Goal: Task Accomplishment & Management: Use online tool/utility

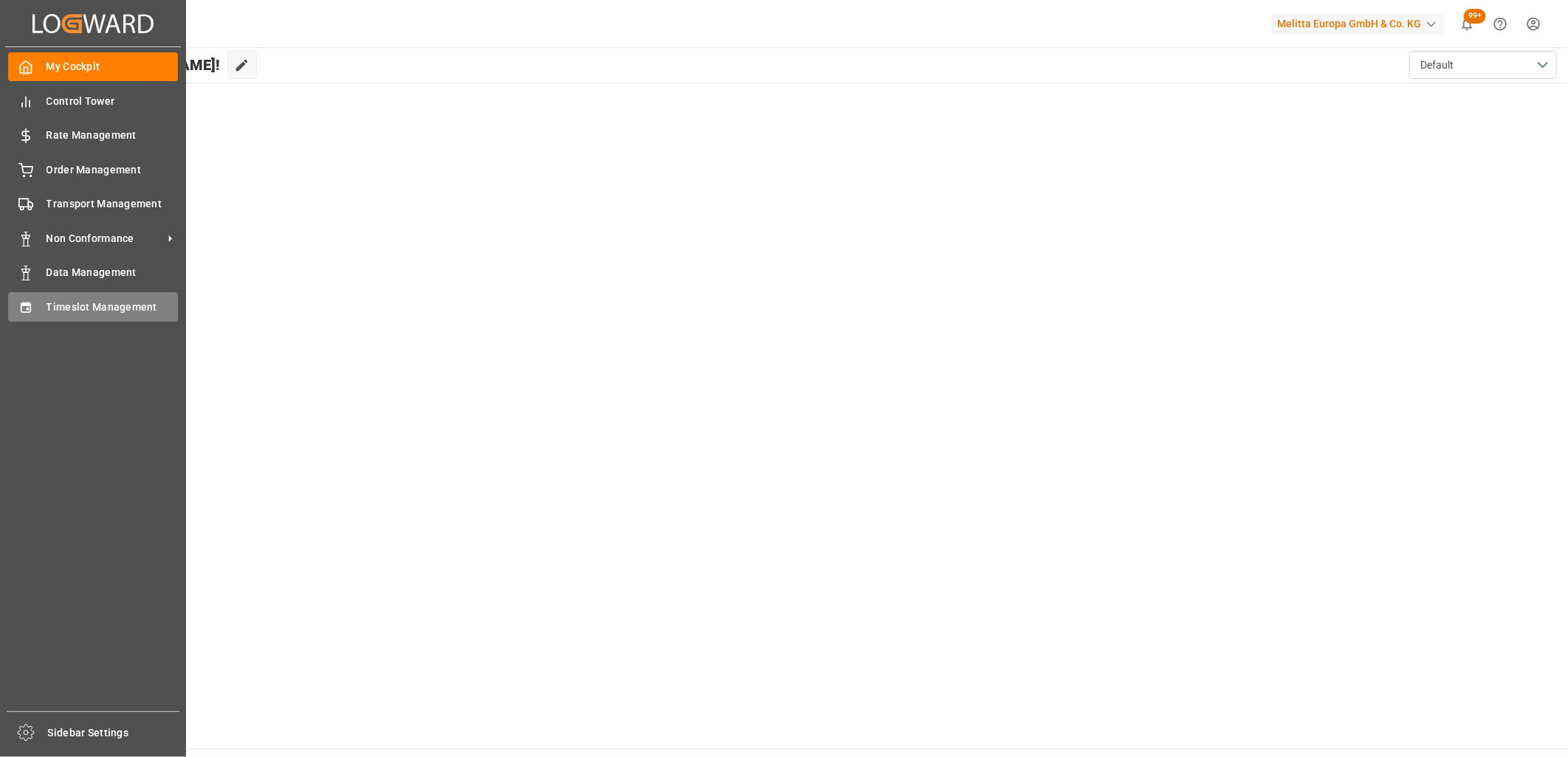
click at [39, 305] on div "Timeslot Management Timeslot Management" at bounding box center [92, 306] width 170 height 29
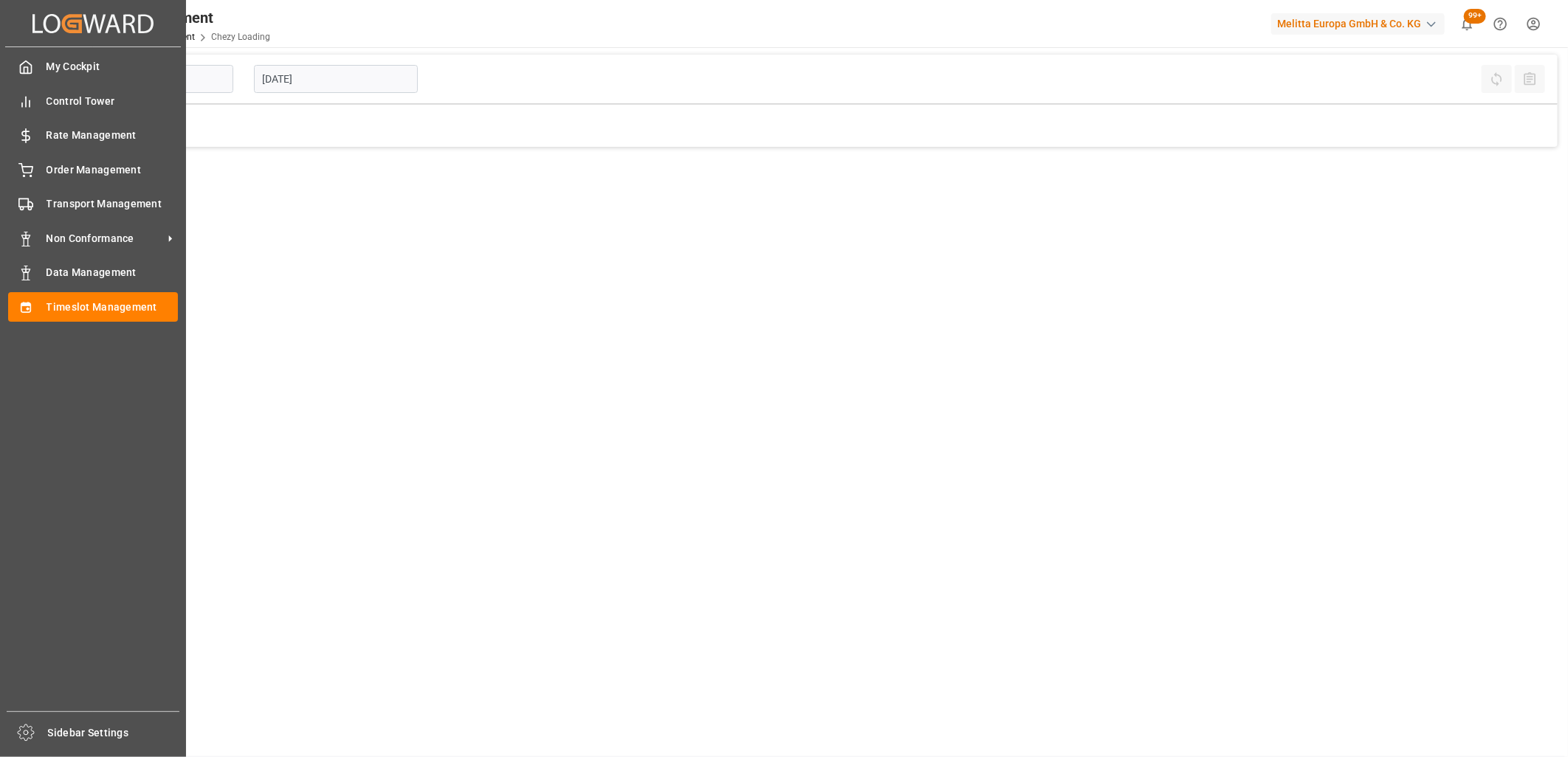
type input "Chezy Loading"
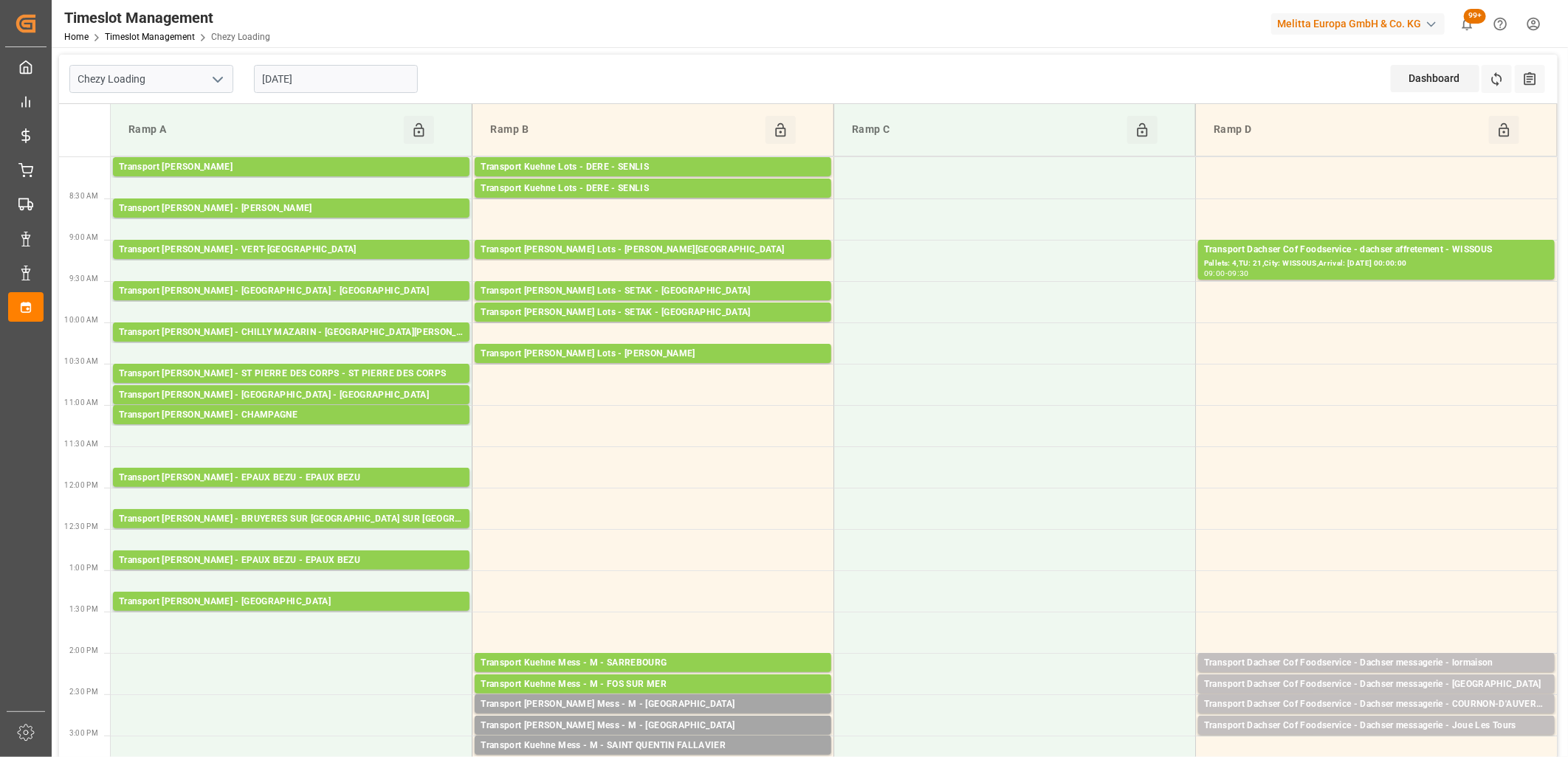
click at [367, 77] on input "[DATE]" at bounding box center [336, 79] width 164 height 28
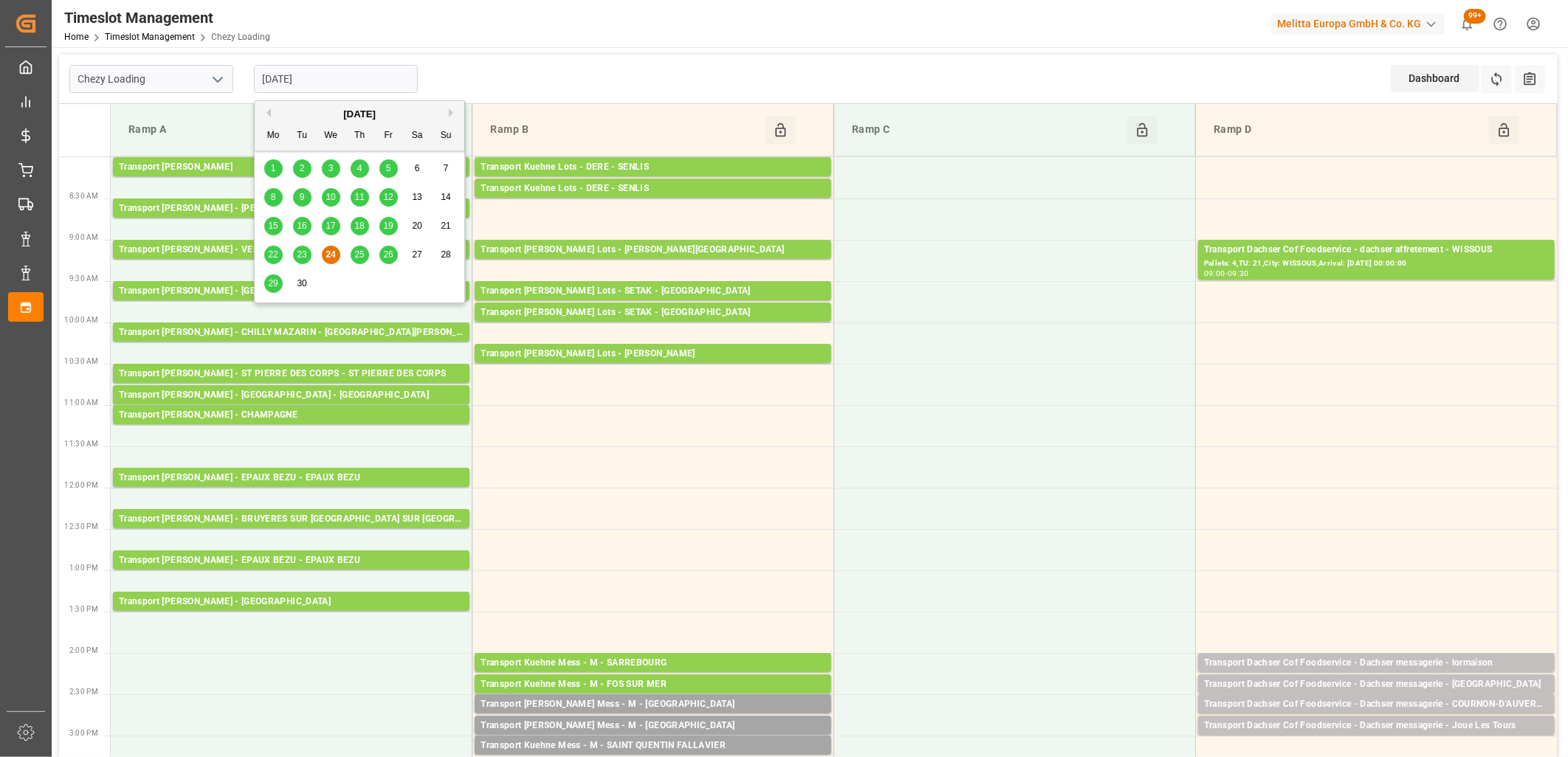
click at [358, 257] on span "25" at bounding box center [359, 254] width 10 height 11
type input "25-09-2025"
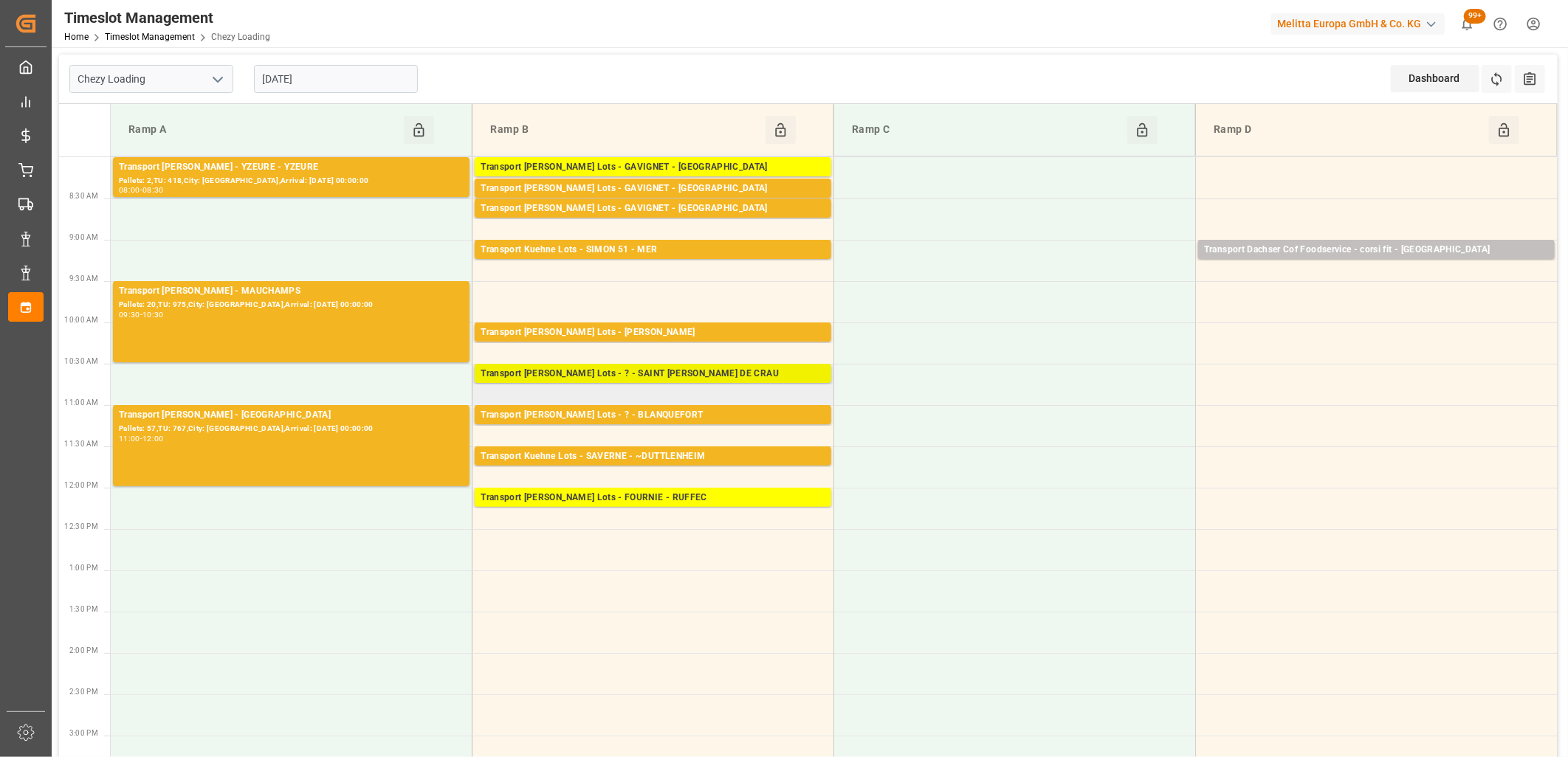
click at [580, 377] on div "Transport Kuehne Lots - ? - SAINT MARTIN DE CRAU" at bounding box center [653, 374] width 345 height 15
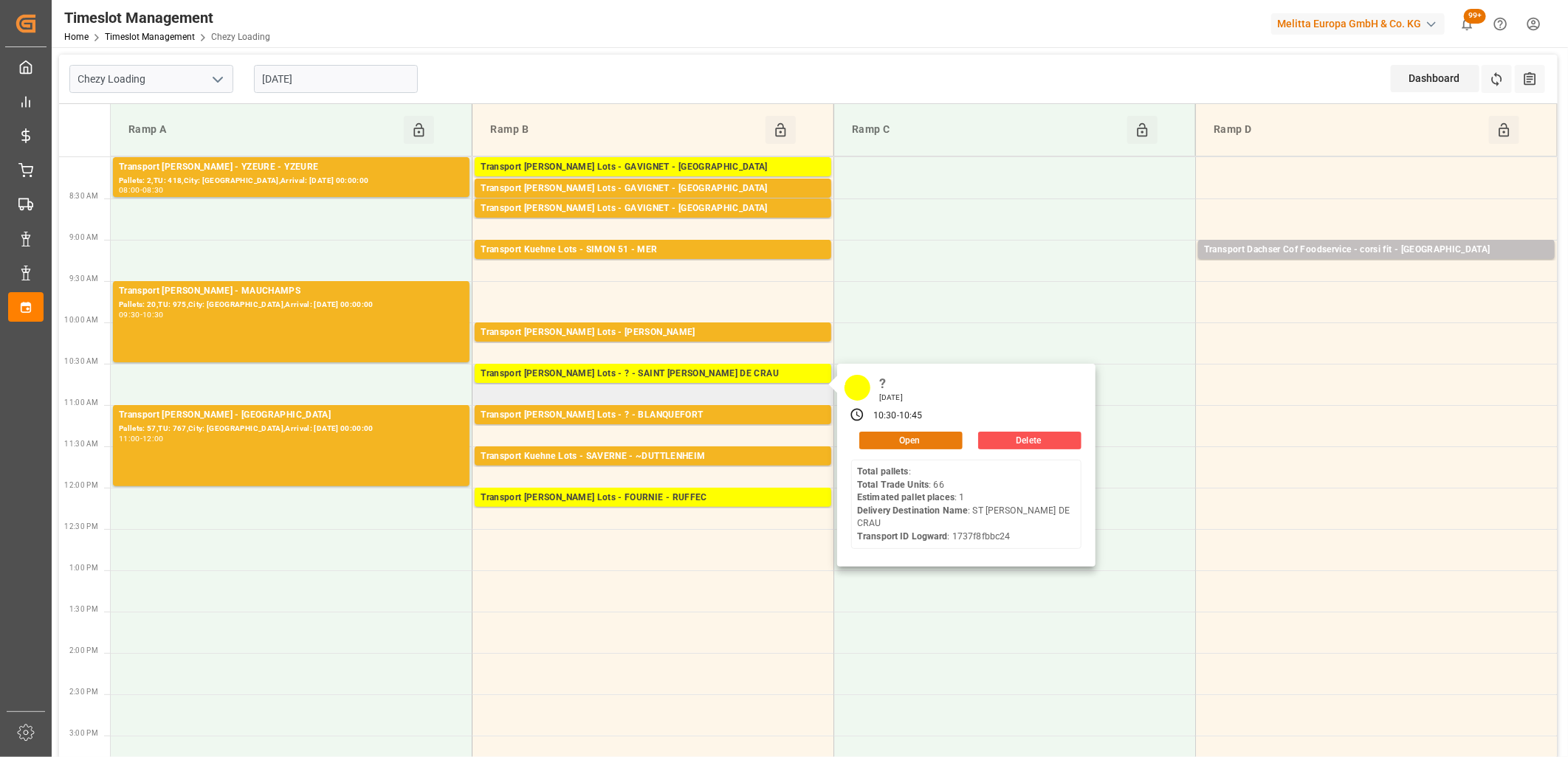
click at [880, 441] on button "Open" at bounding box center [910, 441] width 103 height 18
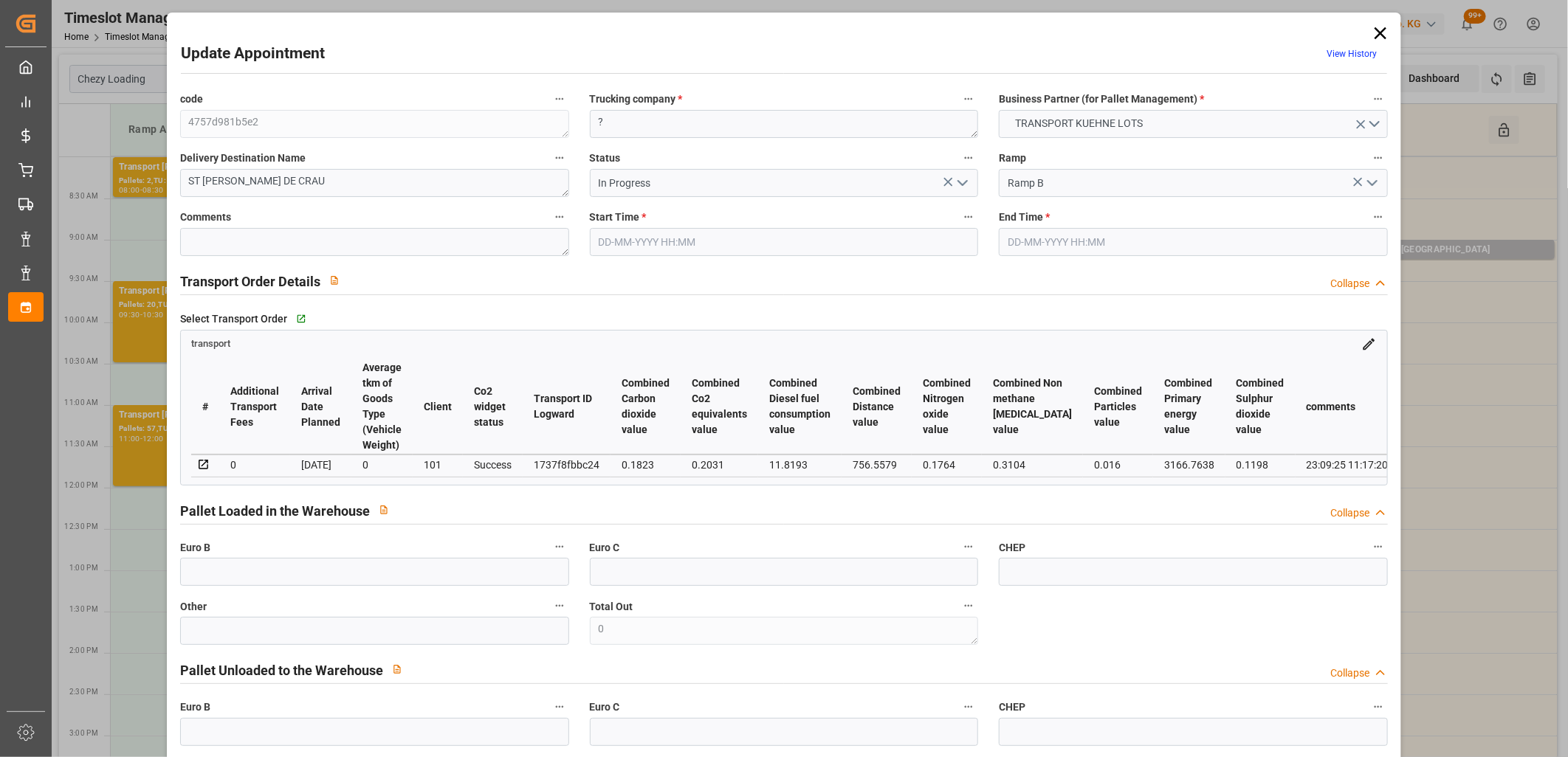
type input "25-09-2025 10:30"
type input "25-09-2025 10:45"
type input "23-09-2025 15:04"
type input "23-09-2025 11:17"
type input "[DATE]"
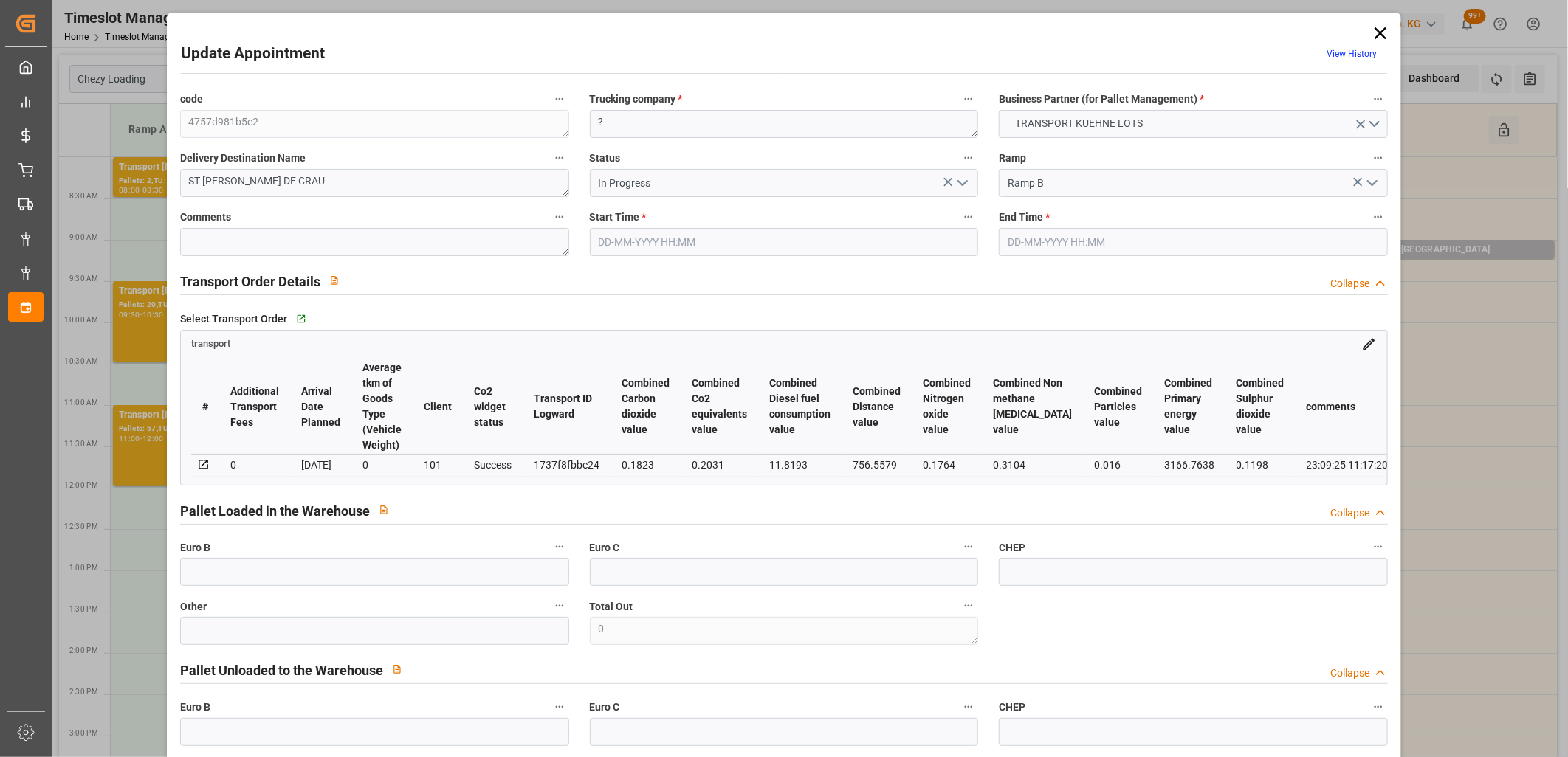
type input "[DATE]"
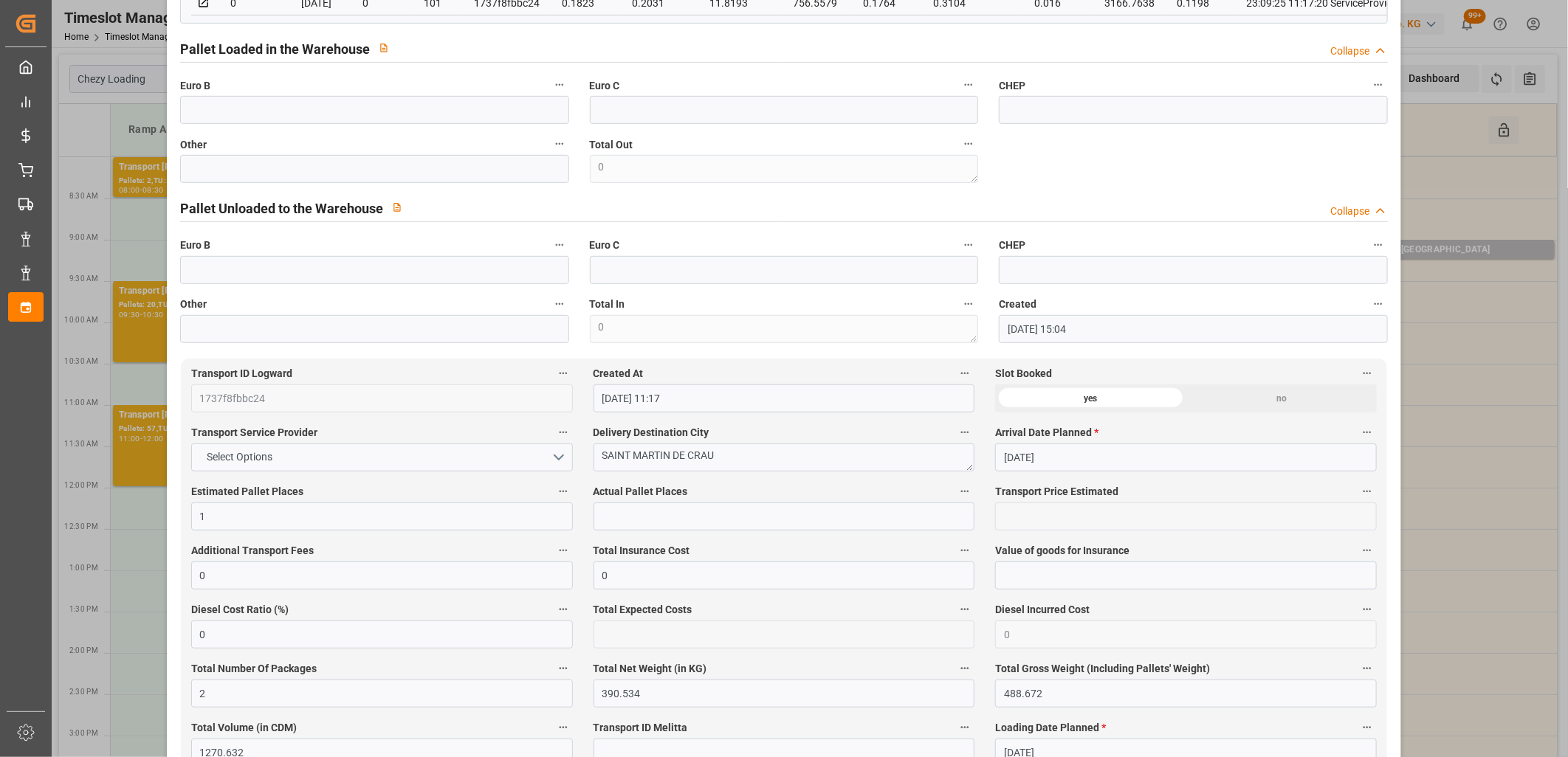
scroll to position [492, 0]
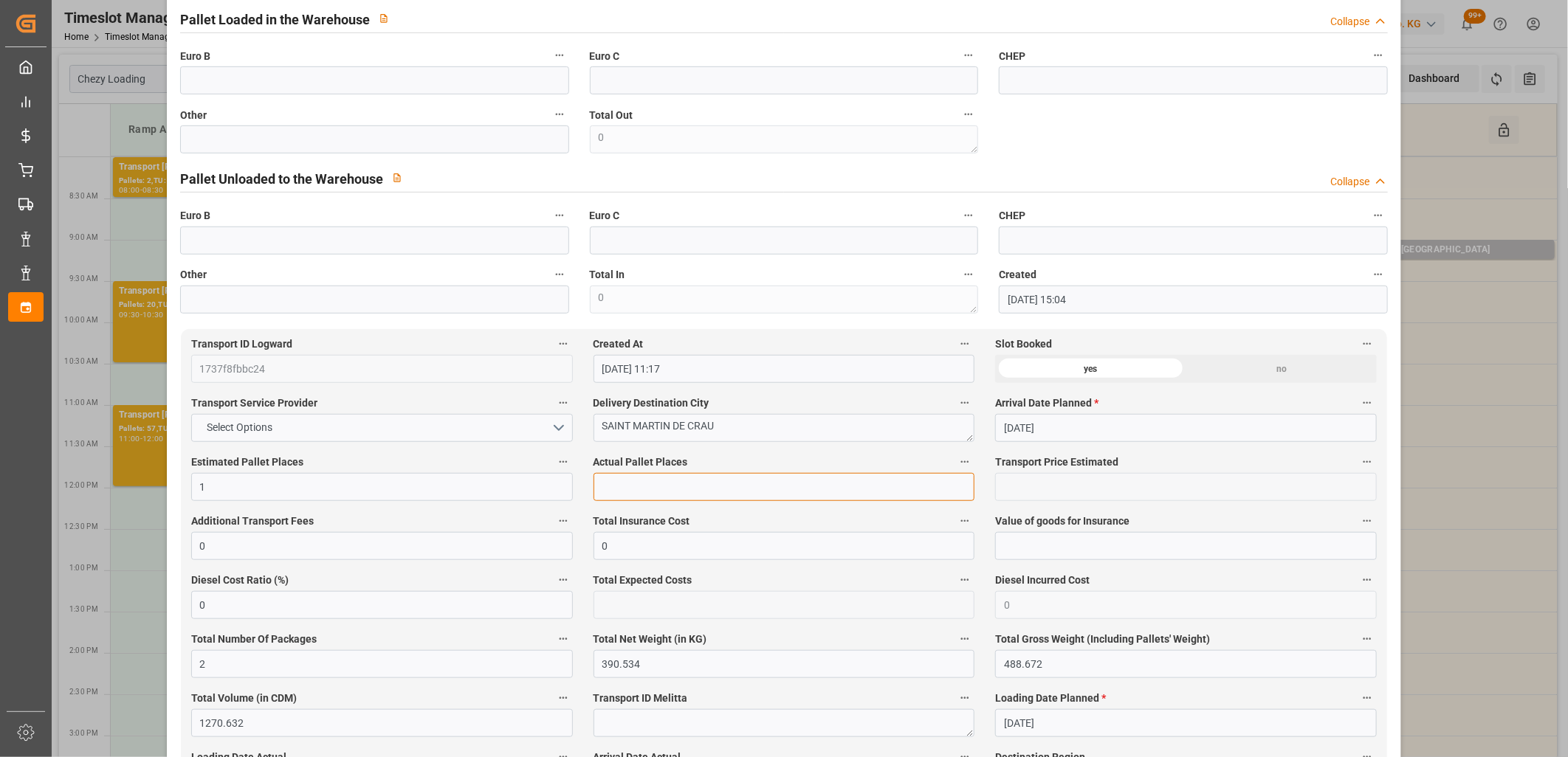
click at [613, 484] on input "text" at bounding box center [784, 488] width 382 height 28
type input "1"
type input "0"
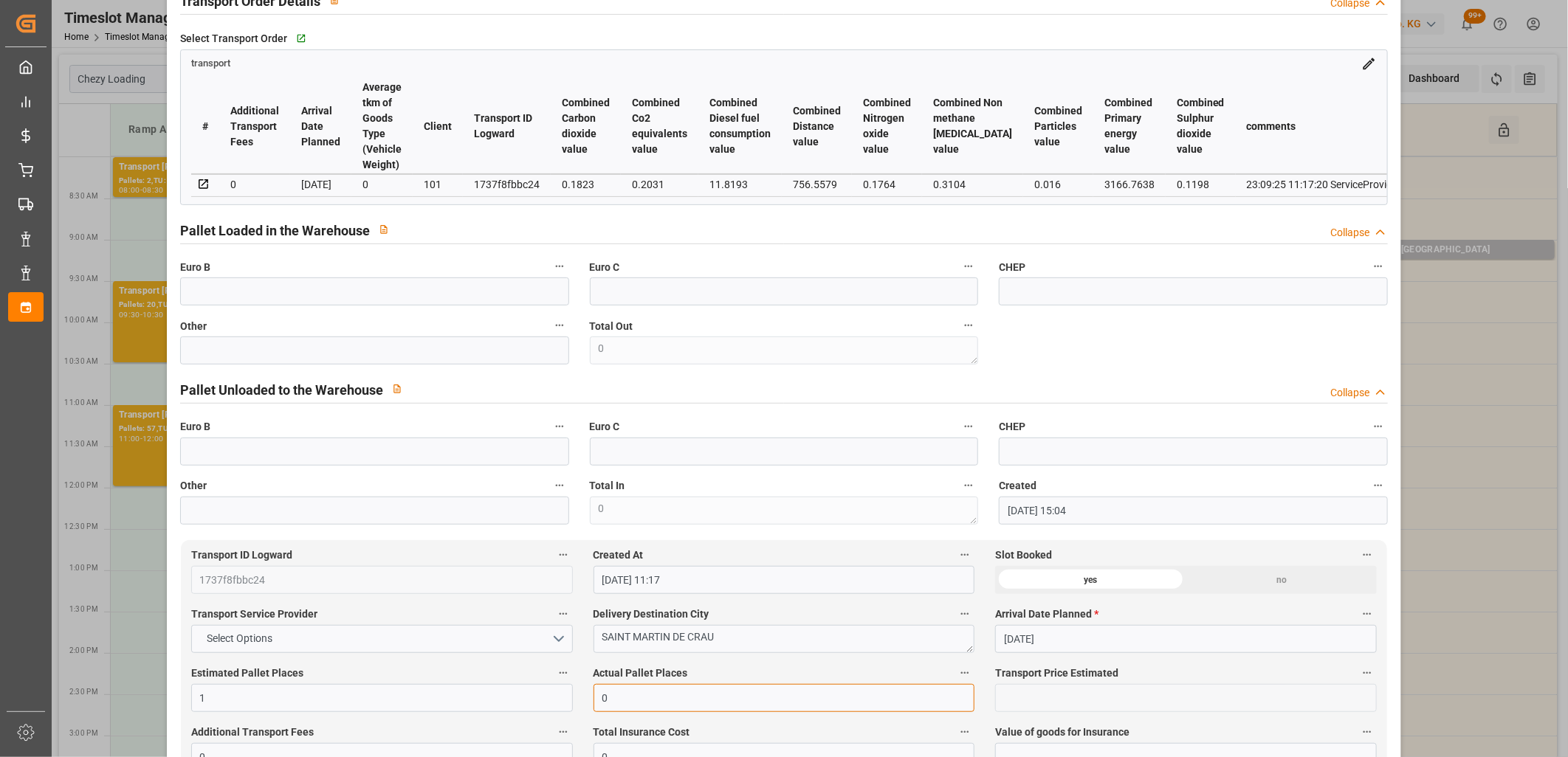
scroll to position [82, 0]
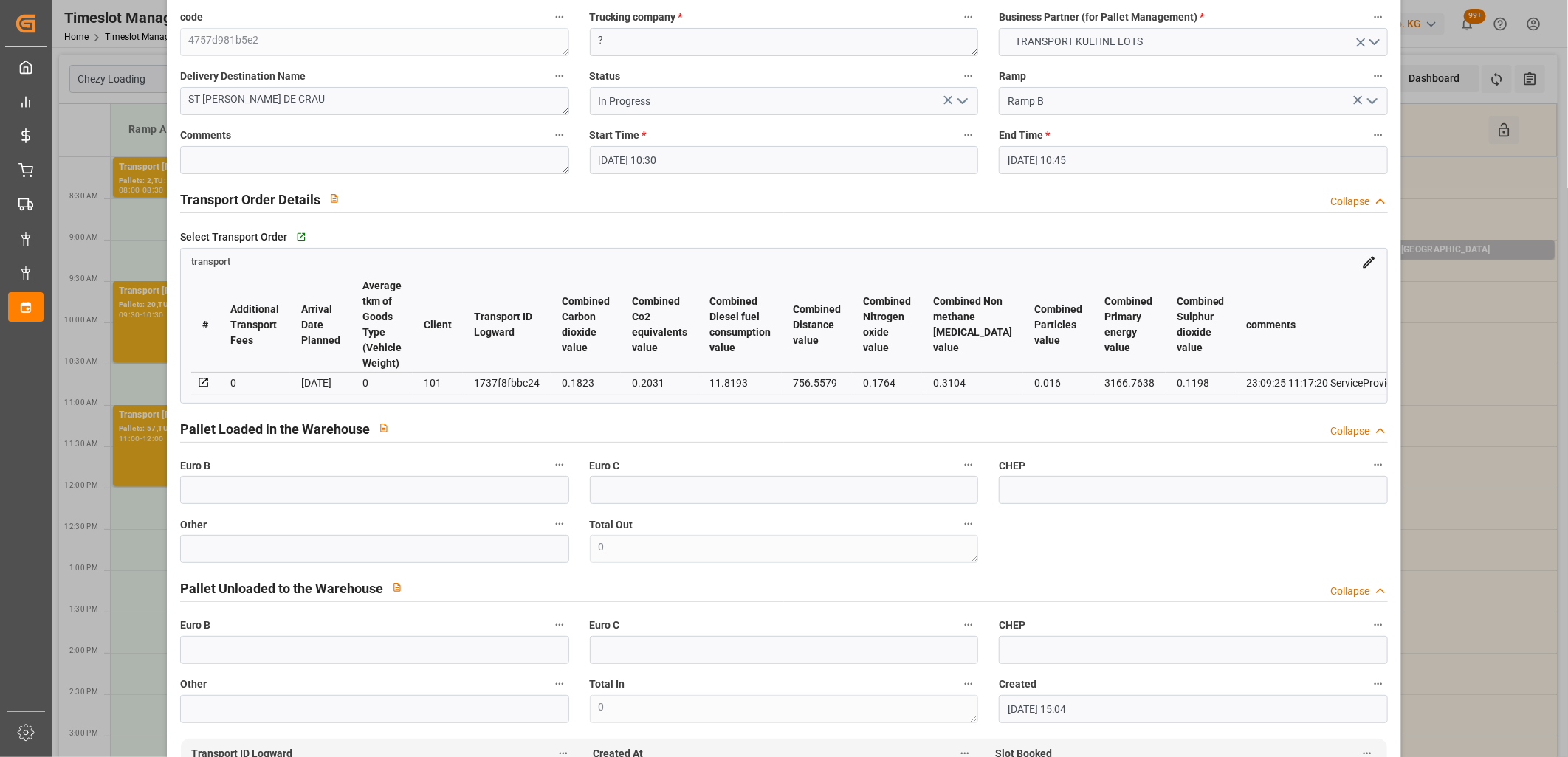
click at [962, 99] on icon "open menu" at bounding box center [963, 101] width 18 height 18
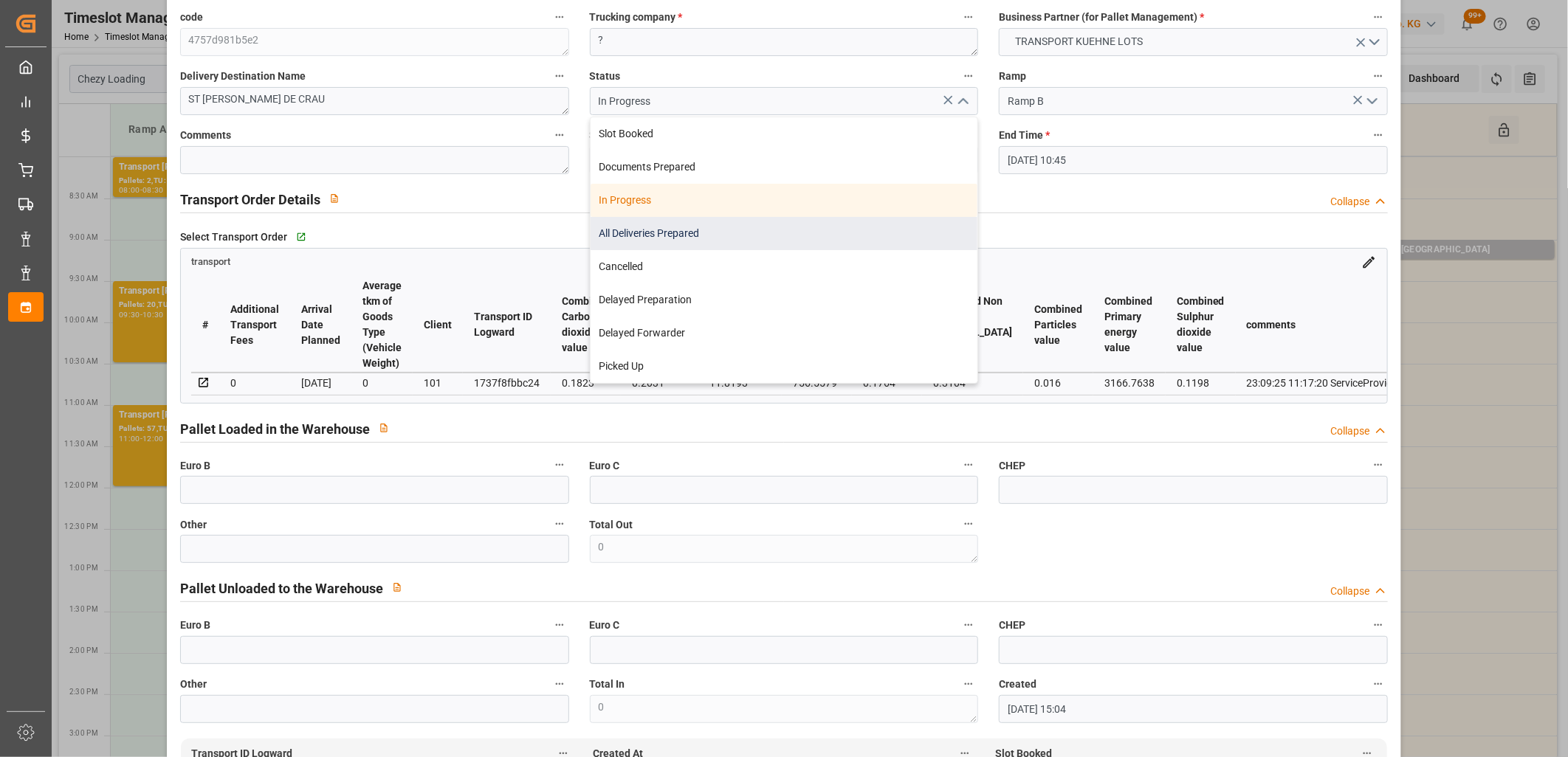
click at [839, 232] on div "All Deliveries Prepared" at bounding box center [784, 234] width 387 height 33
type input "All Deliveries Prepared"
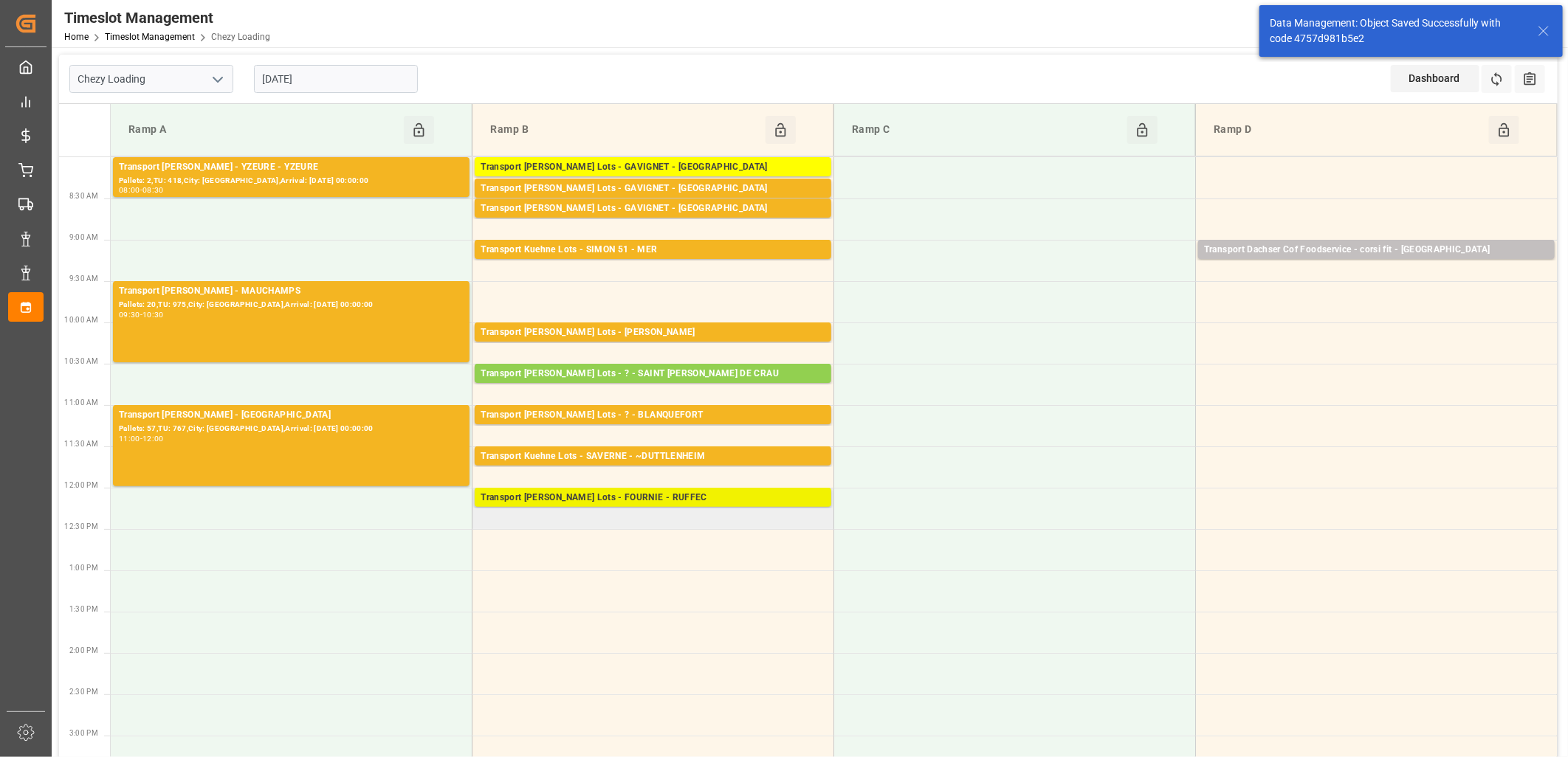
click at [577, 499] on div "Transport [PERSON_NAME] Lots - FOURNIE - RUFFEC" at bounding box center [653, 498] width 345 height 15
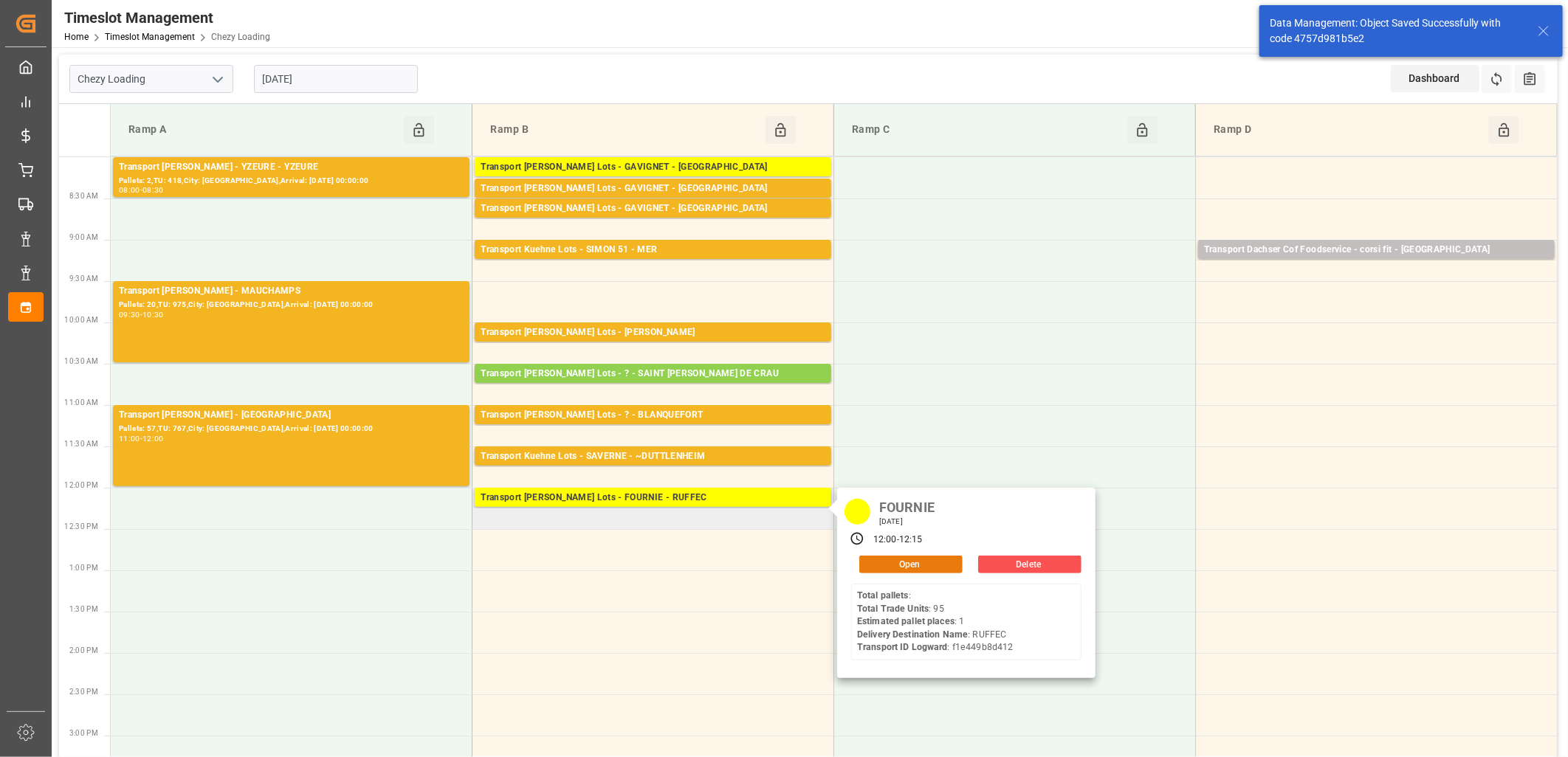
click at [876, 564] on button "Open" at bounding box center [910, 565] width 103 height 18
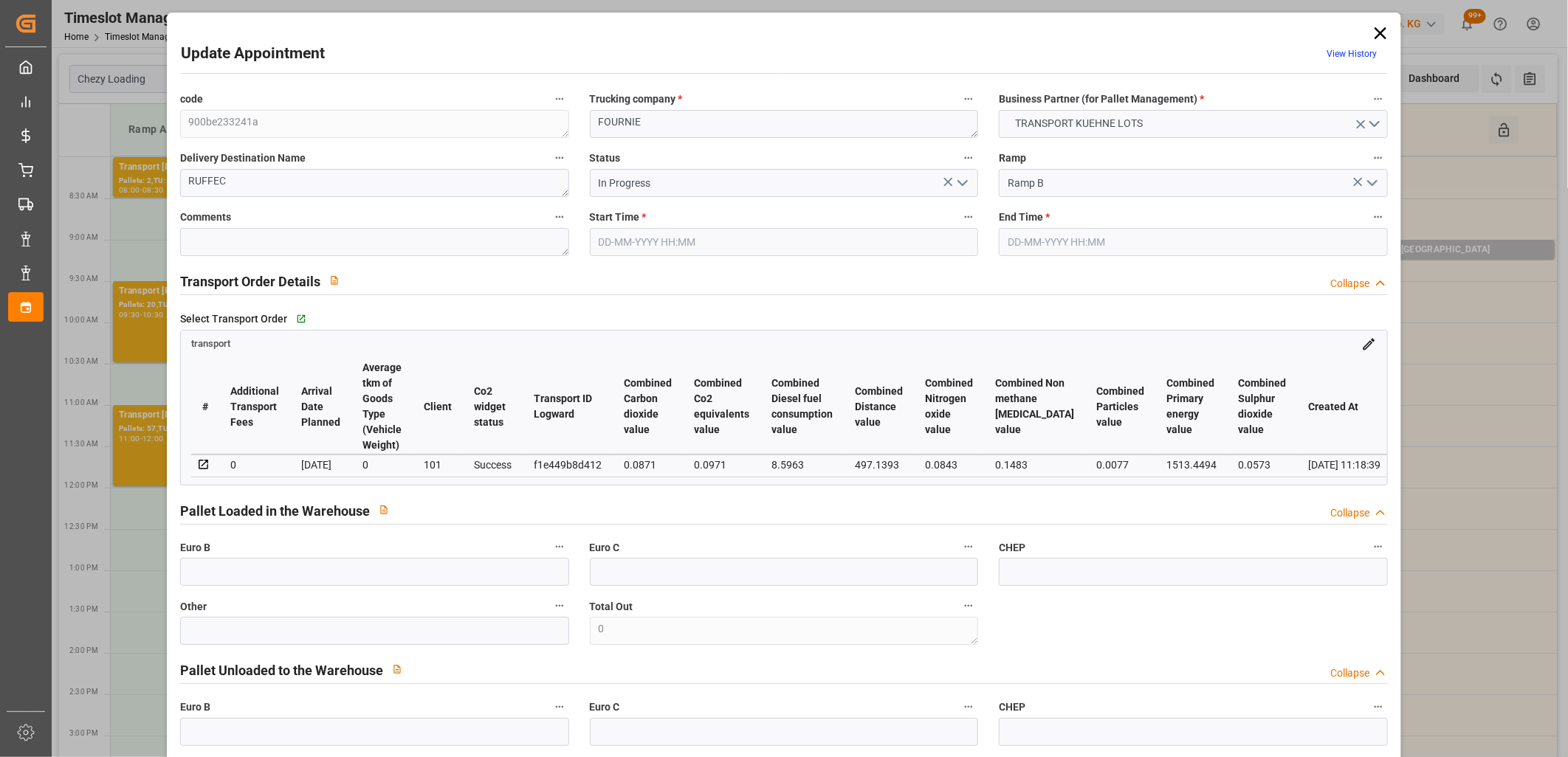
type input "25-09-2025 12:00"
type input "25-09-2025 12:15"
type input "23-09-2025 15:20"
type input "23-09-2025 11:18"
type input "[DATE]"
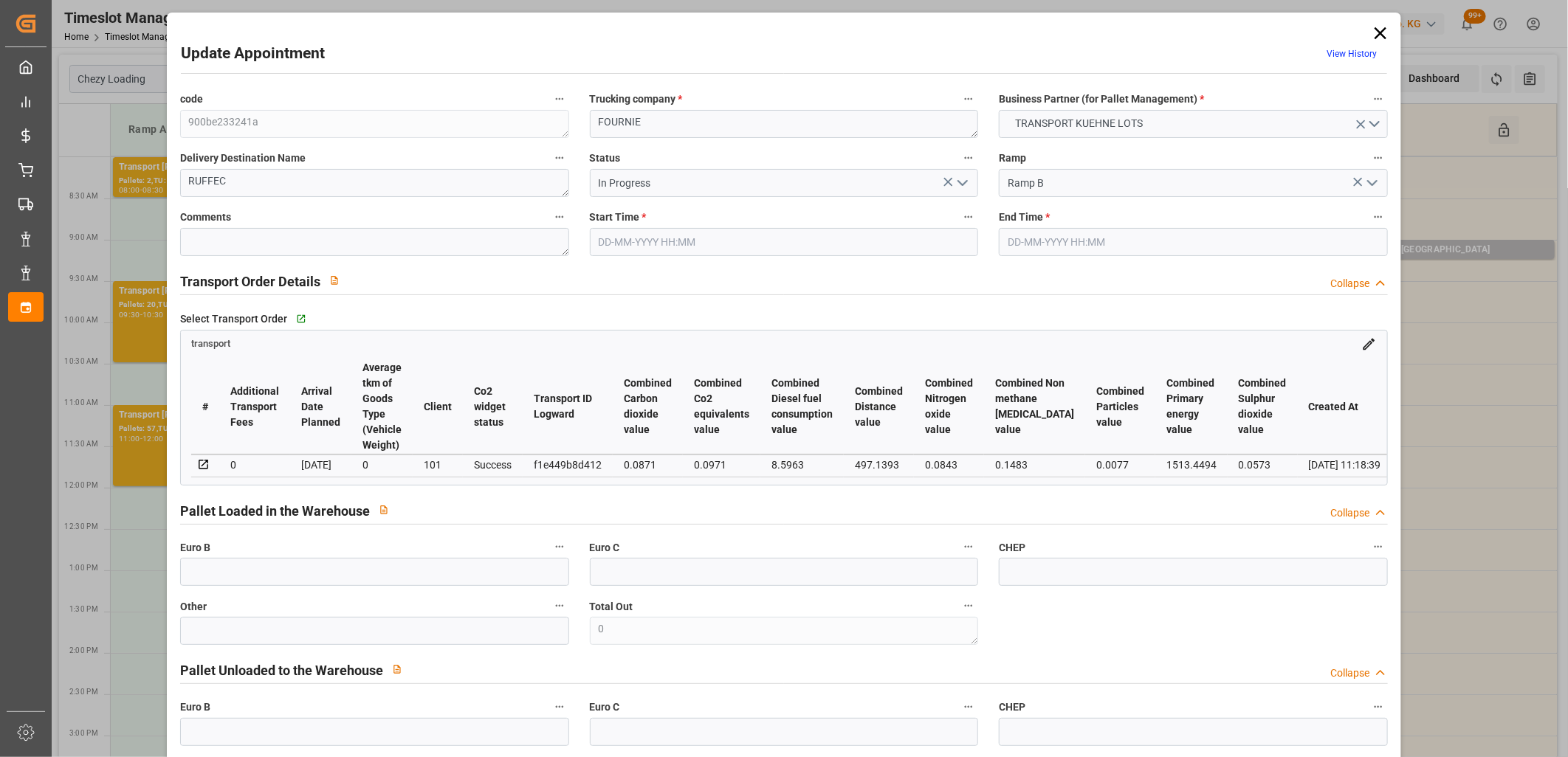
type input "[DATE]"
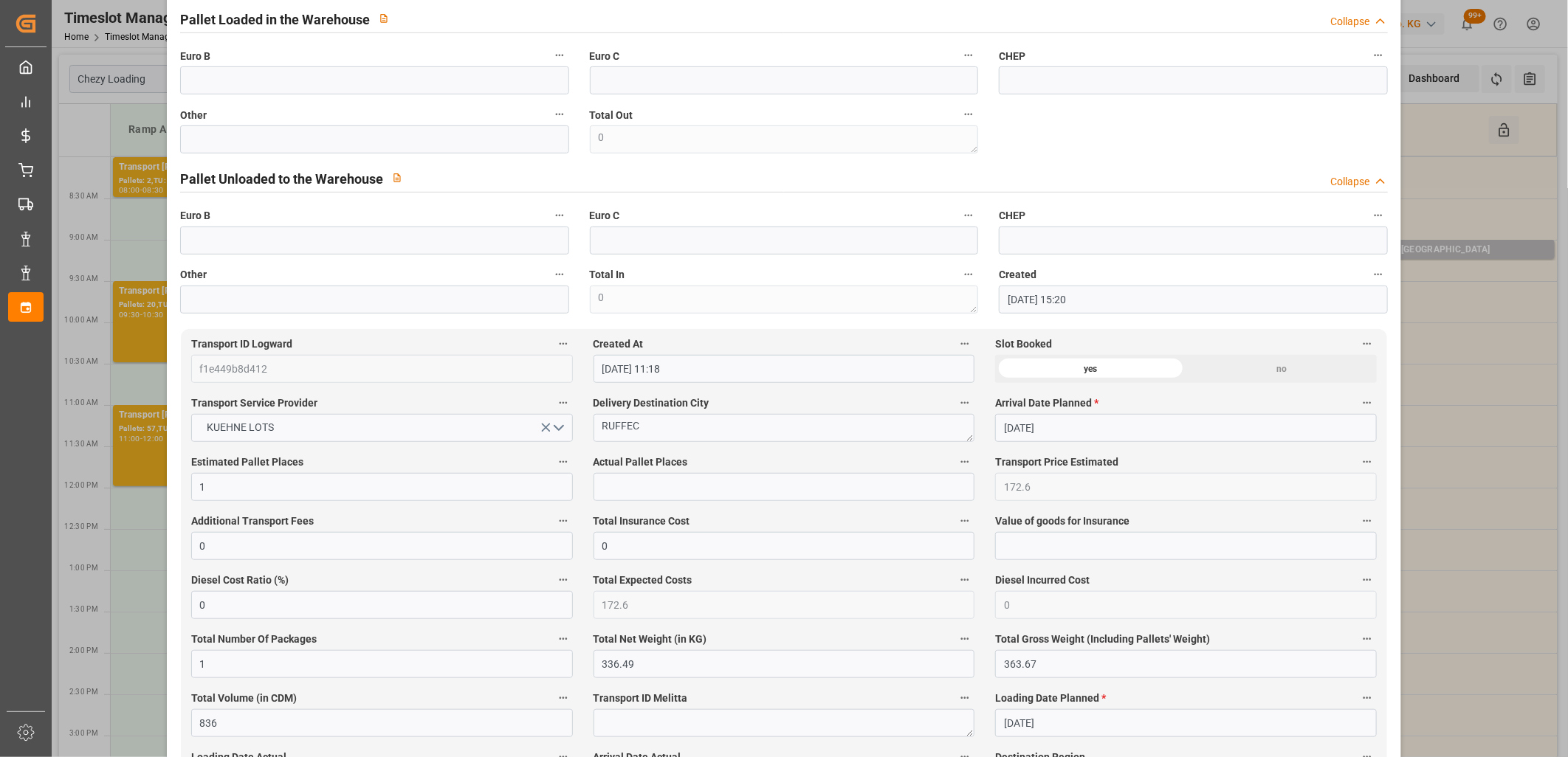
scroll to position [0, 0]
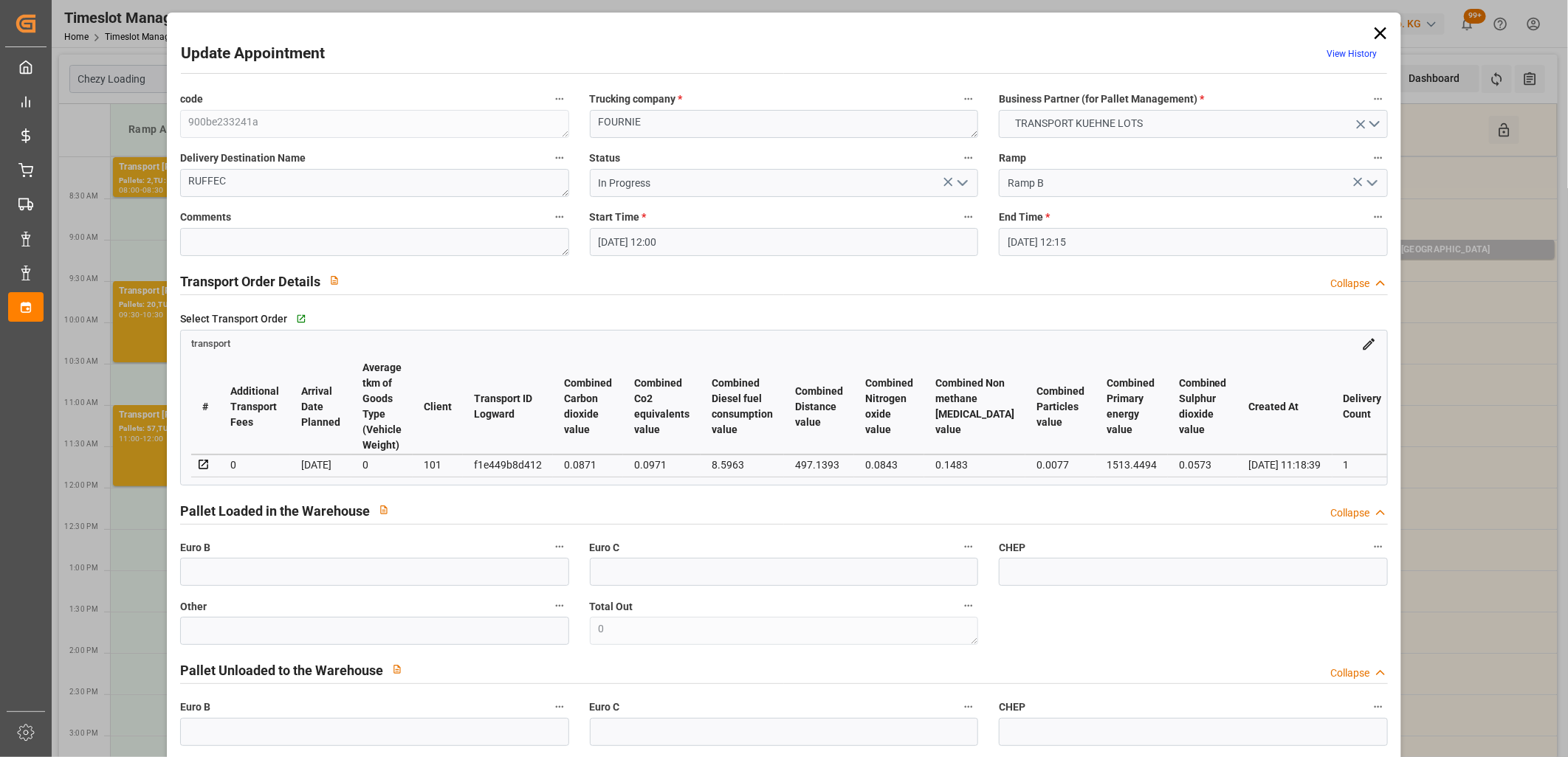
click at [966, 177] on icon "open menu" at bounding box center [963, 183] width 18 height 18
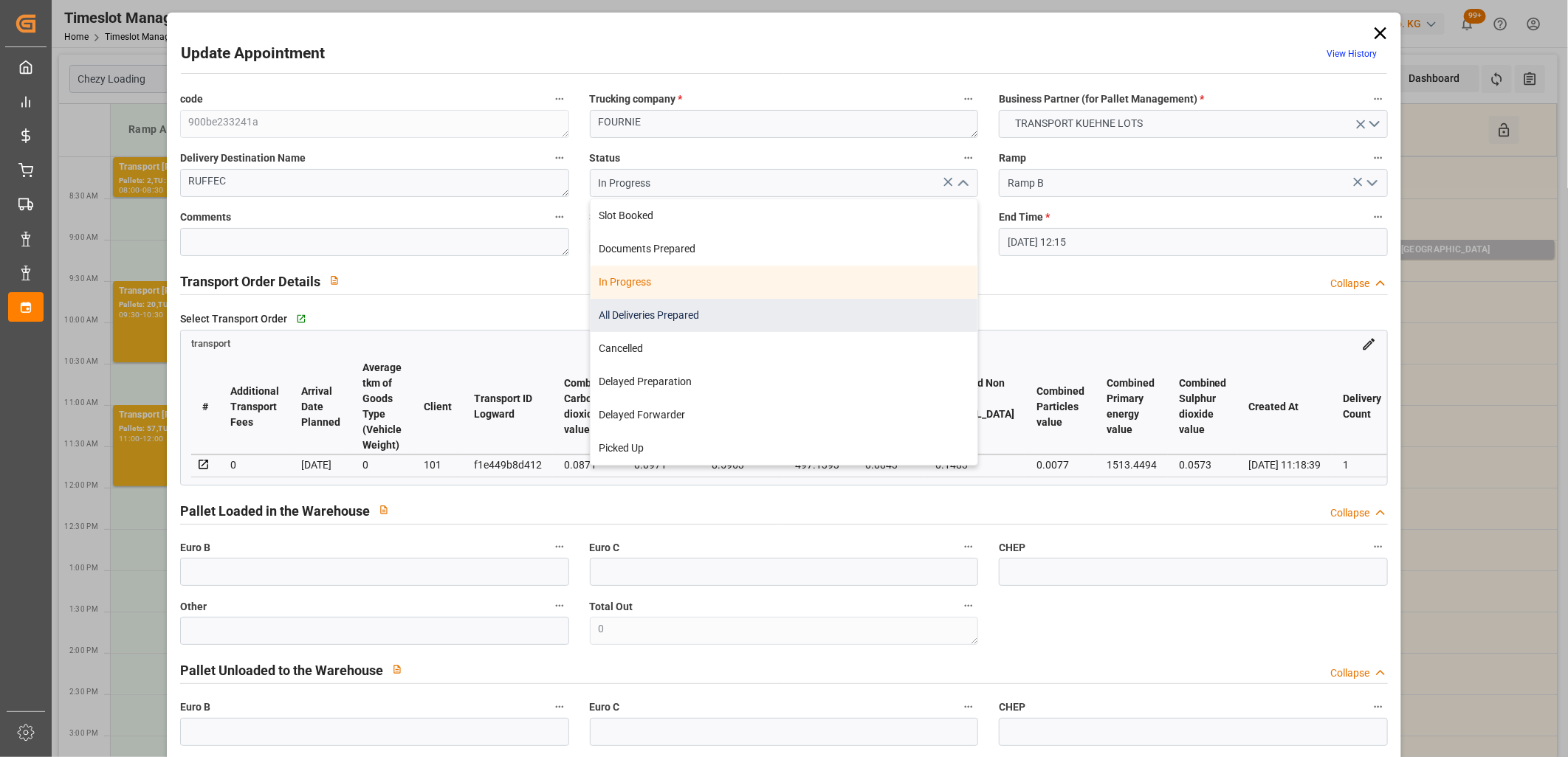
click at [757, 320] on div "All Deliveries Prepared" at bounding box center [784, 316] width 387 height 33
type input "All Deliveries Prepared"
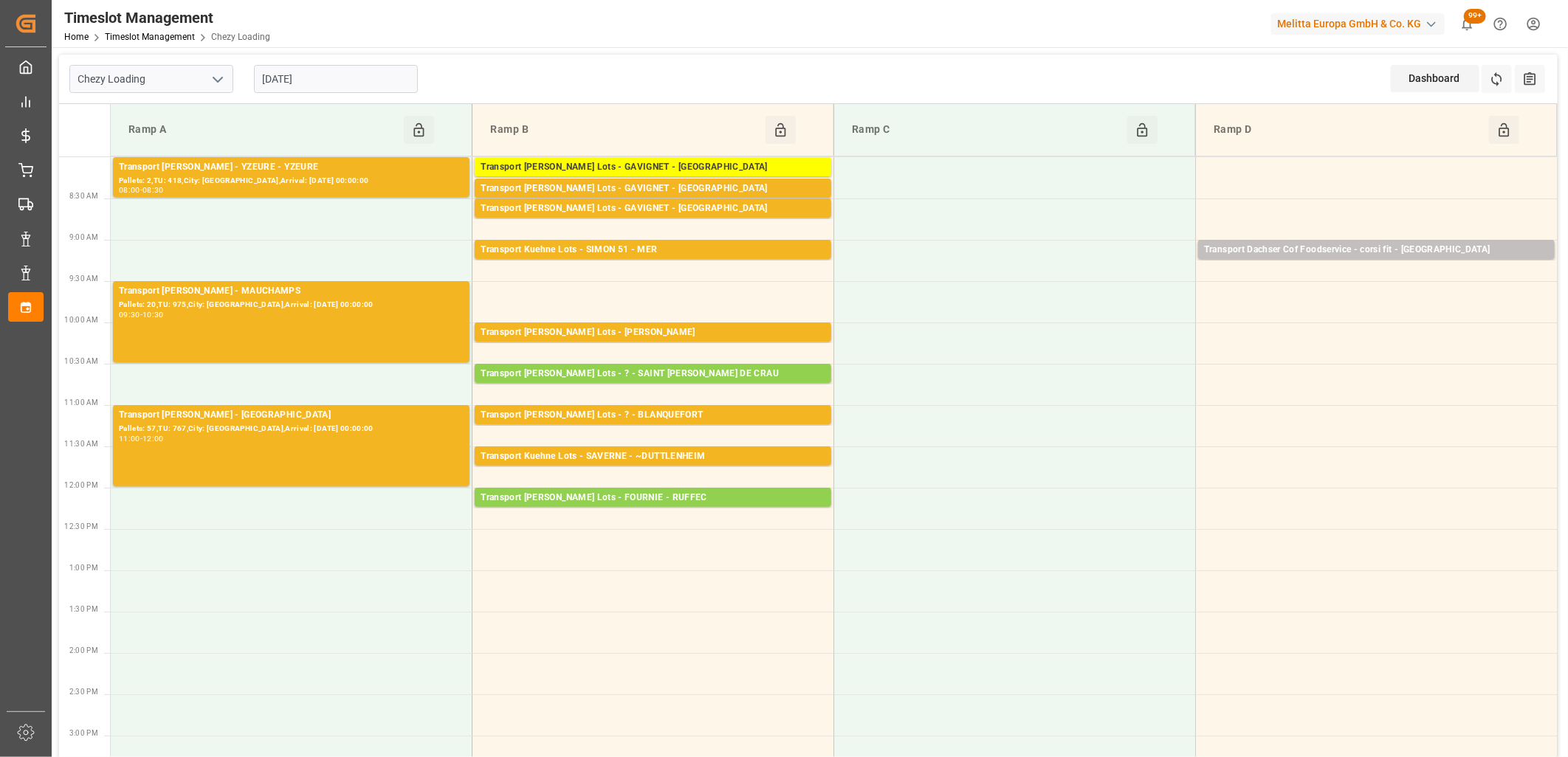
click at [394, 83] on input "25-09-2025" at bounding box center [336, 79] width 164 height 28
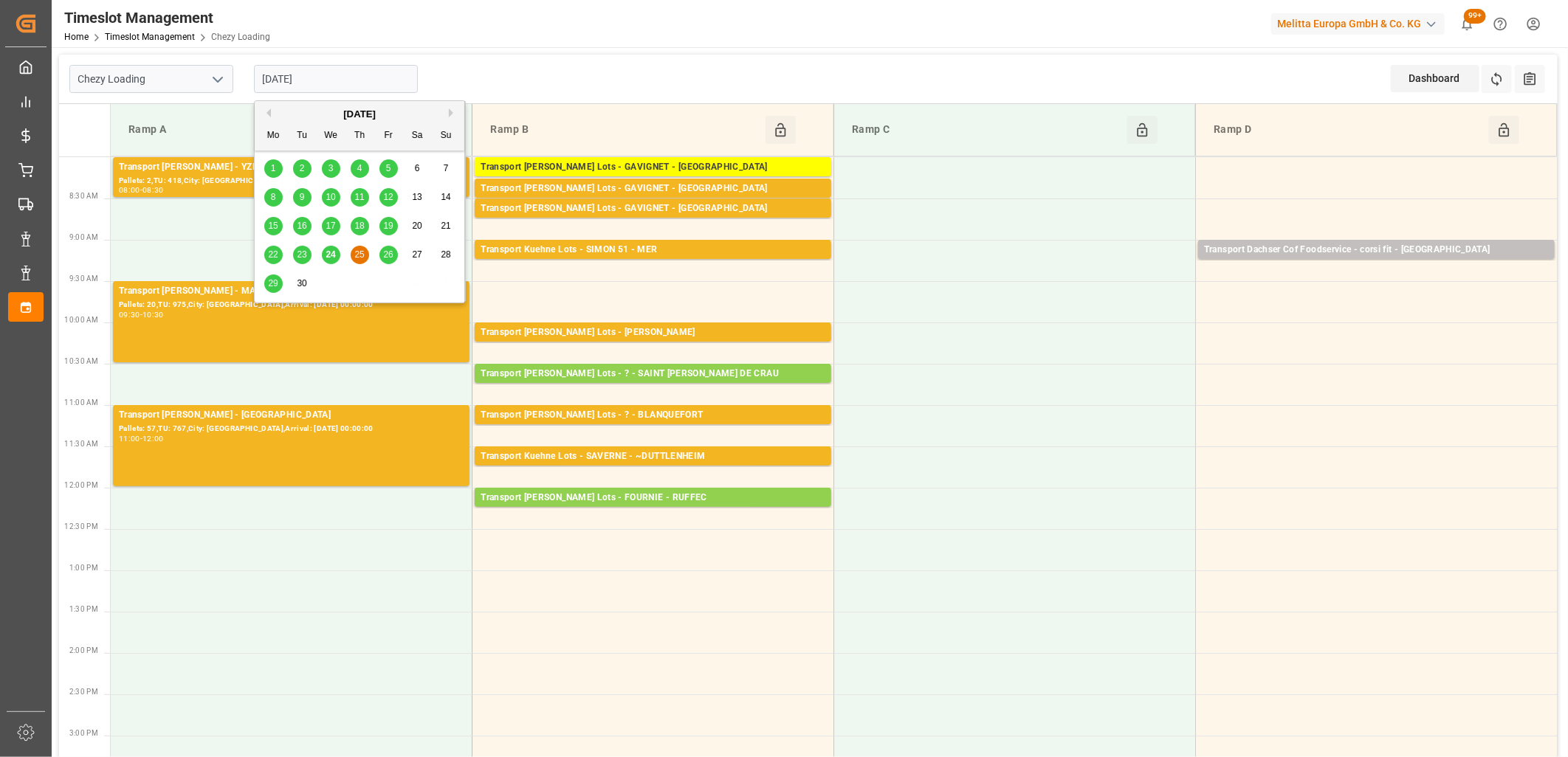
click at [328, 253] on span "24" at bounding box center [330, 254] width 10 height 11
type input "[DATE]"
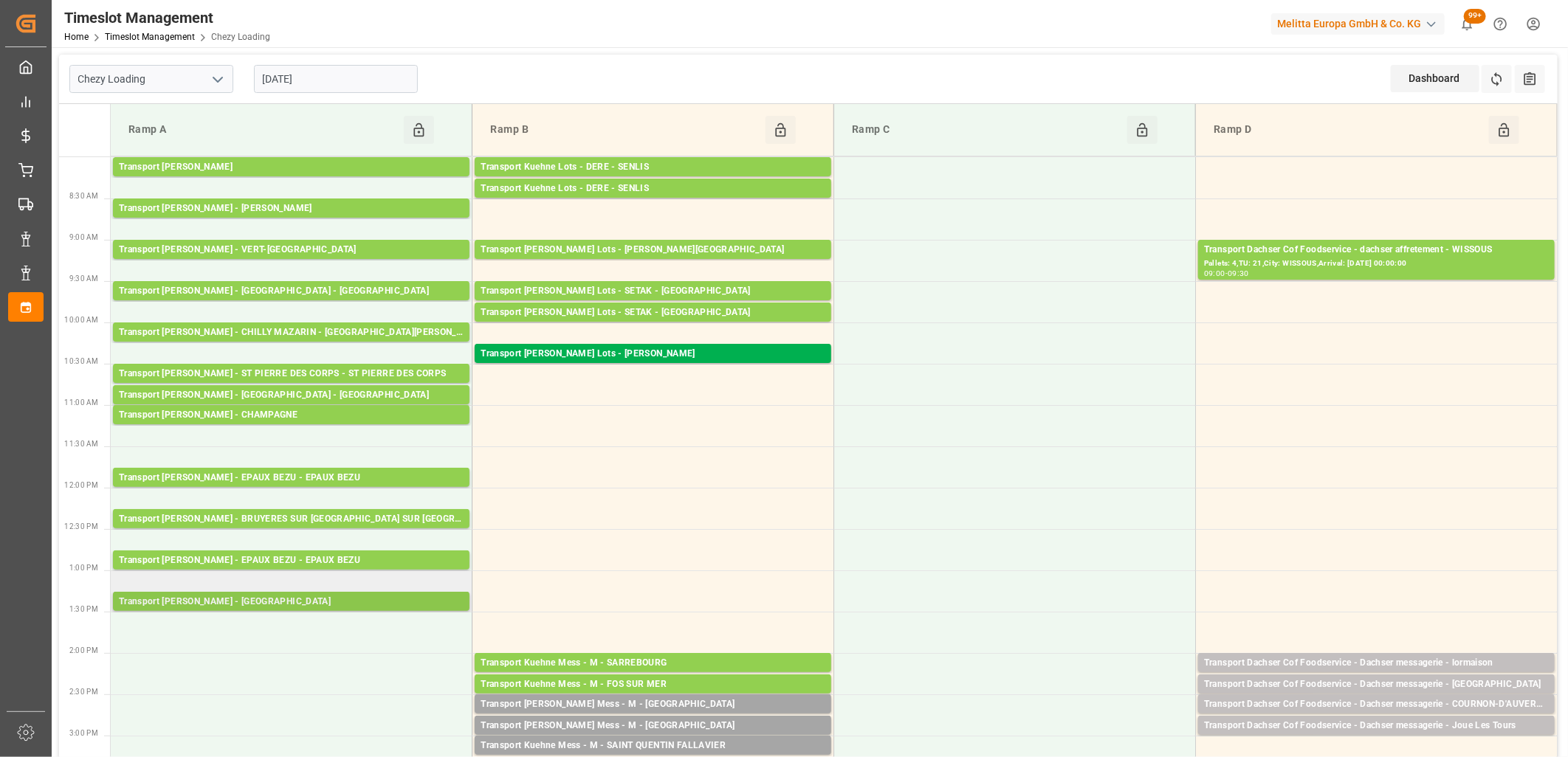
click at [293, 599] on div "Transport Delisle - SAINT GILLES - SAINT GILLES" at bounding box center [291, 602] width 345 height 15
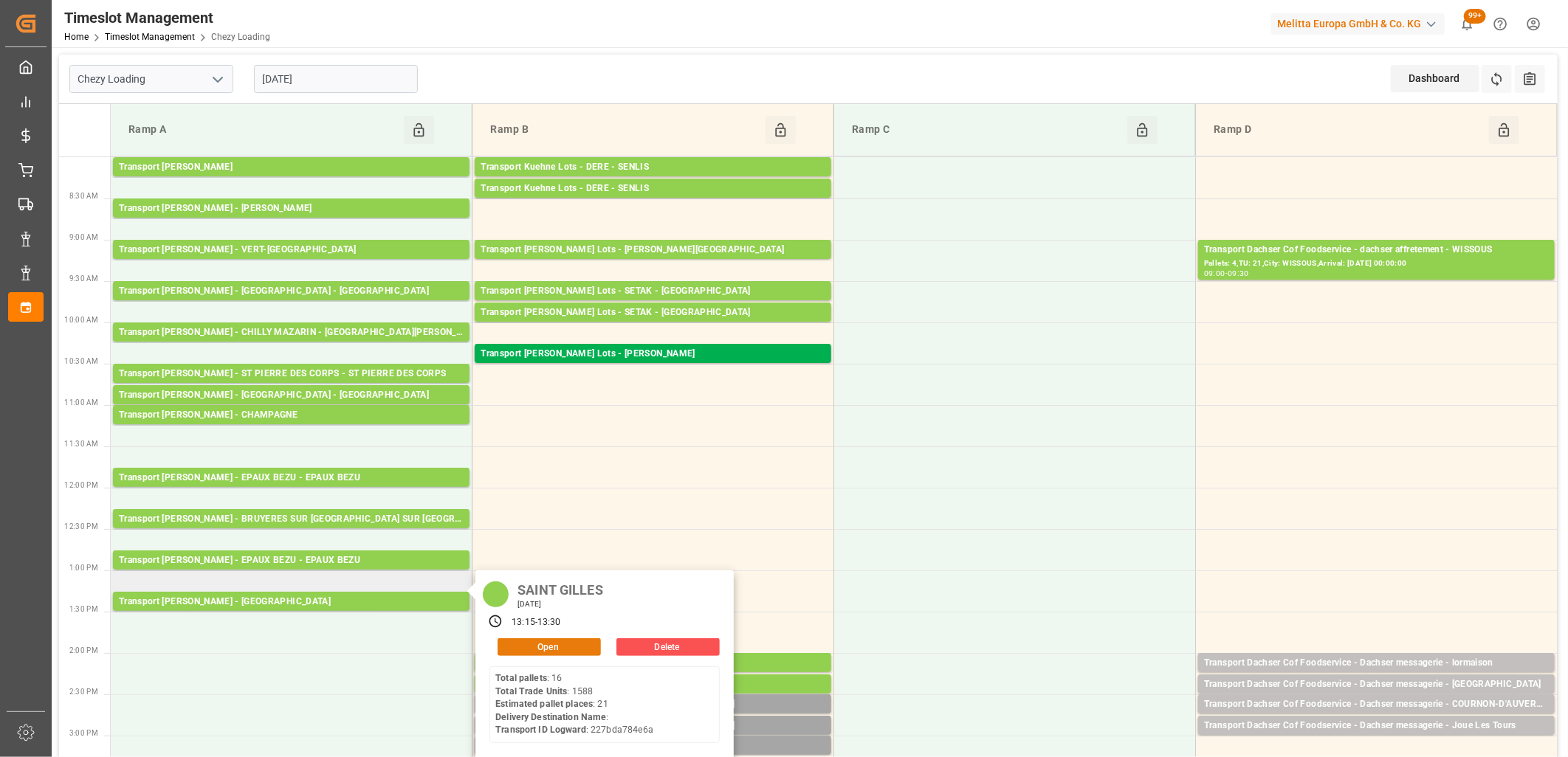
click at [525, 643] on button "Open" at bounding box center [548, 647] width 103 height 18
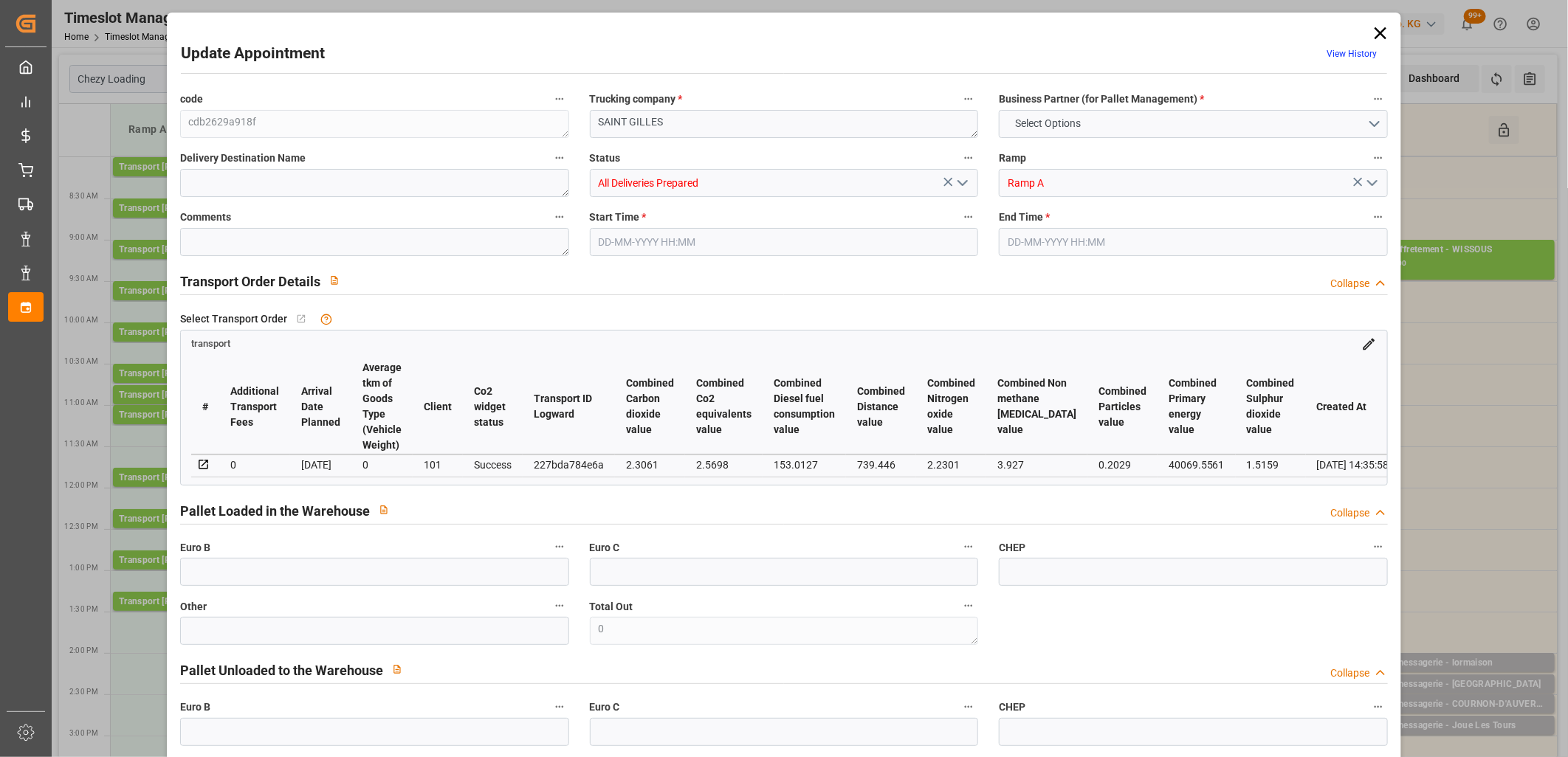
type input "21"
type input "1109.16"
type input "0"
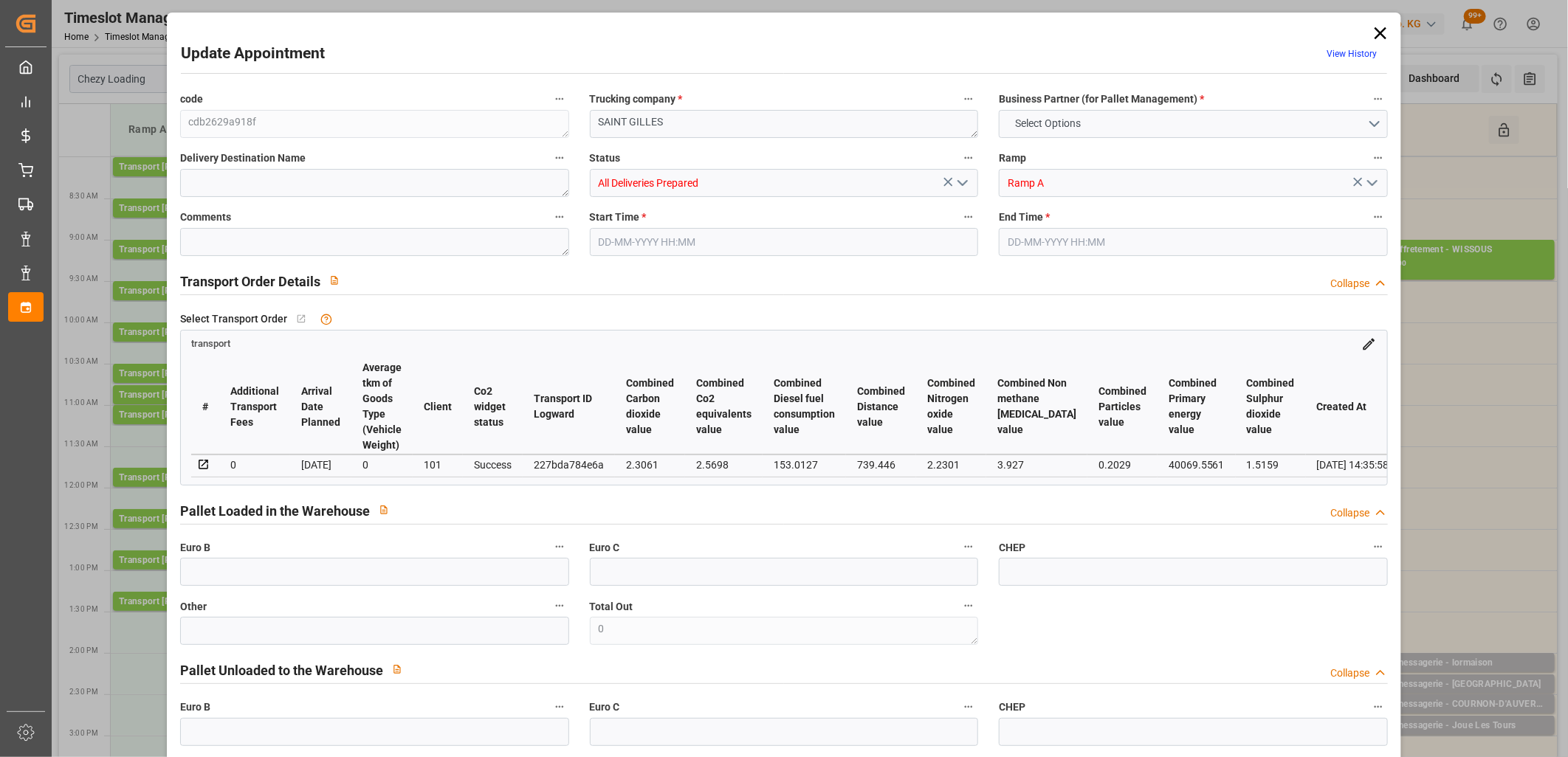
type input "1071.6704"
type input "-37.4896"
type input "38"
type input "4729.362"
type input "7199.064"
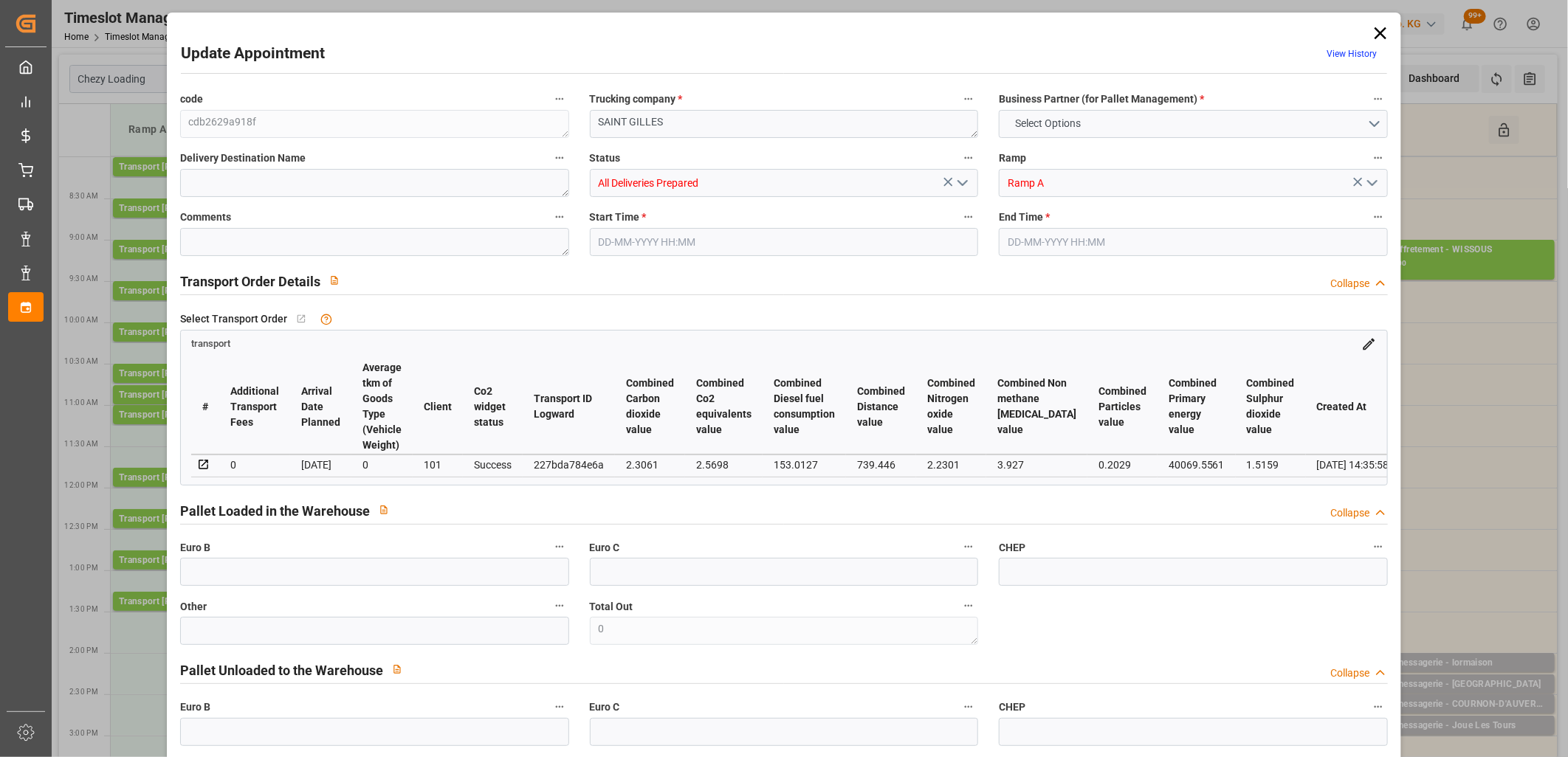
type input "26095.88"
type input "30"
type input "16"
type input "1588"
type input "38"
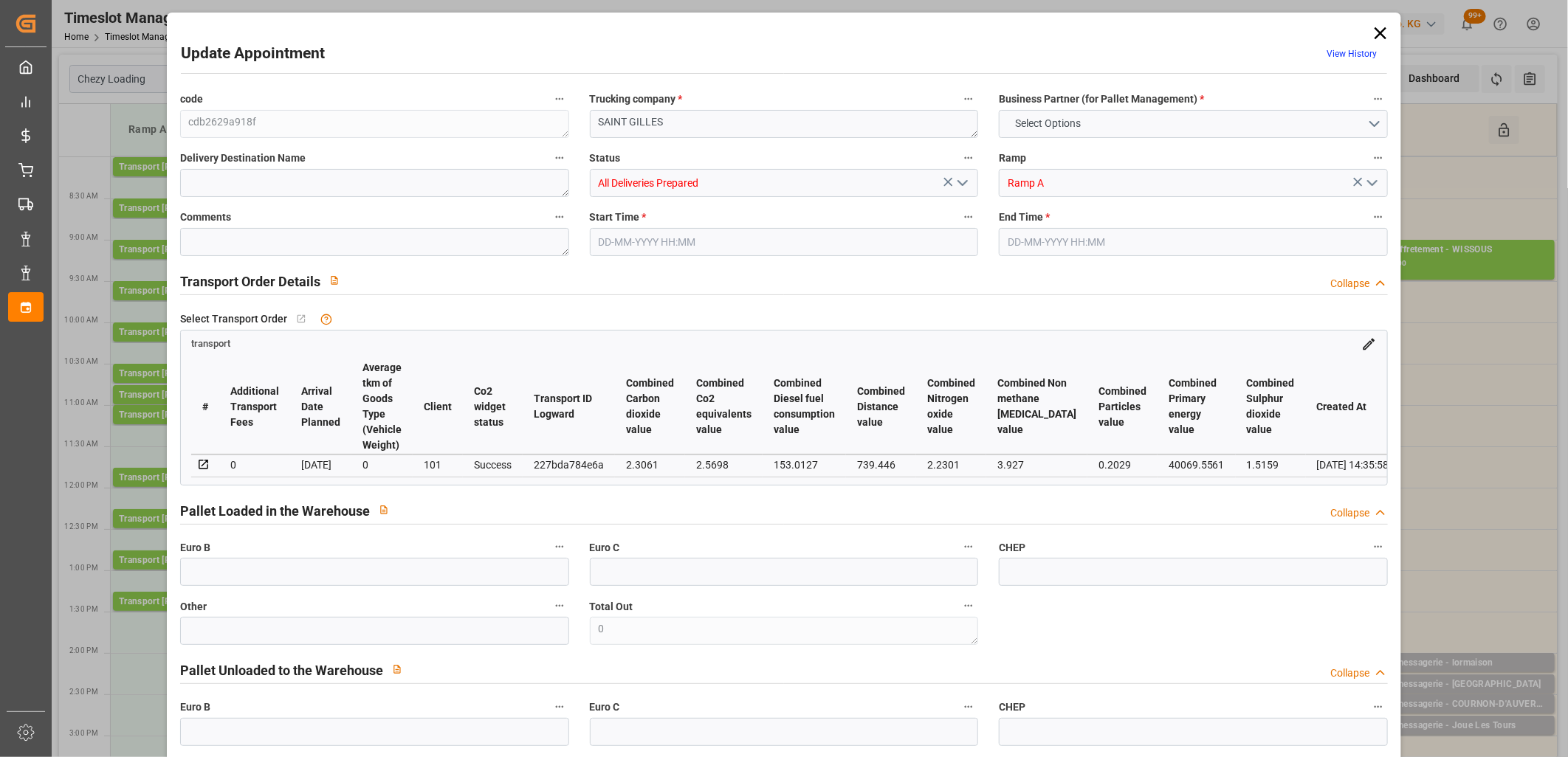
type input "101"
type input "6031.024"
type input "0"
type input "4710.8598"
type input "0"
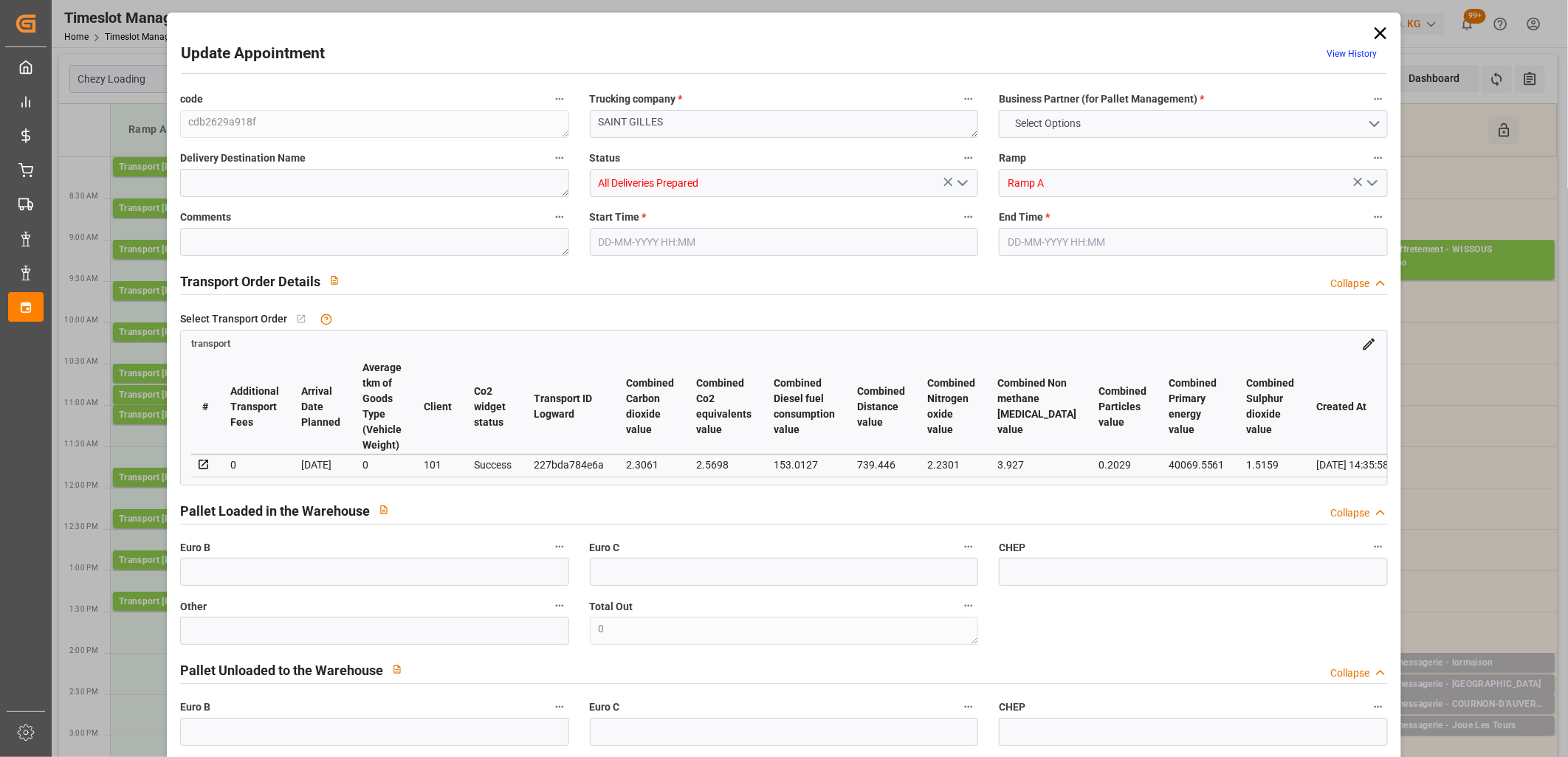
type input "0"
type input "21"
type input "35"
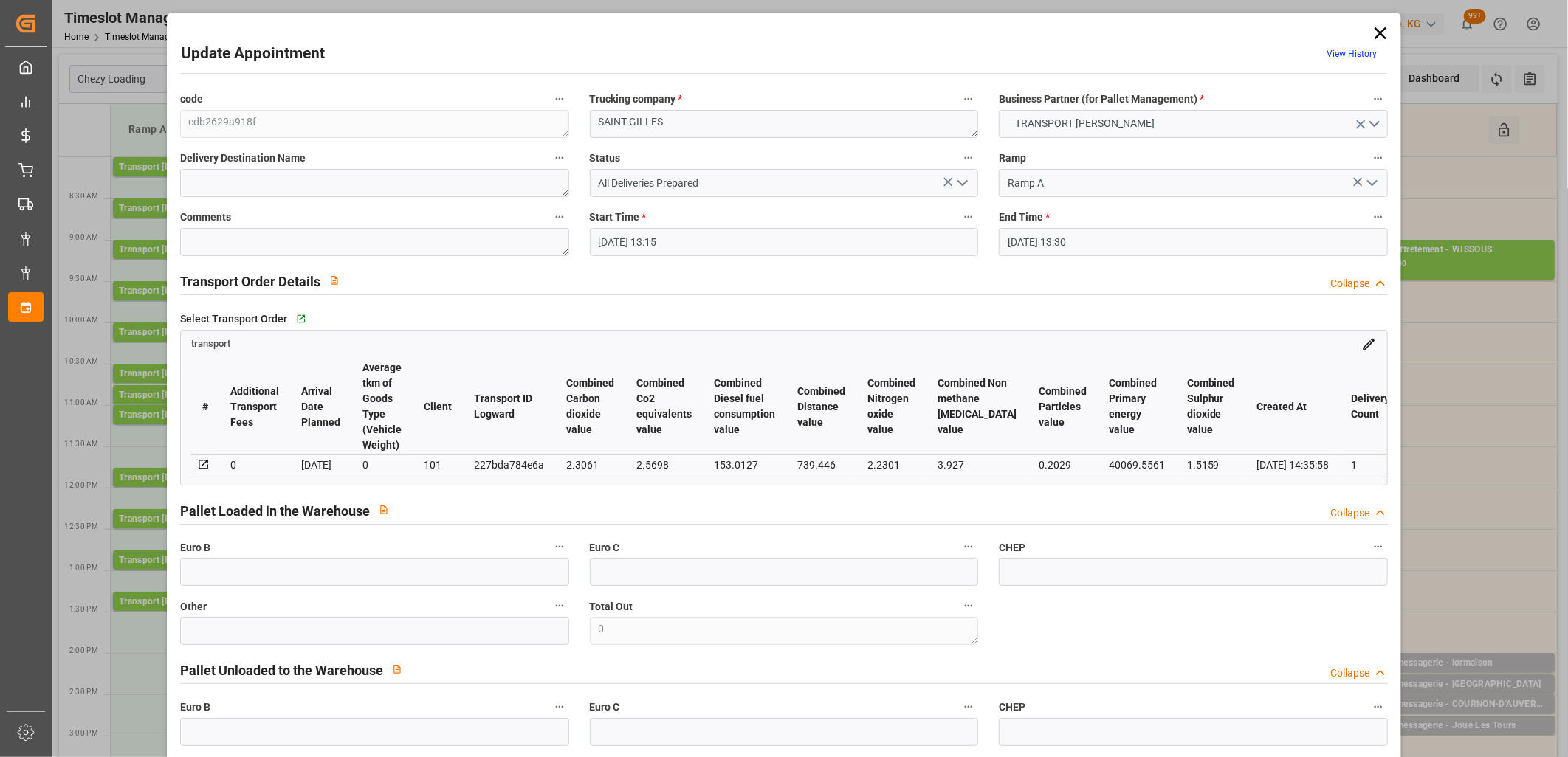
type input "24-09-2025 13:15"
type input "24-09-2025 13:30"
type input "22-09-2025 14:46"
type input "22-09-2025 14:35"
type input "22-09-2025"
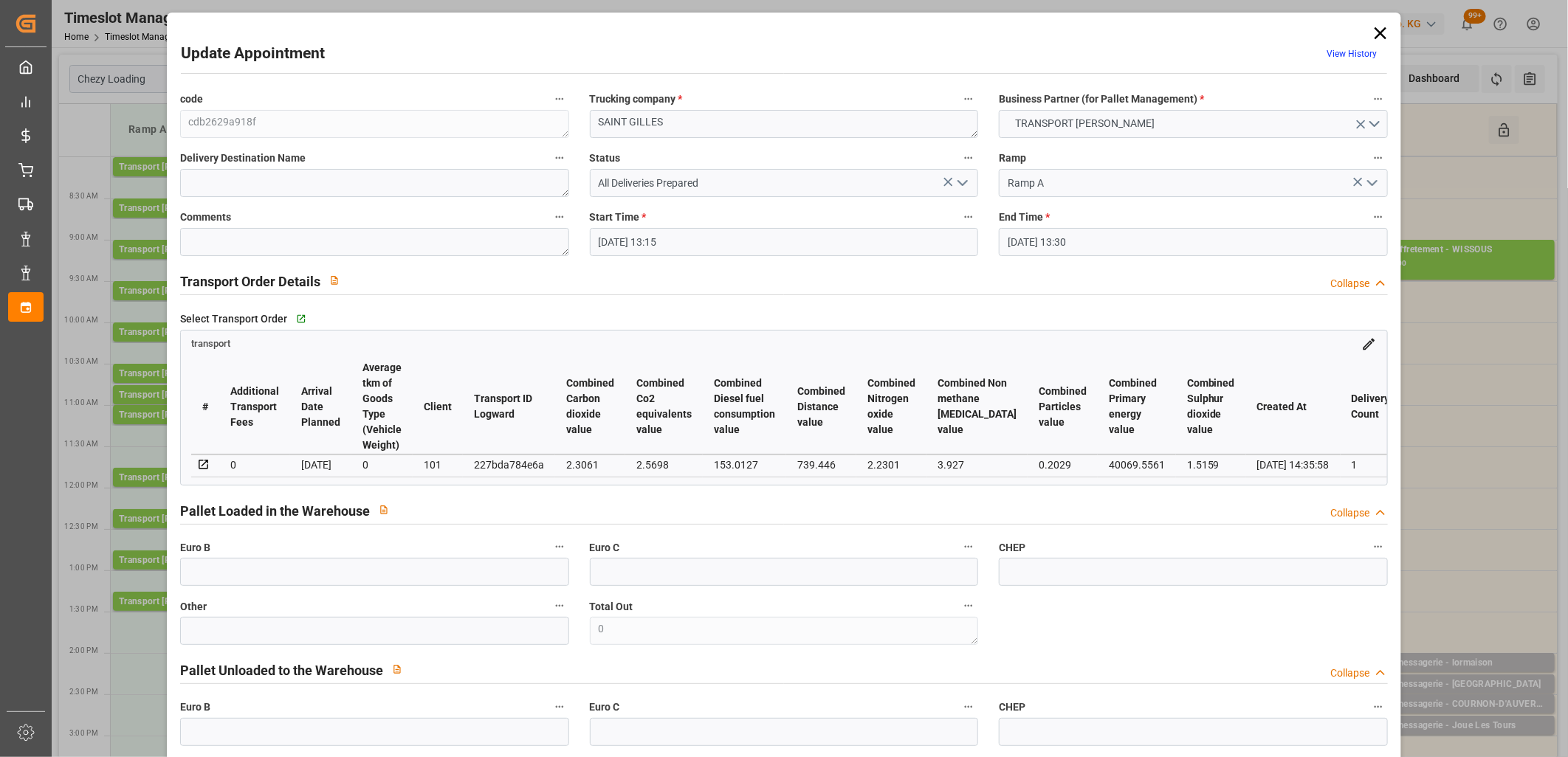
type input "18-09-2025"
click at [1375, 31] on icon at bounding box center [1380, 33] width 11 height 11
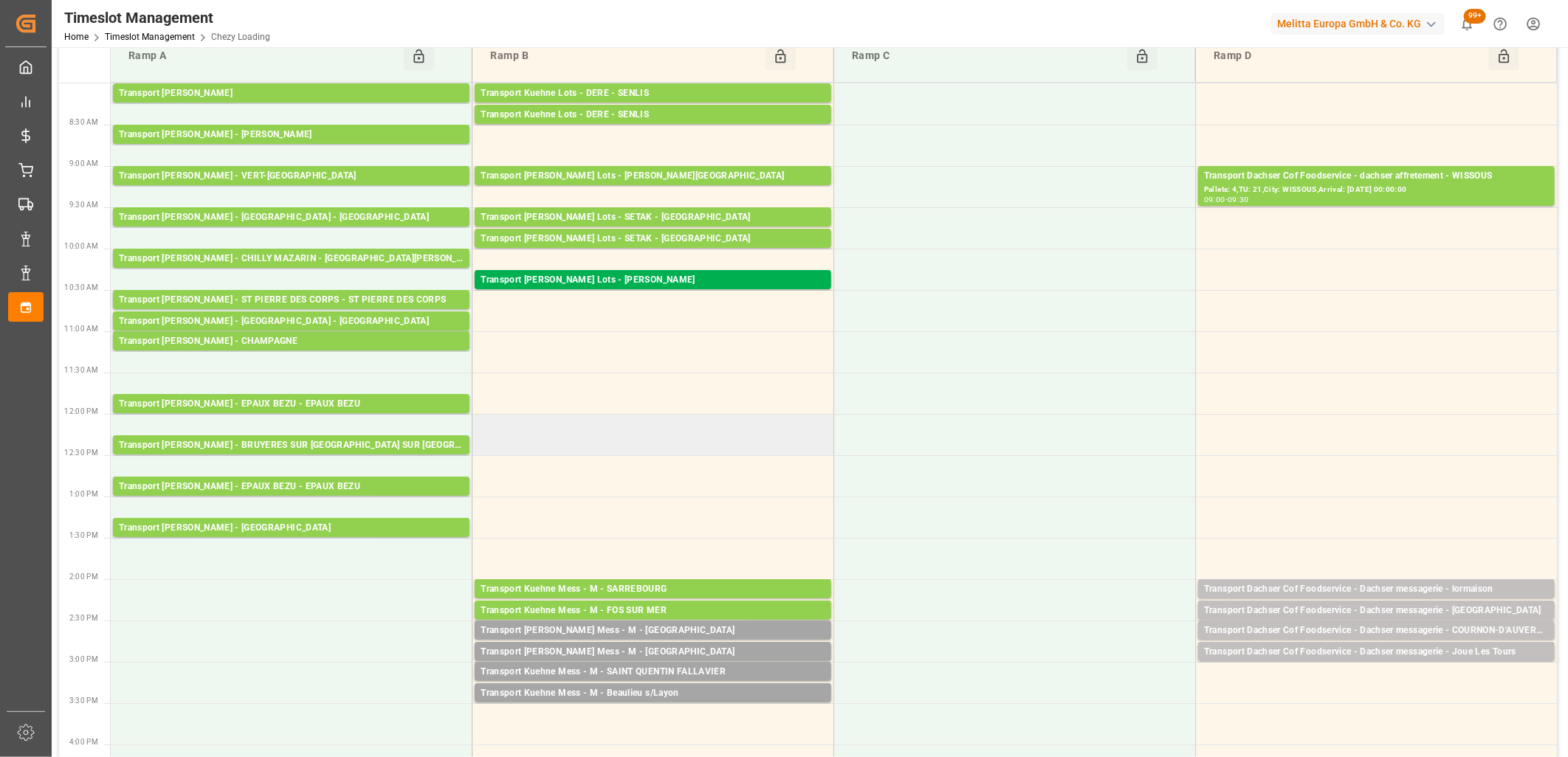
scroll to position [164, 0]
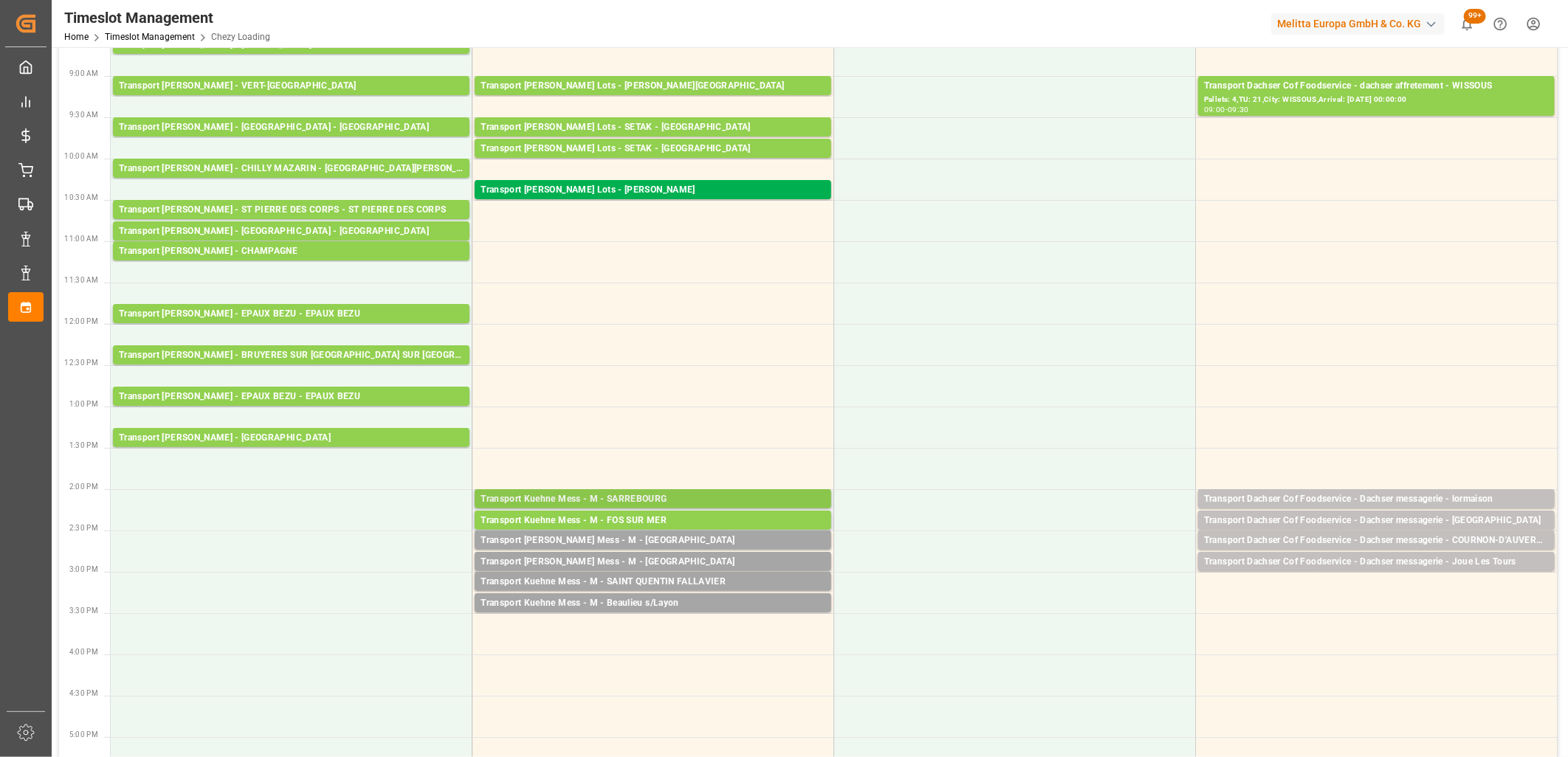
click at [593, 496] on div "Transport Kuehne Mess - M - SARREBOURG" at bounding box center [653, 499] width 345 height 15
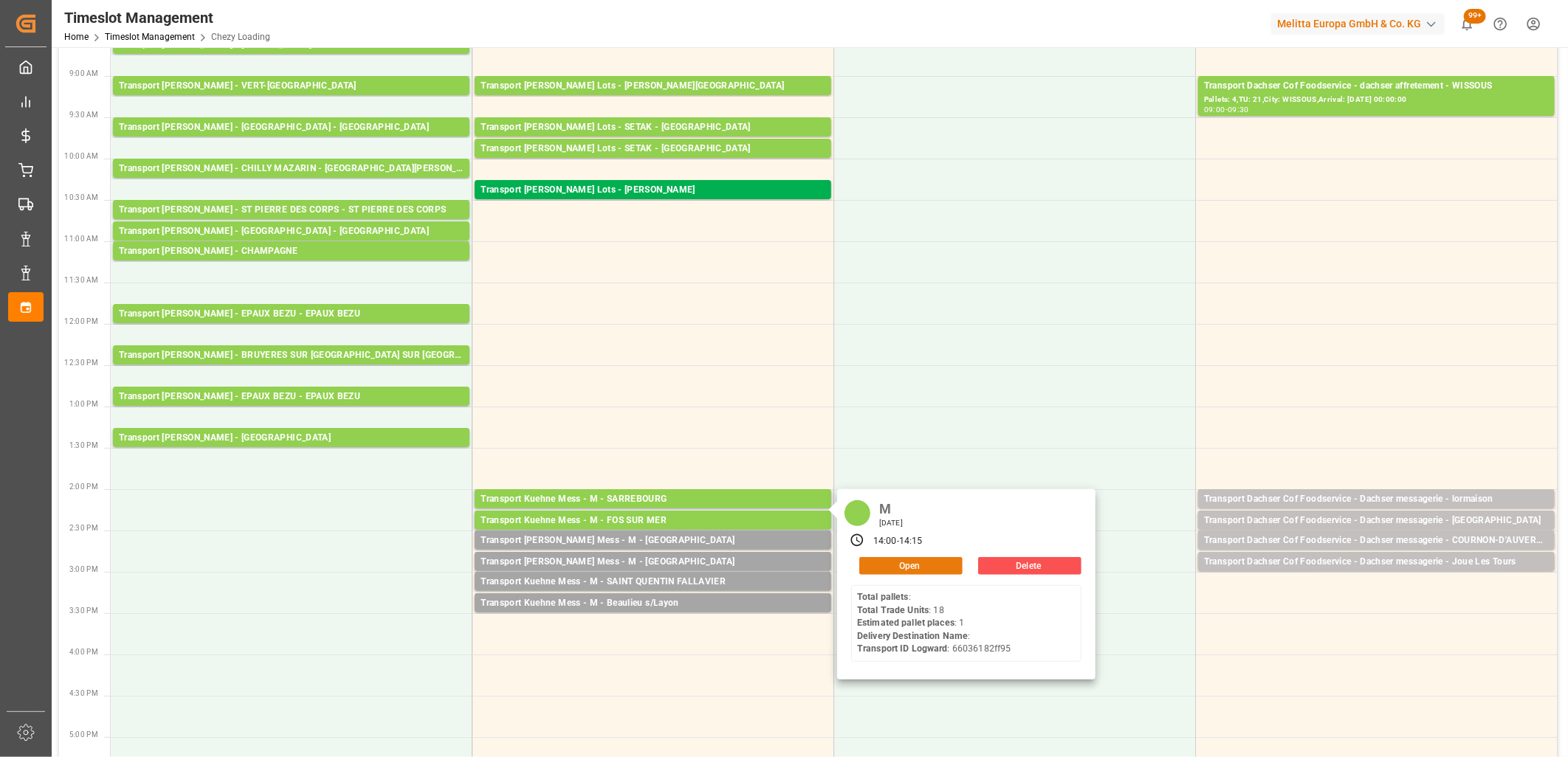
click at [929, 570] on button "Open" at bounding box center [910, 566] width 103 height 18
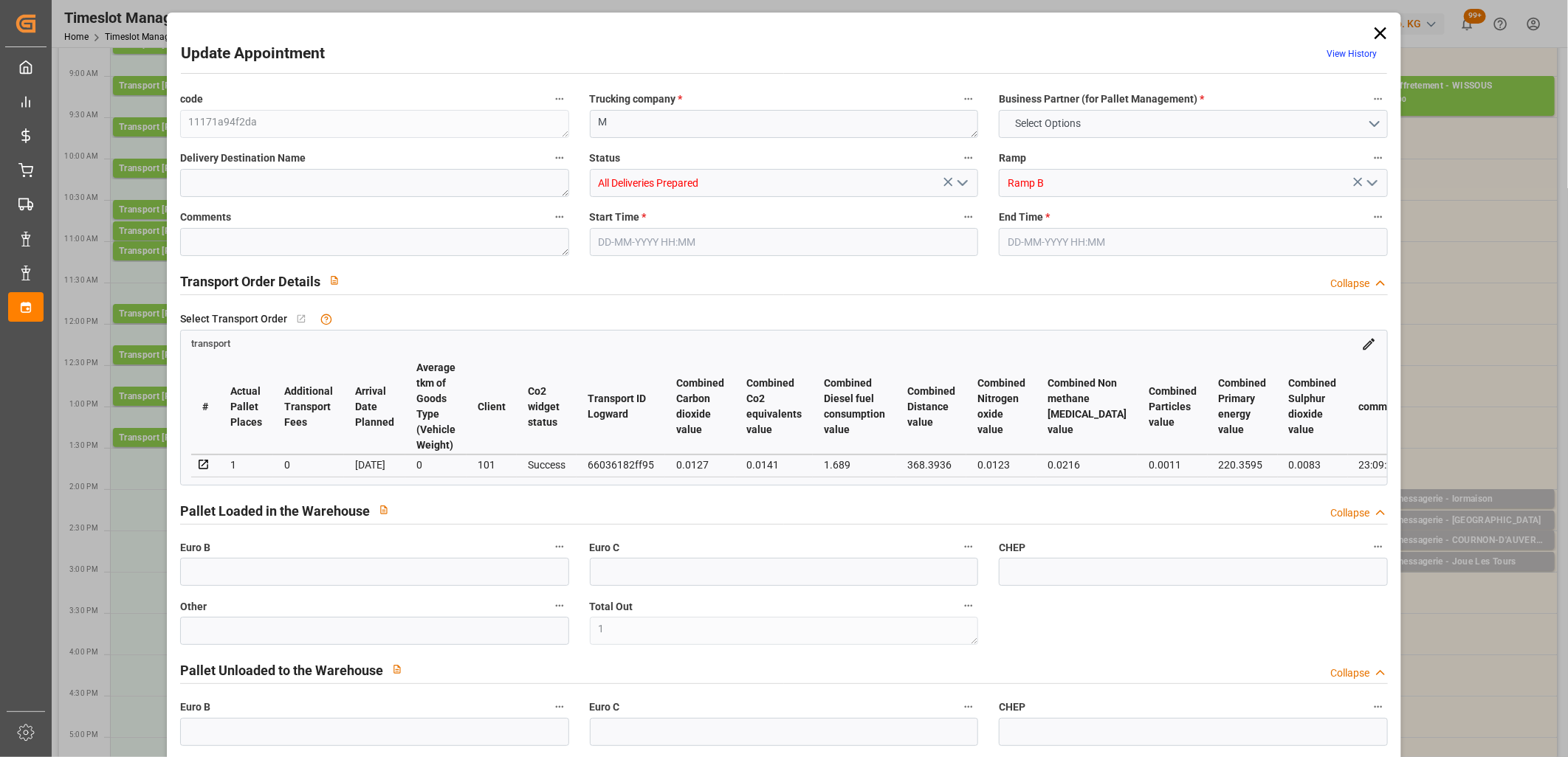
type input "1"
type input "0"
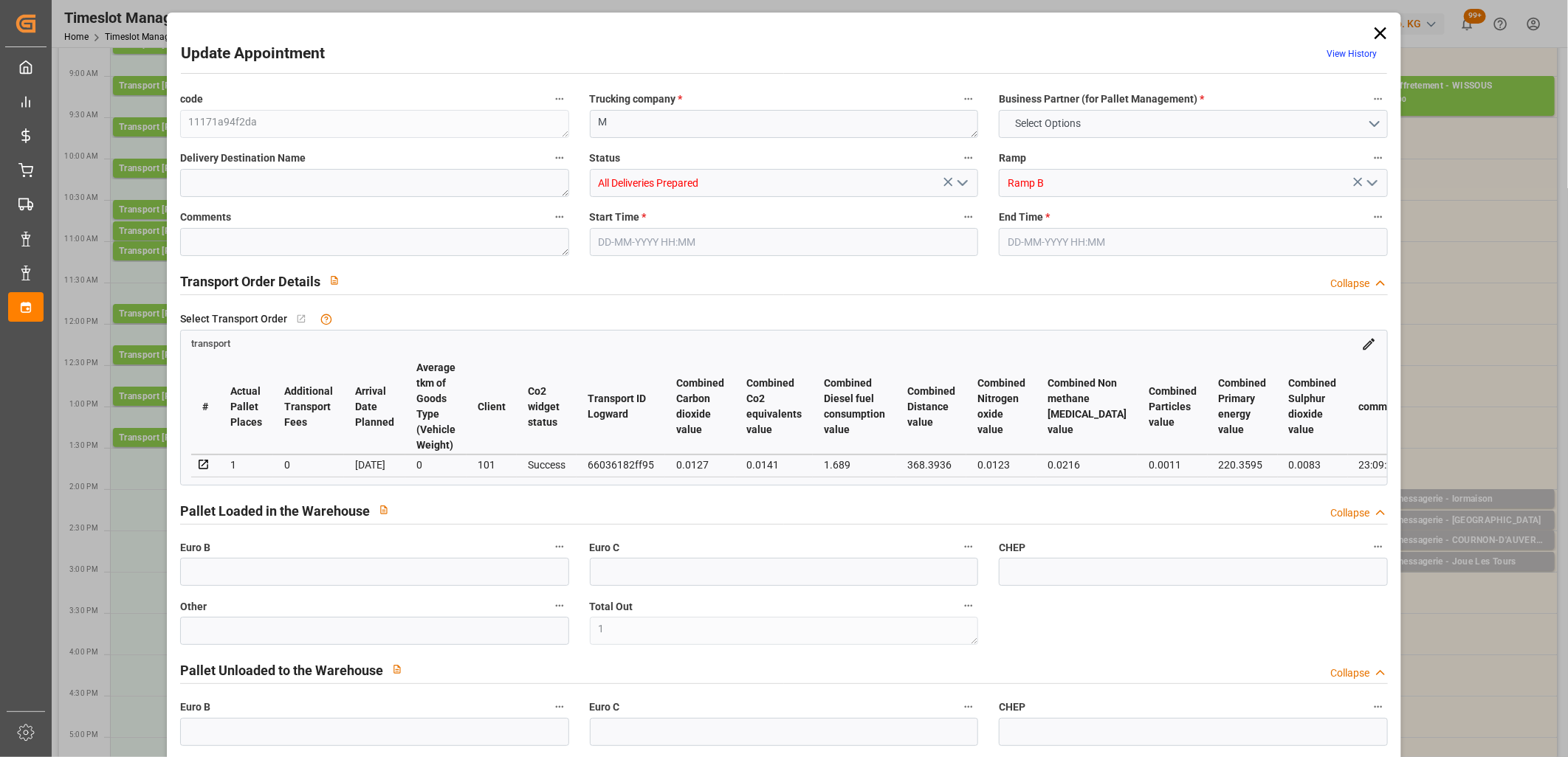
type input "0"
type input "1"
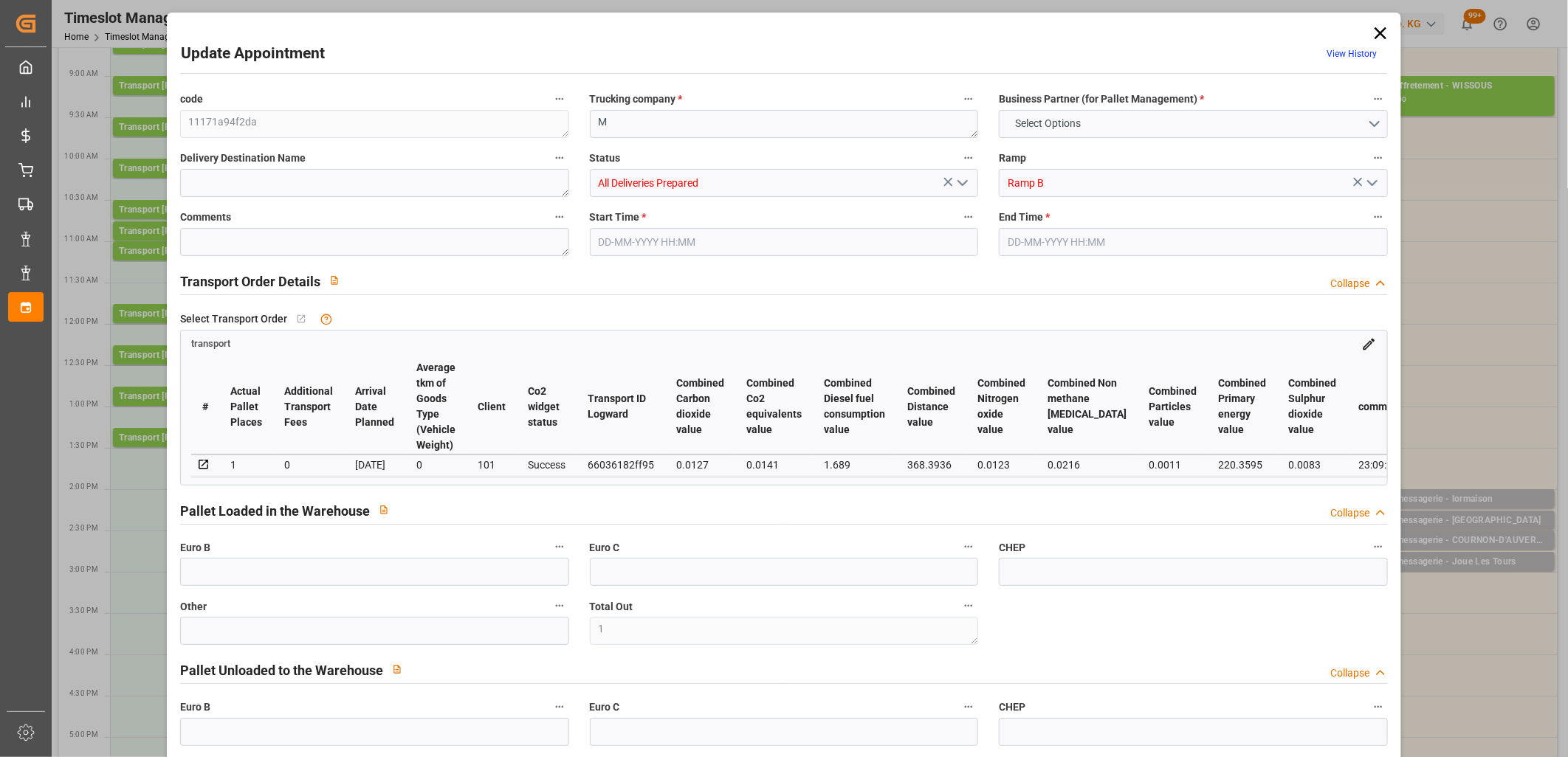
type input "28.9769"
type input "0"
type input "28.9769"
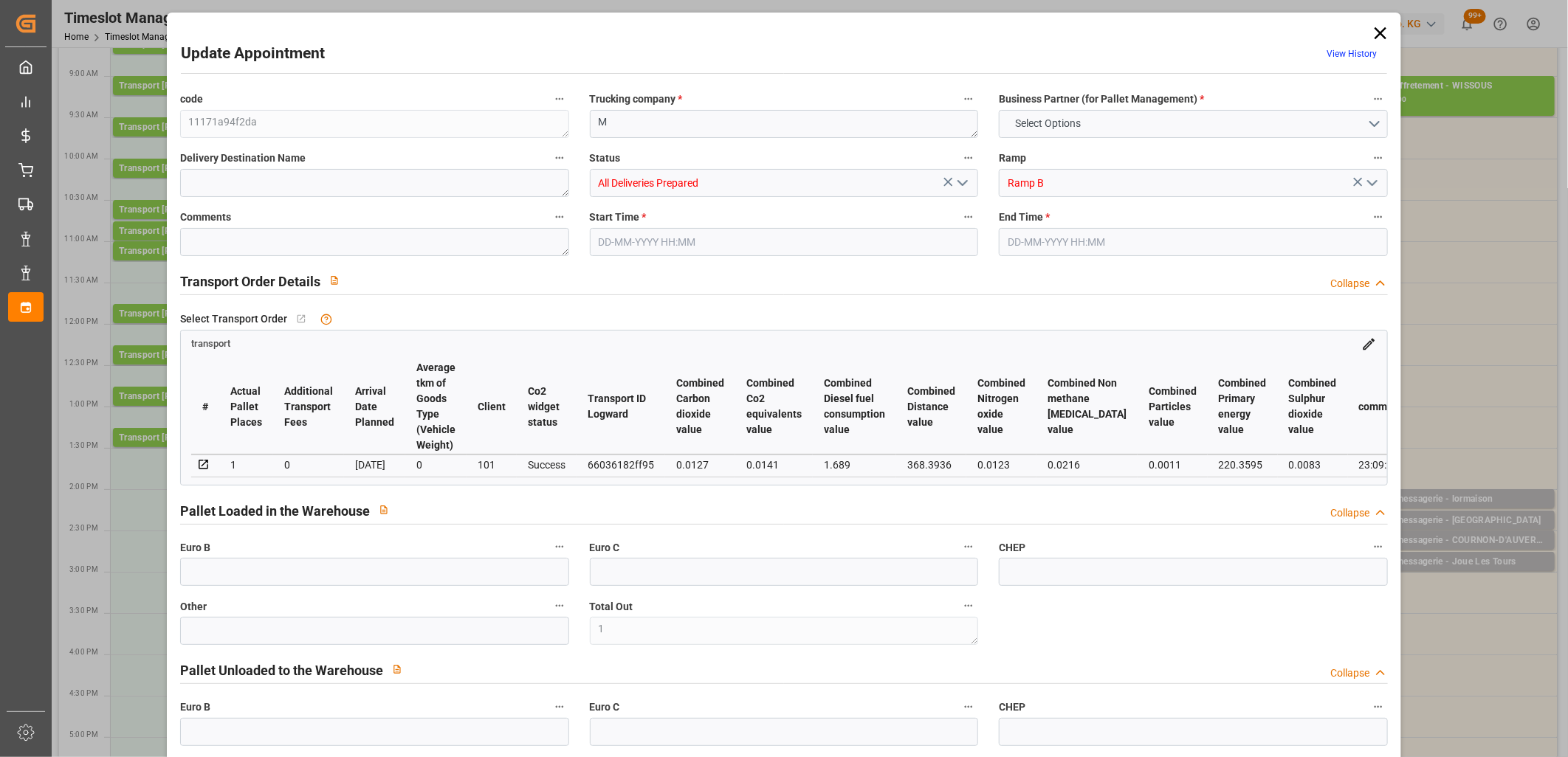
type input "0"
type input "2"
type input "64.79"
type input "89.047"
type input "150.818"
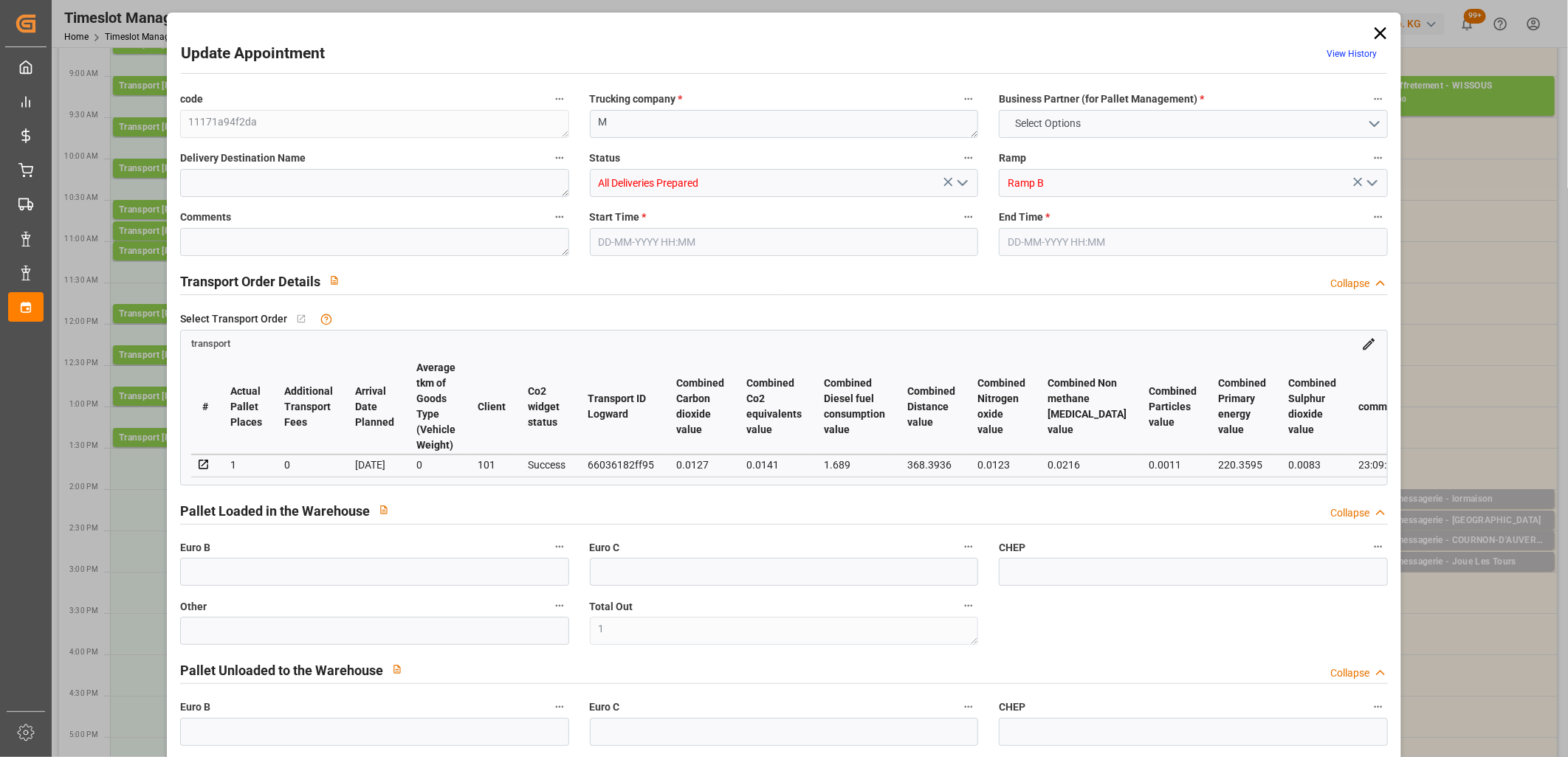
type input "57"
type input "0"
type input "18"
type input "1"
type input "101"
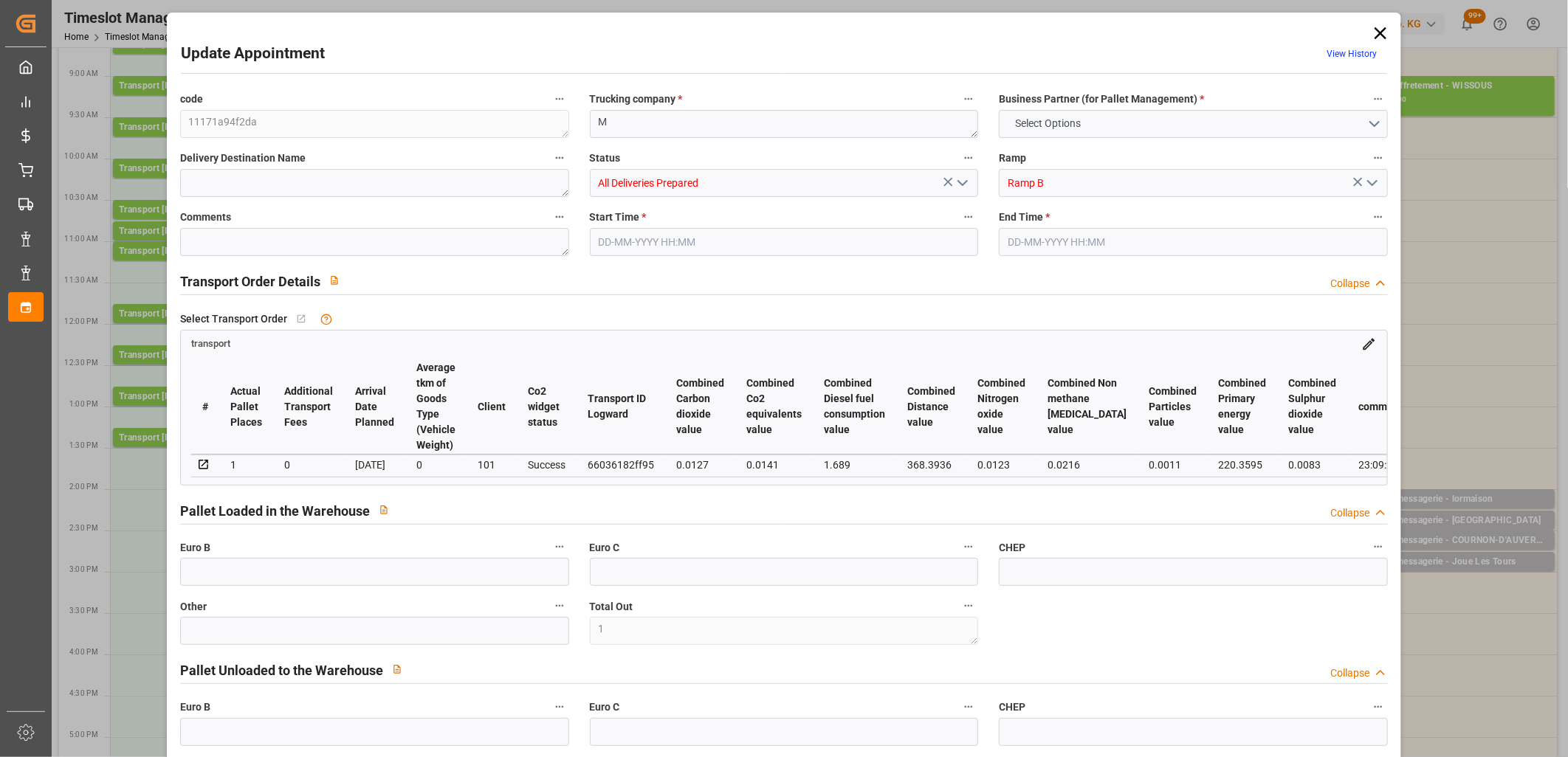
type input "66.047"
type input "0"
type input "4710.8598"
type input "0"
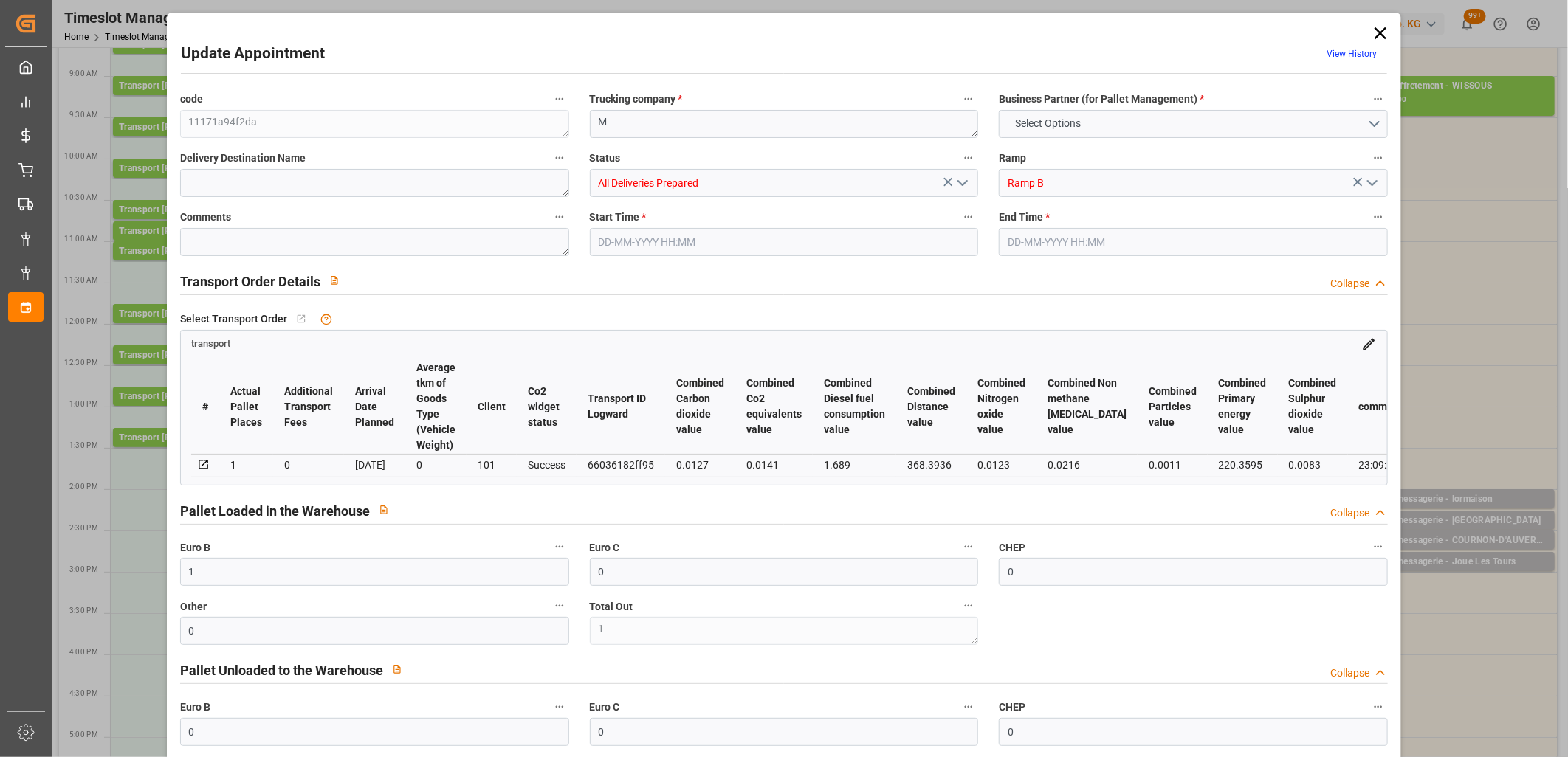
type input "21"
type input "35"
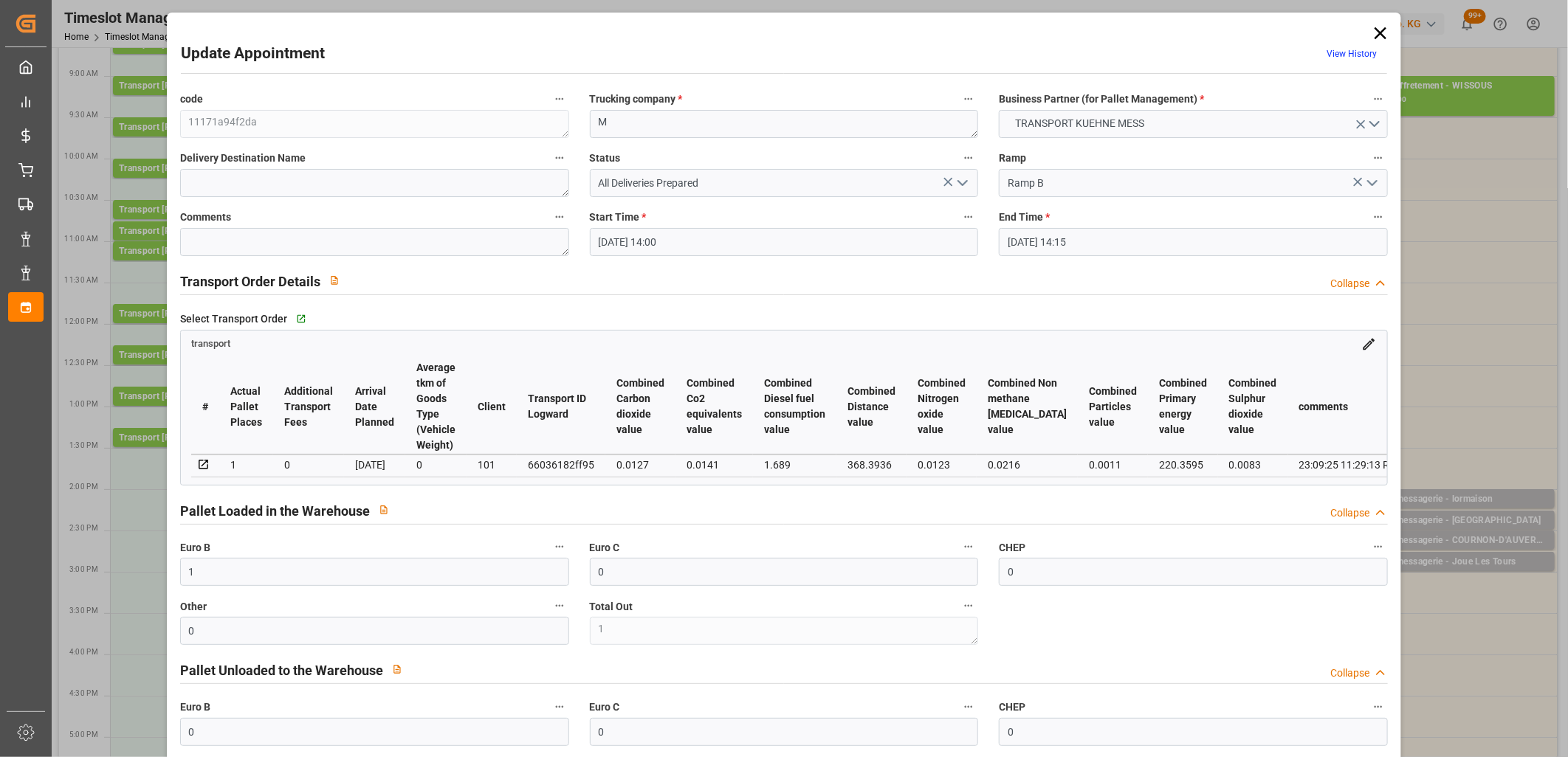
type input "24-09-2025 14:00"
type input "24-09-2025 14:15"
type input "23-09-2025 11:29"
type input "[DATE]"
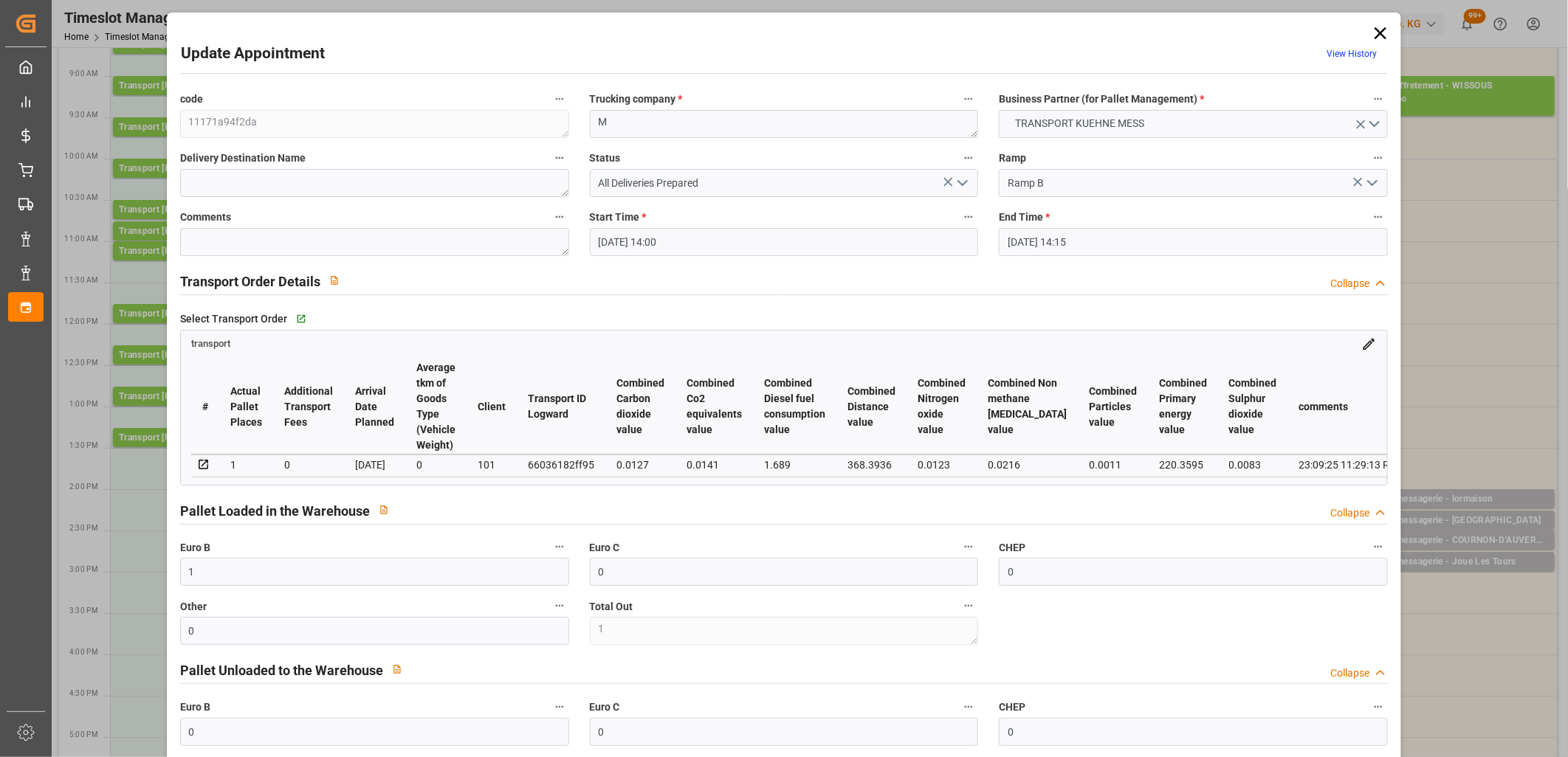
type input "[DATE]"
click at [959, 186] on polyline "open menu" at bounding box center [963, 182] width 9 height 4
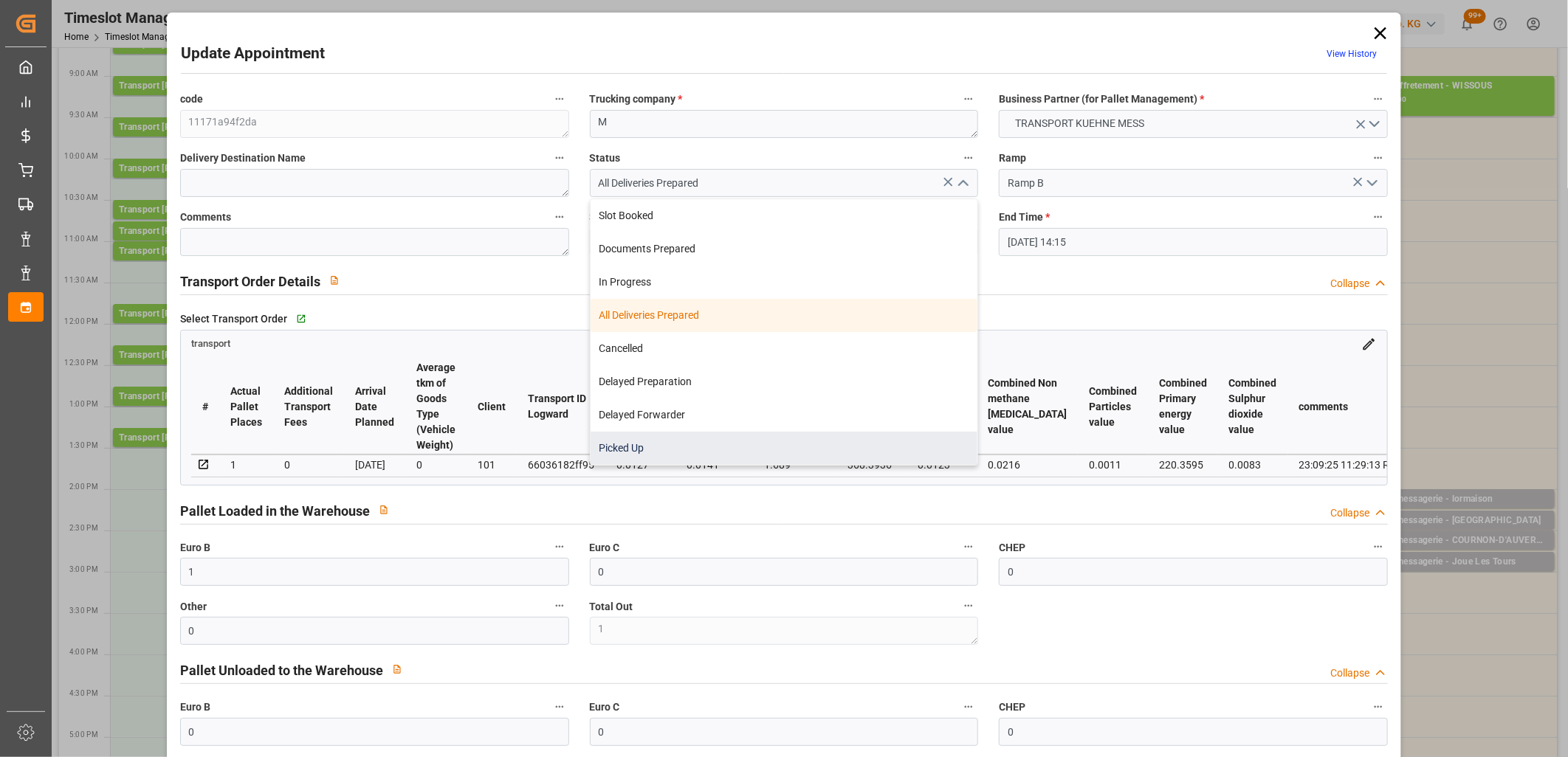
click at [842, 437] on div "Picked Up" at bounding box center [784, 449] width 387 height 33
type input "Picked Up"
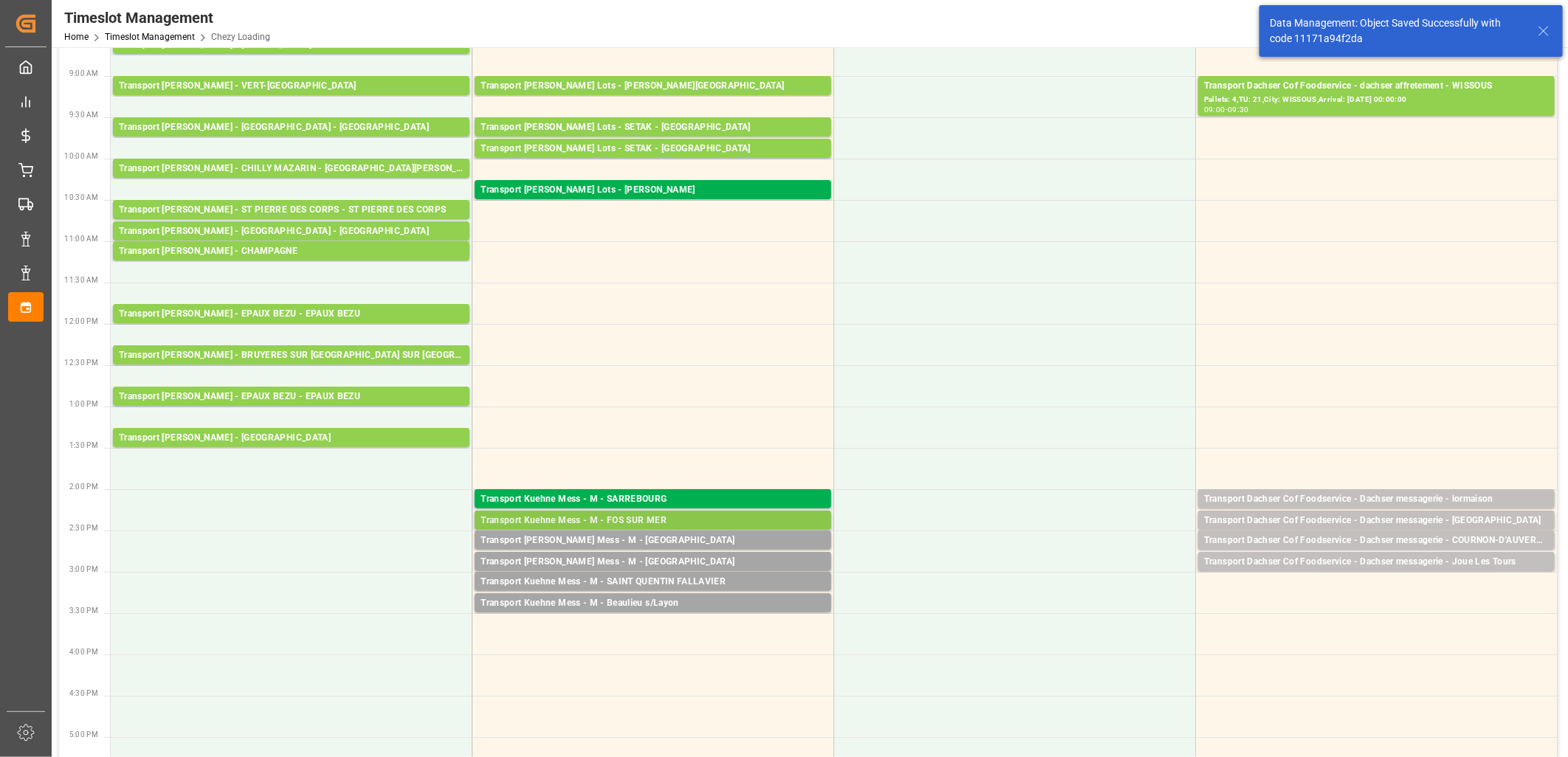
click at [597, 523] on div "Transport Kuehne Mess - M - FOS SUR MER" at bounding box center [653, 521] width 345 height 15
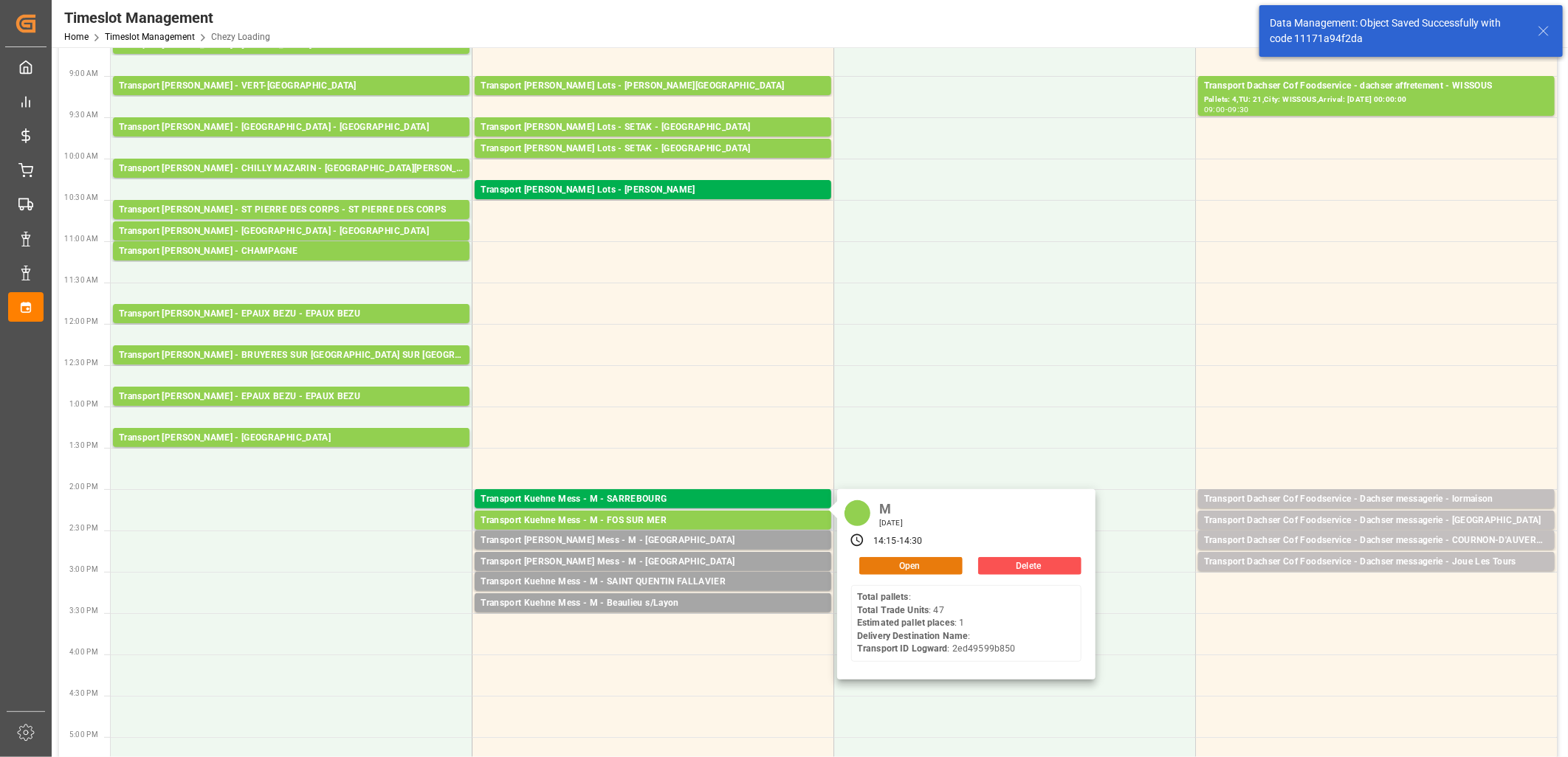
click at [872, 560] on button "Open" at bounding box center [910, 566] width 103 height 18
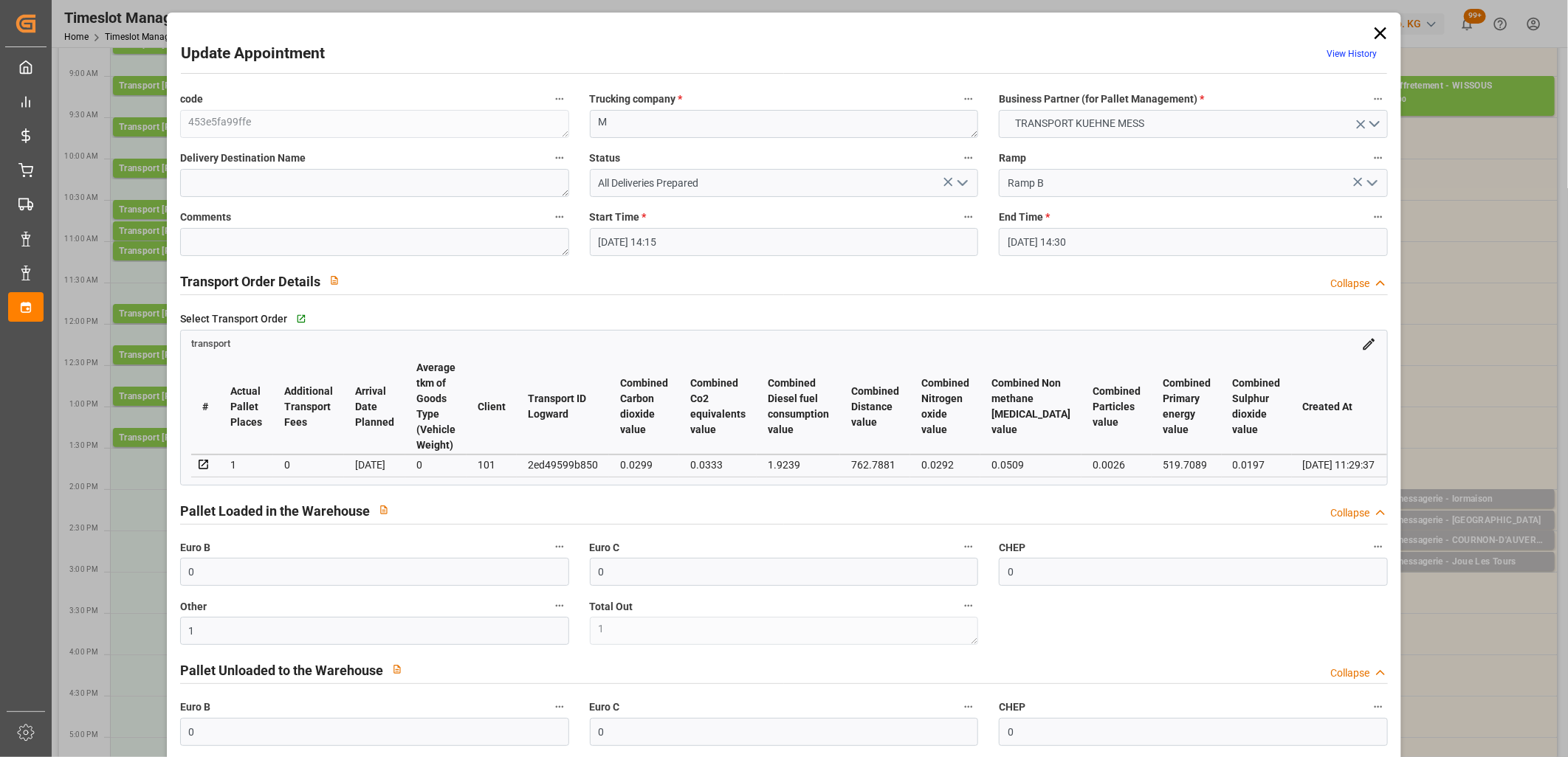
drag, startPoint x: 961, startPoint y: 180, endPoint x: 958, endPoint y: 188, distance: 8.5
click at [962, 179] on icon "open menu" at bounding box center [963, 183] width 18 height 18
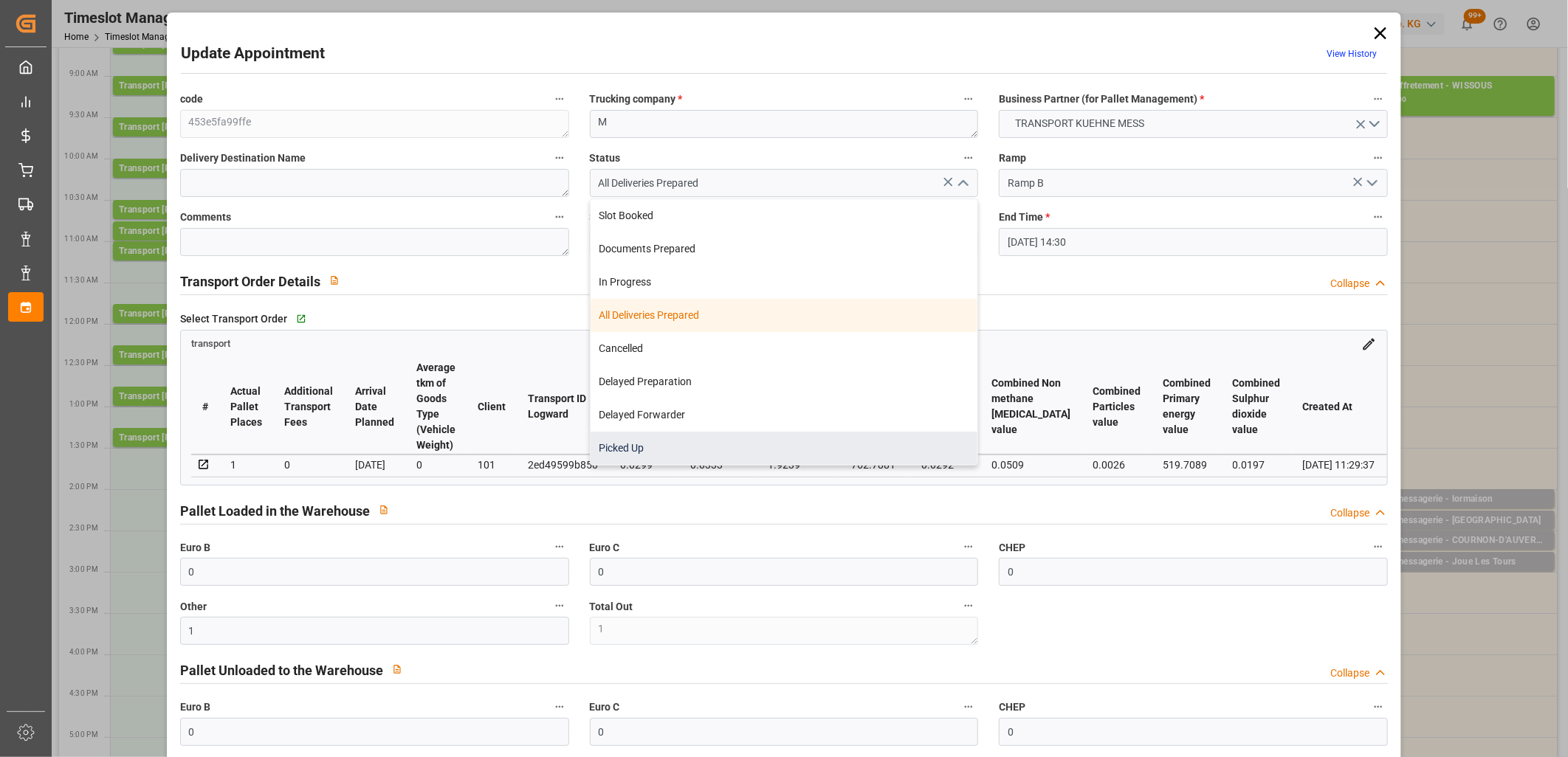
click at [784, 434] on div "Picked Up" at bounding box center [784, 449] width 387 height 33
type input "Picked Up"
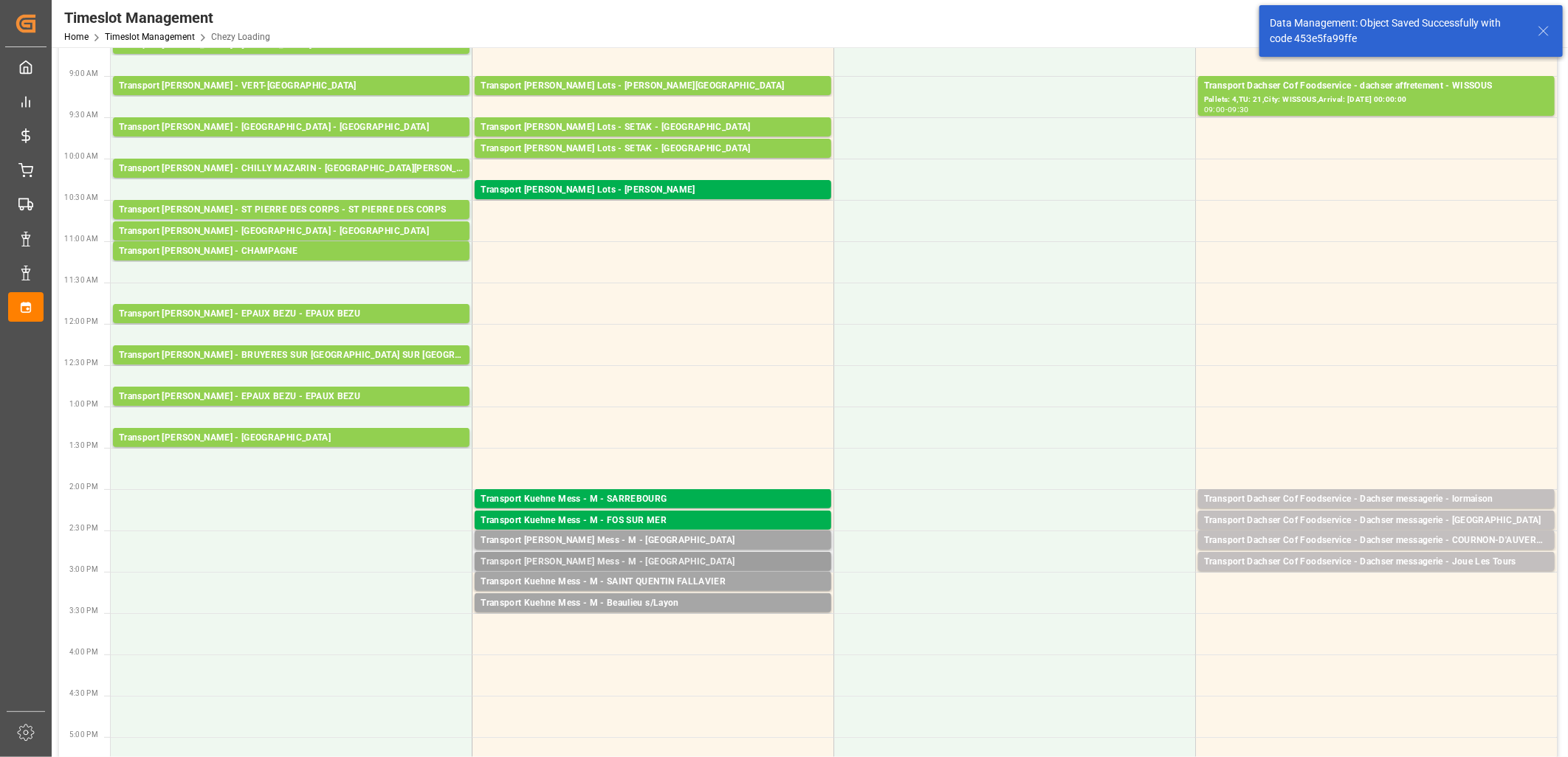
click at [593, 558] on div "Transport Kuehne Mess - M - CASTELNAU D'ESTRETEFONDS" at bounding box center [653, 562] width 345 height 15
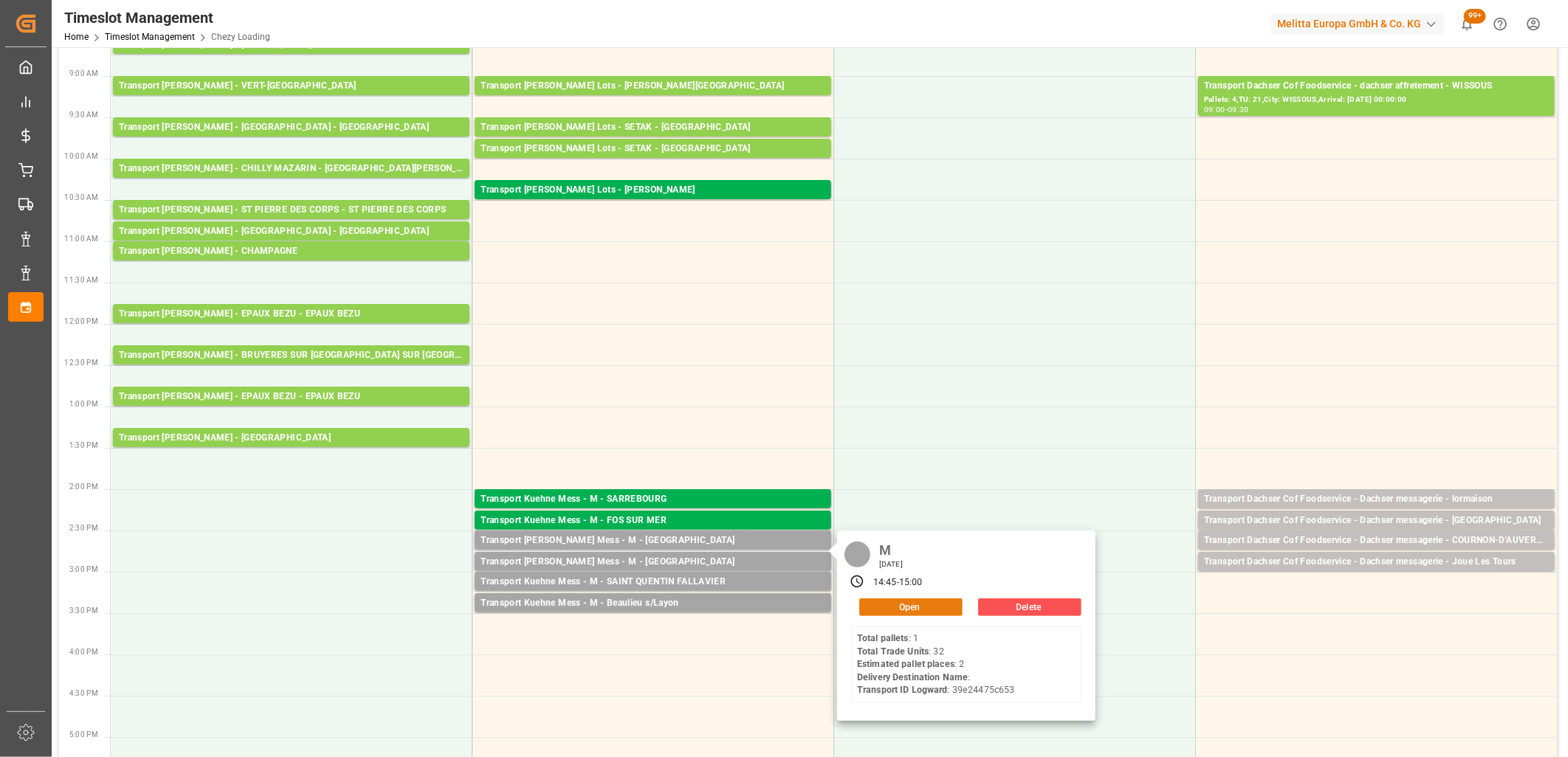
click at [881, 606] on button "Open" at bounding box center [910, 607] width 103 height 18
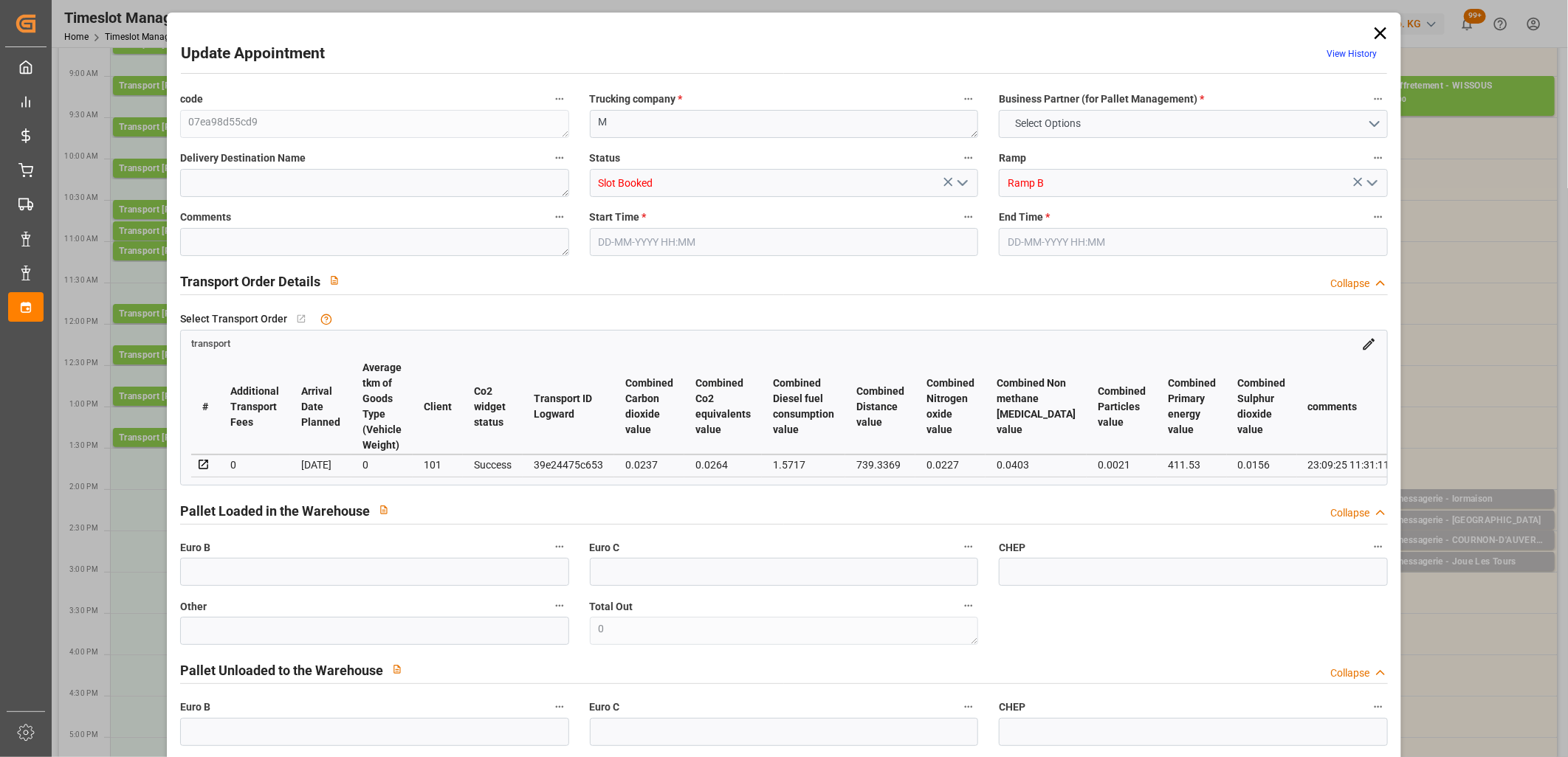
type input "0"
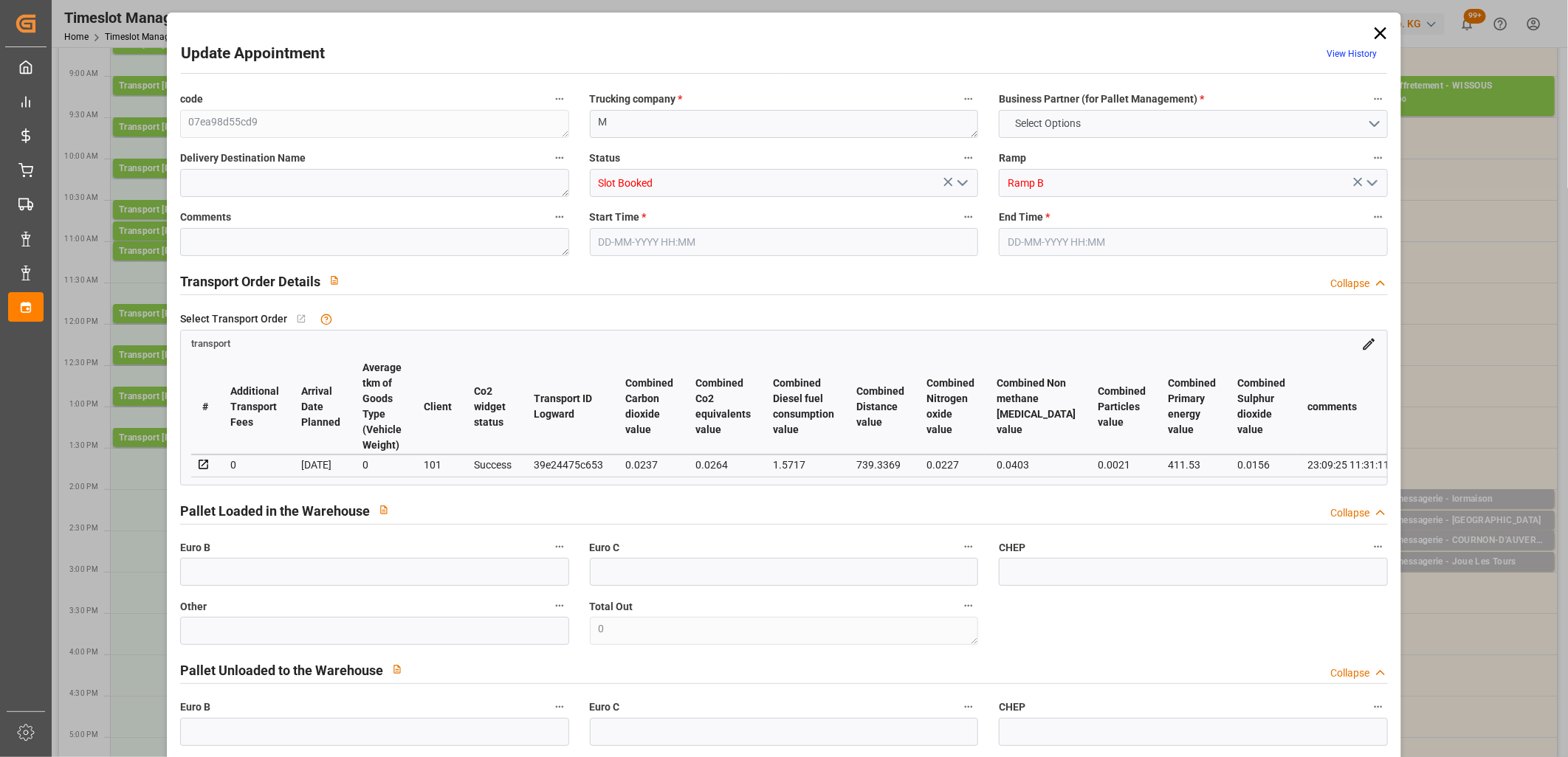
type input "0"
type input "2"
type input "63.68"
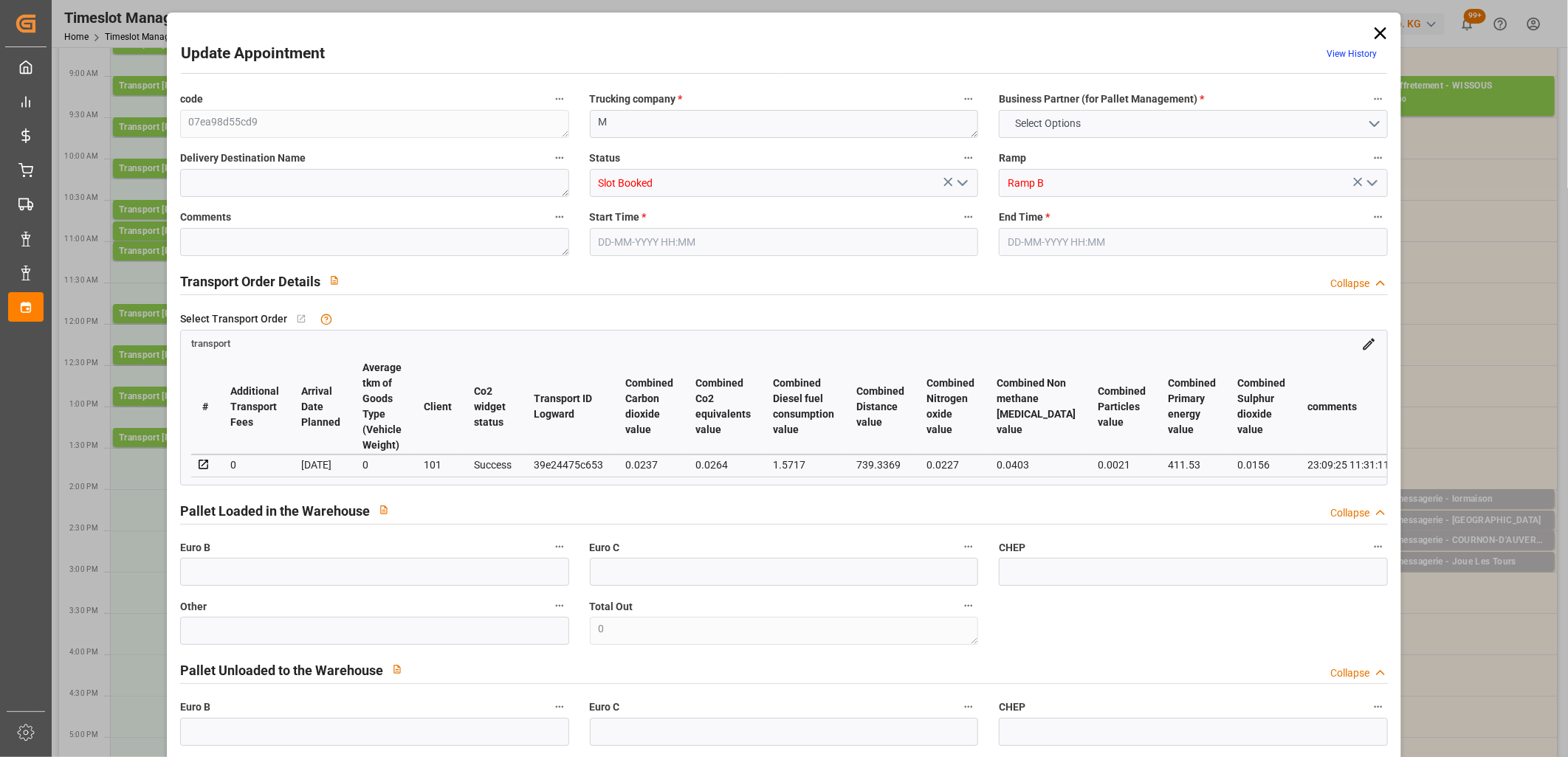
type input "0"
type input "63.68"
type input "0"
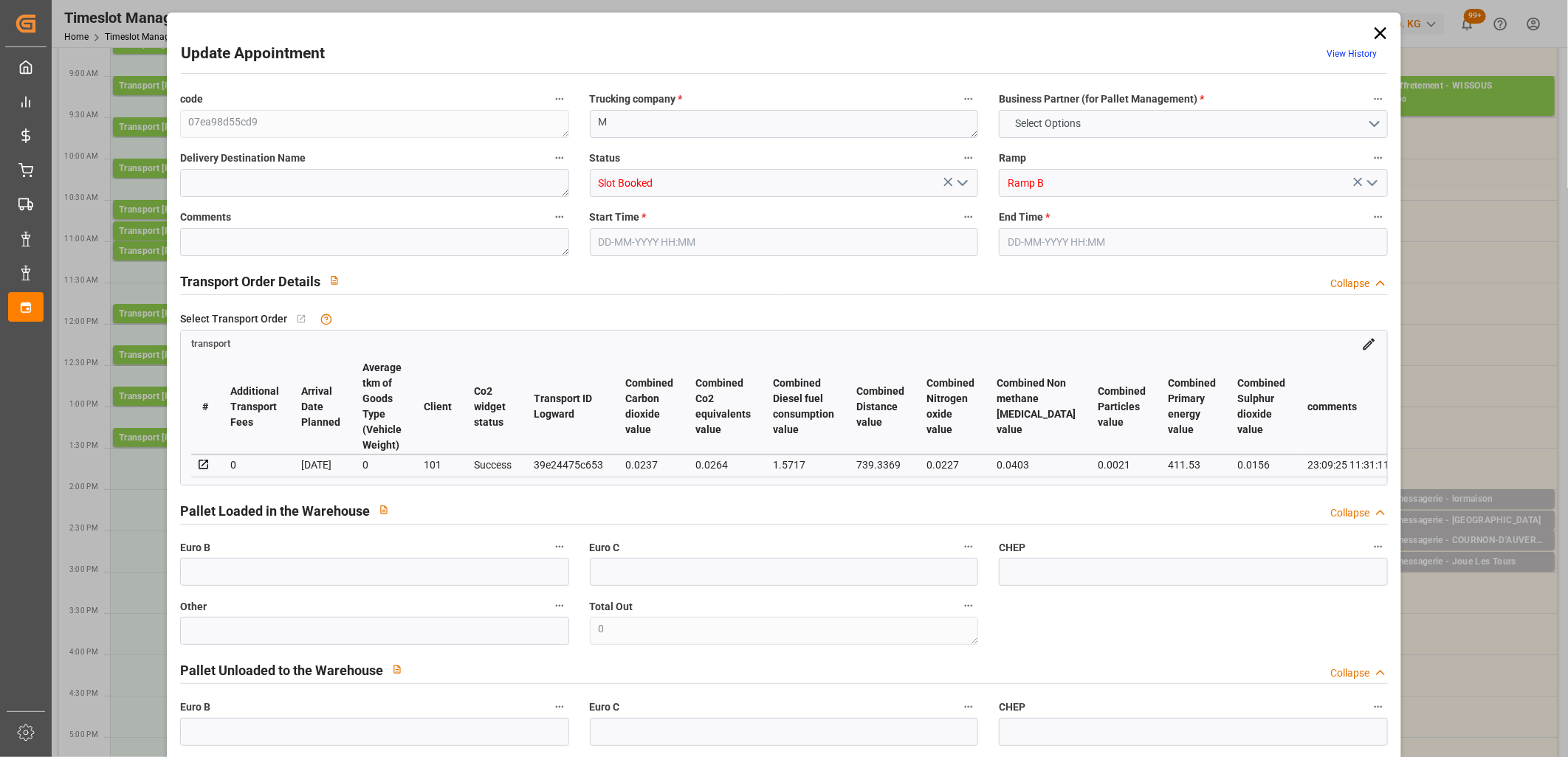
type input "1"
type input "42.049"
type input "84.056"
type input "312.192"
type input "31"
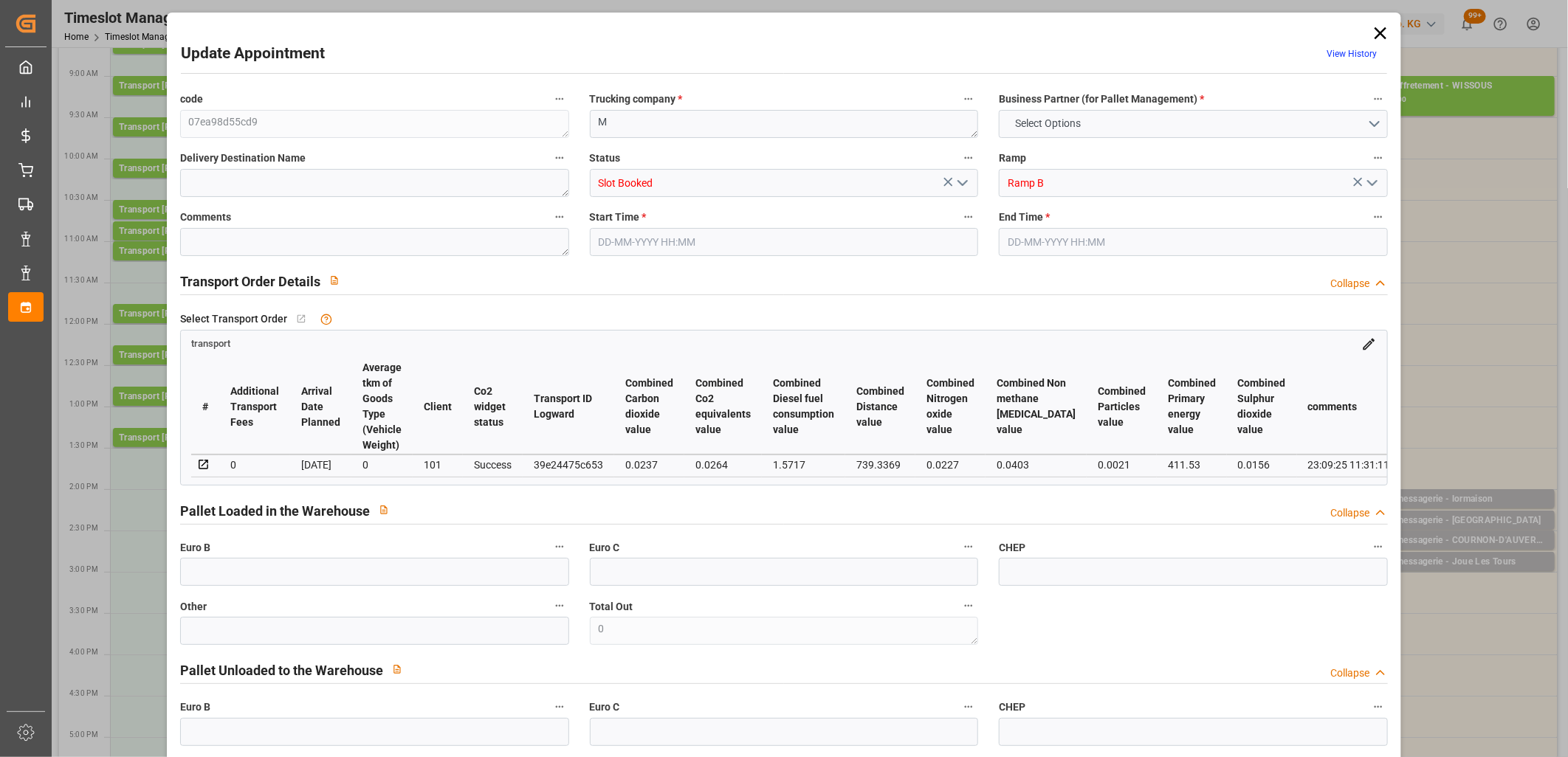
type input "1"
type input "32"
type input "2"
type input "101"
type input "61.057"
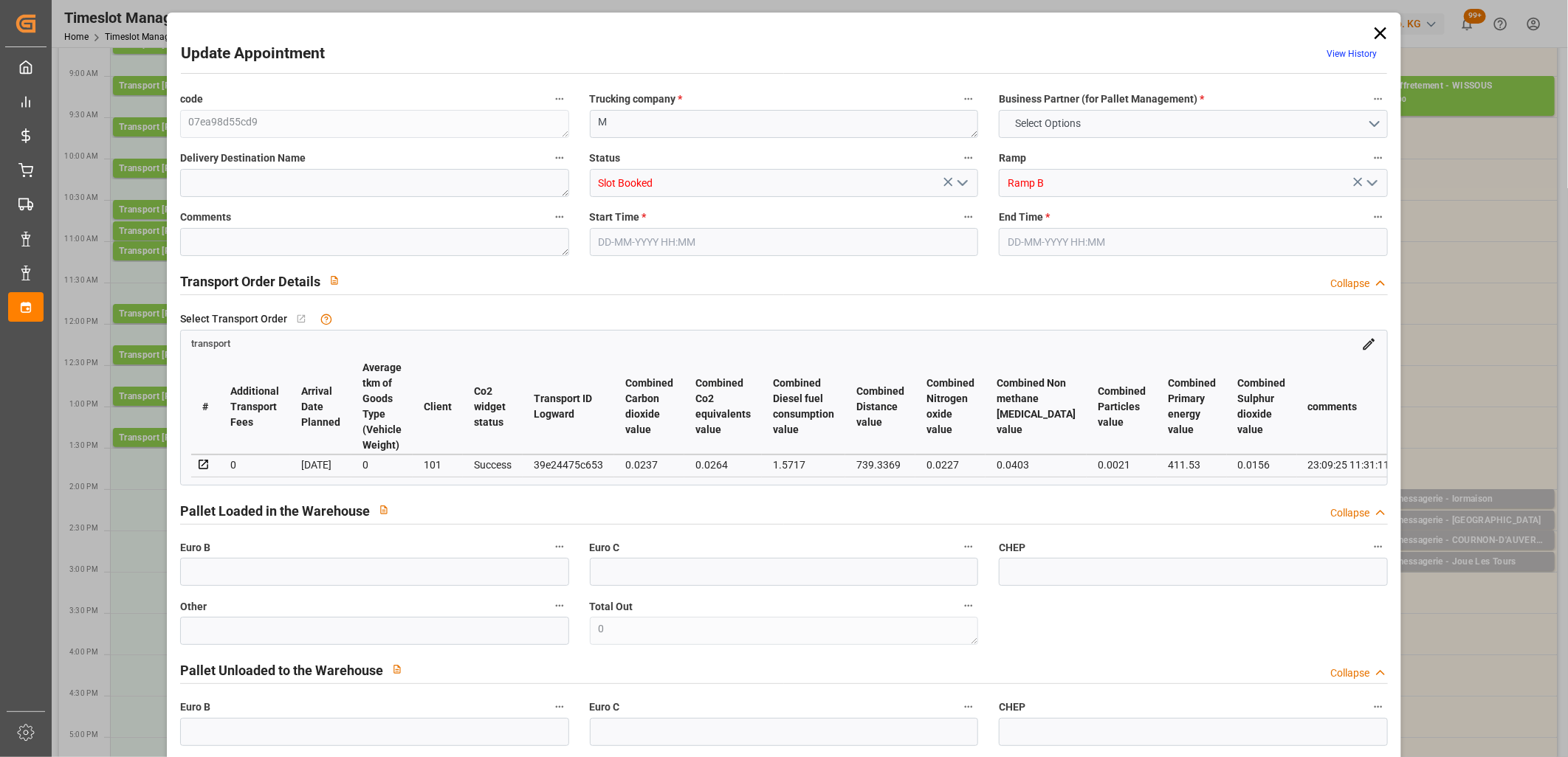
type input "0"
type input "4710.8598"
type input "0"
type input "21"
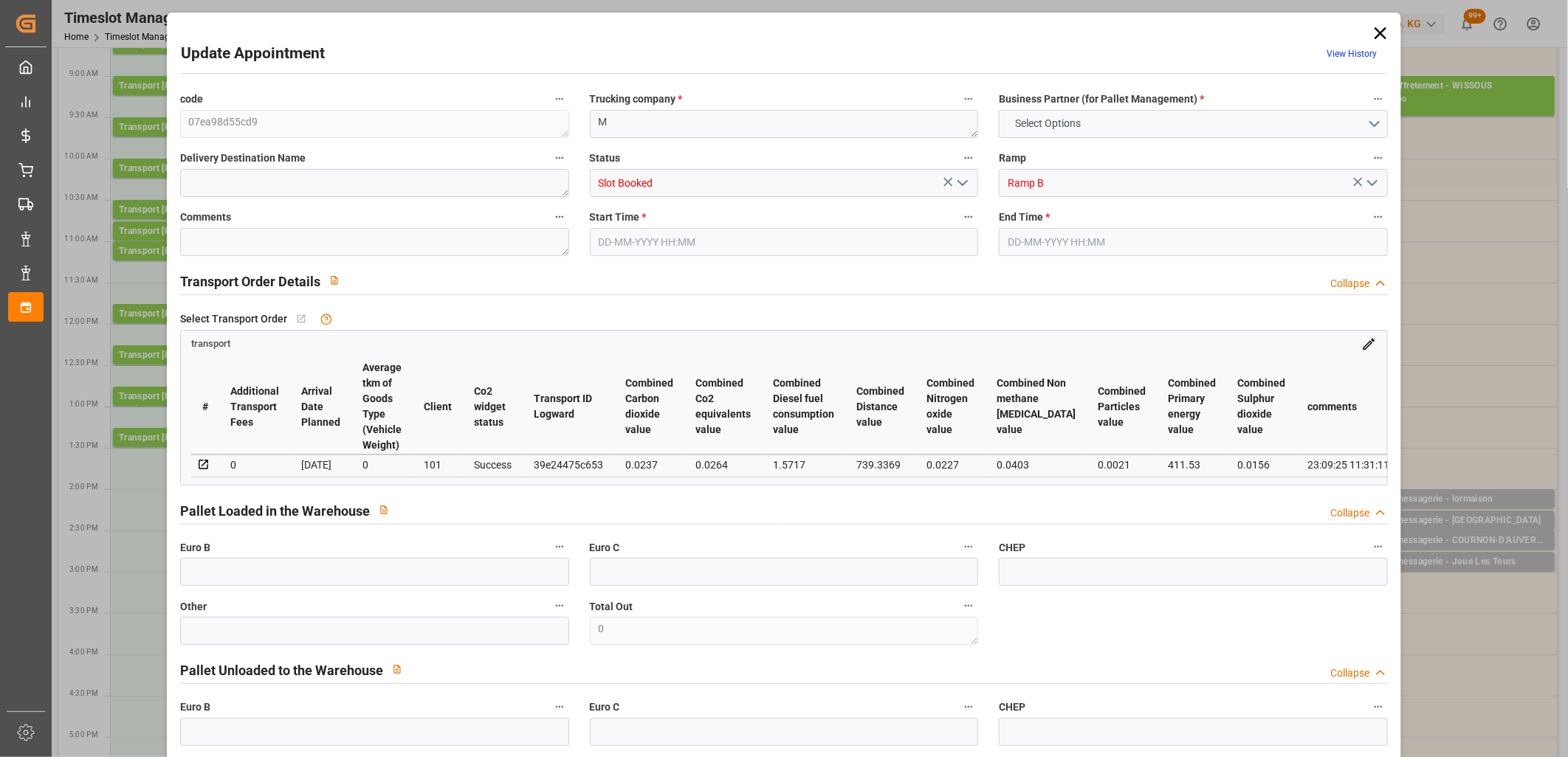
type input "35"
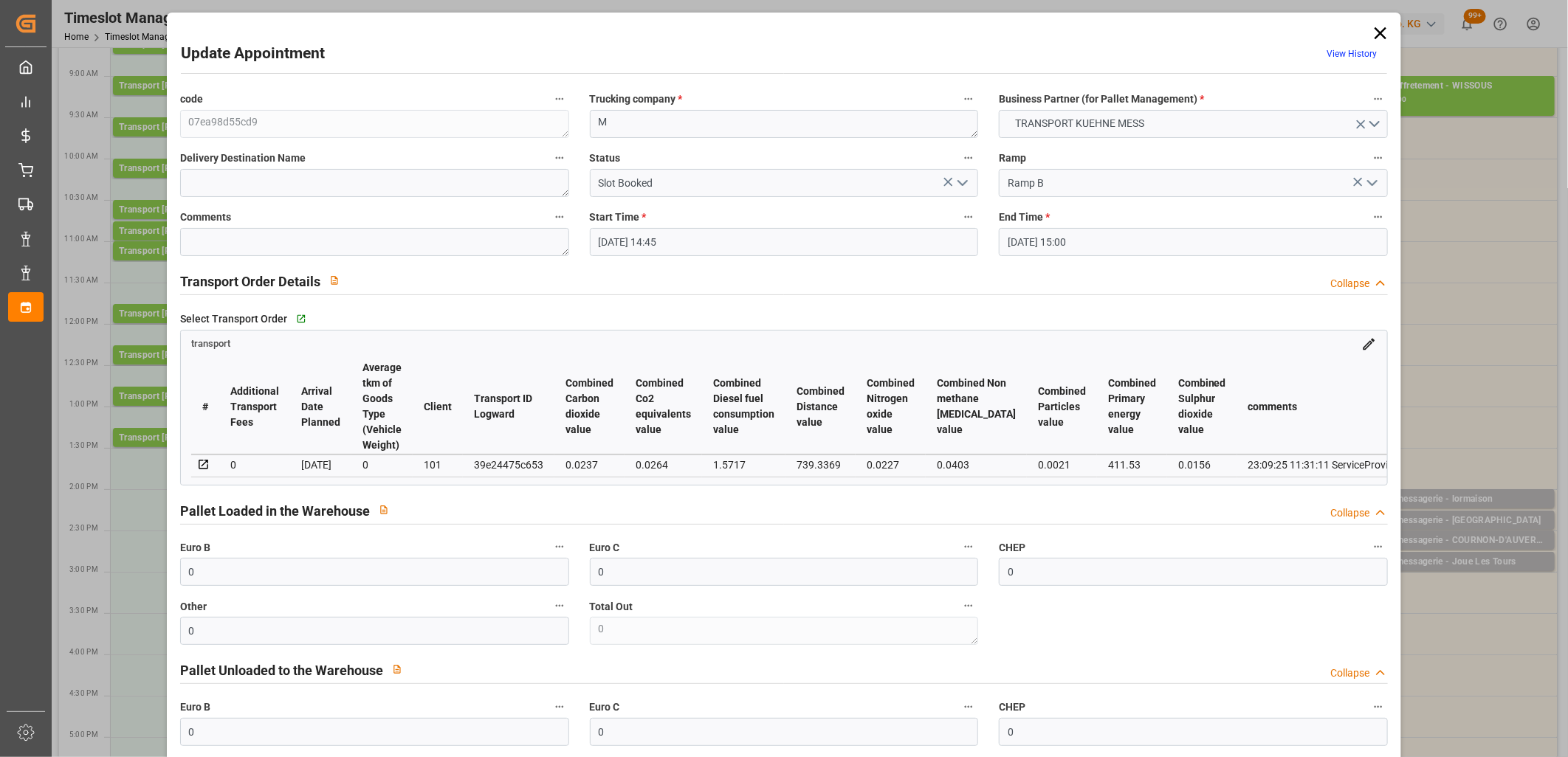
type input "24-09-2025 14:45"
type input "24-09-2025 15:00"
type input "23-09-2025 11:31"
type input "01-10-2025"
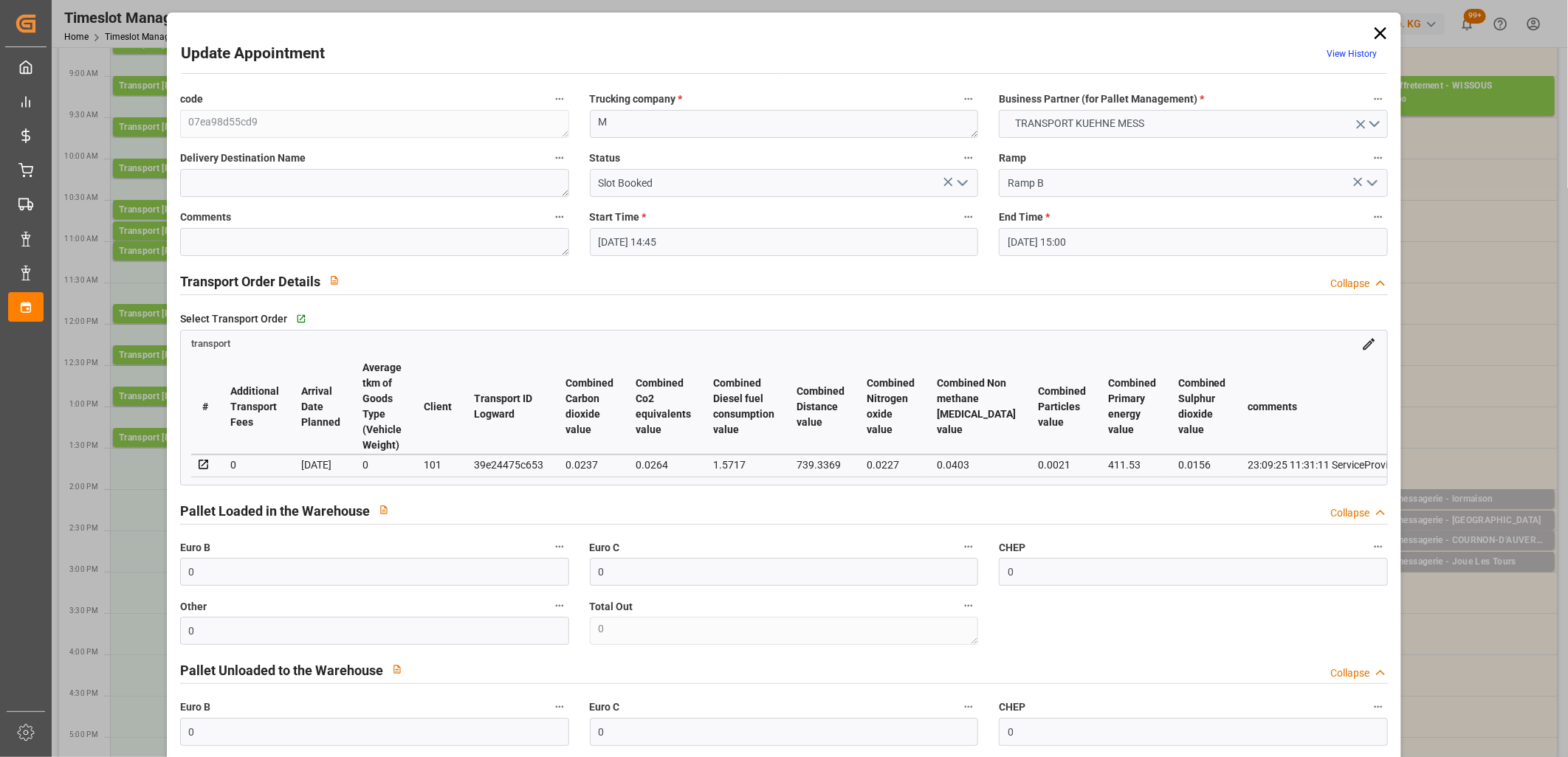
type input "30-09-2025"
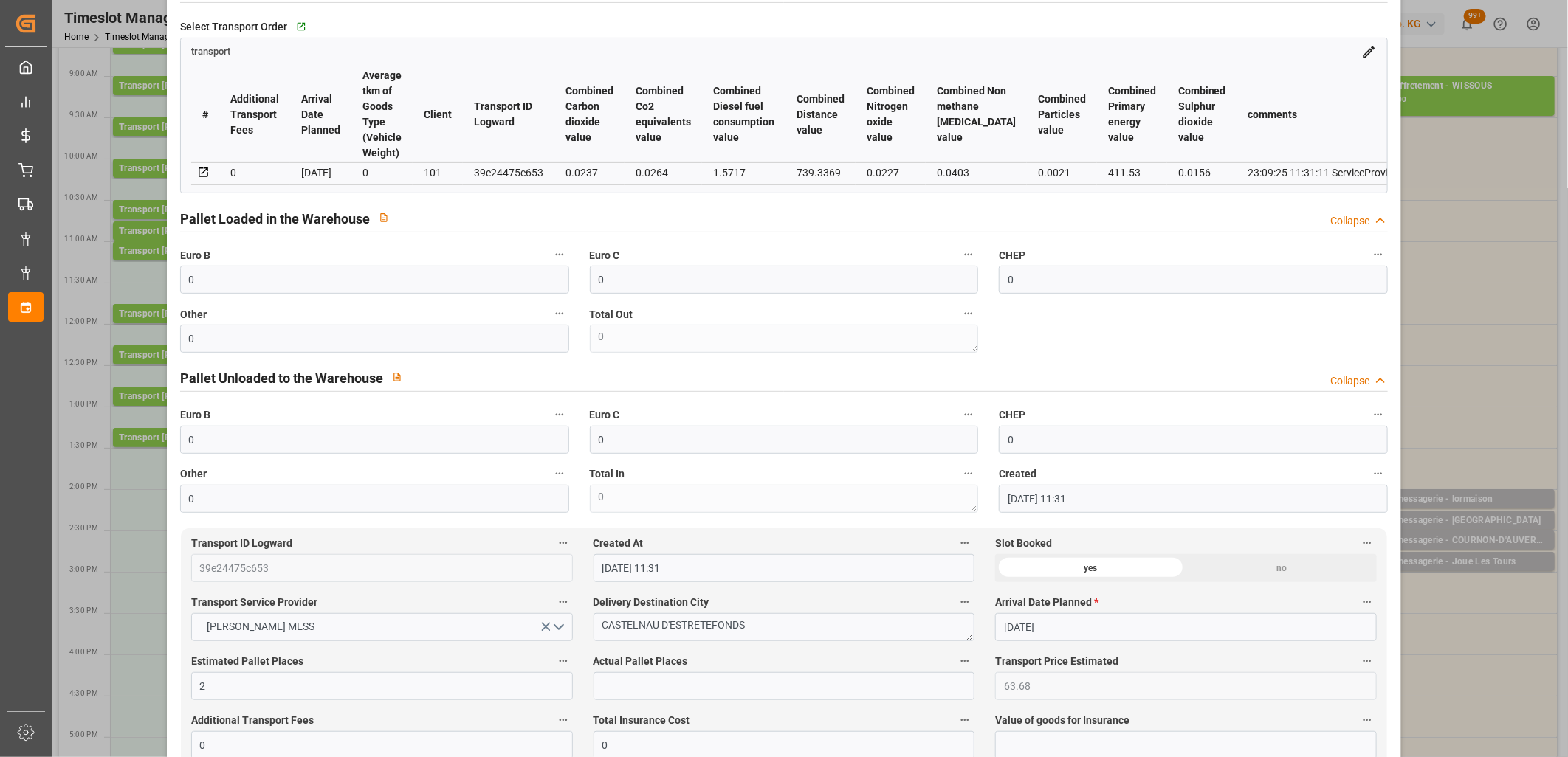
scroll to position [327, 0]
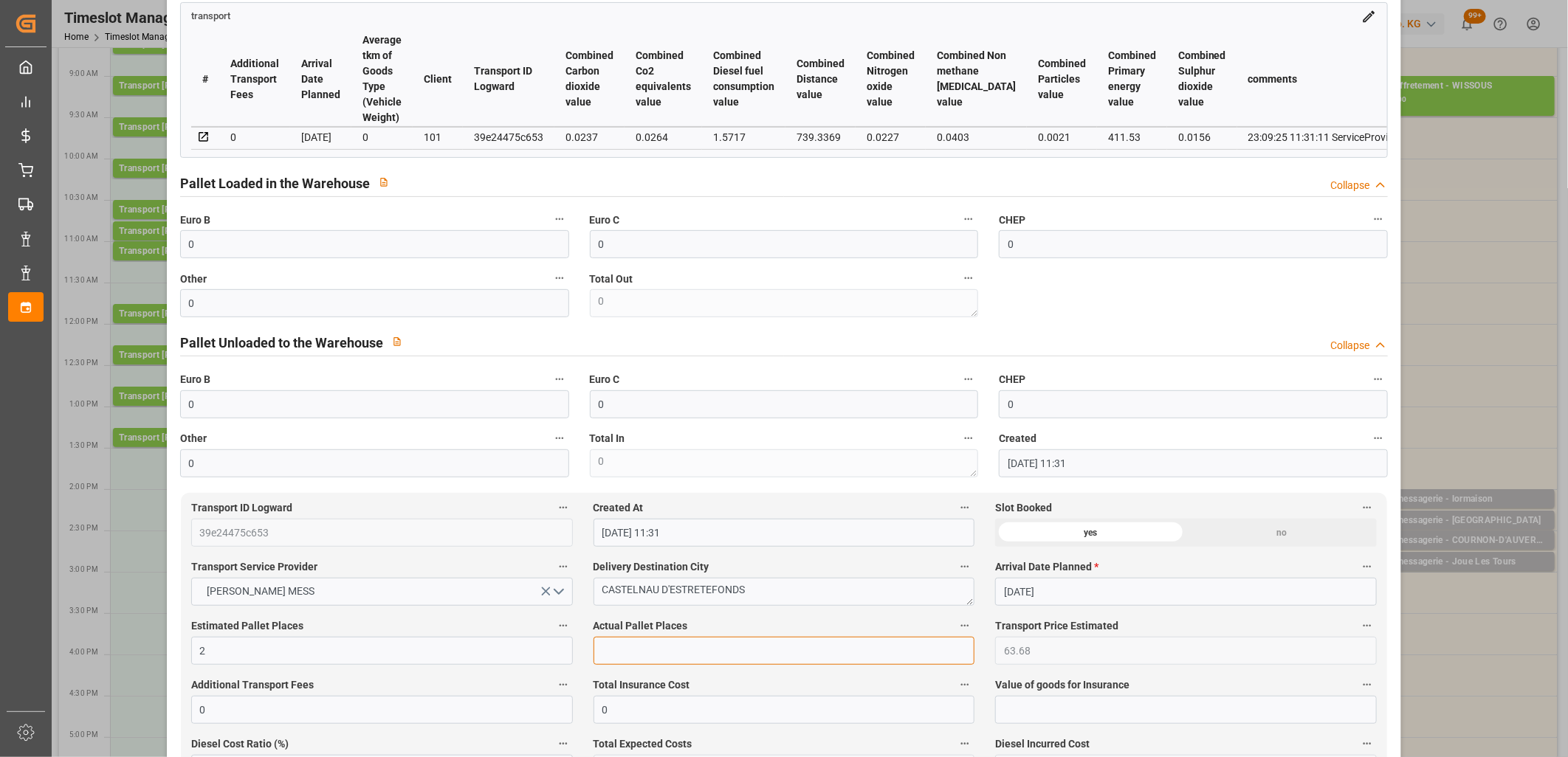
click at [648, 659] on input "text" at bounding box center [784, 651] width 382 height 28
type input "1"
click at [446, 309] on input "0" at bounding box center [375, 304] width 389 height 28
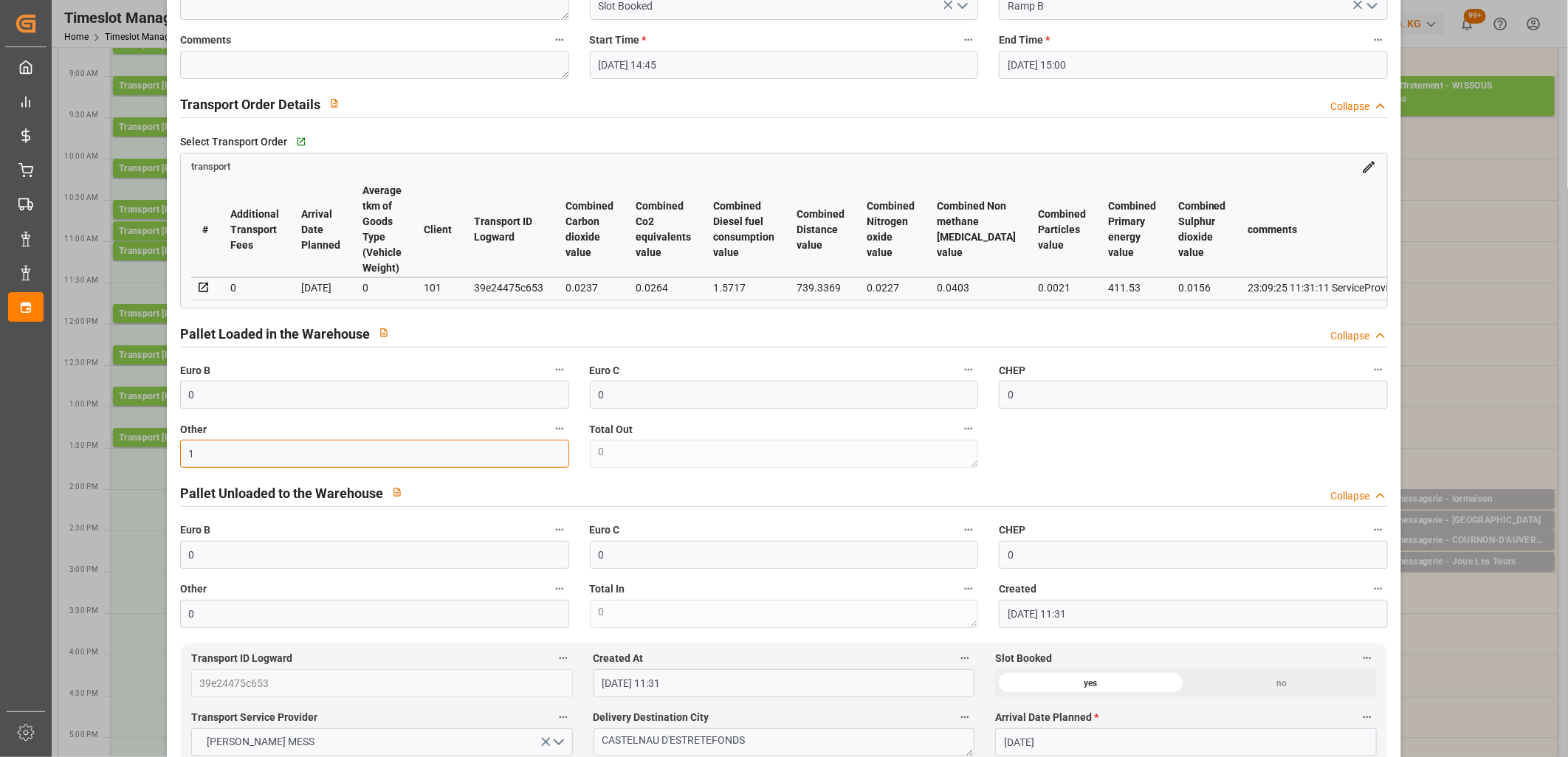
scroll to position [0, 0]
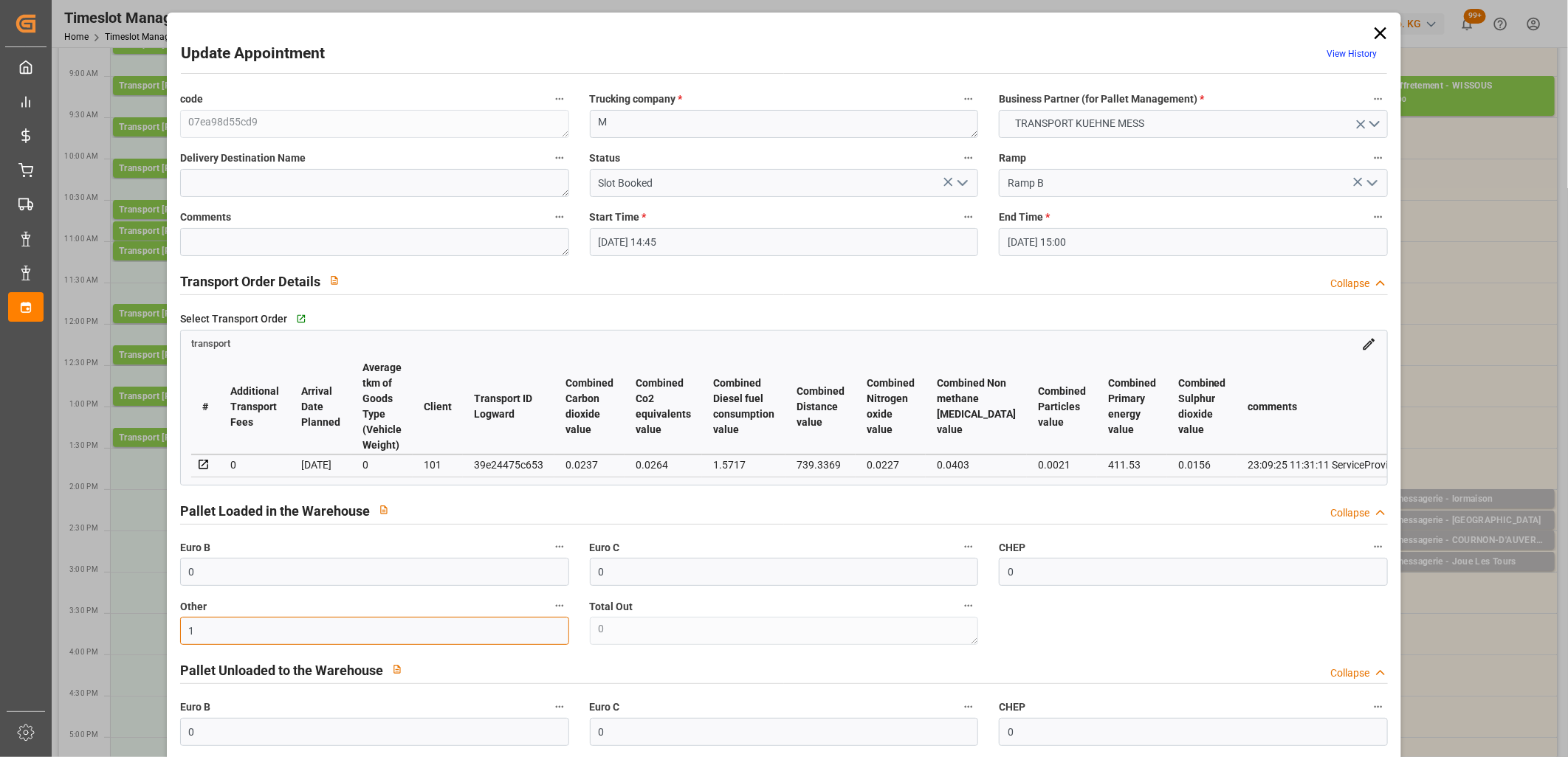
type input "1"
click at [962, 181] on icon "open menu" at bounding box center [963, 183] width 18 height 18
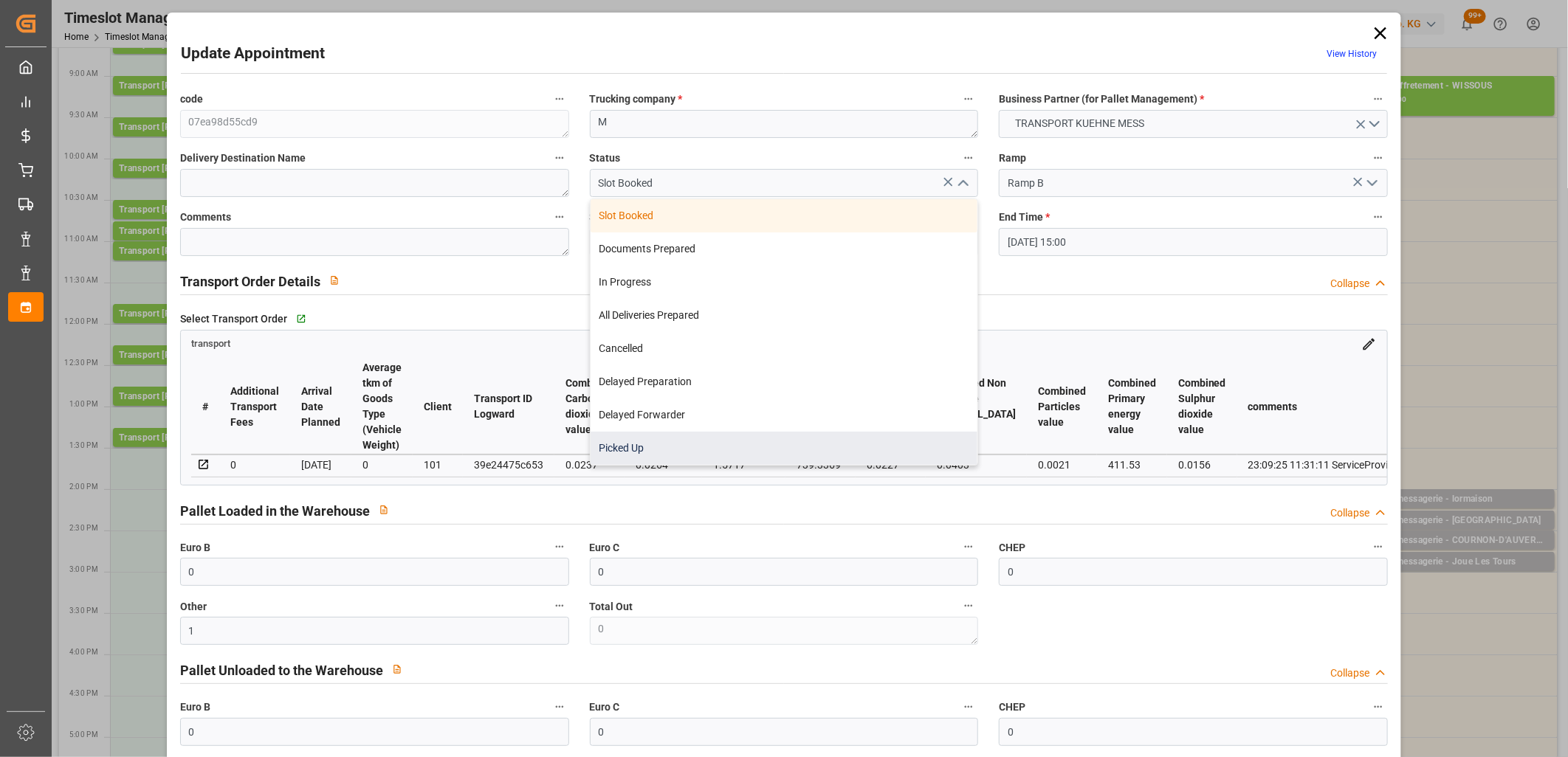
click at [848, 437] on div "Picked Up" at bounding box center [784, 449] width 387 height 33
type input "Picked Up"
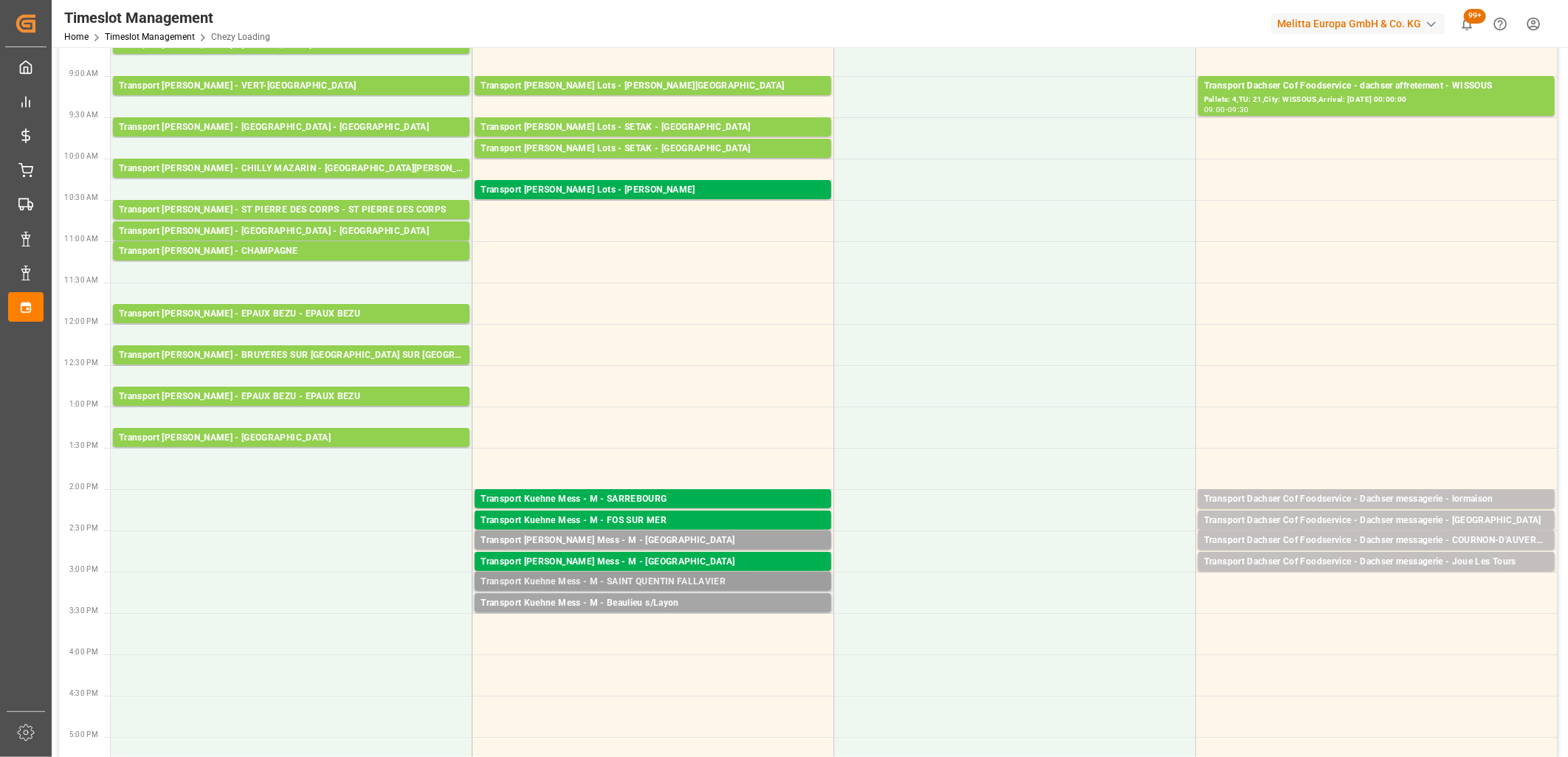
click at [647, 582] on div "Transport Kuehne Mess - M - SAINT QUENTIN FALLAVIER" at bounding box center [653, 582] width 345 height 15
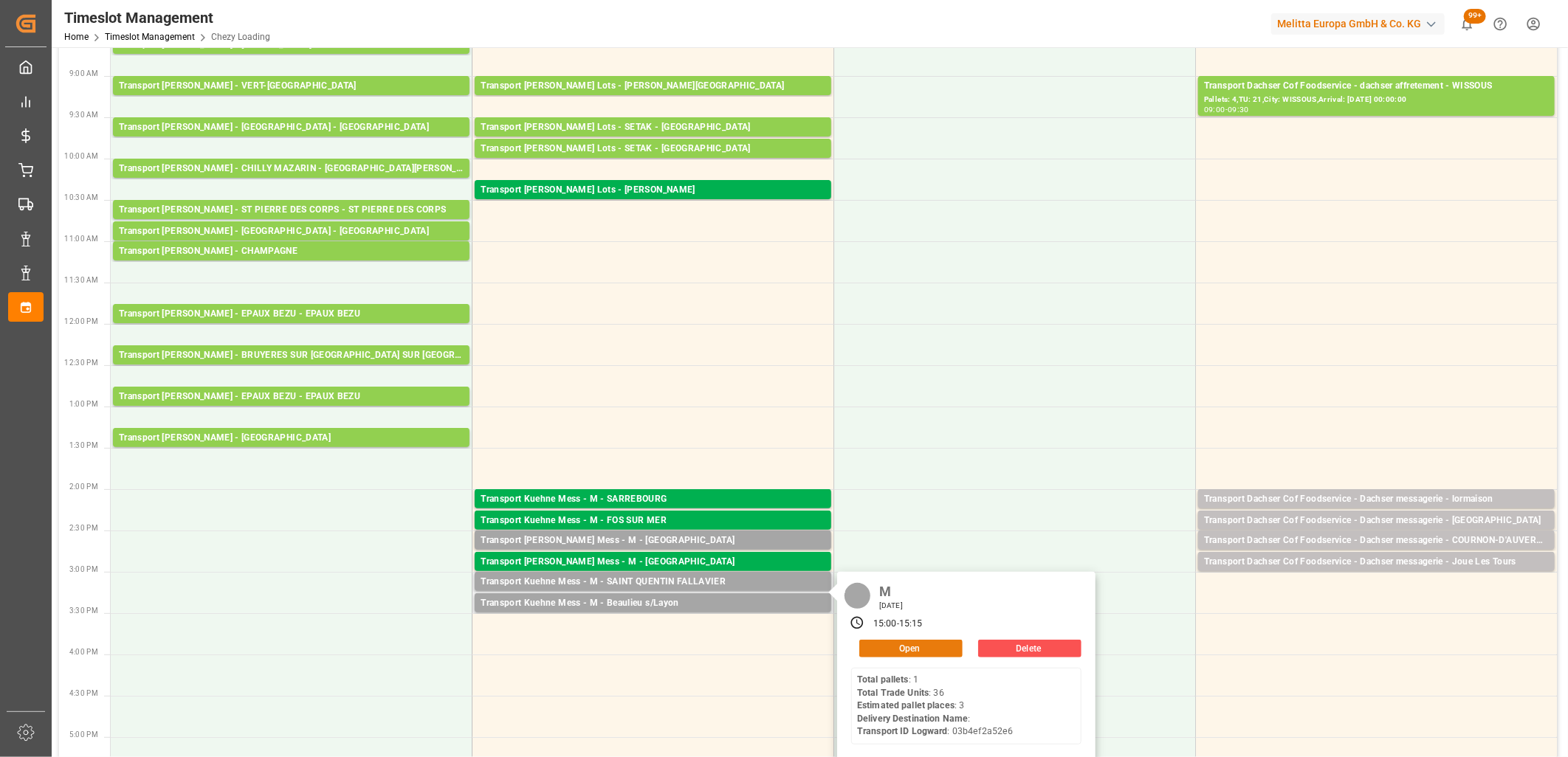
click at [880, 650] on button "Open" at bounding box center [910, 649] width 103 height 18
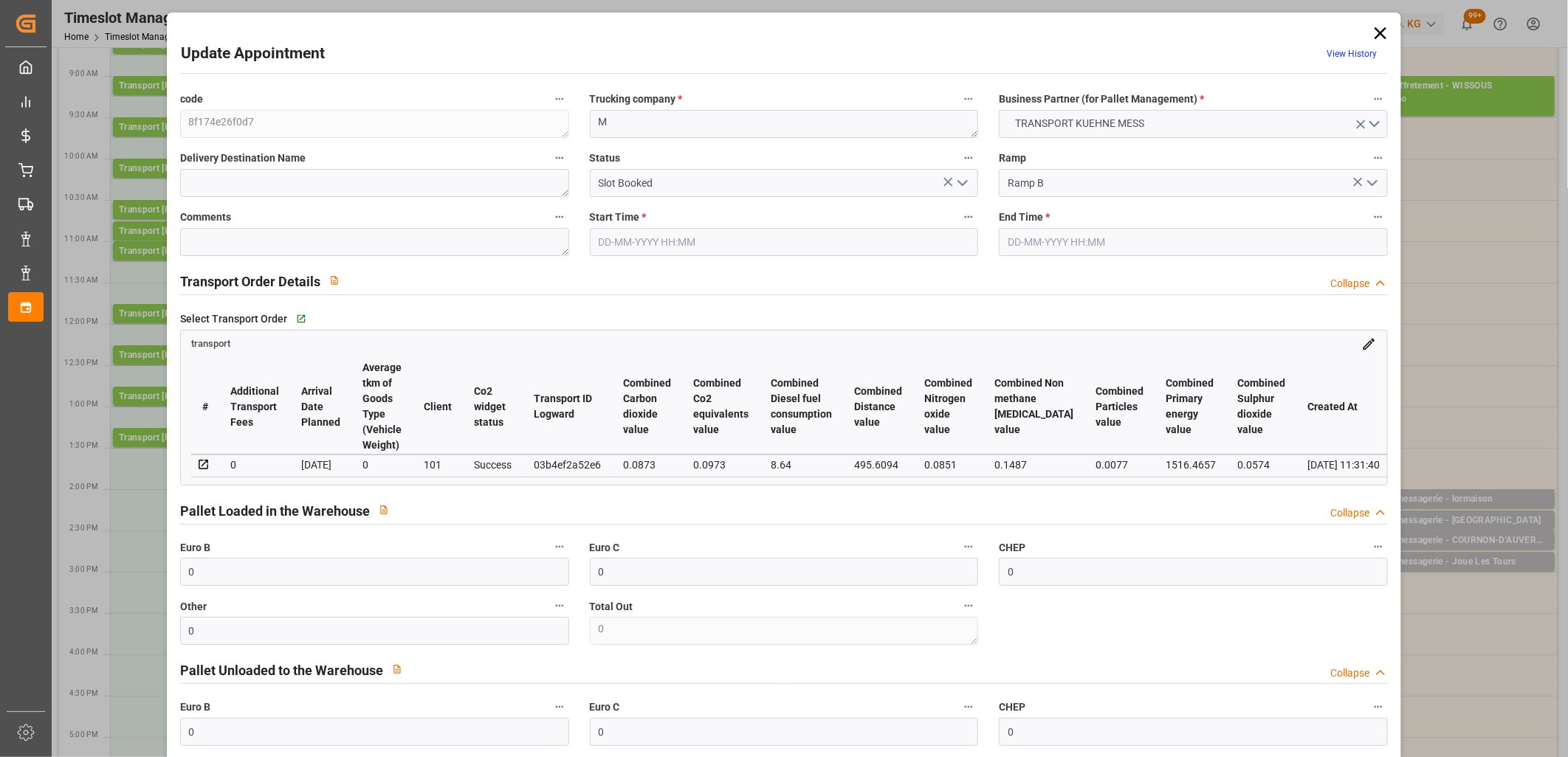
type input "24-09-2025 15:00"
type input "24-09-2025 15:15"
type input "23-09-2025 11:32"
type input "23-09-2025 11:31"
type input "01-10-2025"
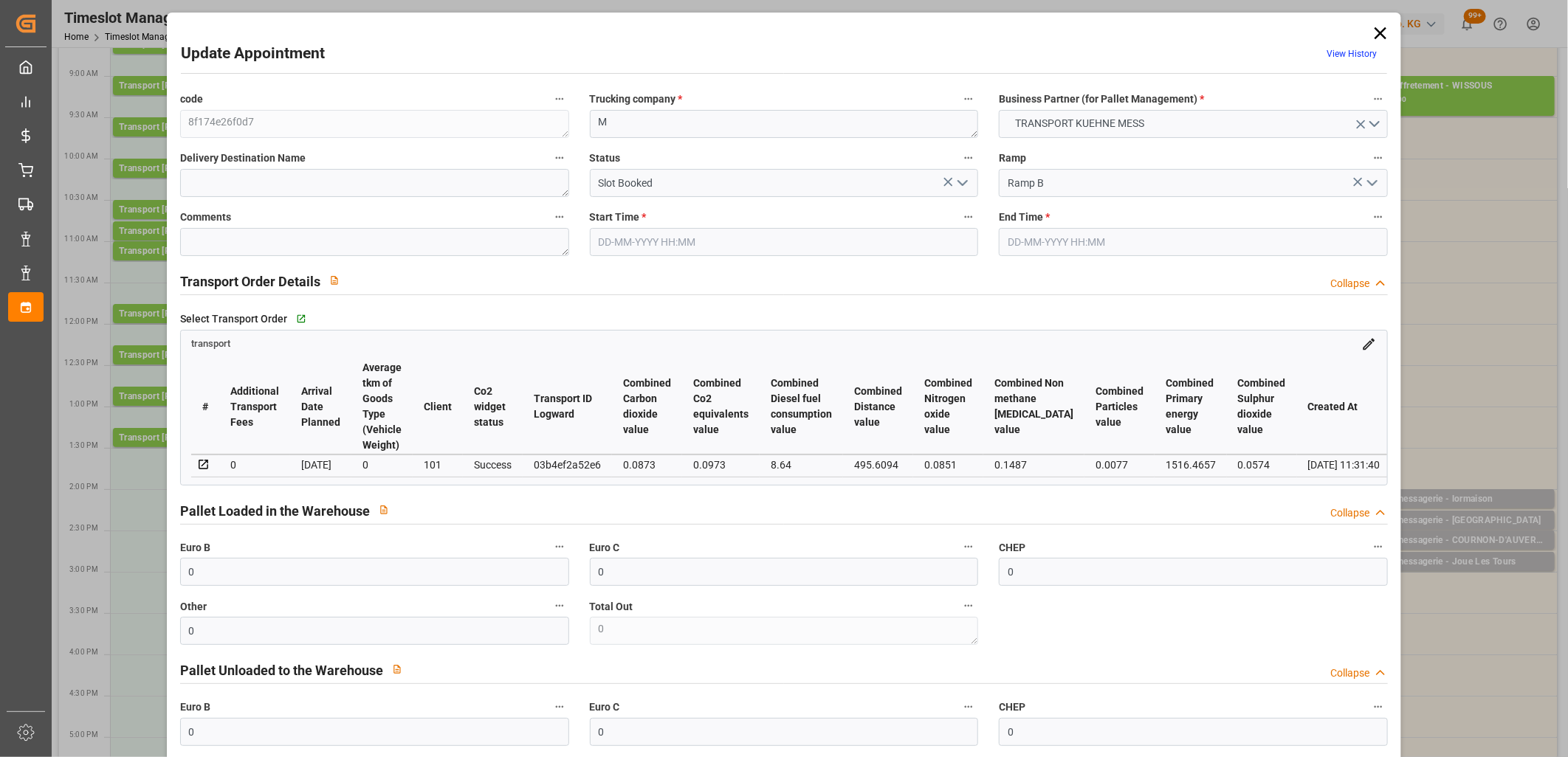
type input "[DATE]"
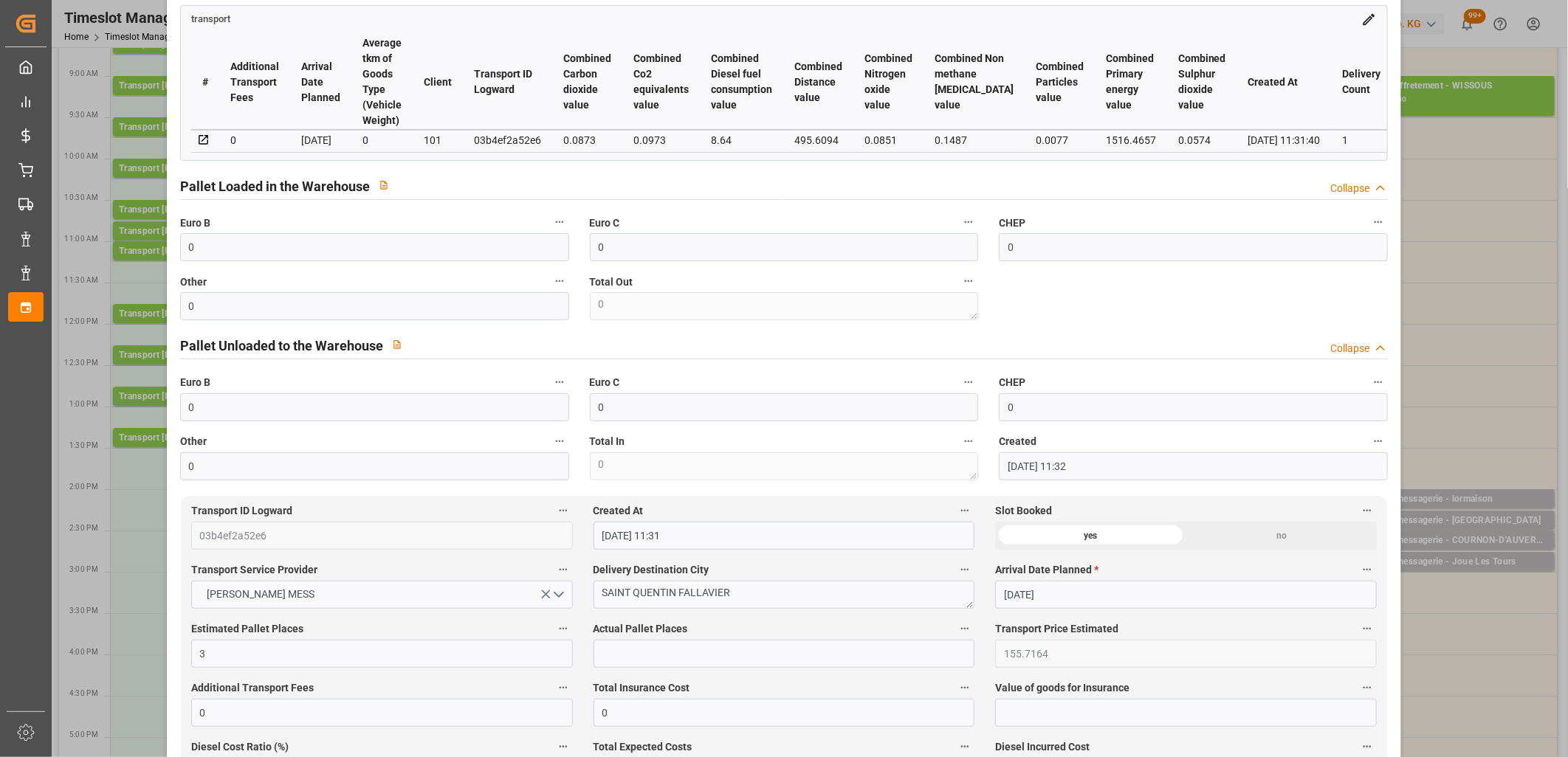
scroll to position [327, 0]
click at [666, 656] on input "text" at bounding box center [784, 651] width 382 height 28
type input "2"
click at [373, 249] on input "0" at bounding box center [375, 245] width 389 height 28
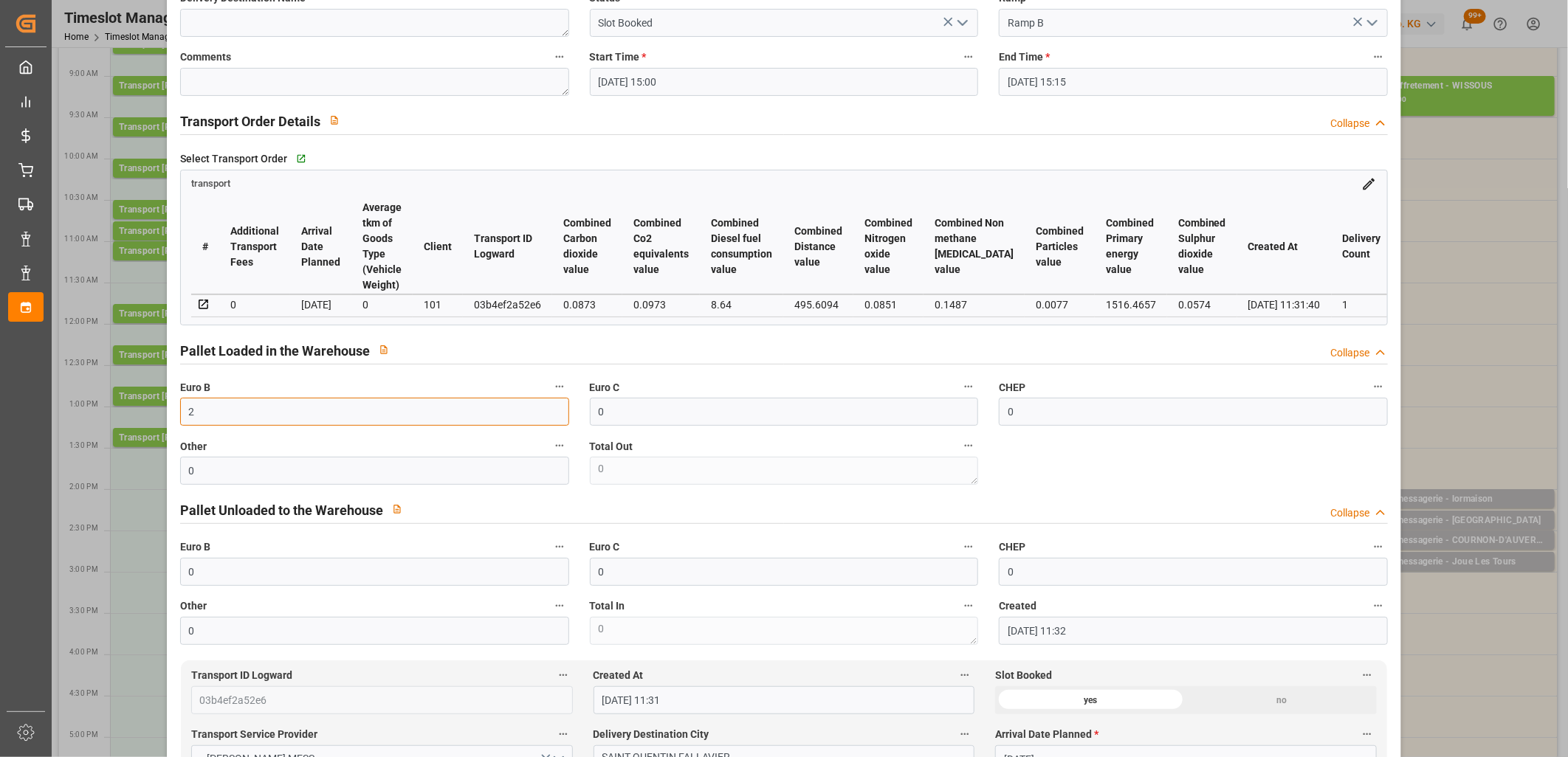
scroll to position [0, 0]
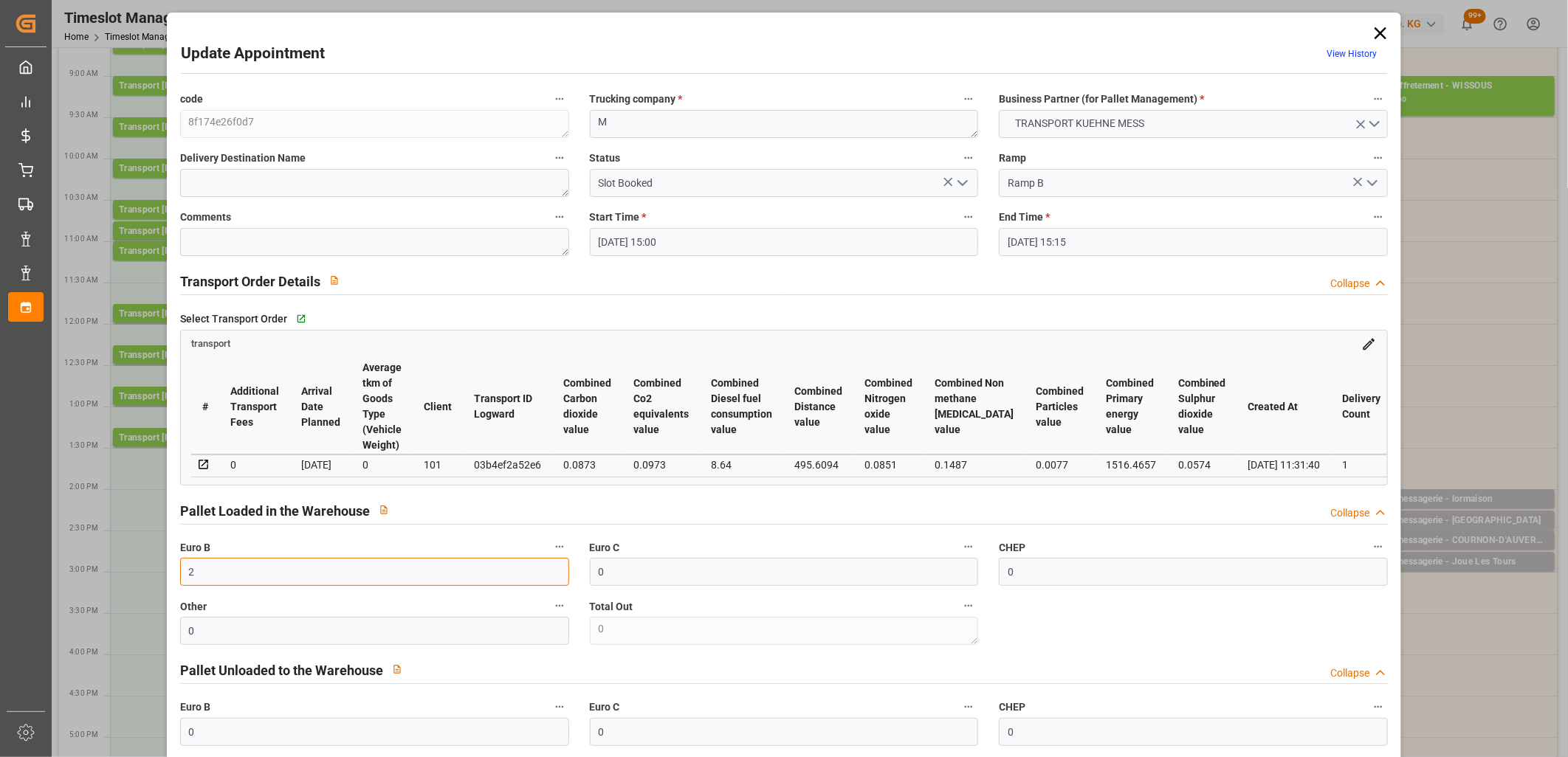
type input "2"
click at [963, 186] on icon "open menu" at bounding box center [963, 183] width 18 height 18
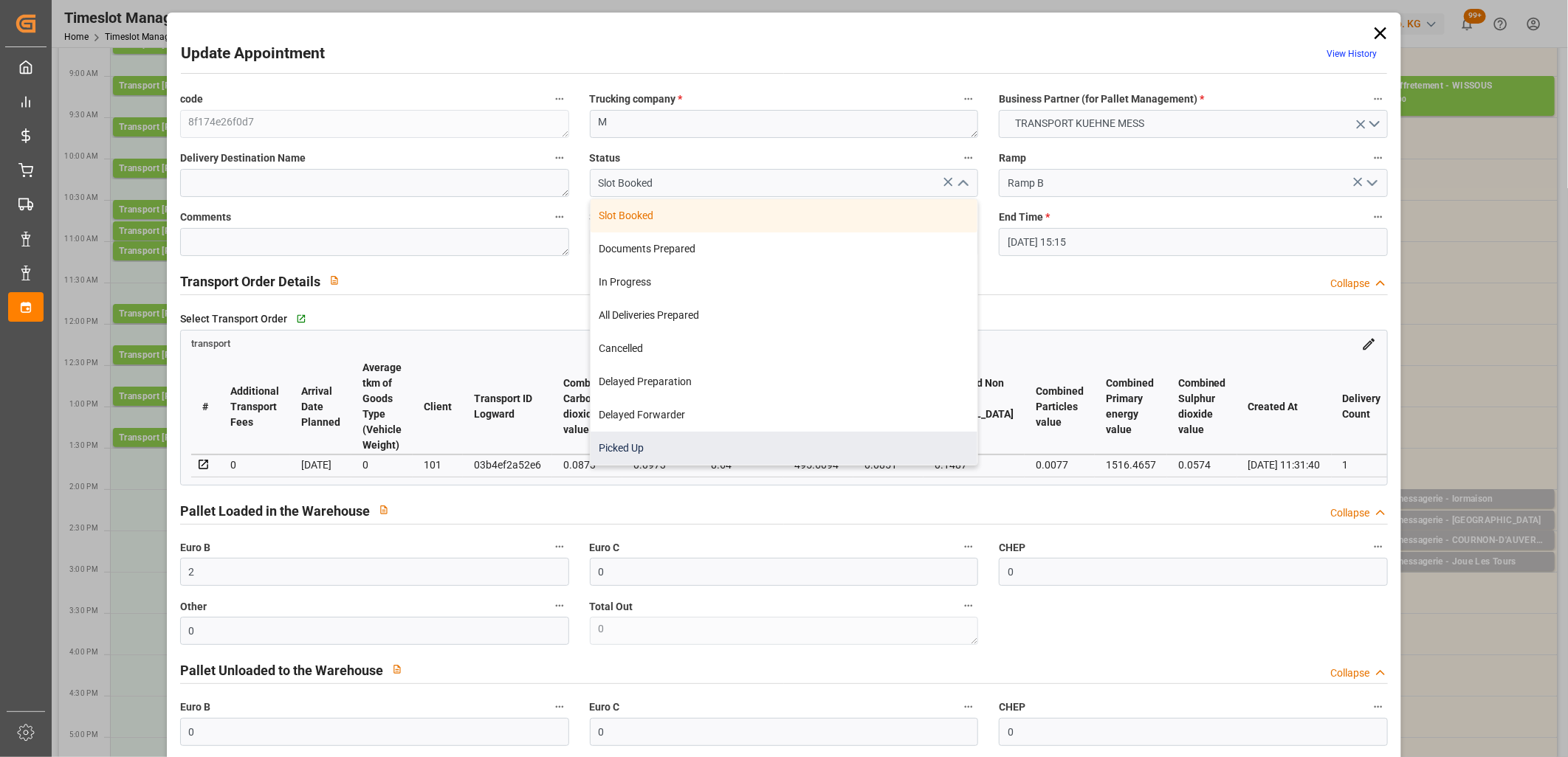
click at [808, 437] on div "Picked Up" at bounding box center [784, 449] width 387 height 33
type input "Picked Up"
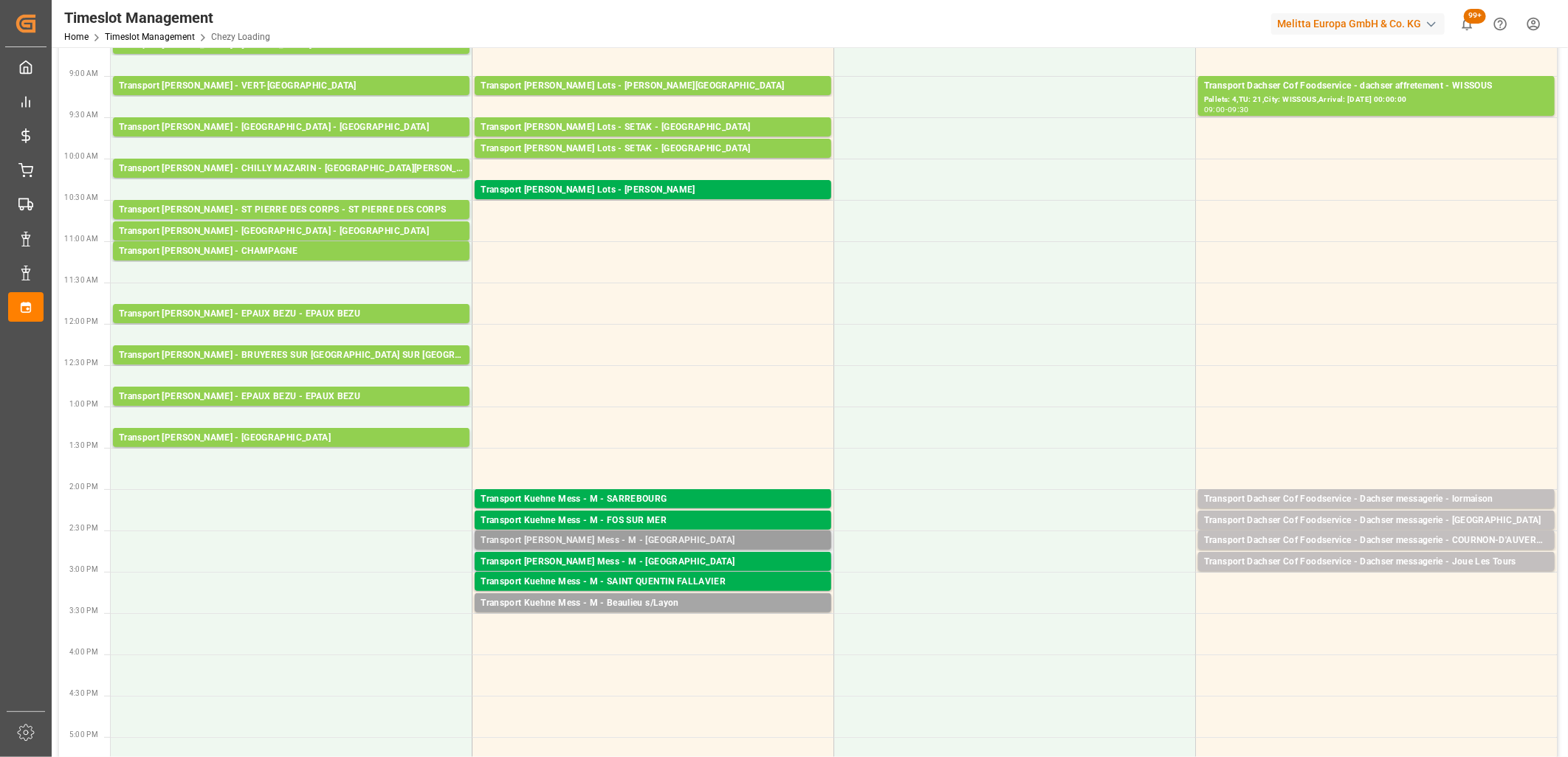
click at [619, 540] on div "Transport Kuehne Mess - M - GRAVESON" at bounding box center [653, 540] width 345 height 15
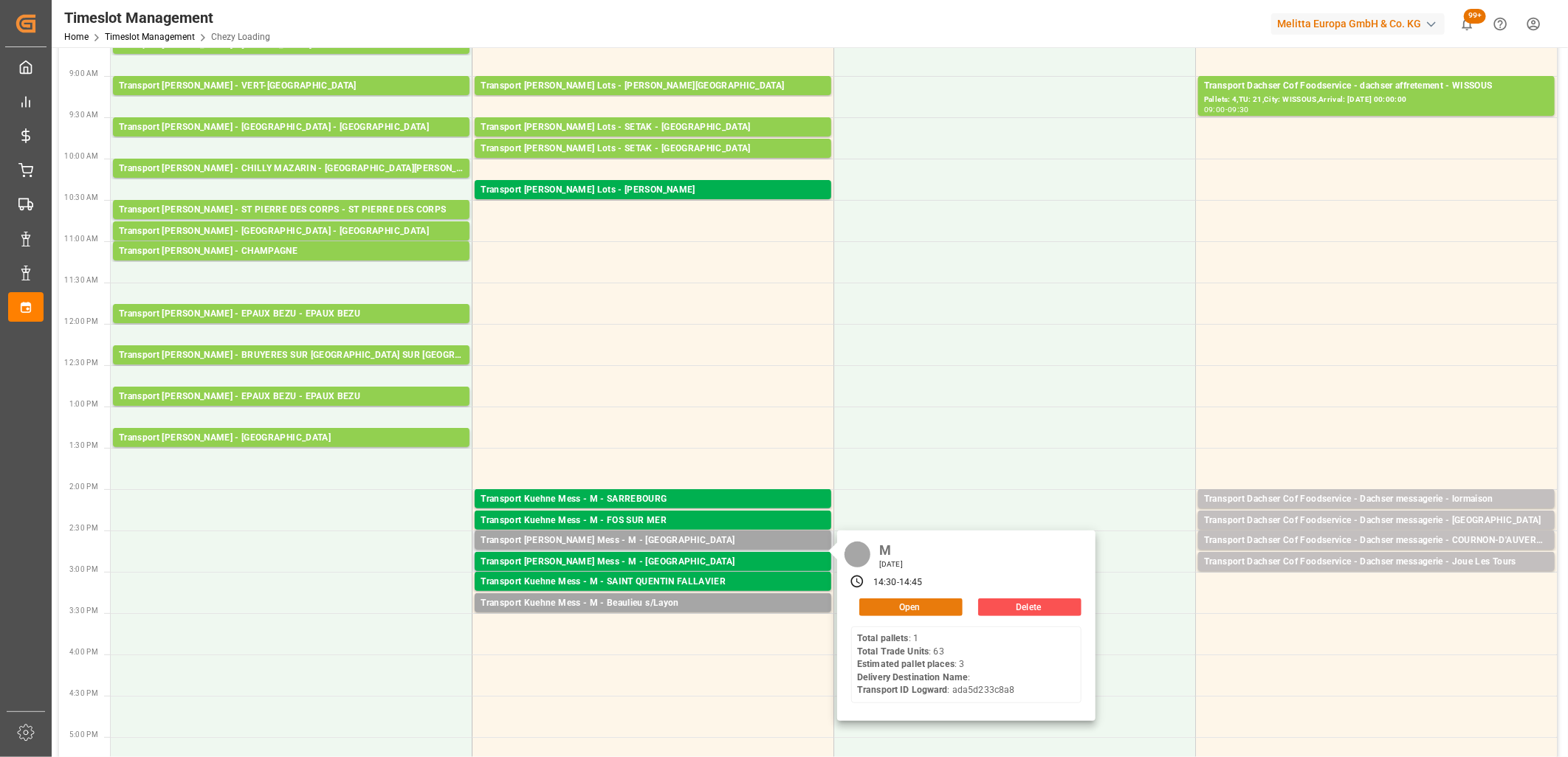
click at [907, 608] on button "Open" at bounding box center [910, 607] width 103 height 18
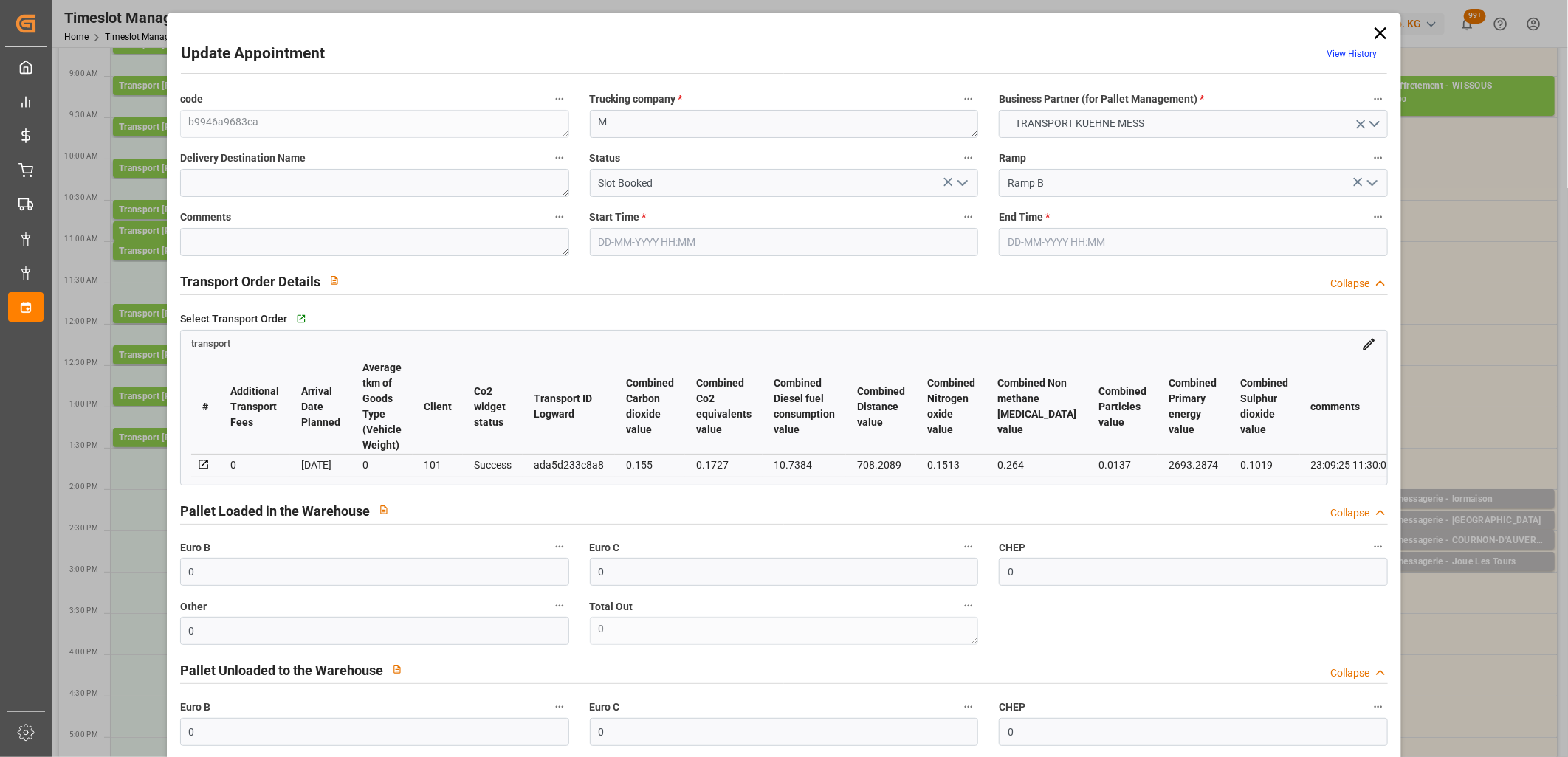
type input "24-09-2025 14:30"
type input "24-09-2025 14:45"
type input "23-09-2025 11:30"
type input "01-10-2025"
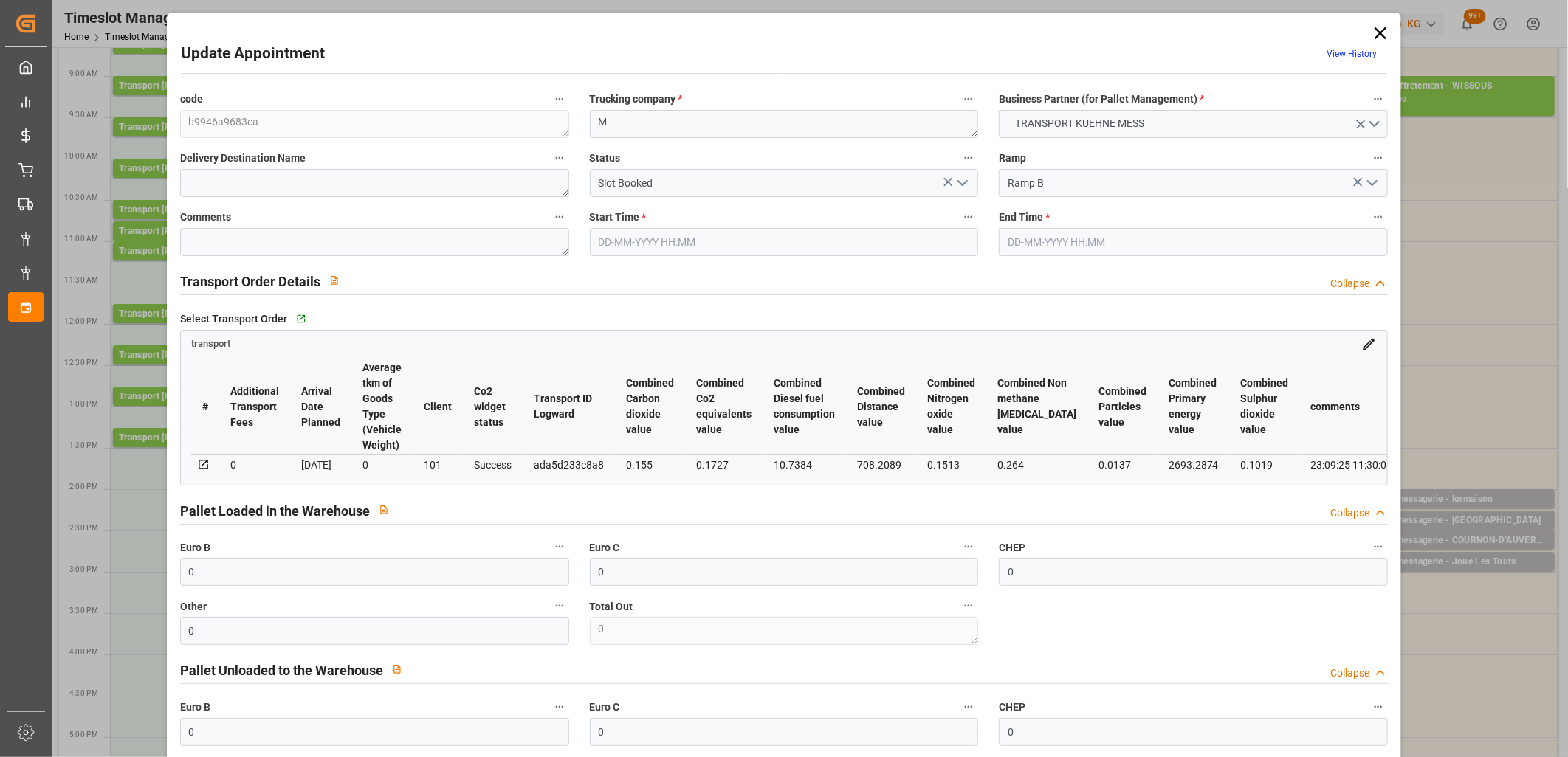
type input "[DATE]"
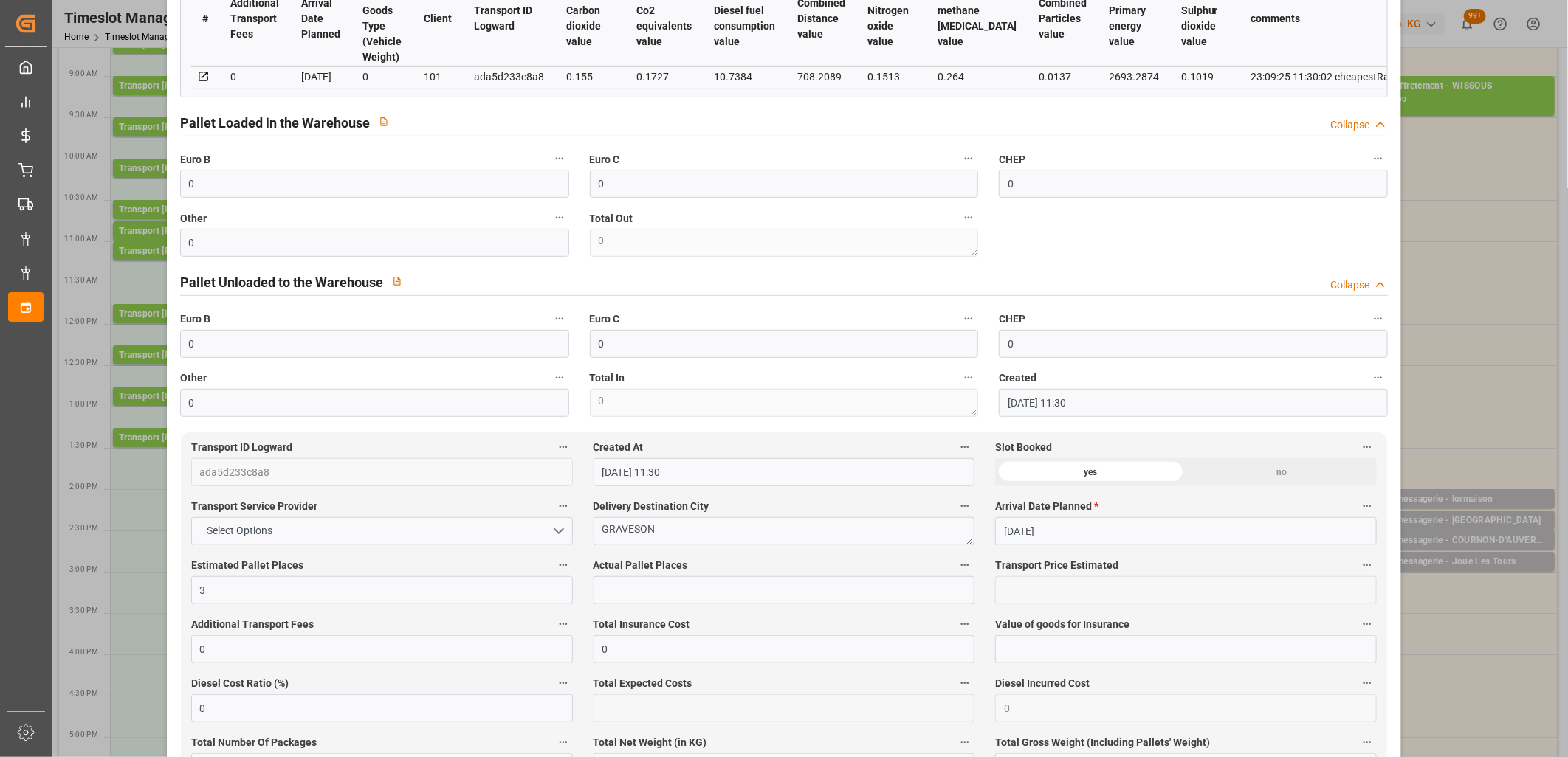
scroll to position [409, 0]
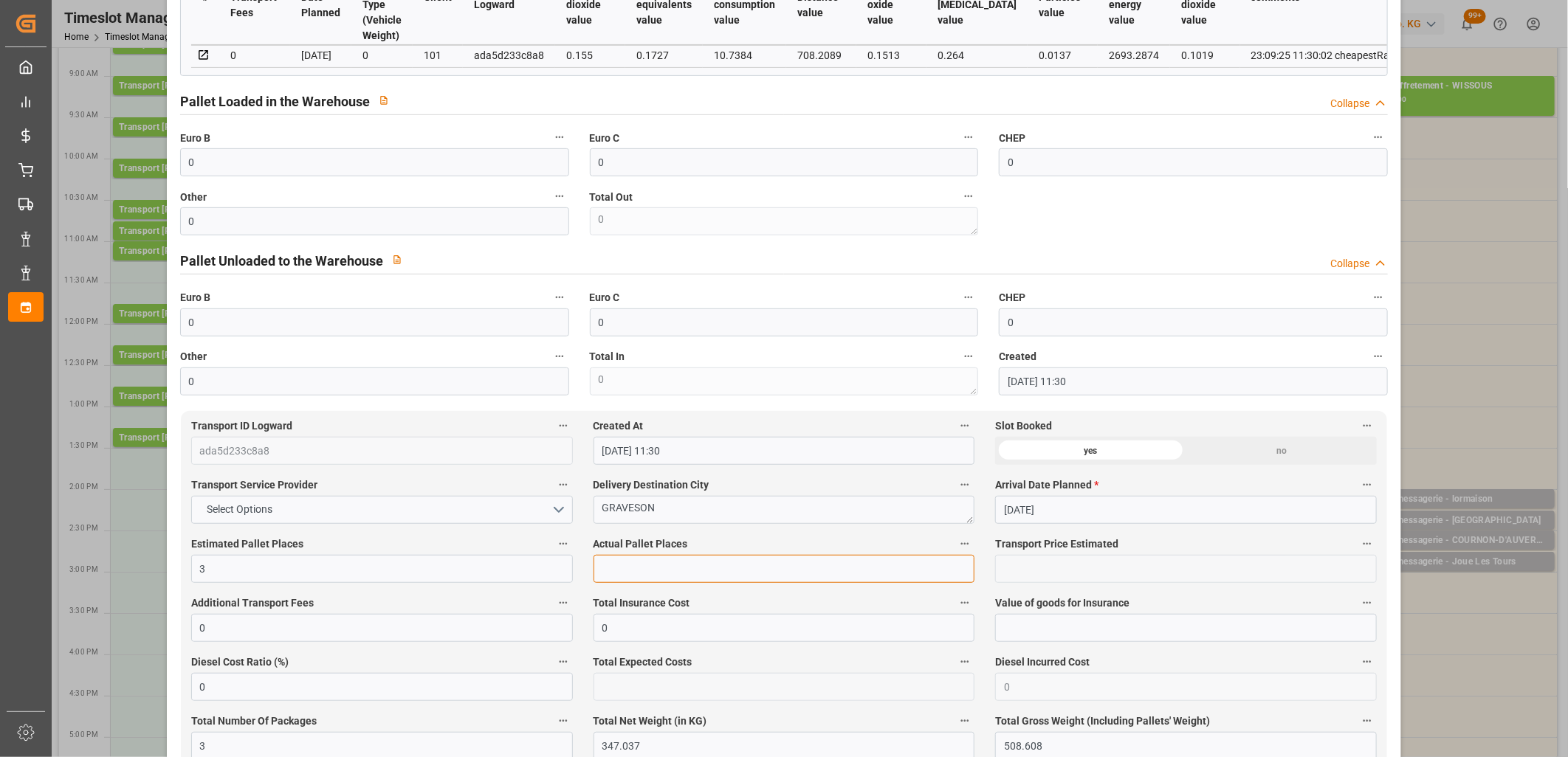
click at [709, 561] on input "text" at bounding box center [784, 570] width 382 height 28
type input "3"
click at [323, 167] on input "0" at bounding box center [375, 163] width 389 height 28
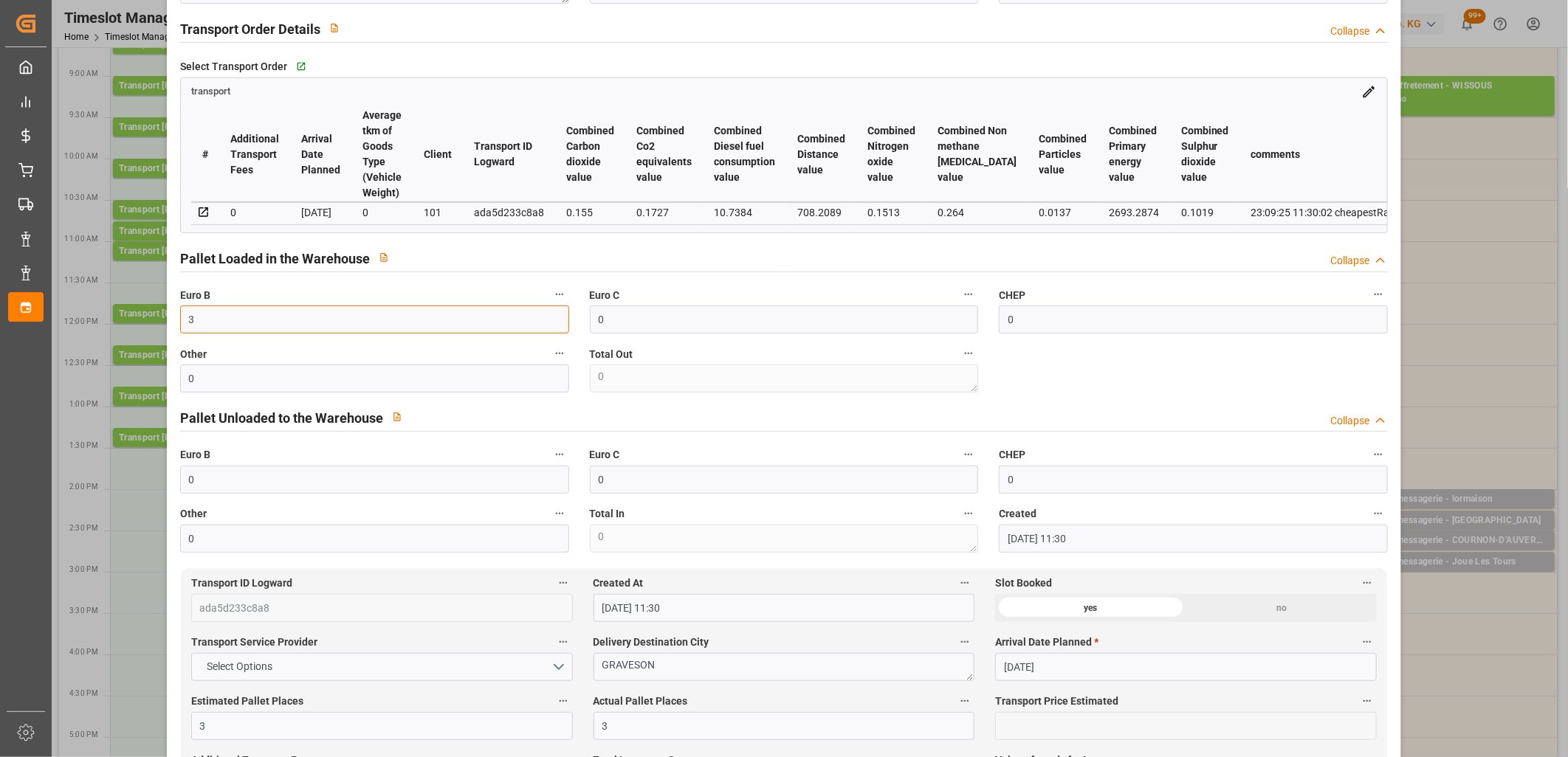
scroll to position [0, 0]
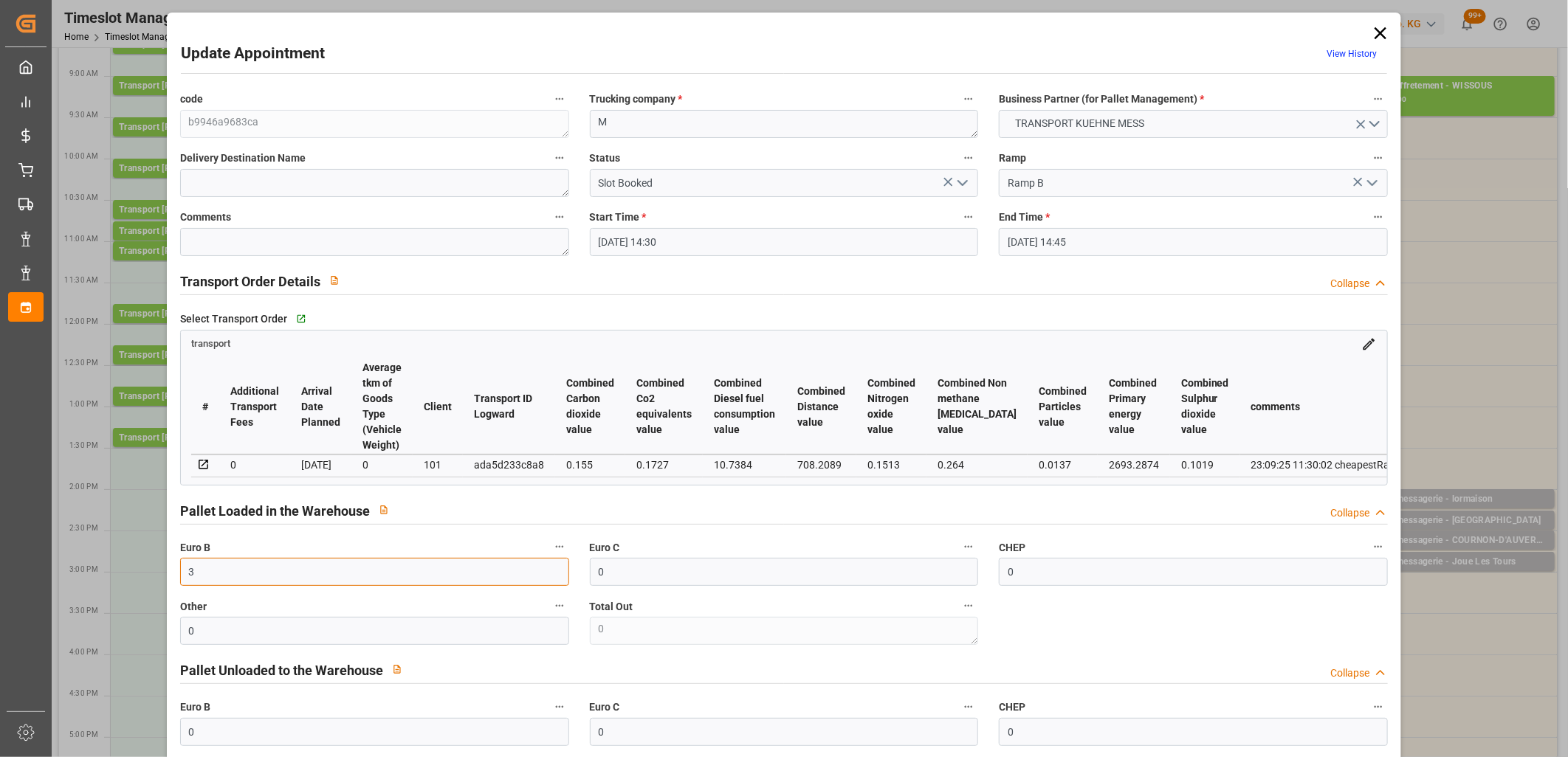
type input "3"
click at [956, 186] on icon "open menu" at bounding box center [963, 183] width 18 height 18
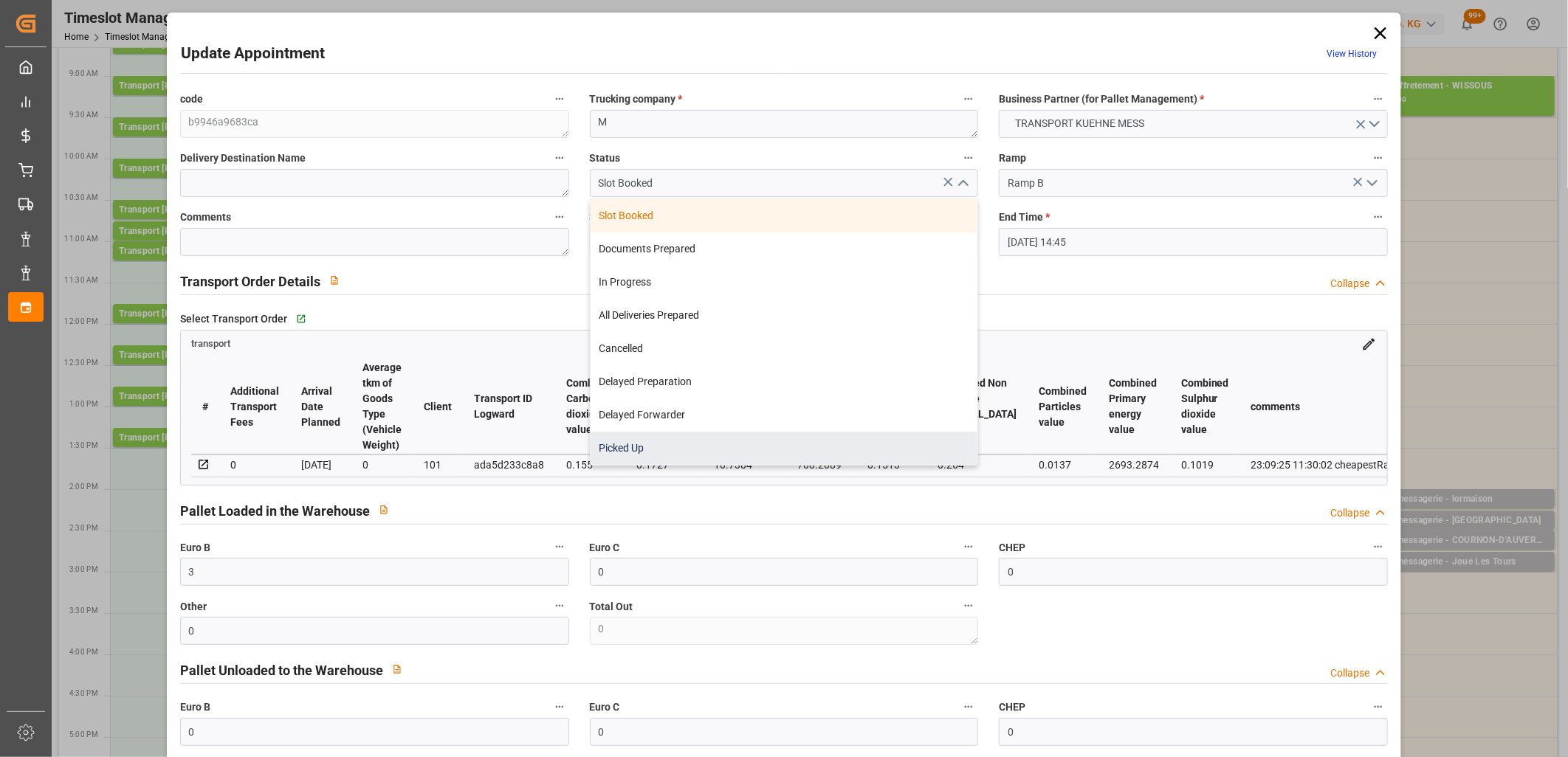
click at [805, 454] on div "Picked Up" at bounding box center [784, 449] width 387 height 33
type input "Picked Up"
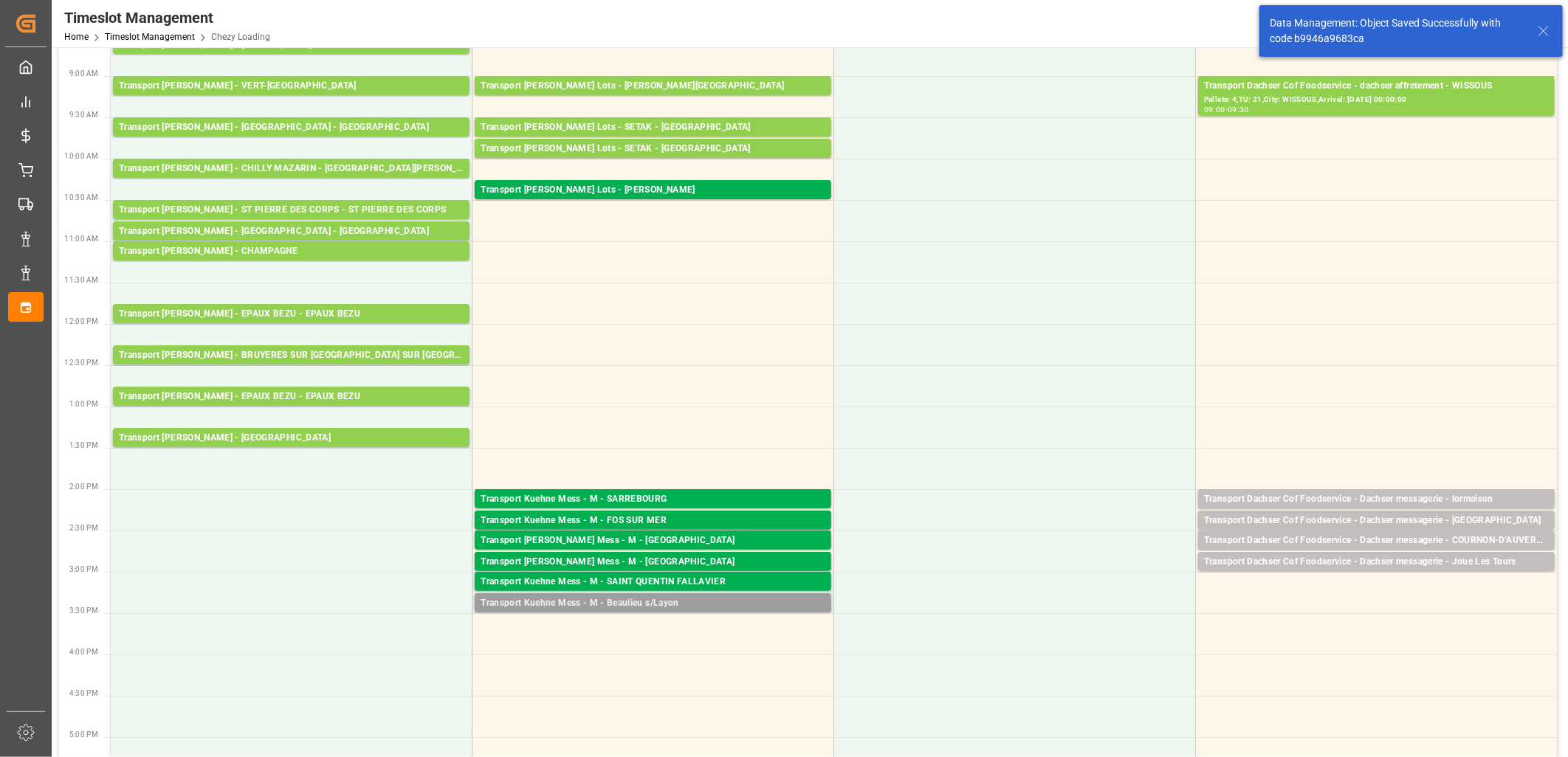
click at [615, 601] on div "Transport Kuehne Mess - M - Beaulieu s/Layon" at bounding box center [653, 604] width 345 height 15
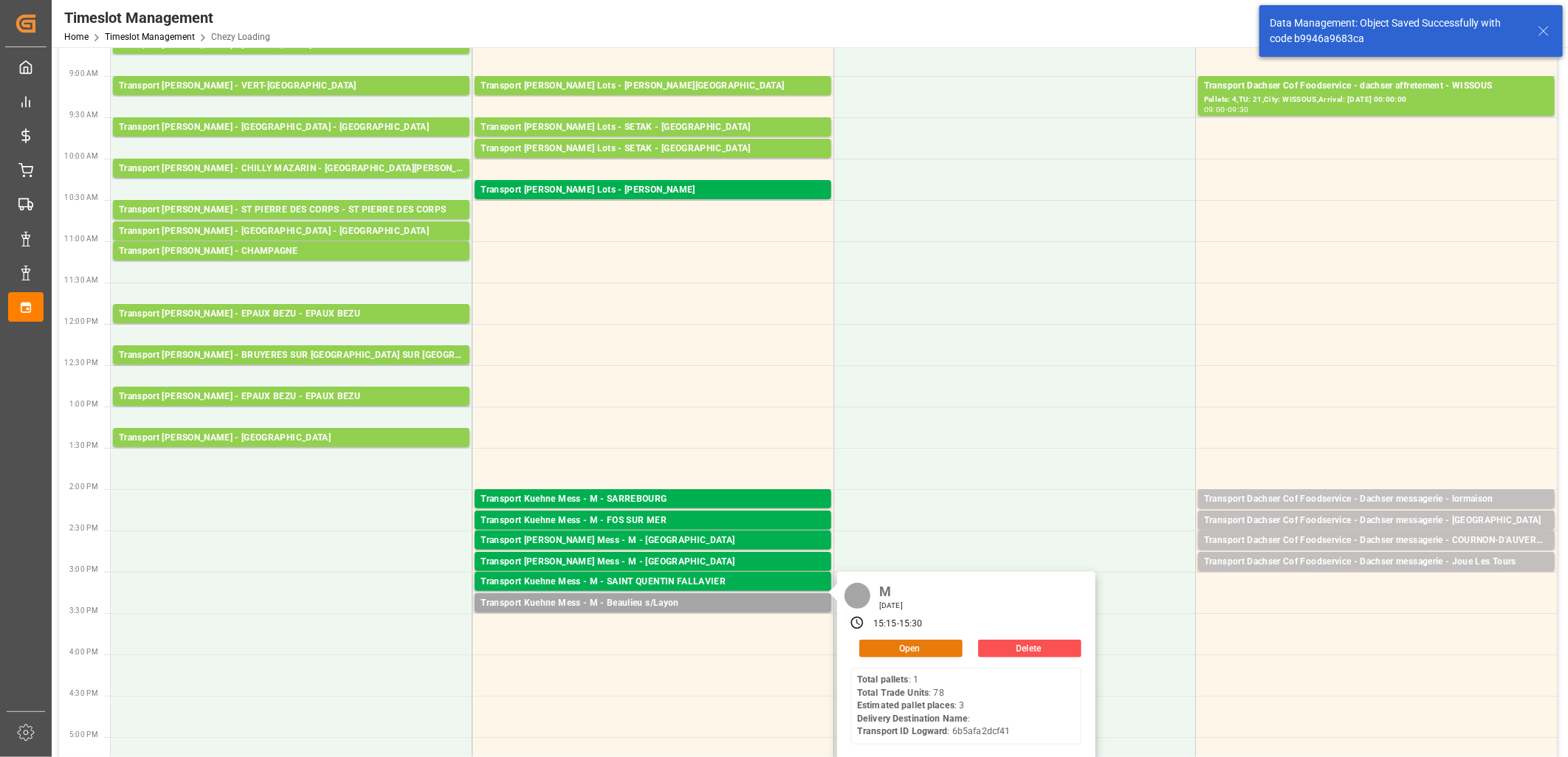
click at [880, 647] on button "Open" at bounding box center [910, 649] width 103 height 18
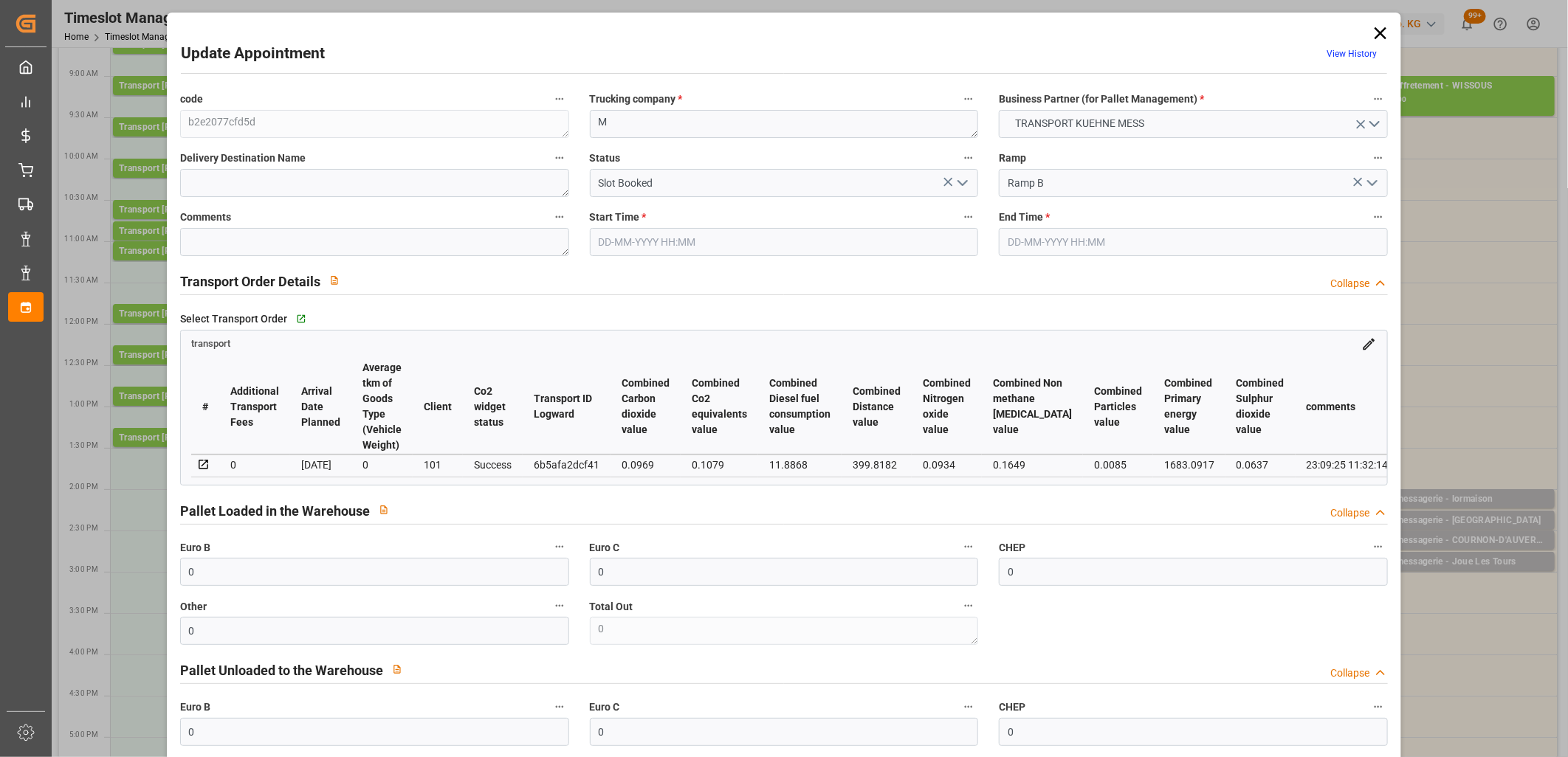
type input "24-09-2025 15:15"
type input "24-09-2025 15:30"
type input "23-09-2025 11:32"
type input "01-10-2025"
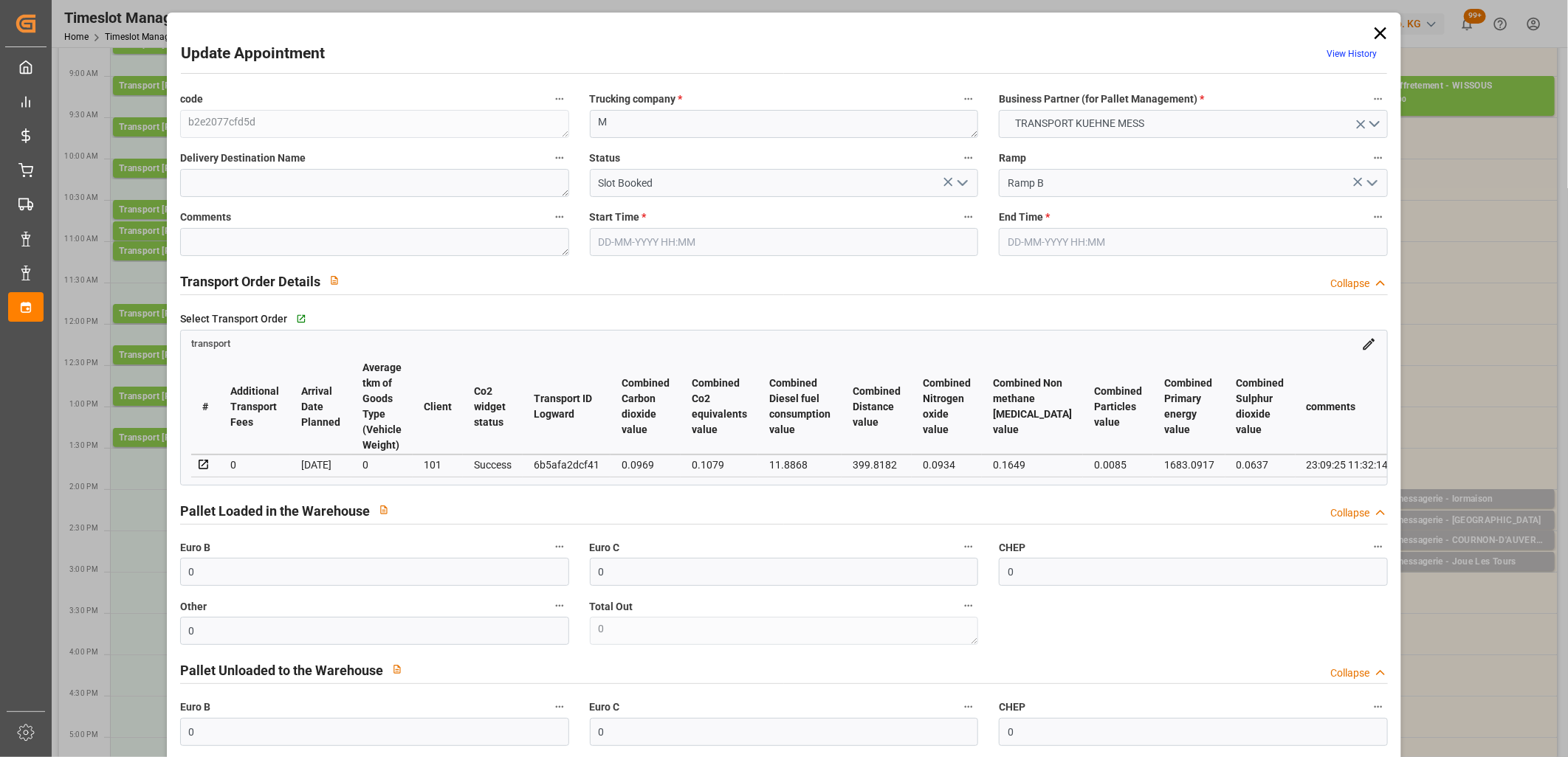
type input "30-09-2025"
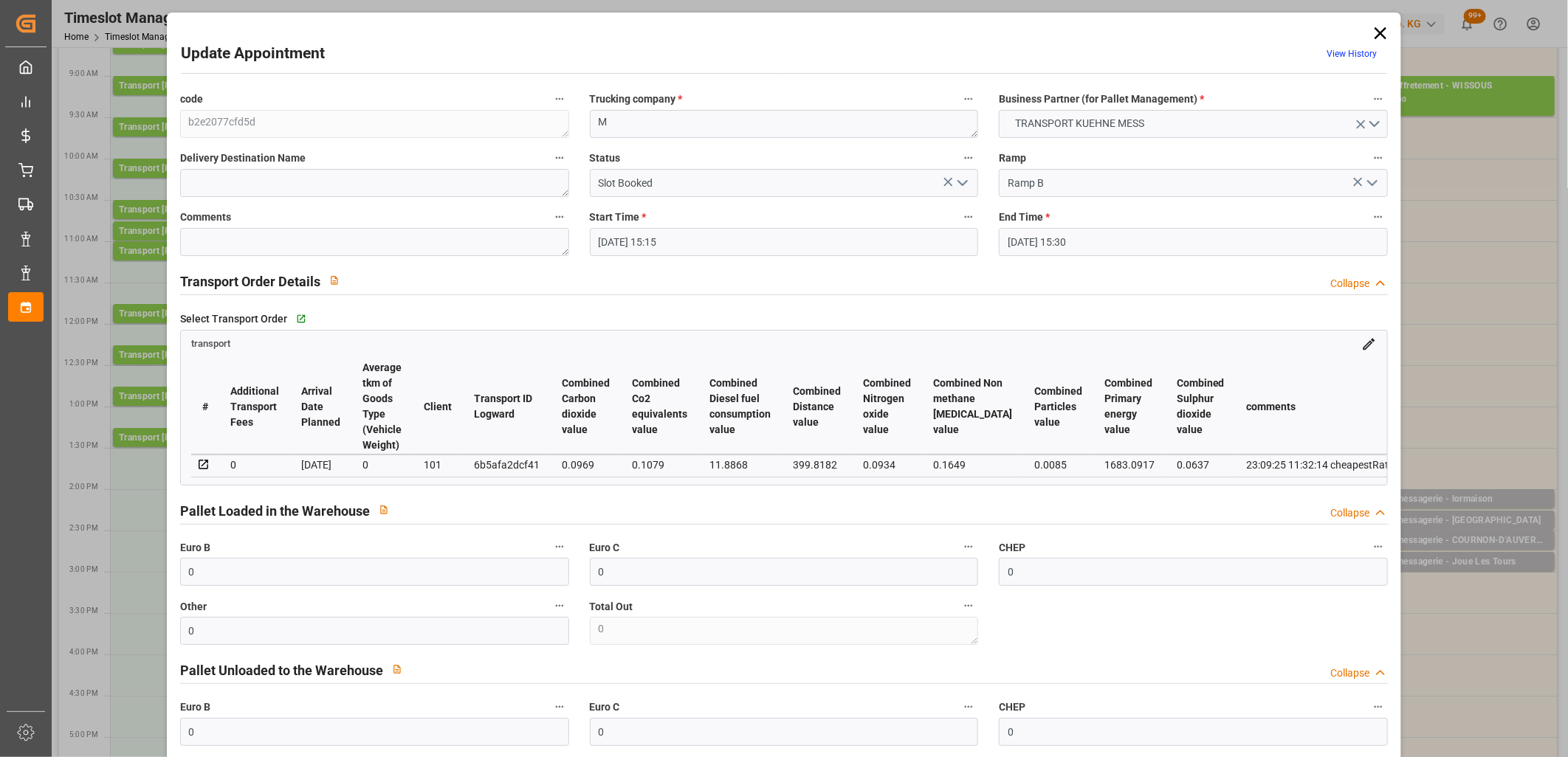
scroll to position [246, 0]
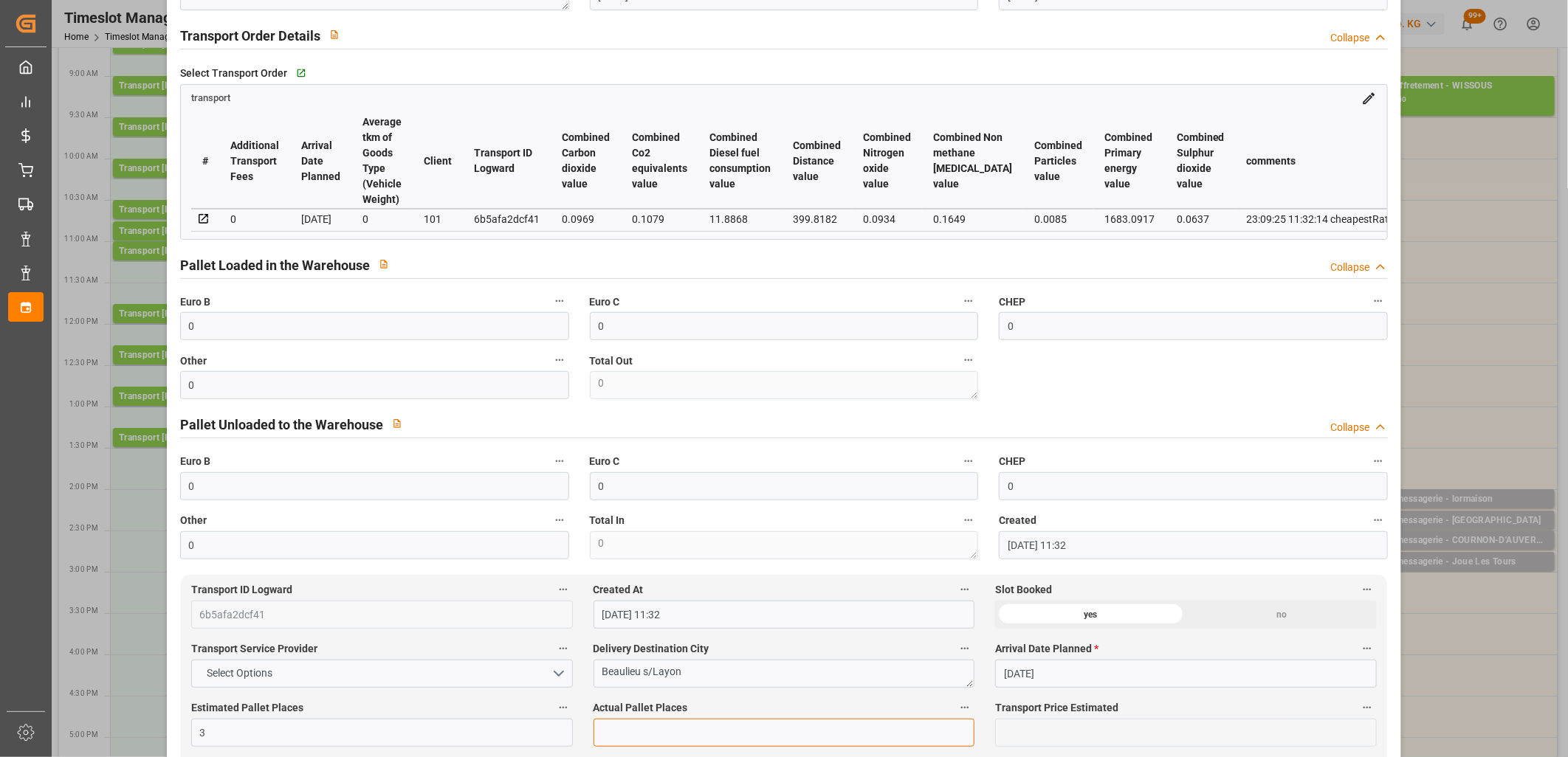
click at [669, 726] on input "text" at bounding box center [784, 733] width 382 height 28
type input "3"
click at [438, 336] on input "0" at bounding box center [375, 327] width 389 height 28
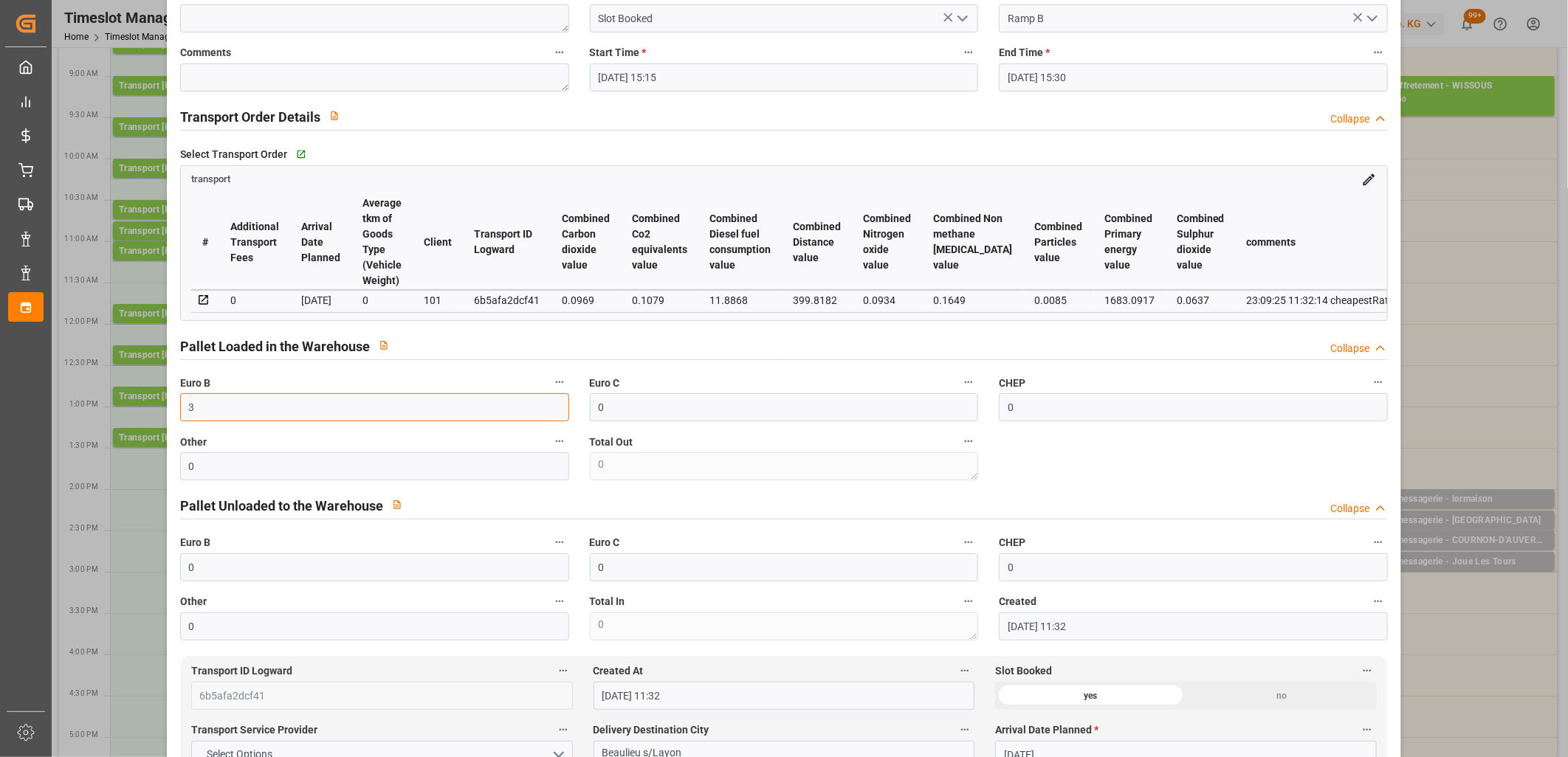
scroll to position [0, 0]
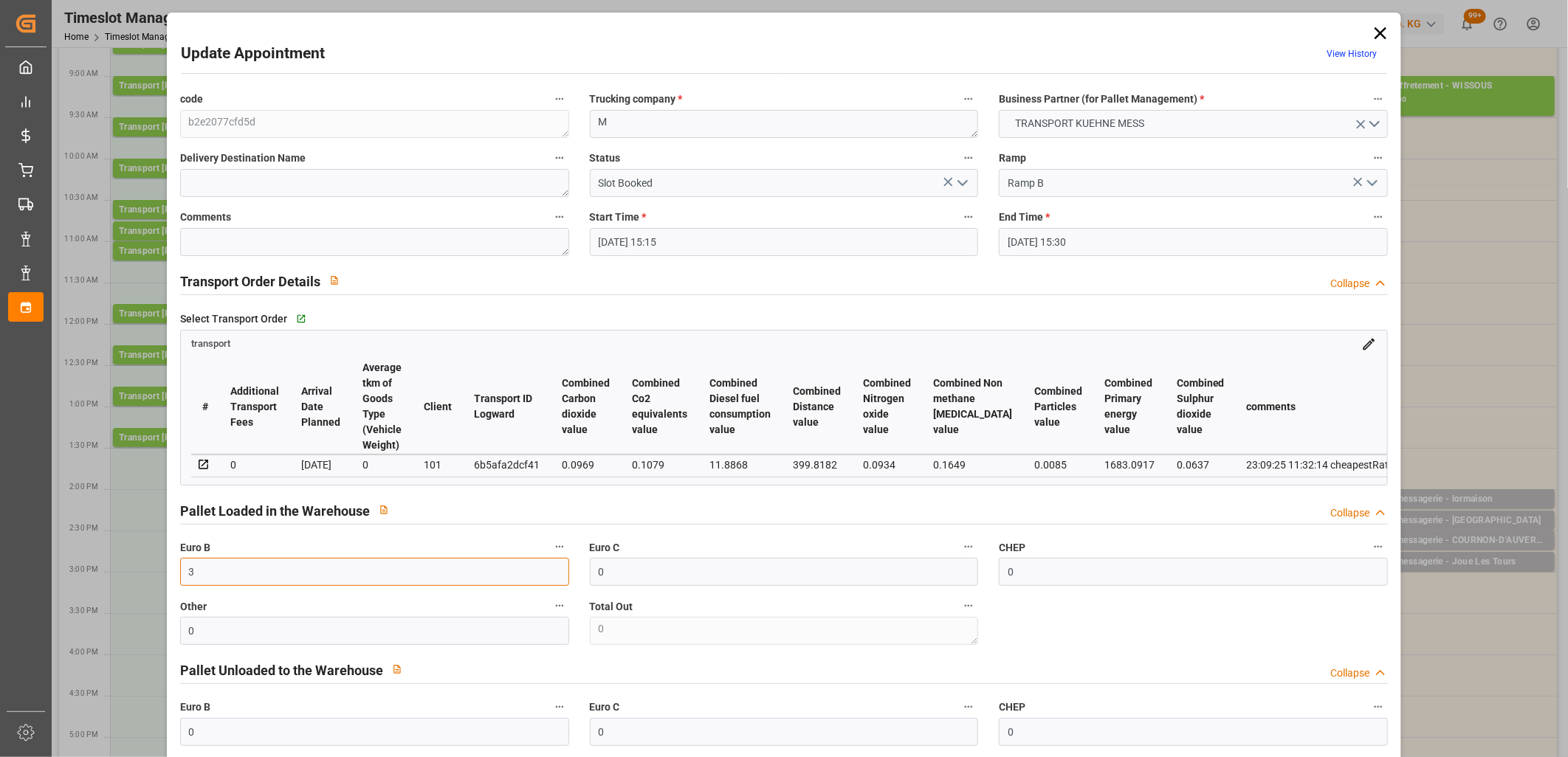
type input "3"
click at [962, 179] on icon "open menu" at bounding box center [963, 183] width 18 height 18
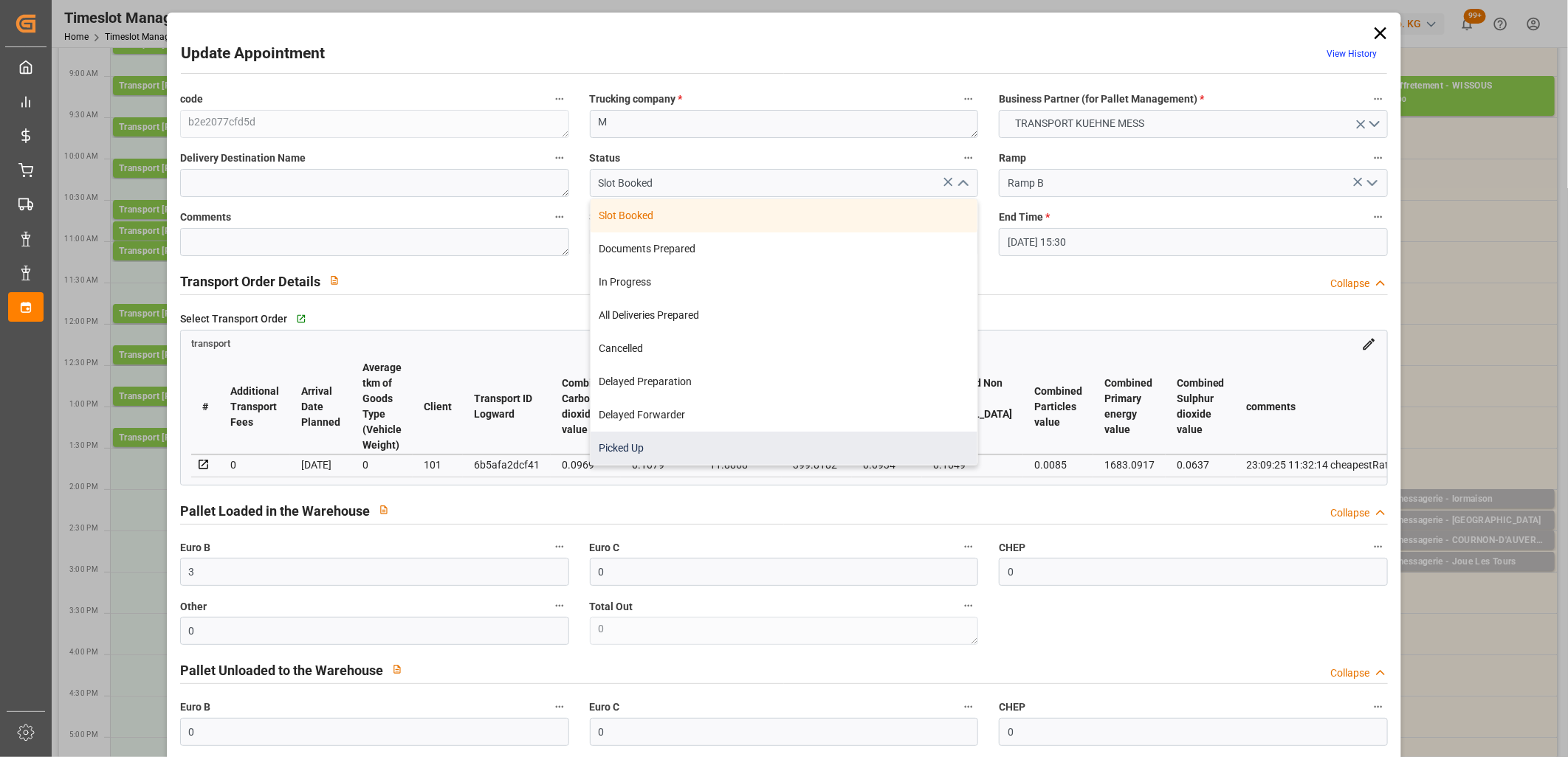
click at [791, 440] on div "Picked Up" at bounding box center [784, 449] width 387 height 33
type input "Picked Up"
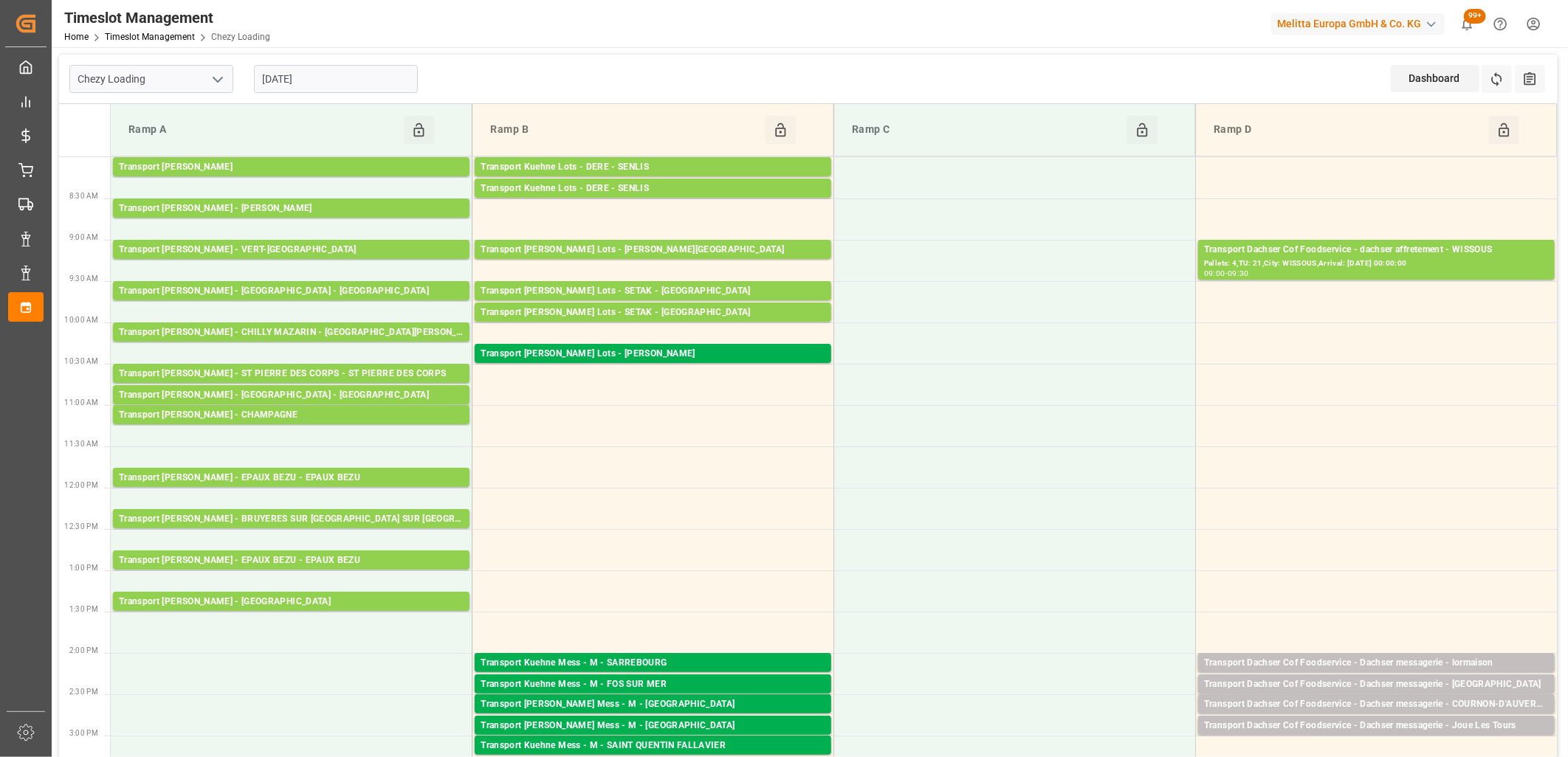
click at [329, 57] on div "24-09-2025" at bounding box center [336, 78] width 185 height 48
click at [330, 81] on input "24-09-2025" at bounding box center [336, 79] width 164 height 28
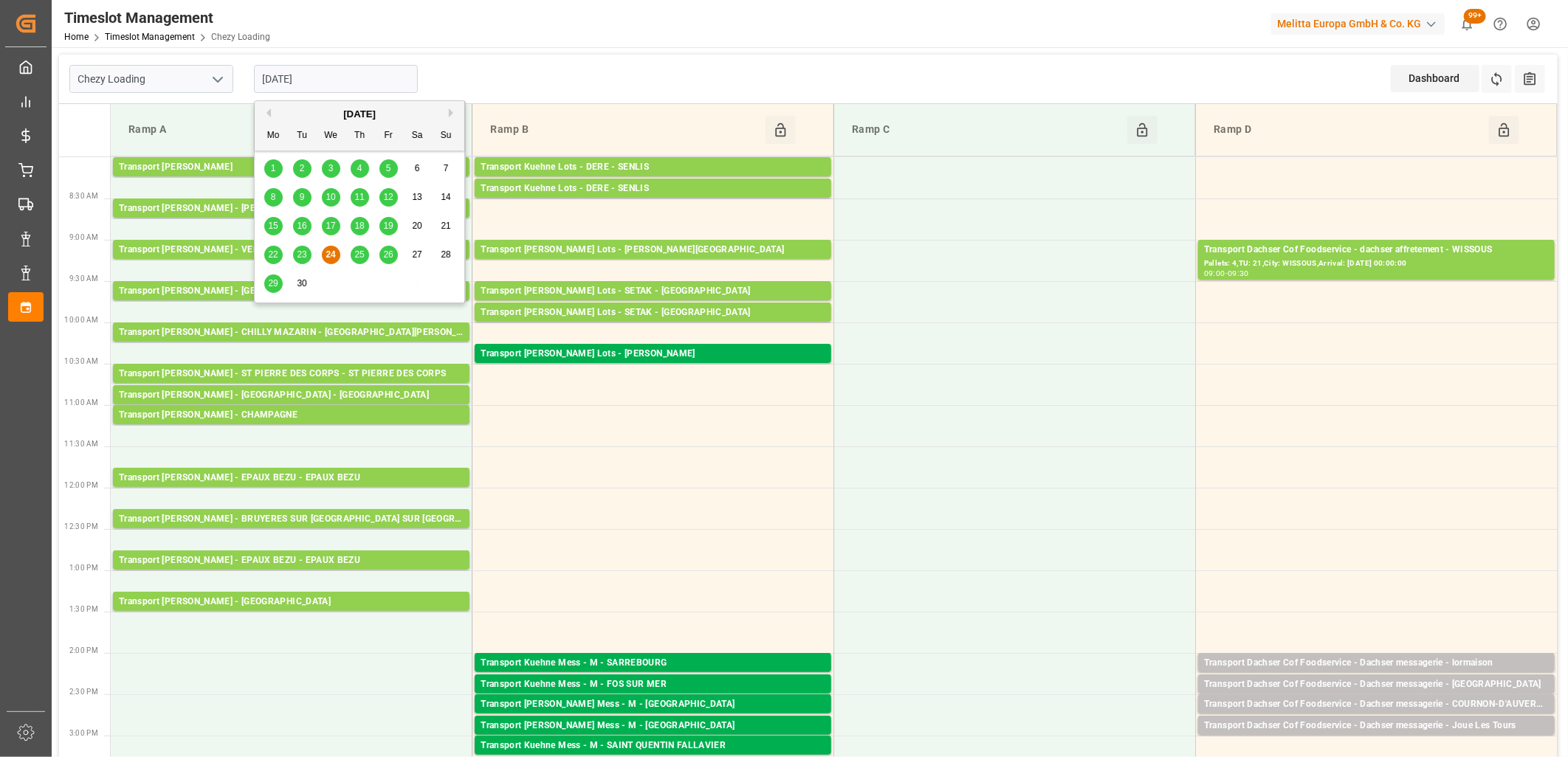
click at [360, 248] on div "25" at bounding box center [359, 255] width 18 height 18
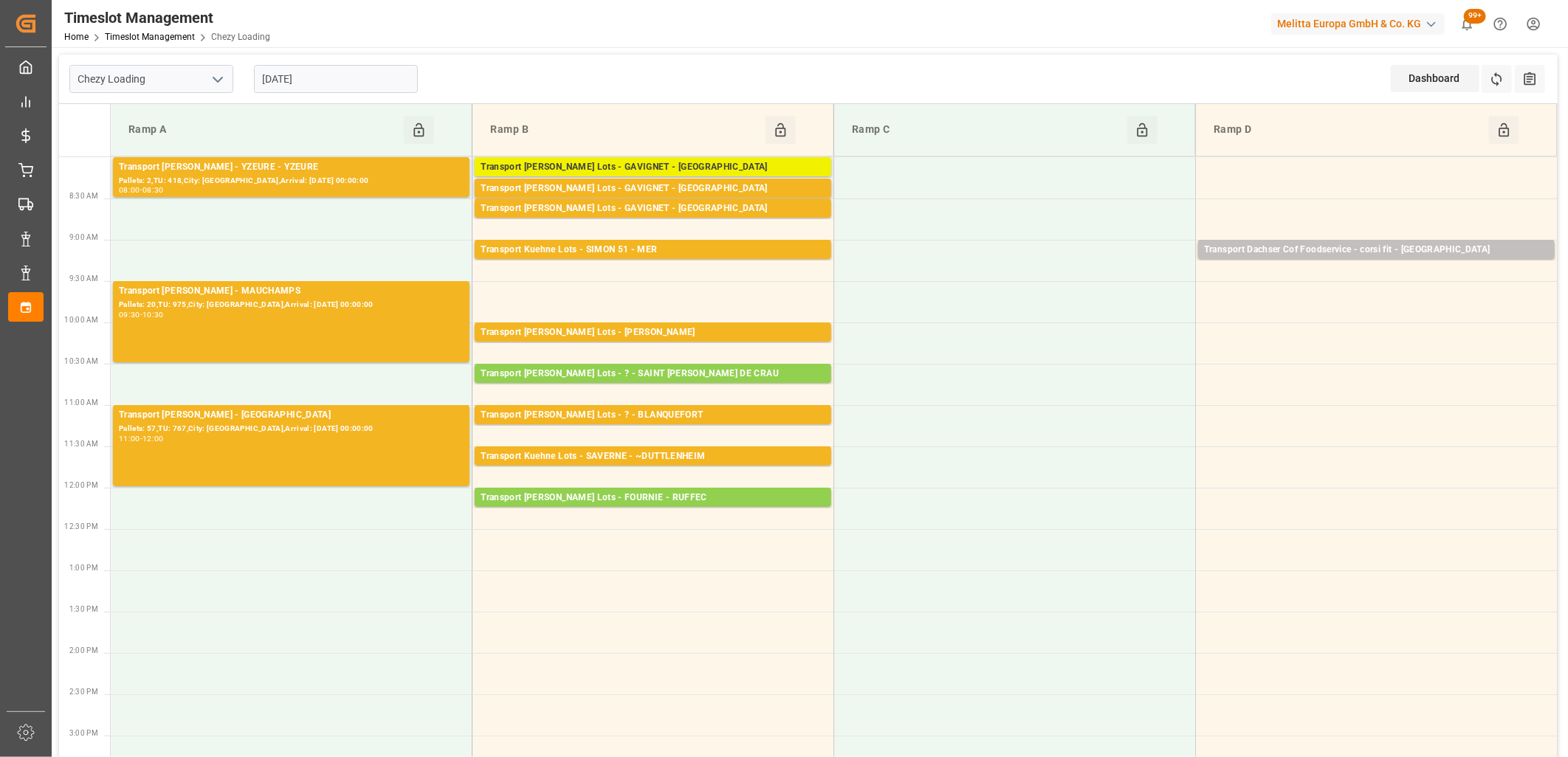
click at [616, 165] on div "Transport Kuehne Lots - GAVIGNET - SAINT VIT" at bounding box center [653, 167] width 345 height 15
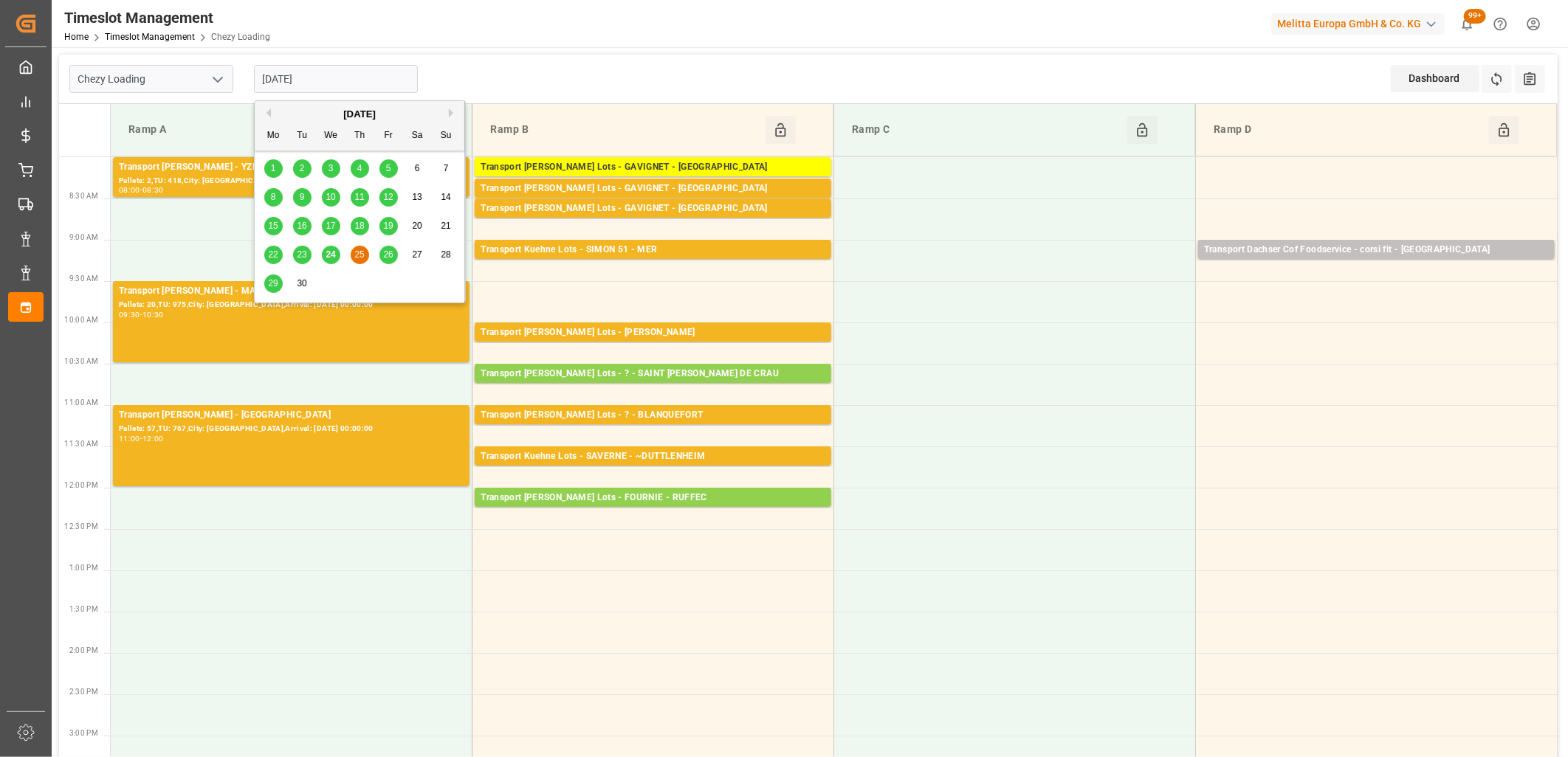
click at [378, 82] on input "[DATE]" at bounding box center [336, 79] width 164 height 28
click at [385, 255] on span "26" at bounding box center [387, 254] width 10 height 11
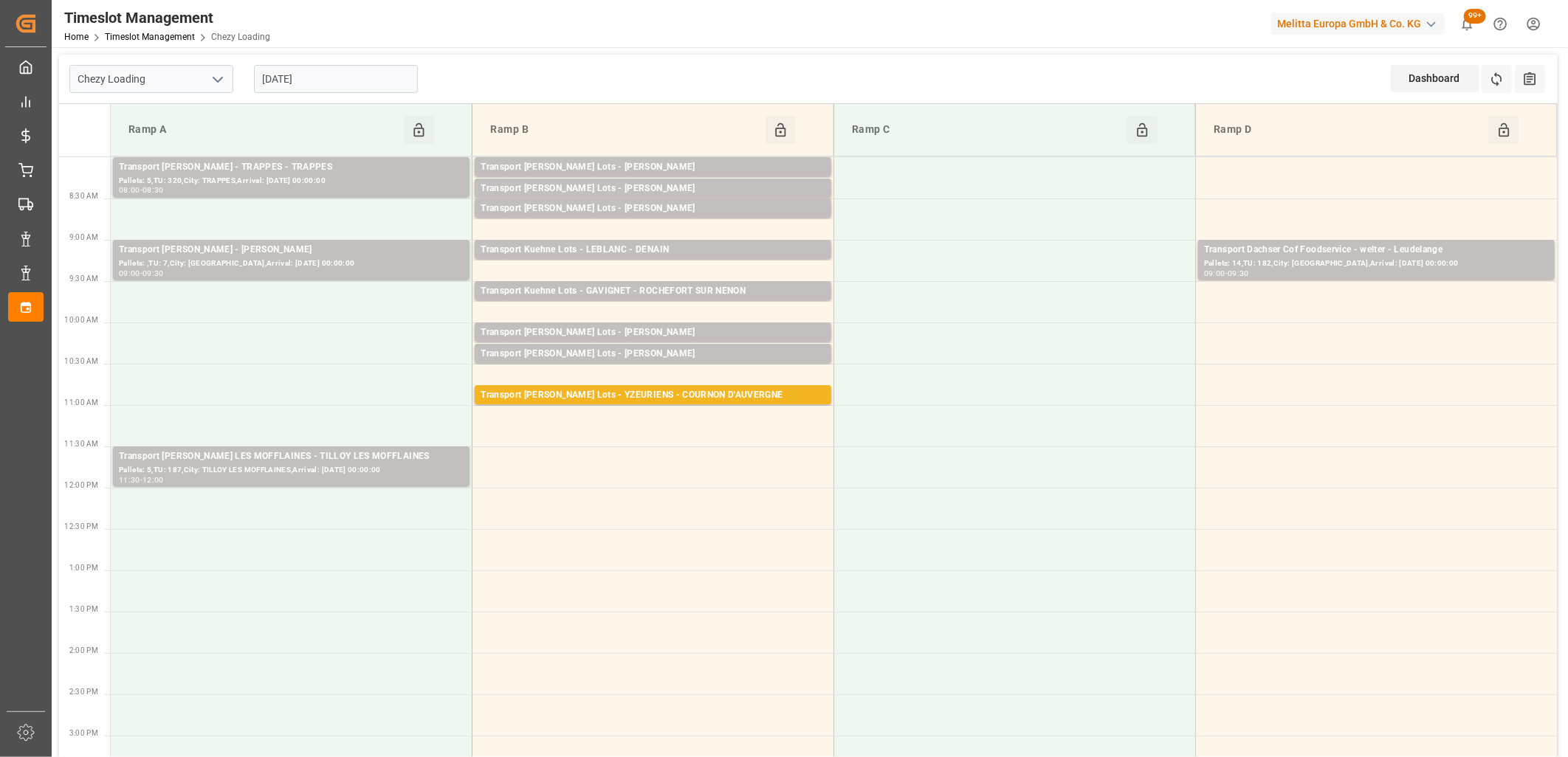
click at [345, 82] on input "26-09-2025" at bounding box center [336, 79] width 164 height 28
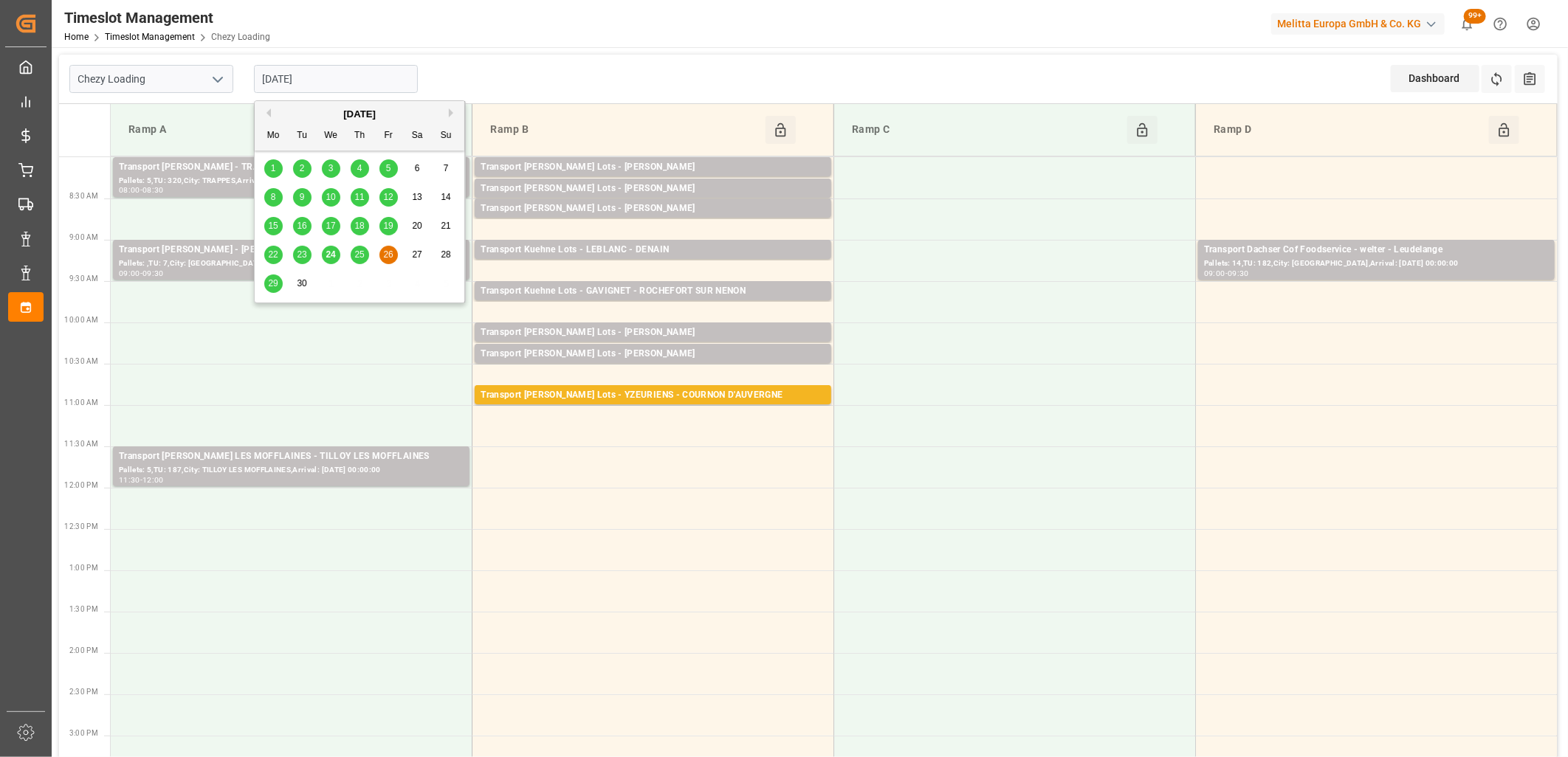
click at [325, 255] on div "24" at bounding box center [331, 255] width 18 height 18
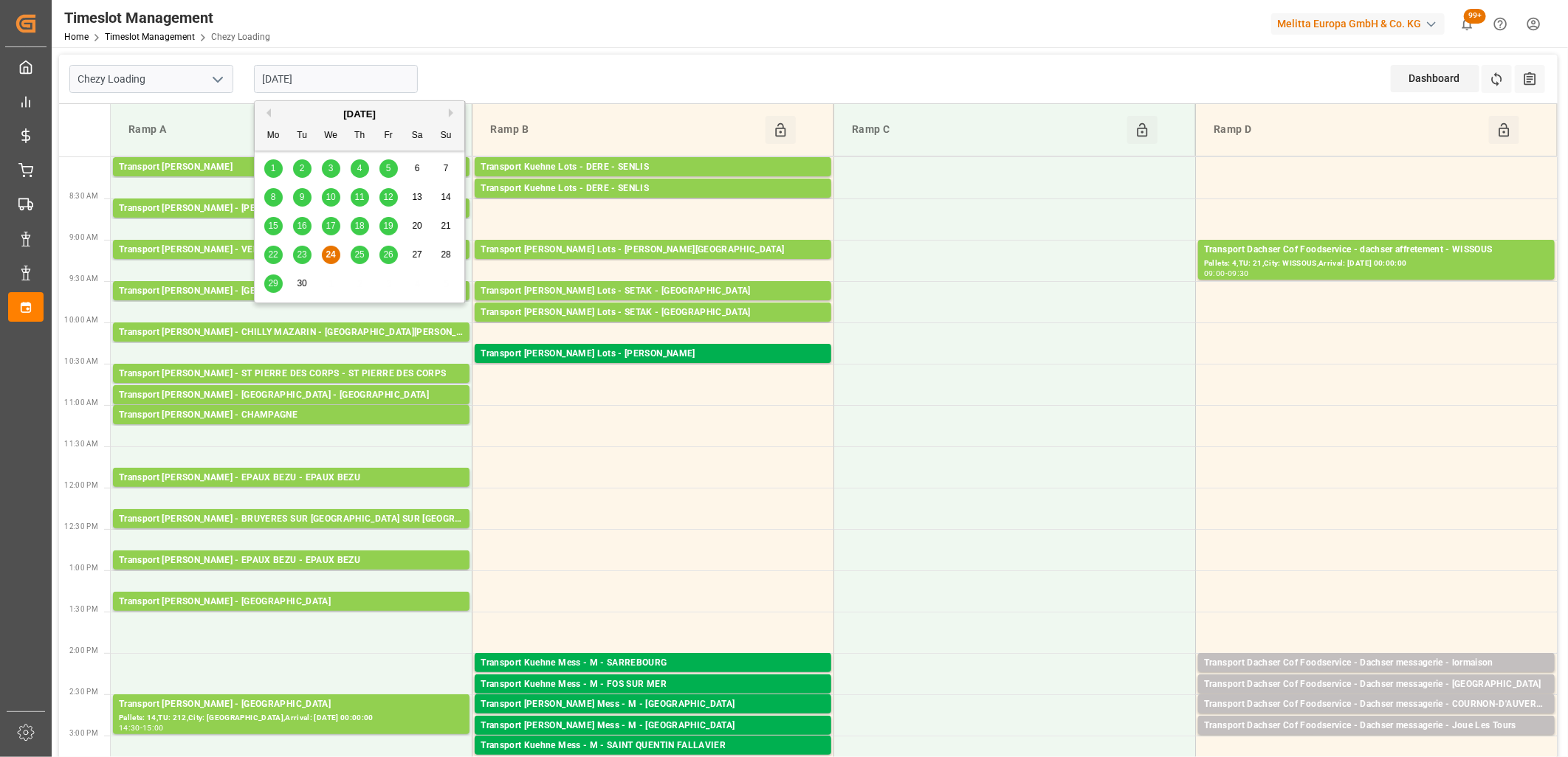
click at [350, 75] on input "24-09-2025" at bounding box center [336, 79] width 164 height 28
click at [357, 259] on span "25" at bounding box center [359, 254] width 10 height 11
type input "[DATE]"
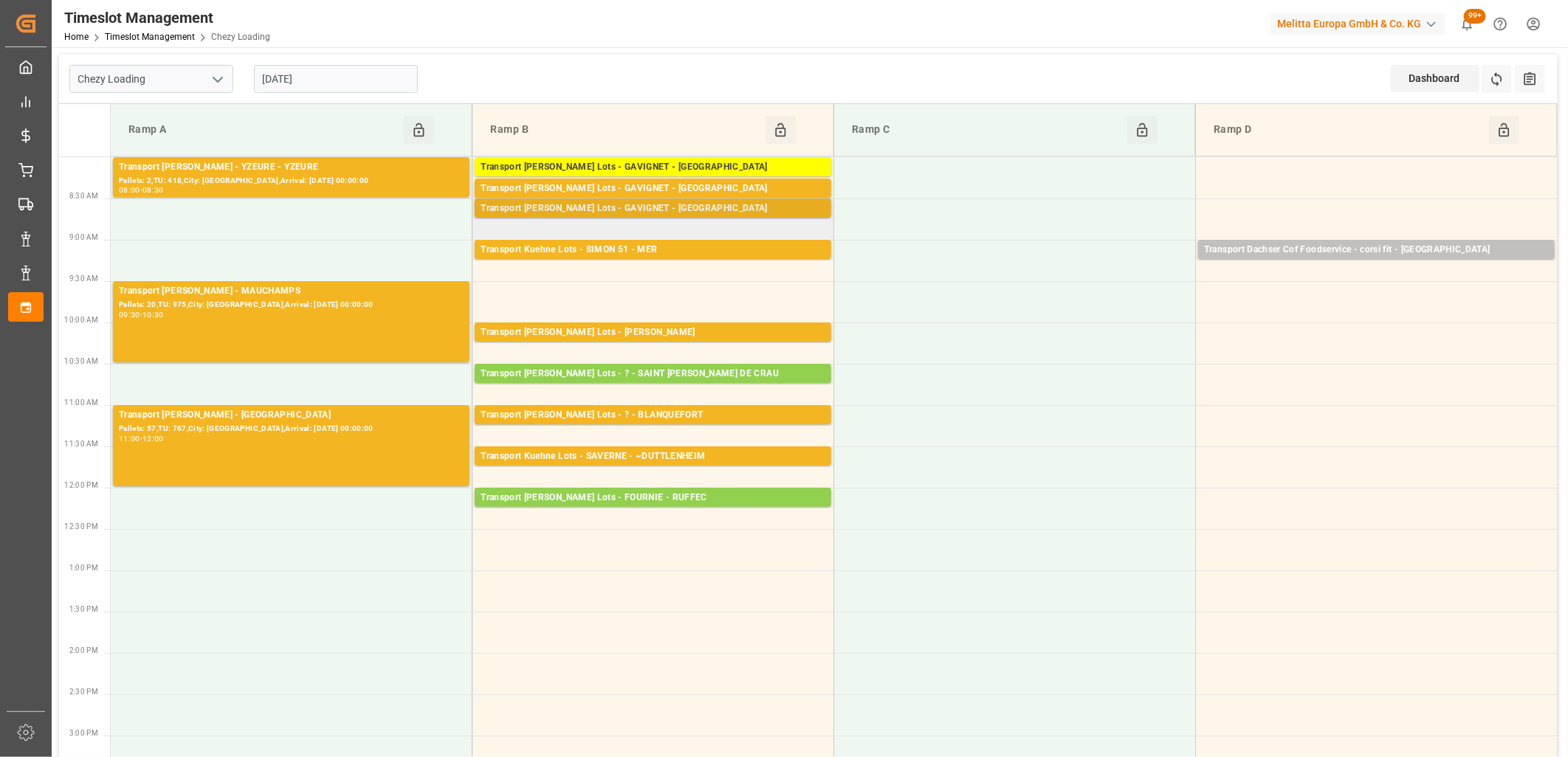
click at [656, 204] on div "Transport Kuehne Lots - GAVIGNET - SAINT VIT" at bounding box center [653, 209] width 345 height 15
click at [725, 210] on div "Transport Kuehne Lots - GAVIGNET - SAINT VIT" at bounding box center [653, 209] width 345 height 15
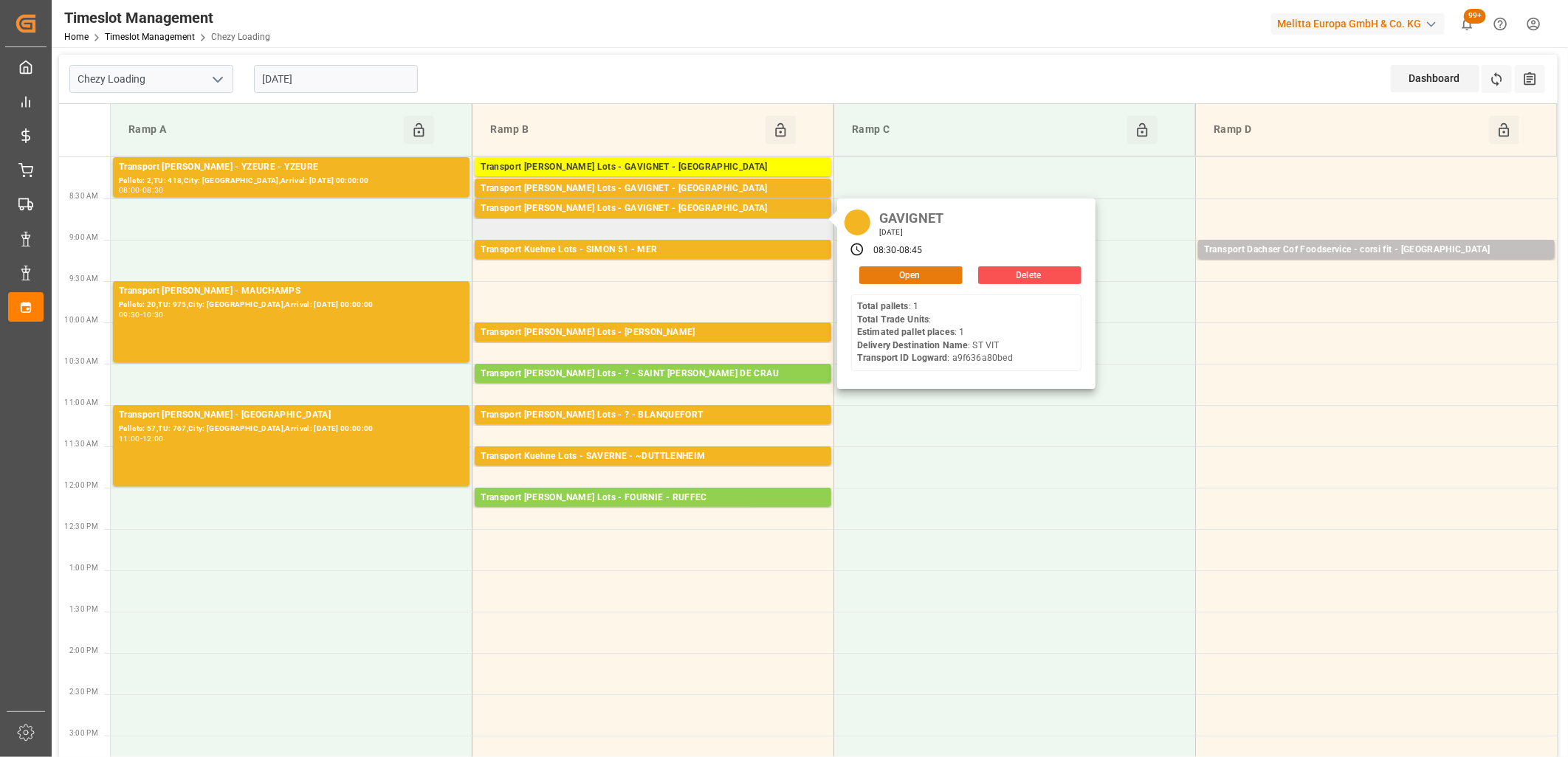
click at [865, 272] on button "Open" at bounding box center [910, 276] width 103 height 18
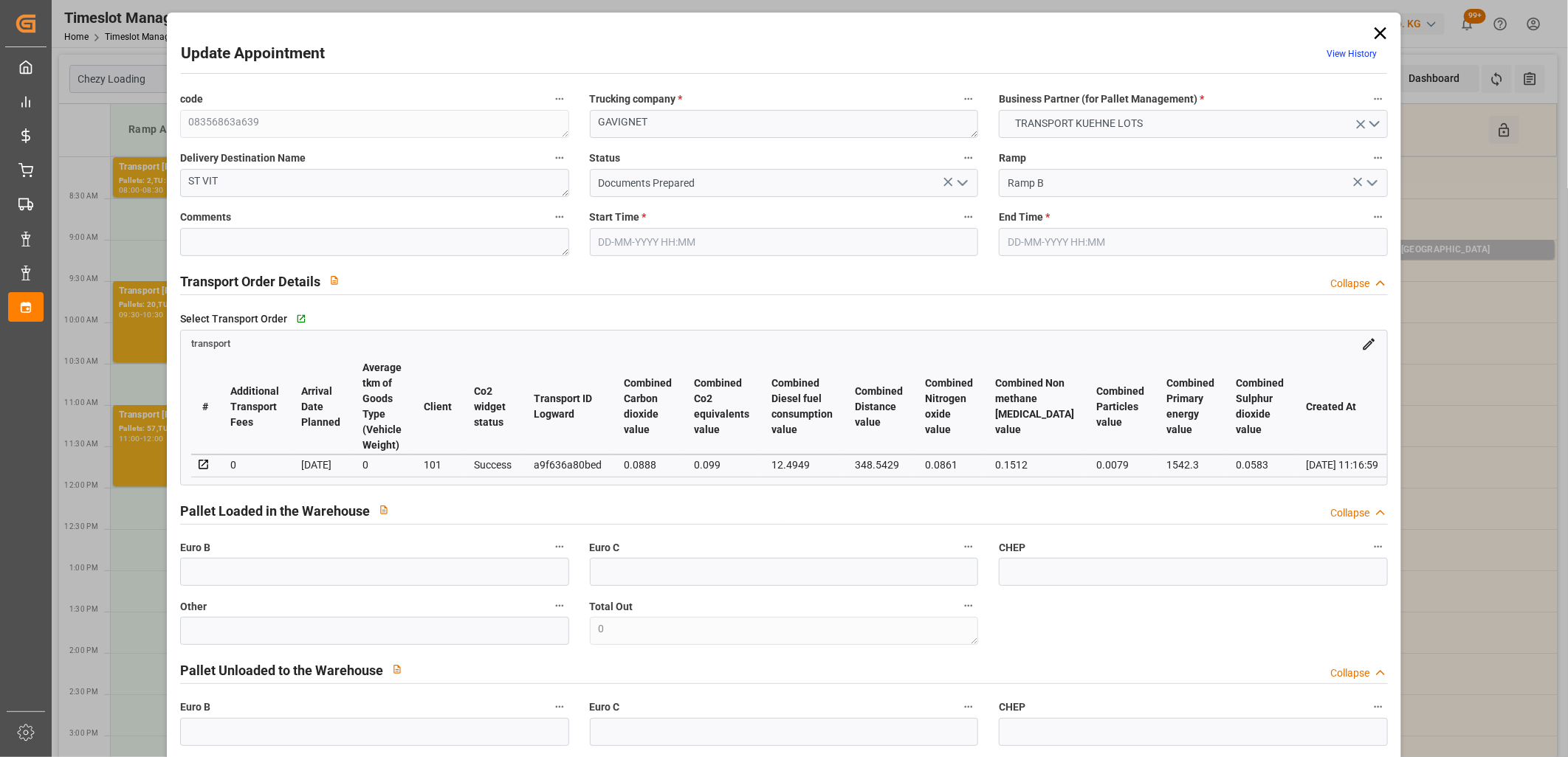
type input "25-09-2025 08:30"
type input "25-09-2025 08:45"
type input "23-09-2025 15:03"
type input "23-09-2025 11:16"
type input "[DATE]"
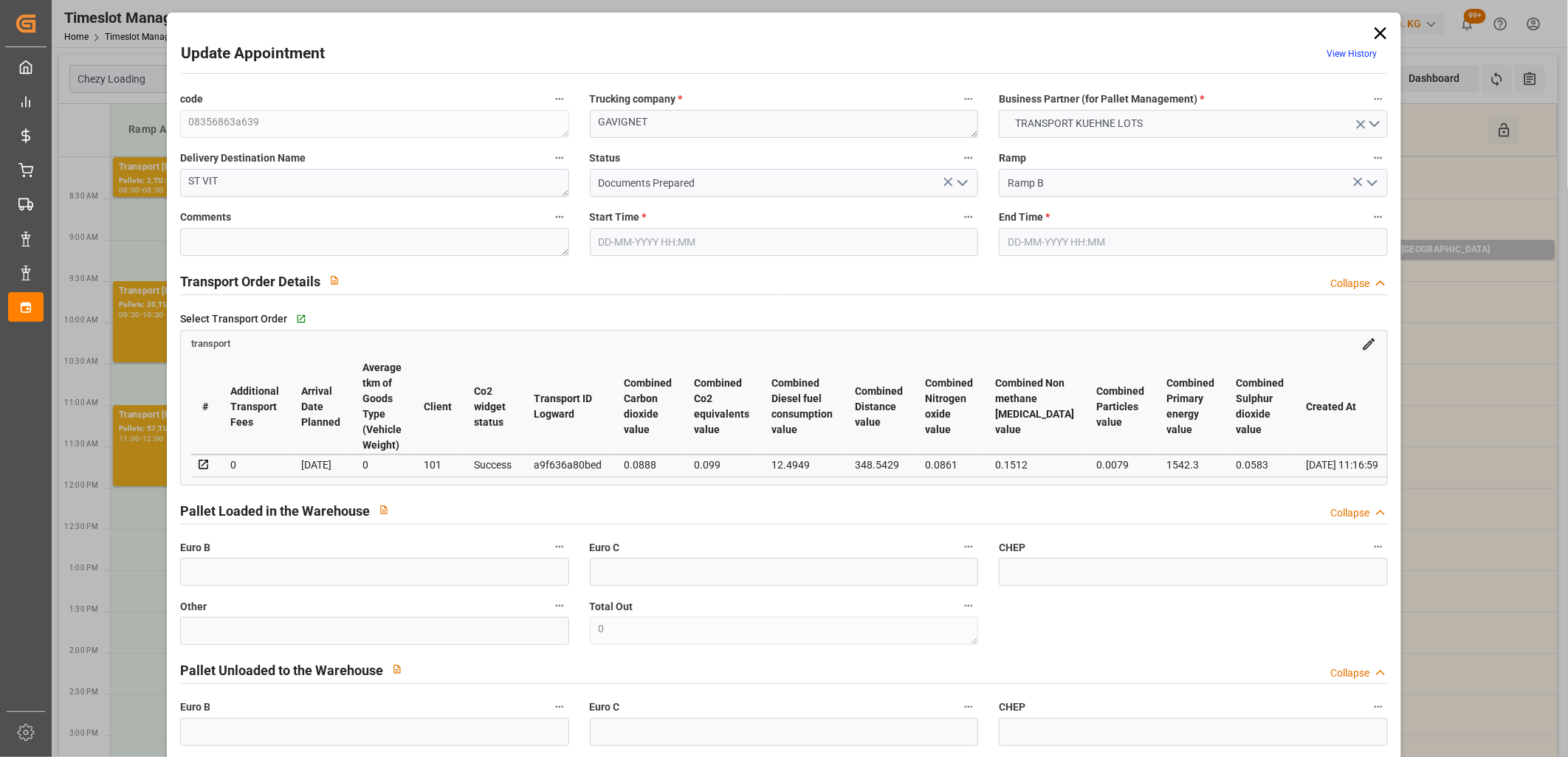
type input "24-09-2025"
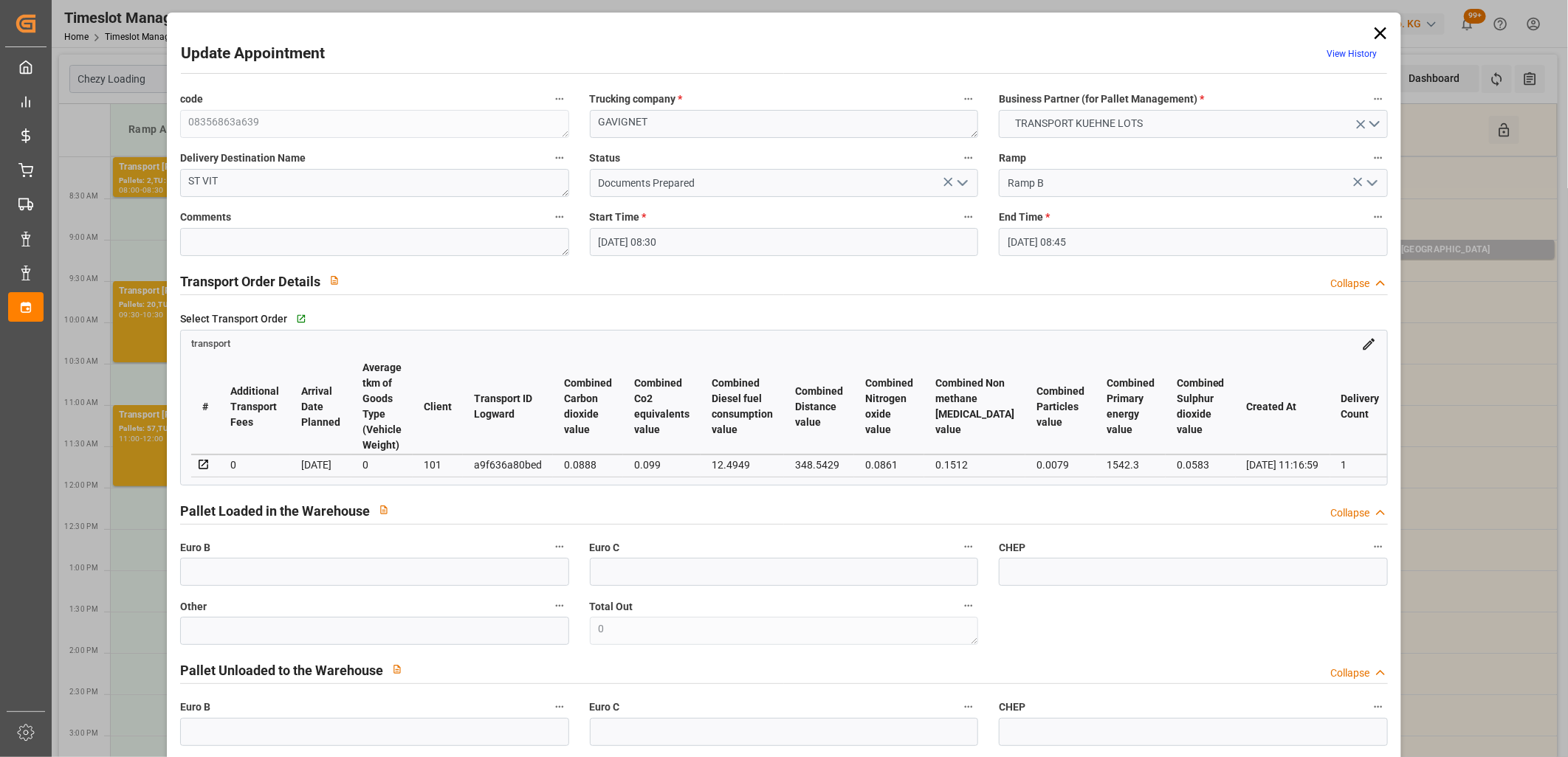
click at [515, 463] on div "a9f636a80bed" at bounding box center [507, 465] width 68 height 18
copy div "a9f636a80bed"
click at [1375, 30] on icon at bounding box center [1380, 33] width 11 height 11
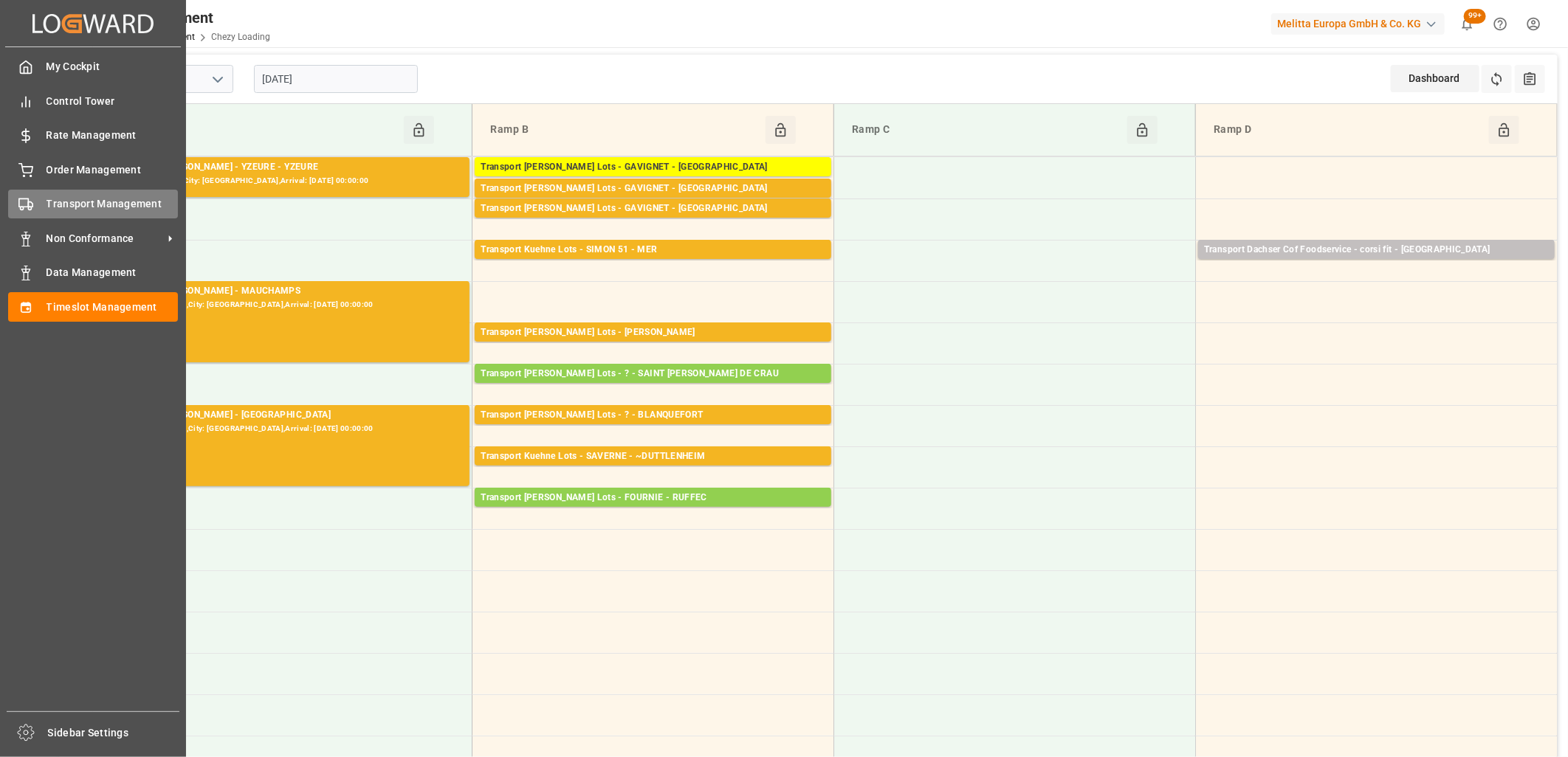
click at [33, 201] on icon at bounding box center [26, 204] width 15 height 15
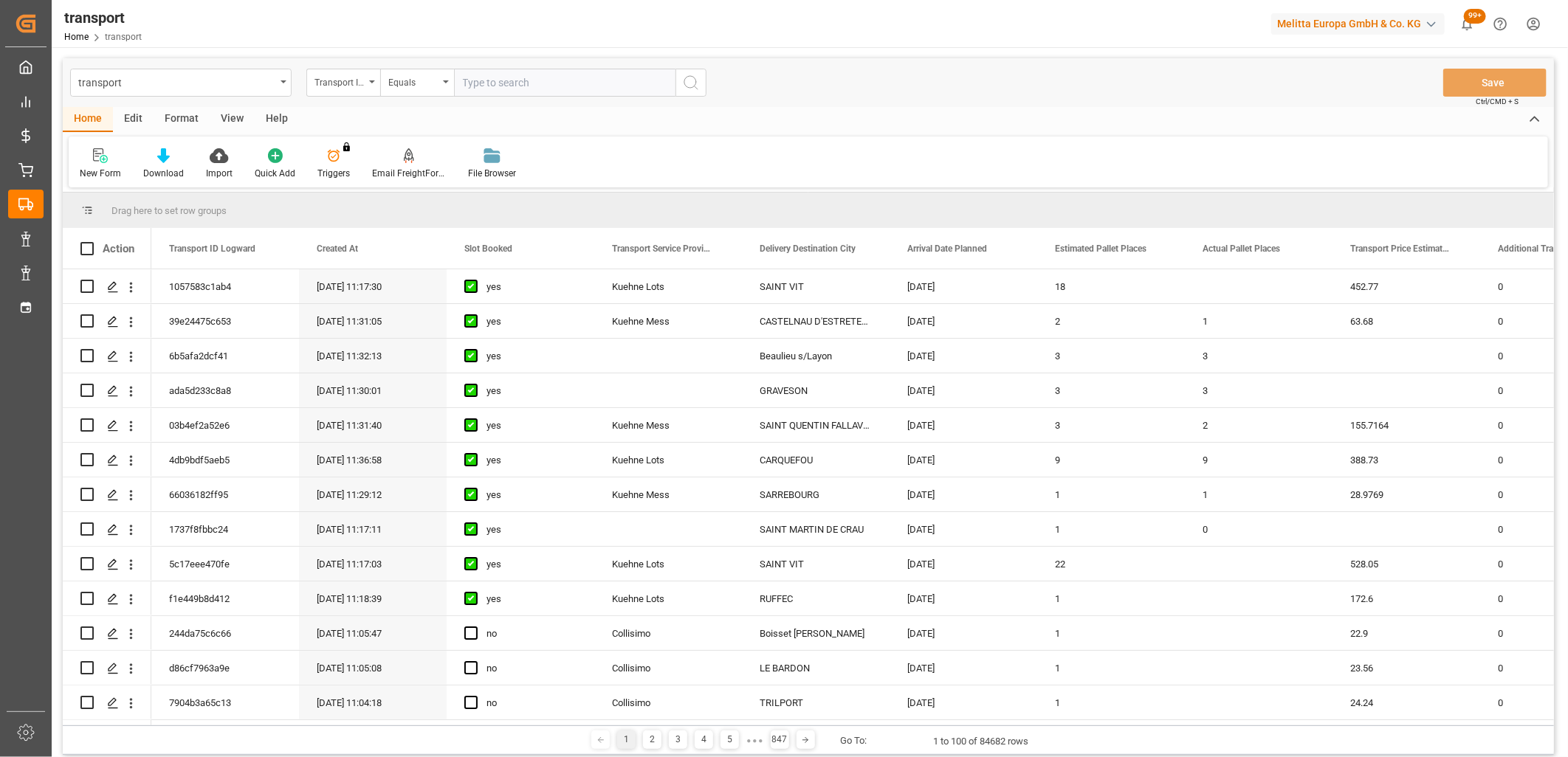
click at [519, 84] on input "text" at bounding box center [565, 83] width 222 height 28
type input "a9f636a80bed"
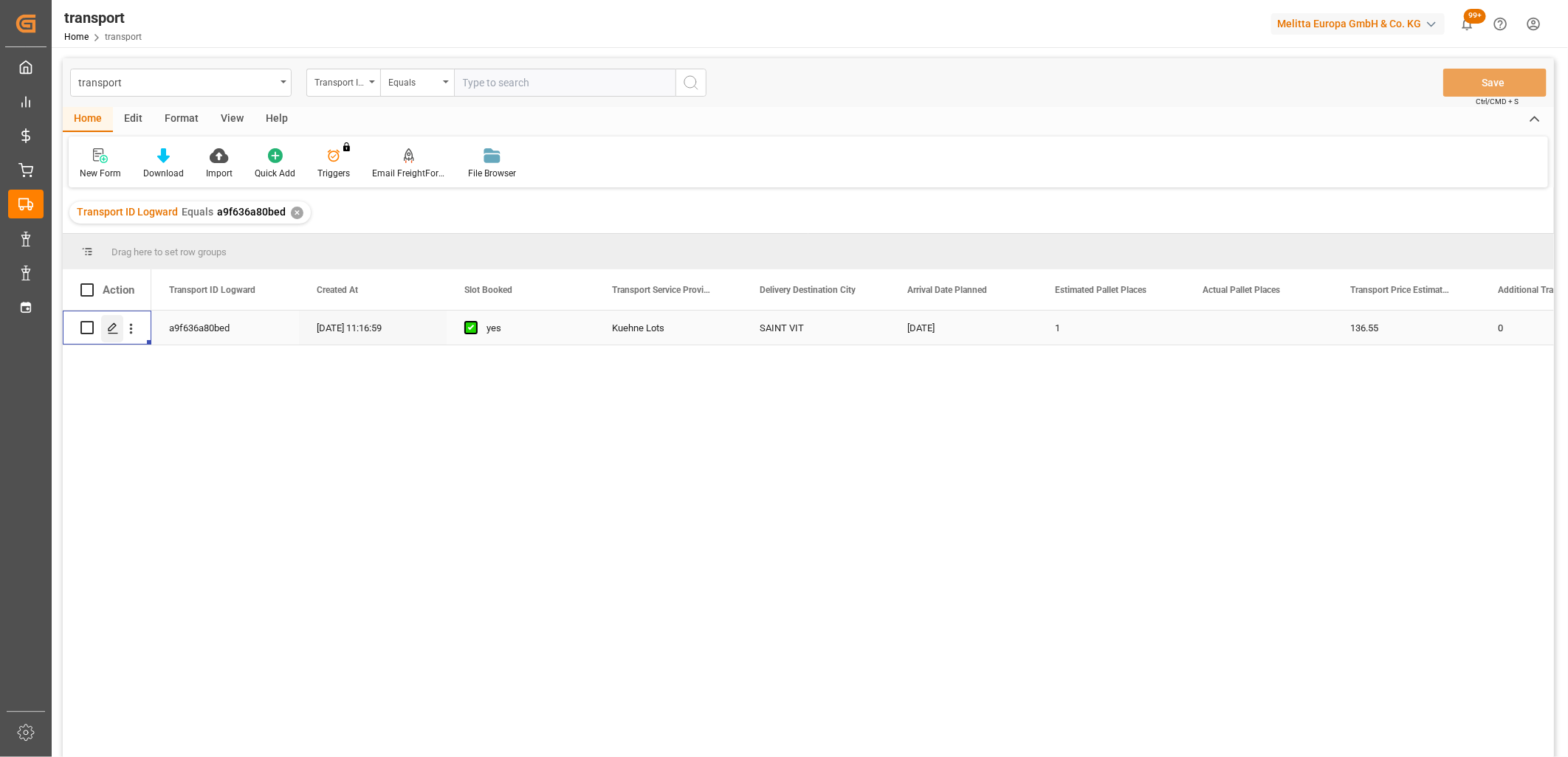
click at [117, 323] on icon "Press SPACE to select this row." at bounding box center [113, 328] width 11 height 11
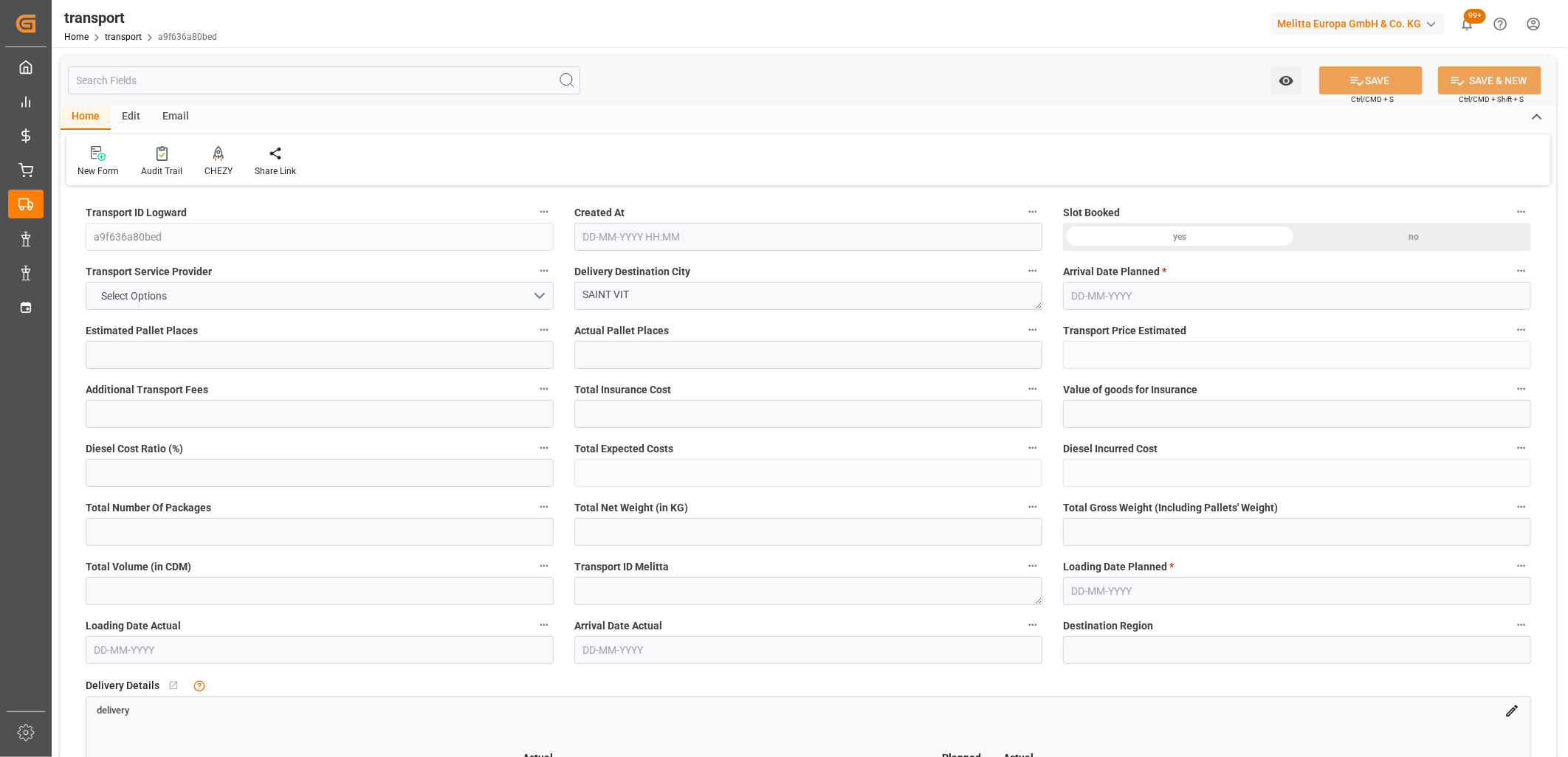
type input "1"
type input "136.55"
type input "0"
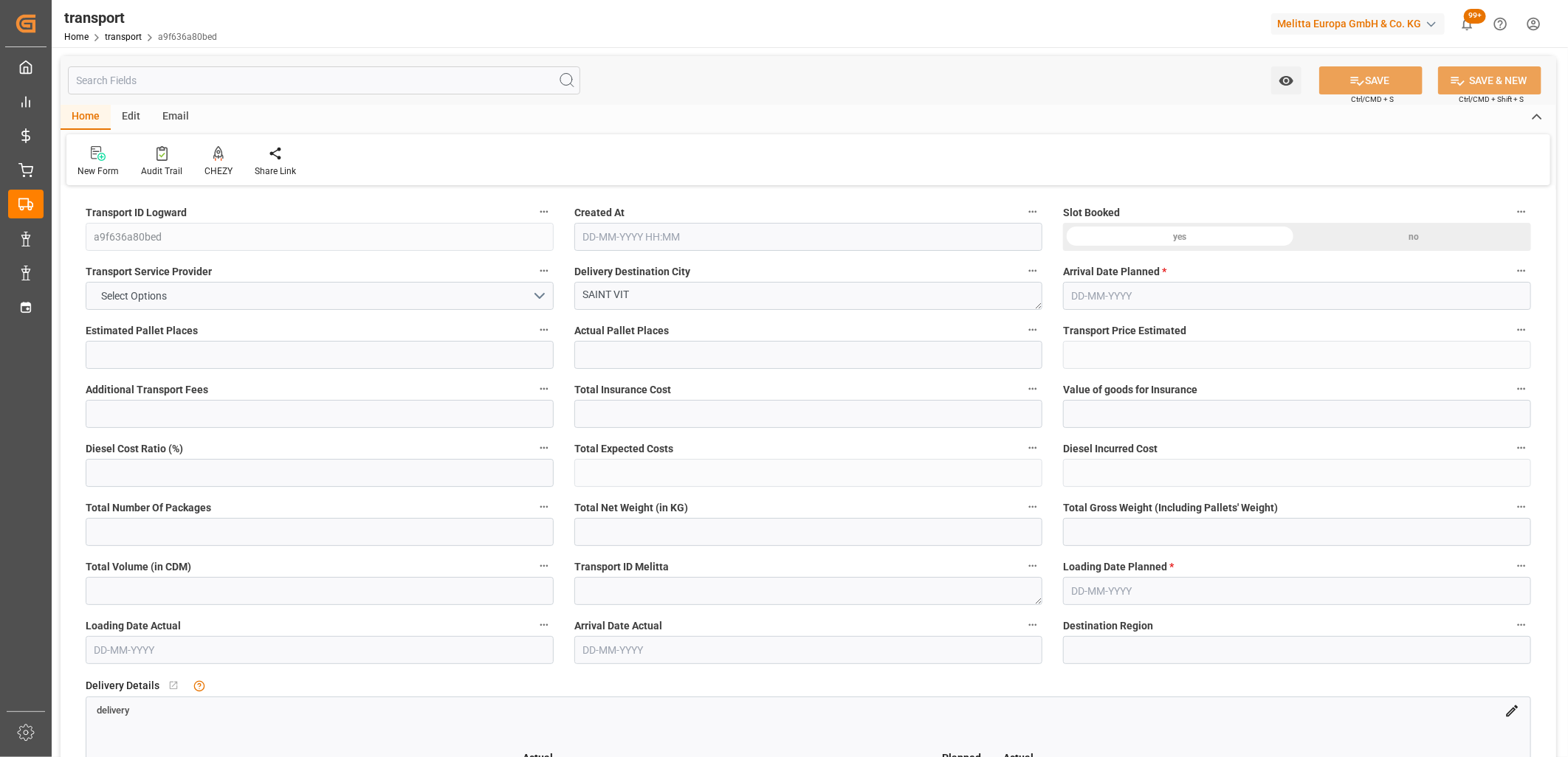
type input "136.55"
type input "0"
type input "499.392"
type input "554"
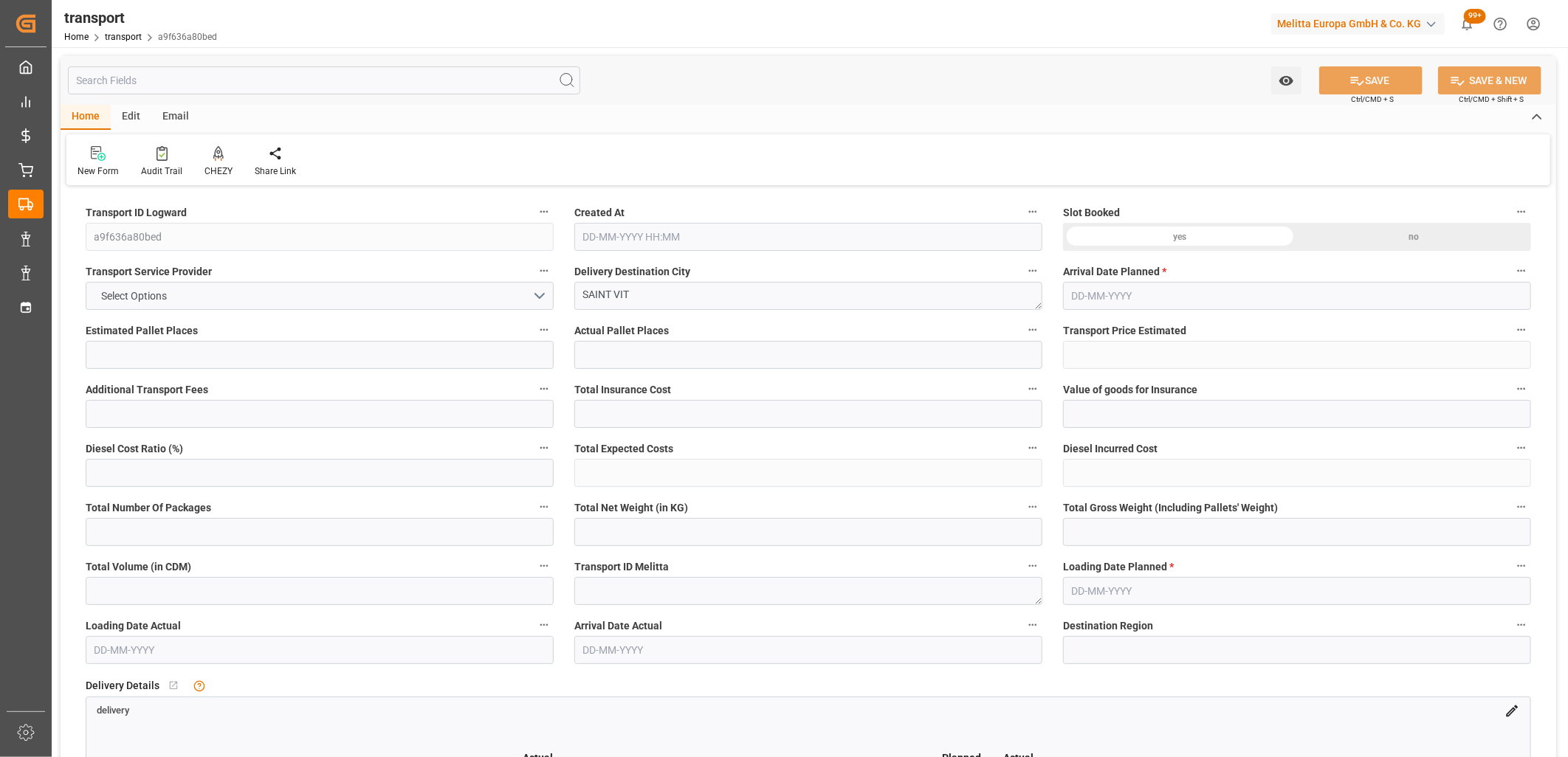
type input "1209.6"
type input "25"
type input "1"
type input "0"
type input "1"
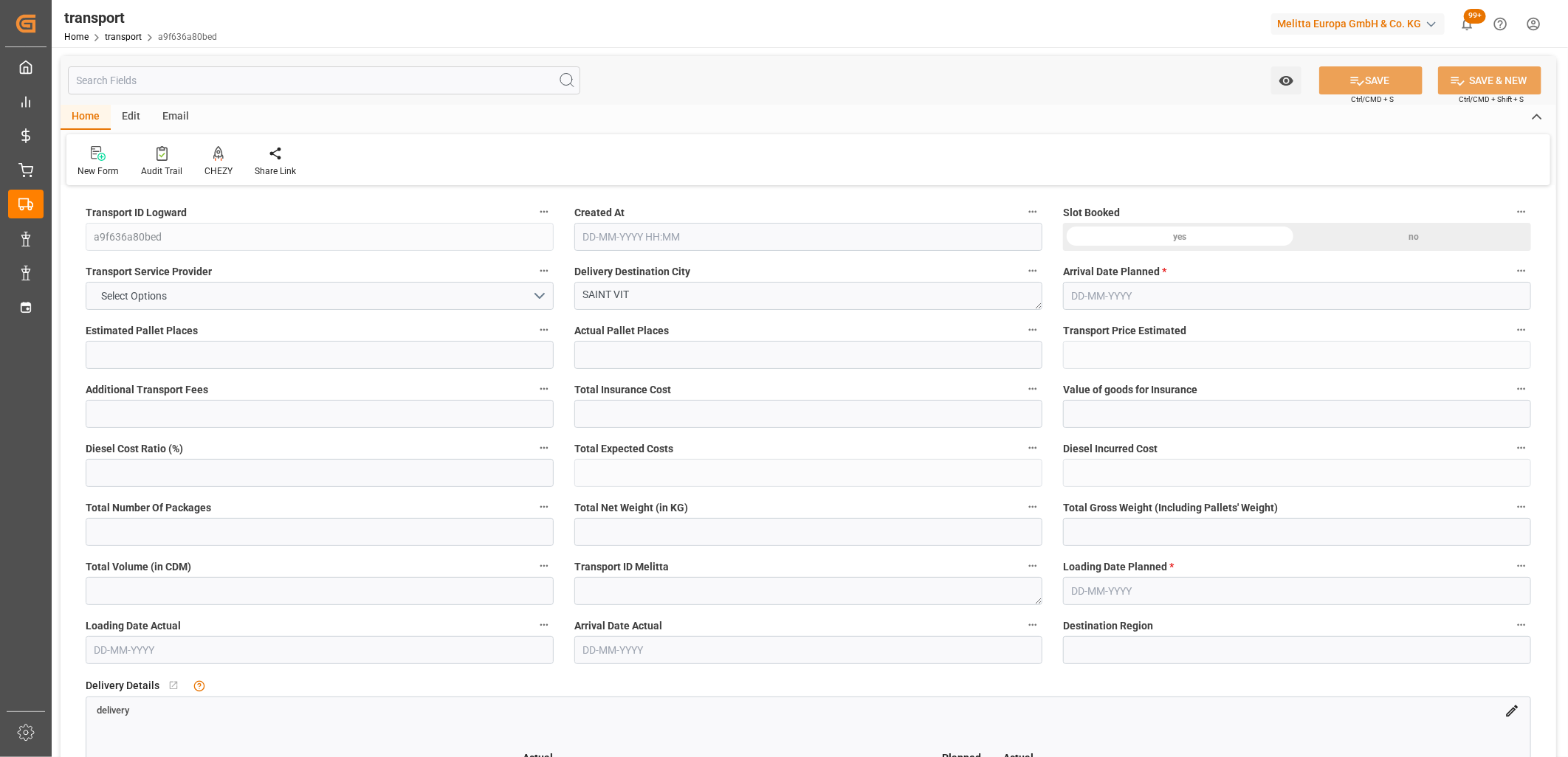
type input "101"
type input "506.304"
type input "0"
type input "4710.8598"
type input "0"
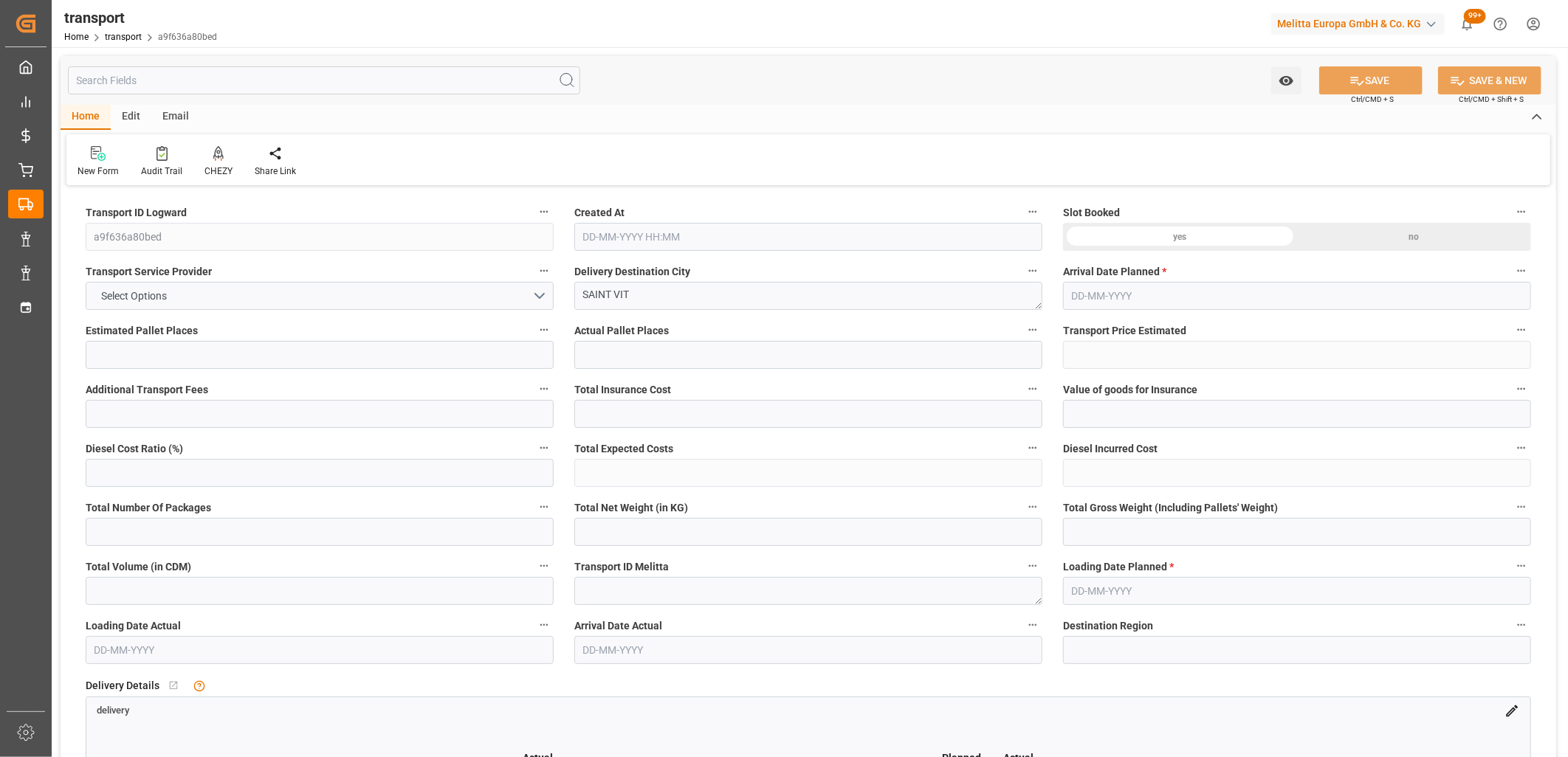
type input "0"
type input "21"
type input "35"
type input "23-09-2025 11:16"
type input "[DATE]"
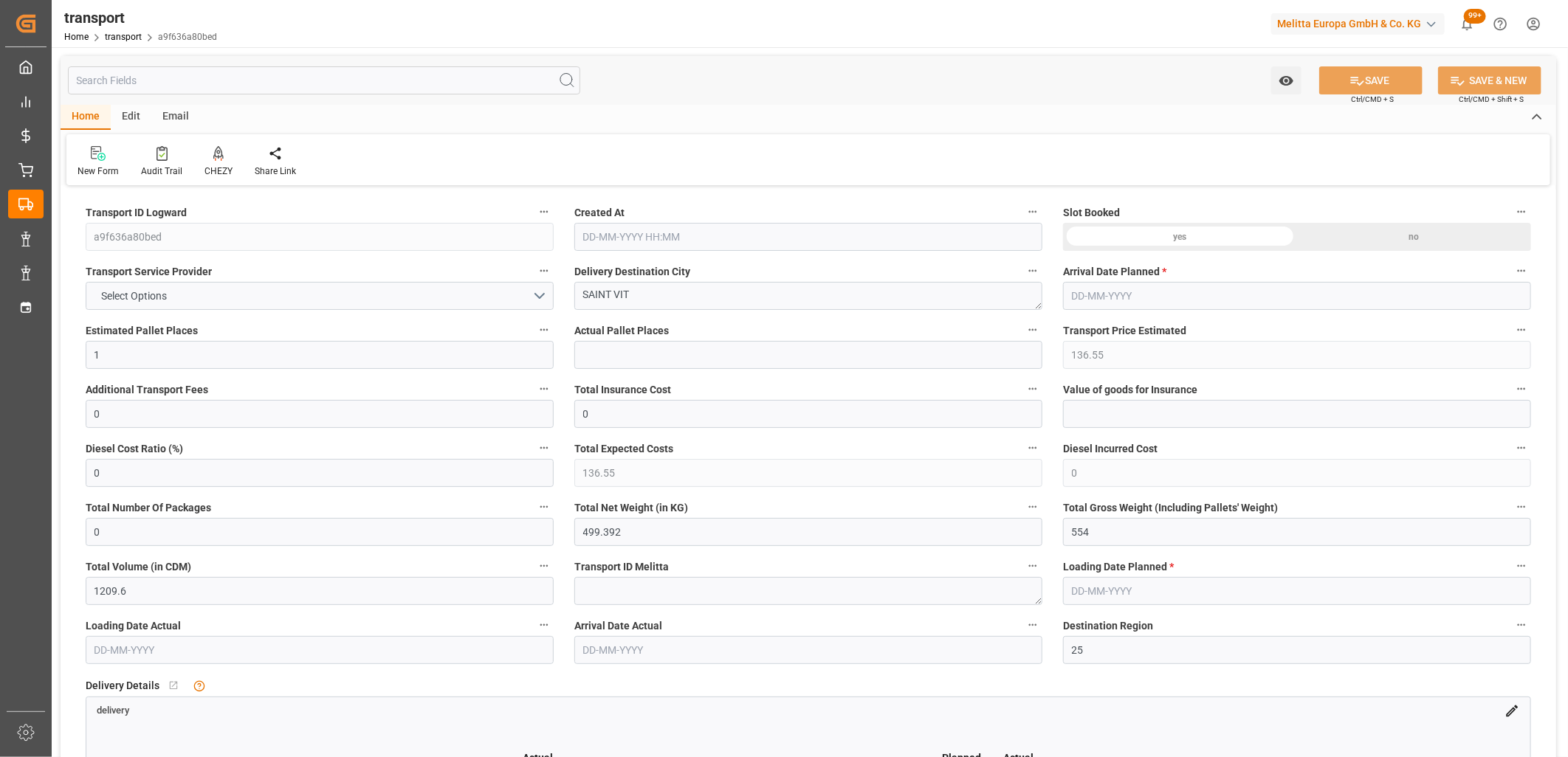
type input "24-09-2025"
drag, startPoint x: 1093, startPoint y: 536, endPoint x: 1046, endPoint y: 533, distance: 47.1
type input "0"
drag, startPoint x: 677, startPoint y: 520, endPoint x: 534, endPoint y: 525, distance: 143.1
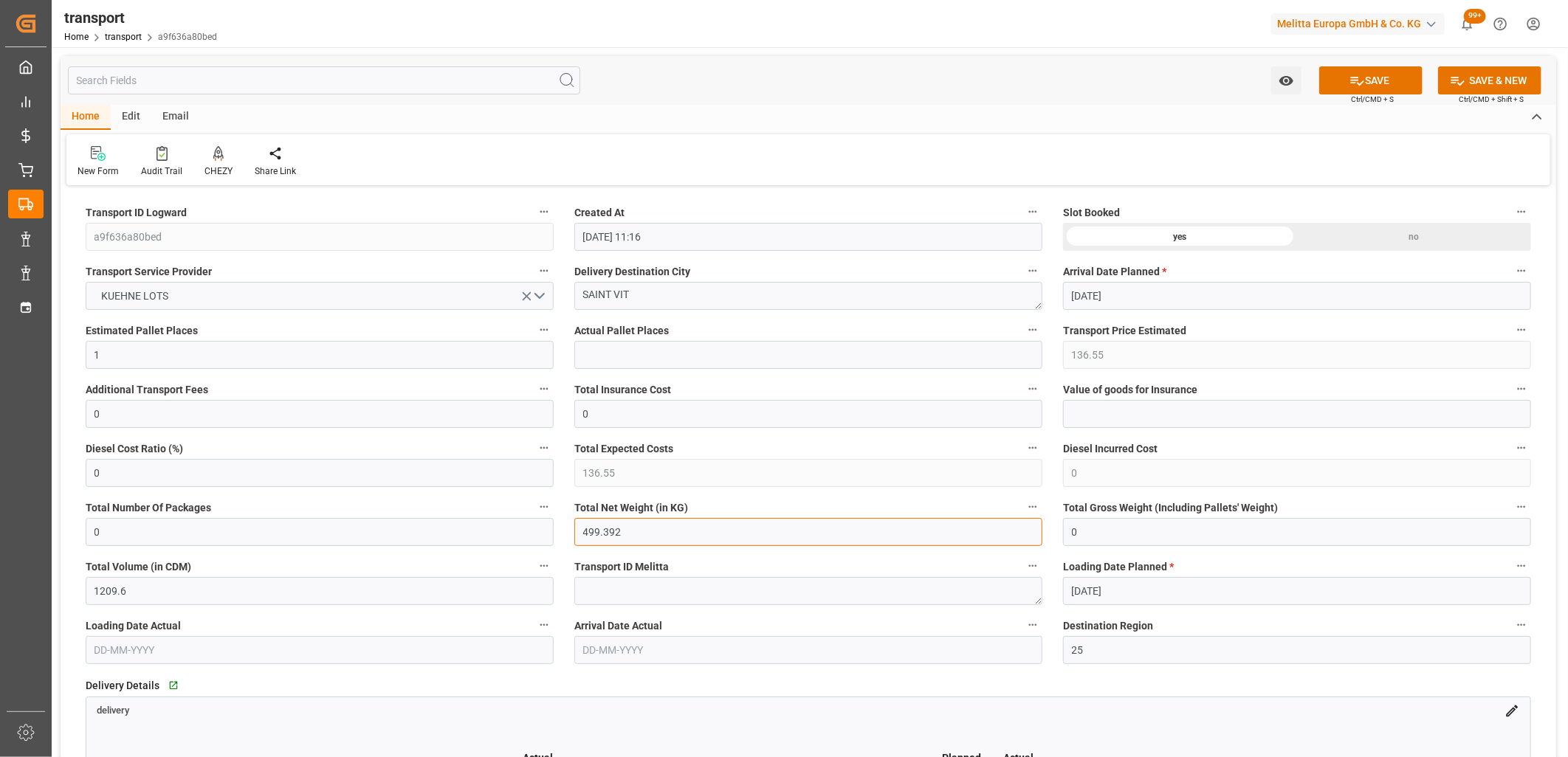
drag, startPoint x: 137, startPoint y: 349, endPoint x: 62, endPoint y: 344, distance: 75.2
click at [529, 298] on icon "open menu" at bounding box center [527, 297] width 16 height 16
drag, startPoint x: 643, startPoint y: 296, endPoint x: 557, endPoint y: 301, distance: 86.1
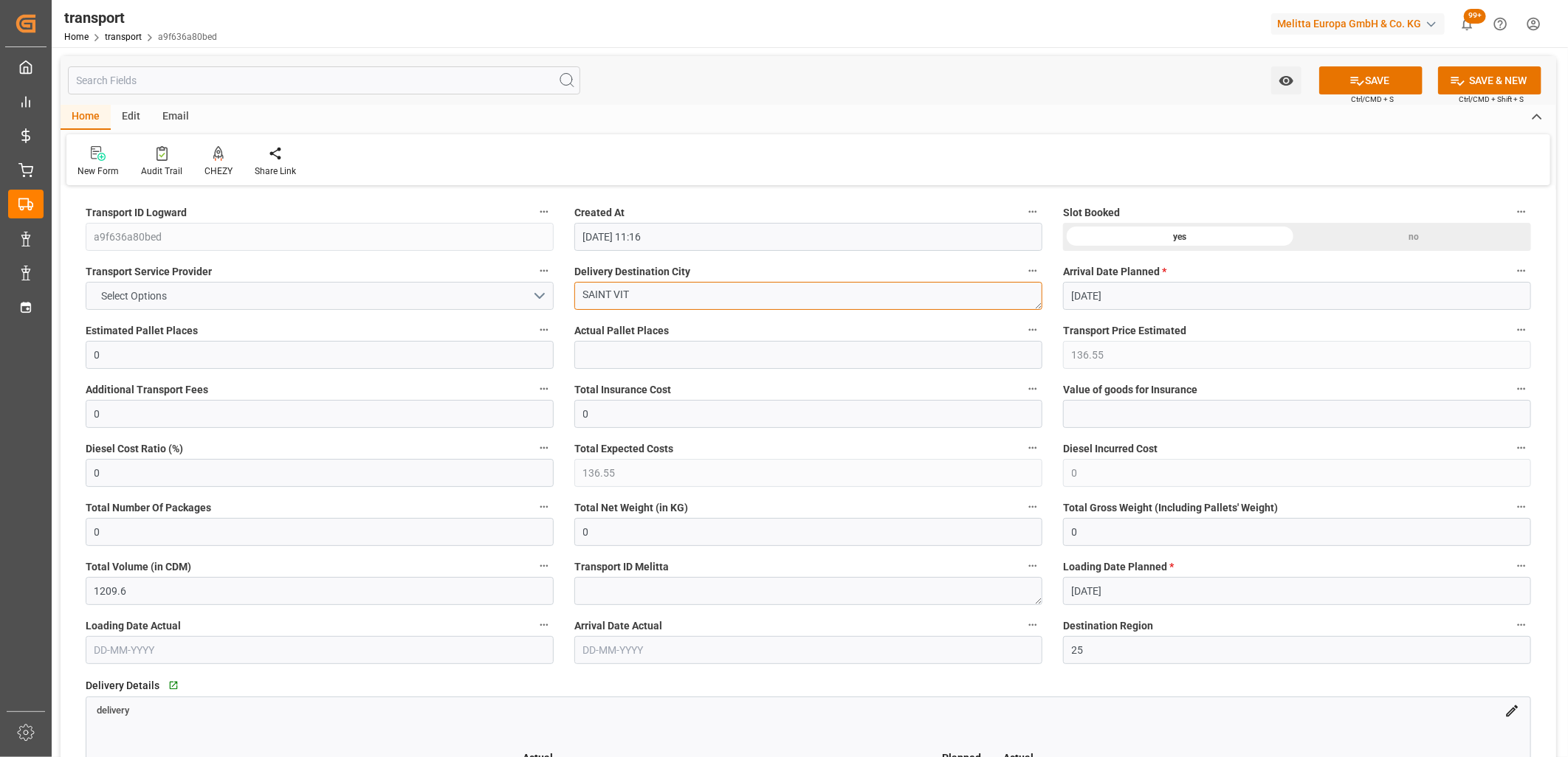
click at [1348, 237] on div "no" at bounding box center [1415, 237] width 234 height 28
click at [1389, 81] on button "SAVE" at bounding box center [1371, 80] width 103 height 28
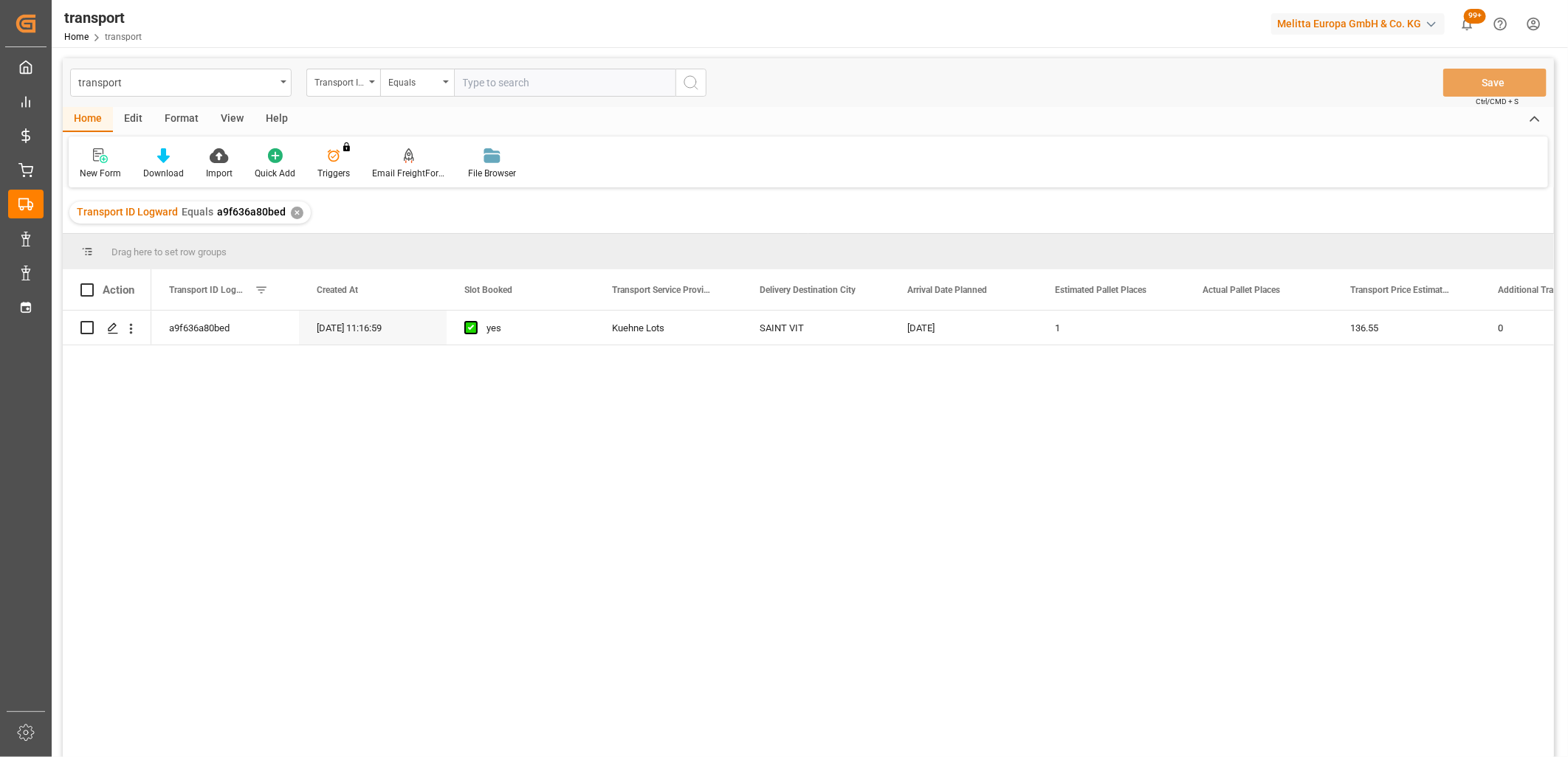
click at [129, 114] on div "Edit" at bounding box center [133, 120] width 40 height 26
click at [82, 327] on input "Press Space to toggle row selection (unchecked)" at bounding box center [86, 327] width 13 height 13
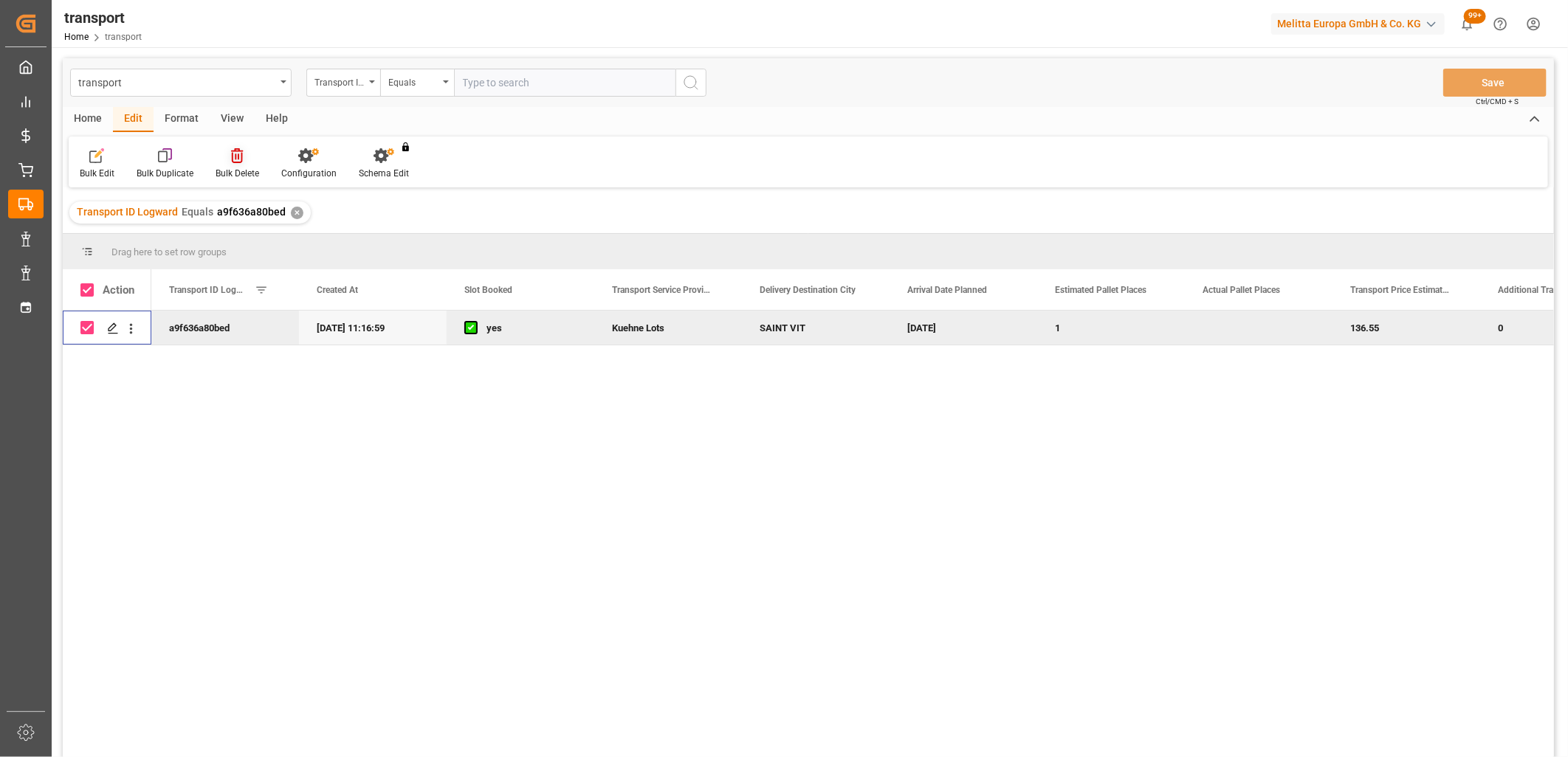
click at [238, 153] on icon at bounding box center [237, 156] width 11 height 15
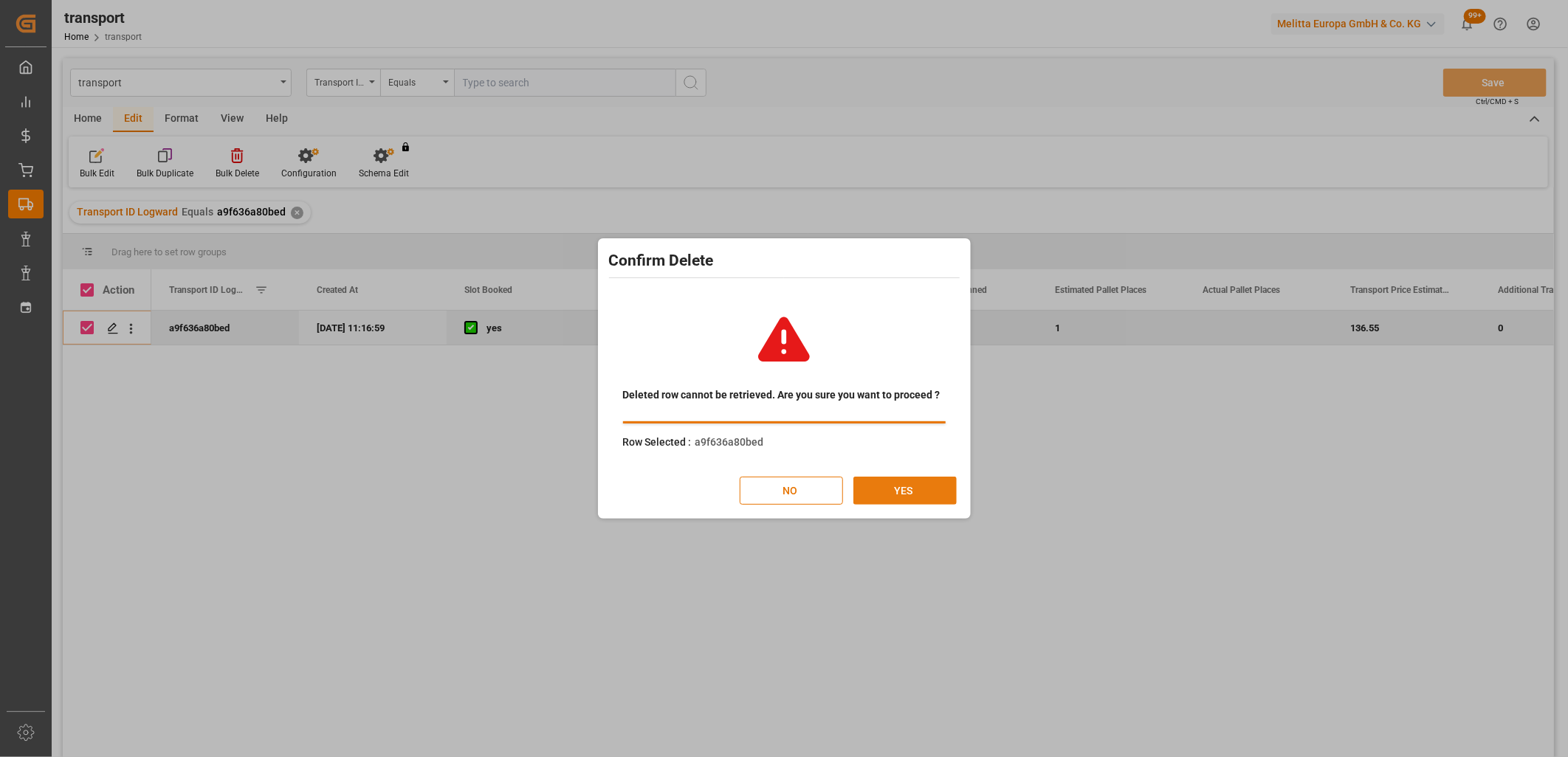
click at [890, 488] on button "YES" at bounding box center [905, 491] width 103 height 28
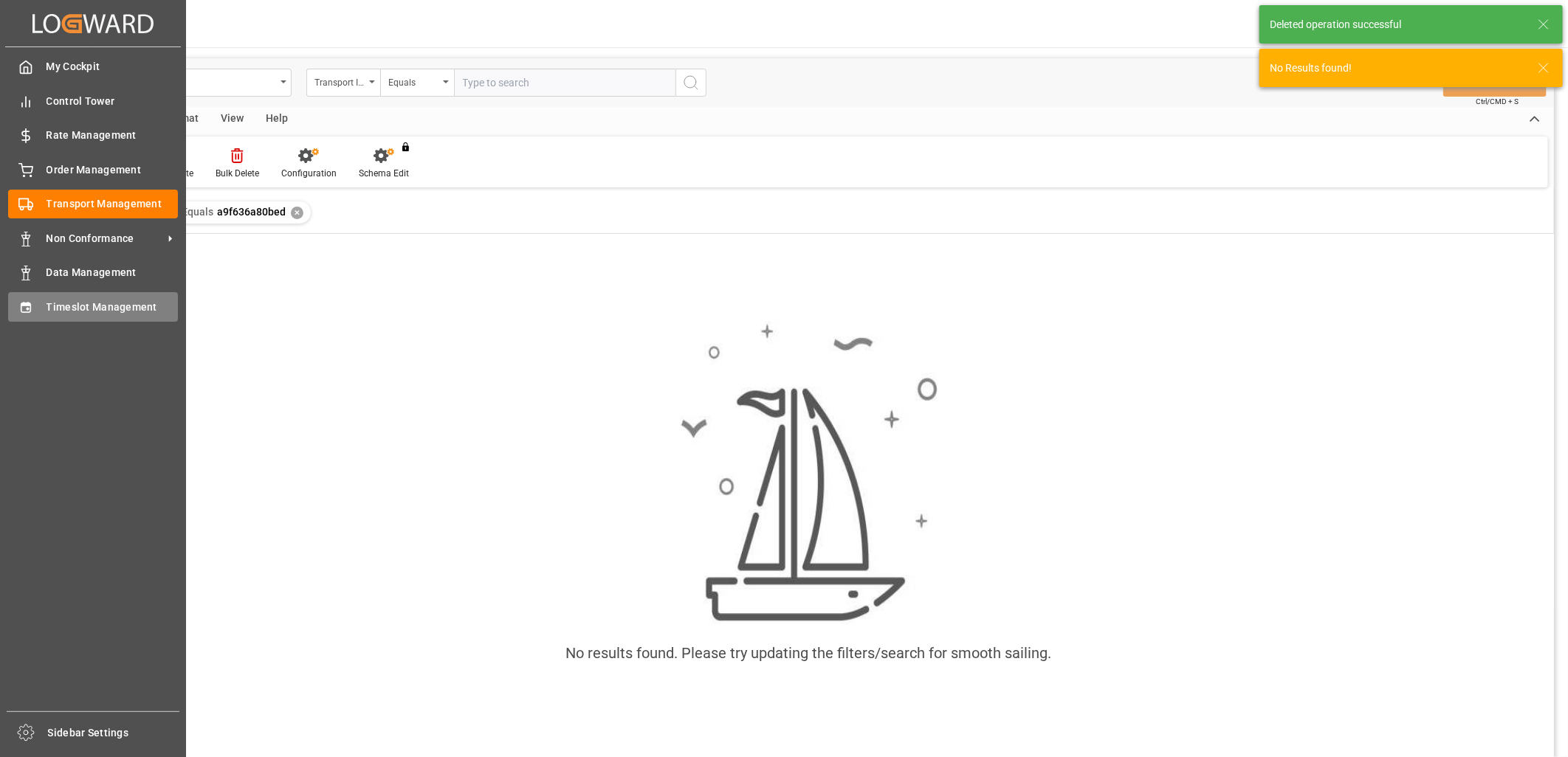
click at [39, 313] on div "Timeslot Management Timeslot Management" at bounding box center [92, 306] width 170 height 29
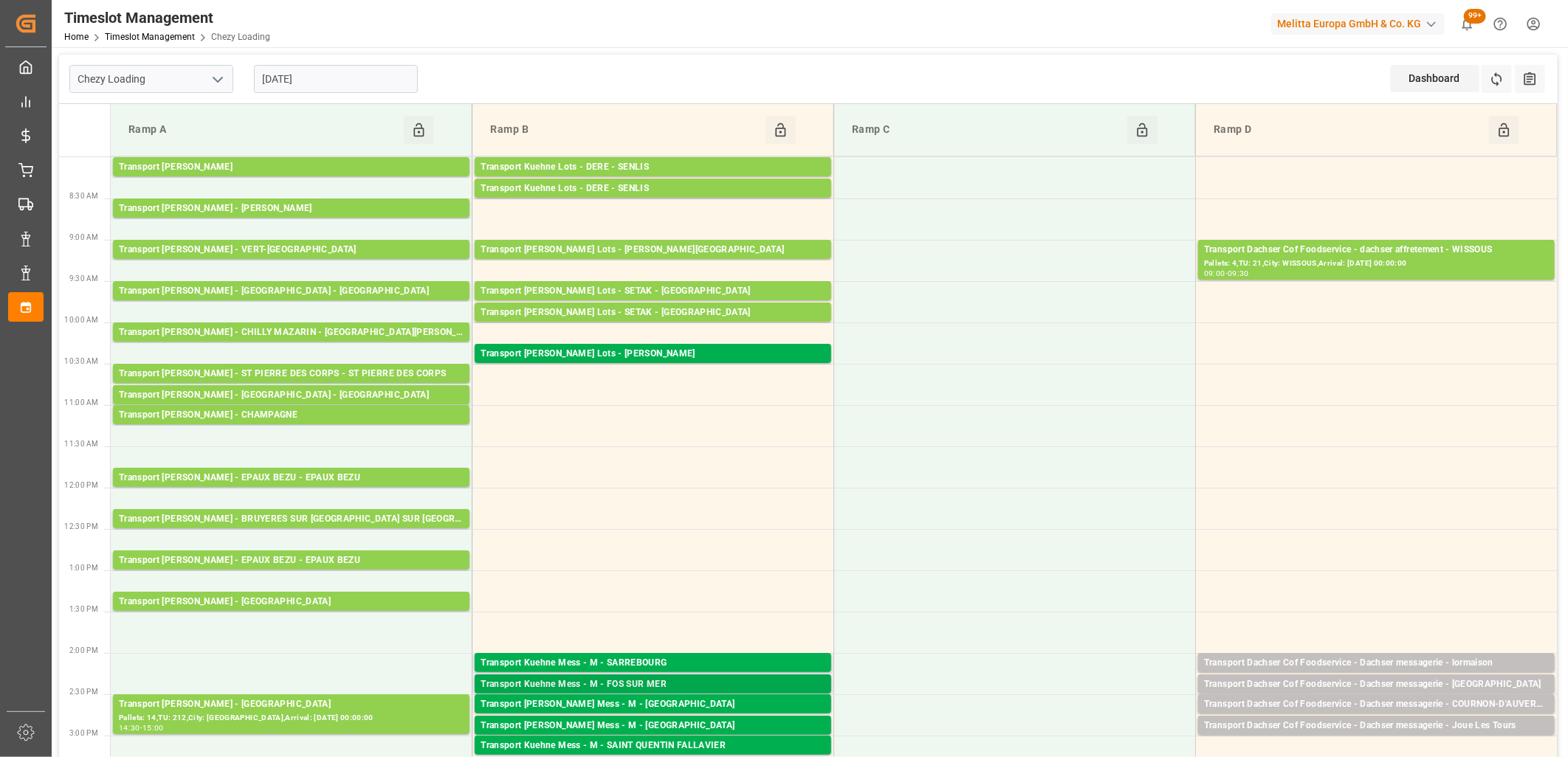
click at [594, 680] on div "Transport Kuehne Mess - M - FOS SUR MER" at bounding box center [653, 685] width 345 height 15
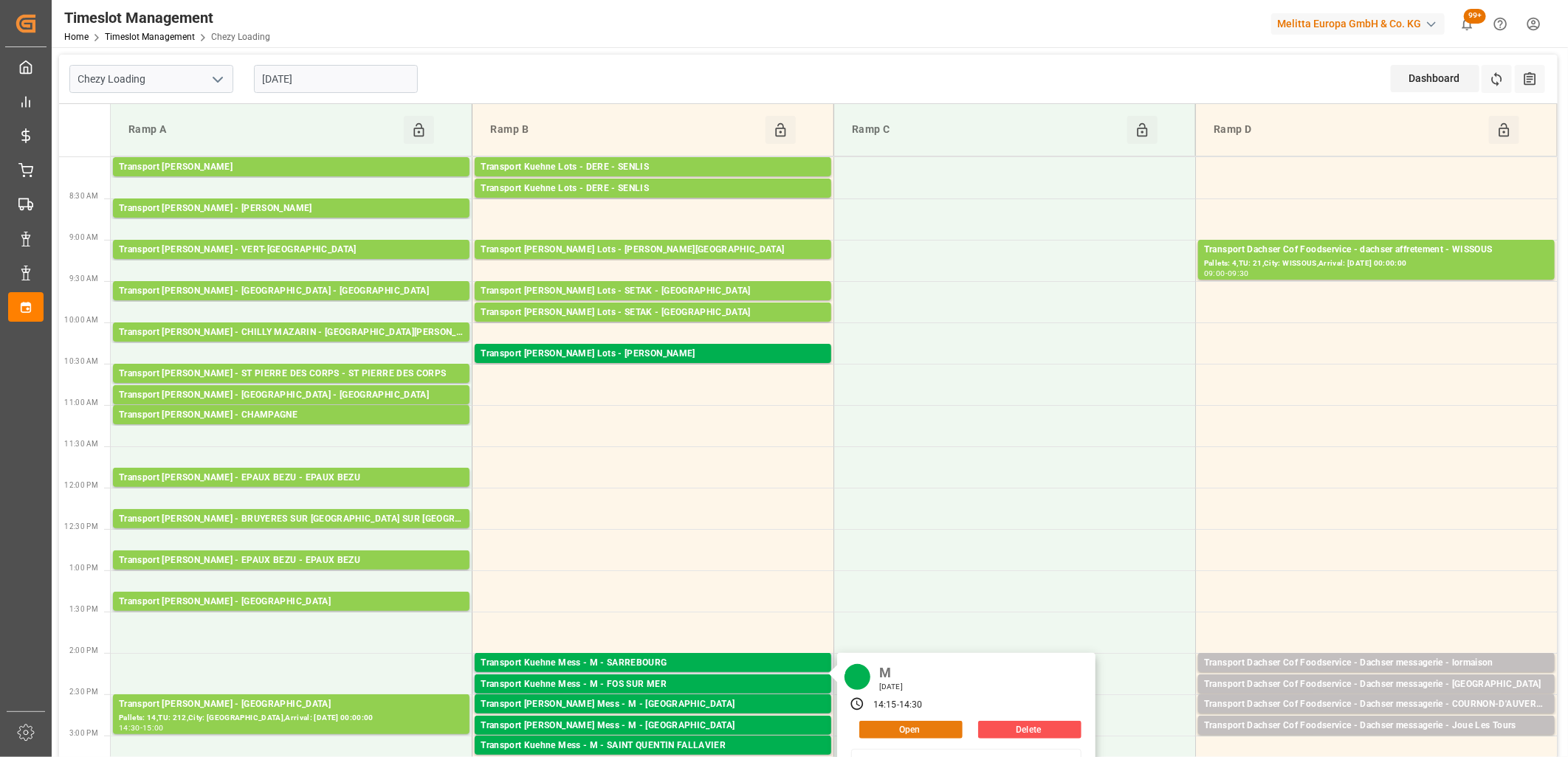
click at [877, 726] on button "Open" at bounding box center [910, 730] width 103 height 18
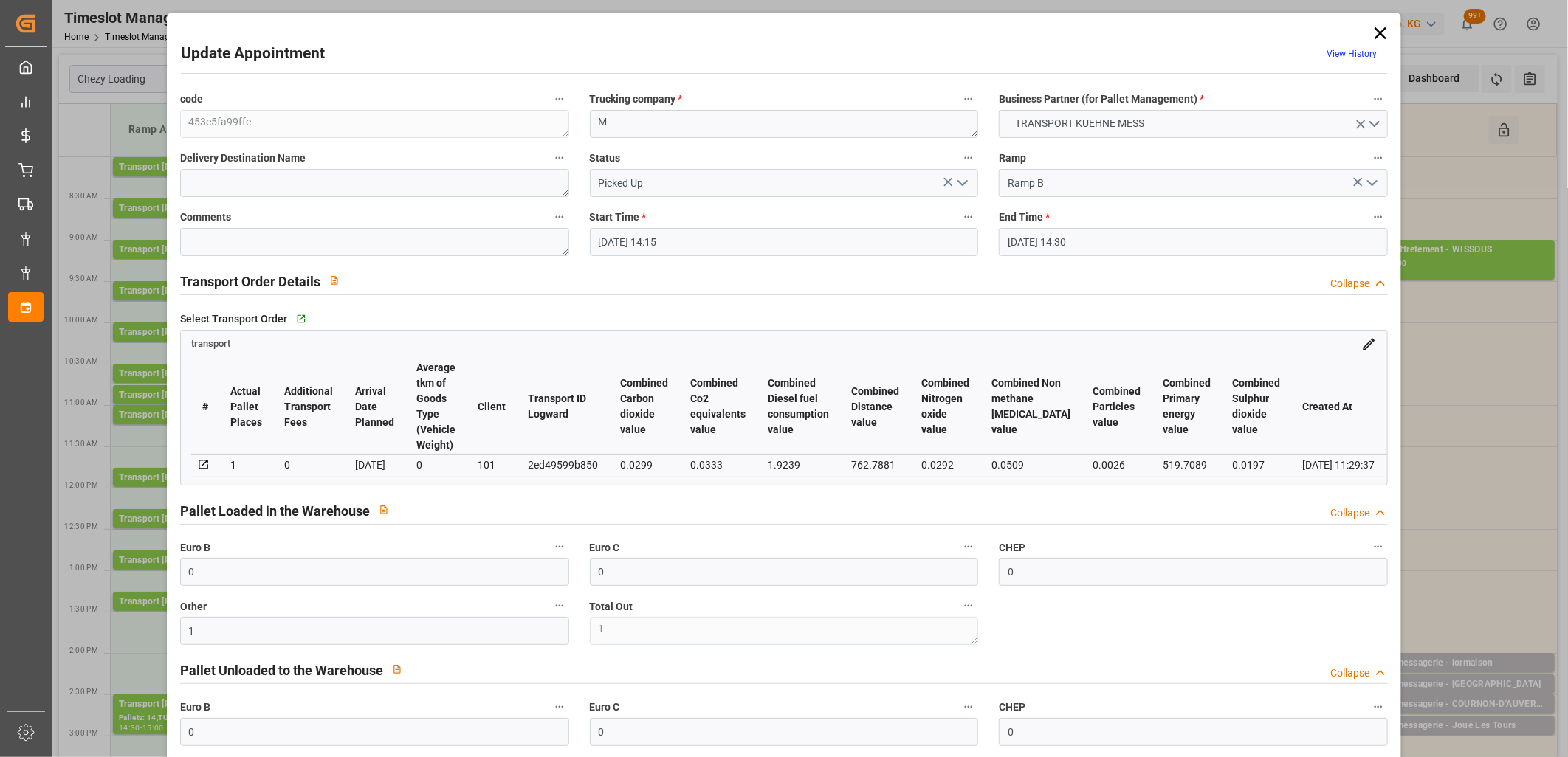
click at [1380, 34] on icon at bounding box center [1380, 33] width 20 height 20
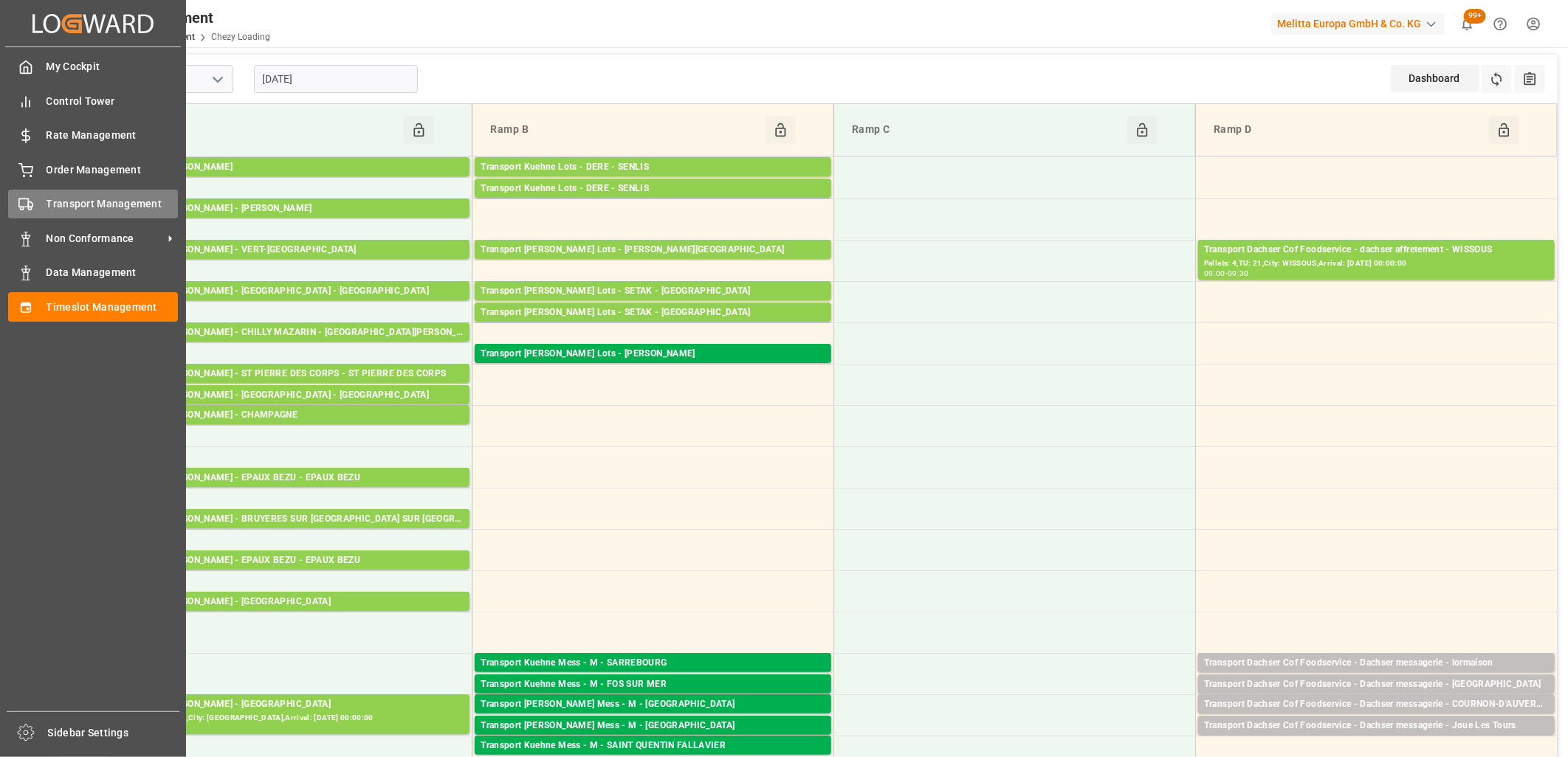
click at [48, 208] on span "Transport Management" at bounding box center [113, 204] width 132 height 16
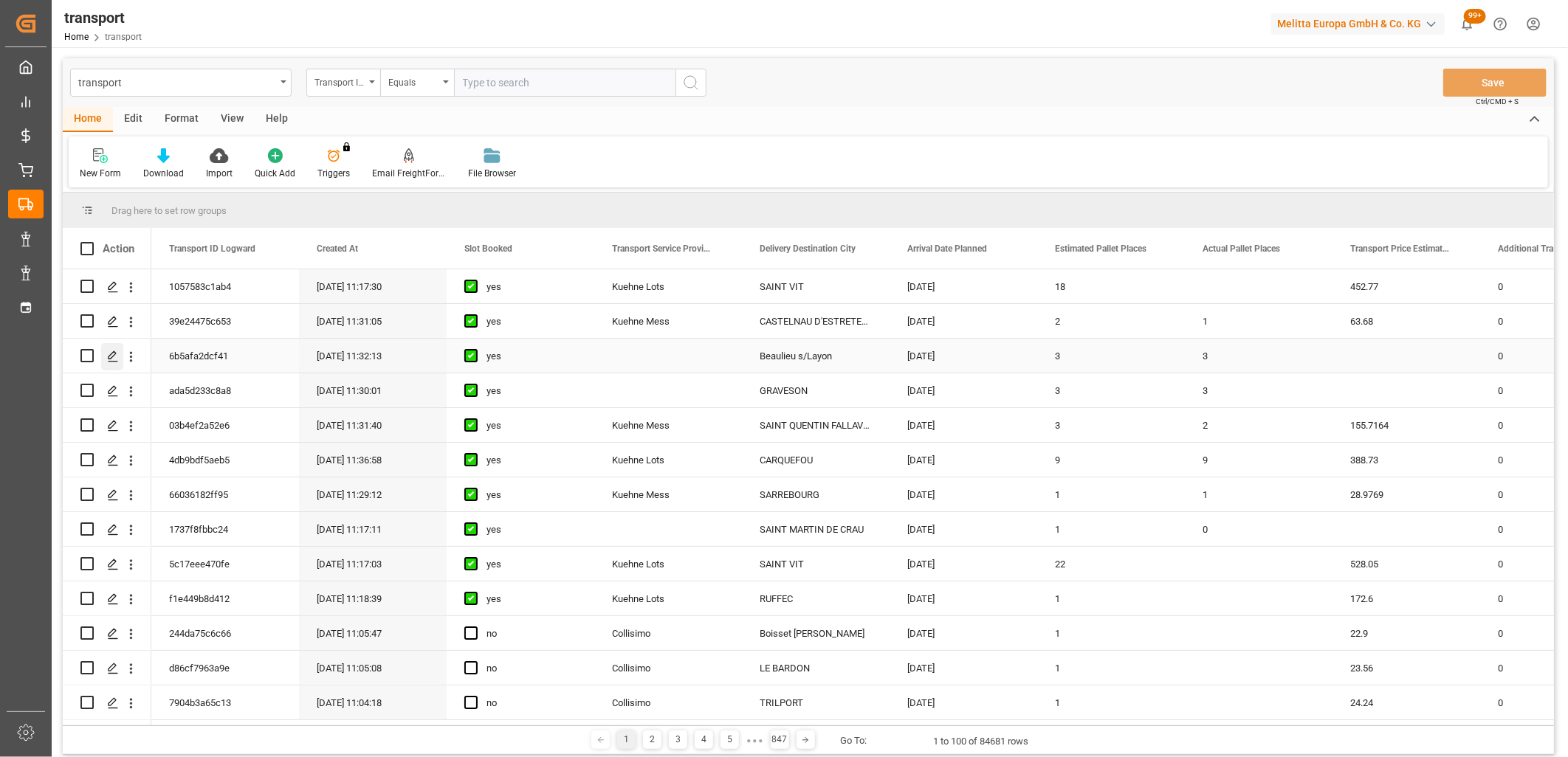
click at [105, 357] on div "Press SPACE to select this row." at bounding box center [112, 356] width 22 height 27
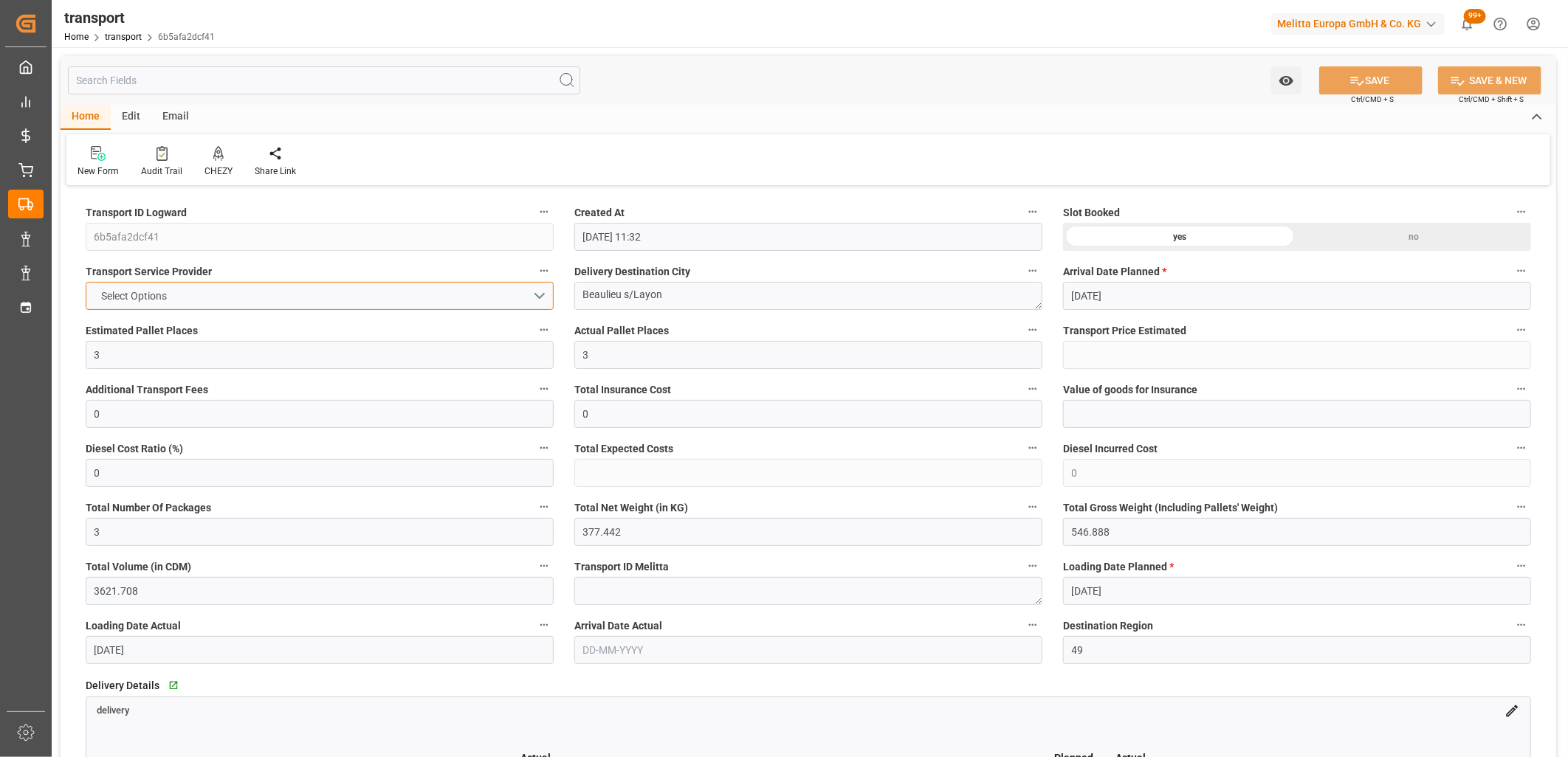
click at [158, 305] on button "Select Options" at bounding box center [320, 296] width 468 height 28
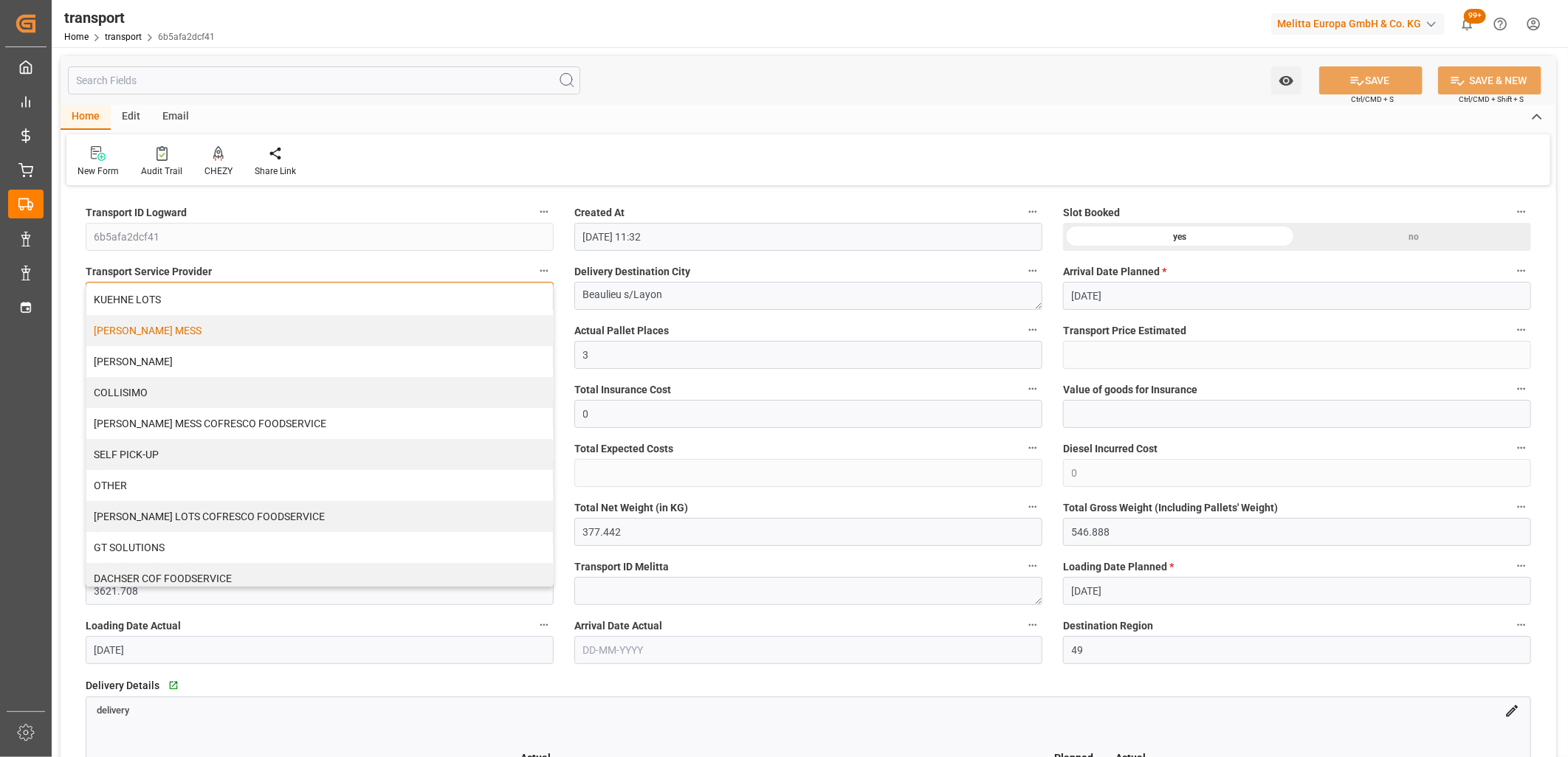
click at [155, 327] on div "KUEHNE MESS" at bounding box center [320, 330] width 467 height 31
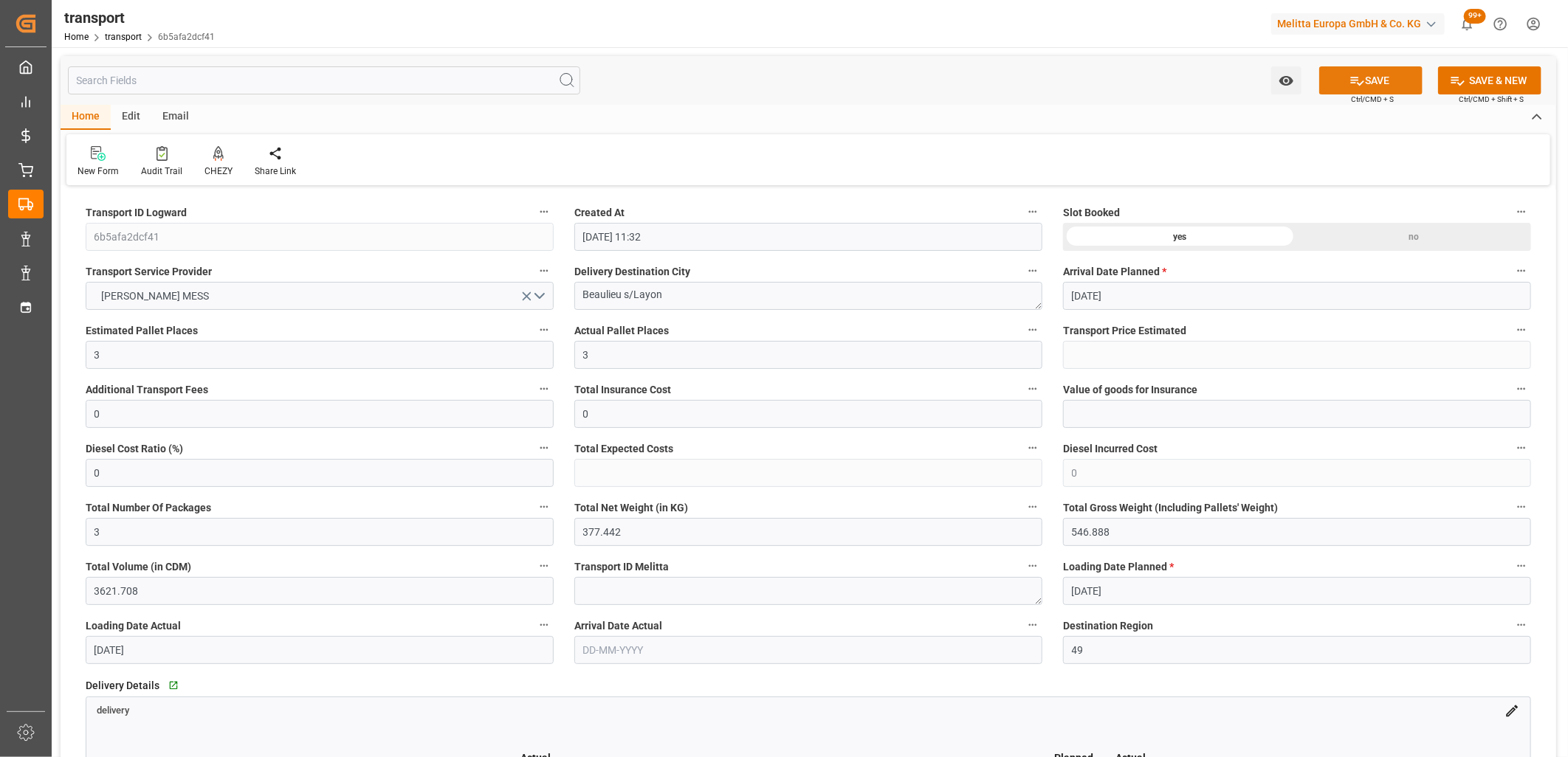
click at [1367, 70] on button "SAVE" at bounding box center [1371, 80] width 103 height 28
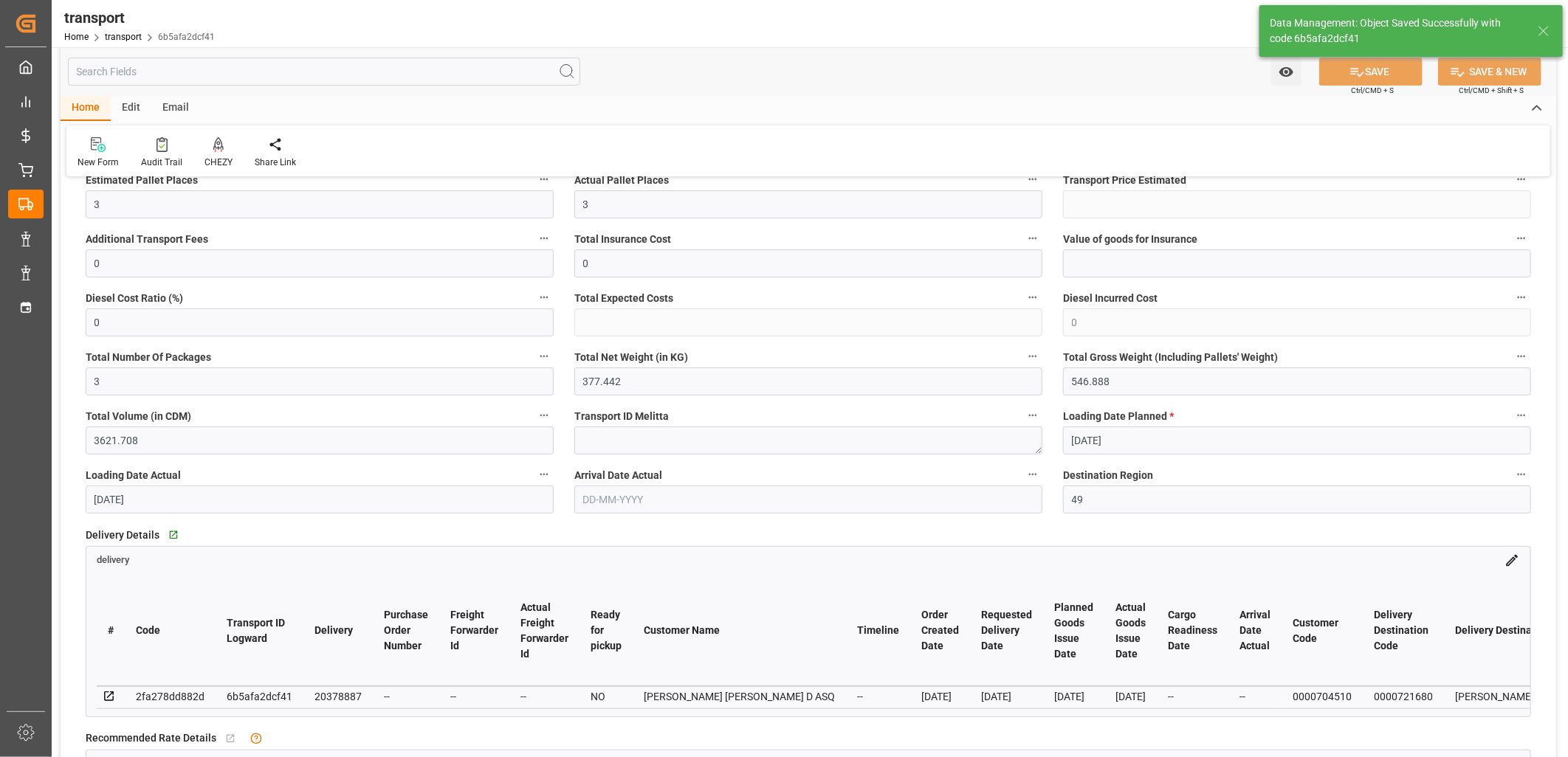
scroll to position [164, 0]
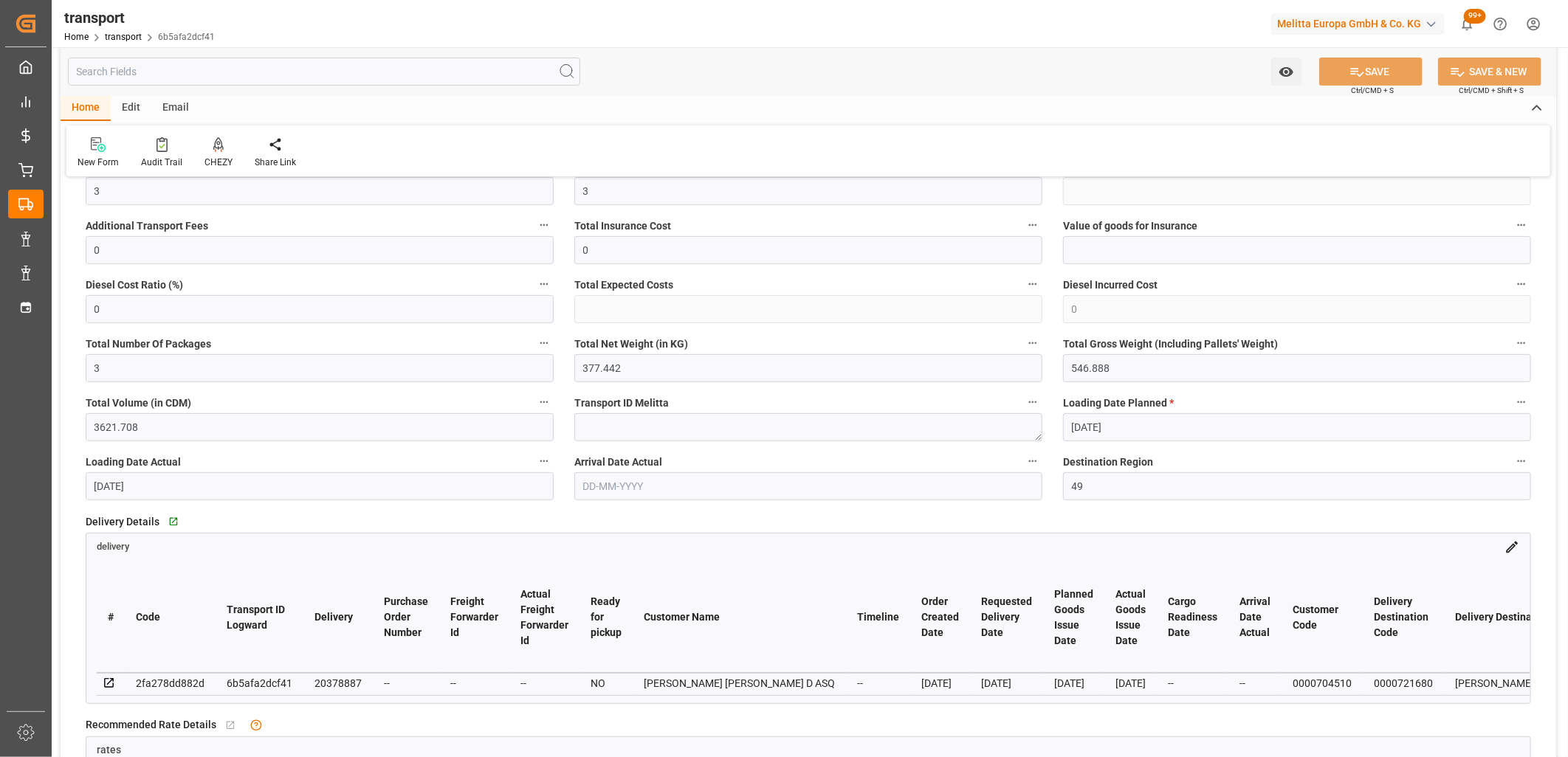
click at [107, 684] on icon at bounding box center [108, 683] width 10 height 10
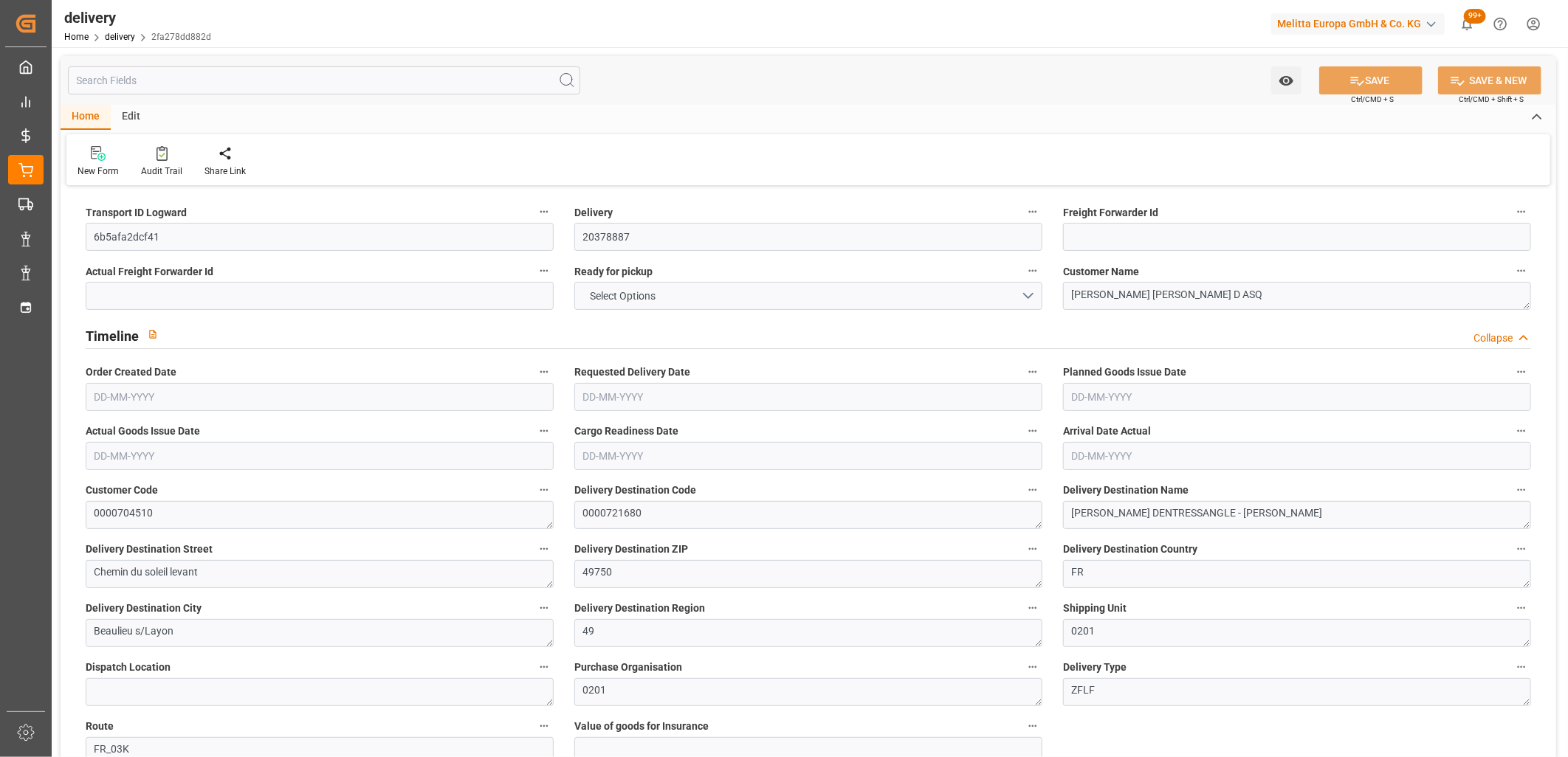
type input "3"
type input "377.442"
type input "546.888"
type input "3621.708"
type input "78"
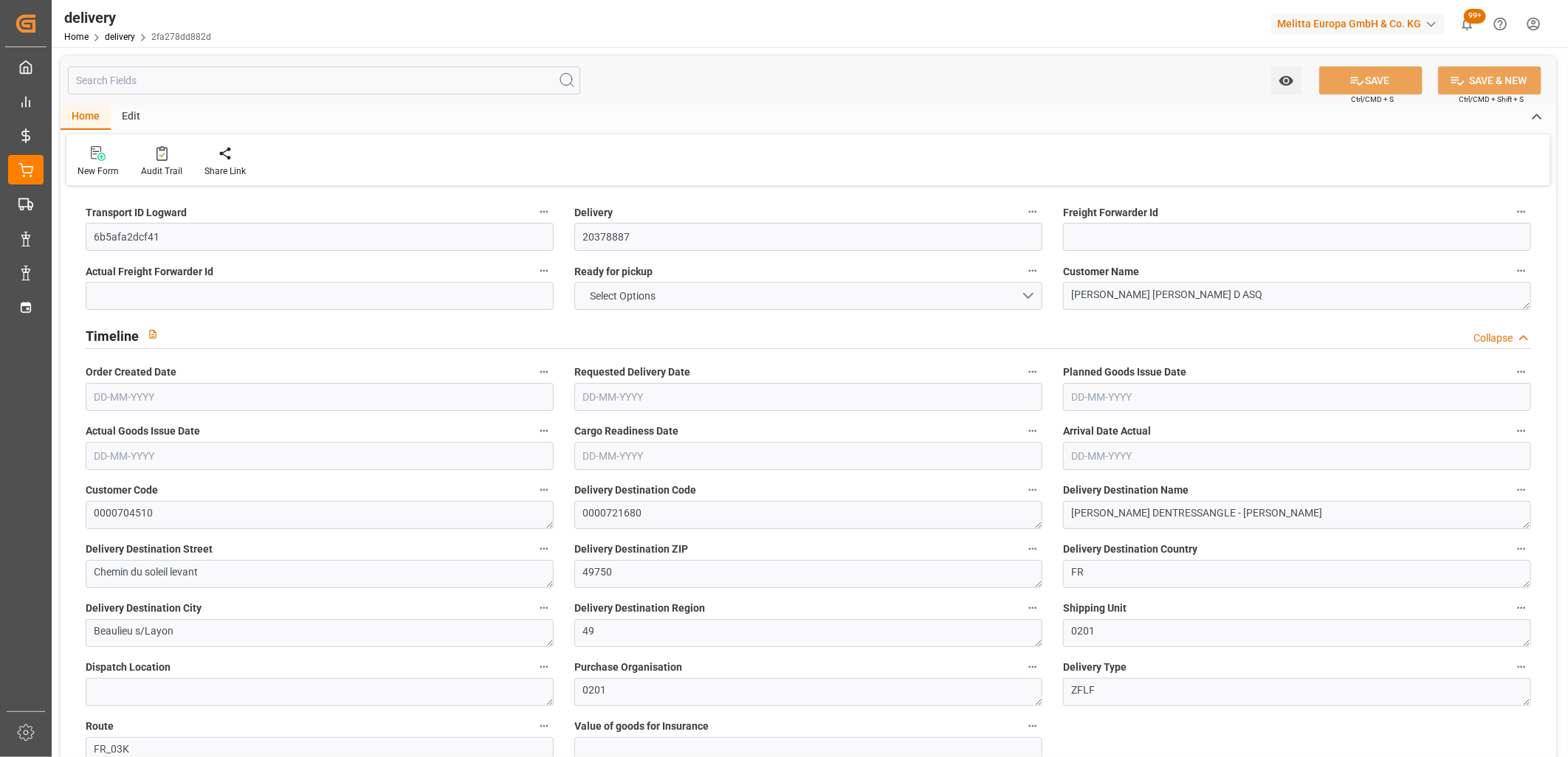
type input "3"
type input "1"
type input "3"
type input "0"
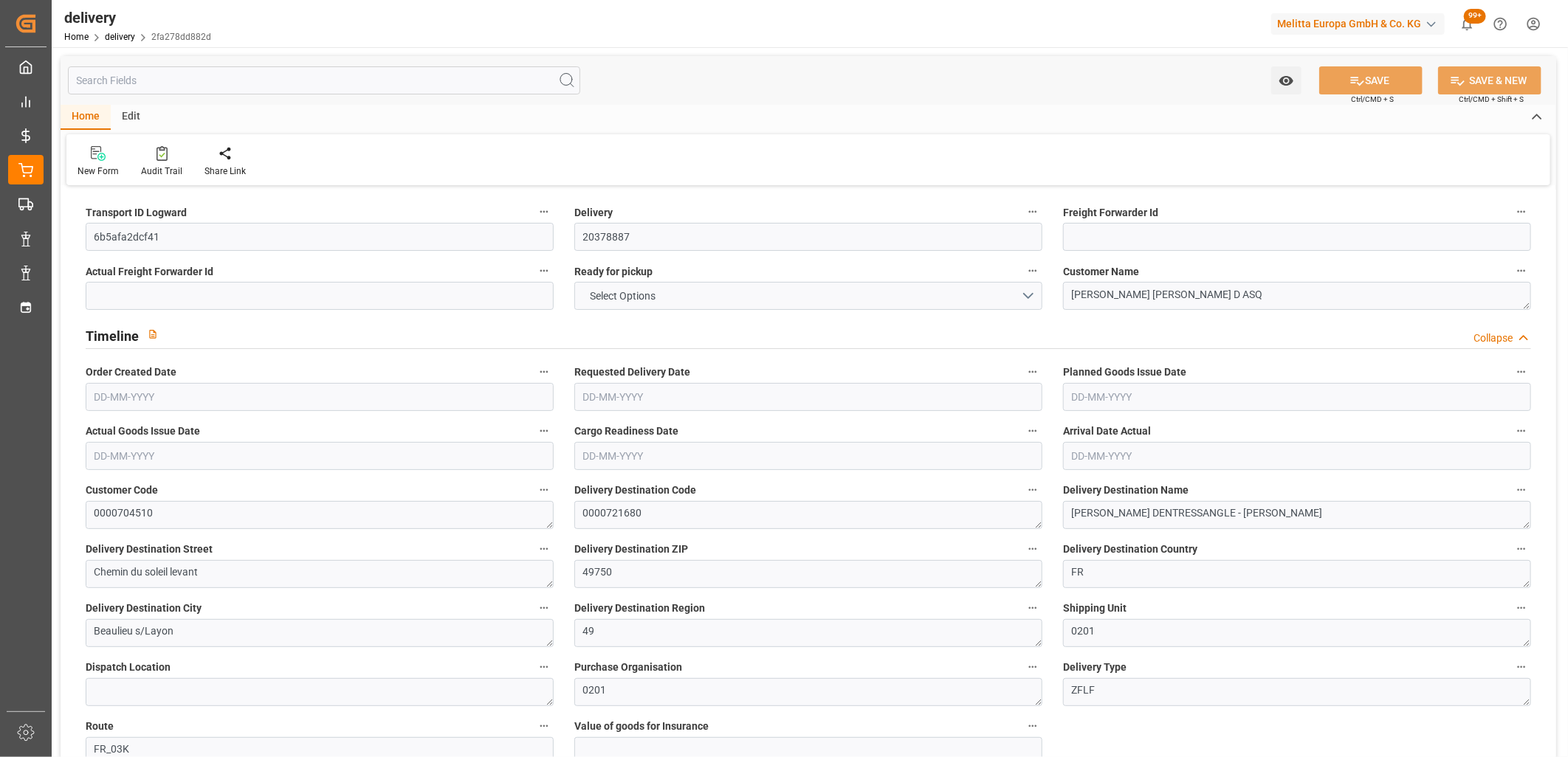
type input "0"
type input "124.4477"
type input "2.45"
type input "28.08"
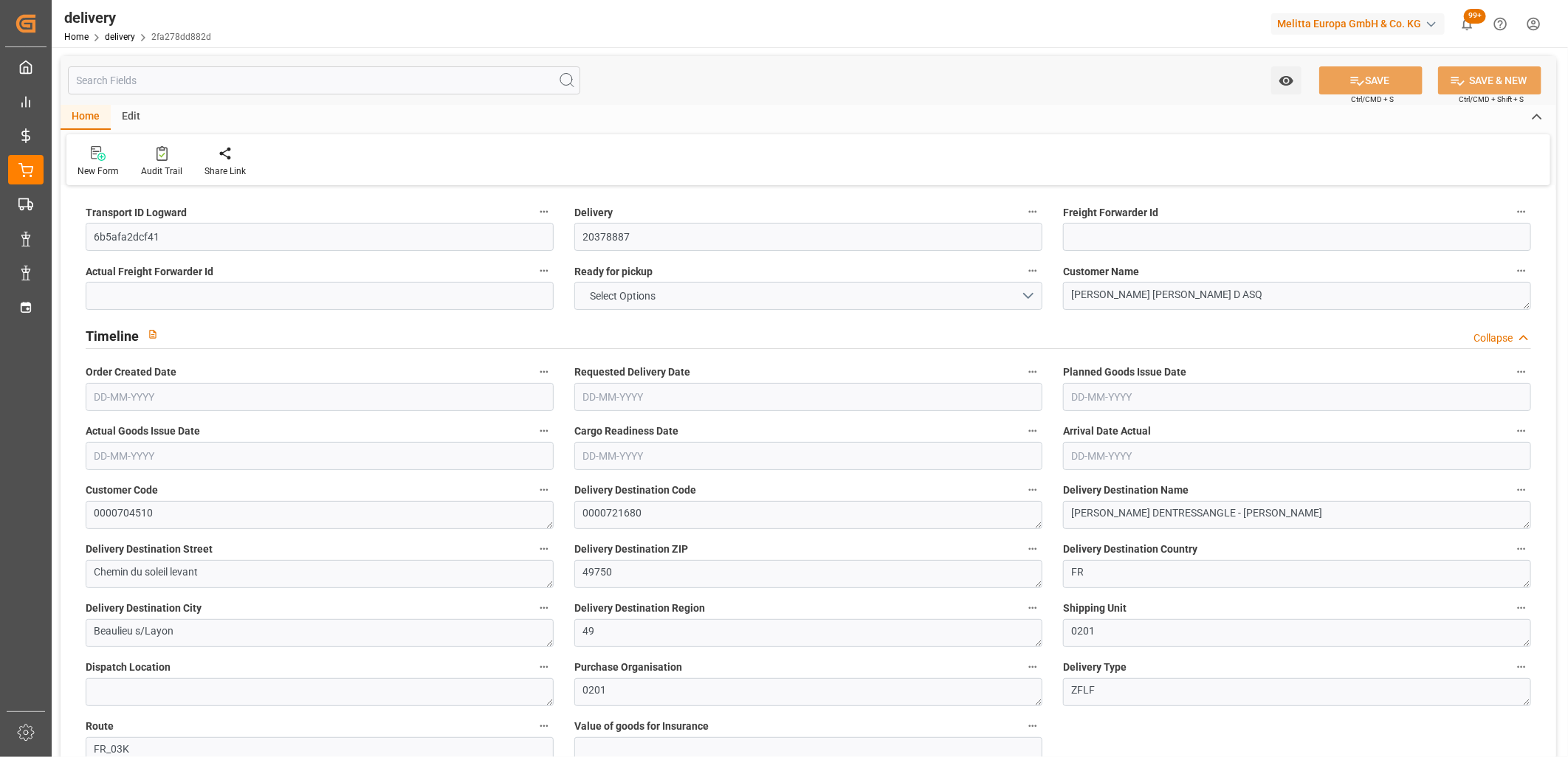
type input "1.5"
type input "1.3"
type input "0"
type input "4.5"
type input "463.008"
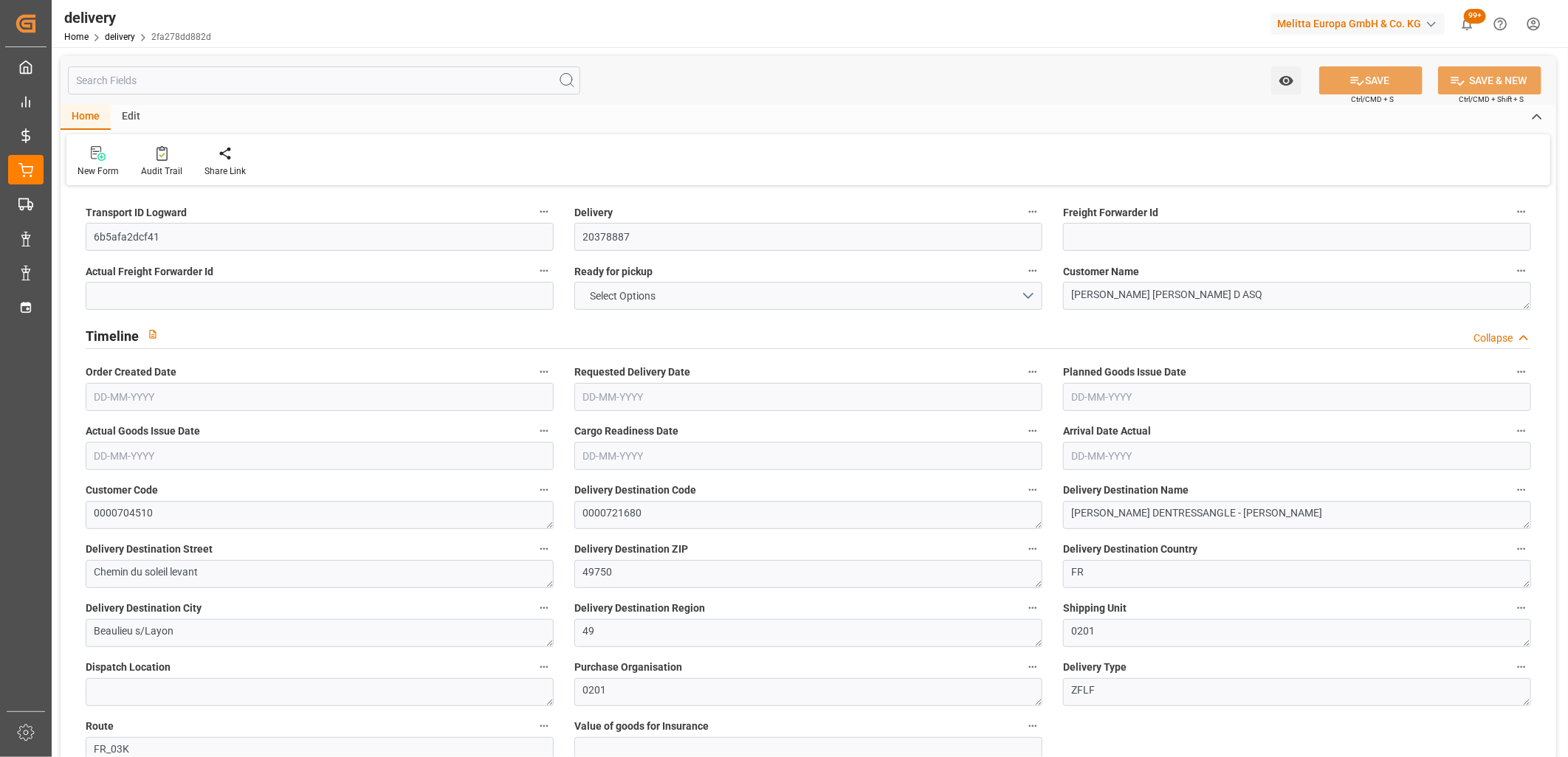
type input "101"
type input "1683.0917"
type input "0.1079"
type input "0"
type input "[DATE]"
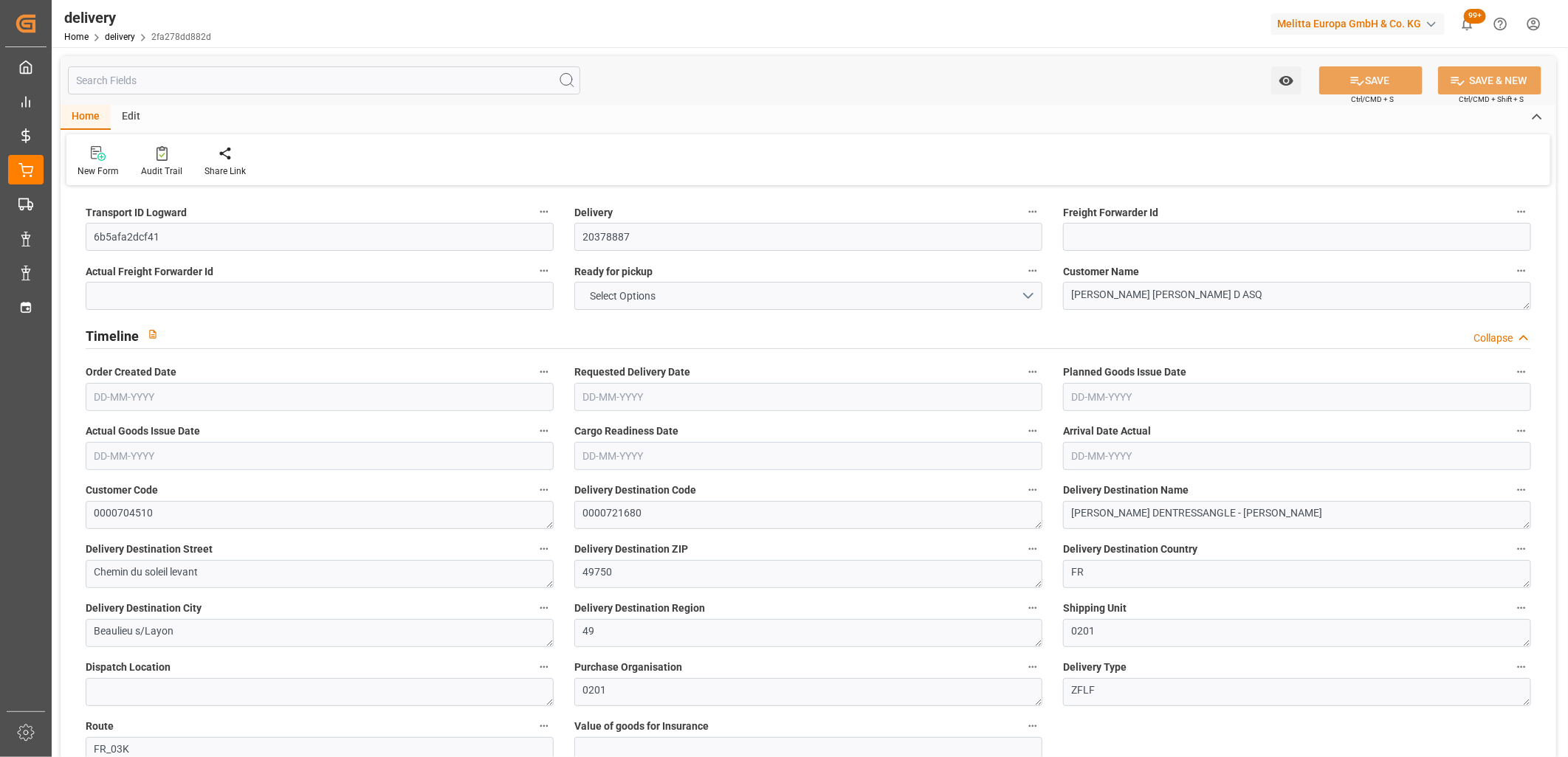
type input "[DATE]"
type input "23-09-2025 11:01"
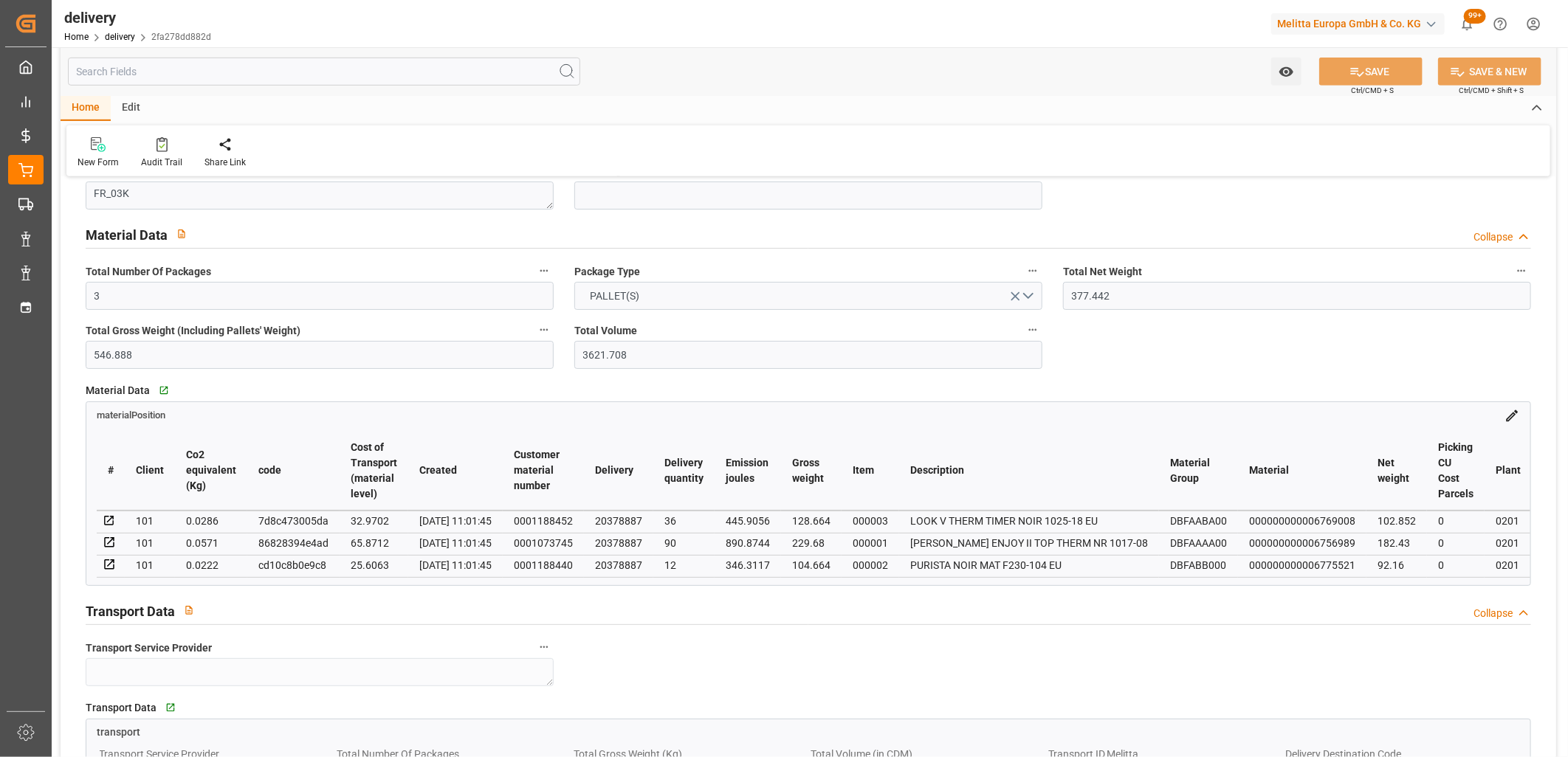
scroll to position [574, 0]
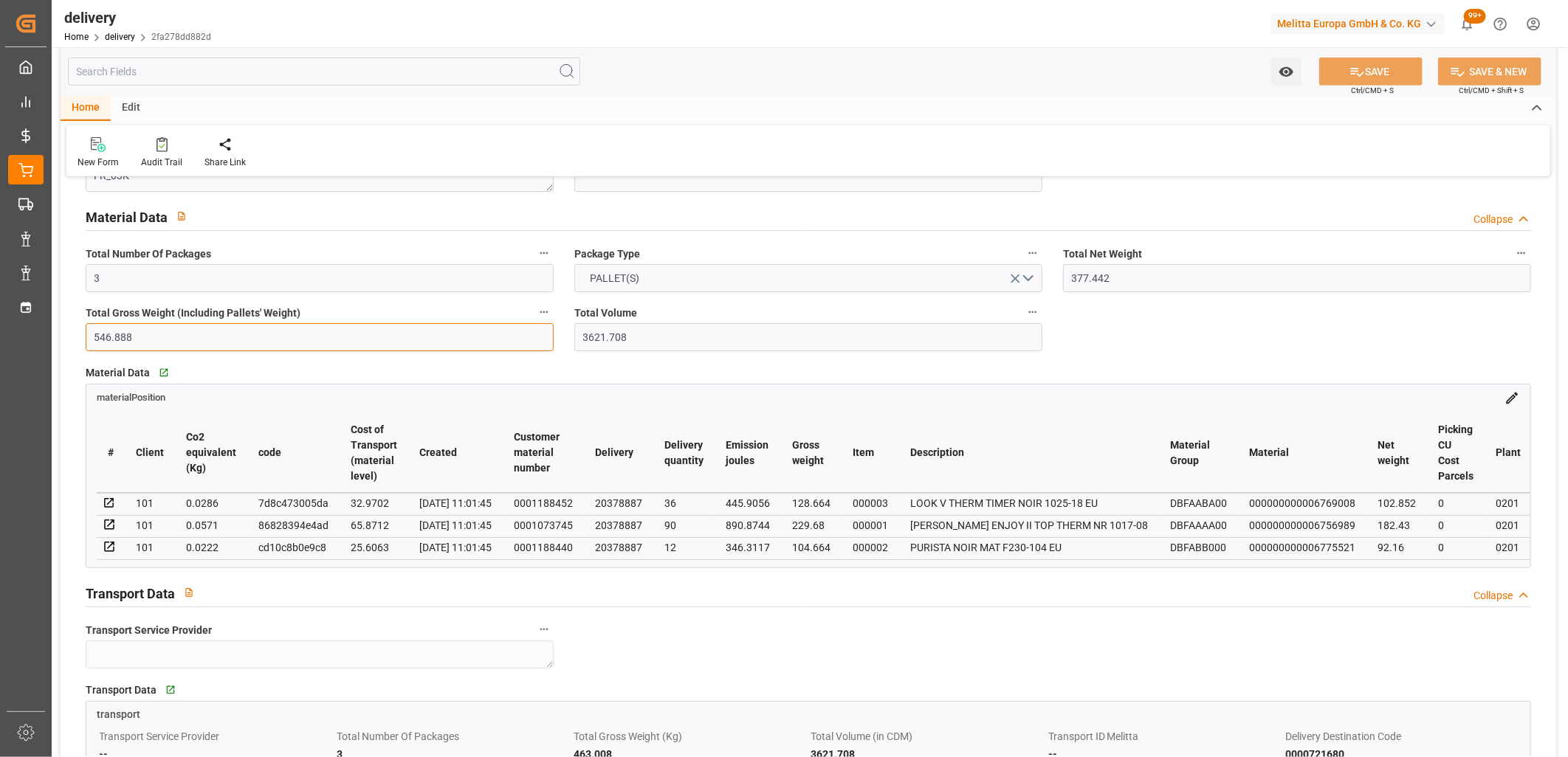
drag, startPoint x: 193, startPoint y: 342, endPoint x: 57, endPoint y: 342, distance: 136.0
type input "377"
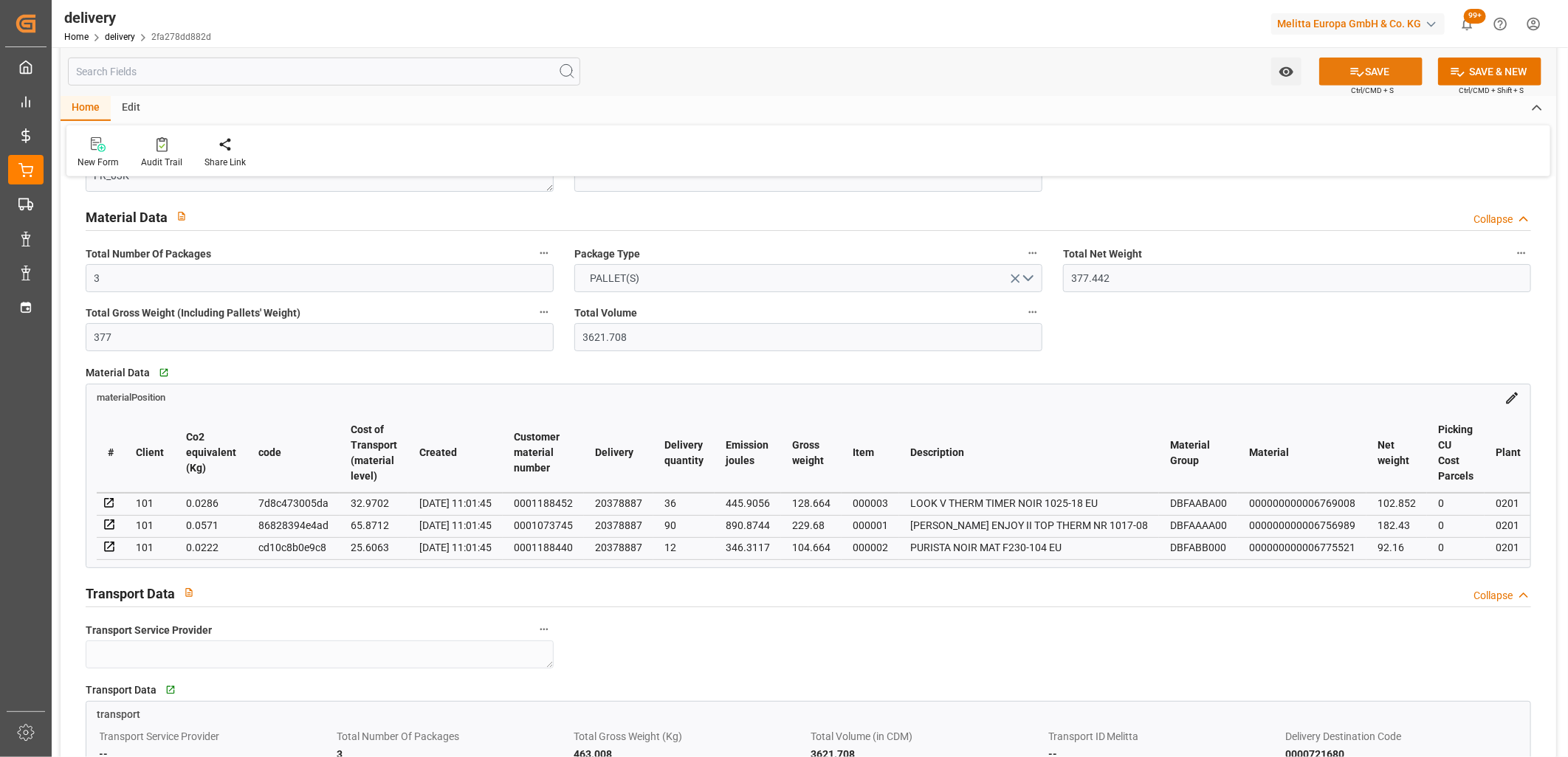
click at [1334, 77] on button "SAVE" at bounding box center [1371, 71] width 103 height 28
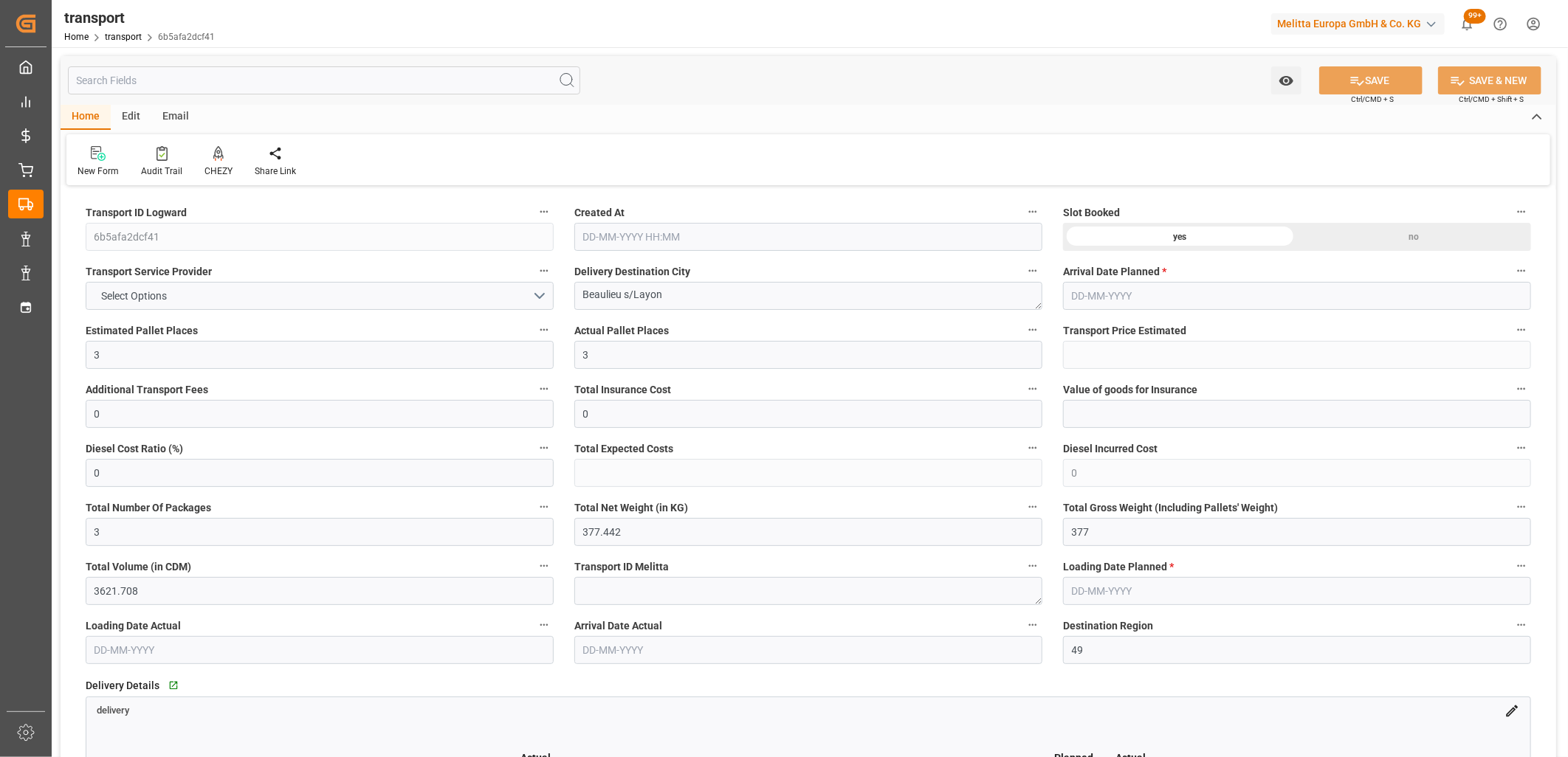
type input "23-09-2025 11:32"
type input "[DATE]"
click at [237, 293] on button "Select Options" at bounding box center [320, 296] width 468 height 28
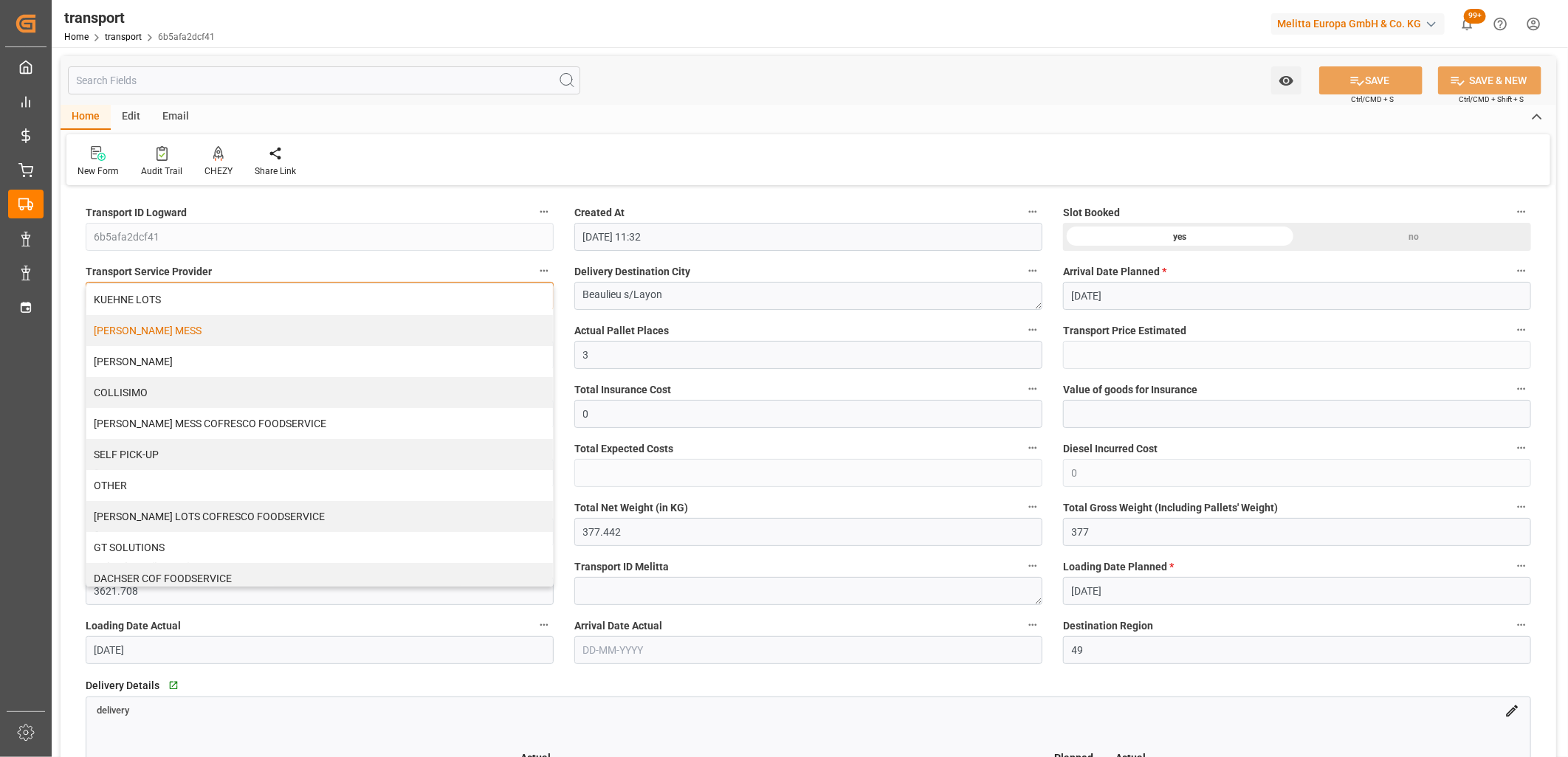
click at [209, 327] on div "KUEHNE MESS" at bounding box center [320, 330] width 467 height 31
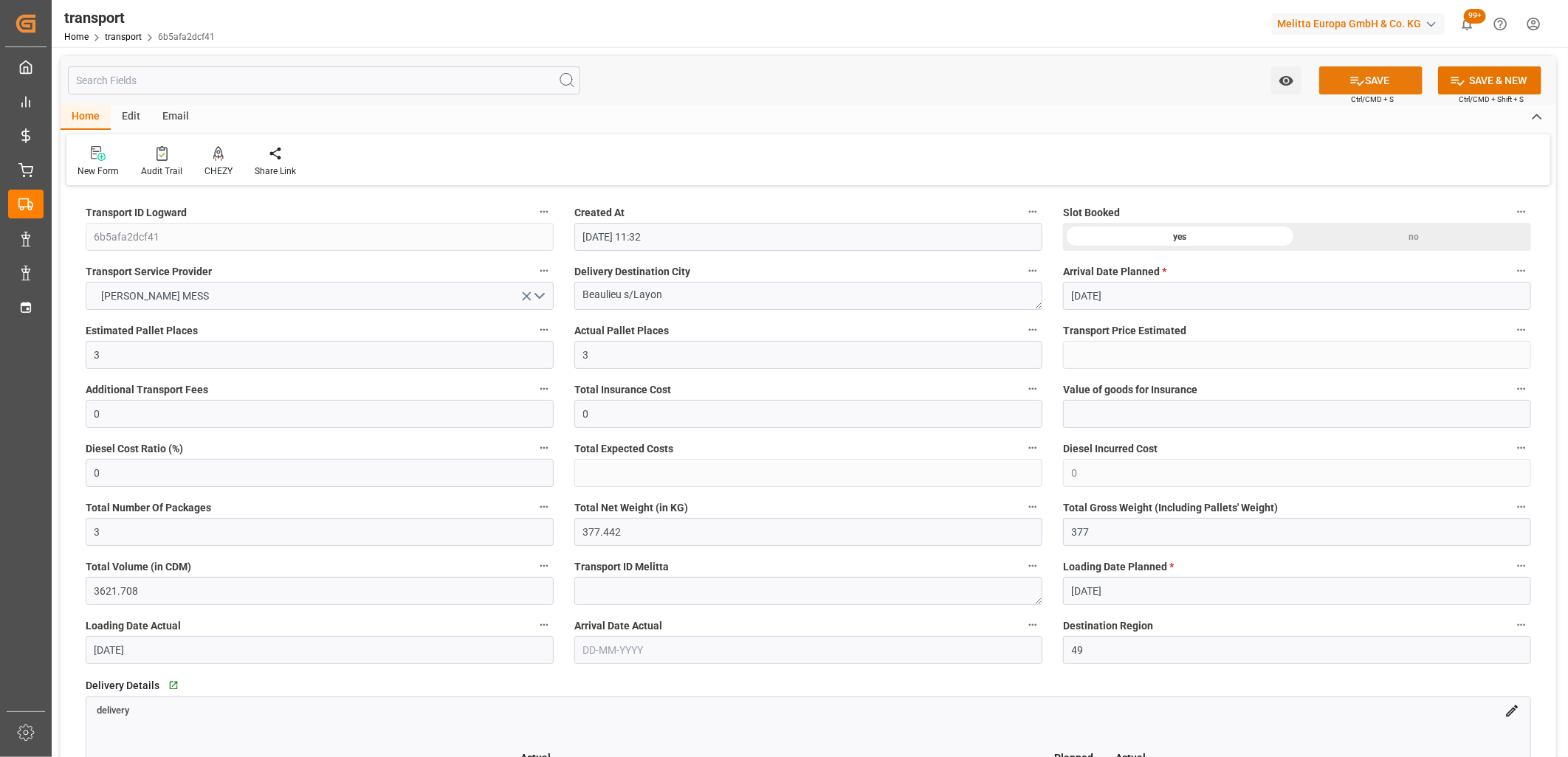
click at [1400, 90] on button "SAVE" at bounding box center [1371, 80] width 103 height 28
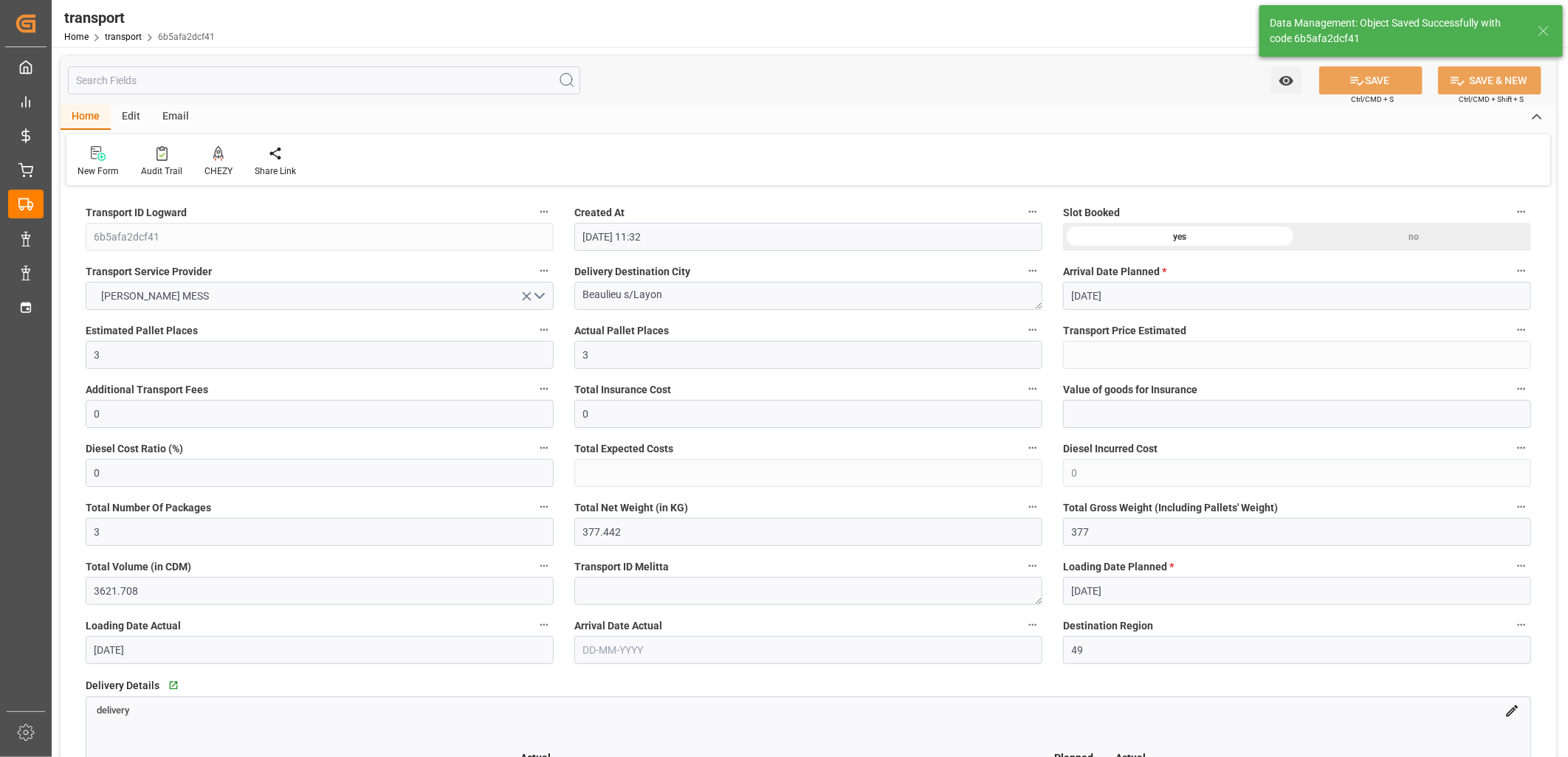
type input "124.4477"
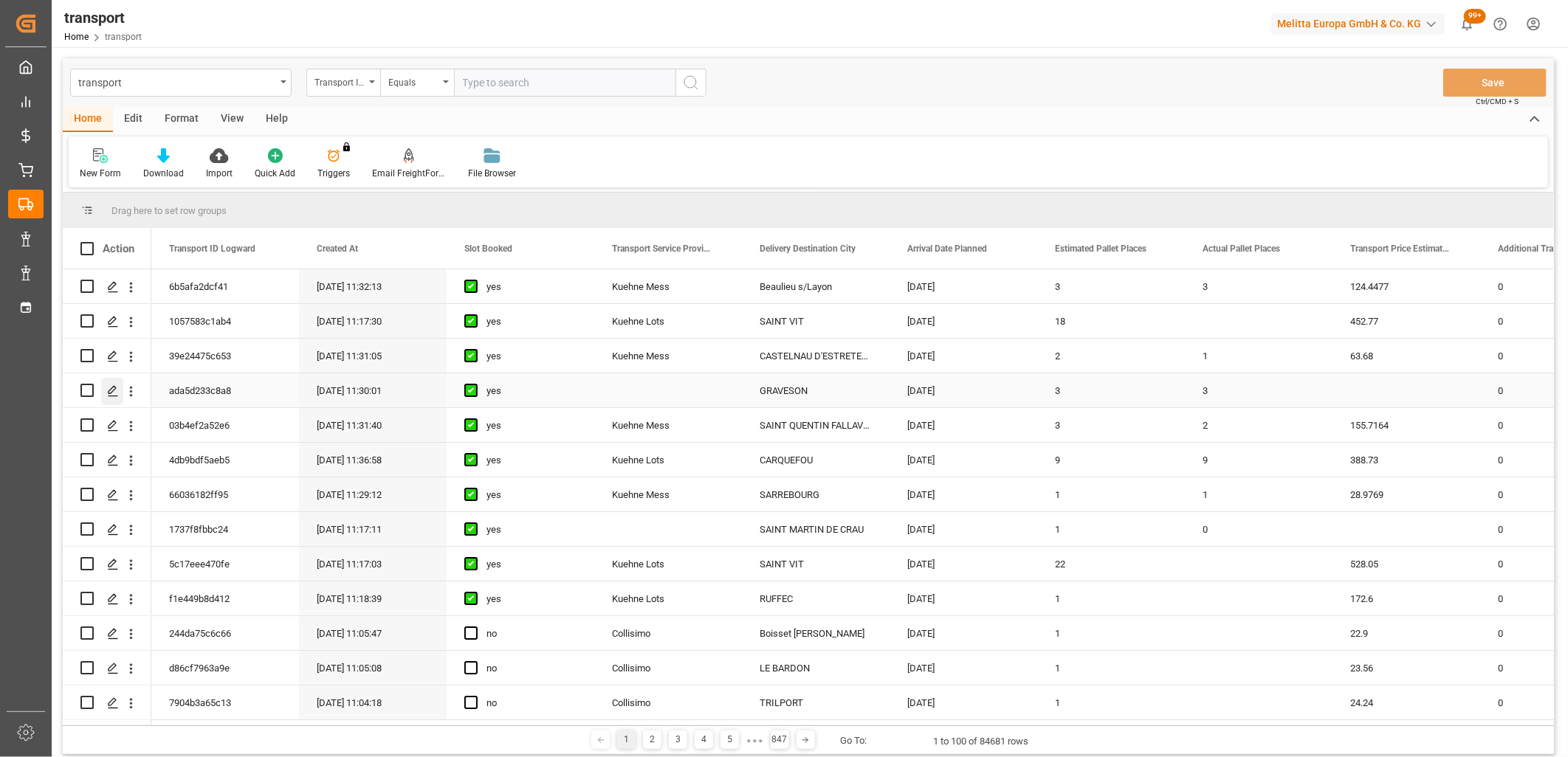
click at [114, 386] on polygon "Press SPACE to select this row." at bounding box center [112, 390] width 7 height 7
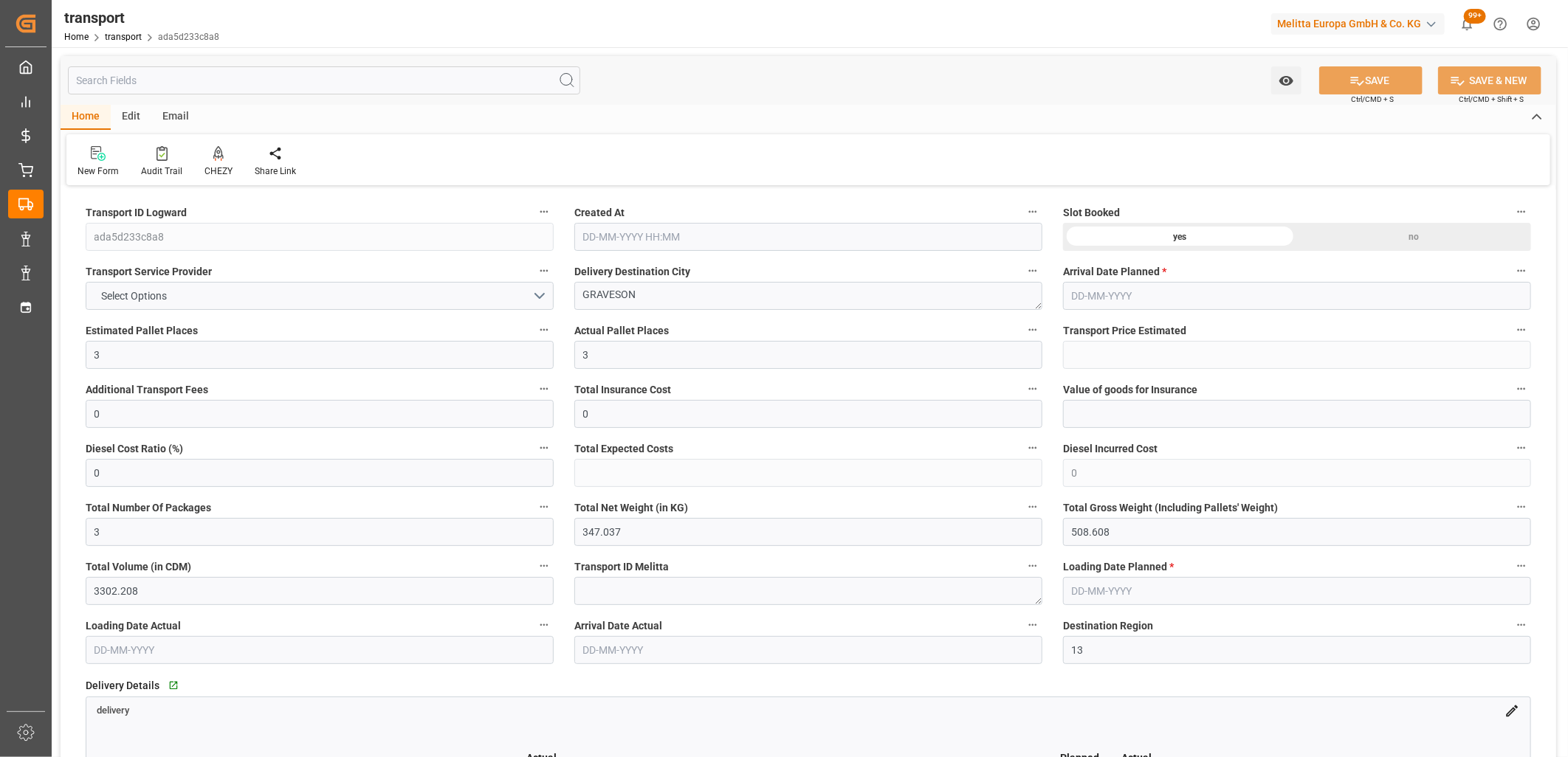
type input "23-09-2025 11:30"
type input "[DATE]"
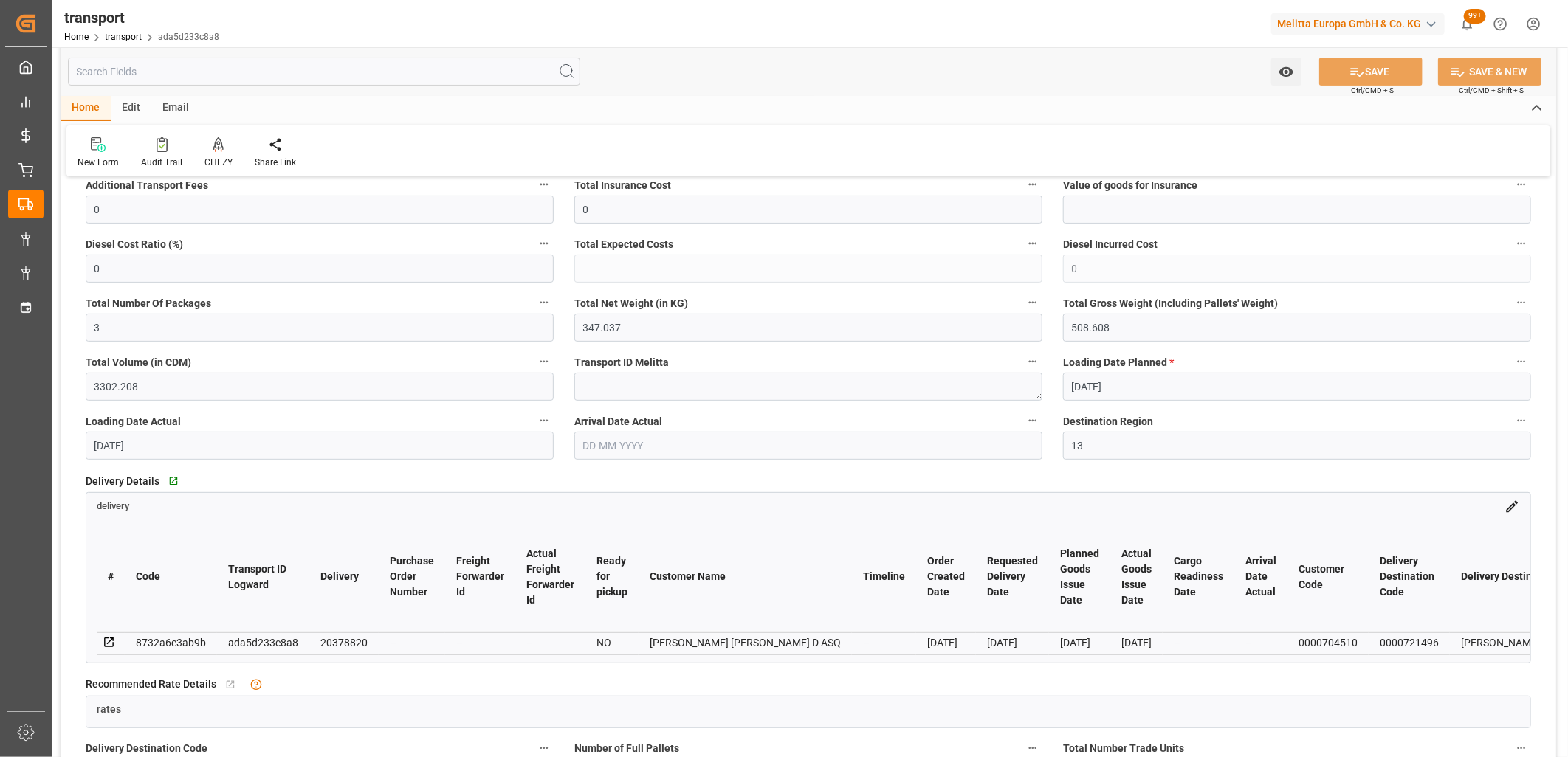
scroll to position [327, 0]
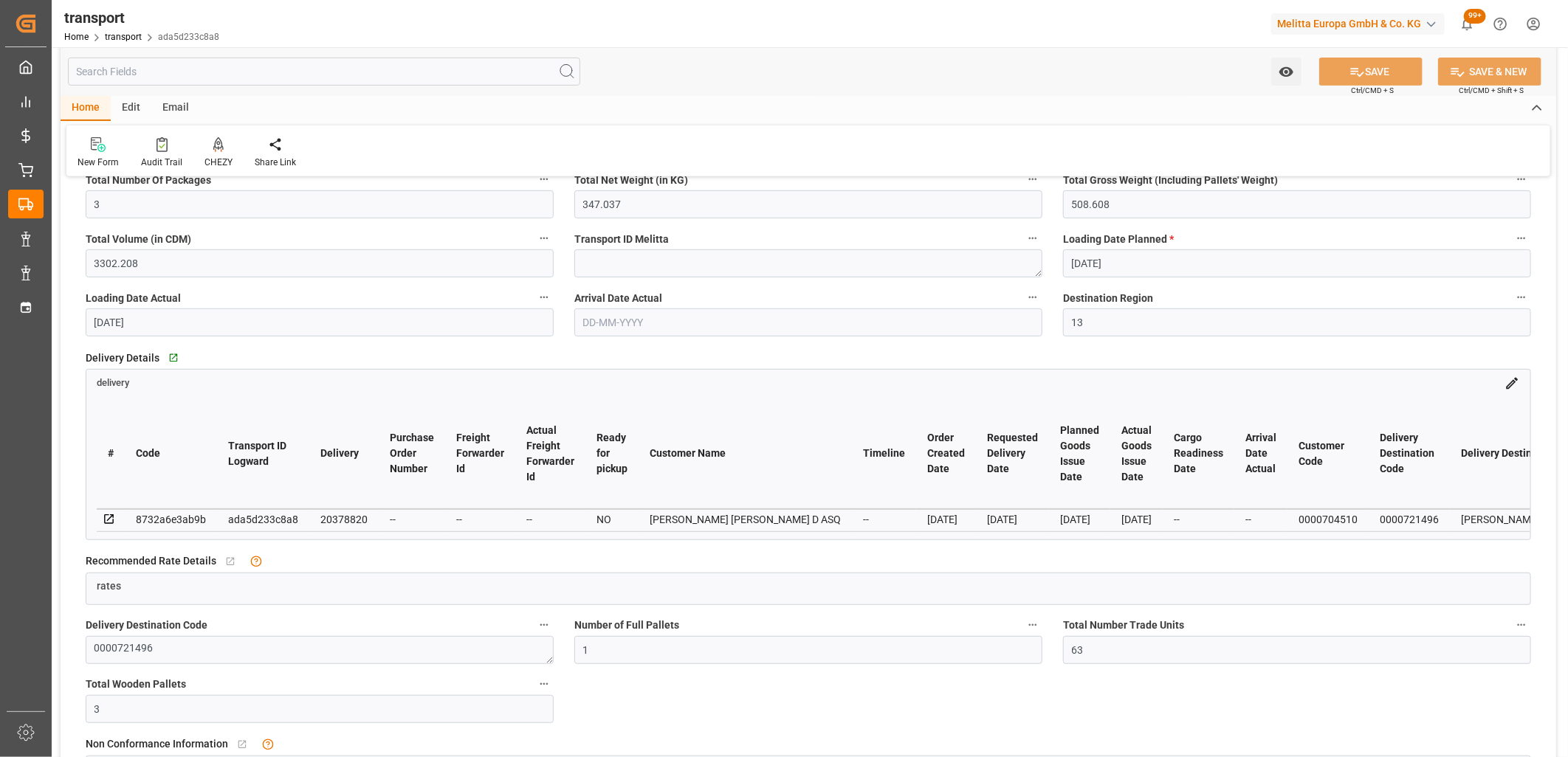
click at [106, 513] on icon at bounding box center [109, 519] width 13 height 13
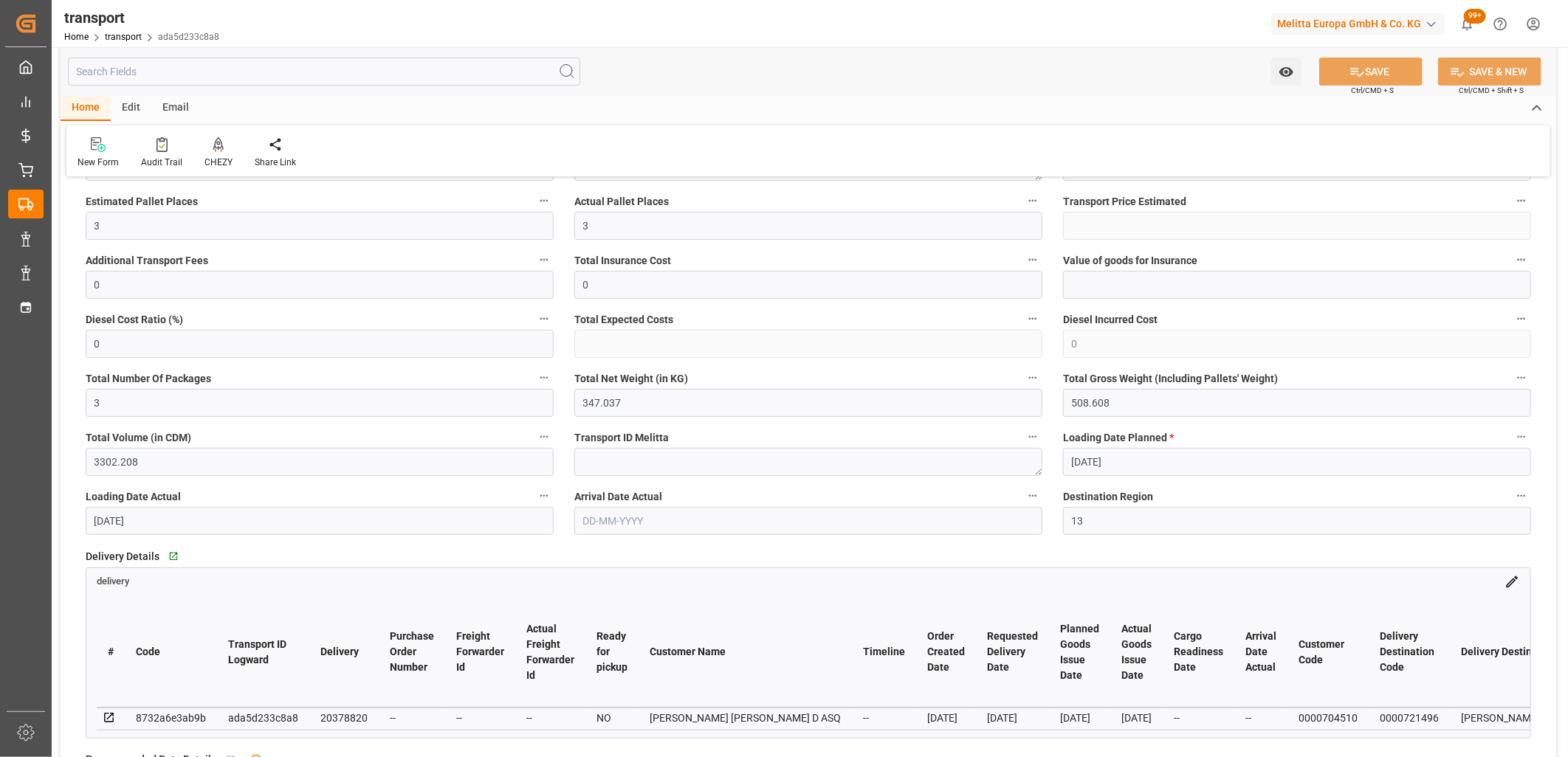
scroll to position [0, 0]
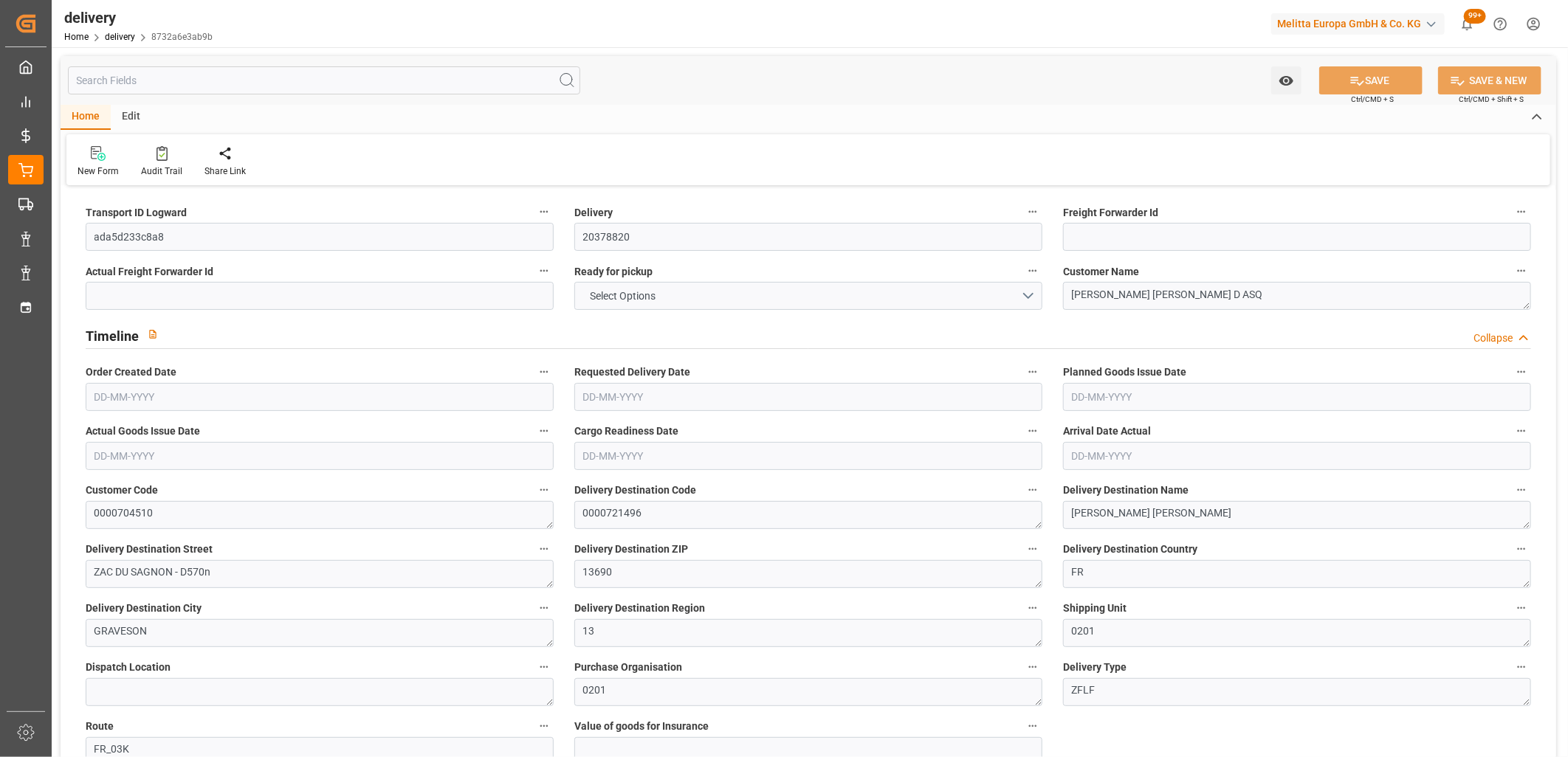
type input "3"
type input "347.037"
type input "508.608"
type input "3302.208"
type input "63"
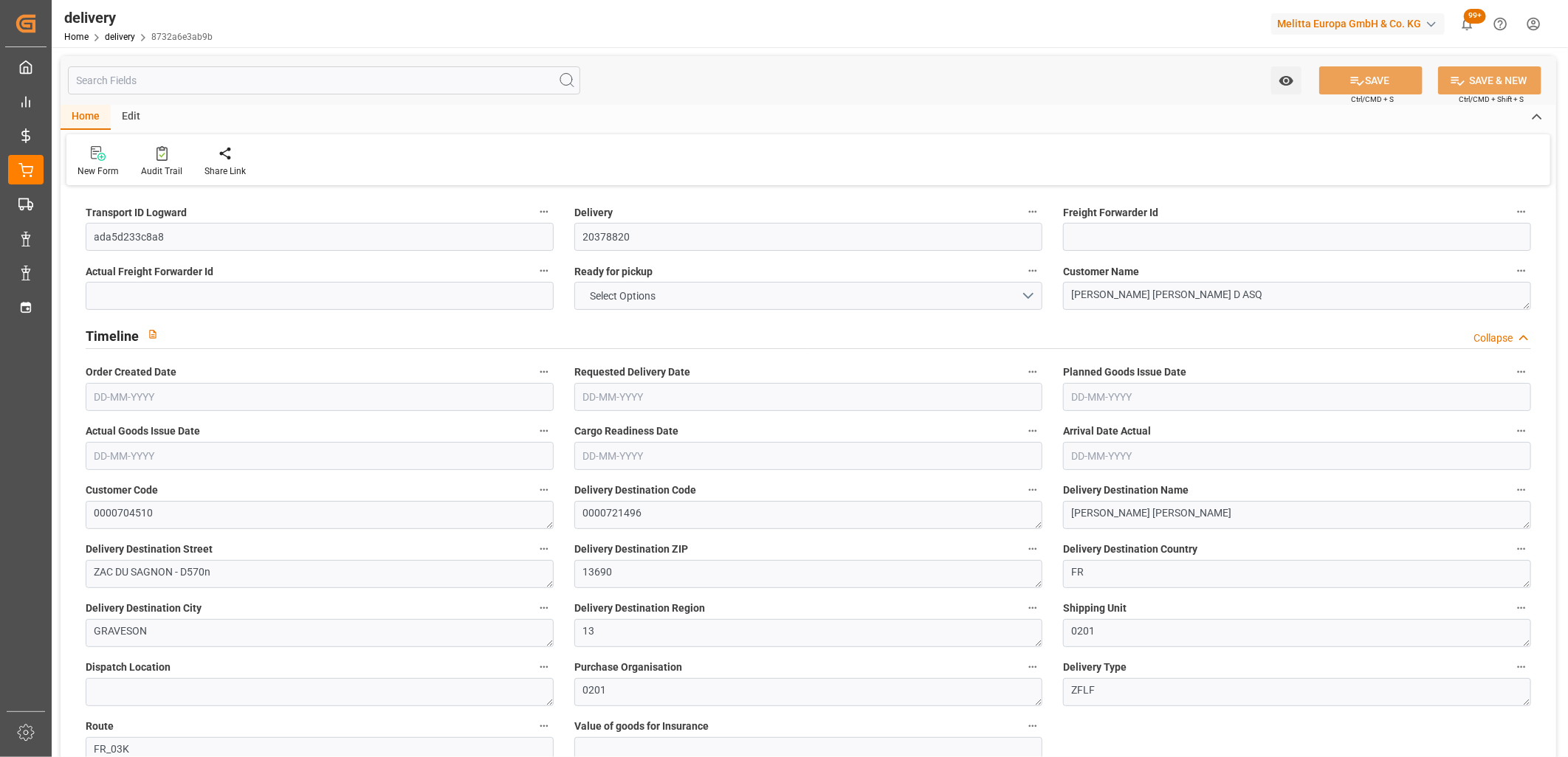
type input "3"
type input "1"
type input "3"
type input "0"
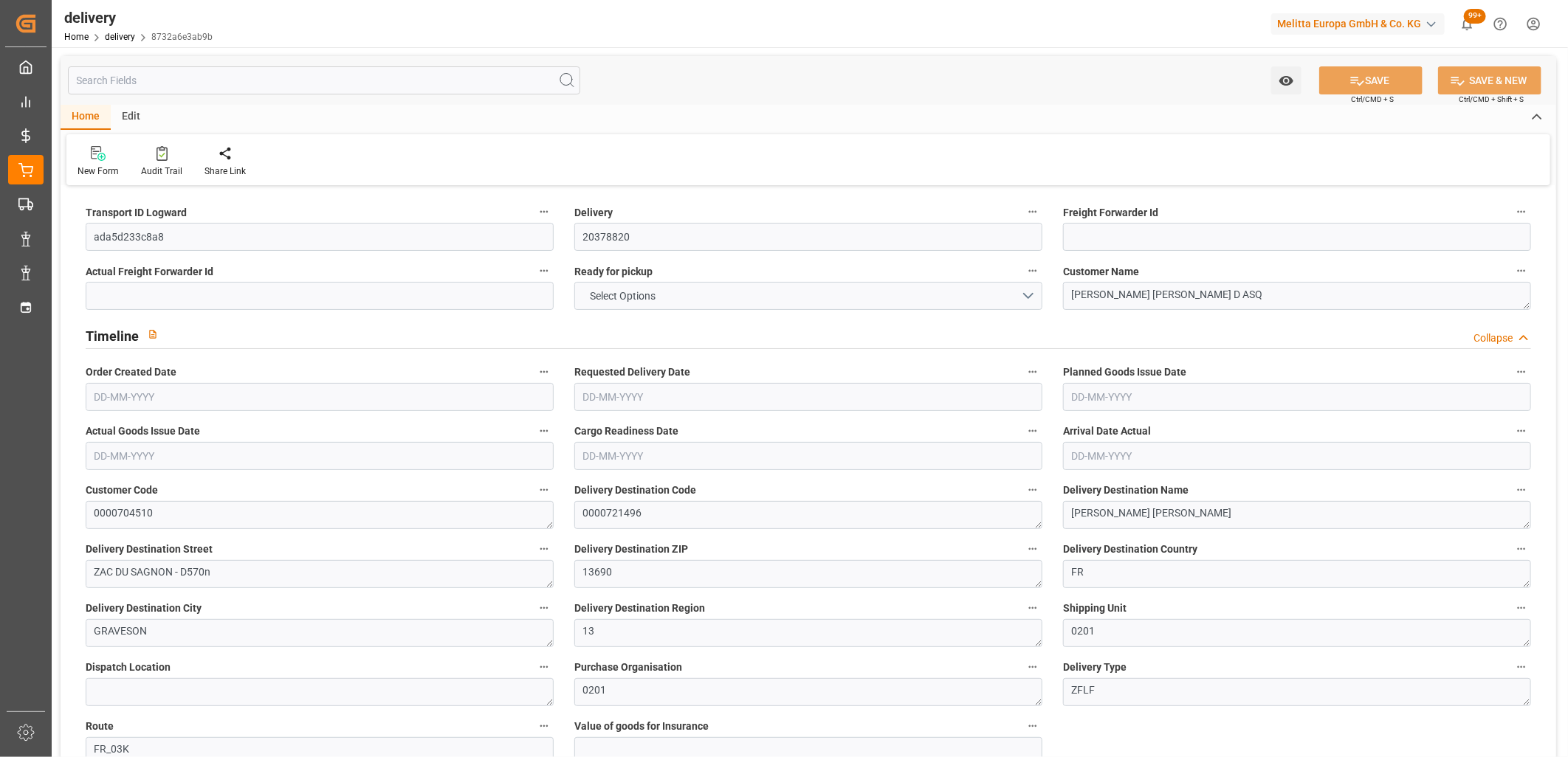
type input "0"
type input "146.3646"
type input "2.45"
type input "22.68"
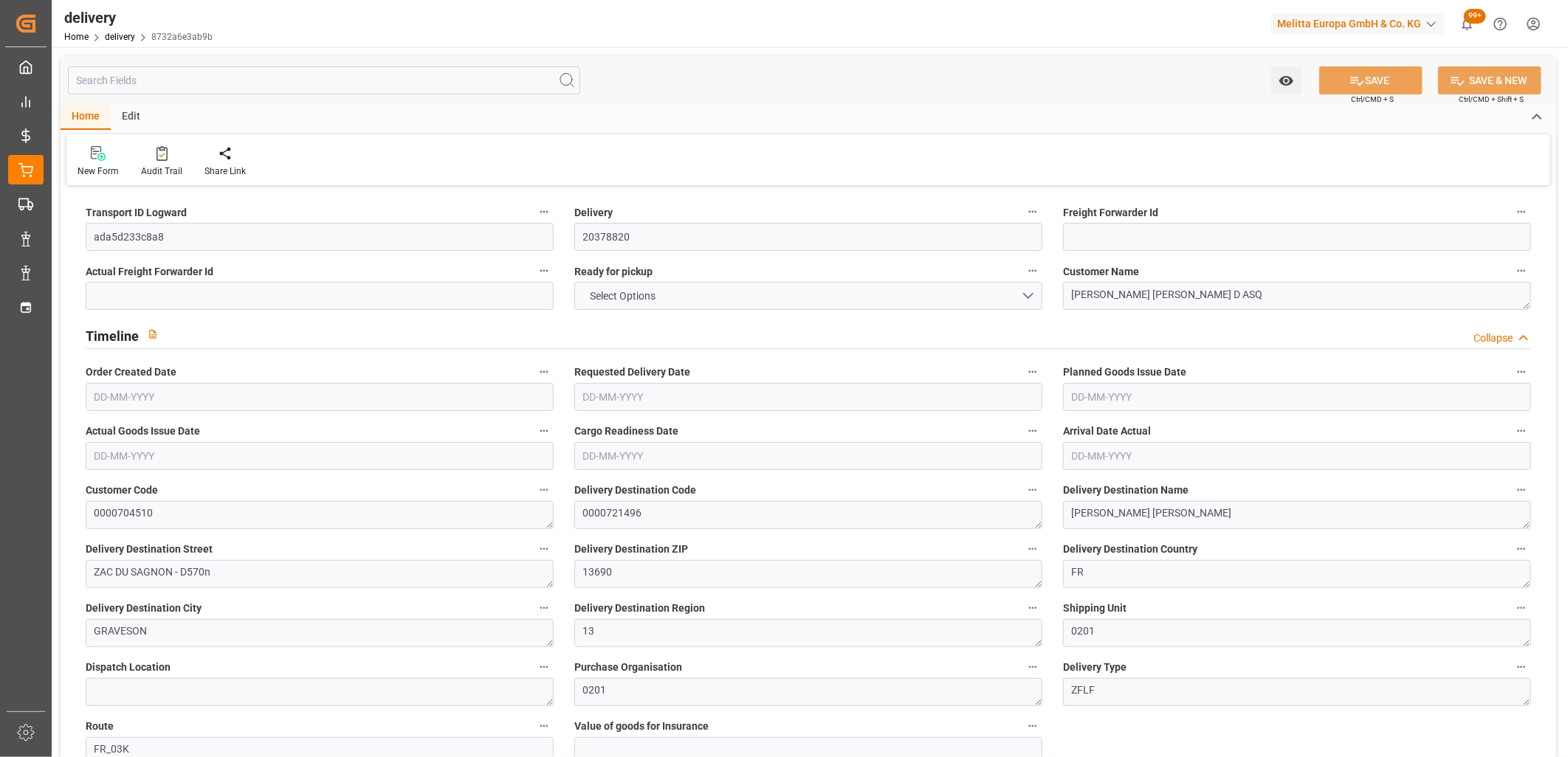
type input "1.5"
type input "1.3"
type input "0"
type input "4.5"
type input "424.728"
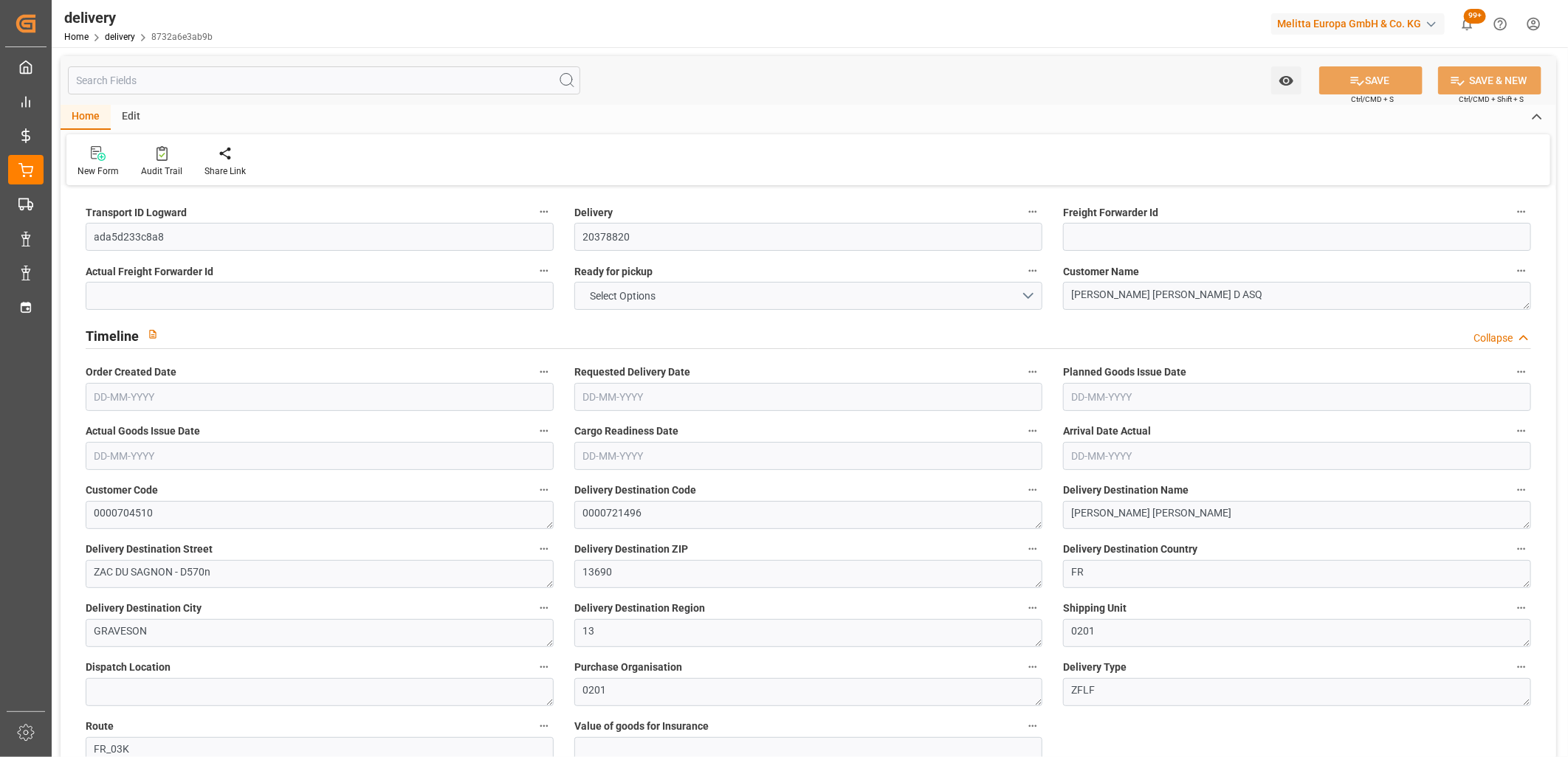
type input "101"
type input "2693.2874"
type input "0.1727"
type input "0"
type input "24-09-2025"
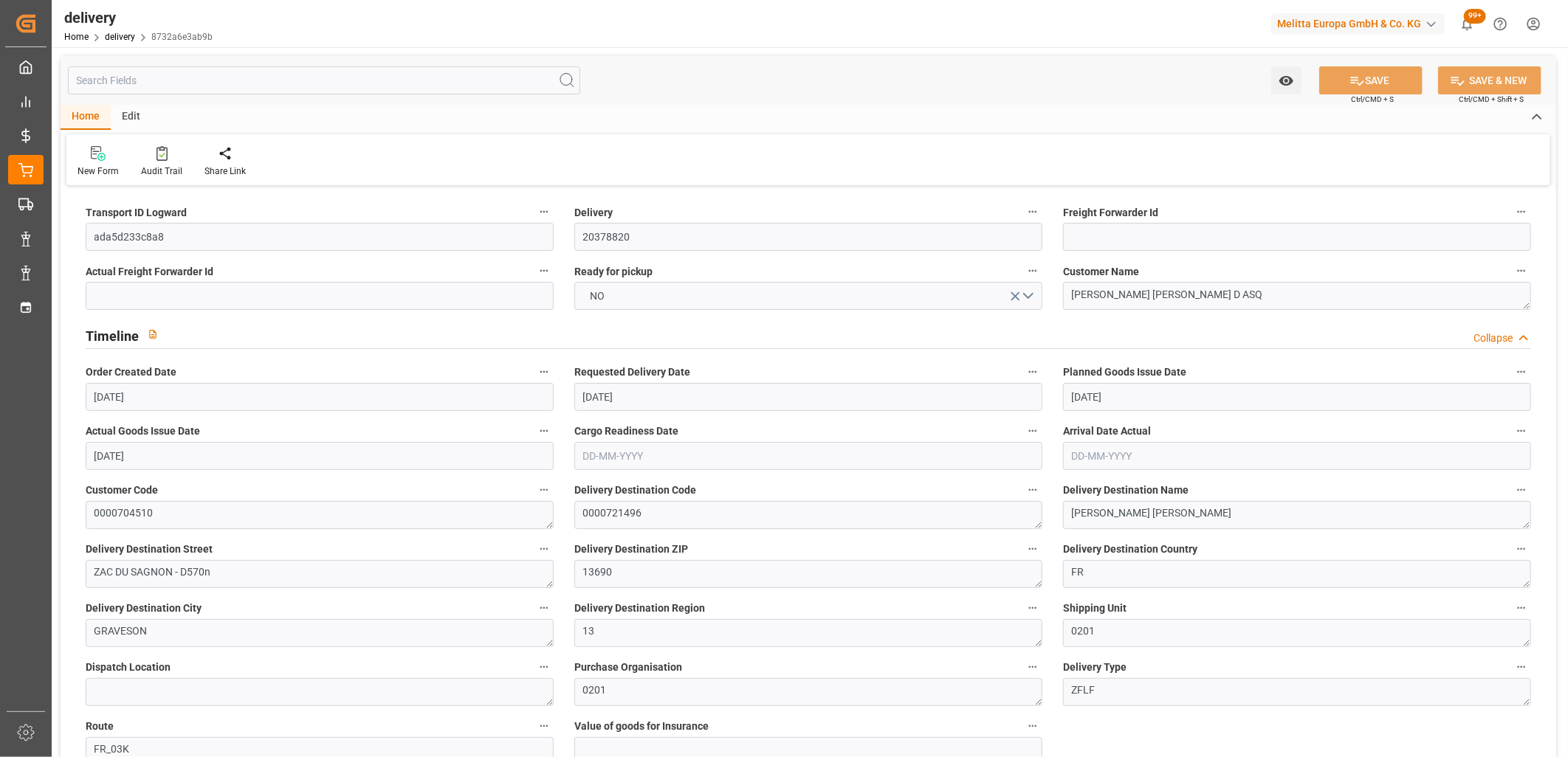
type input "01-10-2025"
type input "[DATE]"
type input "24-09-2025"
type input "22-09-2025 11:01"
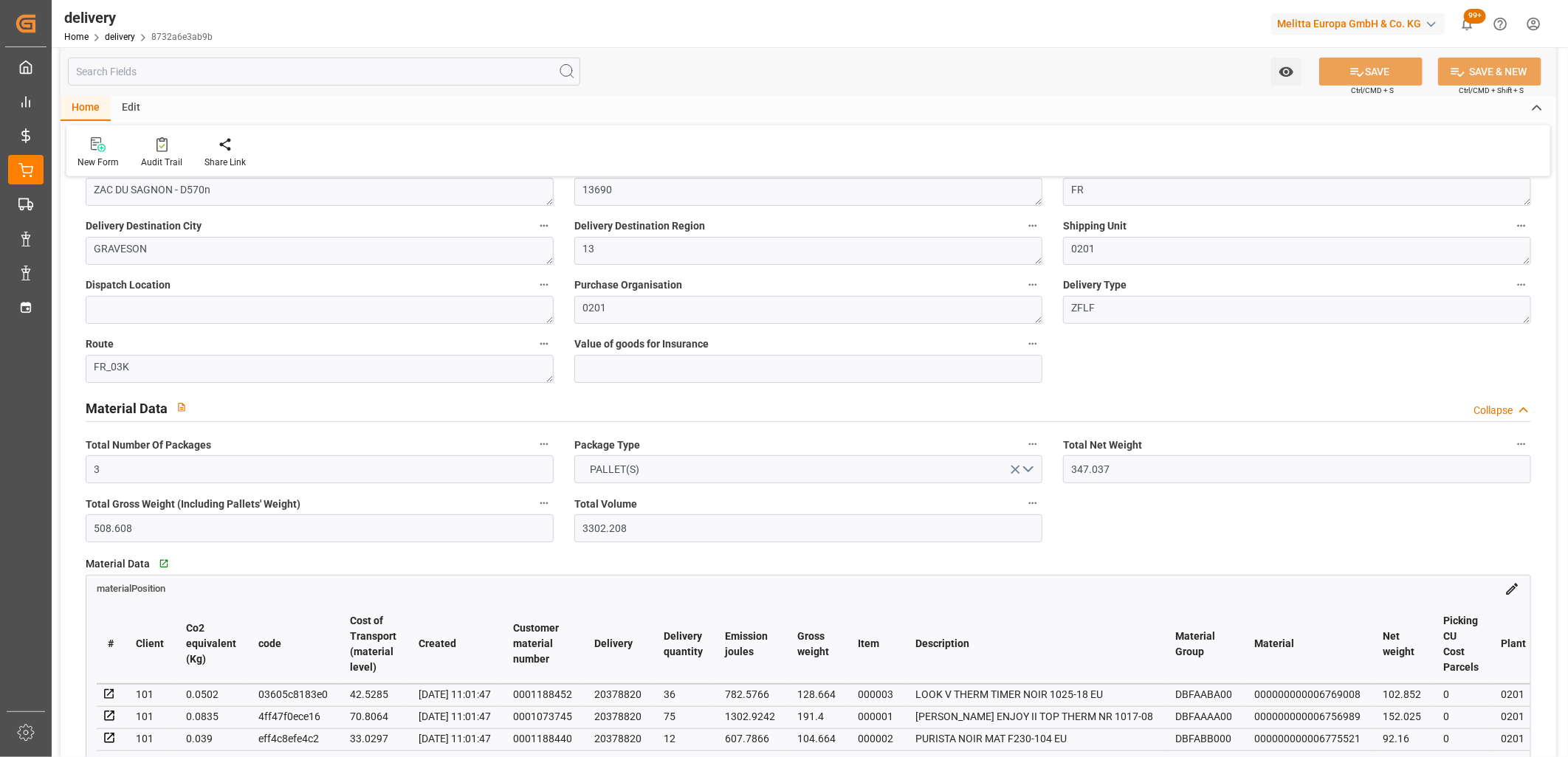
scroll to position [409, 0]
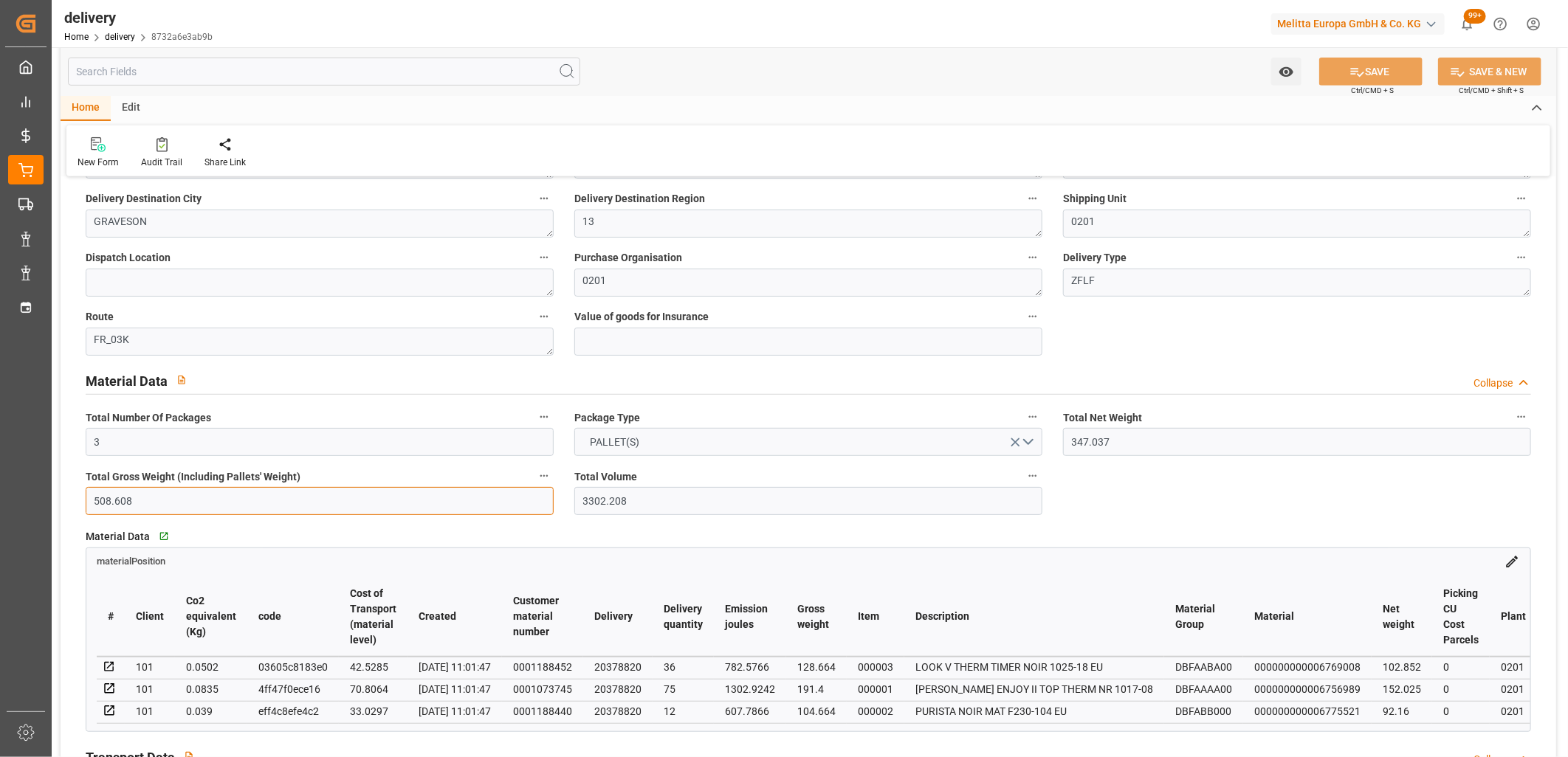
drag, startPoint x: 171, startPoint y: 496, endPoint x: 50, endPoint y: 492, distance: 121.1
click at [50, 492] on div "Created by potrace 1.15, written by Peter Selinger 2001-2017 Created by potrace…" at bounding box center [784, 378] width 1568 height 757
type input "347"
click at [1362, 65] on icon at bounding box center [1358, 72] width 16 height 16
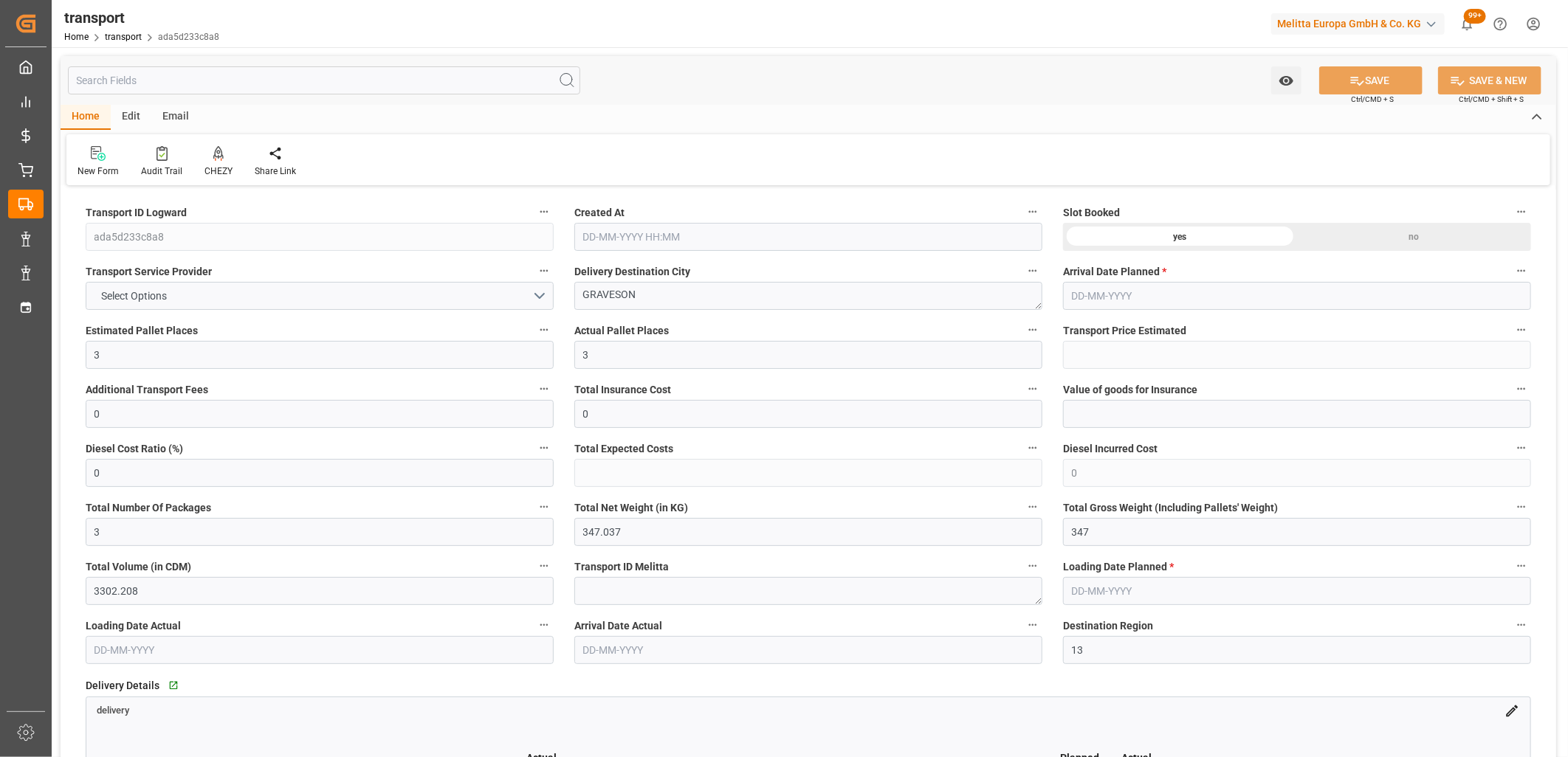
type input "[DATE] 11:30"
type input "[DATE]"
click at [170, 290] on span "Select Options" at bounding box center [134, 297] width 80 height 16
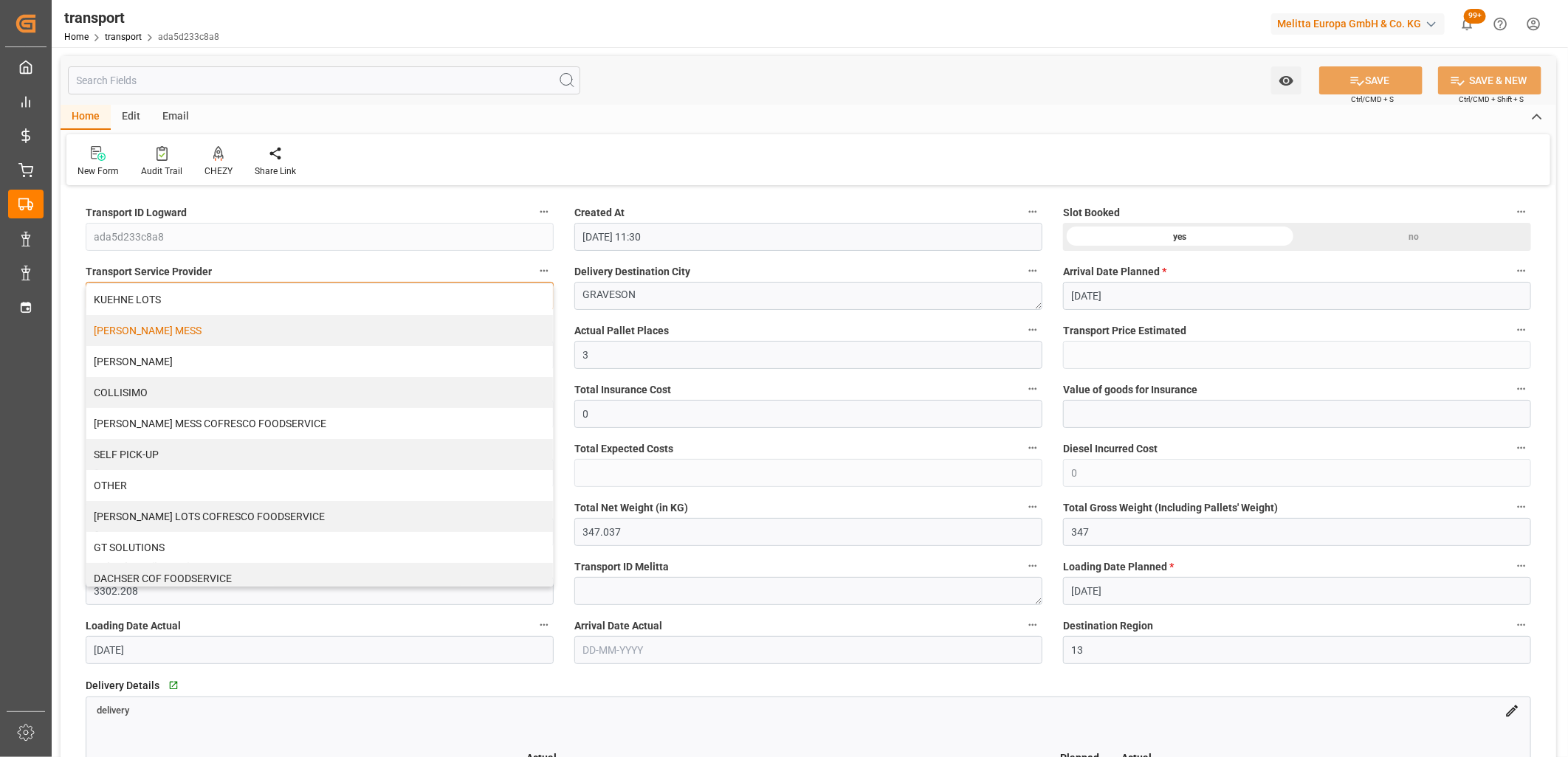
click at [174, 327] on div "[PERSON_NAME] MESS" at bounding box center [320, 330] width 467 height 31
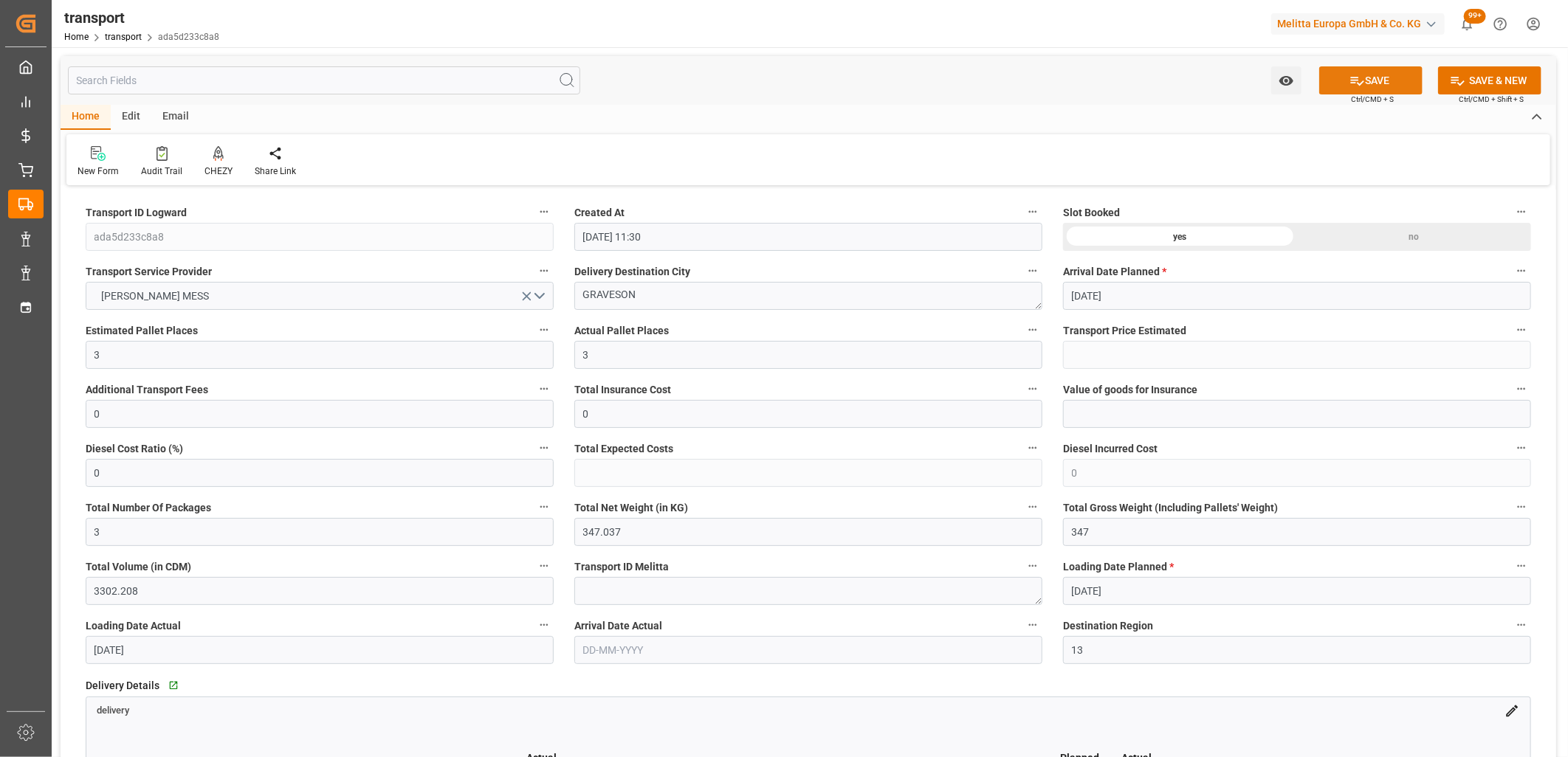
click at [1332, 82] on button "SAVE" at bounding box center [1371, 80] width 103 height 28
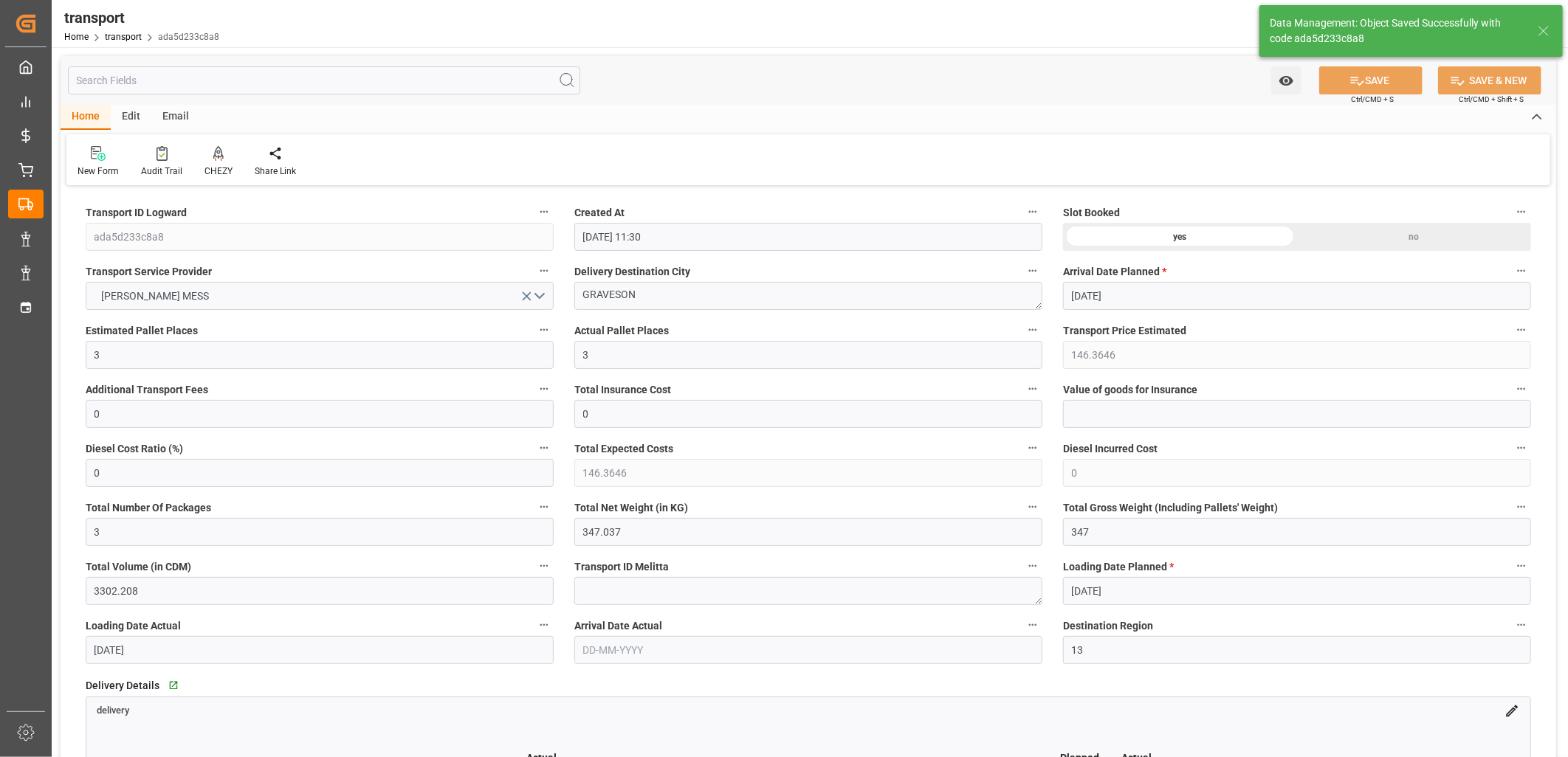
type input "146.3646"
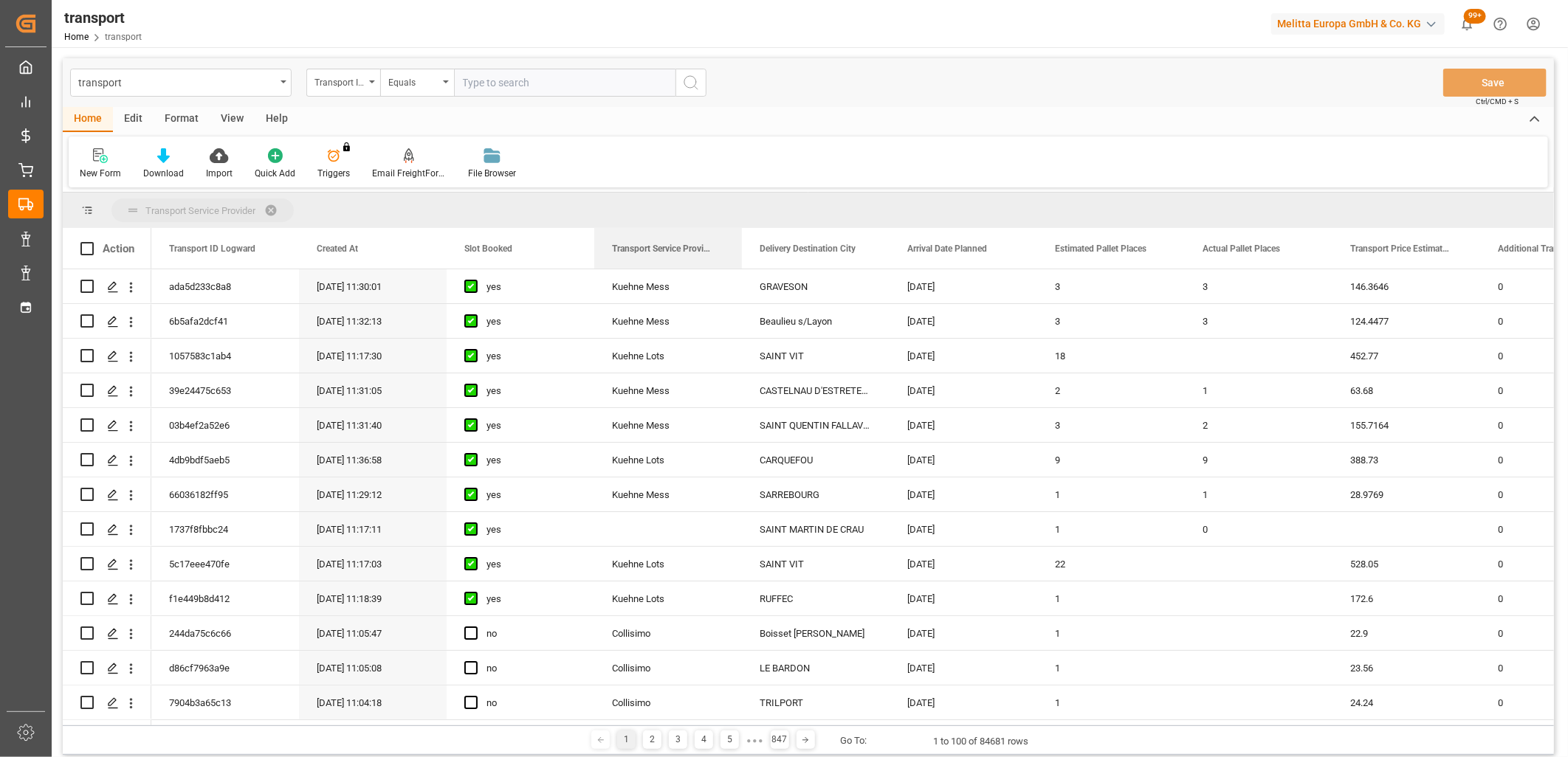
drag, startPoint x: 637, startPoint y: 240, endPoint x: 637, endPoint y: 205, distance: 35.0
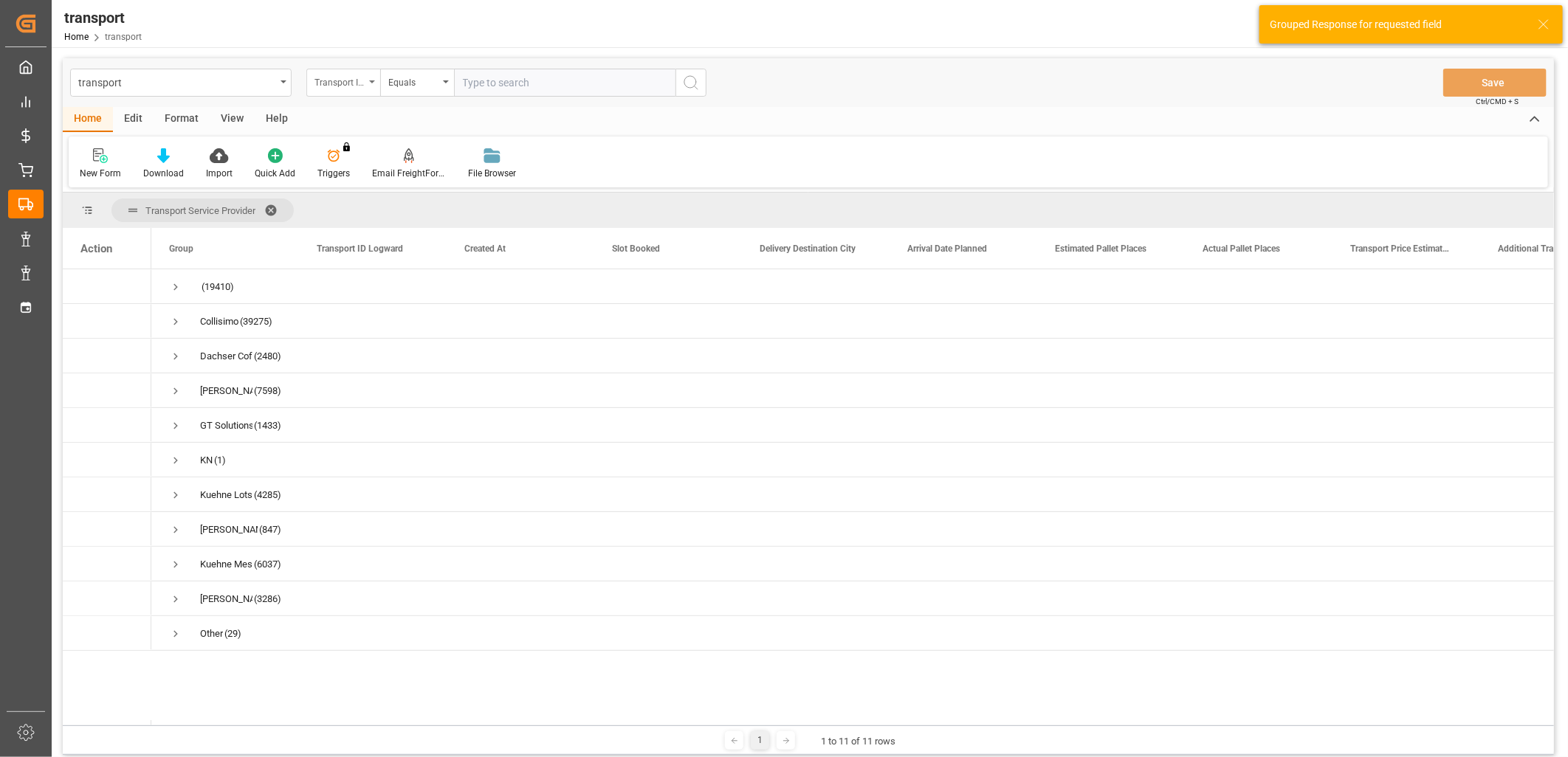
click at [341, 84] on div "Transport ID Logward" at bounding box center [339, 80] width 50 height 17
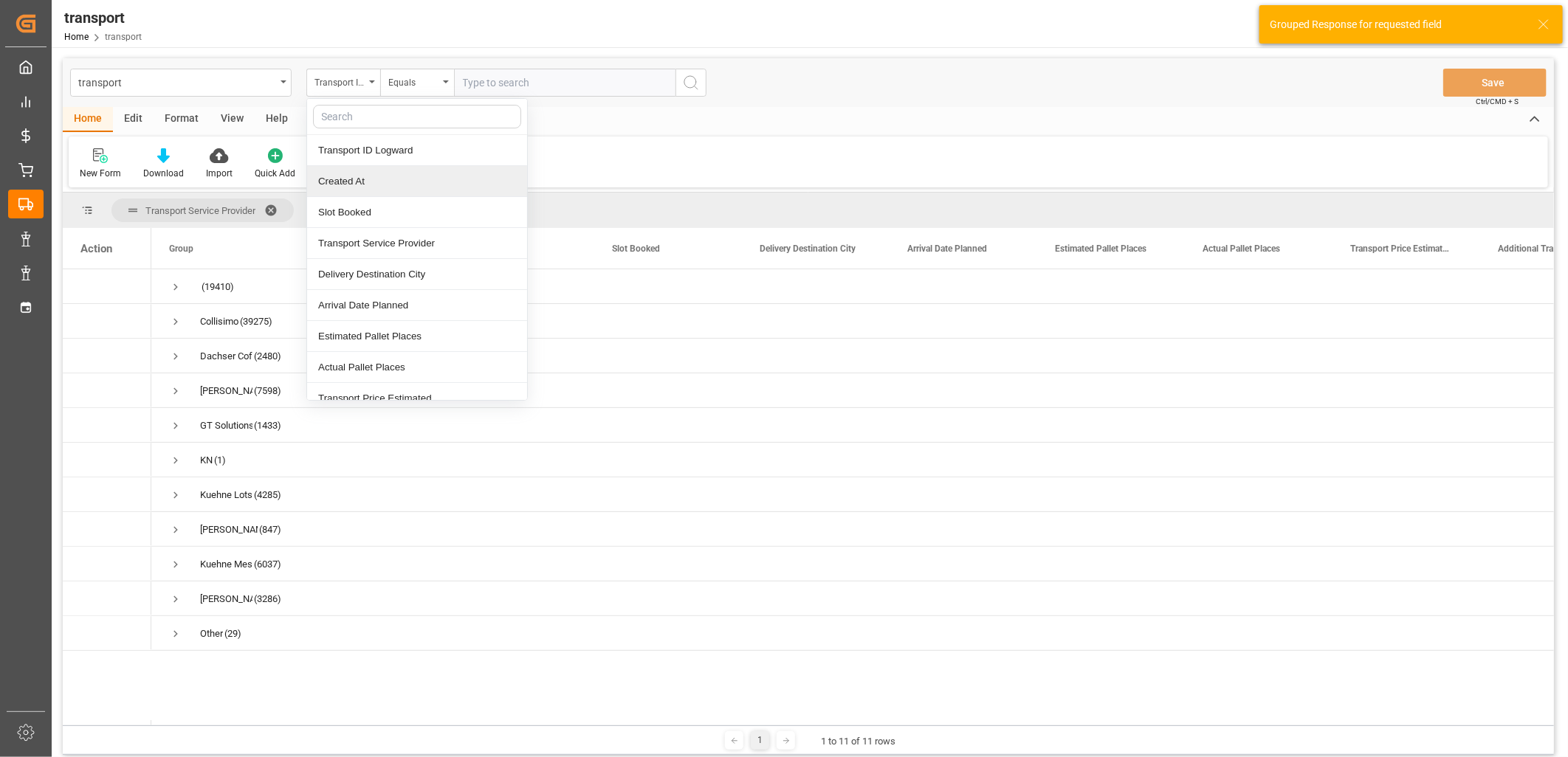
click at [335, 182] on div "Created At" at bounding box center [417, 181] width 220 height 31
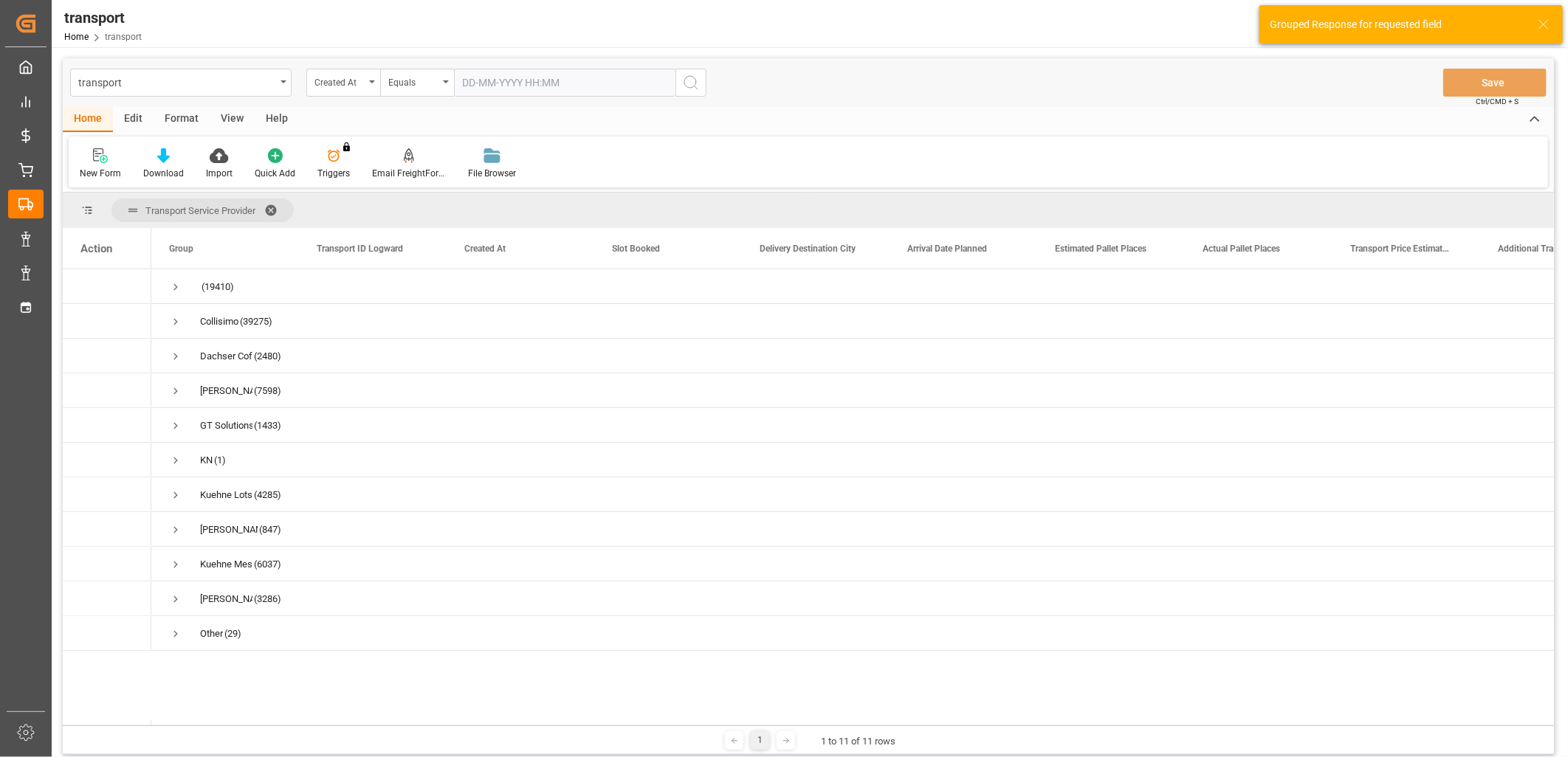
click at [491, 84] on input "text" at bounding box center [565, 83] width 222 height 28
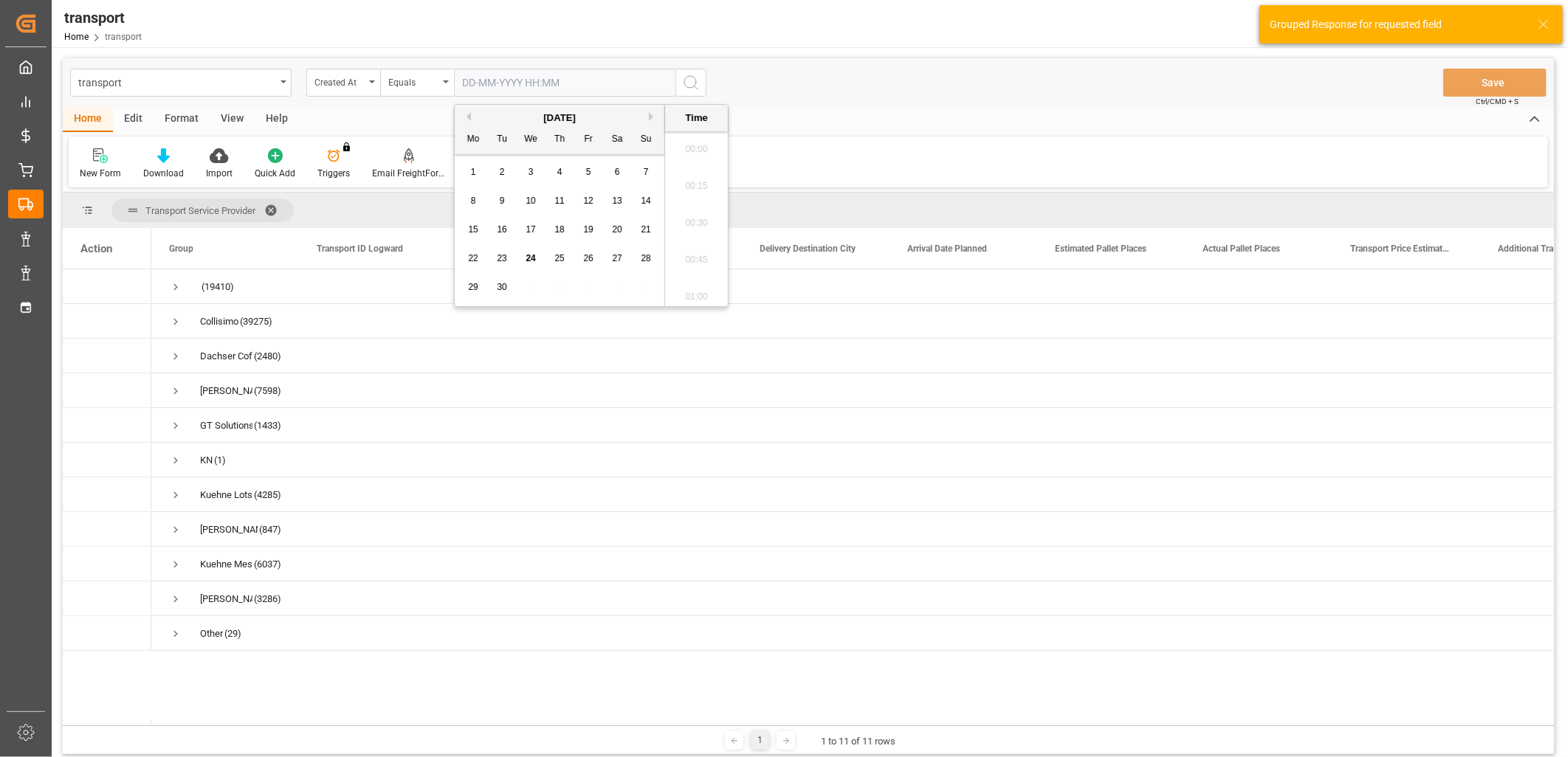
scroll to position [1371, 0]
click at [501, 254] on span "23" at bounding box center [501, 259] width 10 height 11
type input "23-09-2025 00:00"
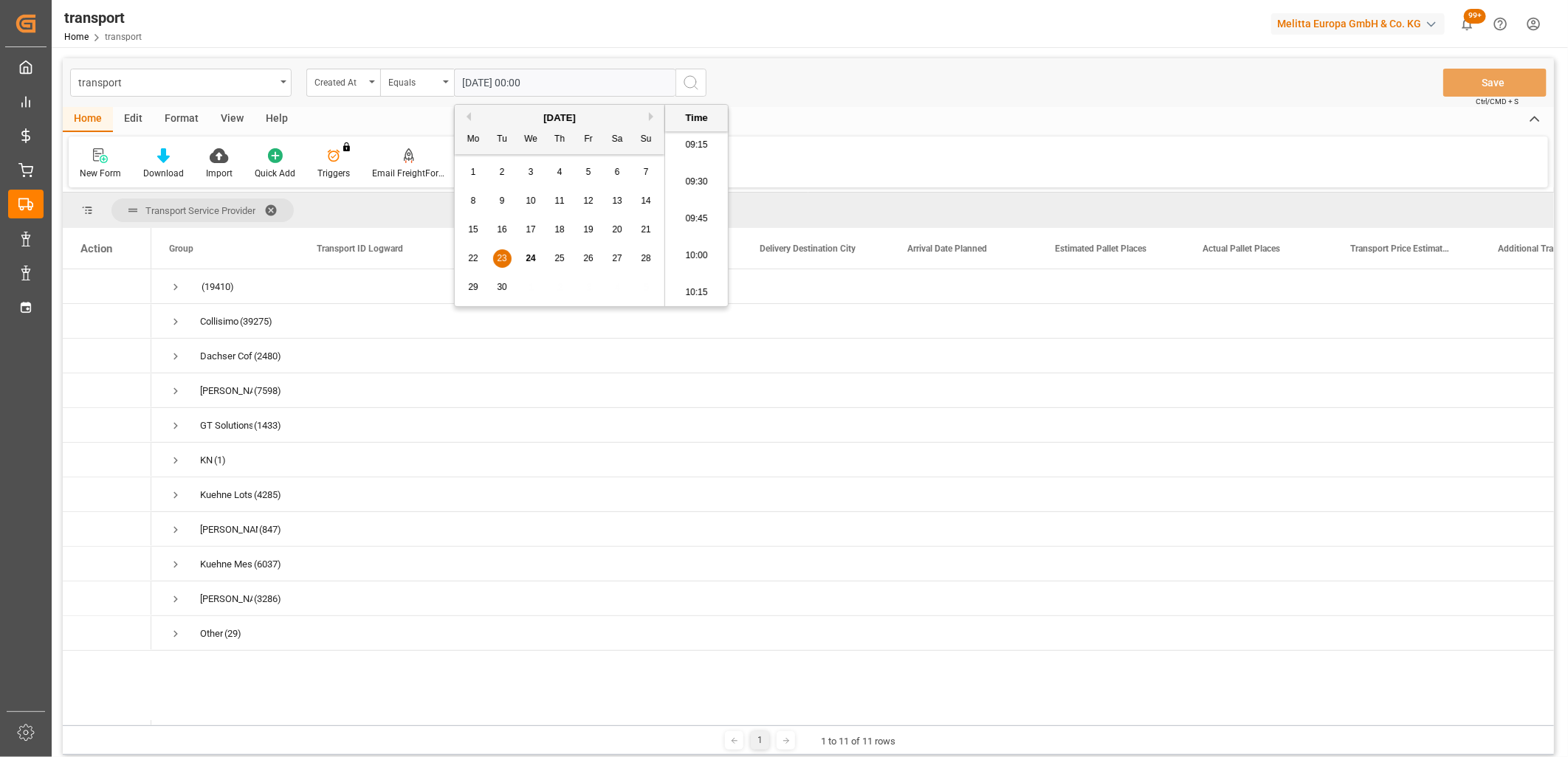
click at [688, 80] on icon "search button" at bounding box center [691, 83] width 18 height 18
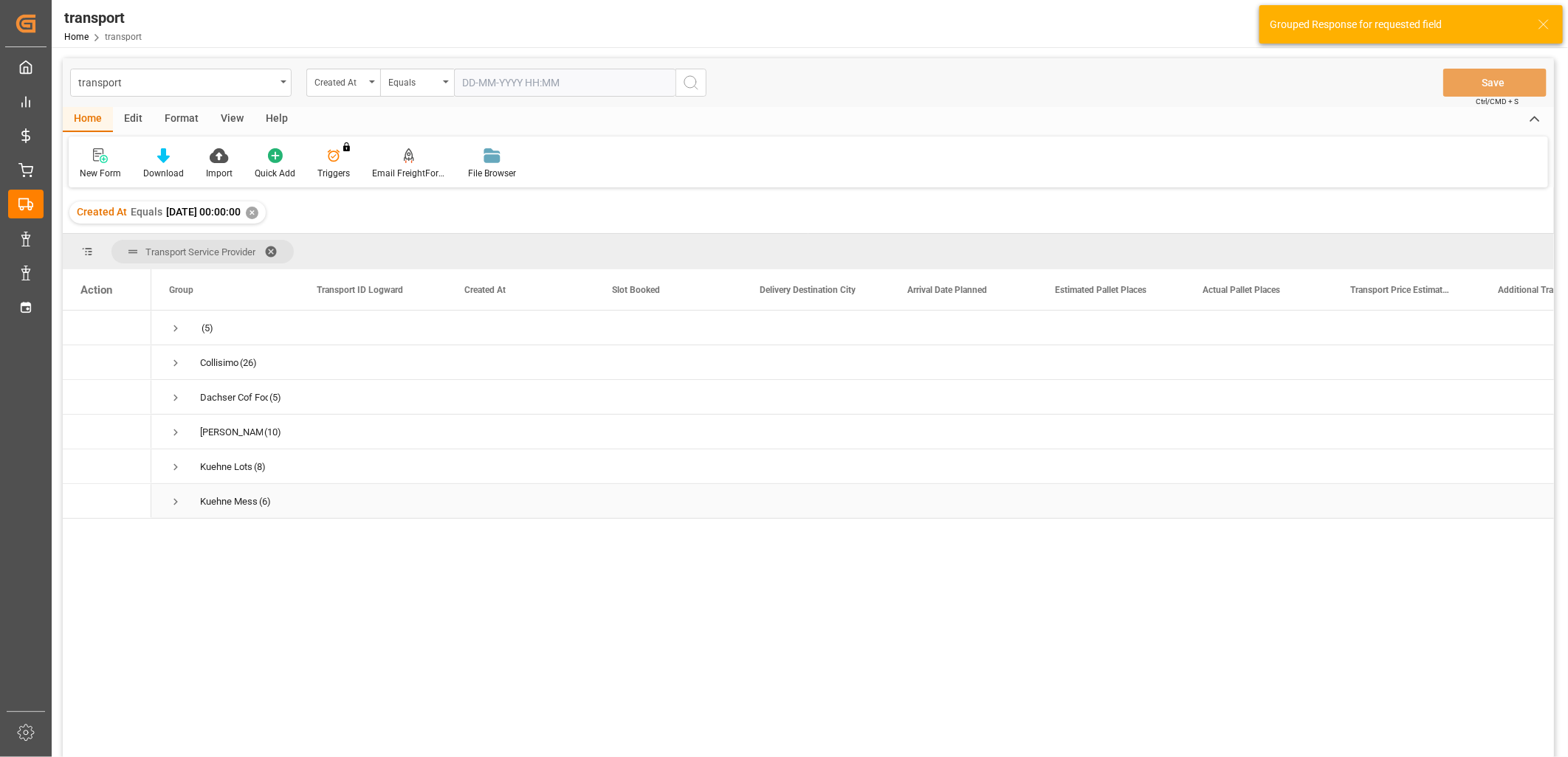
click at [171, 502] on span "Press SPACE to select this row." at bounding box center [175, 502] width 13 height 13
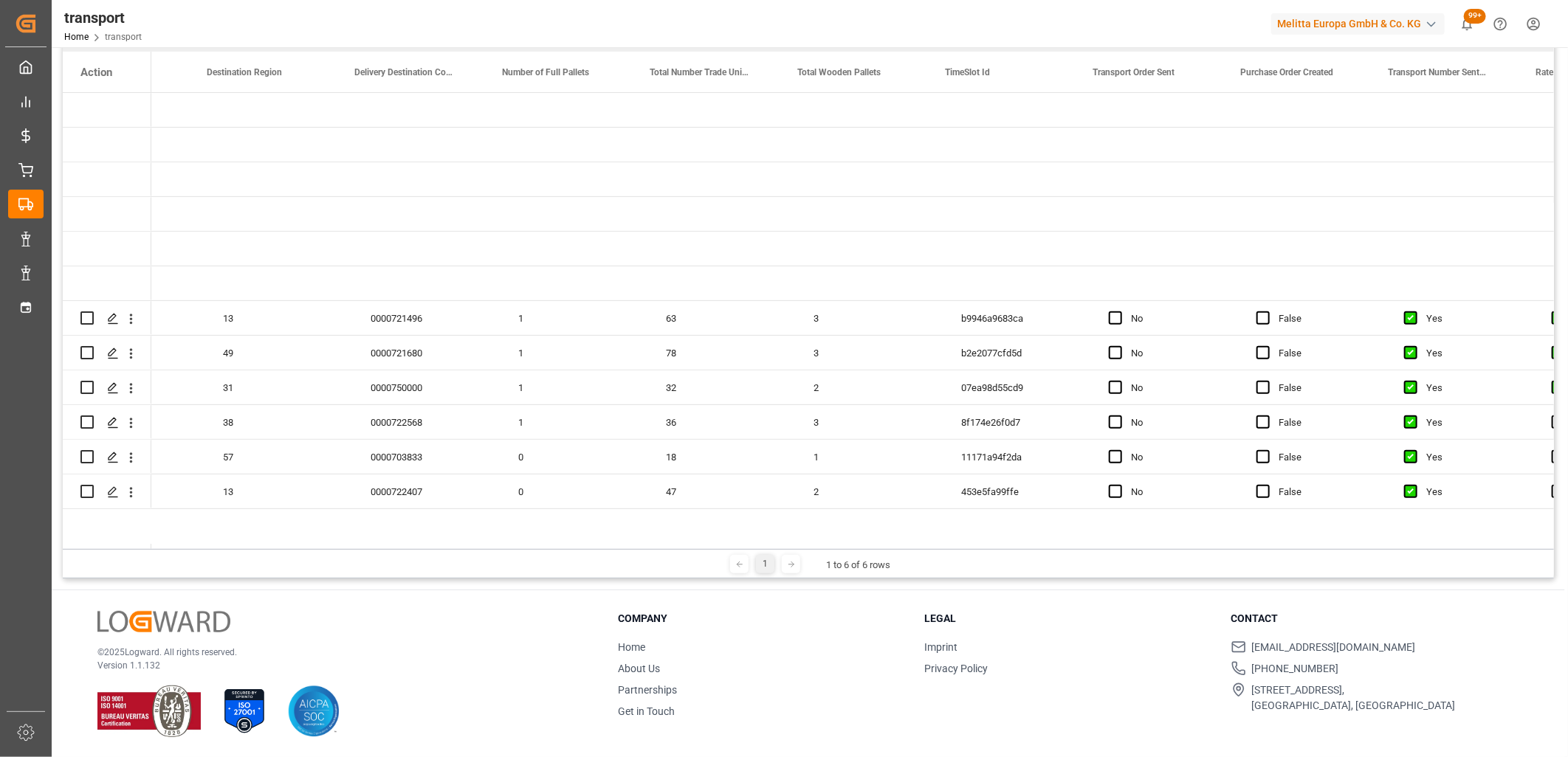
scroll to position [0, 3367]
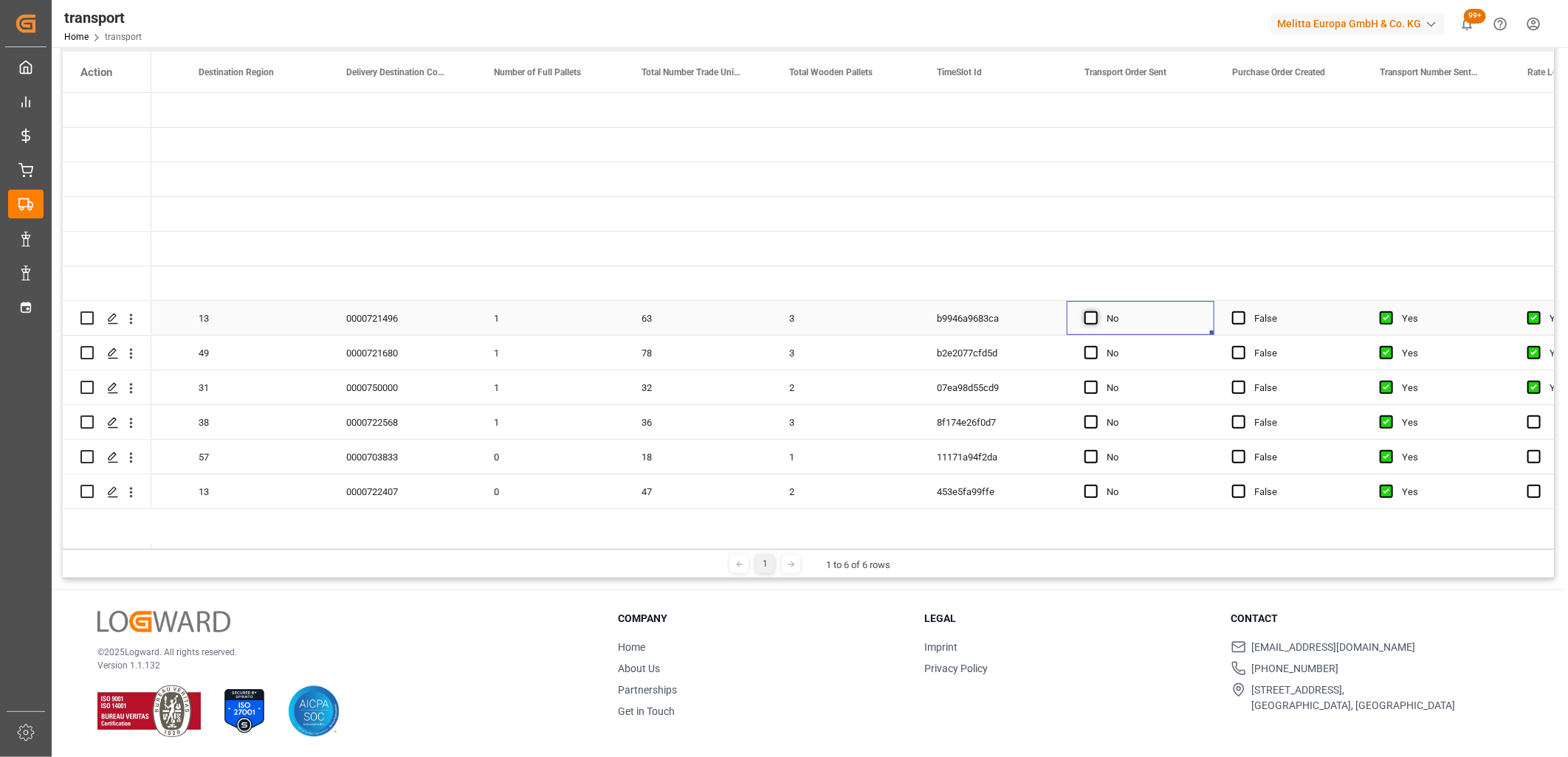
click at [1090, 321] on span "Press SPACE to select this row." at bounding box center [1091, 318] width 13 height 13
click at [1096, 312] on input "Press SPACE to select this row." at bounding box center [1096, 312] width 0 height 0
click at [1083, 356] on div "No" at bounding box center [1141, 353] width 148 height 34
click at [1087, 359] on div "Press SPACE to select this row." at bounding box center [1095, 353] width 22 height 34
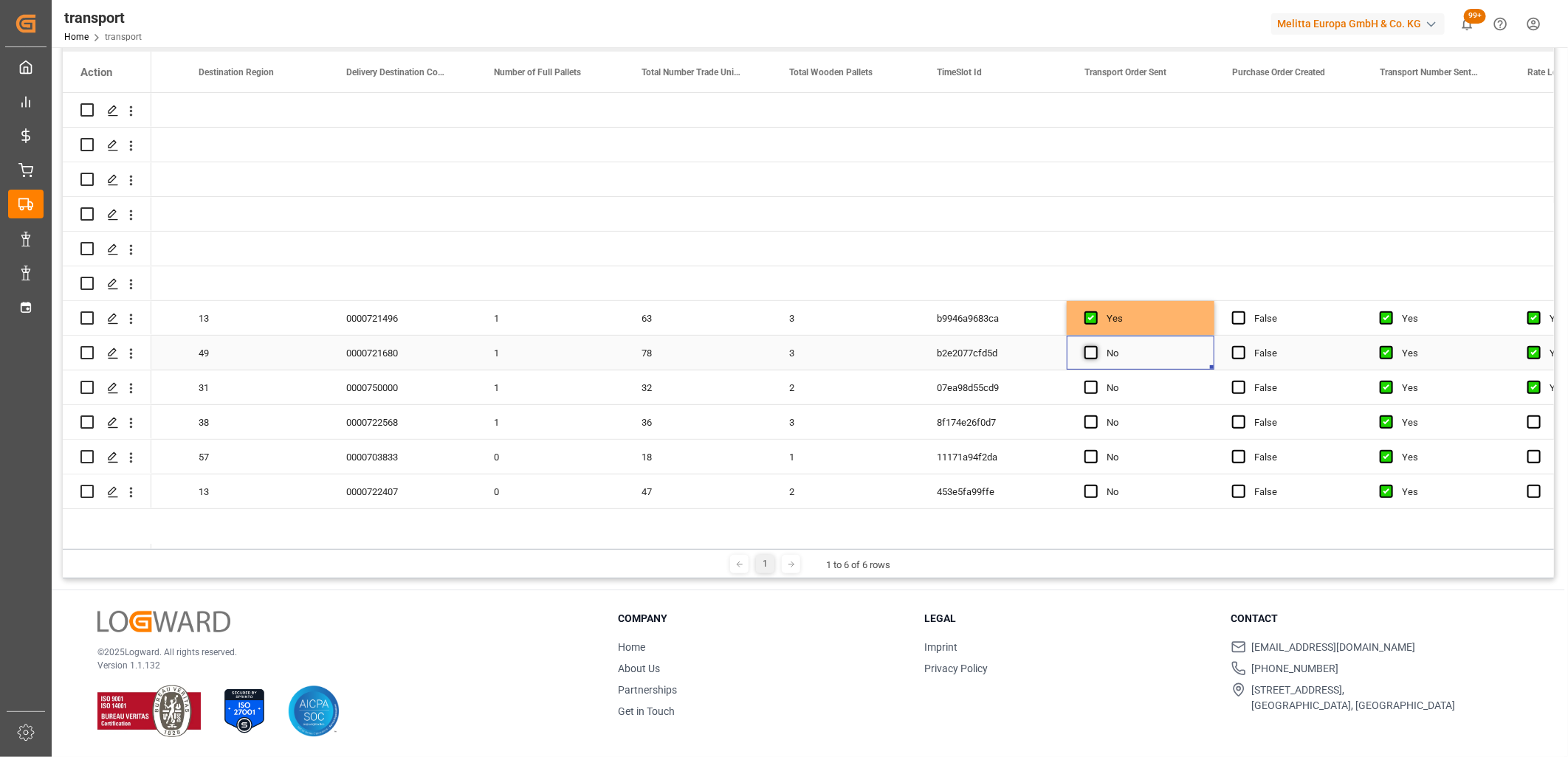
click at [1092, 355] on span "Press SPACE to select this row." at bounding box center [1091, 352] width 13 height 13
click at [1096, 346] on input "Press SPACE to select this row." at bounding box center [1096, 346] width 0 height 0
click at [1091, 387] on span "Press SPACE to select this row." at bounding box center [1091, 387] width 13 height 13
click at [1096, 381] on input "Press SPACE to select this row." at bounding box center [1096, 381] width 0 height 0
click at [1091, 422] on span "Press SPACE to select this row." at bounding box center [1091, 422] width 13 height 13
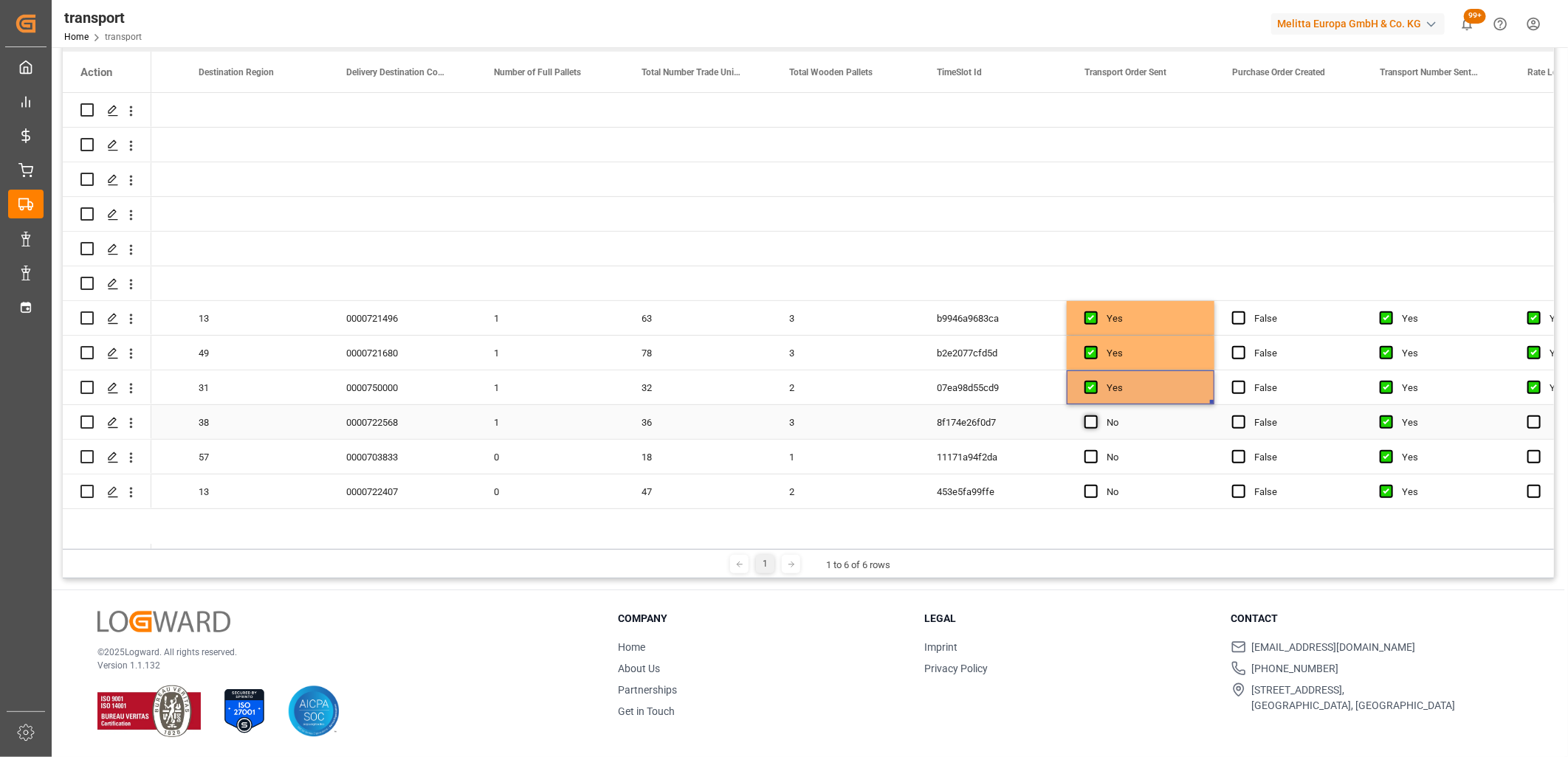
click at [1096, 415] on input "Press SPACE to select this row." at bounding box center [1096, 415] width 0 height 0
click at [1092, 456] on span "Press SPACE to select this row." at bounding box center [1091, 457] width 13 height 13
click at [1096, 451] on input "Press SPACE to select this row." at bounding box center [1096, 451] width 0 height 0
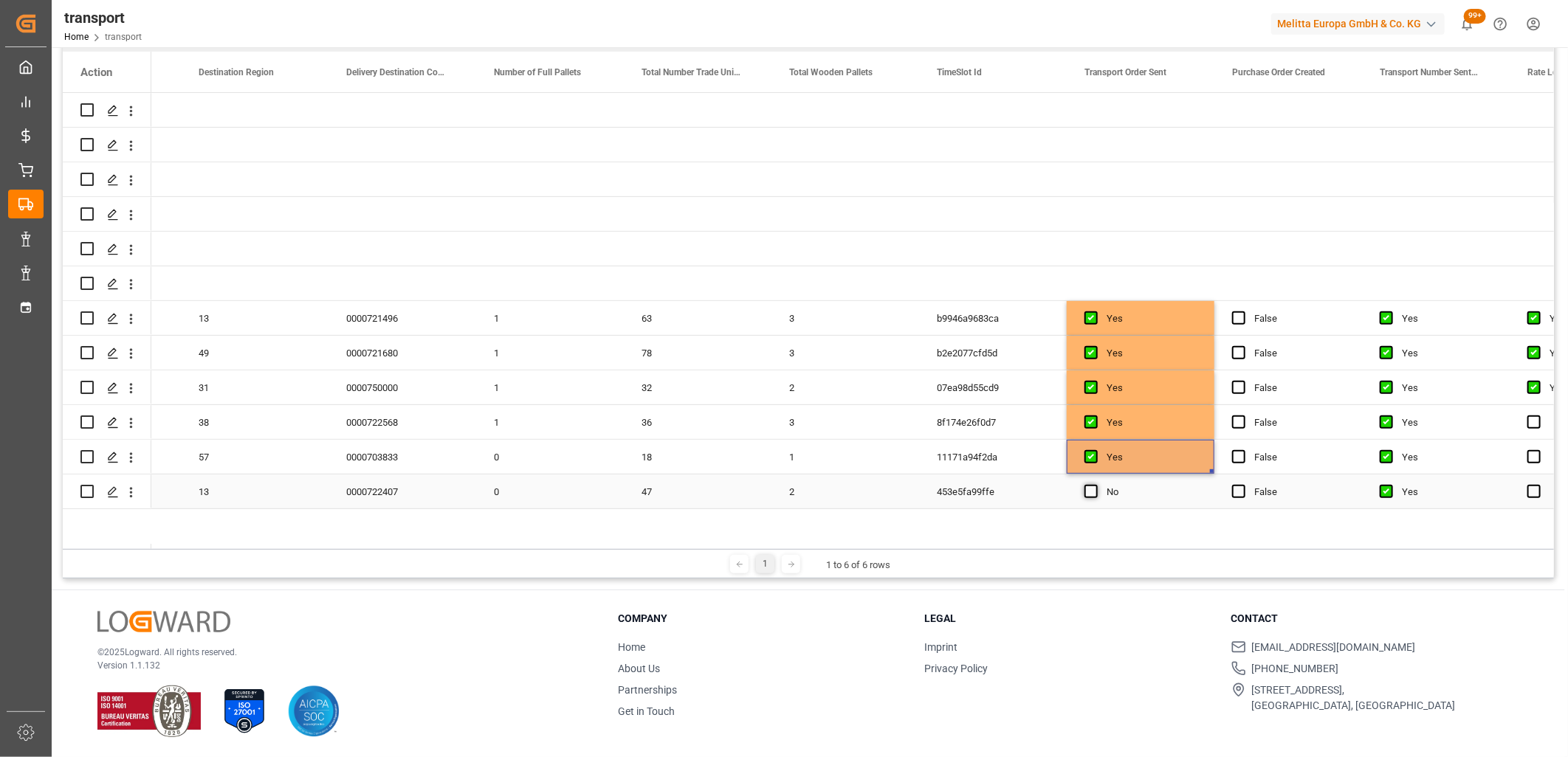
click at [1093, 492] on span "Press SPACE to select this row." at bounding box center [1091, 491] width 13 height 13
click at [1096, 485] on input "Press SPACE to select this row." at bounding box center [1096, 485] width 0 height 0
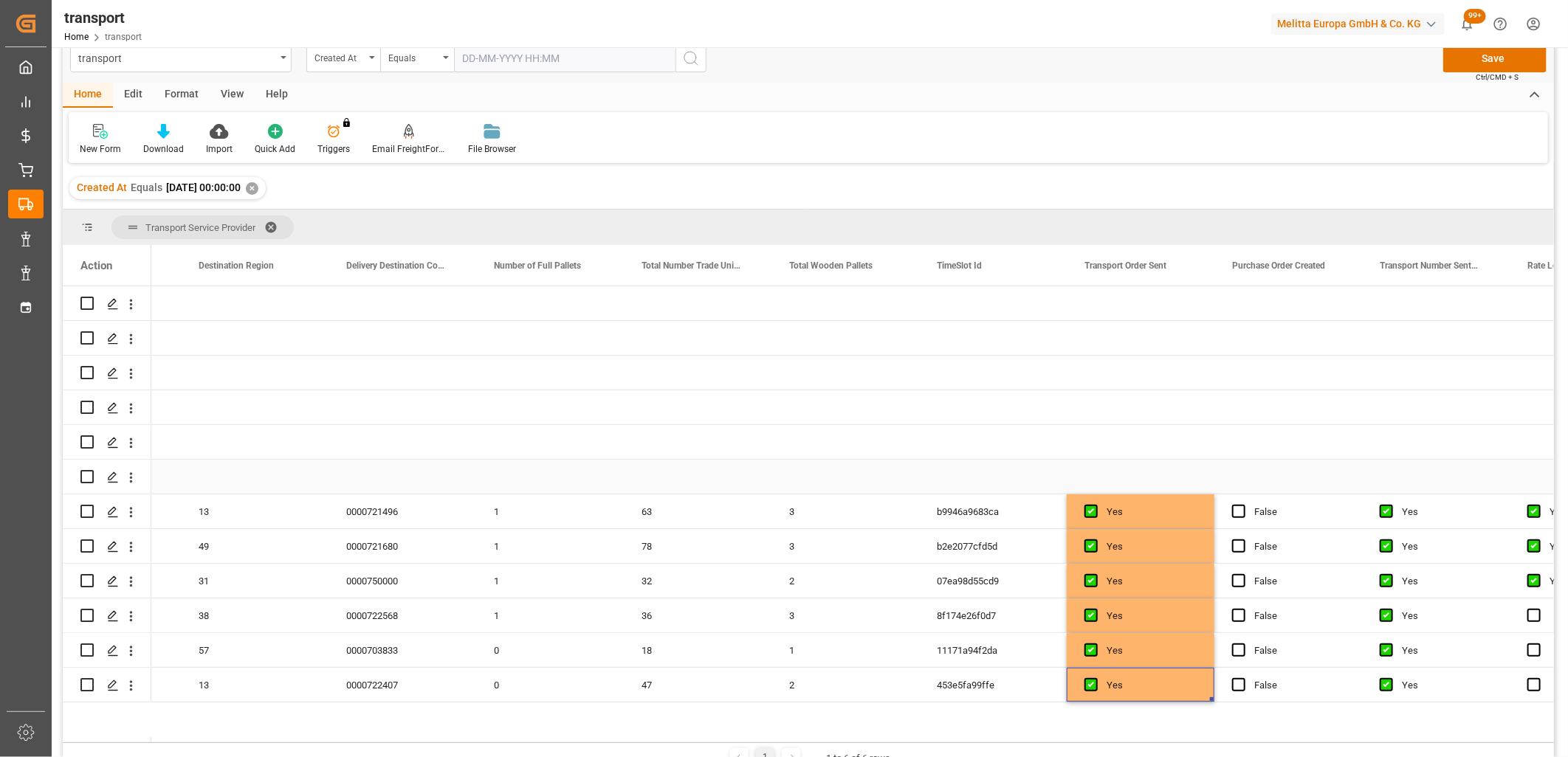
scroll to position [0, 0]
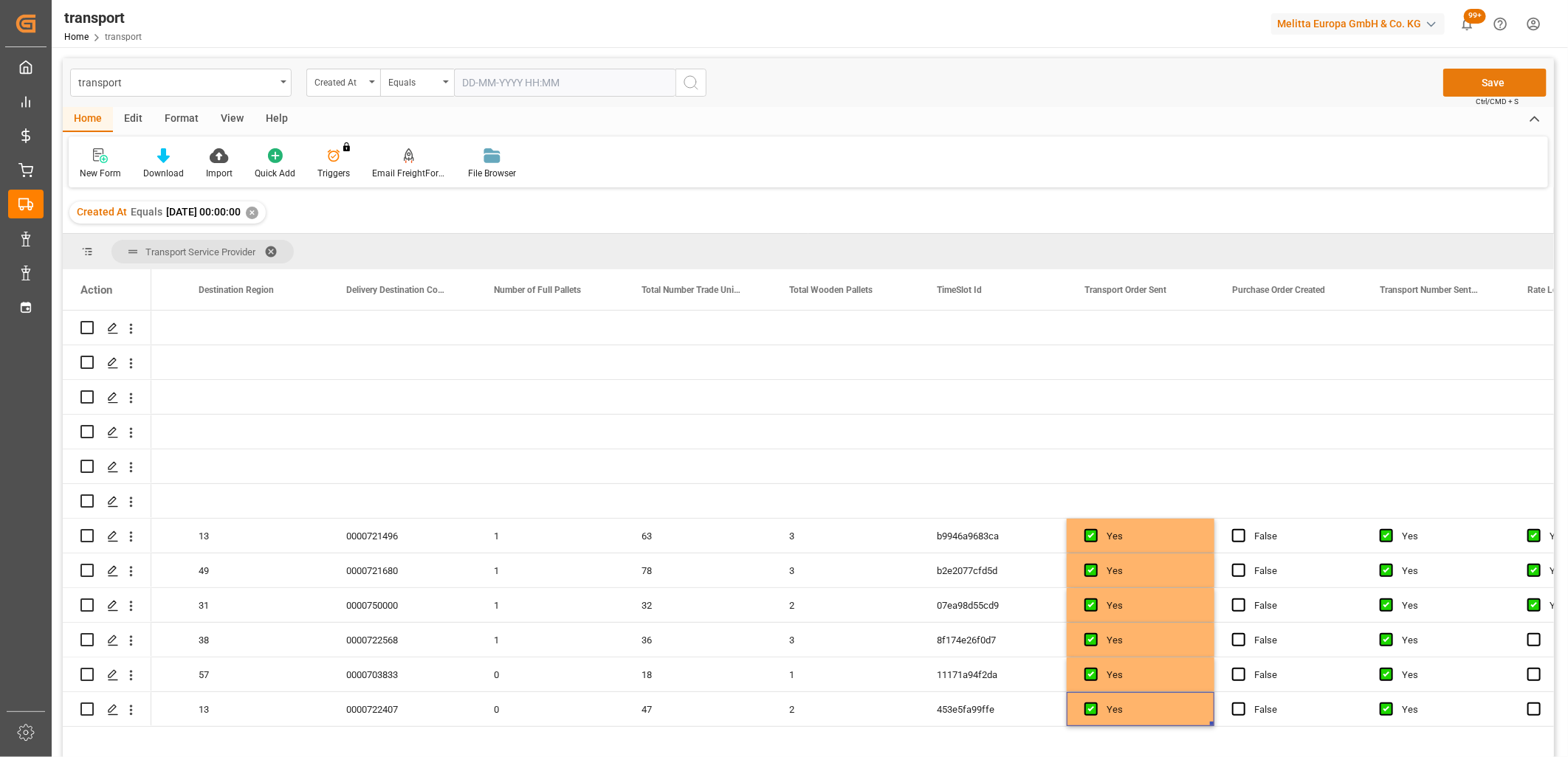
click at [1501, 82] on button "Save" at bounding box center [1495, 83] width 103 height 28
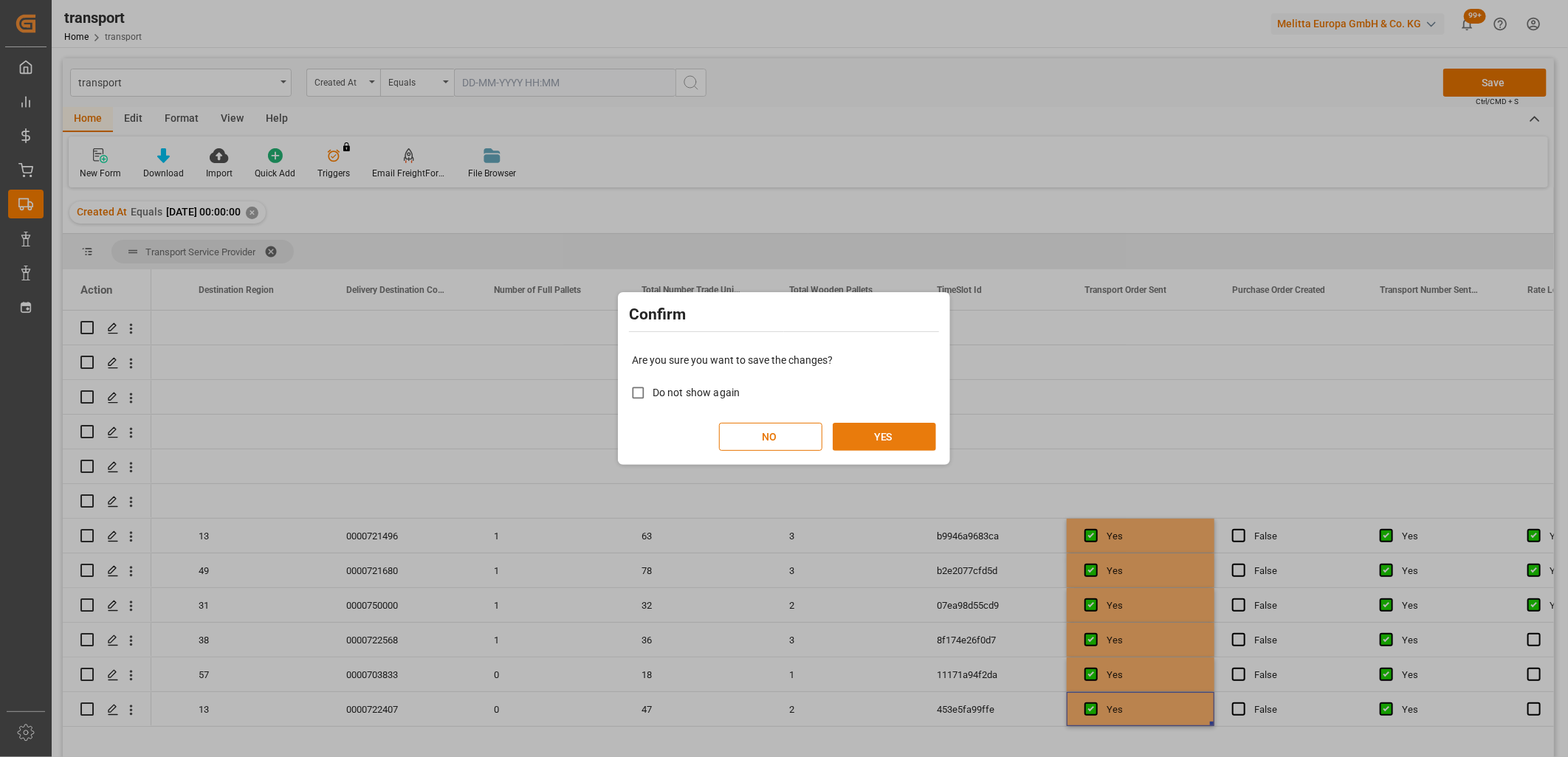
click at [913, 441] on button "YES" at bounding box center [884, 437] width 103 height 28
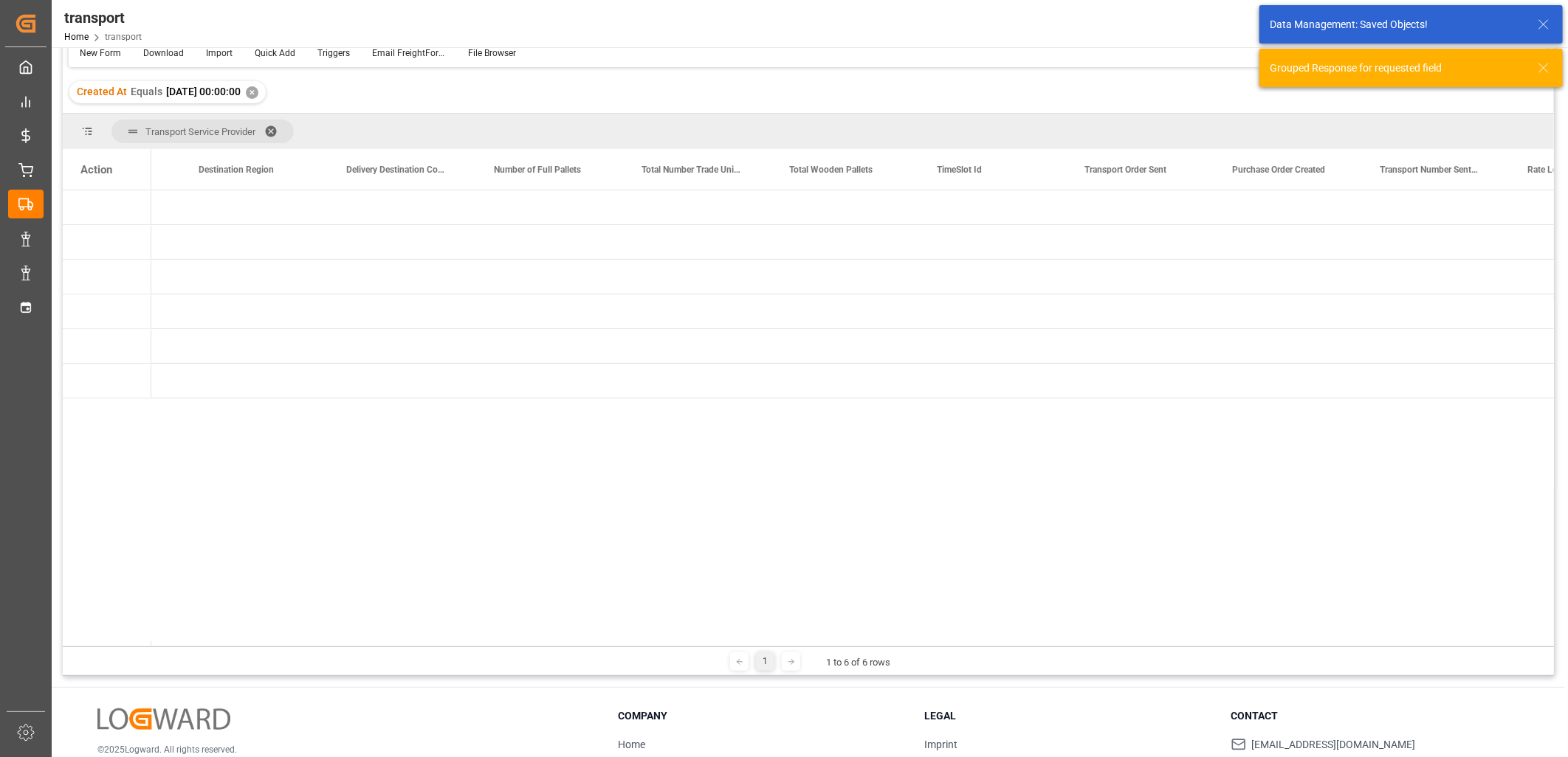
scroll to position [164, 0]
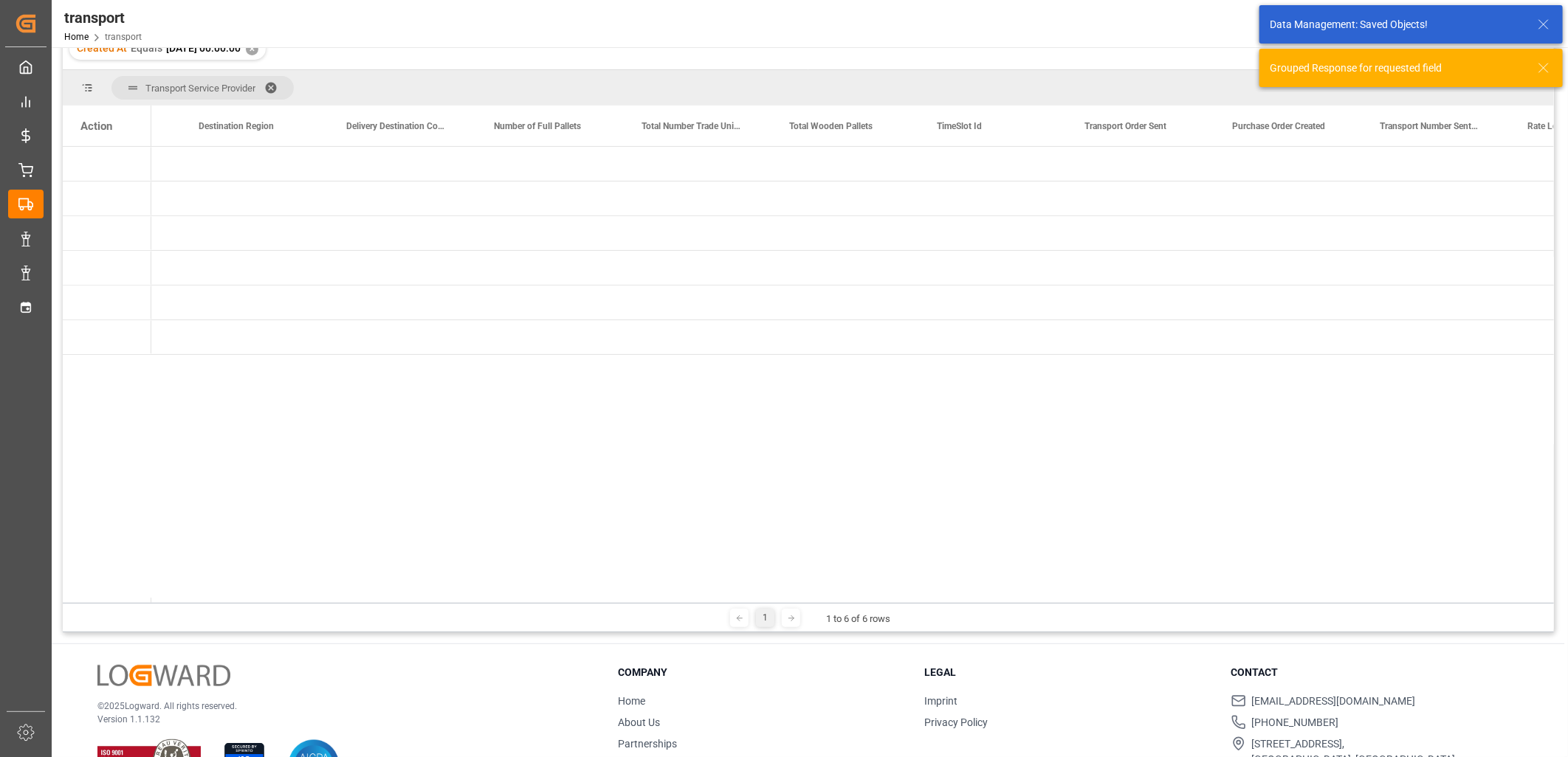
drag, startPoint x: 589, startPoint y: 598, endPoint x: 436, endPoint y: 595, distance: 153.0
click at [436, 595] on div "Action Loading Date Actual Arrival Date Actual Destination Region" at bounding box center [808, 354] width 1491 height 497
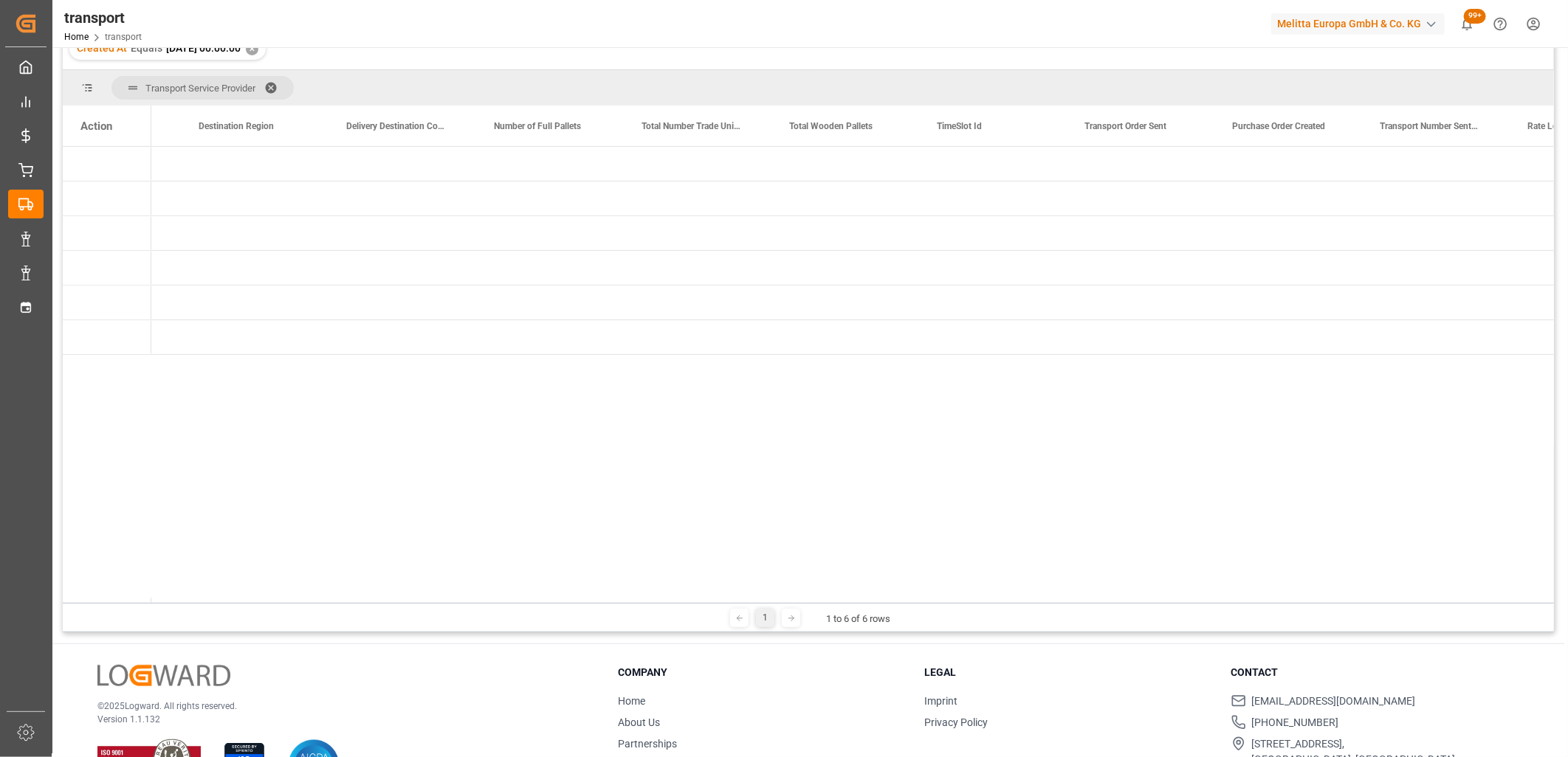
drag, startPoint x: 528, startPoint y: 606, endPoint x: 434, endPoint y: 601, distance: 94.1
click at [434, 600] on div "Transport Service Provider Drag here to set column labels Action Loading Date A…" at bounding box center [808, 351] width 1491 height 562
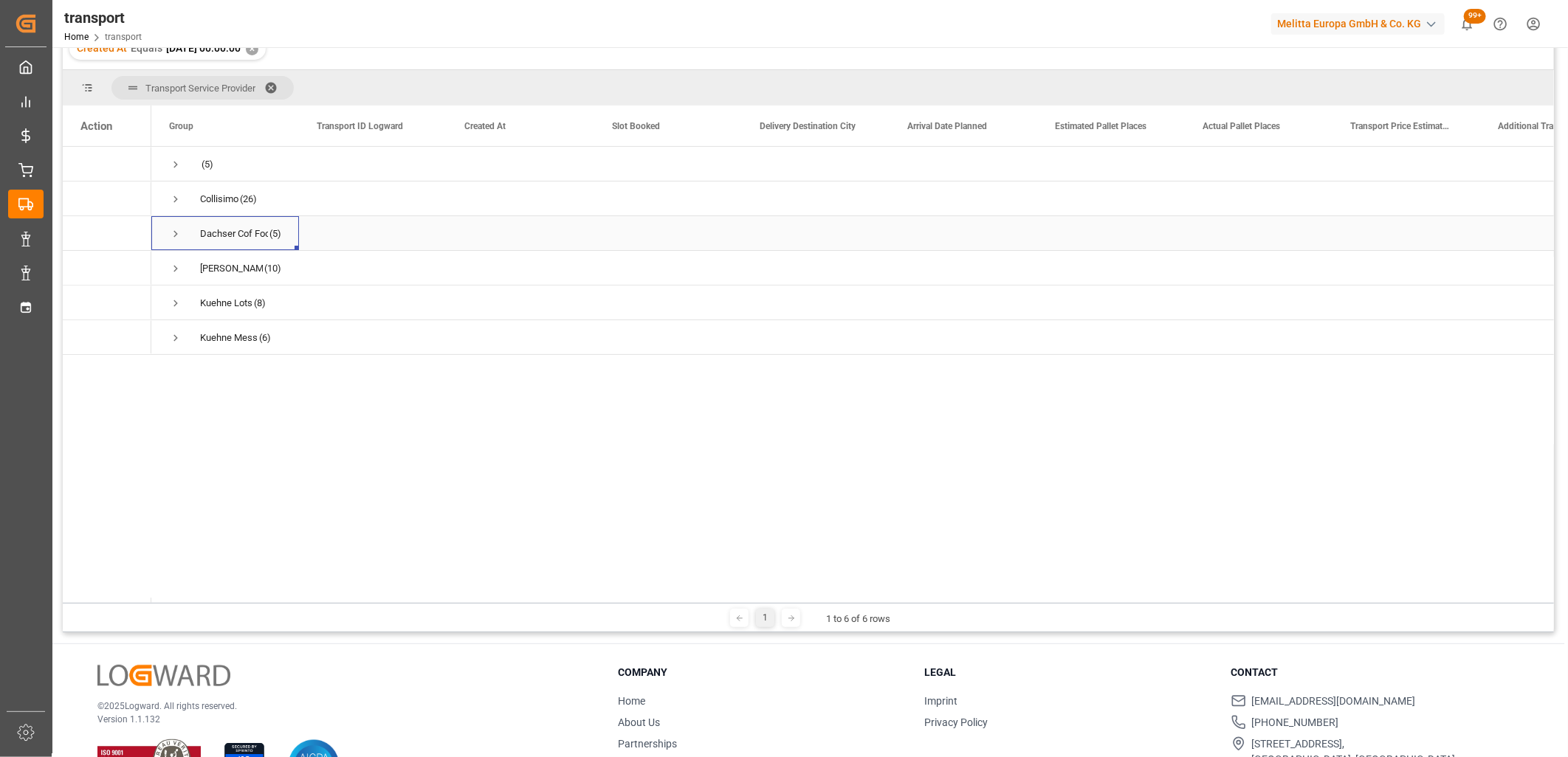
click at [174, 232] on span "Press SPACE to select this row." at bounding box center [175, 233] width 13 height 13
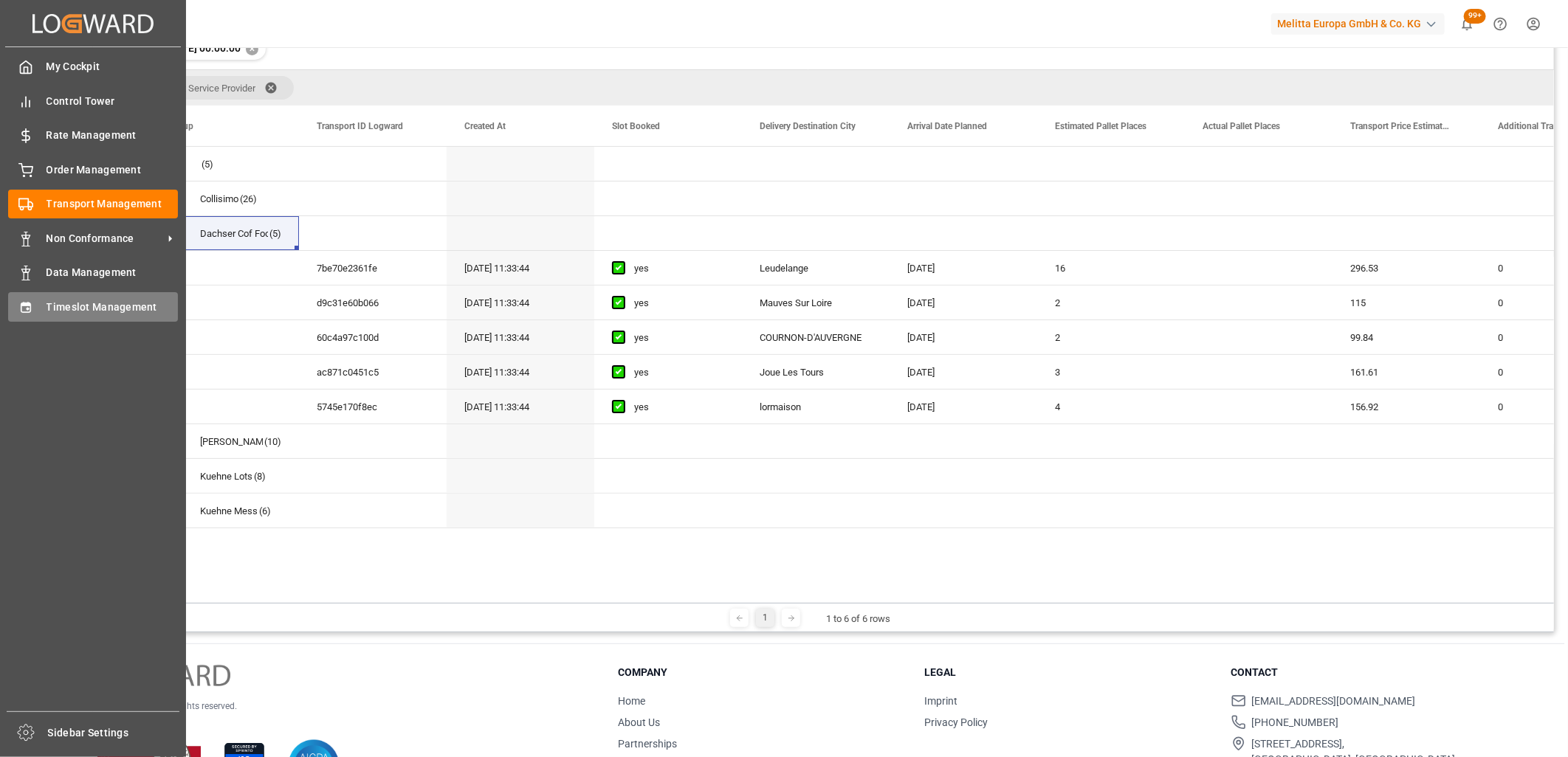
click at [39, 298] on div "Timeslot Management Timeslot Management" at bounding box center [92, 306] width 170 height 29
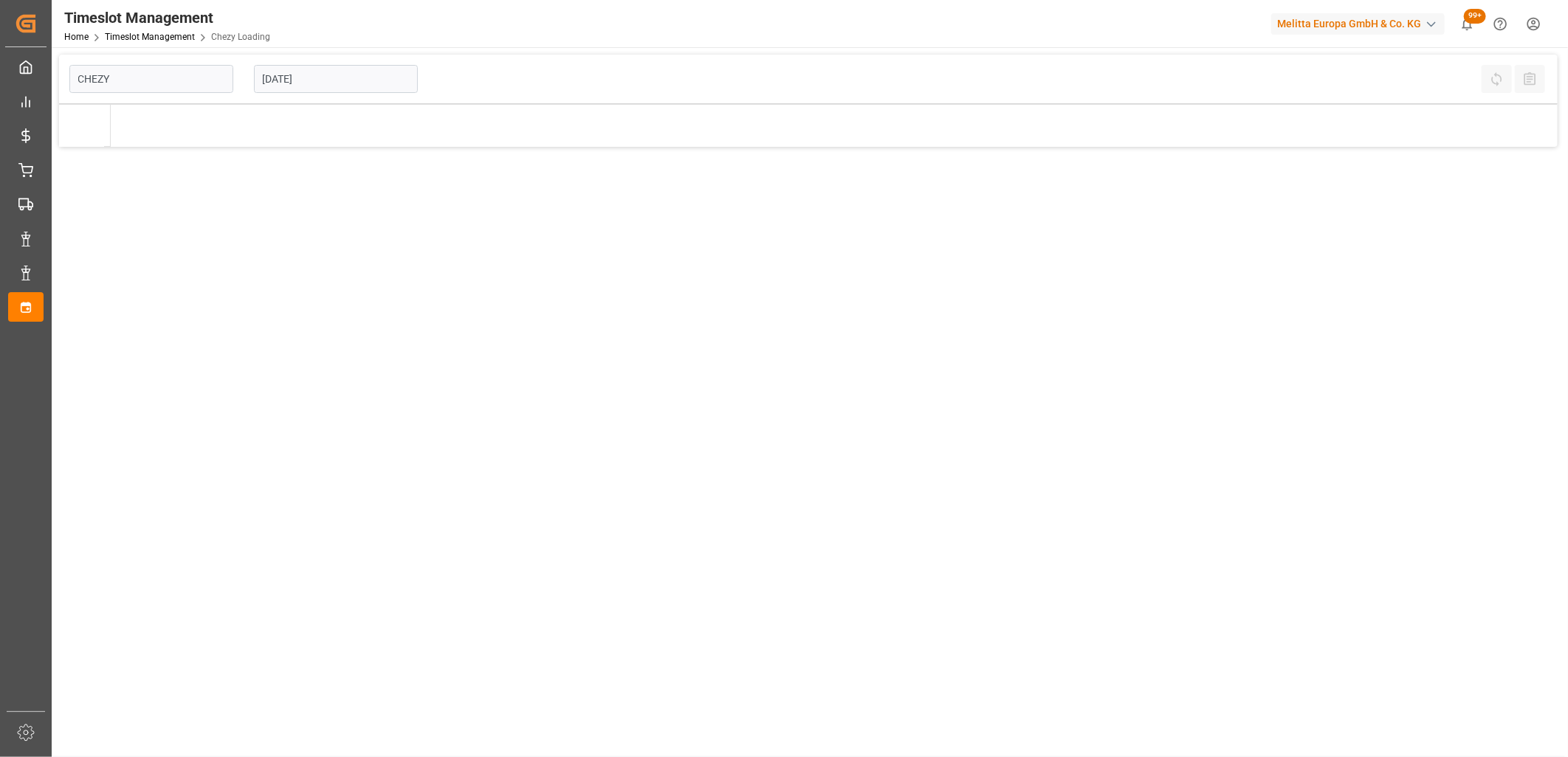
type input "Chezy Loading"
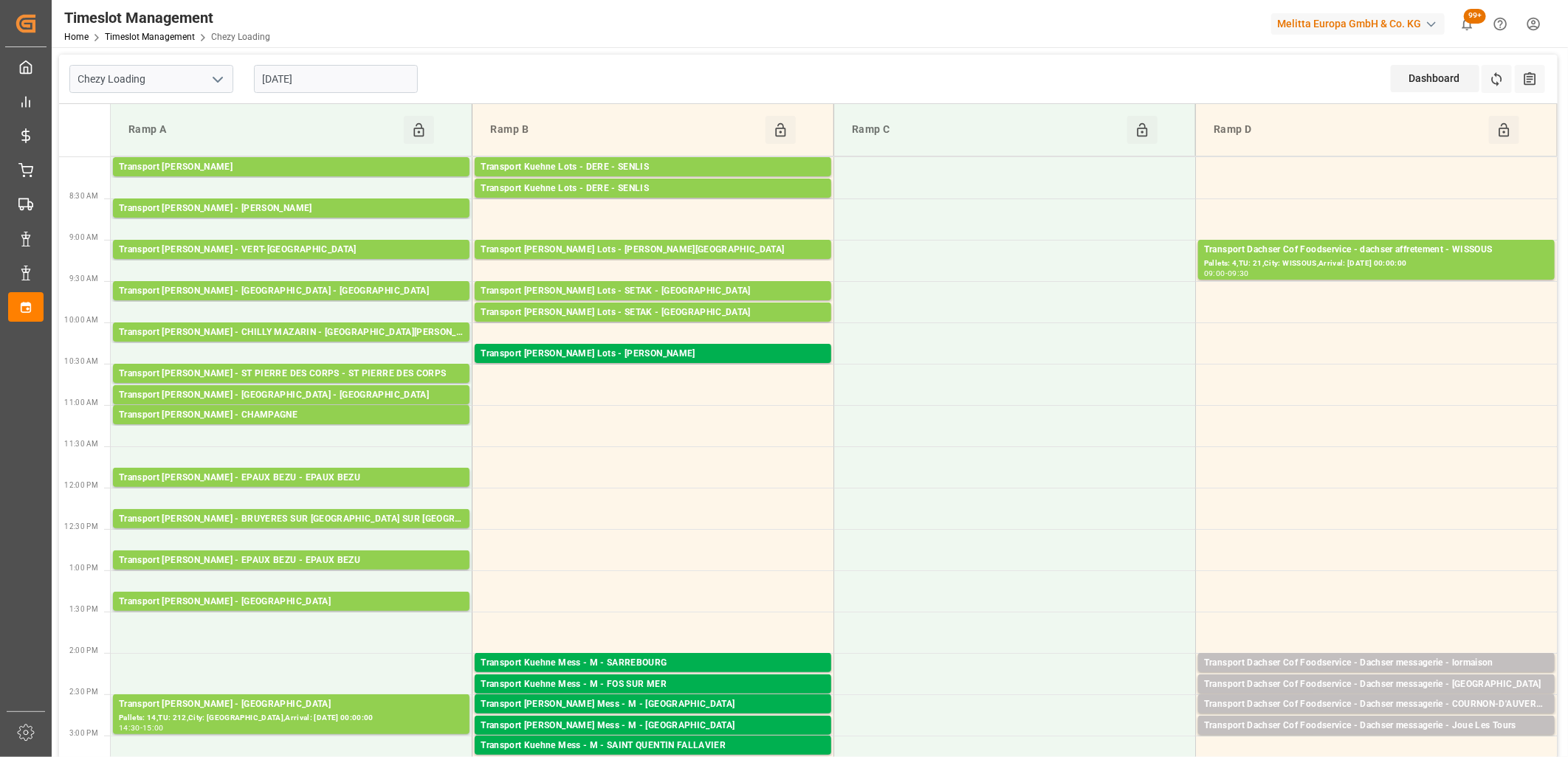
click at [379, 70] on input "[DATE]" at bounding box center [336, 79] width 164 height 28
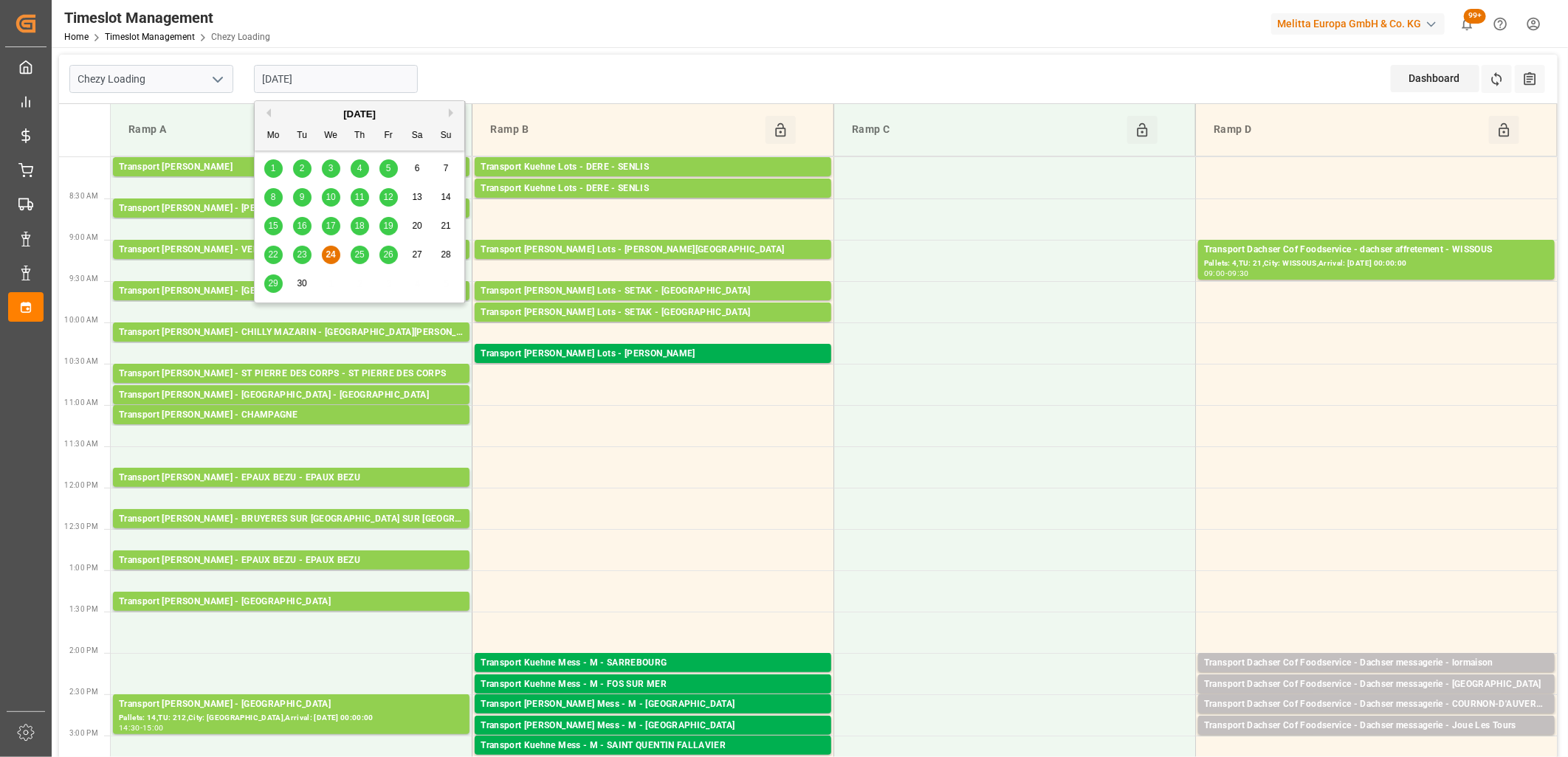
click at [357, 266] on div "22 23 24 25 26 27 28" at bounding box center [359, 254] width 202 height 29
click at [357, 256] on span "25" at bounding box center [359, 254] width 10 height 11
type input "[DATE]"
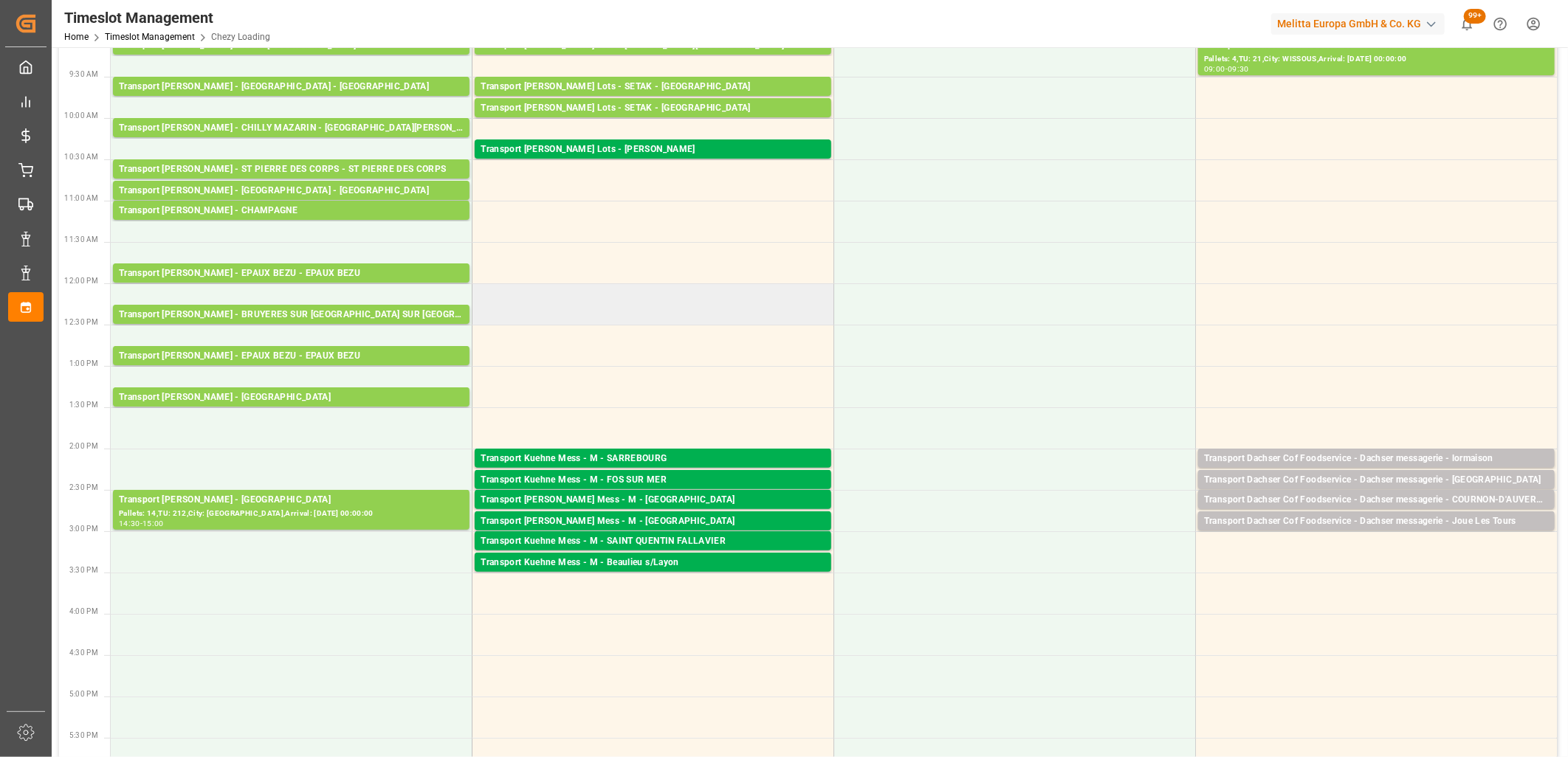
scroll to position [246, 0]
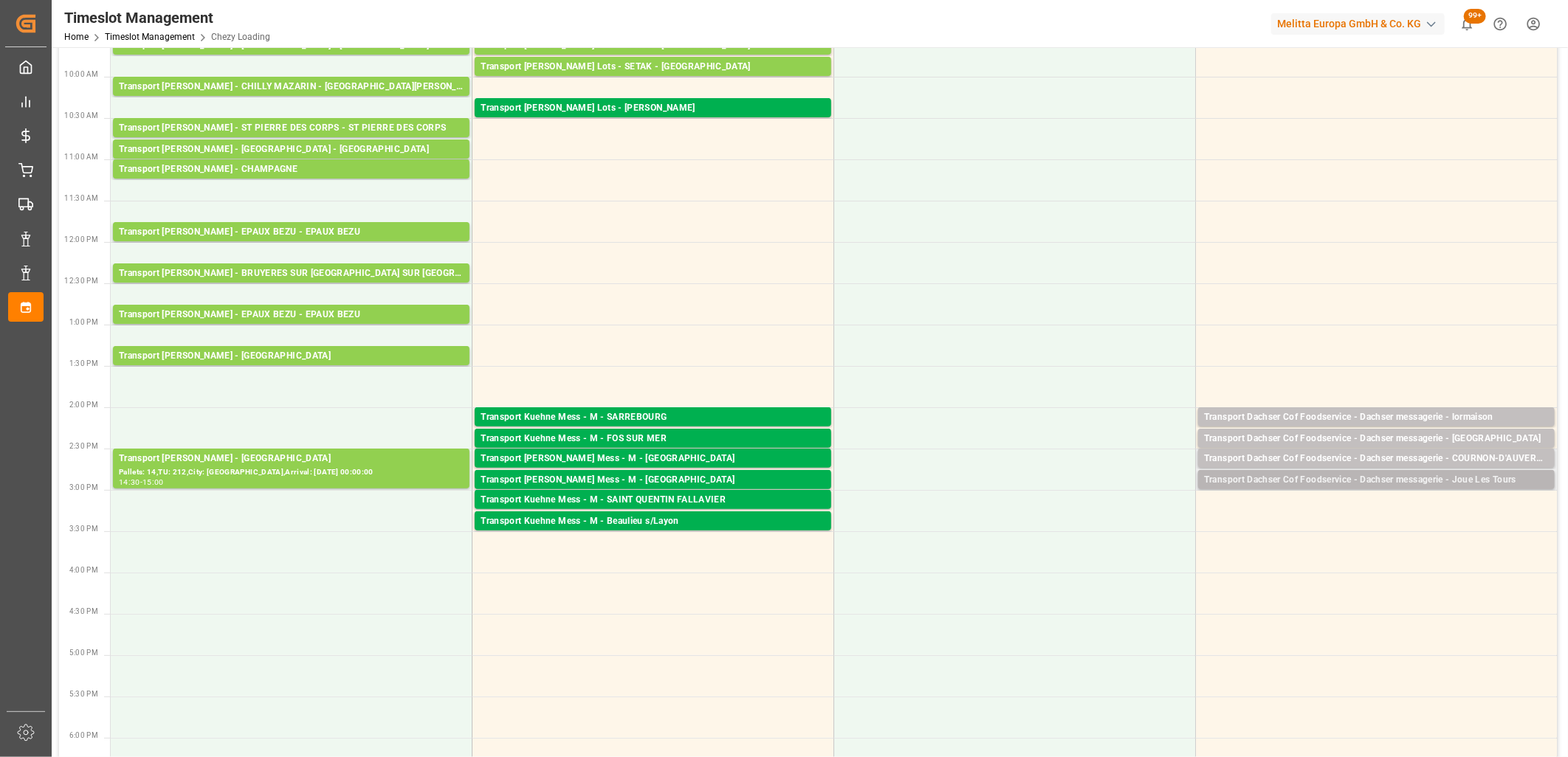
click at [1351, 482] on div "Transport Dachser Cof Foodservice - Dachser messagerie - Joue Les Tours" at bounding box center [1377, 481] width 345 height 15
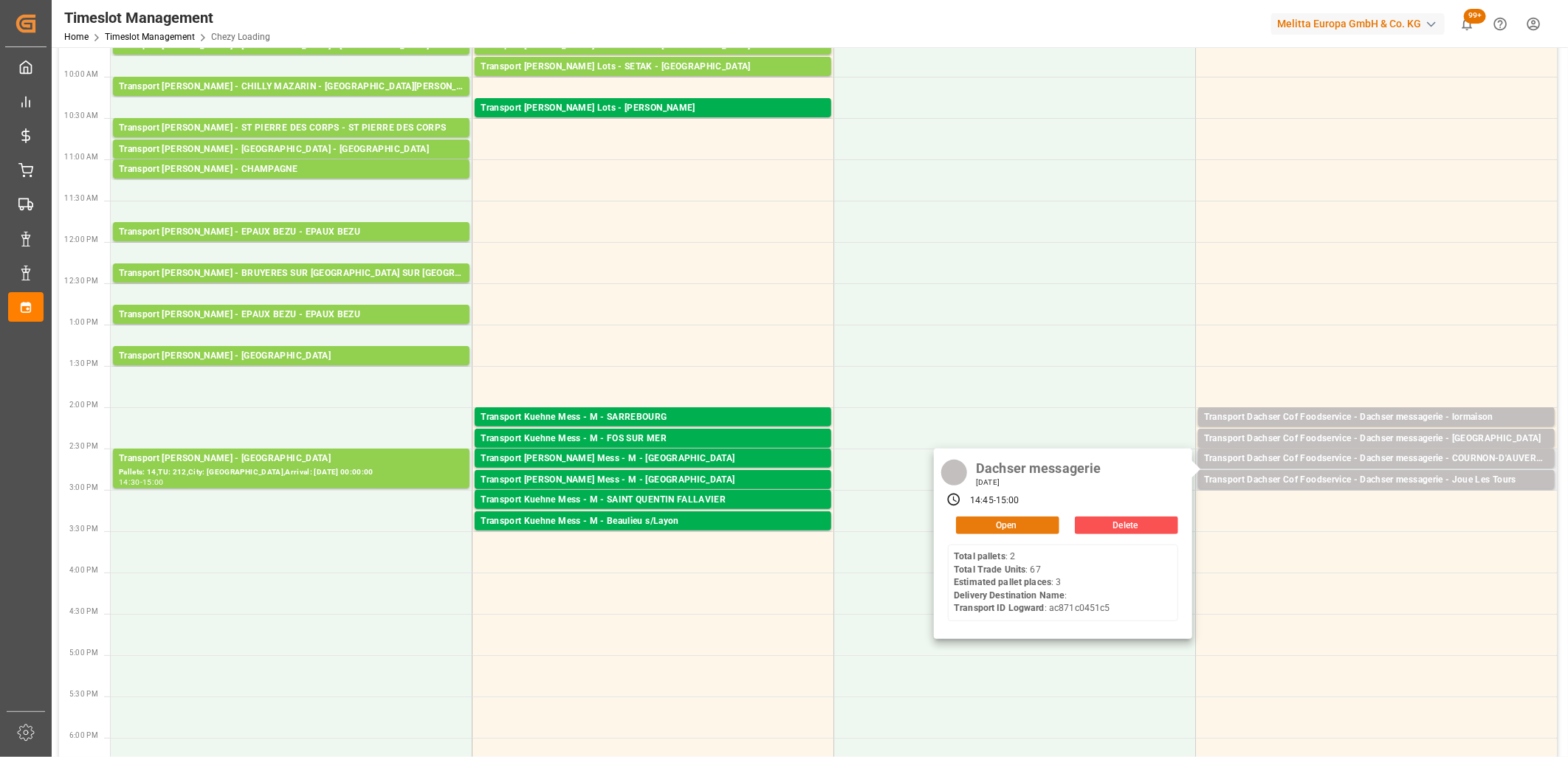
click at [970, 527] on button "Open" at bounding box center [1007, 525] width 103 height 18
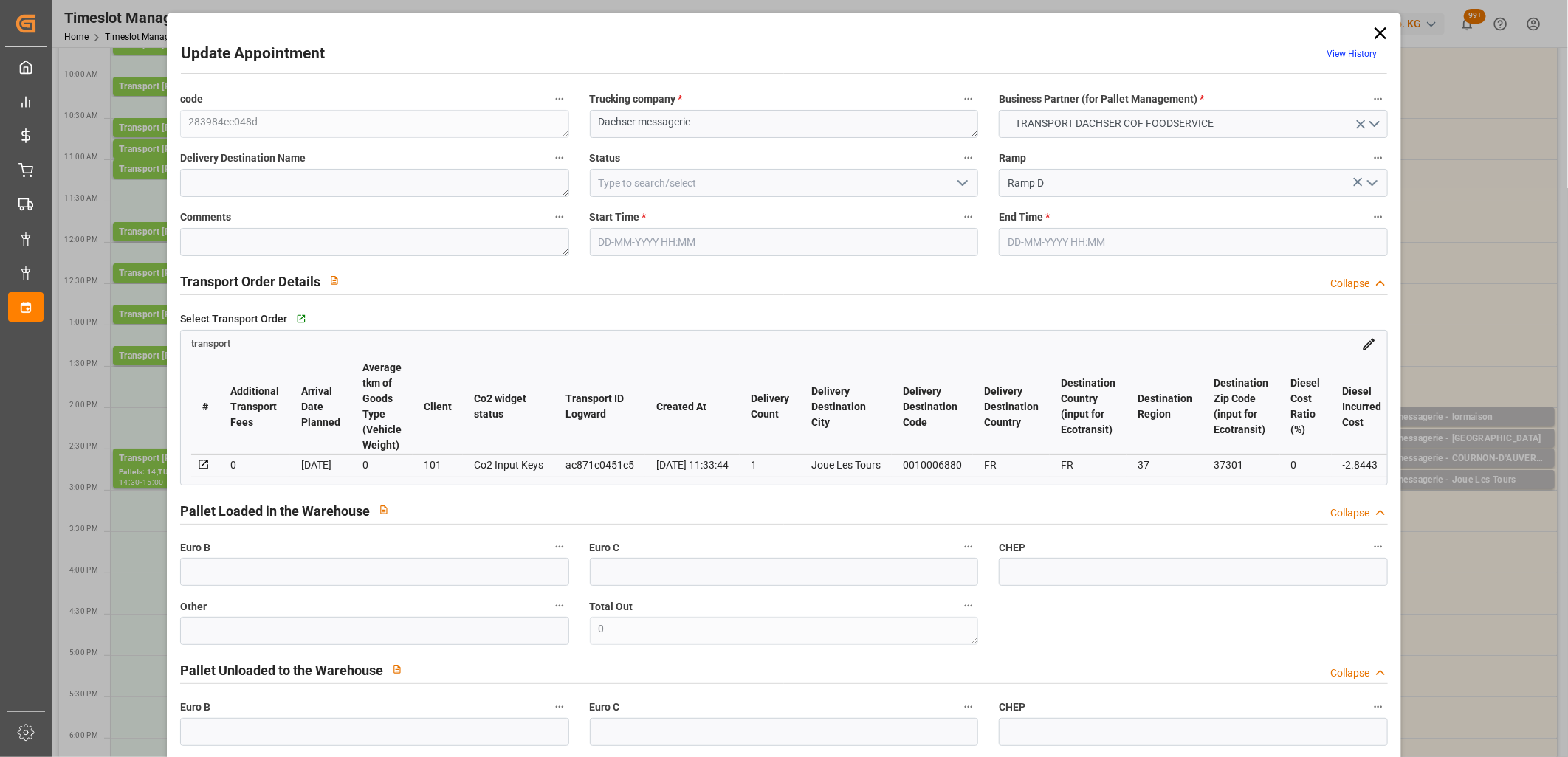
type input "[DATE] 14:45"
type input "[DATE] 15:00"
type input "[DATE] 11:58"
type input "[DATE] 11:33"
type input "[DATE]"
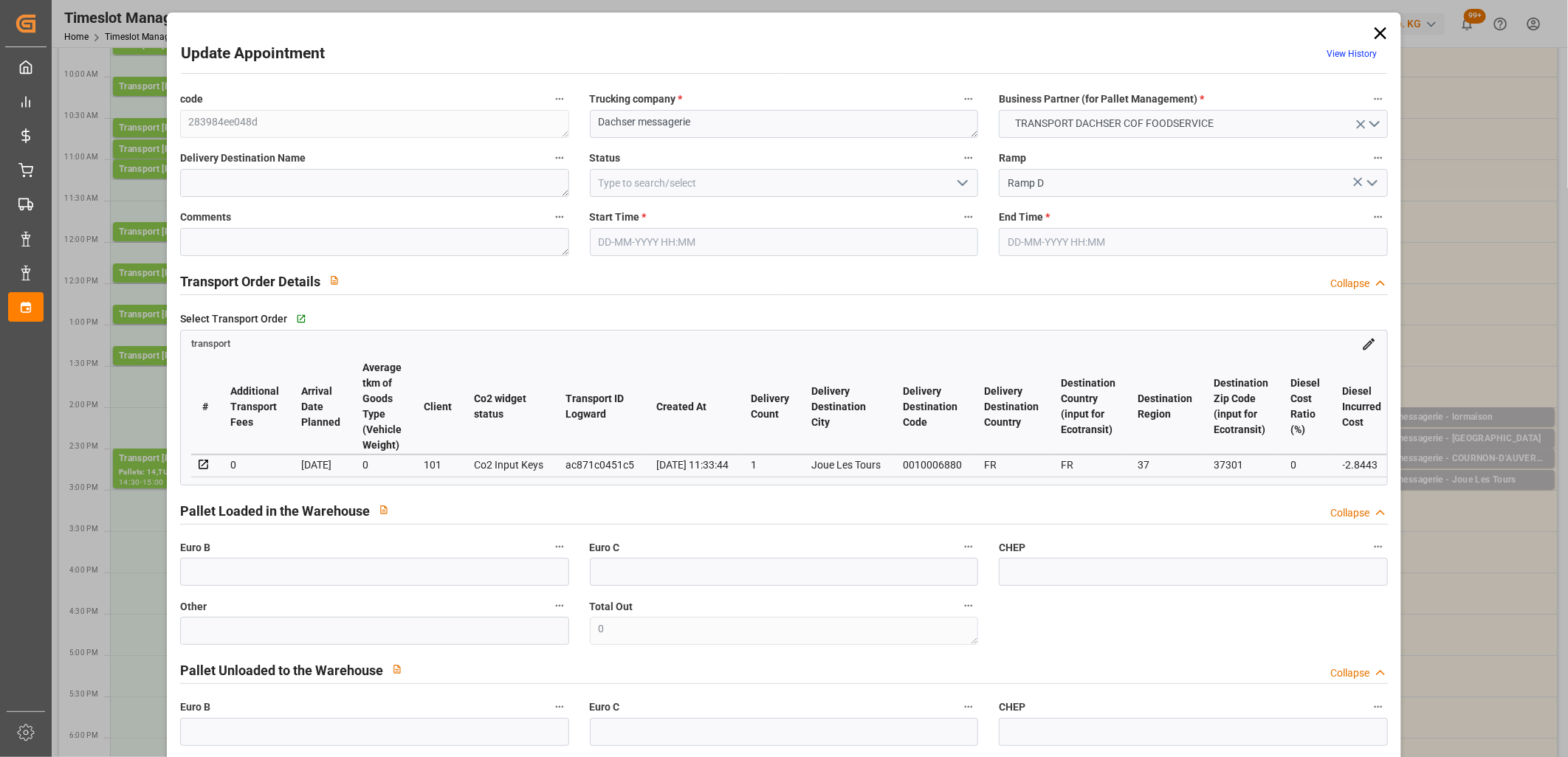
type input "[DATE]"
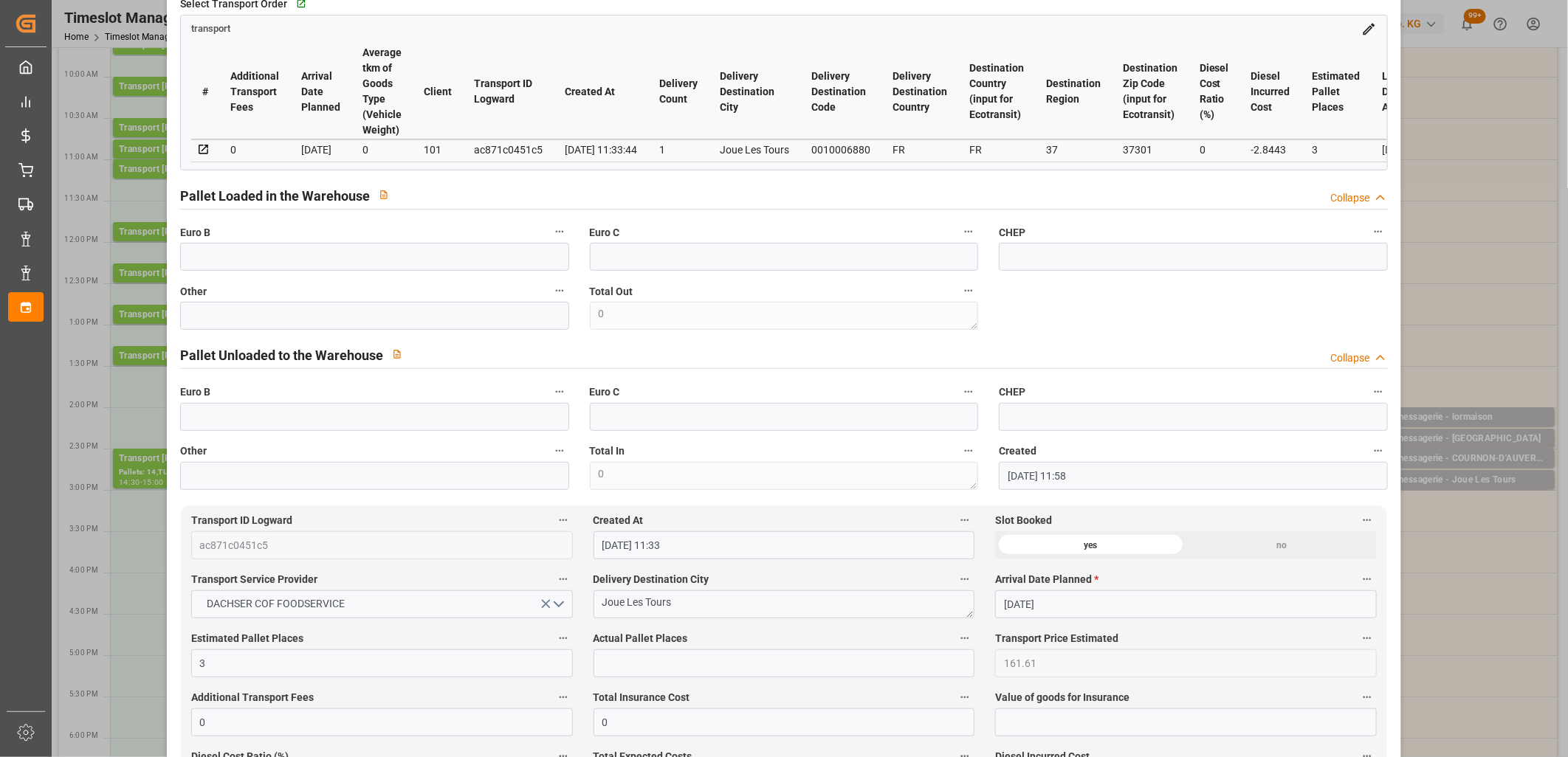
scroll to position [327, 0]
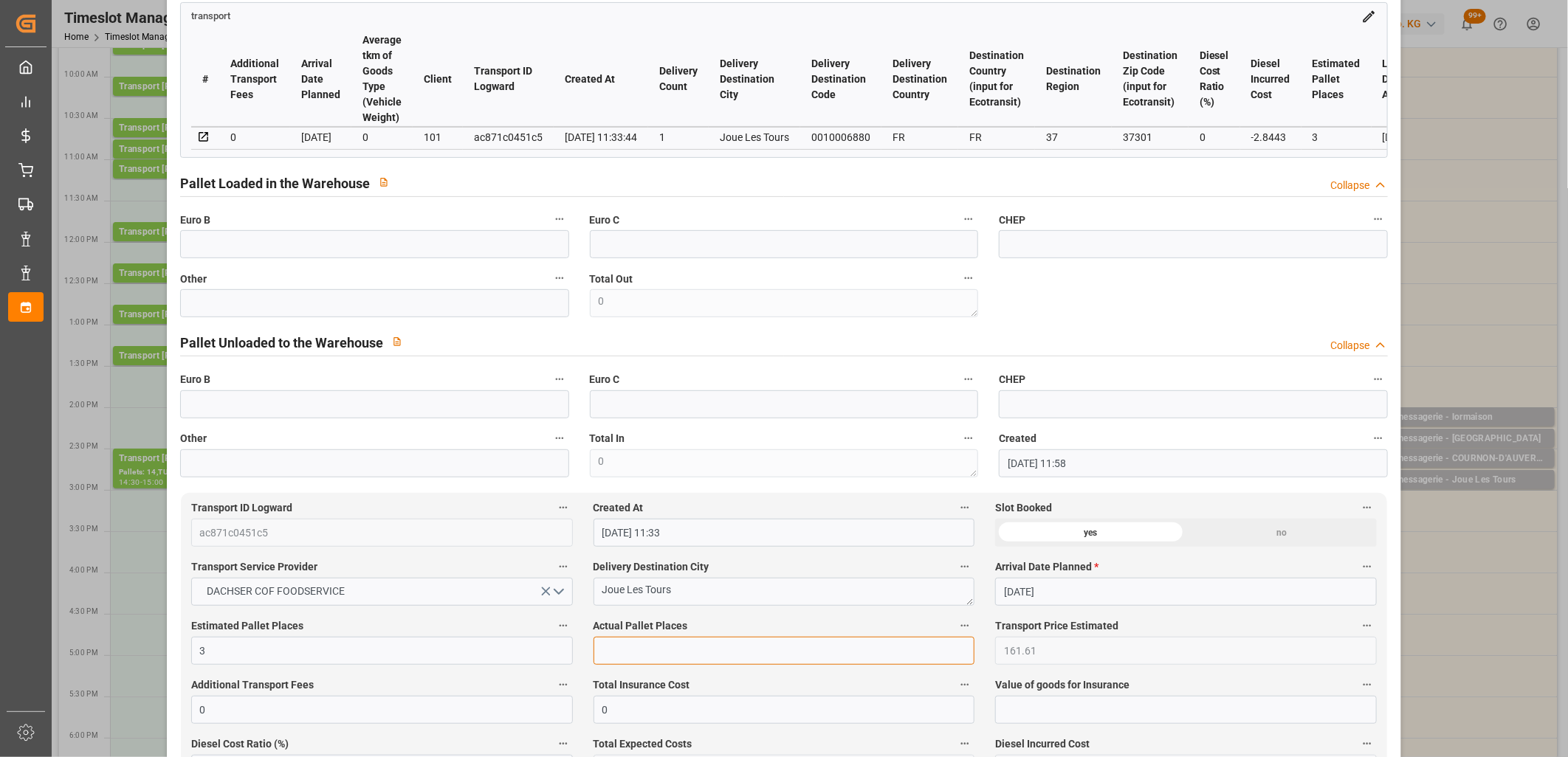
click at [681, 650] on input "text" at bounding box center [784, 651] width 382 height 28
type input "3"
click at [500, 310] on input "text" at bounding box center [375, 304] width 389 height 28
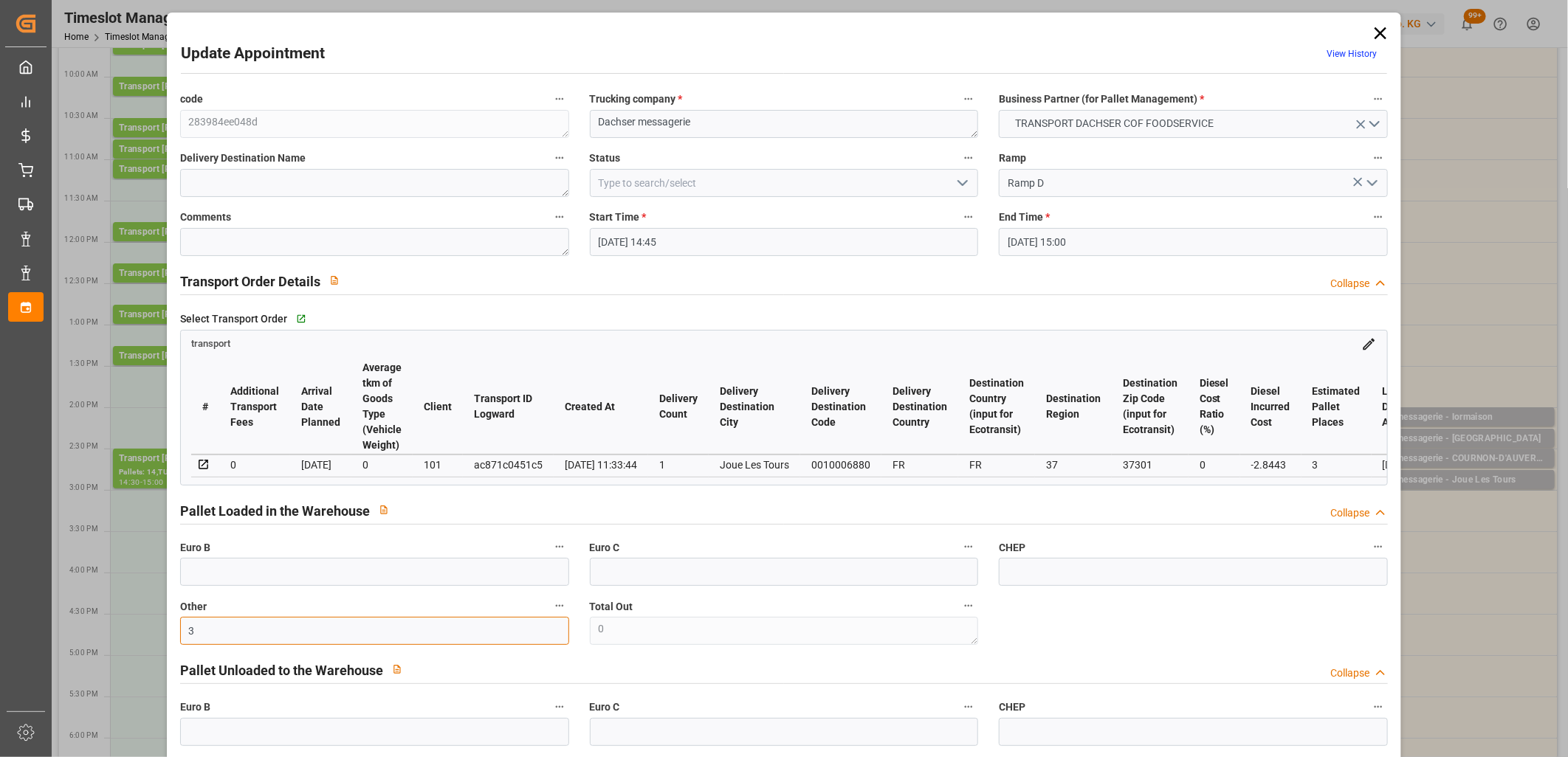
type input "3"
click at [964, 186] on icon "open menu" at bounding box center [963, 183] width 18 height 18
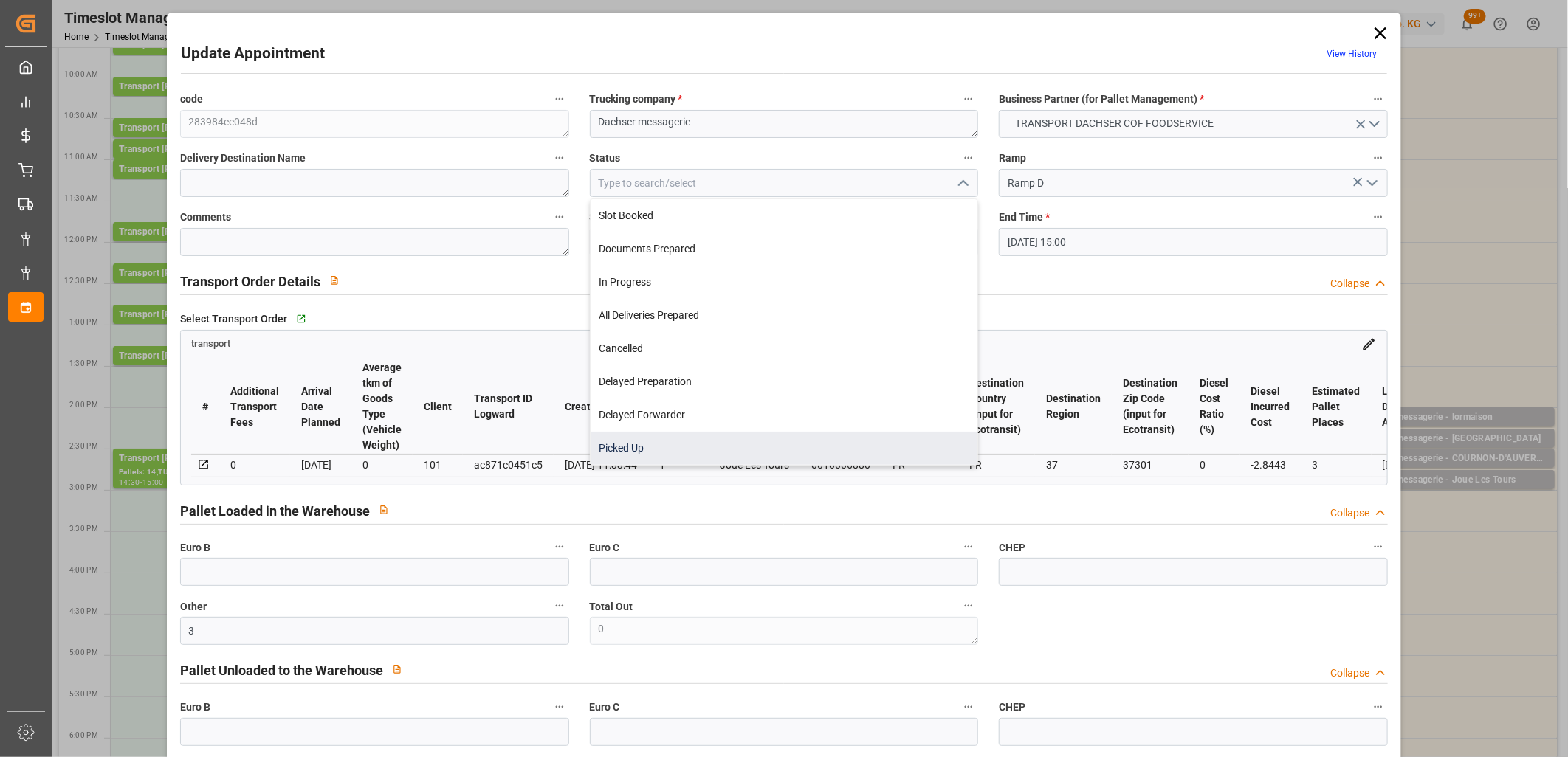
click at [821, 437] on div "Picked Up" at bounding box center [784, 449] width 387 height 33
type input "Picked Up"
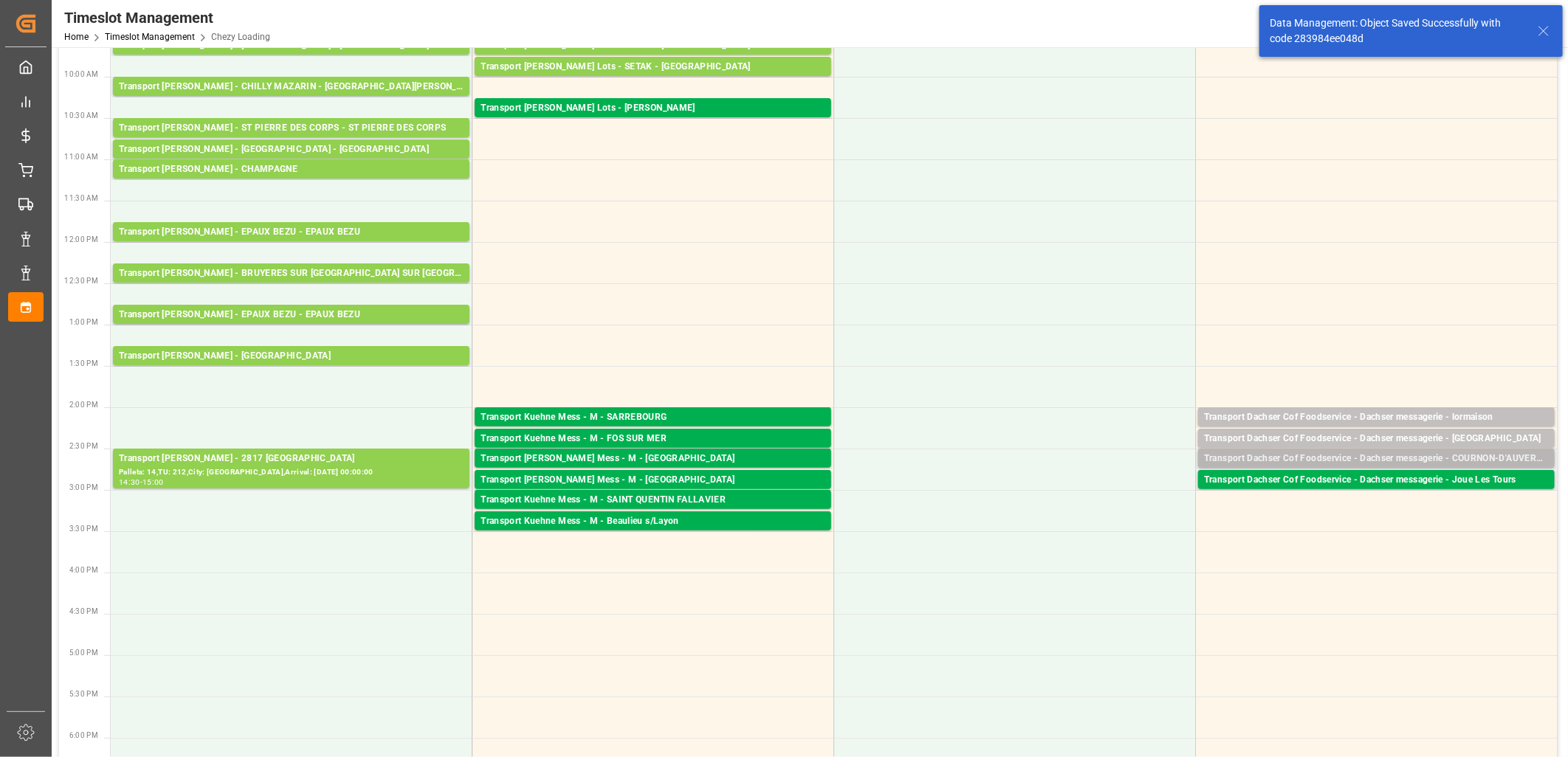
click at [1324, 460] on div "Transport Dachser Cof Foodservice - Dachser messagerie - COURNON-D'AUVERGNE" at bounding box center [1377, 459] width 345 height 15
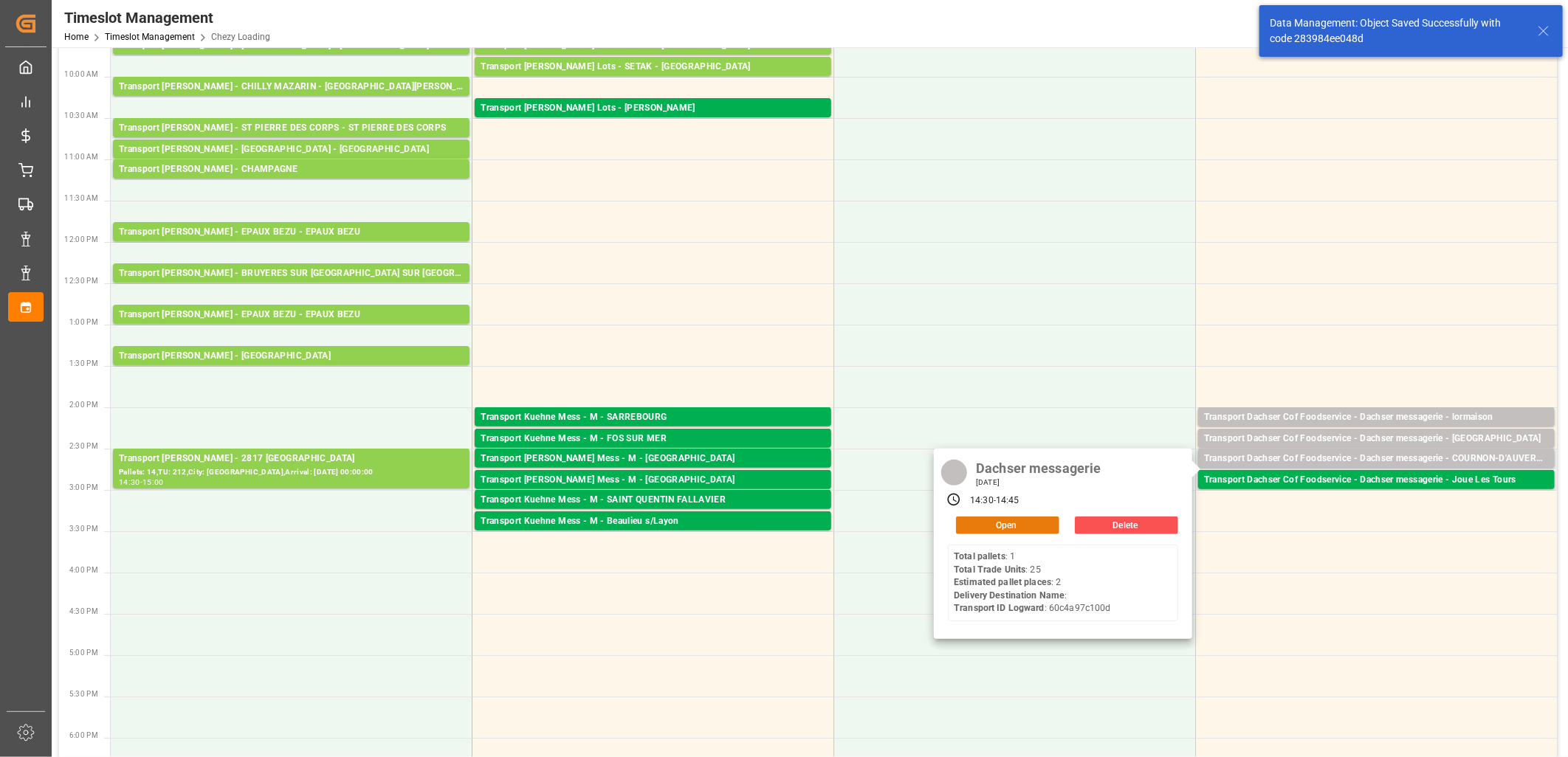
click at [1021, 519] on button "Open" at bounding box center [1007, 525] width 103 height 18
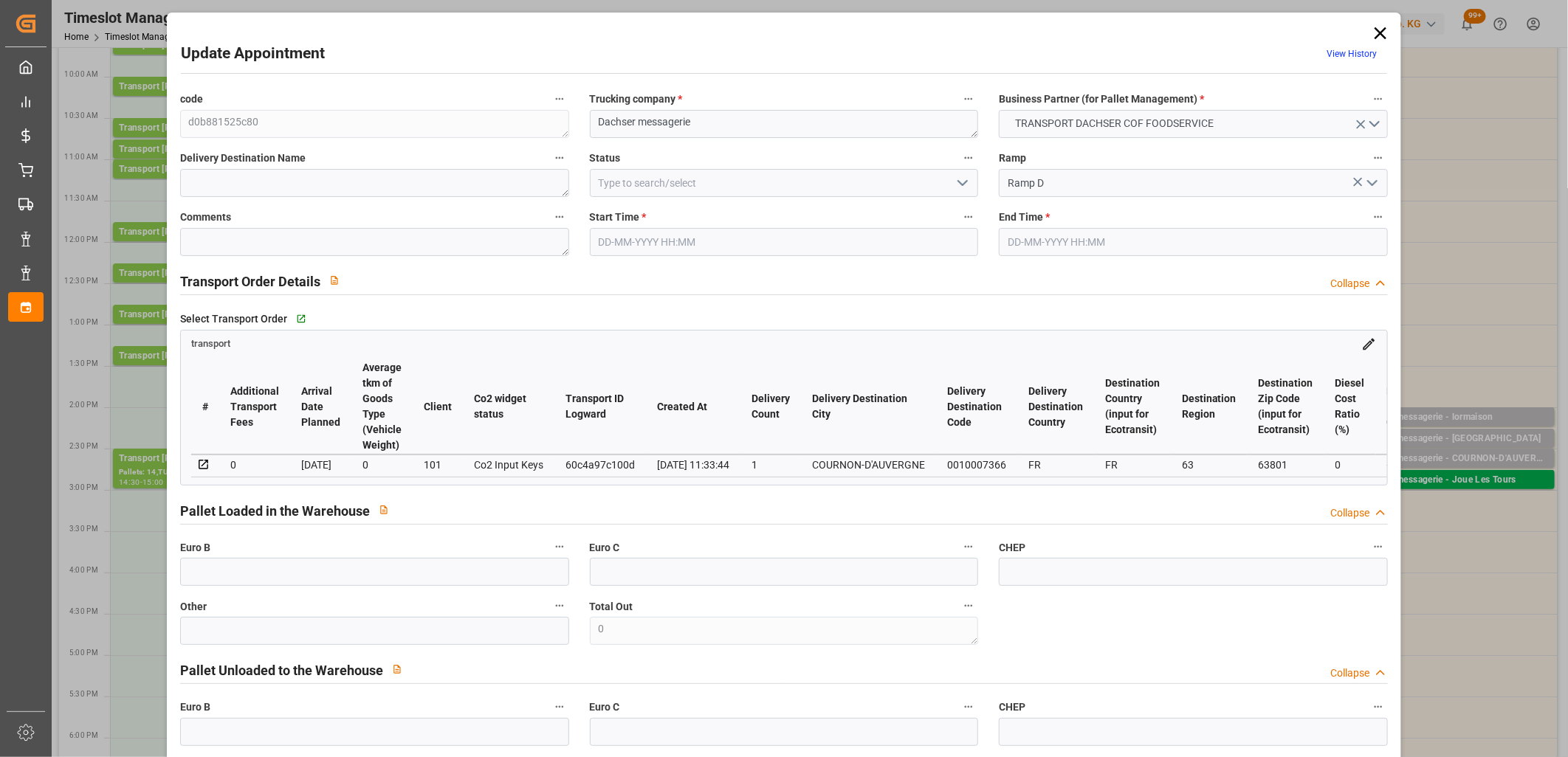
type input "[DATE] 14:30"
type input "[DATE] 14:45"
type input "[DATE] 11:58"
type input "[DATE] 11:33"
type input "[DATE]"
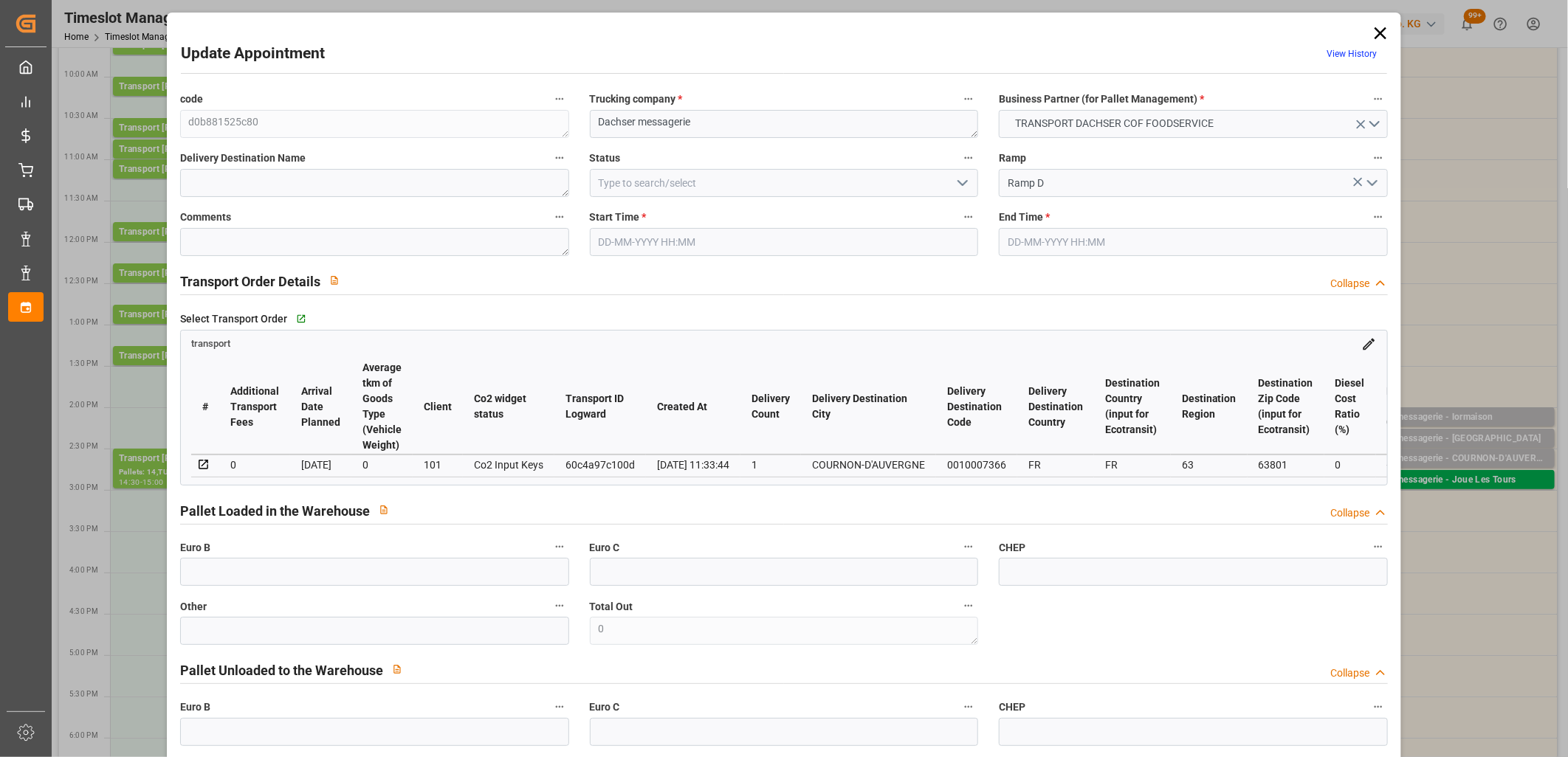
type input "[DATE]"
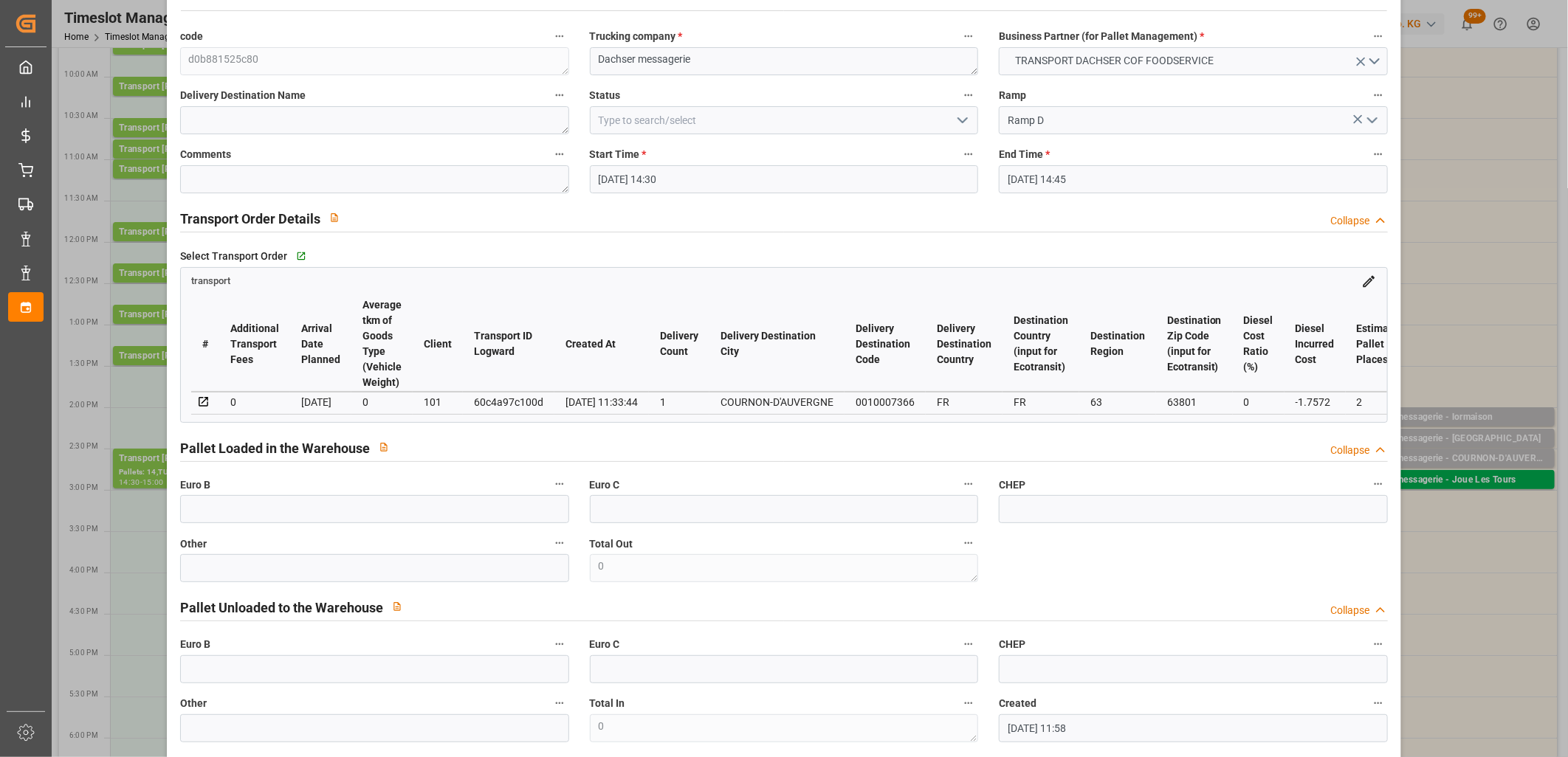
scroll to position [327, 0]
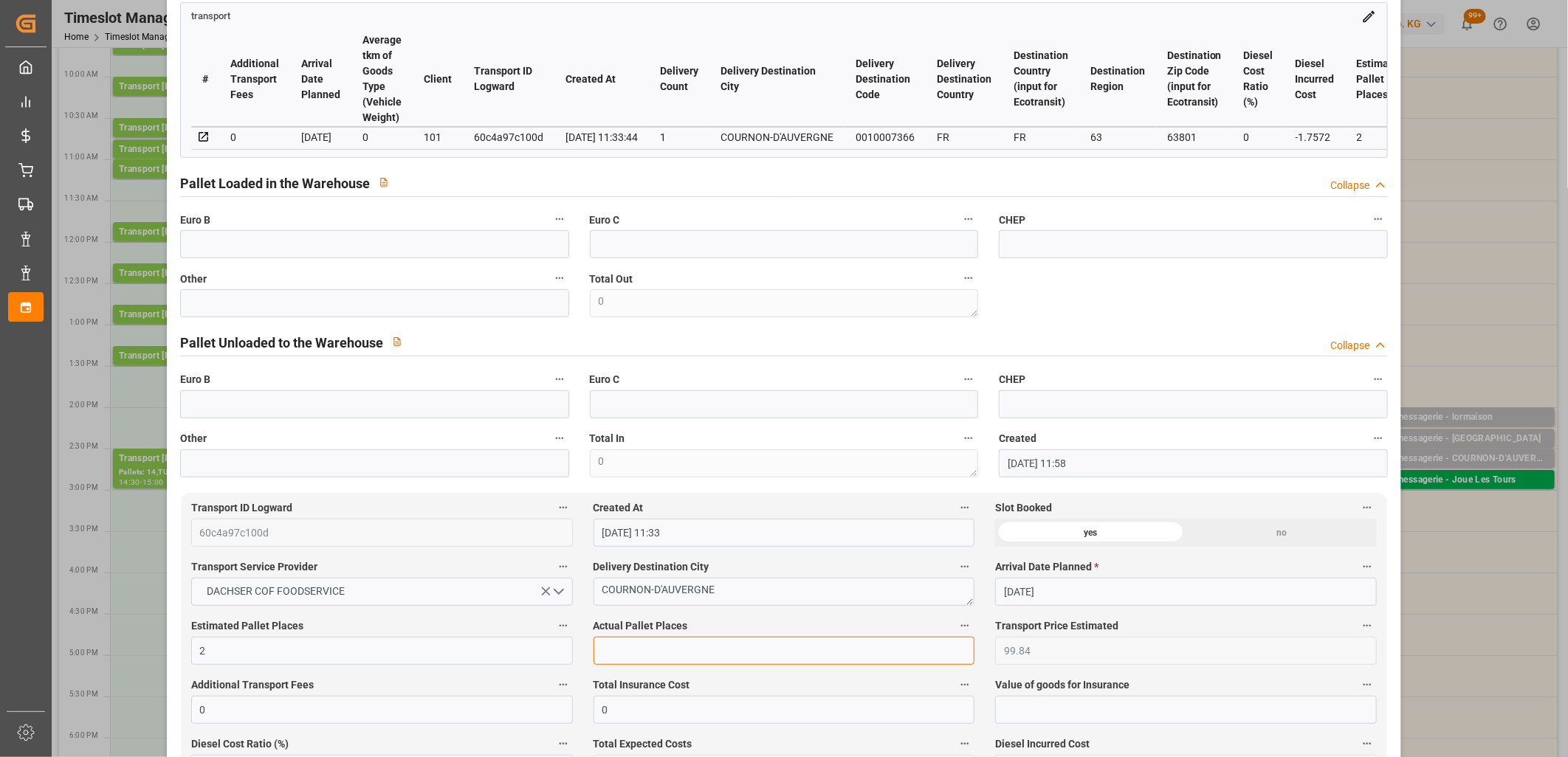
click at [667, 656] on input "text" at bounding box center [784, 651] width 382 height 28
type input "1"
click at [235, 308] on input "text" at bounding box center [375, 304] width 389 height 28
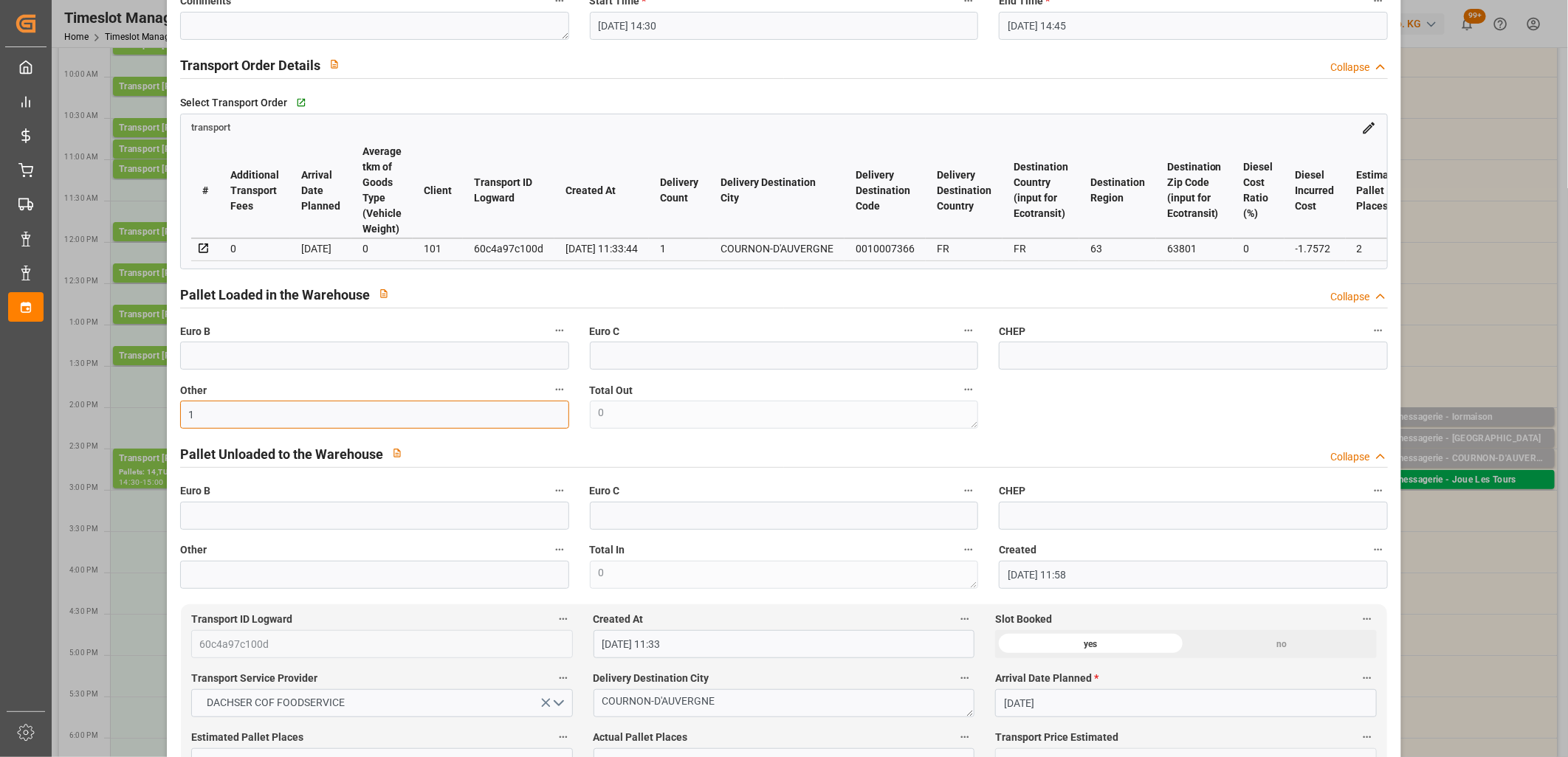
scroll to position [0, 0]
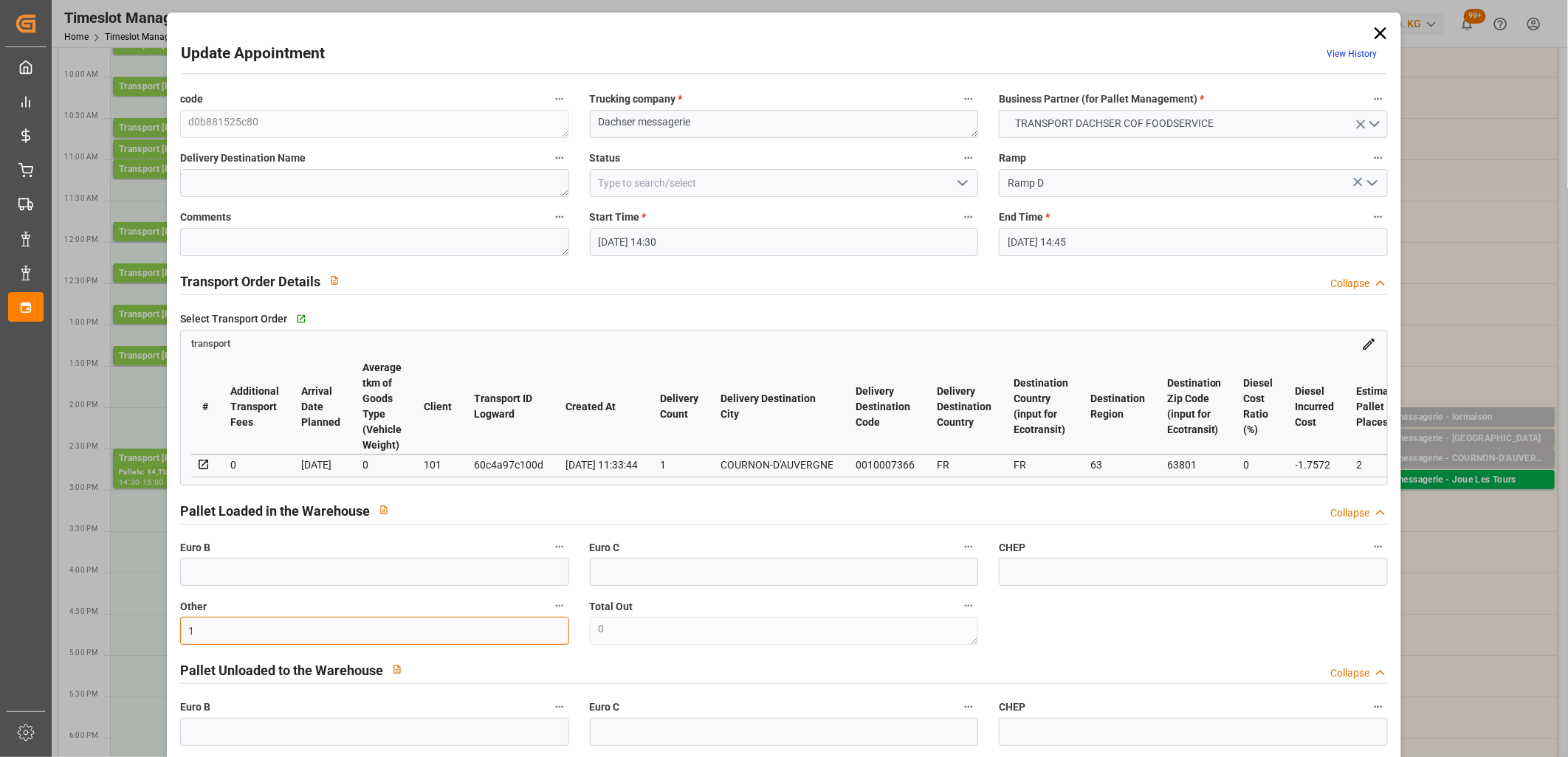
type input "1"
click at [958, 187] on icon "open menu" at bounding box center [963, 183] width 18 height 18
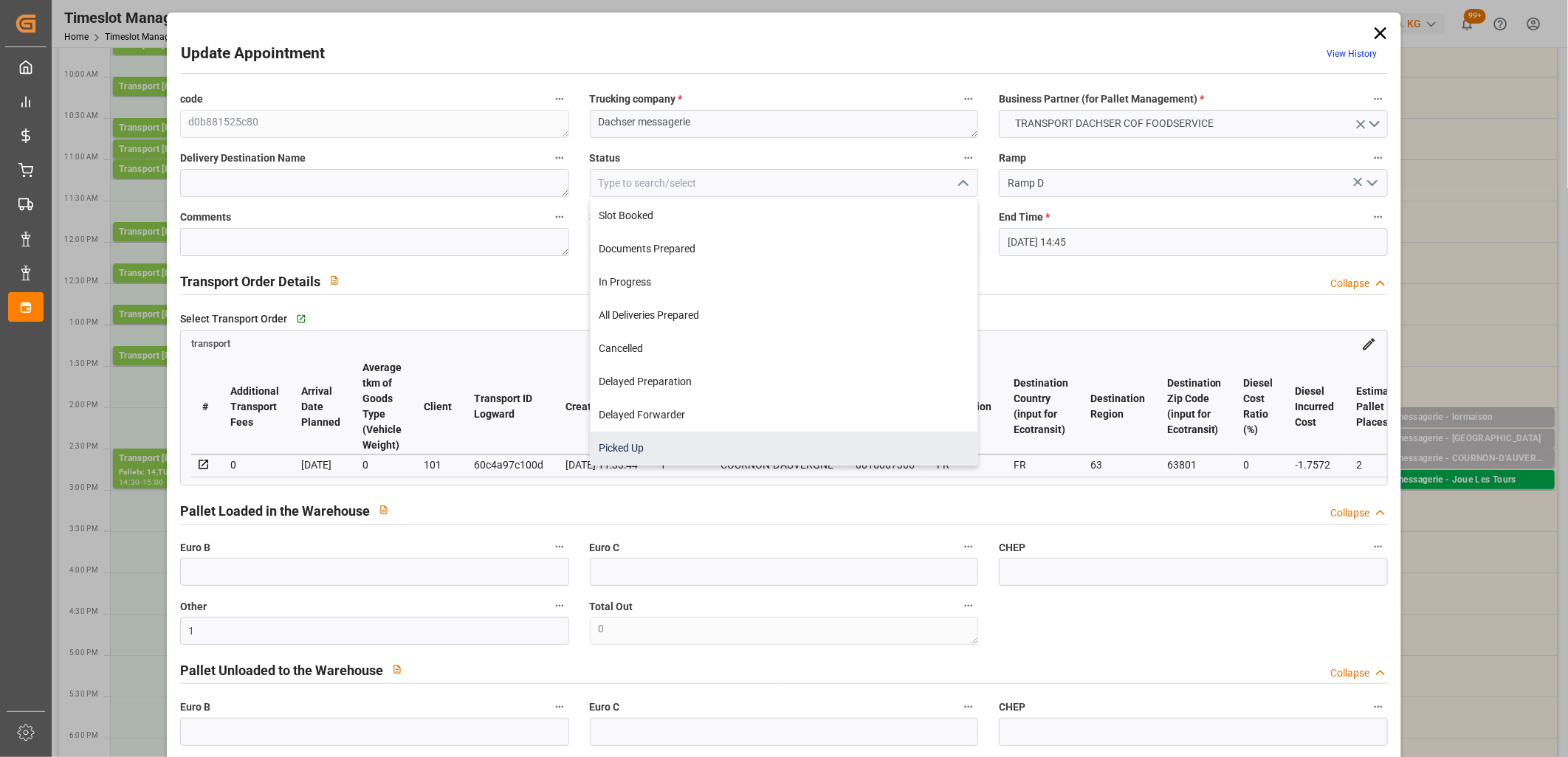
click at [844, 437] on div "Picked Up" at bounding box center [784, 449] width 387 height 33
type input "Picked Up"
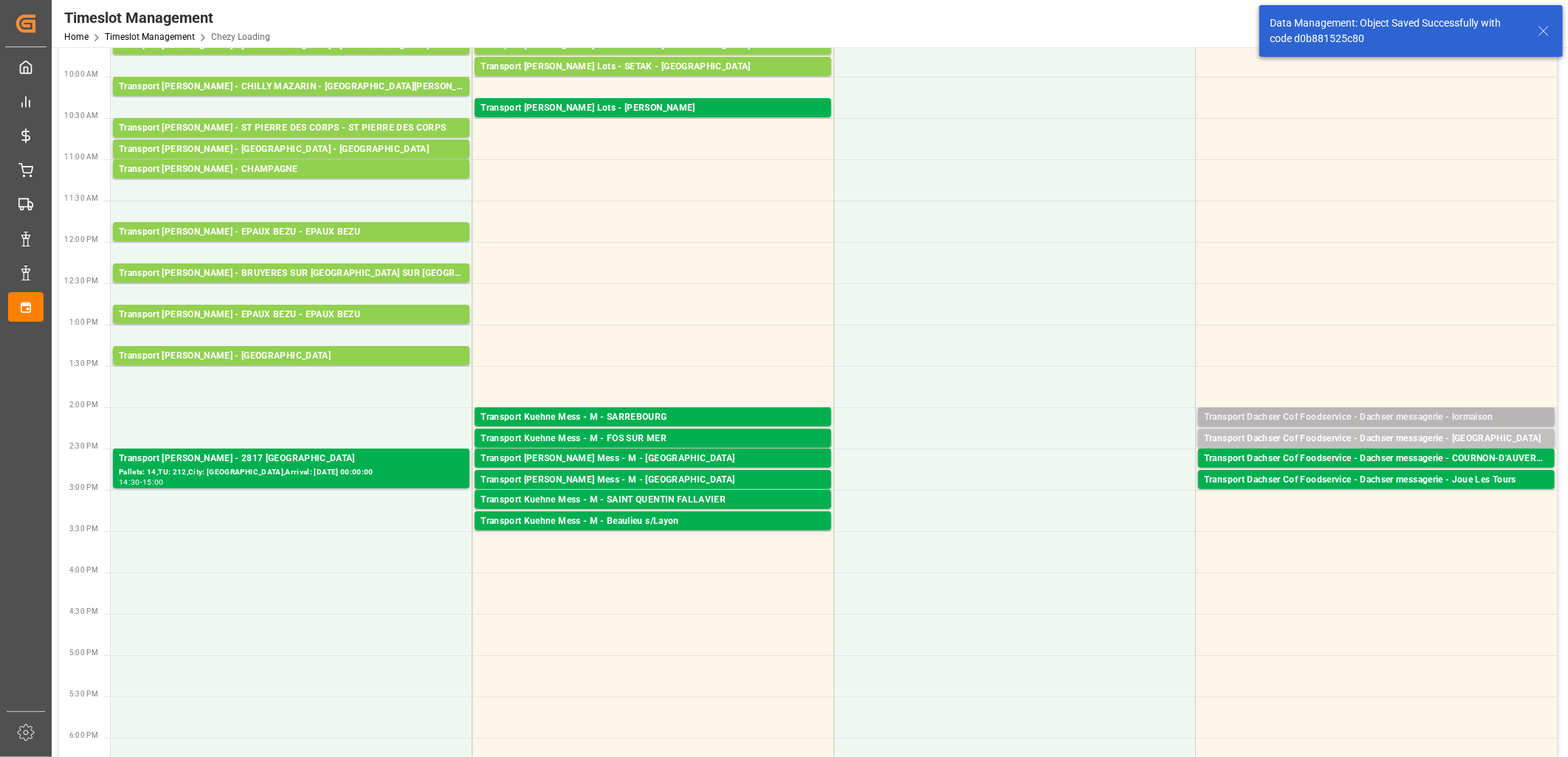
click at [1385, 415] on div "Transport Dachser Cof Foodservice - Dachser messagerie - lormaison" at bounding box center [1377, 417] width 345 height 15
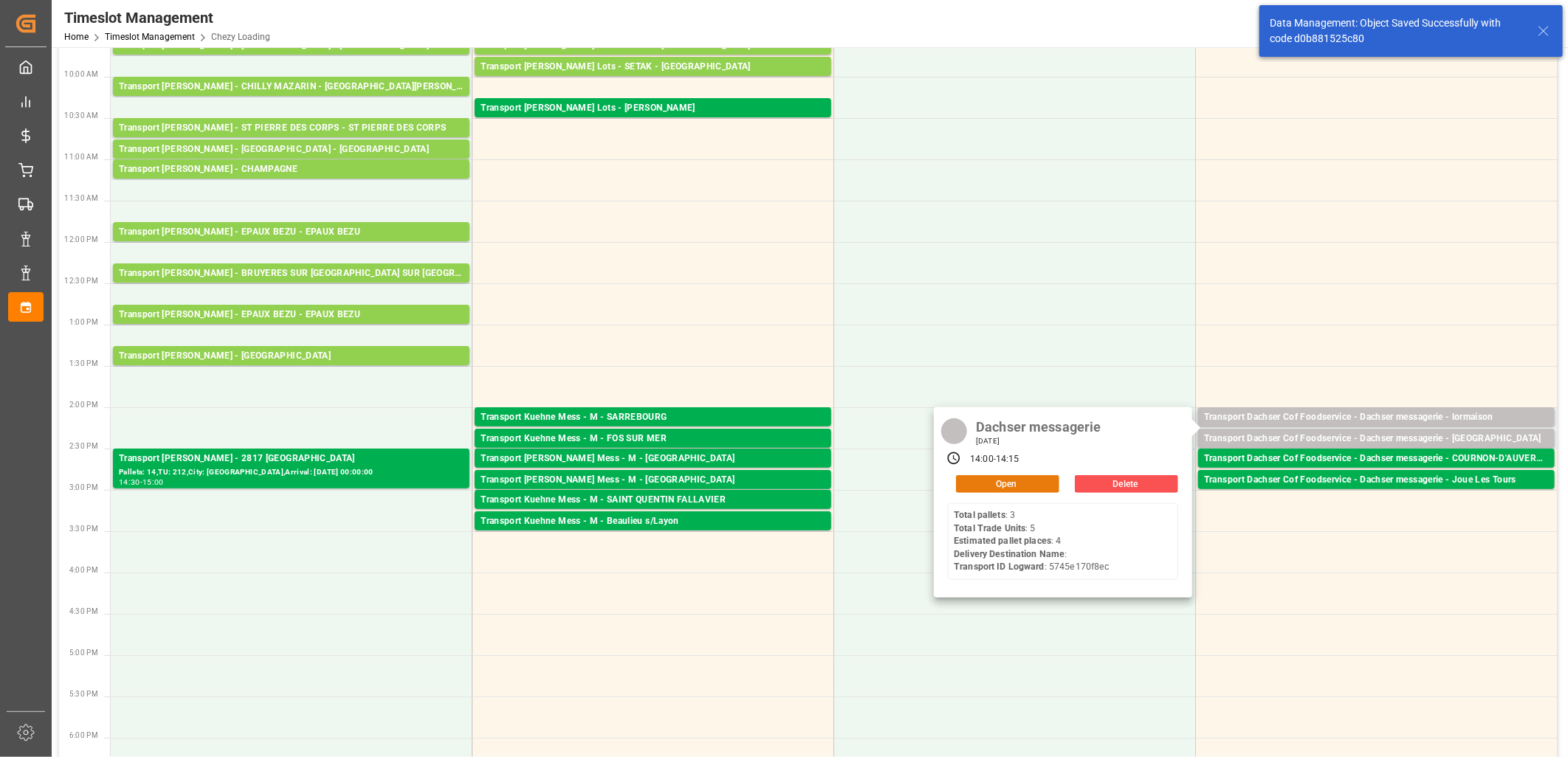
click at [1042, 482] on button "Open" at bounding box center [1007, 484] width 103 height 18
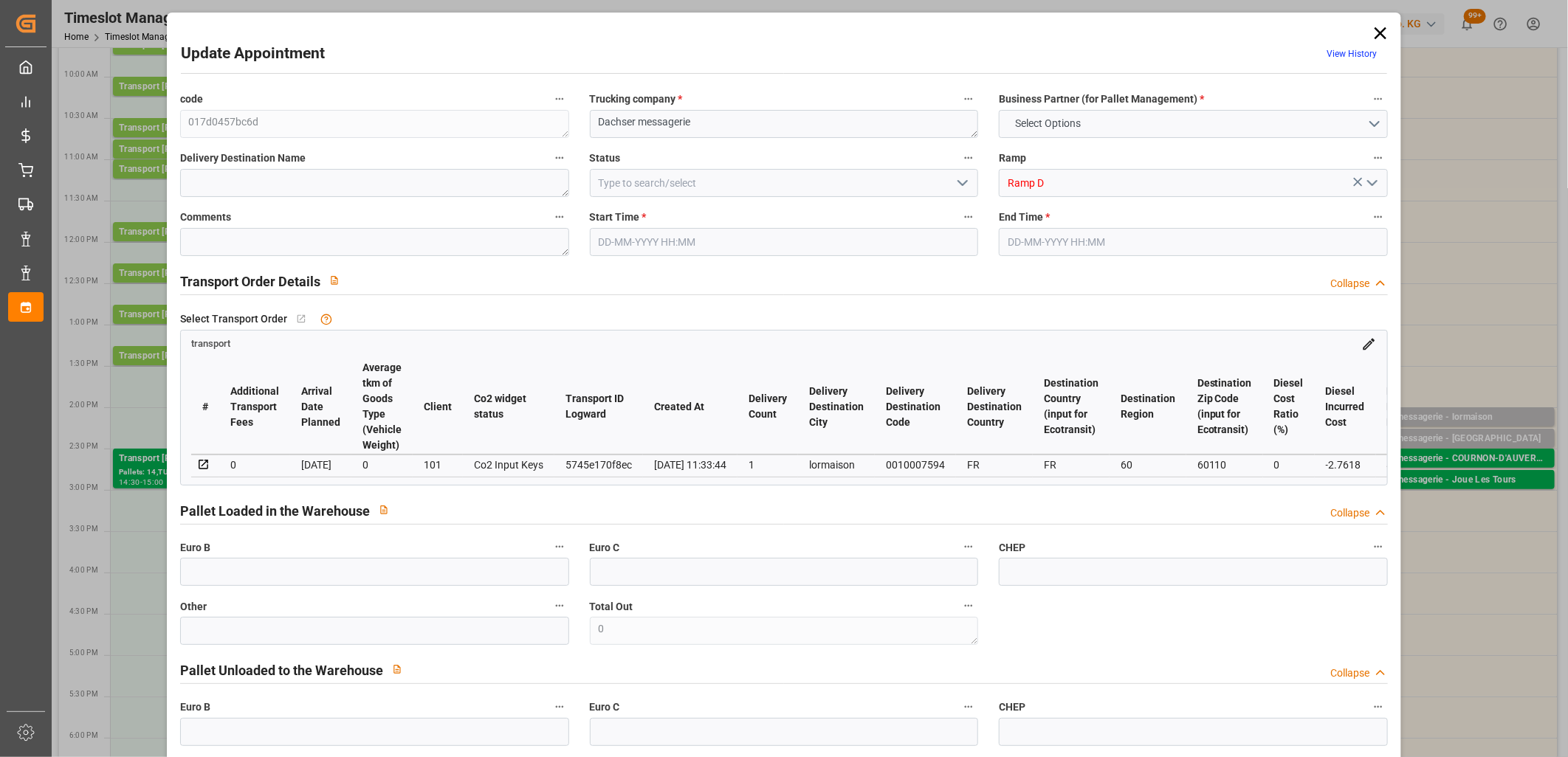
type input "4"
type input "156.92"
type input "0"
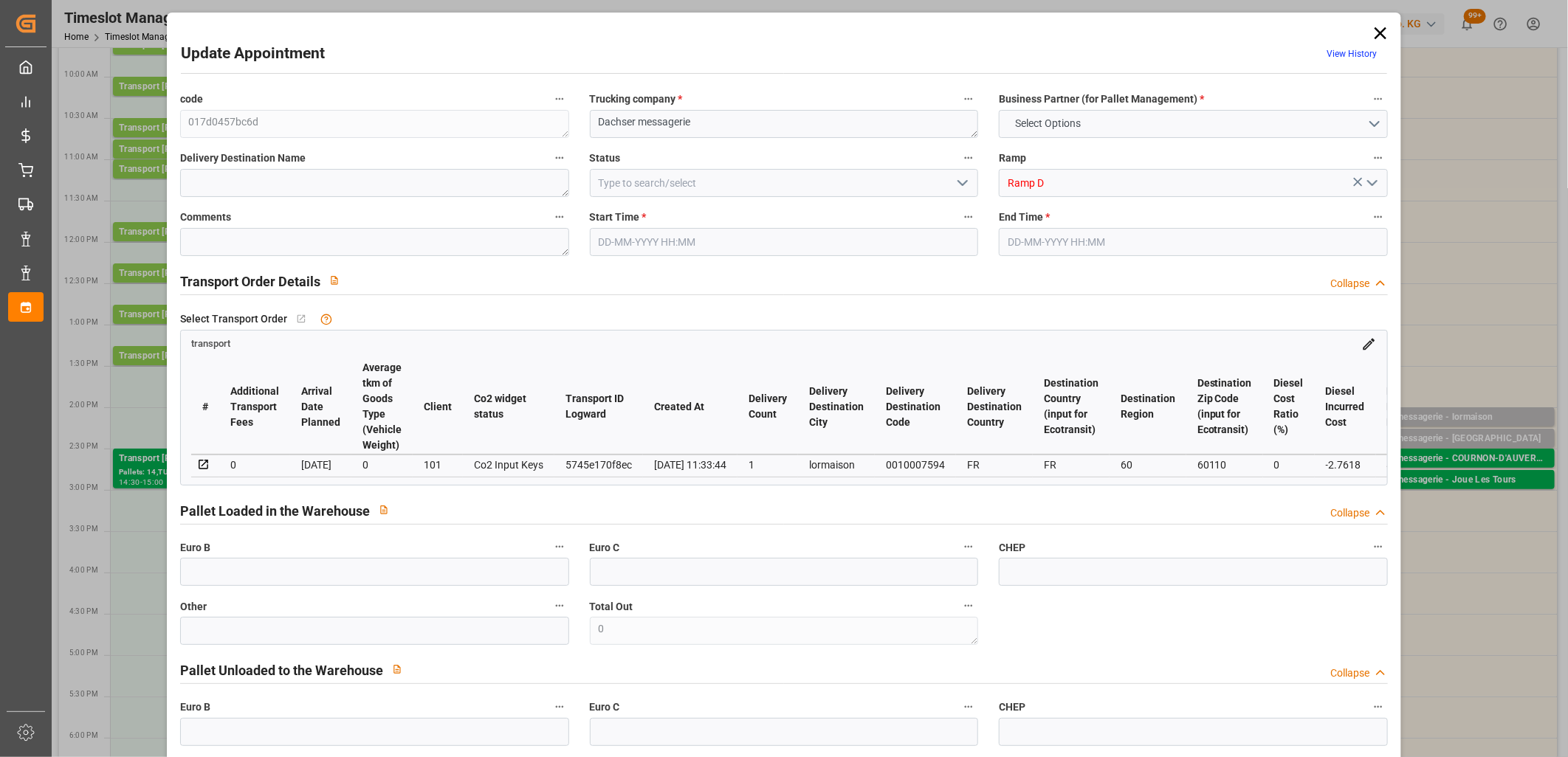
type input "154.1582"
type input "-2.7618"
type input "3"
type input "712.32"
type input "944.215"
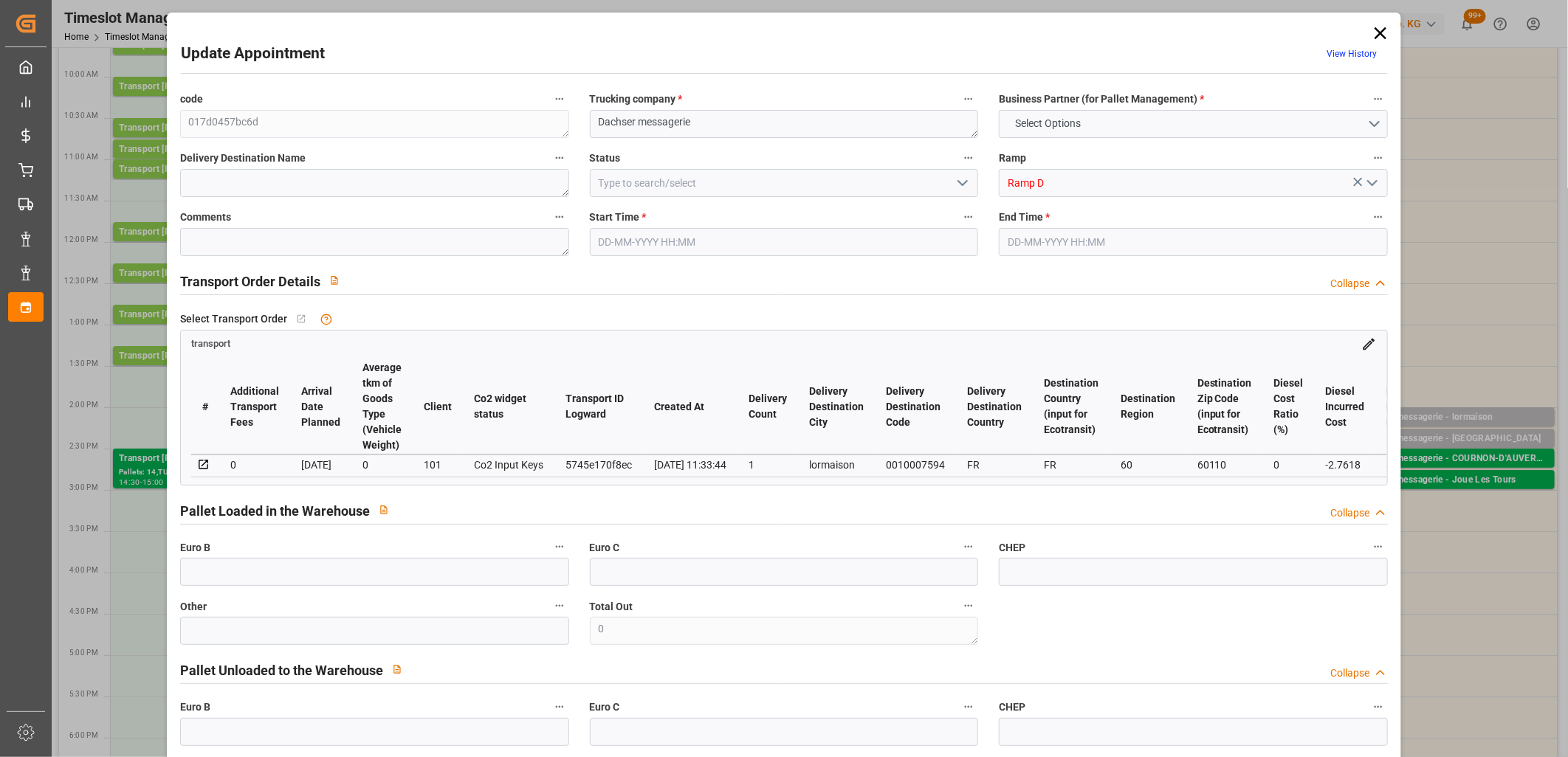
type input "2685.32"
type input "60"
type input "3"
type input "5"
type input "4"
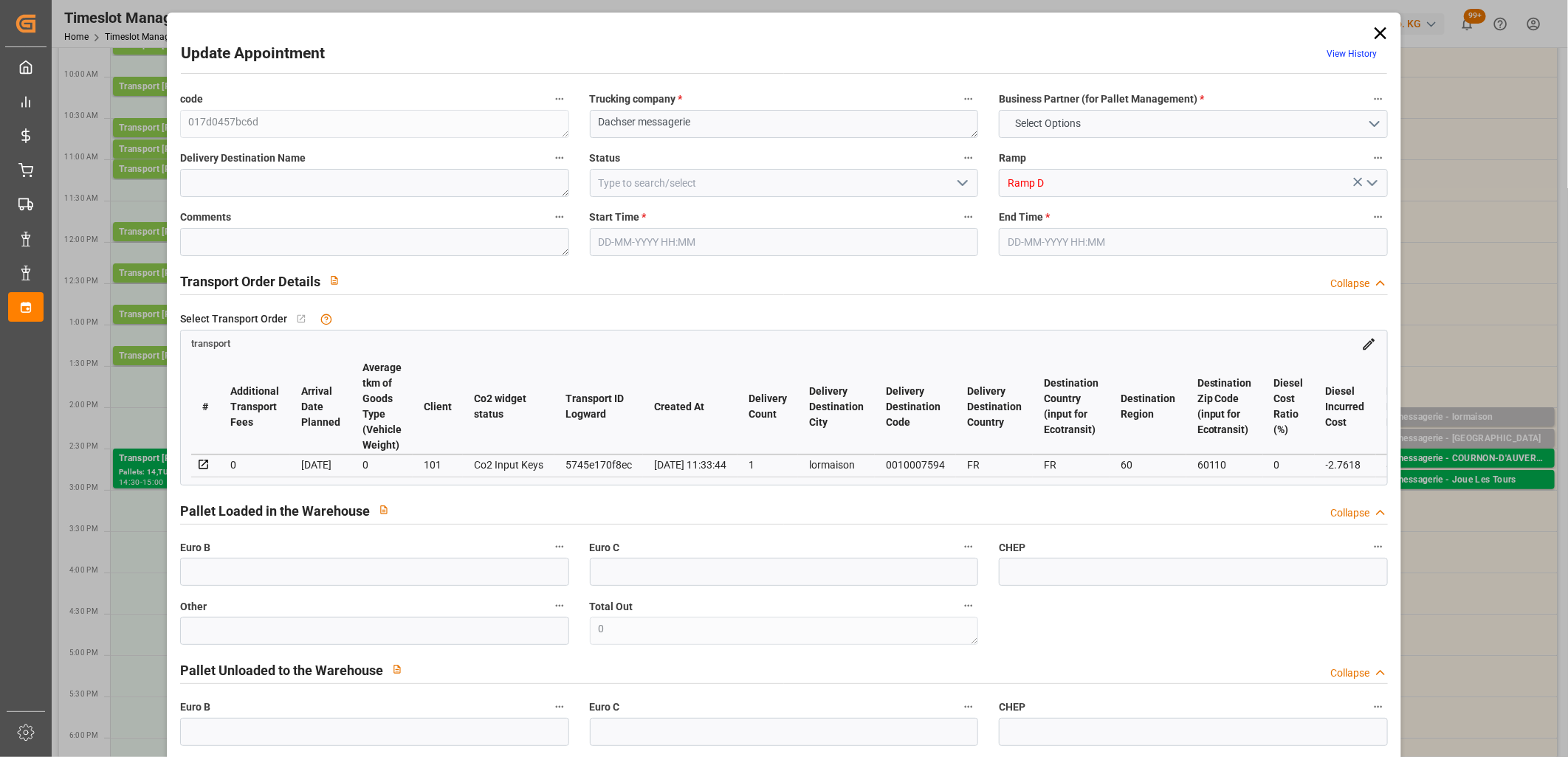
type input "101"
type input "845.335"
type input "0"
type input "4710.8598"
type input "0"
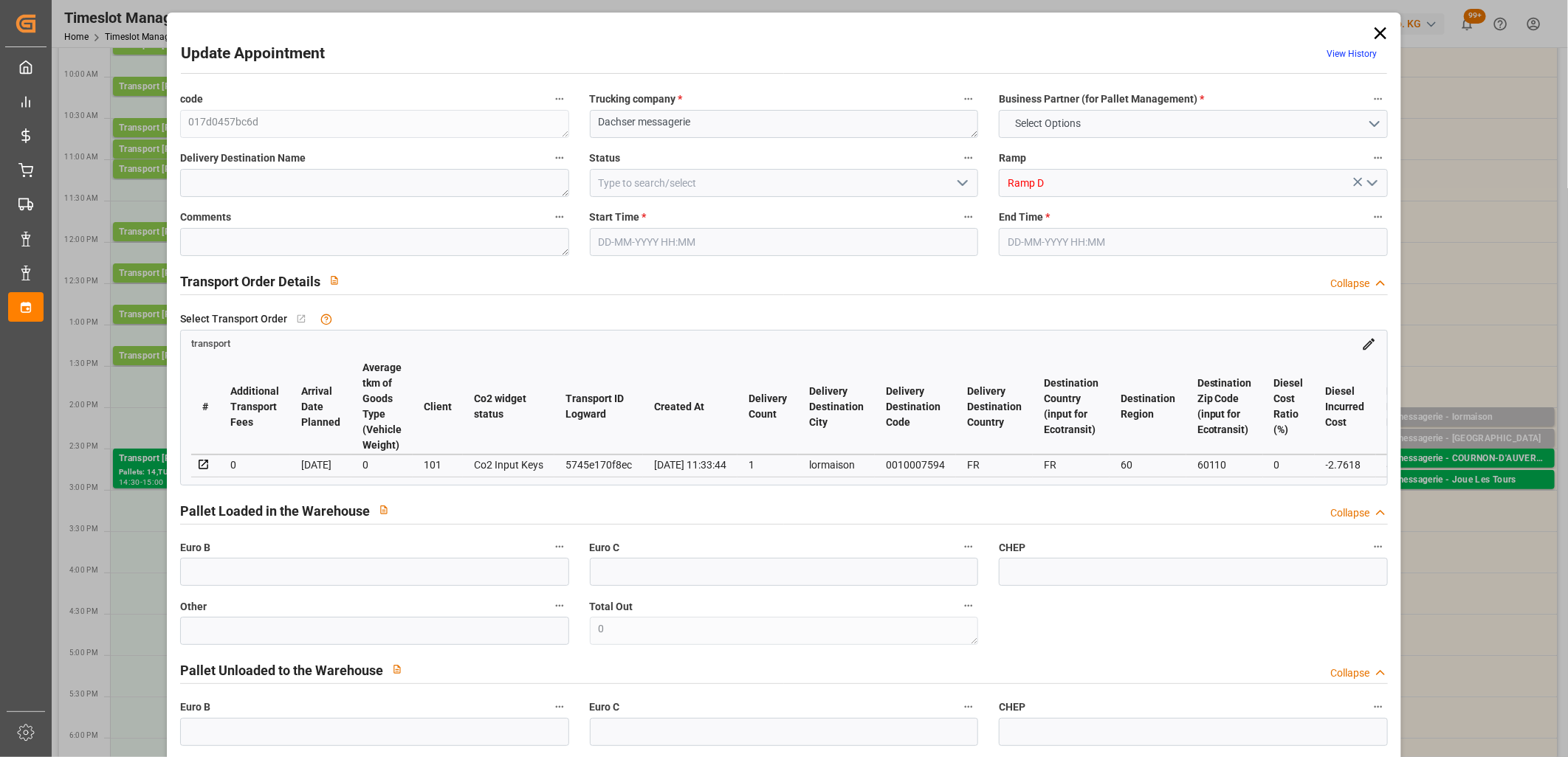
type input "0"
type input "21"
type input "35"
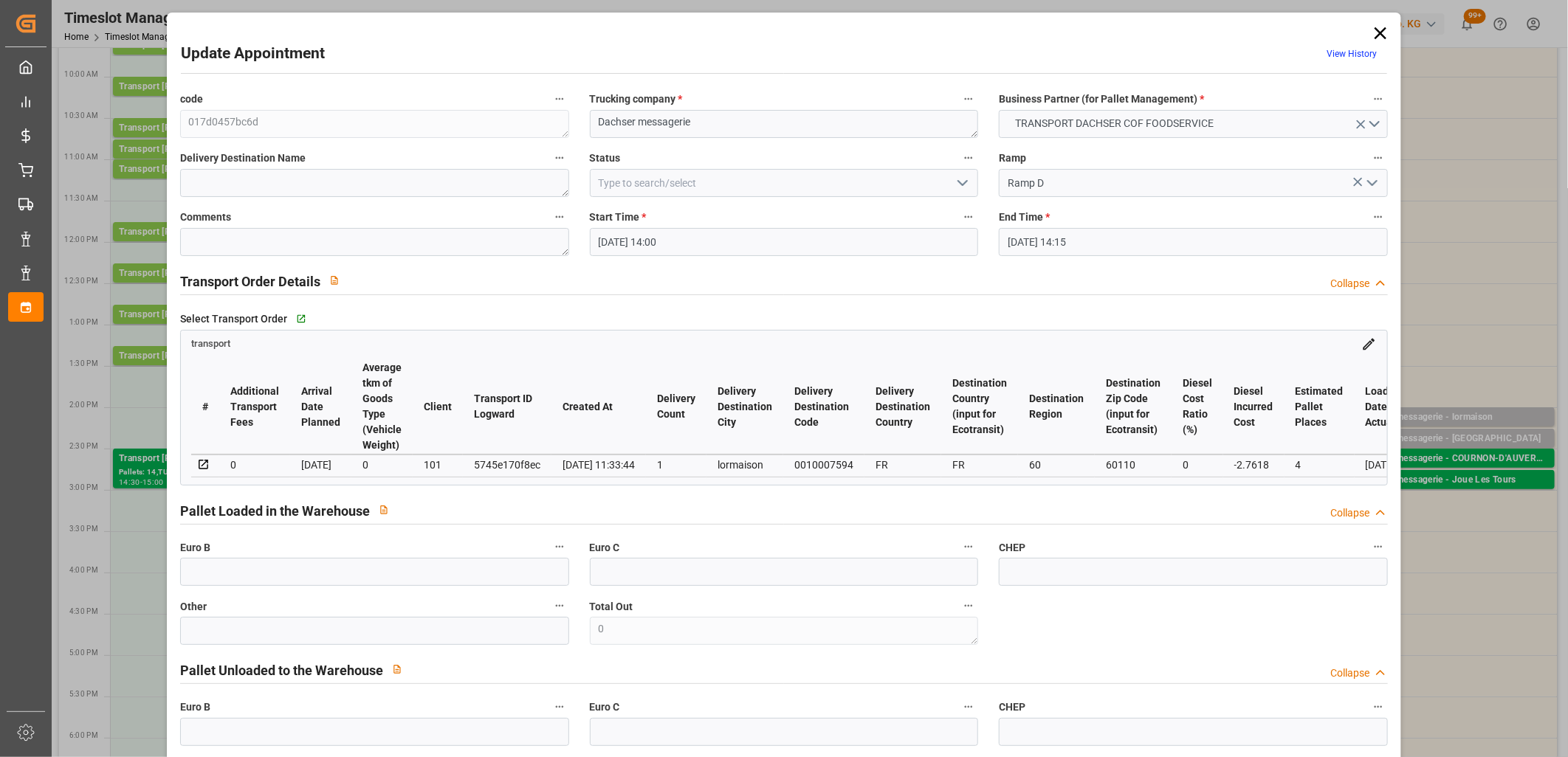
type input "24-09-2025 14:00"
type input "24-09-2025 14:15"
type input "23-09-2025 11:57"
type input "23-09-2025 11:33"
type input "30-09-2025"
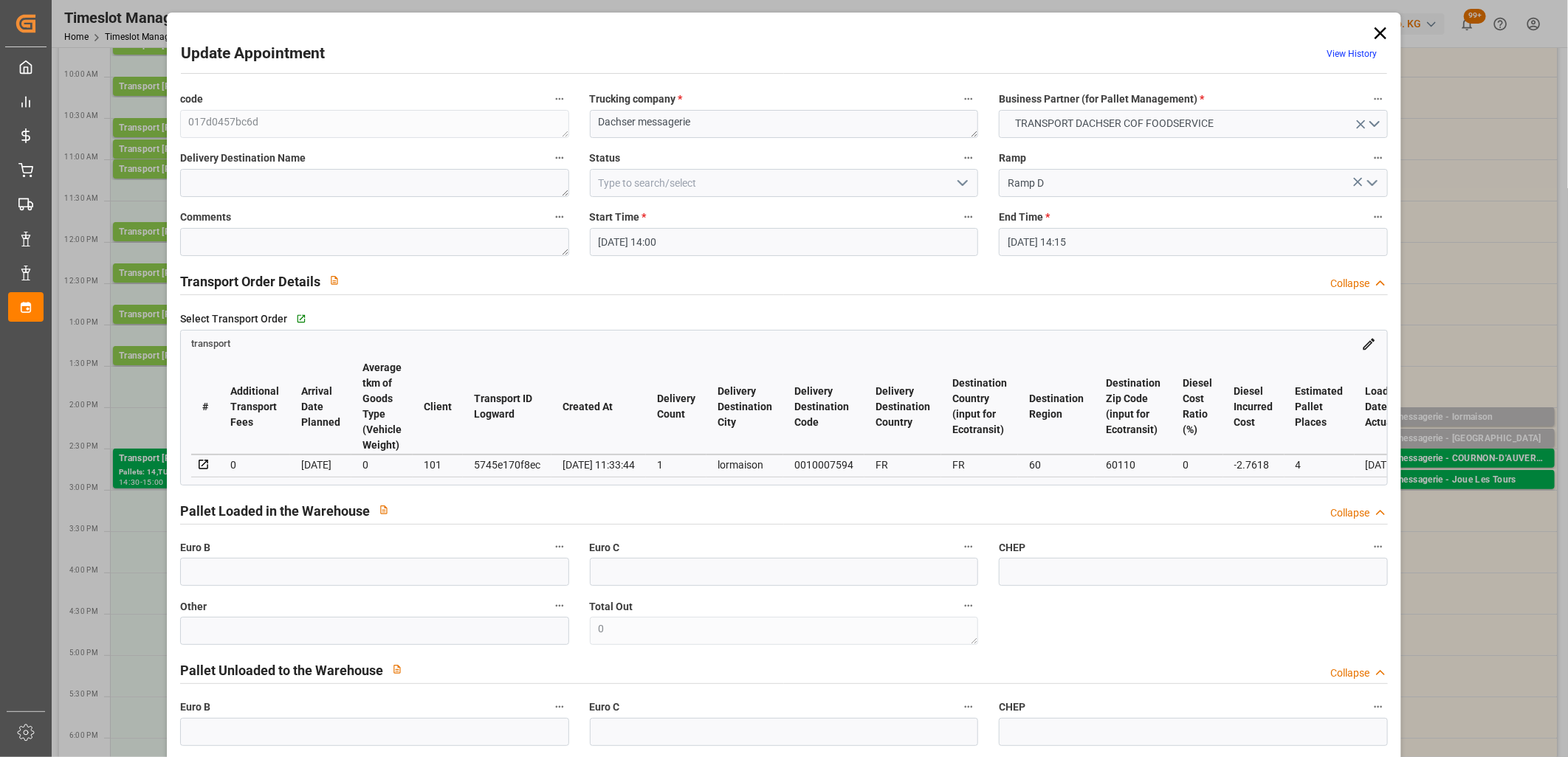
type input "24-09-2025"
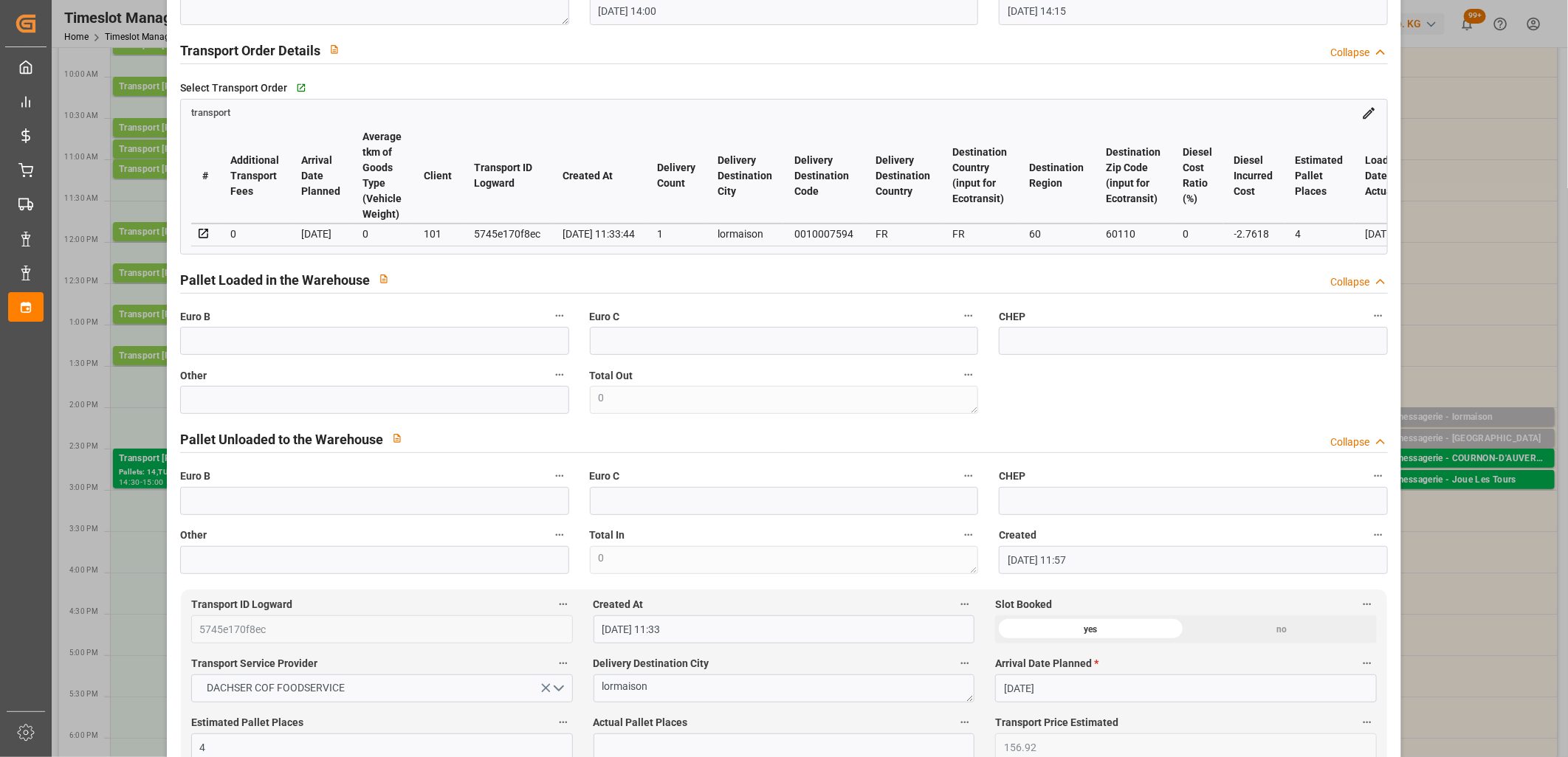
scroll to position [327, 0]
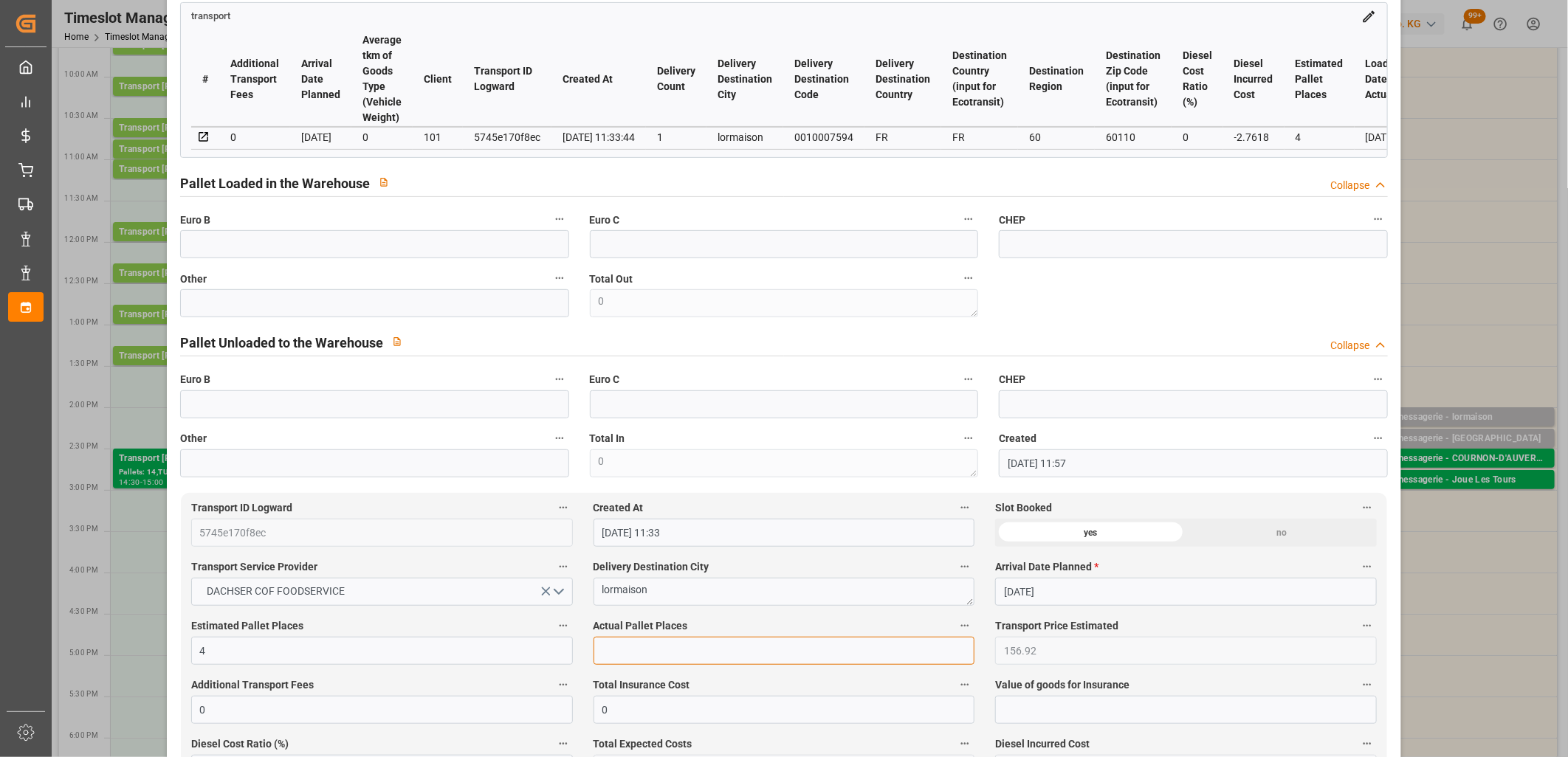
click at [672, 650] on input "text" at bounding box center [784, 651] width 382 height 28
type input "3"
click at [423, 315] on input "text" at bounding box center [375, 304] width 389 height 28
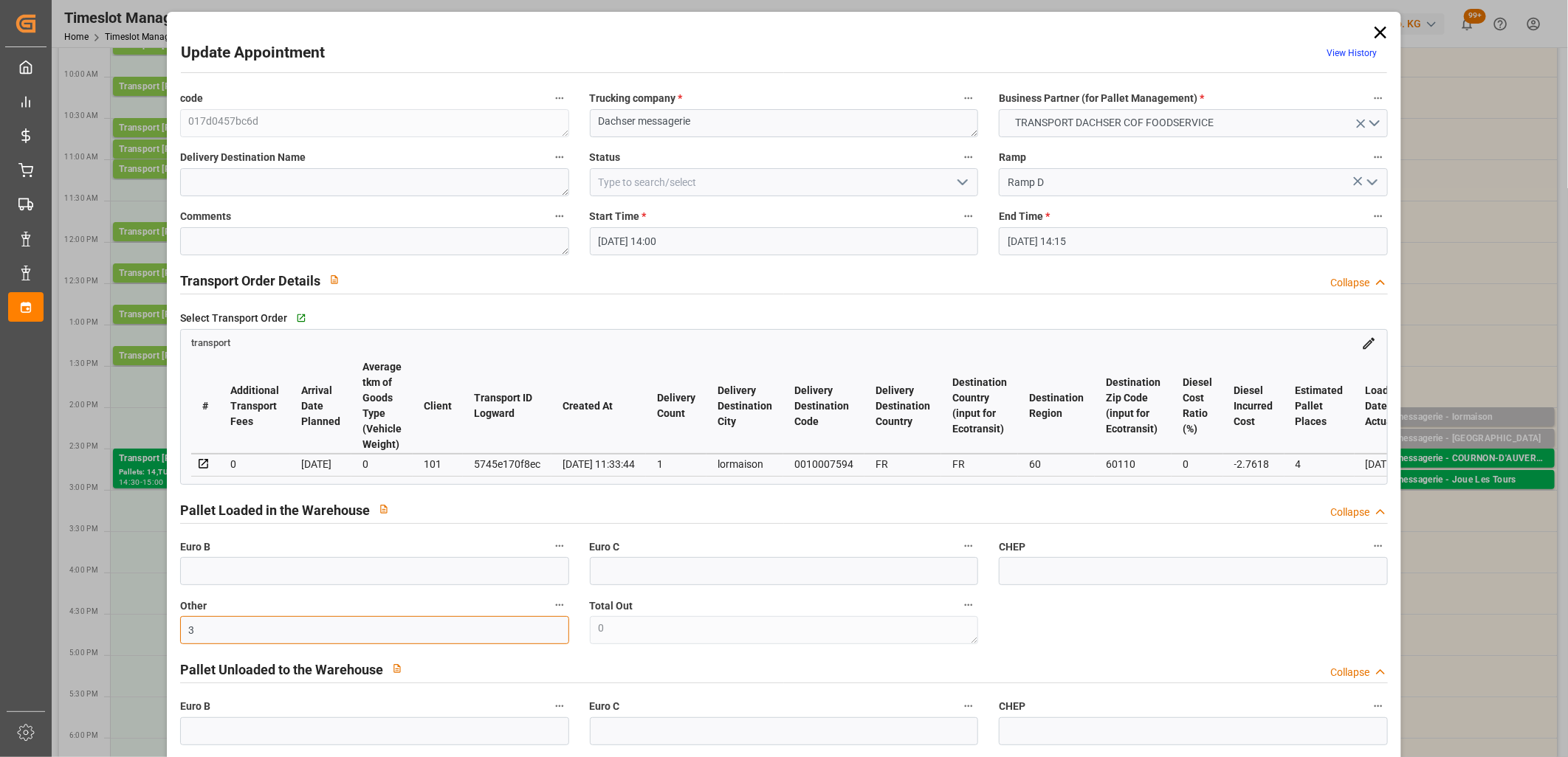
scroll to position [0, 0]
type input "3"
click at [966, 186] on icon "open menu" at bounding box center [963, 183] width 18 height 18
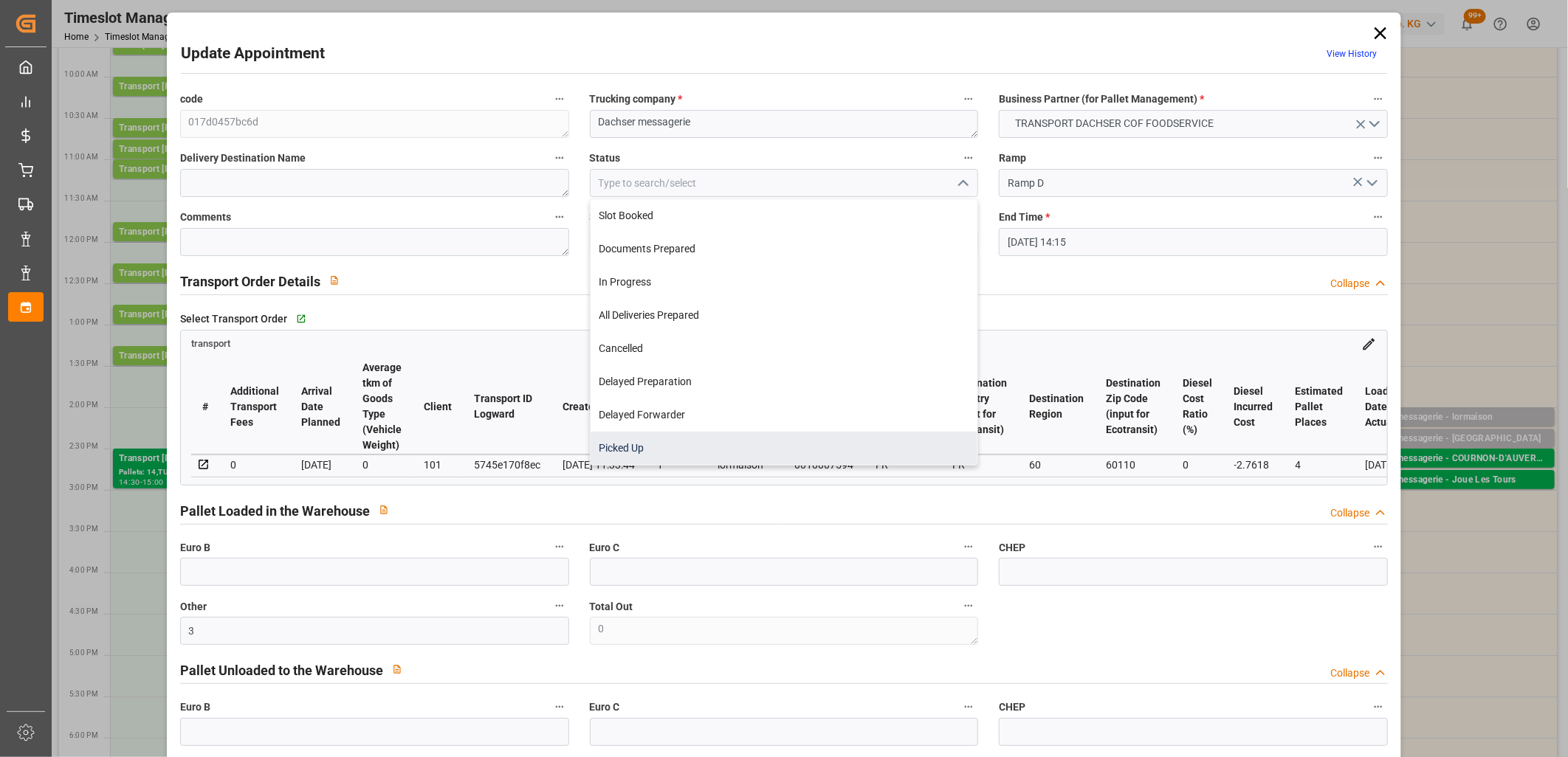
click at [858, 436] on div "Picked Up" at bounding box center [784, 449] width 387 height 33
type input "Picked Up"
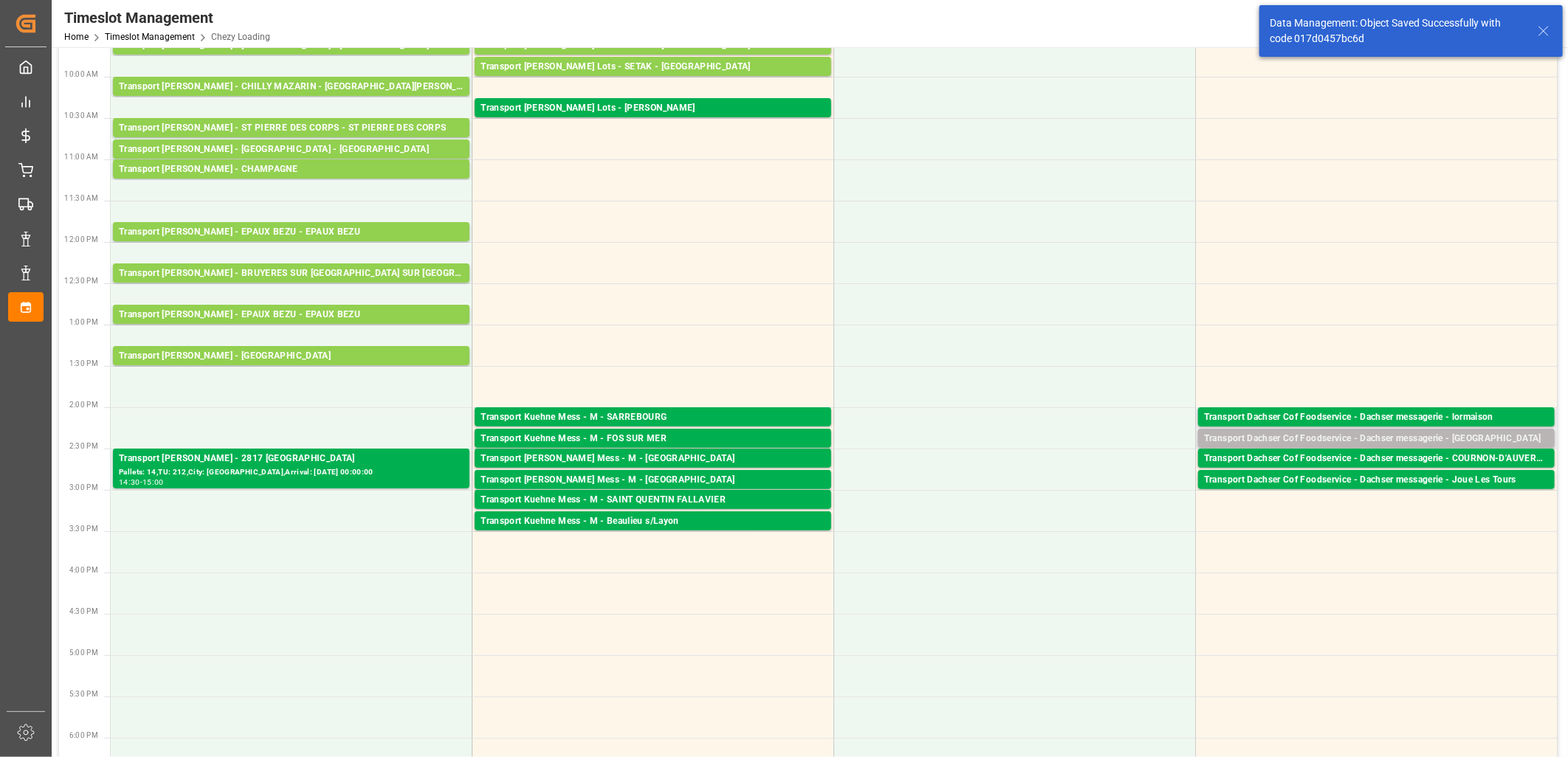
click at [1335, 437] on div "Transport Dachser Cof Foodservice - Dachser messagerie - Mauves Sur Loire" at bounding box center [1377, 439] width 345 height 15
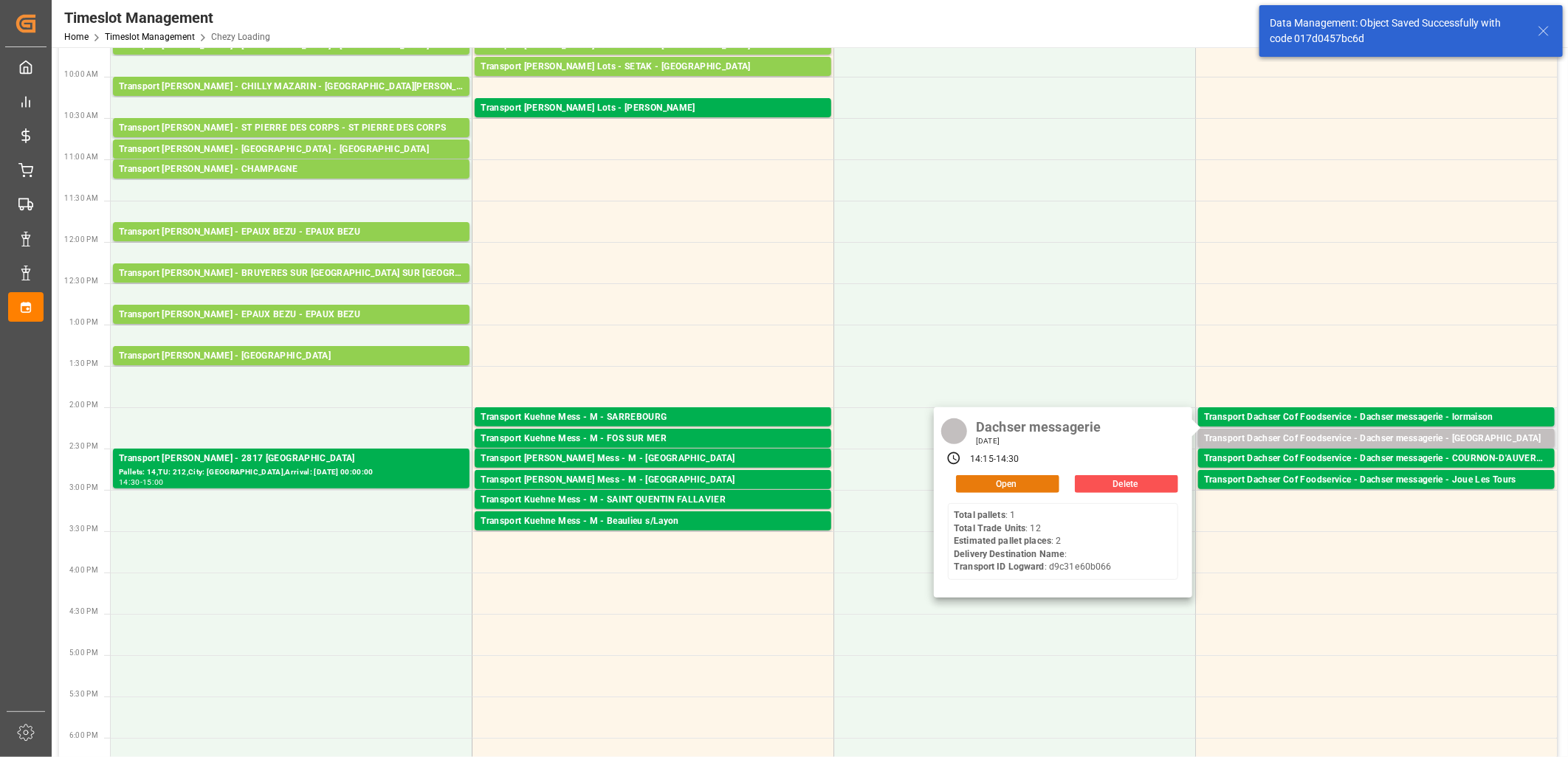
click at [1042, 482] on button "Open" at bounding box center [1007, 484] width 103 height 18
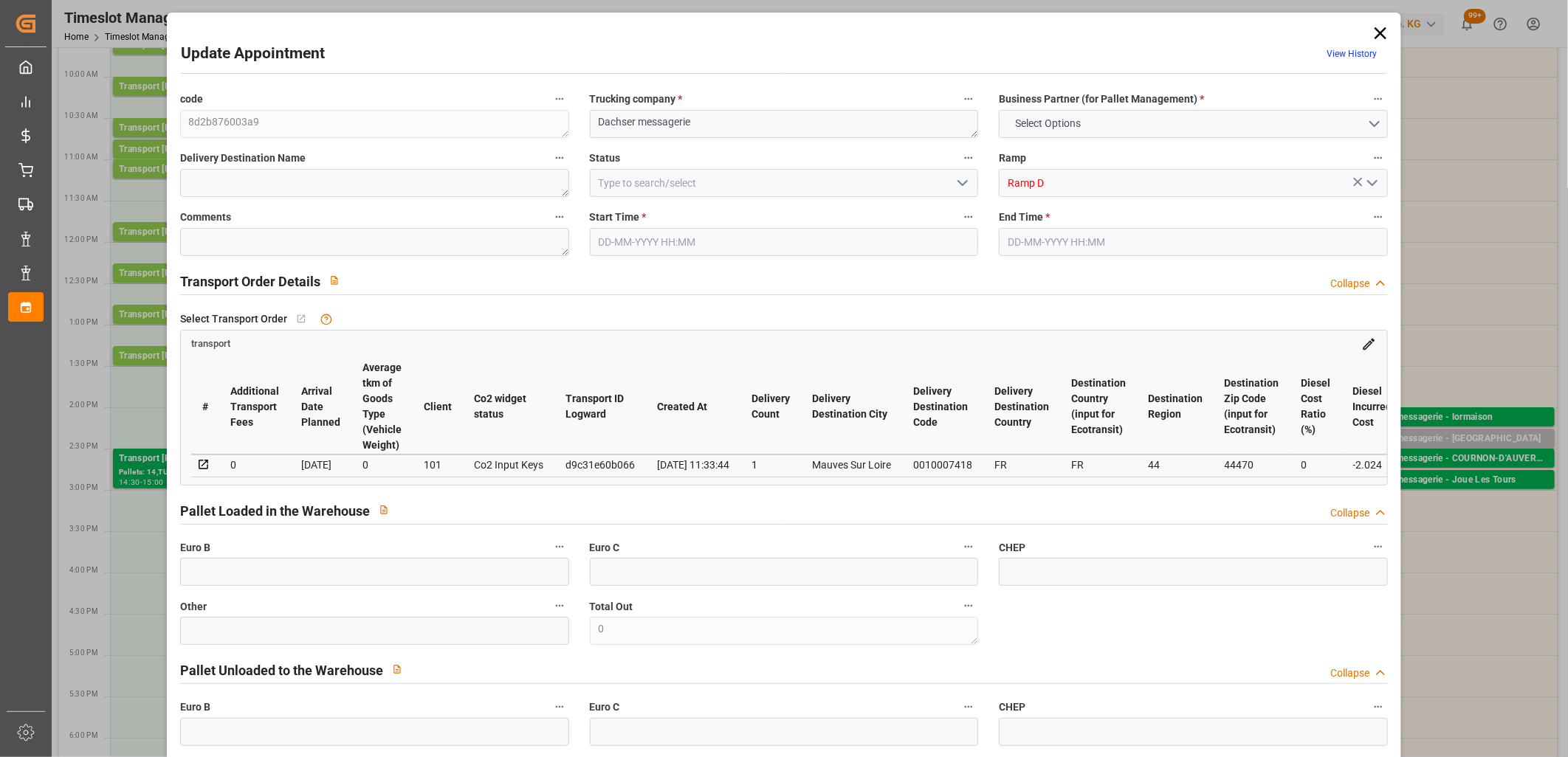
type input "2"
type input "115"
type input "0"
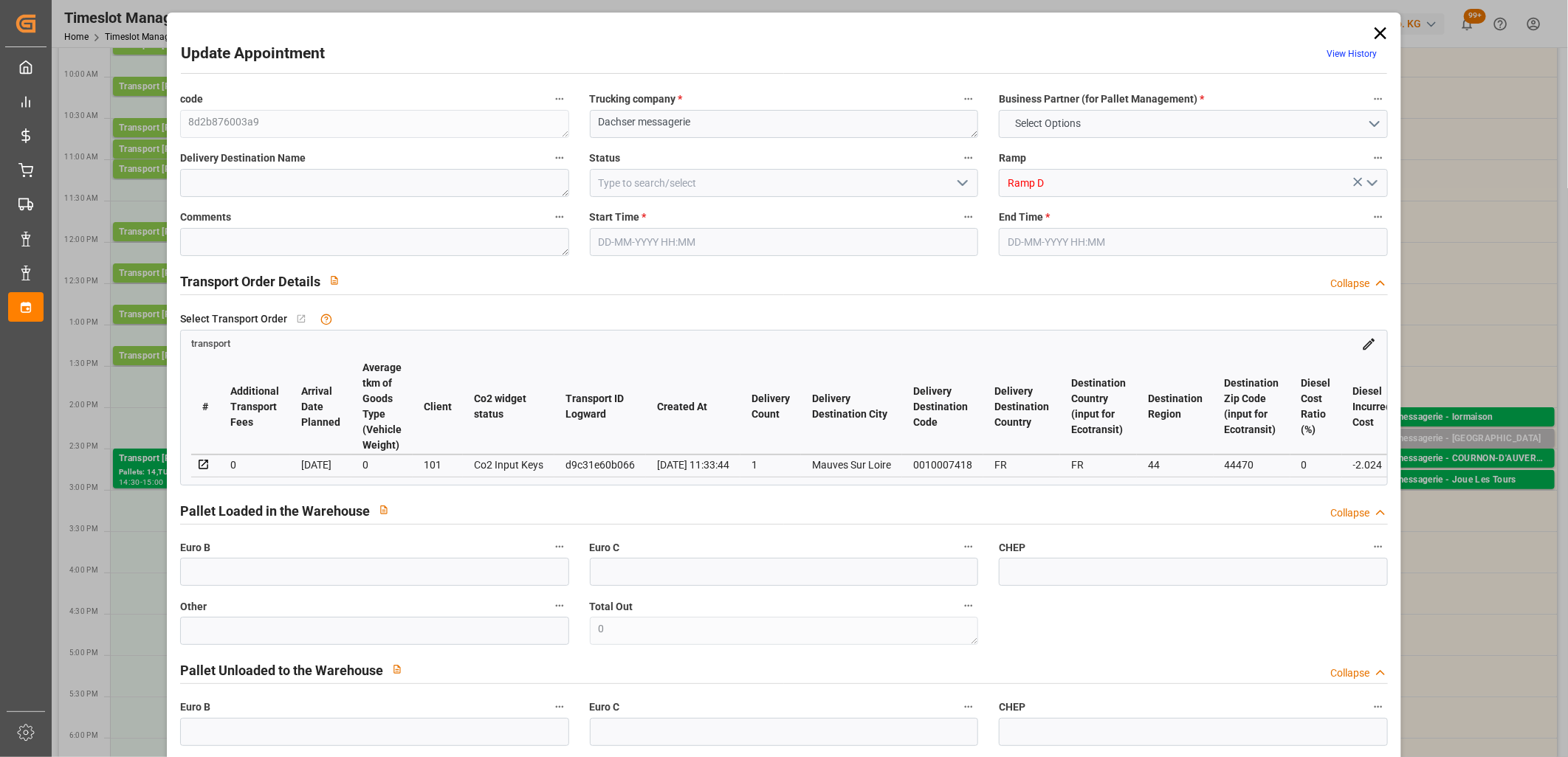
type input "112.976"
type input "-2.024"
type input "1"
type input "267.156"
type input "366.476"
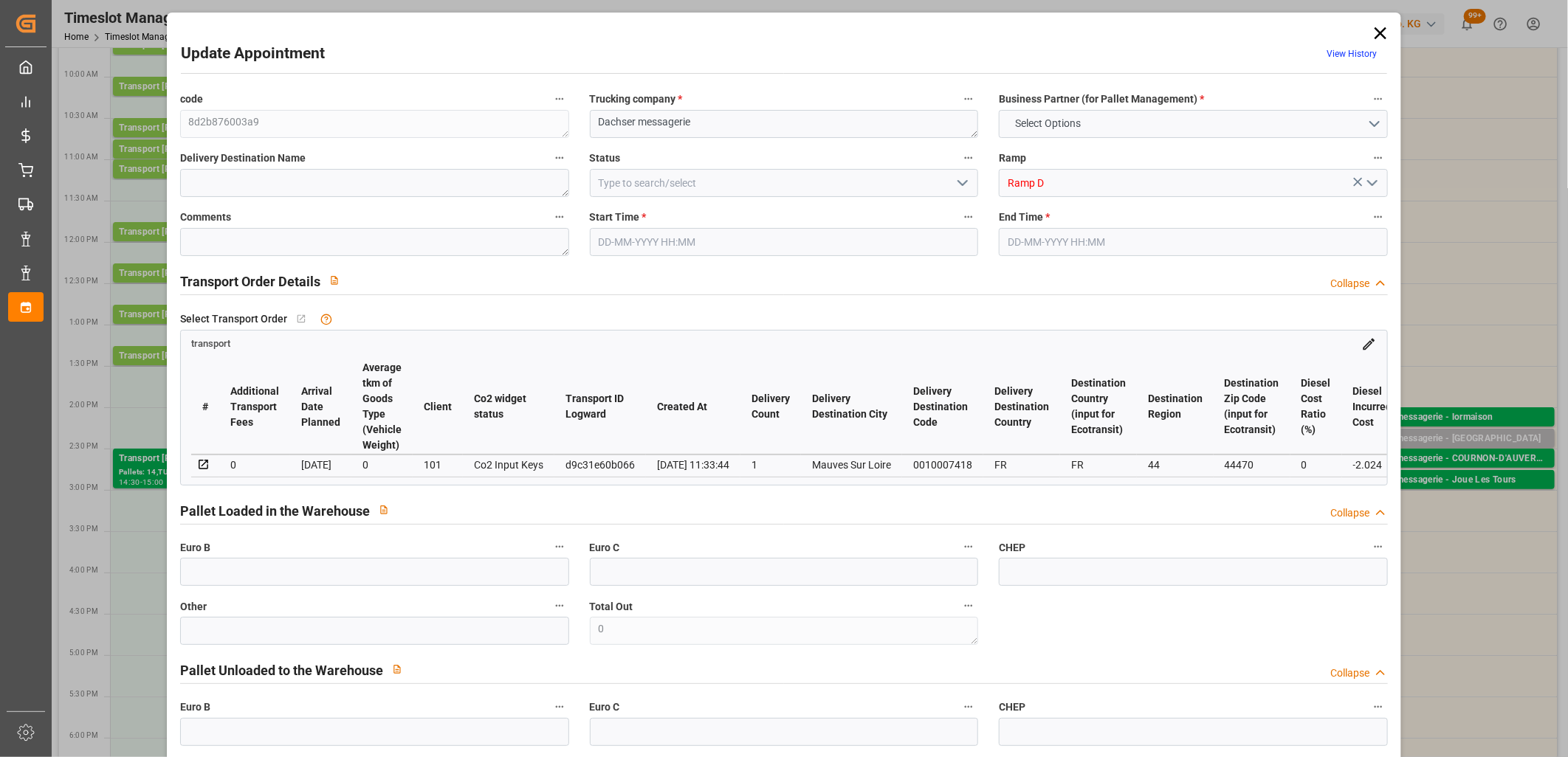
type input "1084.098"
type input "44"
type input "1"
type input "12"
type input "2"
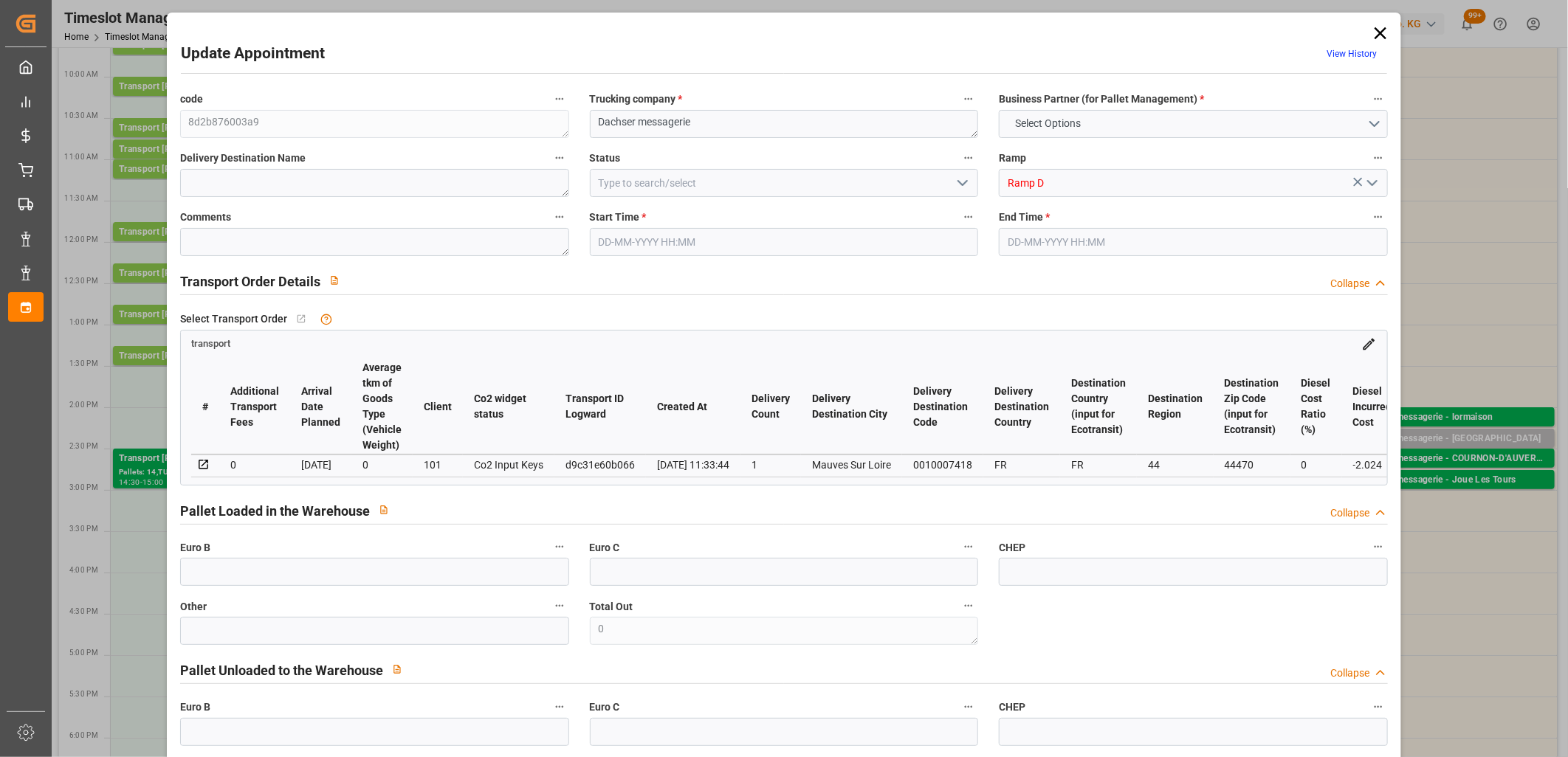
type input "101"
type input "317.586"
type input "0"
type input "4710.8598"
type input "0"
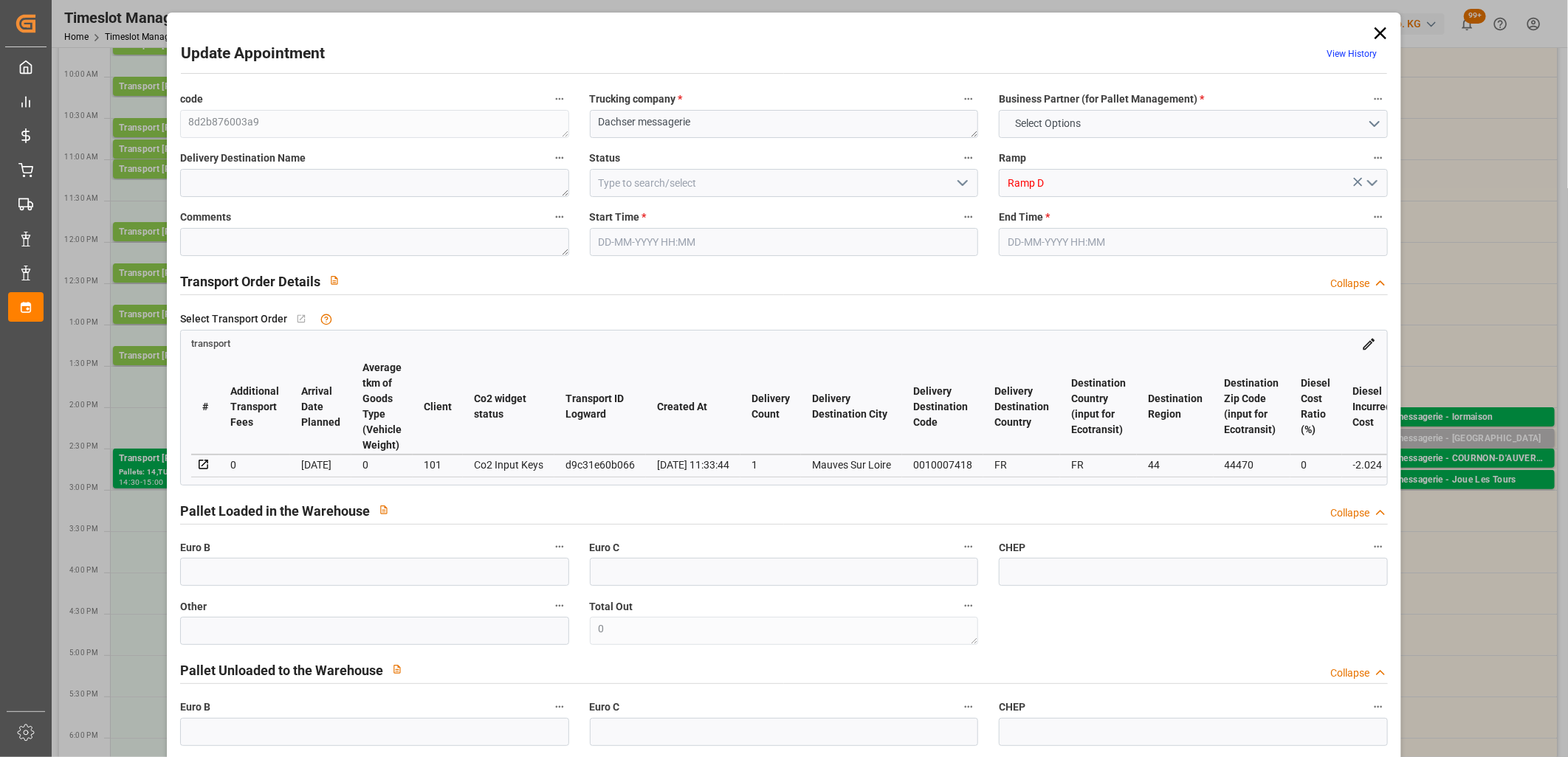
type input "0"
type input "21"
type input "35"
type input "24-09-2025 14:15"
type input "24-09-2025 14:30"
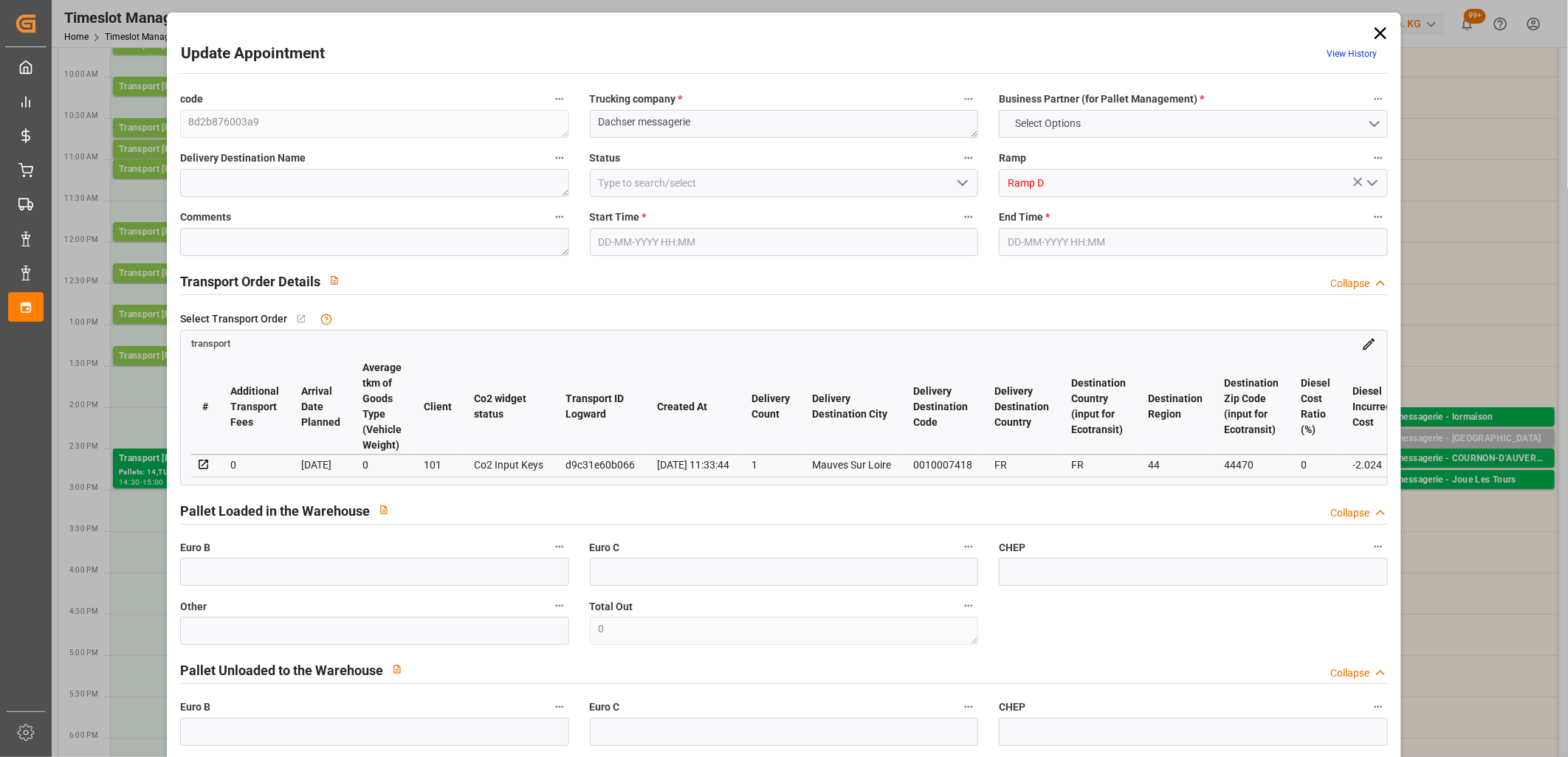
type input "23-09-2025 11:57"
type input "23-09-2025 11:33"
type input "[DATE]"
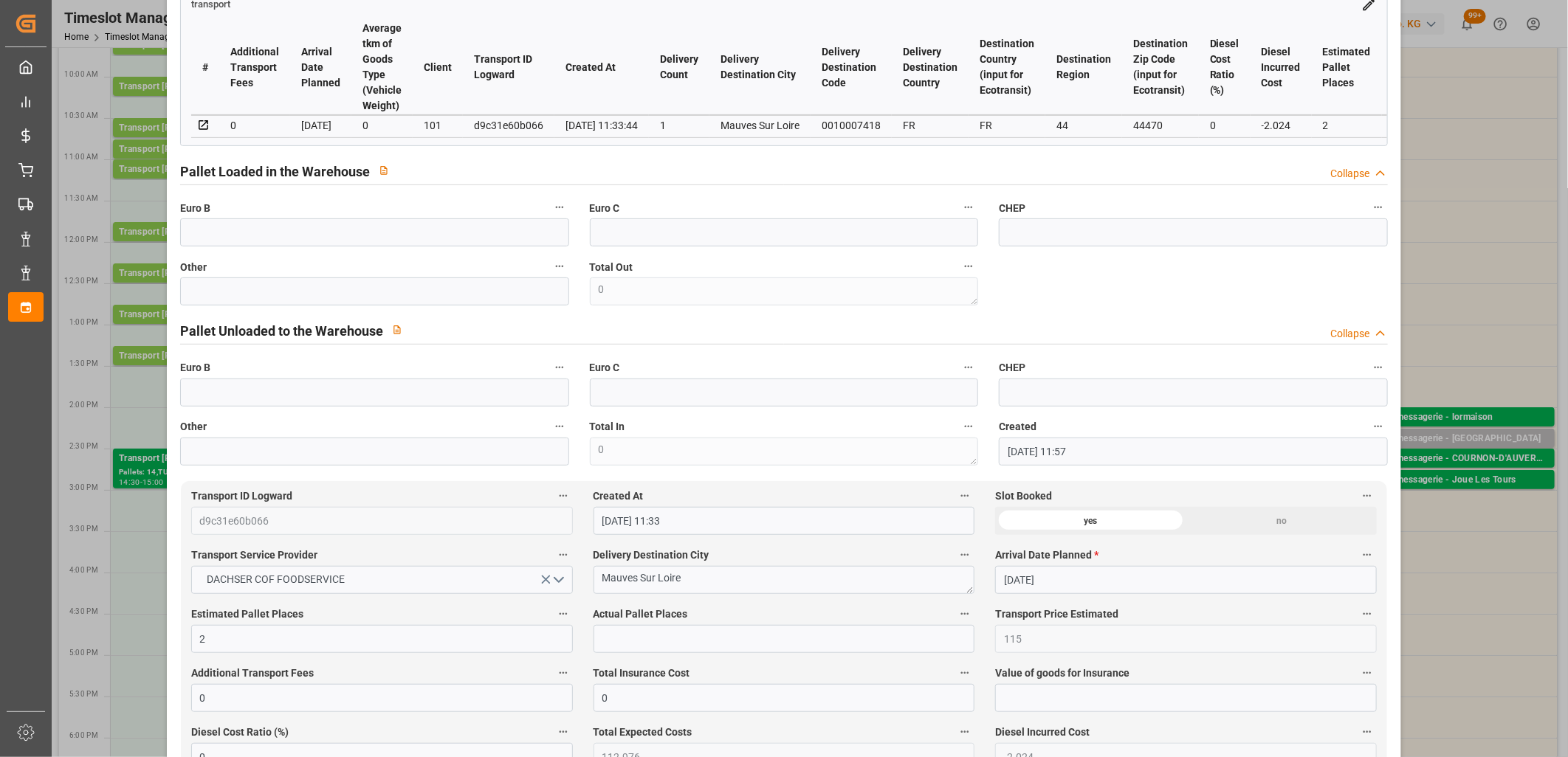
scroll to position [409, 0]
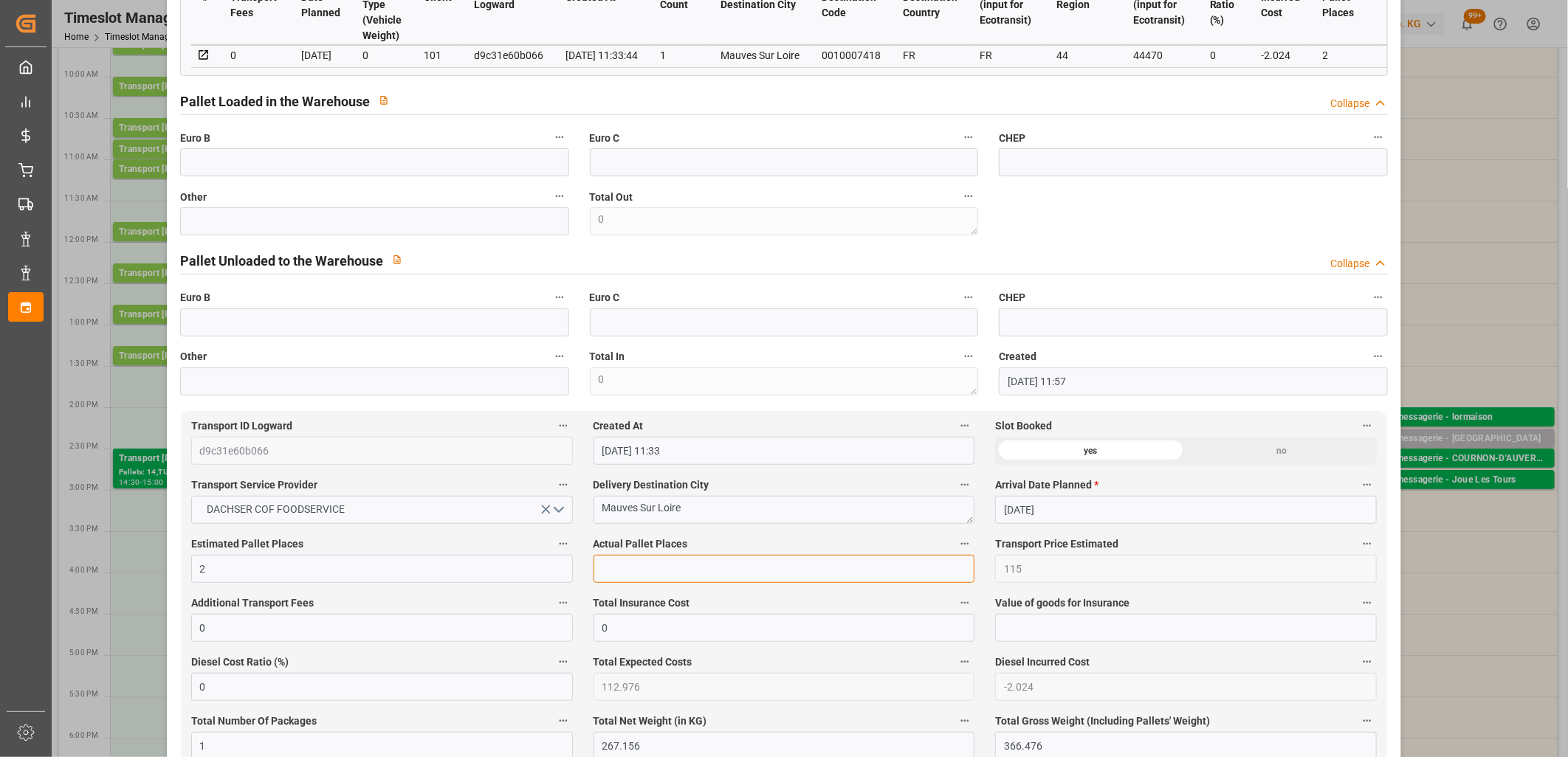
click at [699, 570] on input "text" at bounding box center [784, 570] width 382 height 28
type input "1"
click at [459, 220] on input "text" at bounding box center [375, 222] width 389 height 28
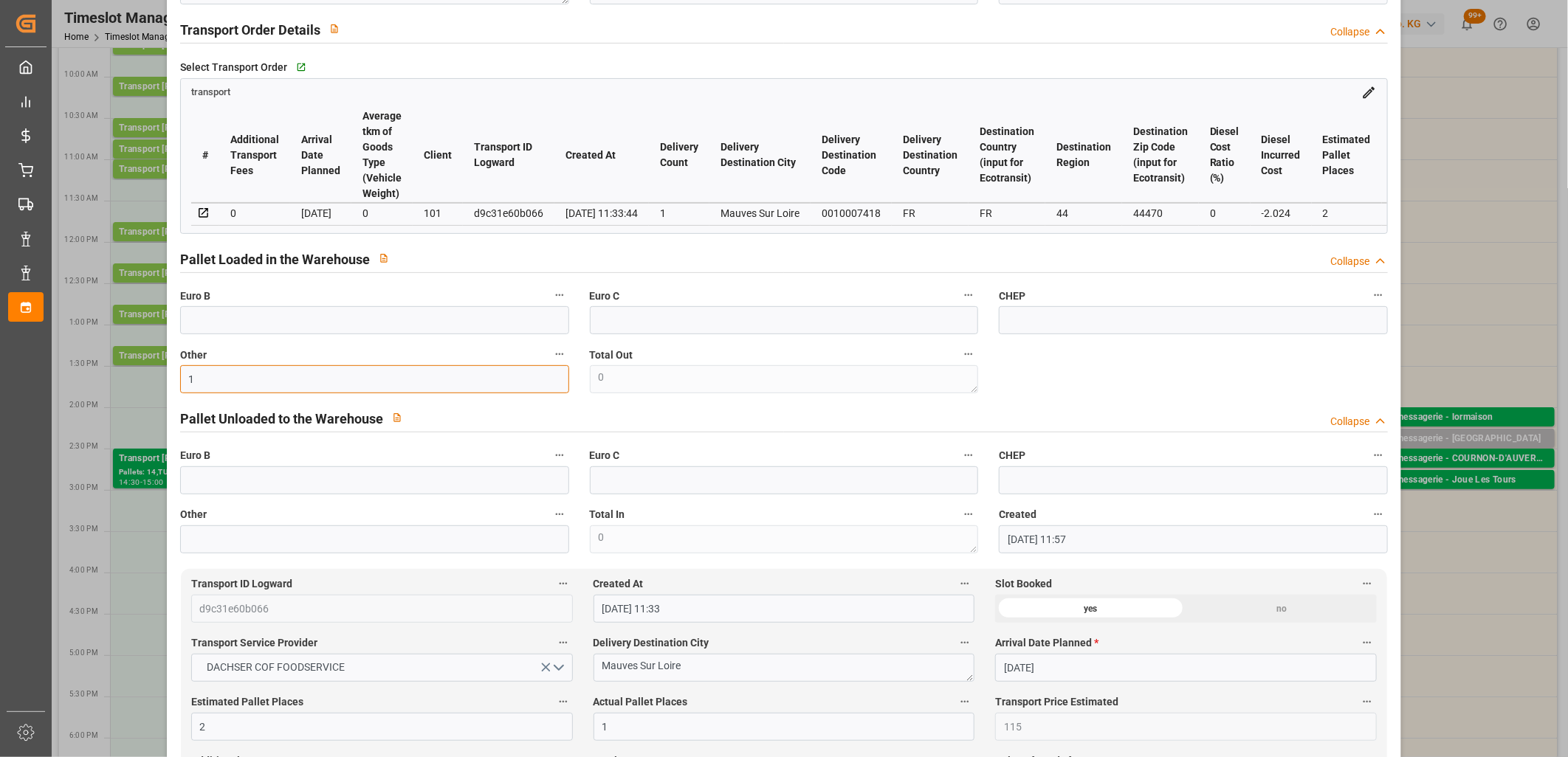
scroll to position [0, 0]
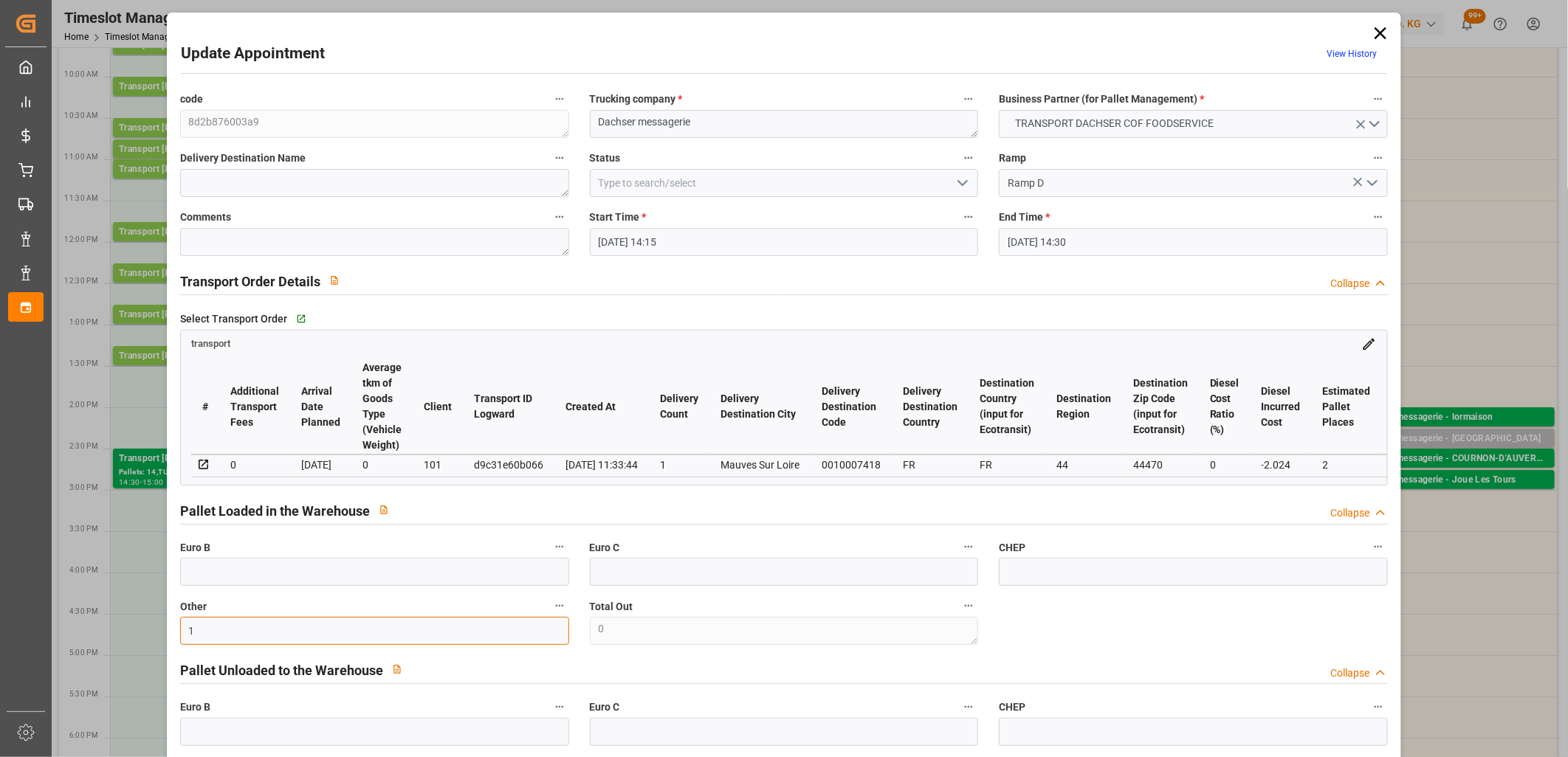
type input "1"
click at [963, 180] on icon "open menu" at bounding box center [963, 183] width 18 height 18
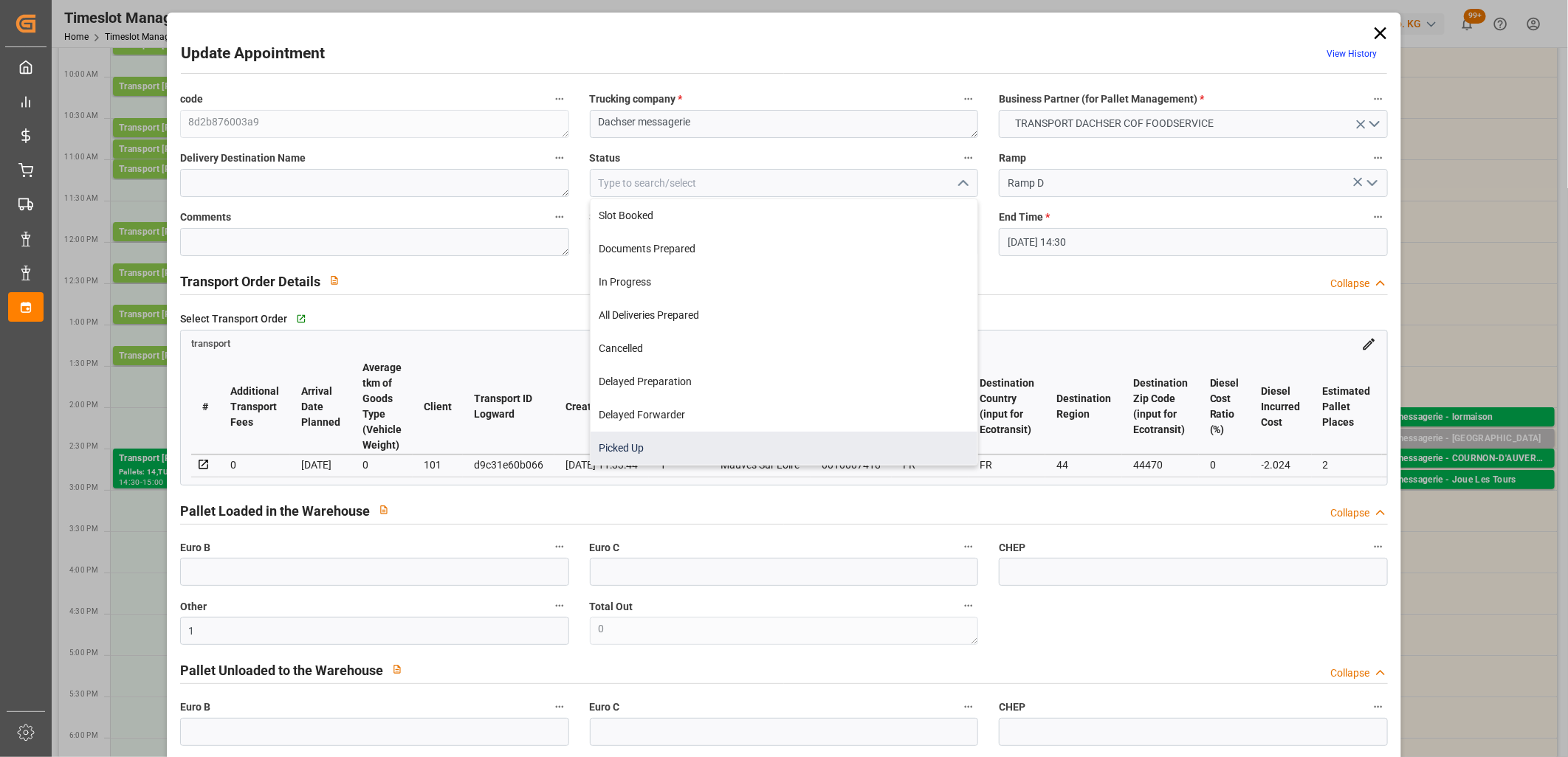
click at [814, 432] on div "Picked Up" at bounding box center [784, 449] width 387 height 33
type input "Picked Up"
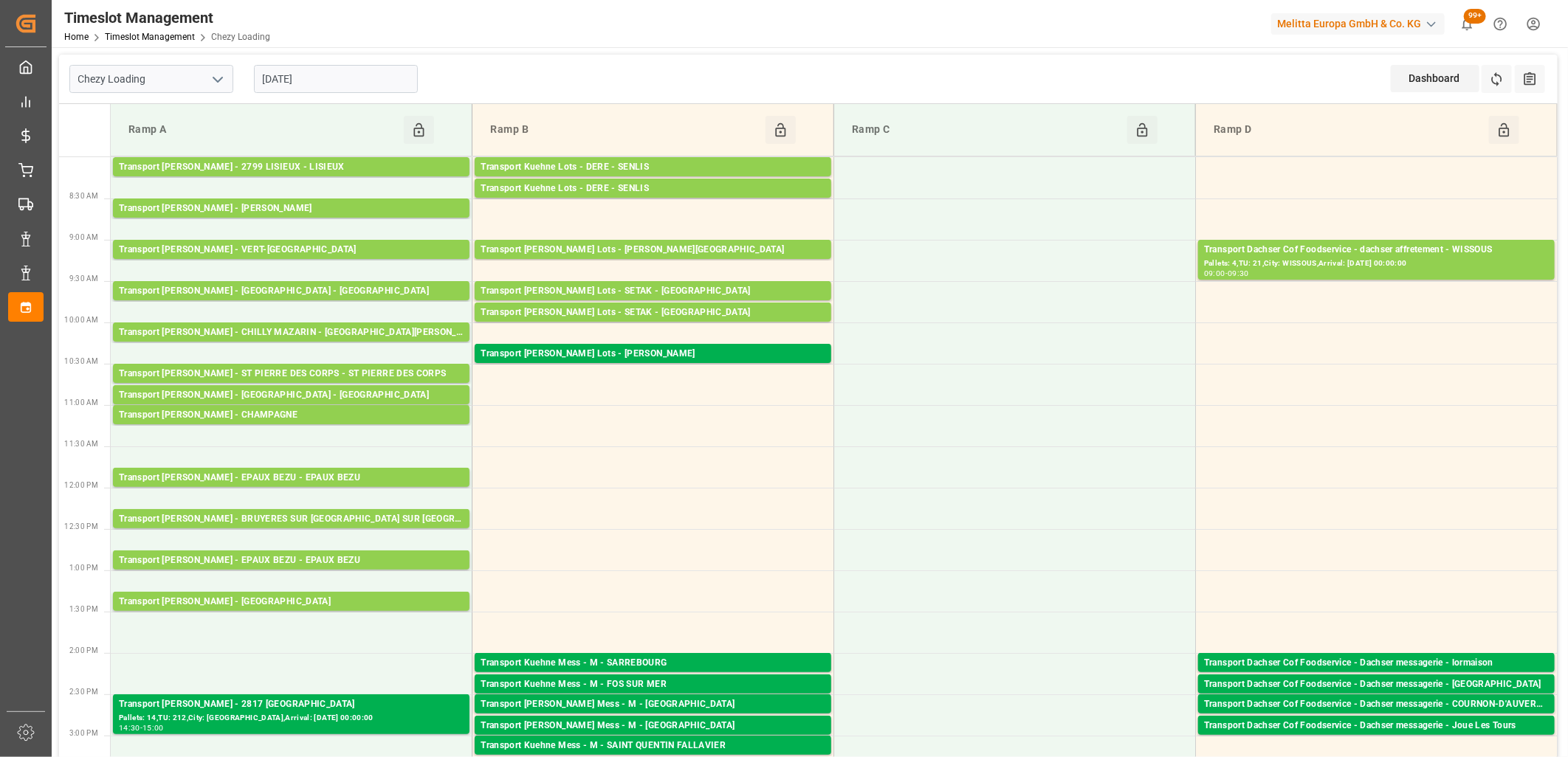
click at [321, 83] on input "[DATE]" at bounding box center [336, 79] width 164 height 28
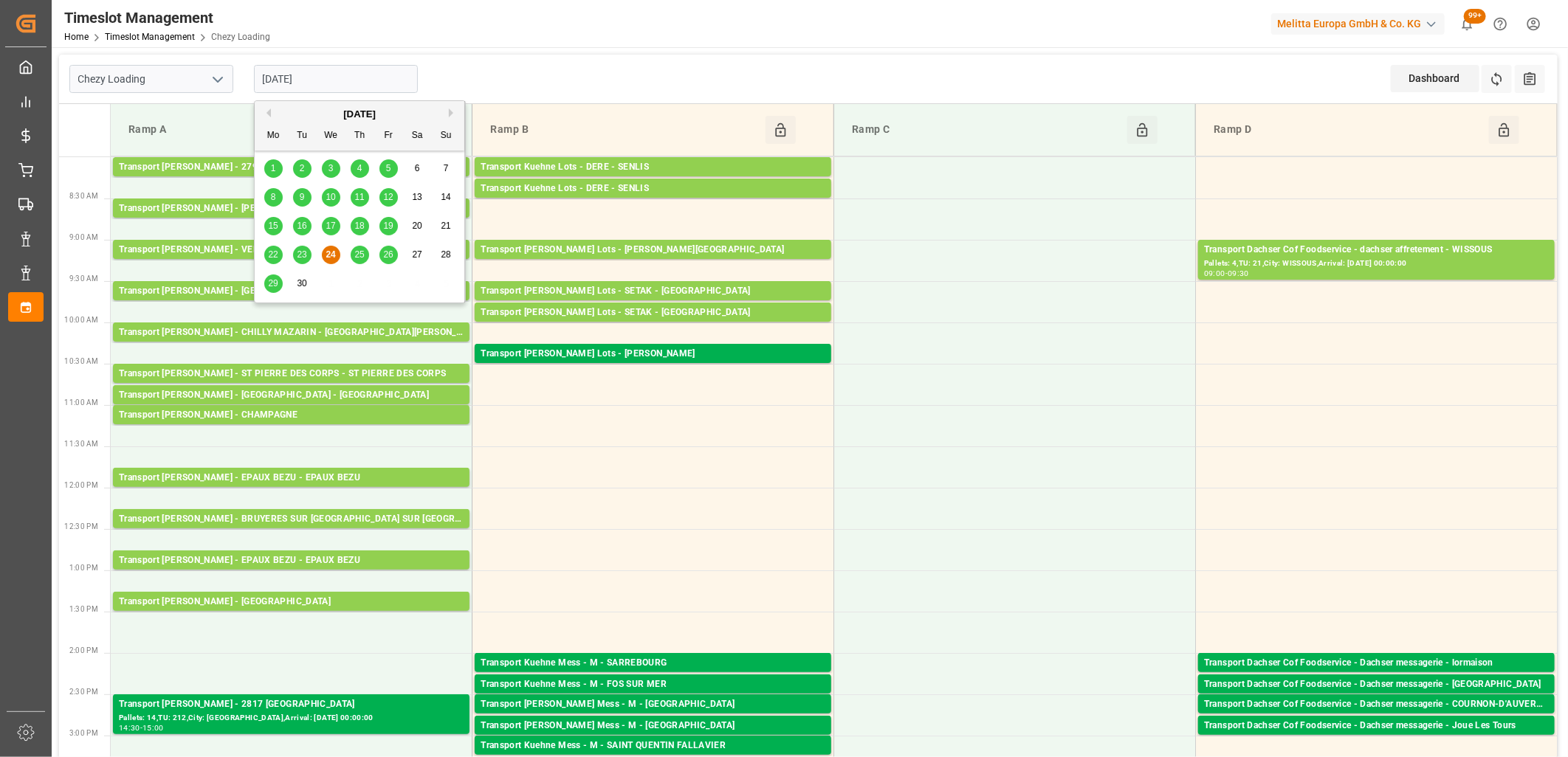
click at [352, 257] on div "25" at bounding box center [359, 255] width 18 height 18
type input "[DATE]"
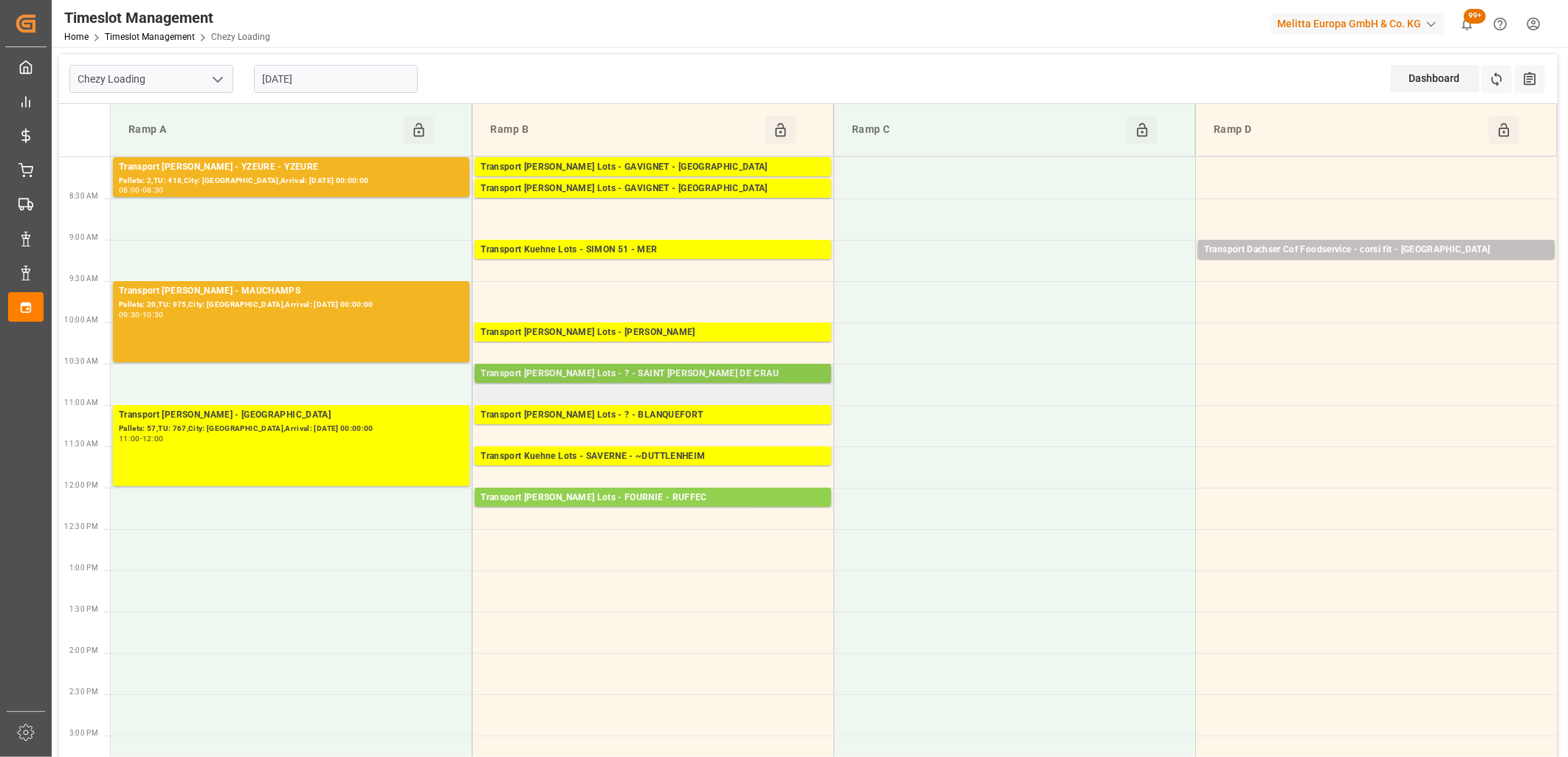
click at [580, 378] on div "Transport Kuehne Lots - ? - SAINT MARTIN DE CRAU" at bounding box center [653, 374] width 345 height 15
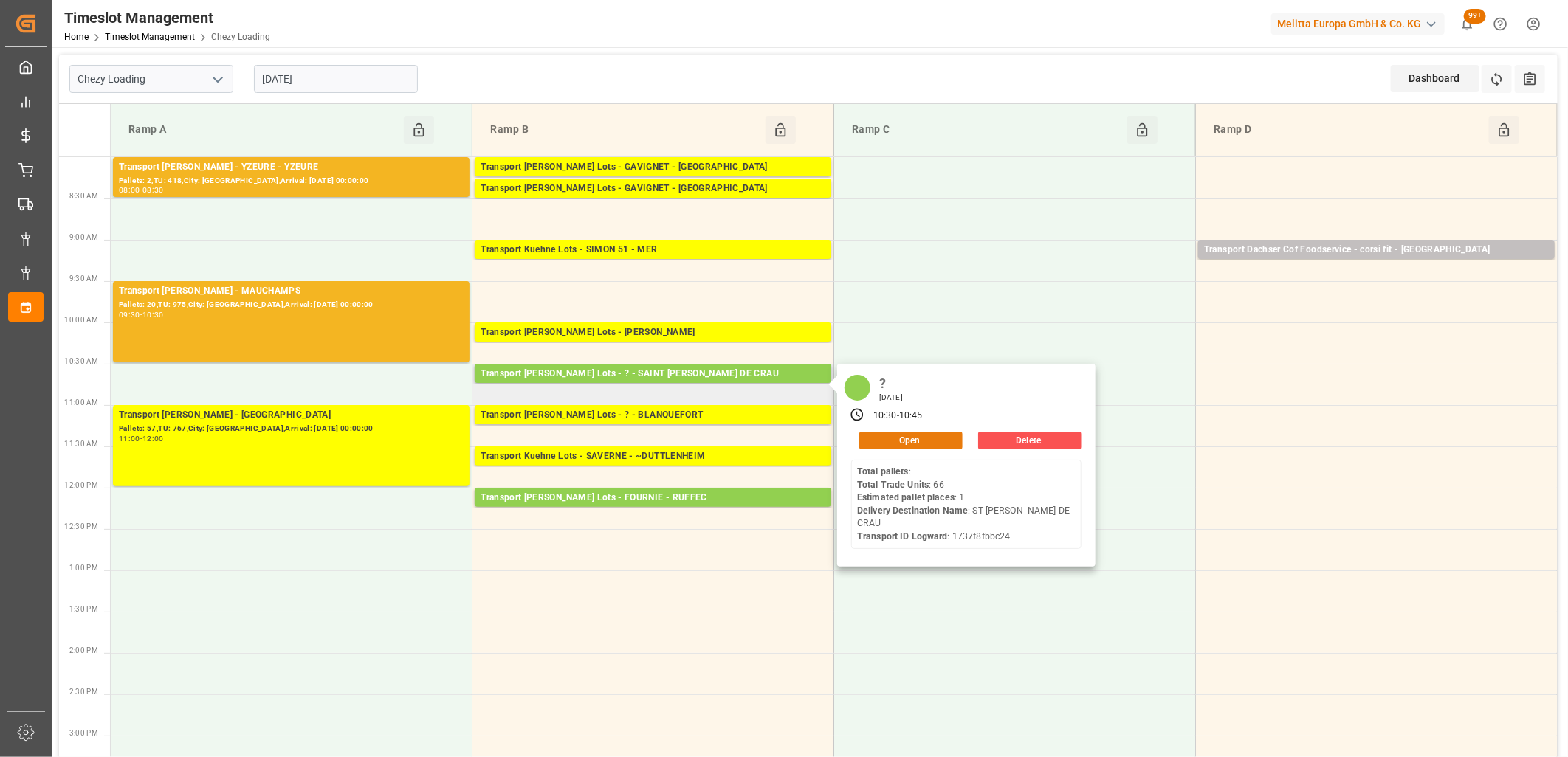
click at [953, 442] on button "Open" at bounding box center [910, 441] width 103 height 18
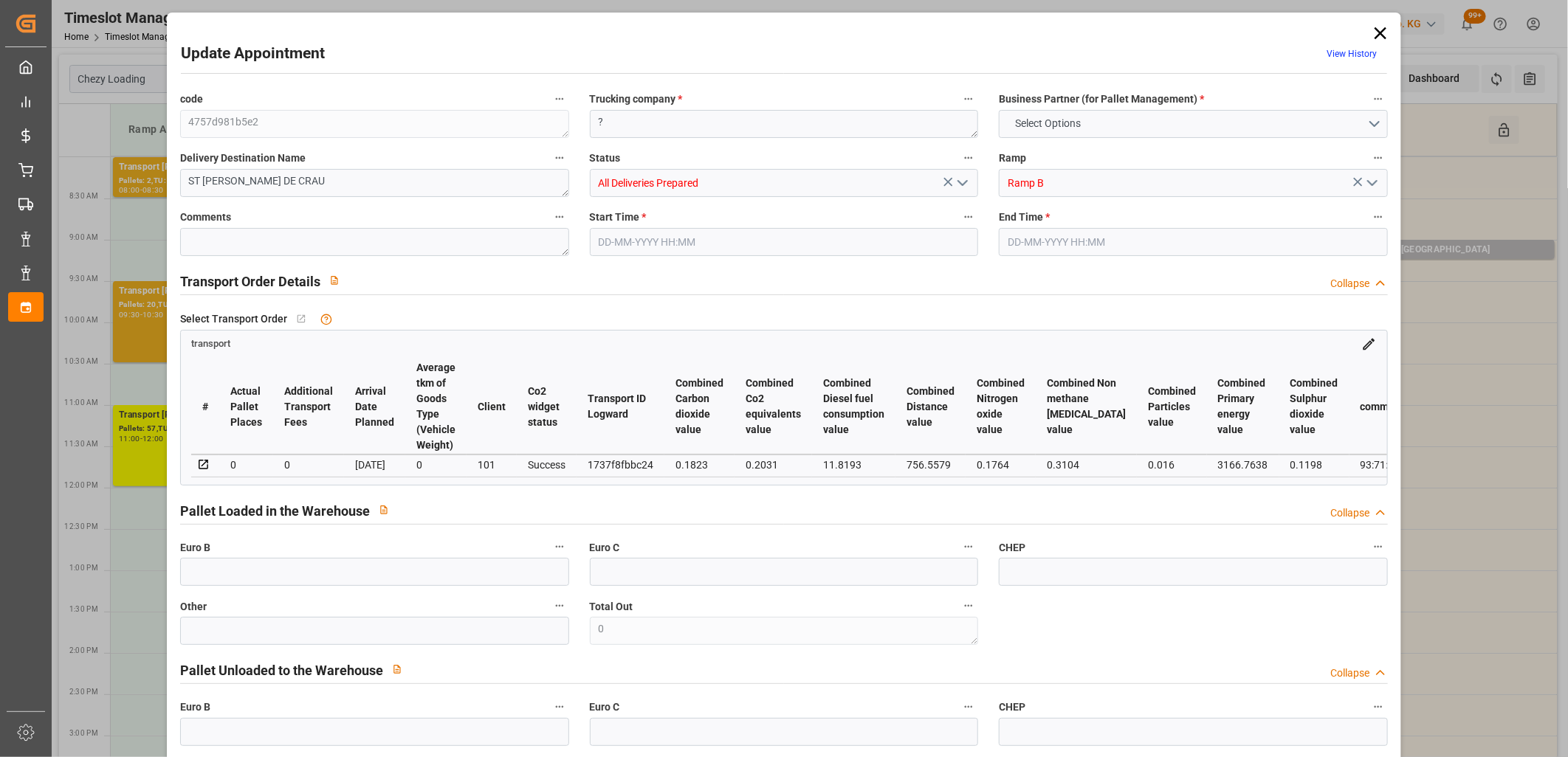
type input "1"
type input "0"
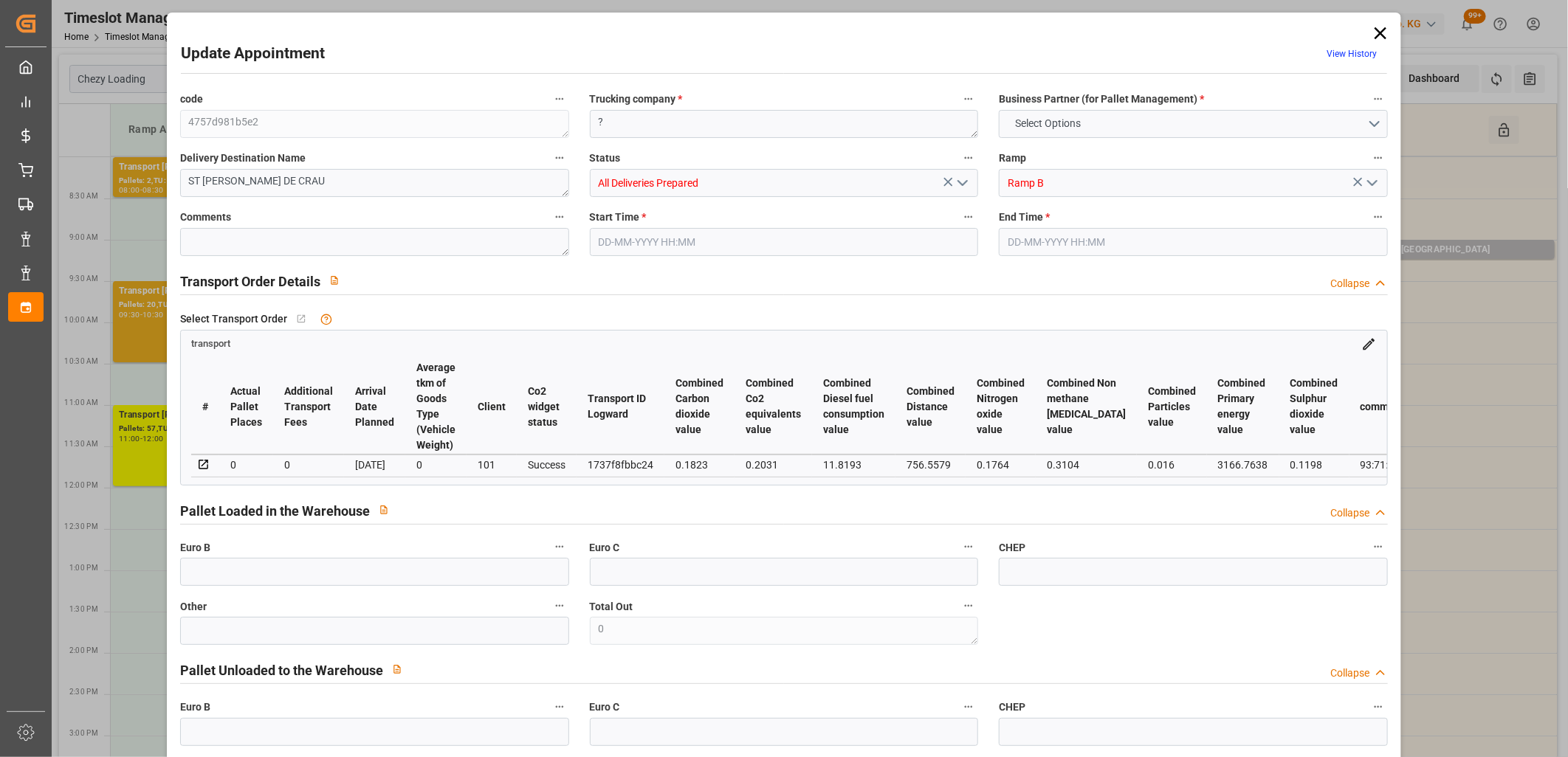
type input "0"
type input "2"
type input "390.534"
type input "488.672"
type input "1270.632"
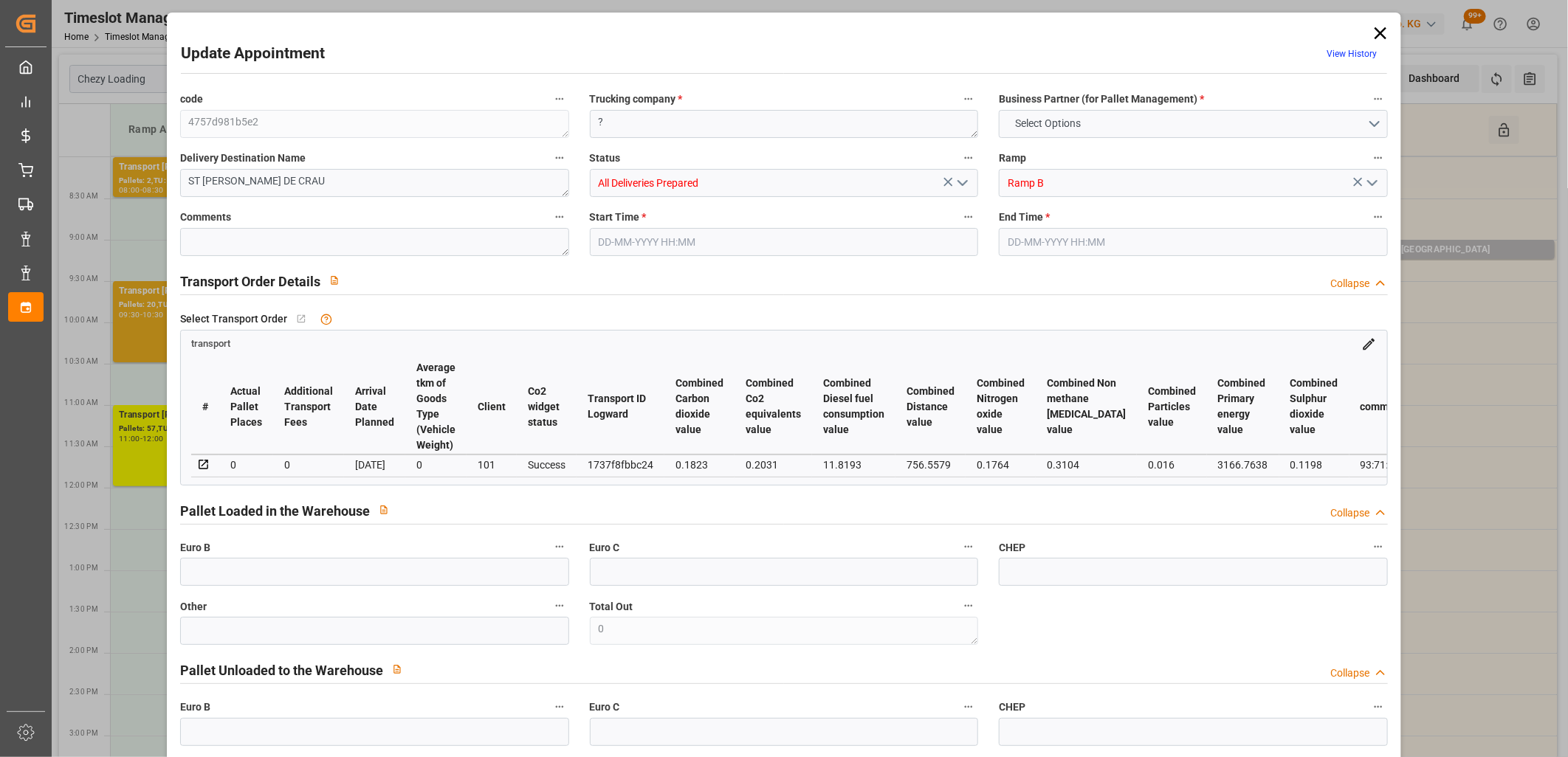
type input "13"
type input "0"
type input "66"
type input "1"
type input "101"
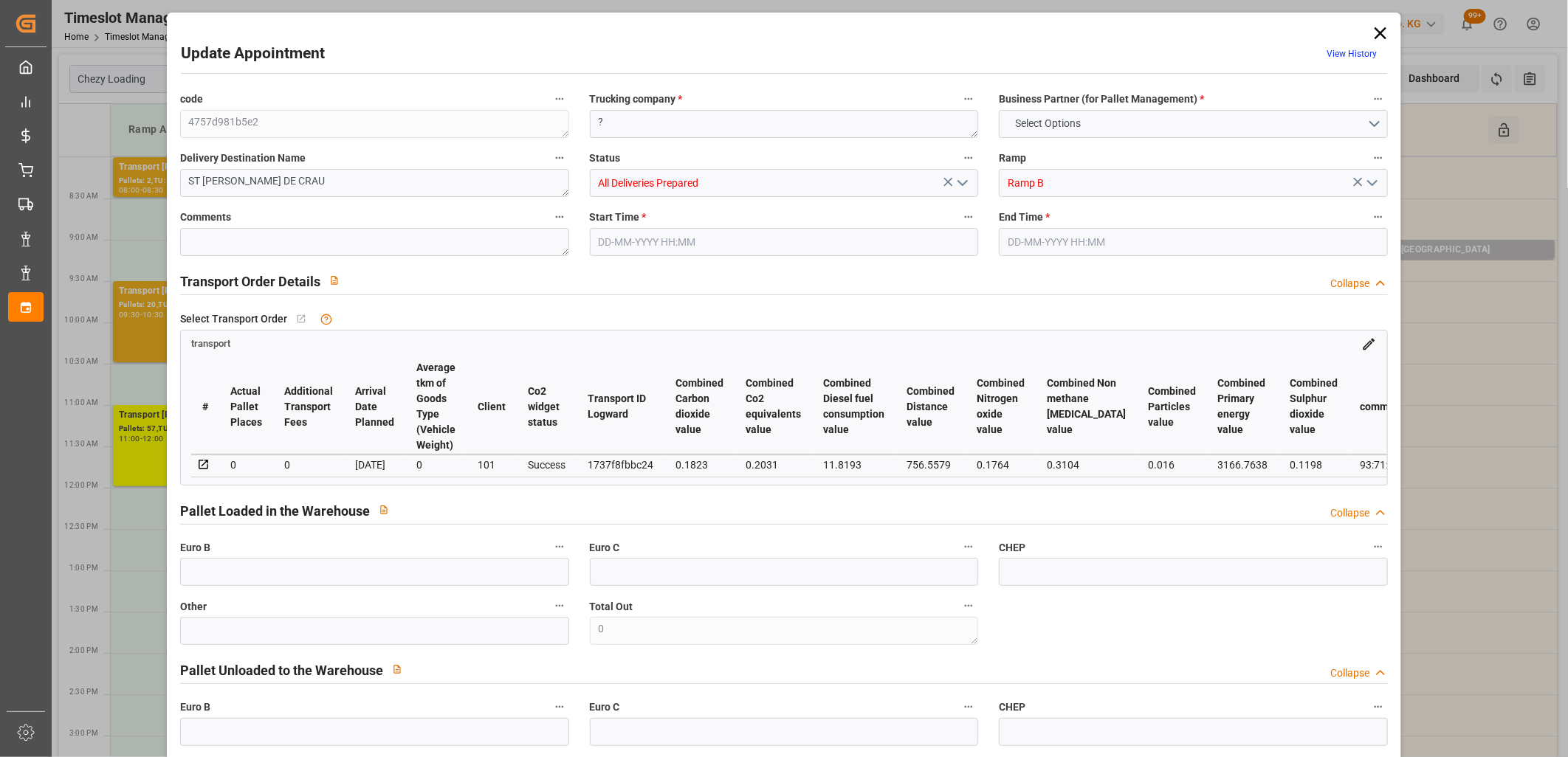
type input "465.672"
type input "0"
type input "4710.8598"
type input "0"
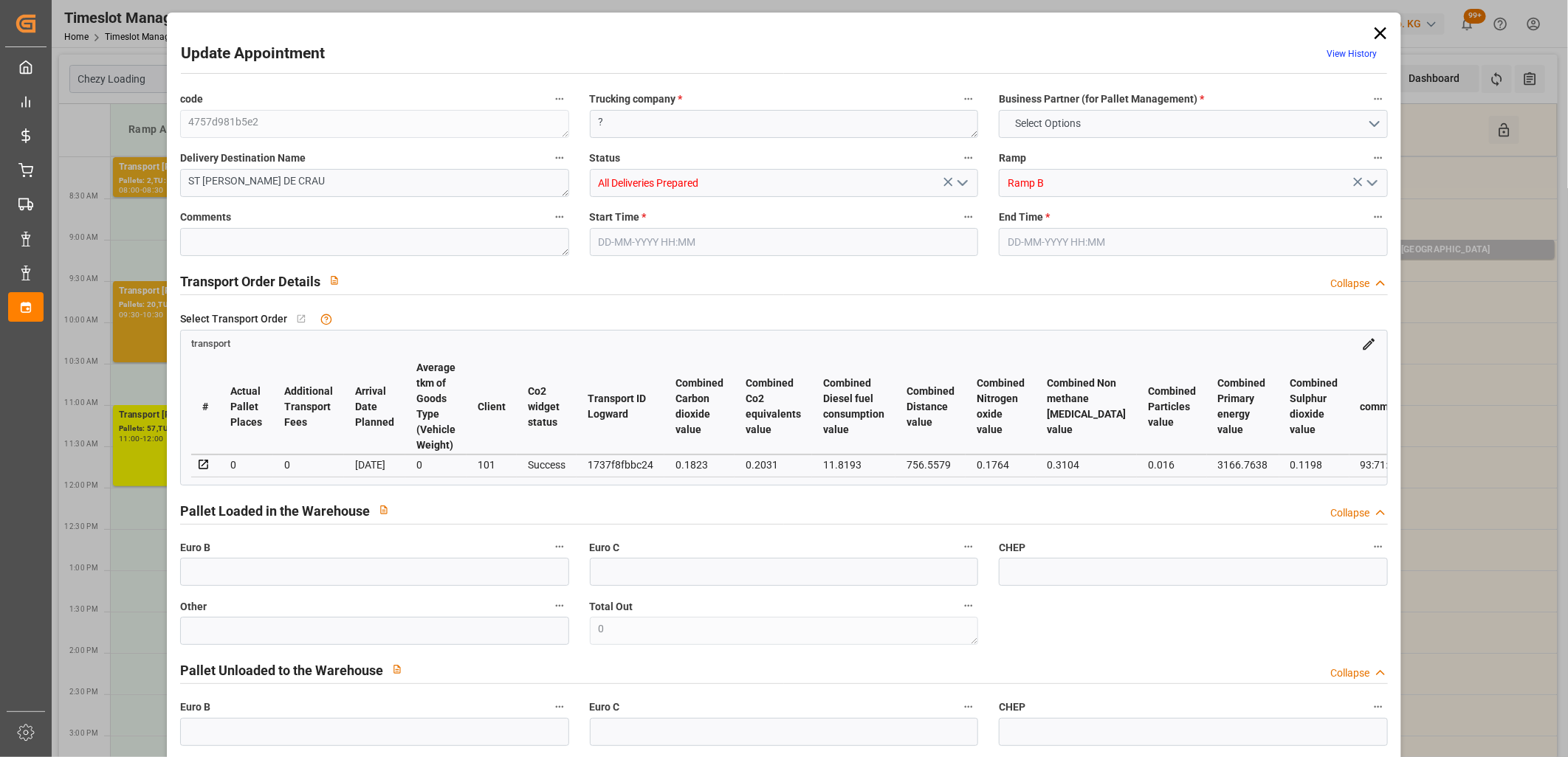
type input "21"
type input "35"
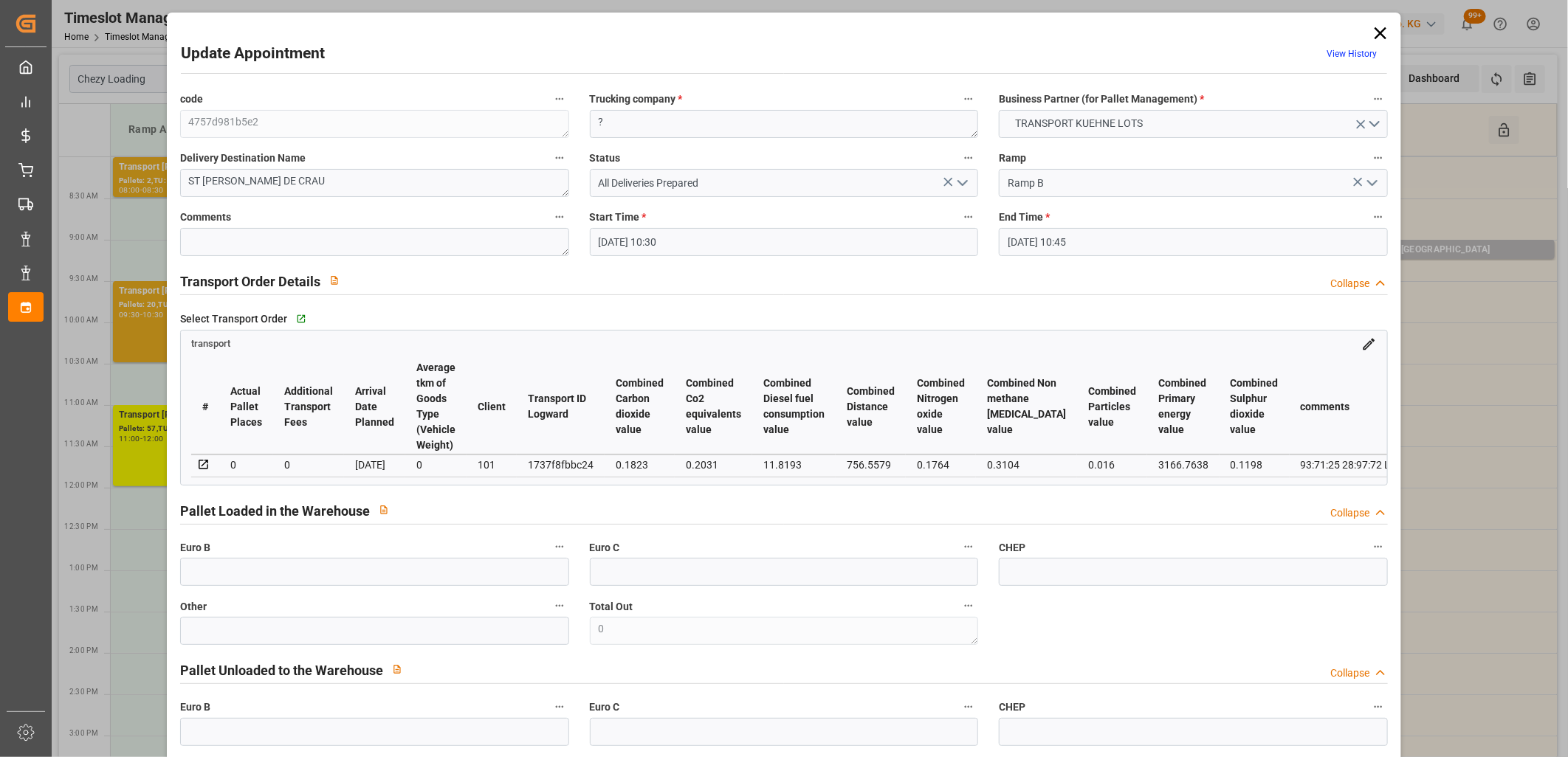
type input "25-09-2025 10:30"
type input "25-09-2025 10:45"
type input "23-09-2025 15:04"
type input "23-09-2025 11:17"
type input "[DATE]"
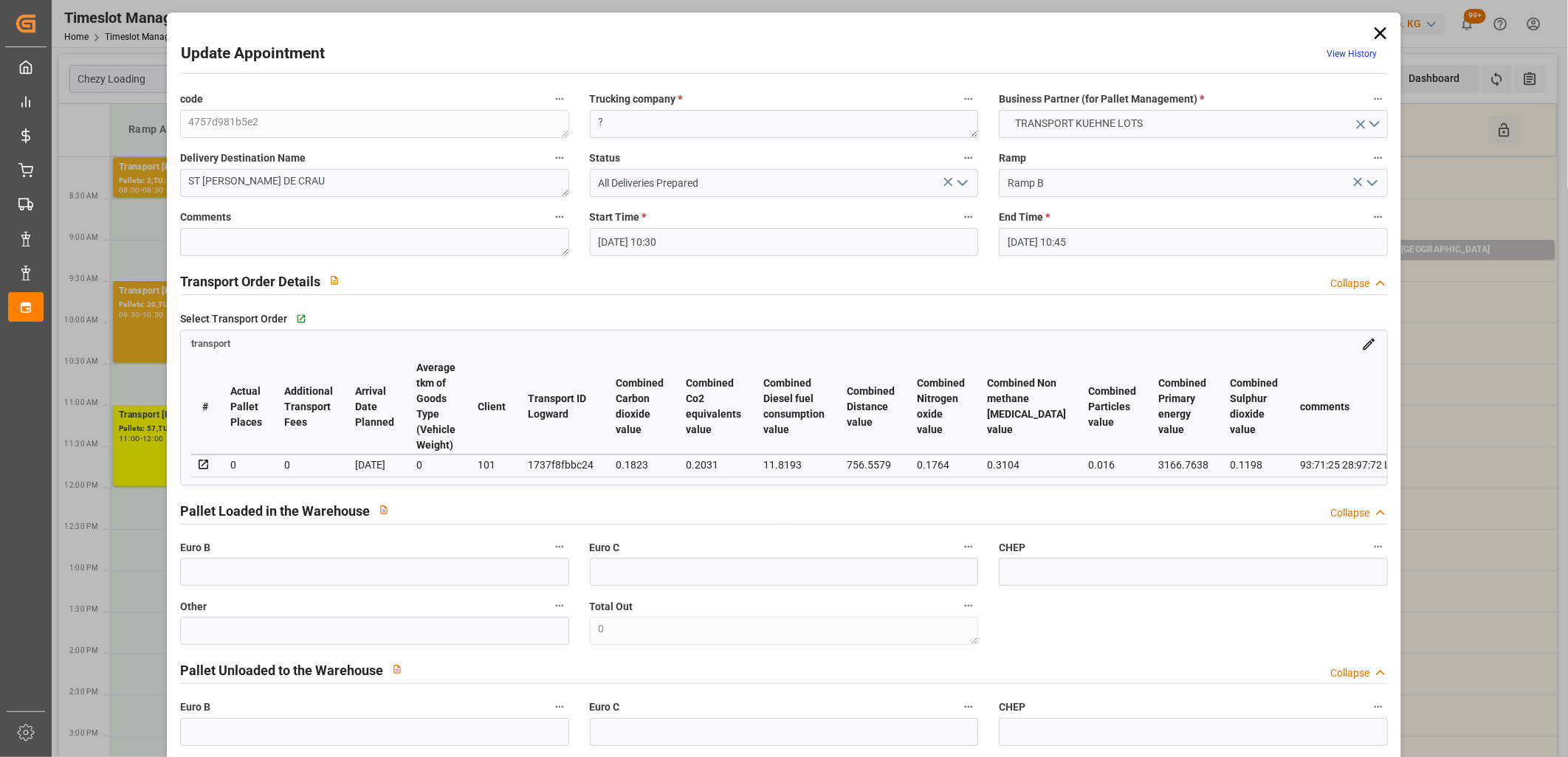
type input "[DATE]"
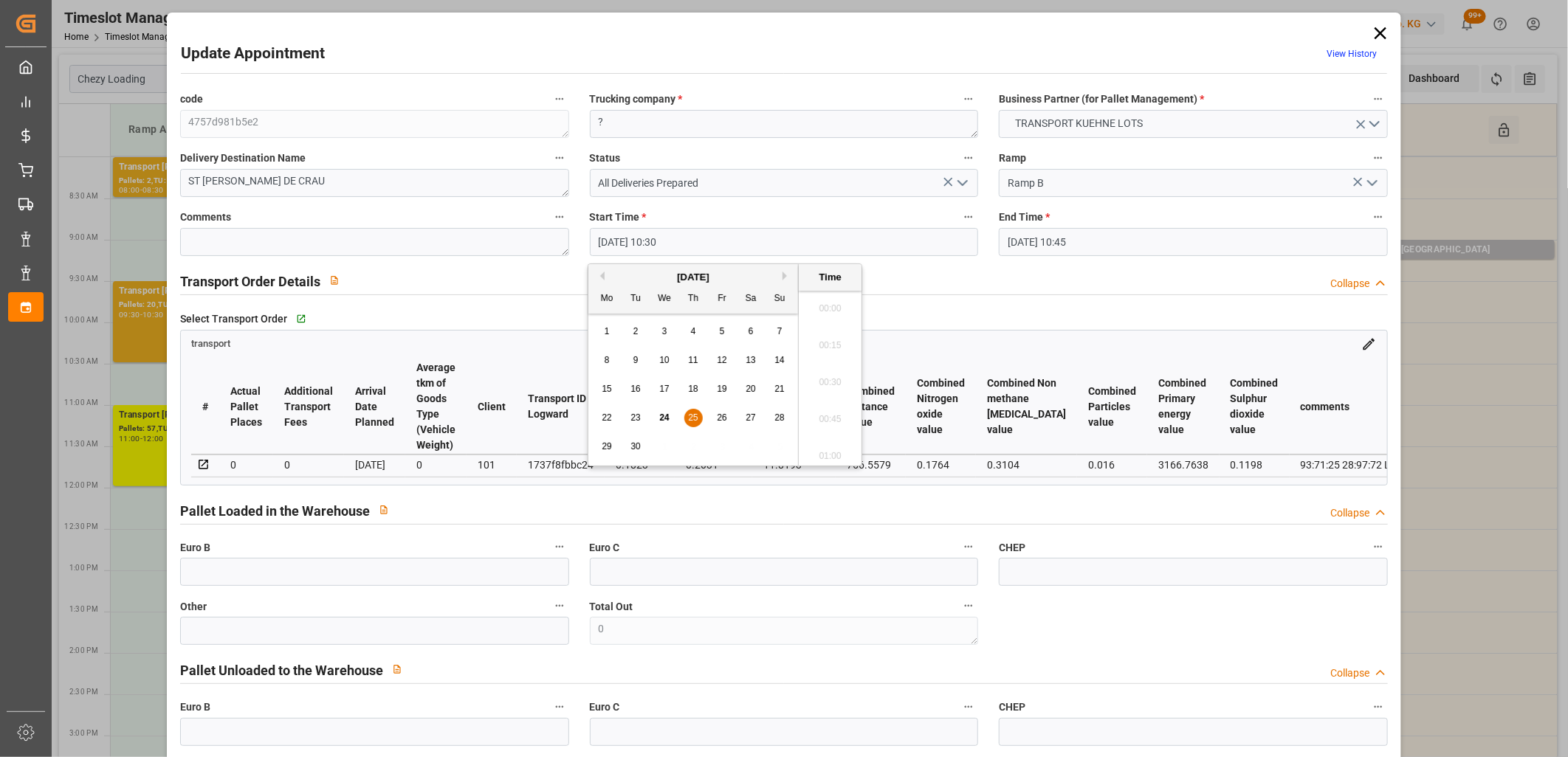
click at [771, 245] on input "25-09-2025 10:30" at bounding box center [784, 242] width 389 height 28
click at [666, 417] on span "24" at bounding box center [664, 418] width 10 height 11
click at [821, 410] on li "13:30" at bounding box center [829, 411] width 63 height 37
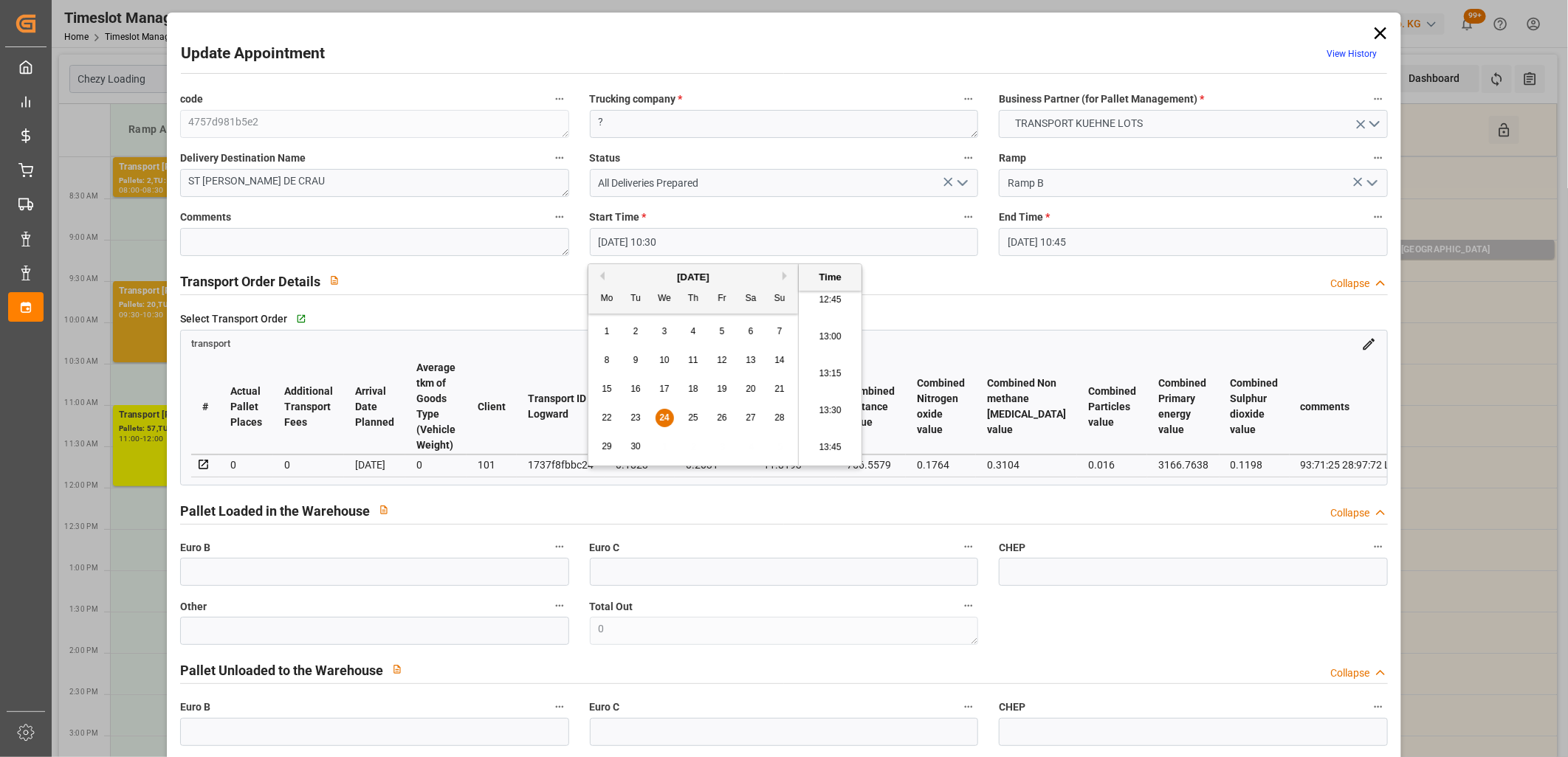
type input "24-09-2025 13:30"
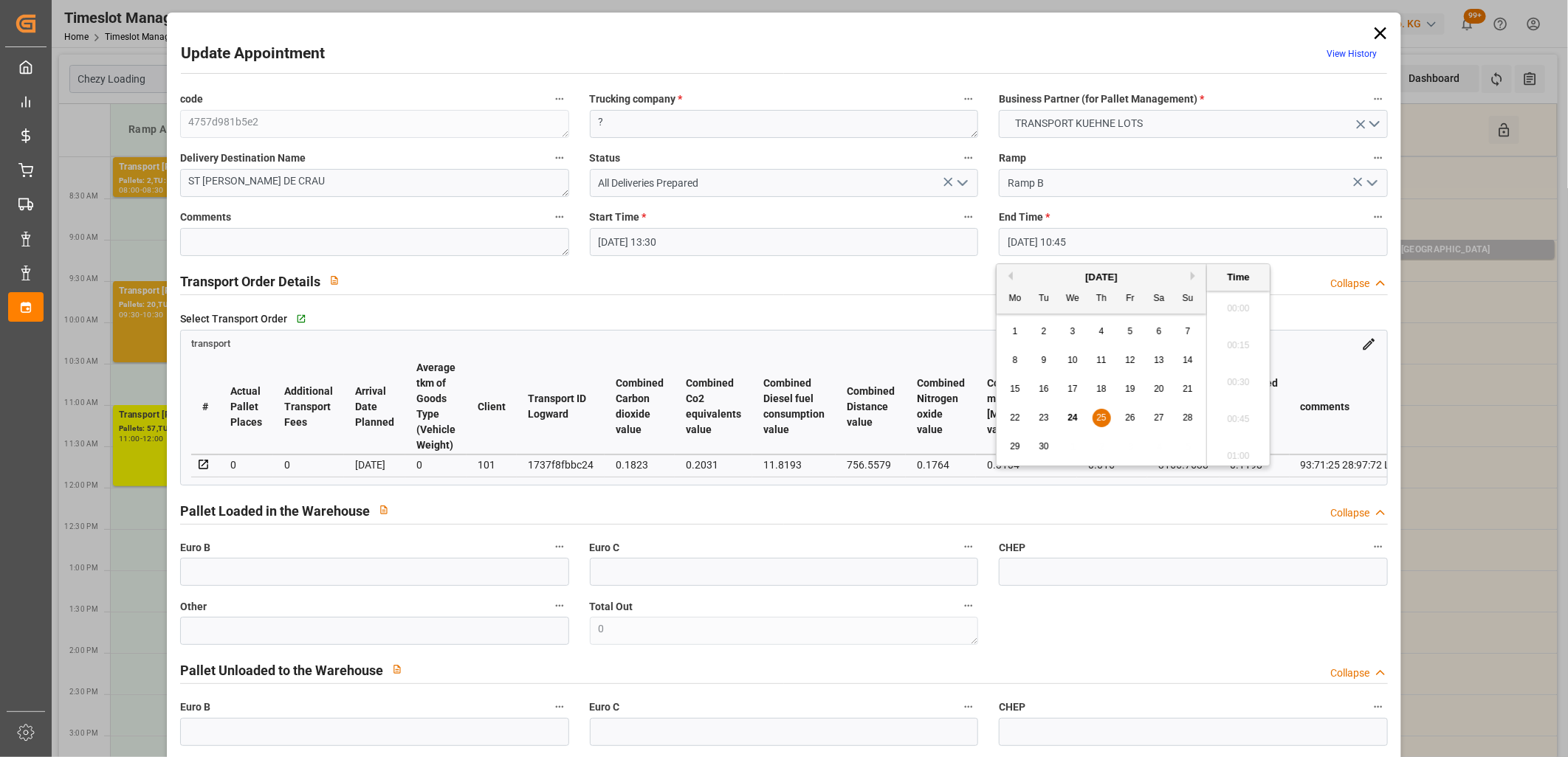
click at [1044, 245] on input "25-09-2025 10:45" at bounding box center [1194, 242] width 389 height 28
click at [1069, 421] on span "24" at bounding box center [1072, 418] width 10 height 11
click at [1220, 415] on li "13:45" at bounding box center [1238, 411] width 63 height 37
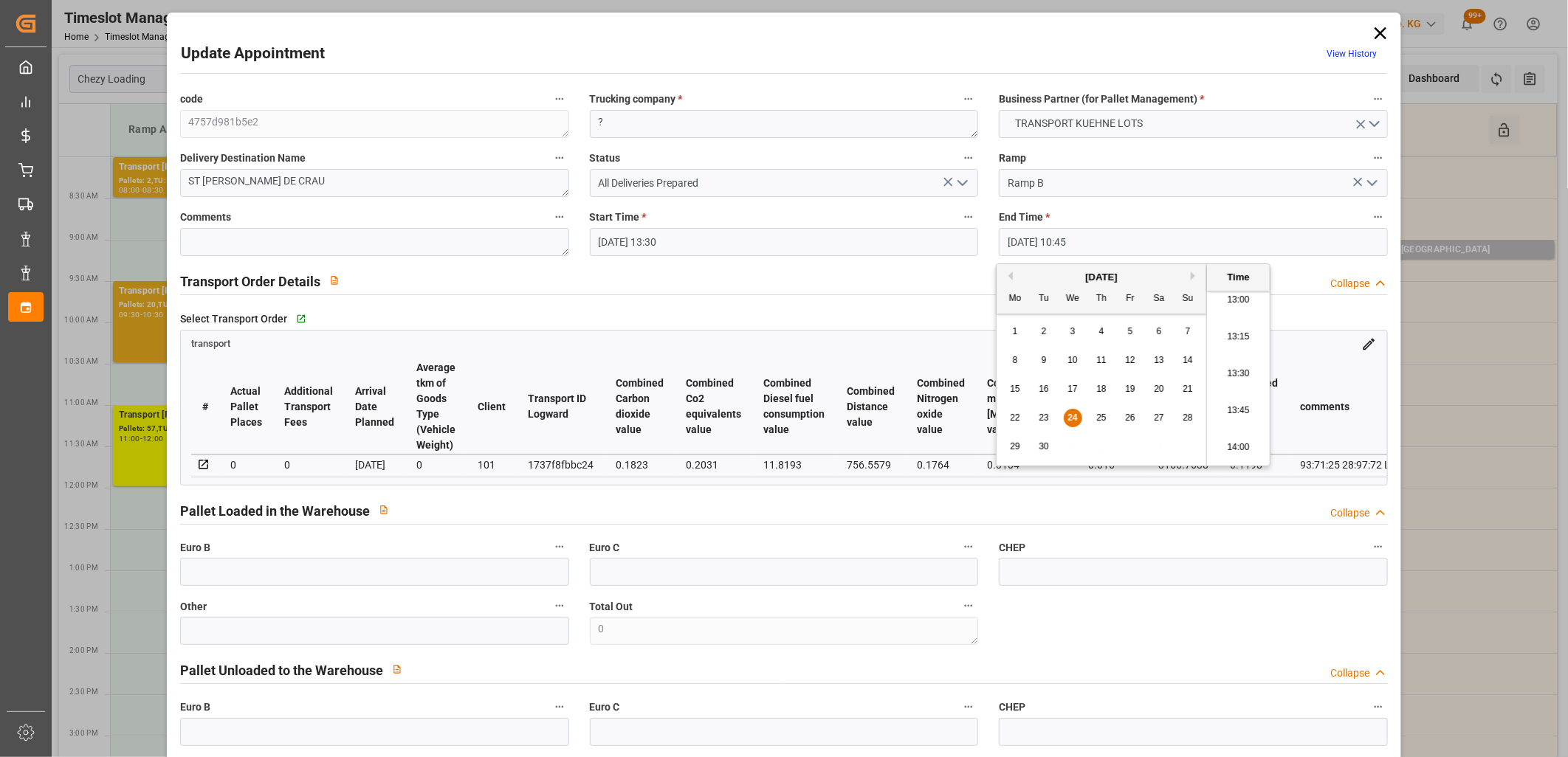
type input "24-09-2025 13:45"
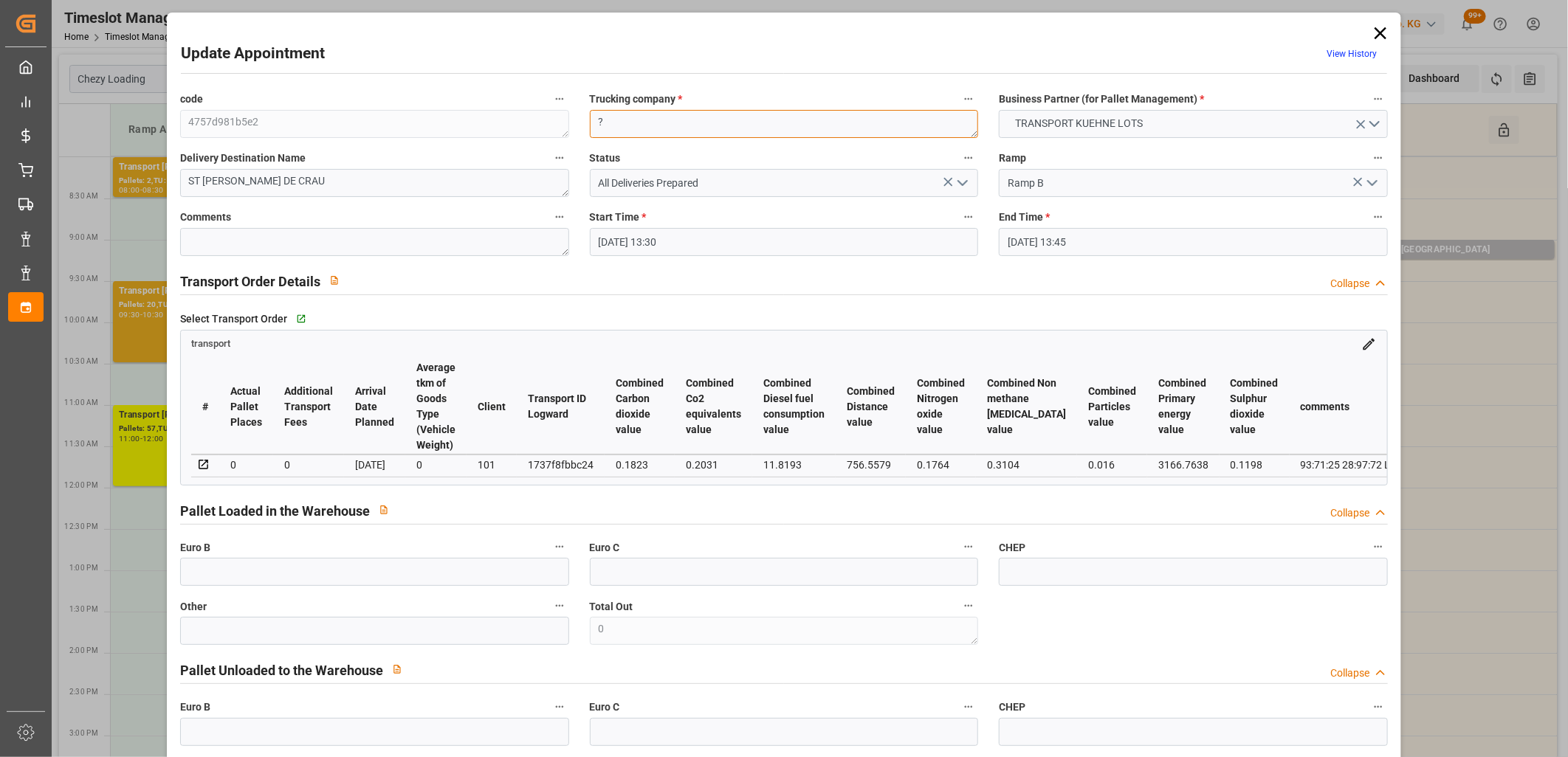
click at [763, 133] on textarea "?" at bounding box center [784, 124] width 389 height 28
type textarea "MESSAGERIE"
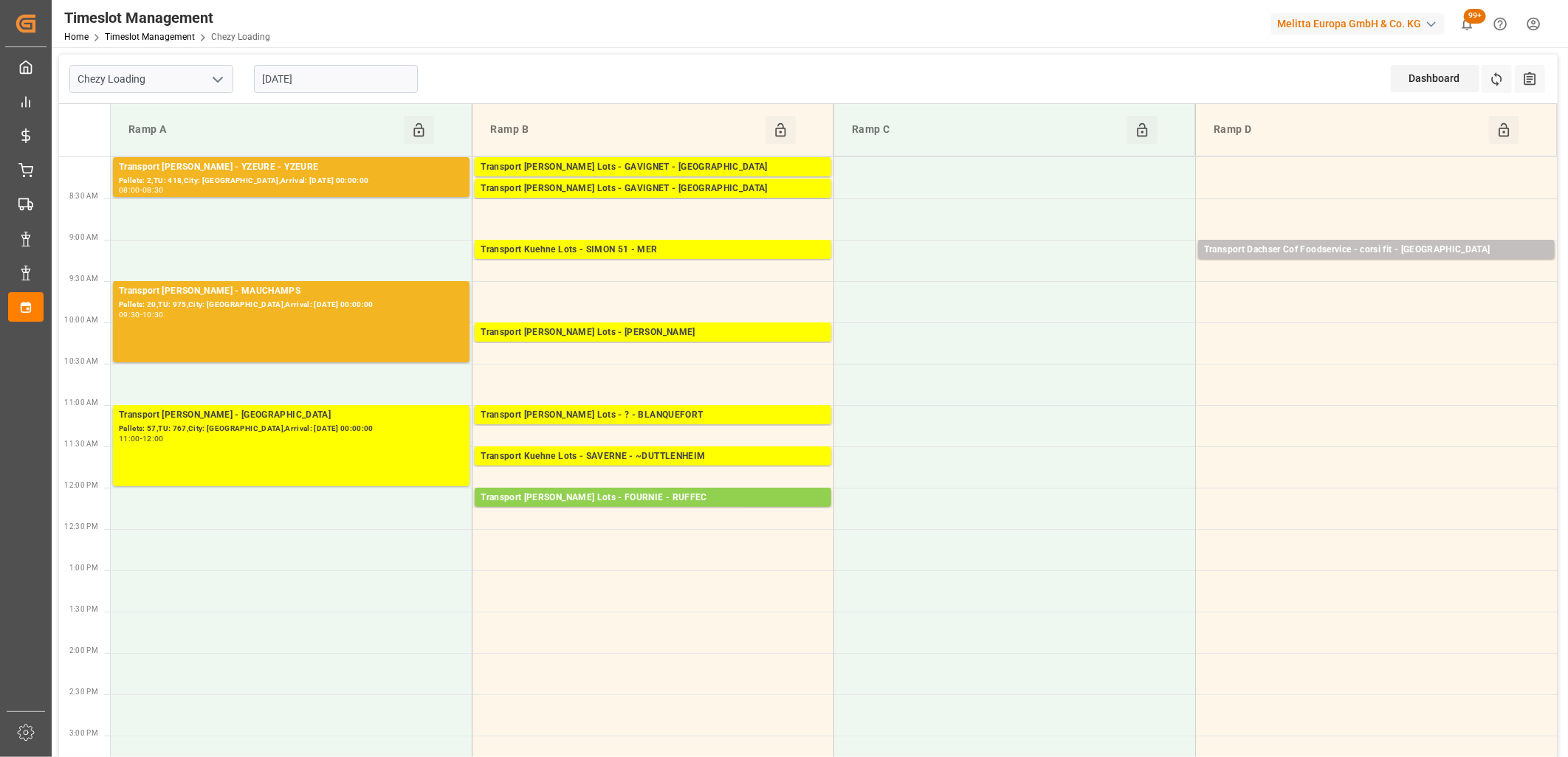
click at [349, 85] on input "[DATE]" at bounding box center [336, 79] width 164 height 28
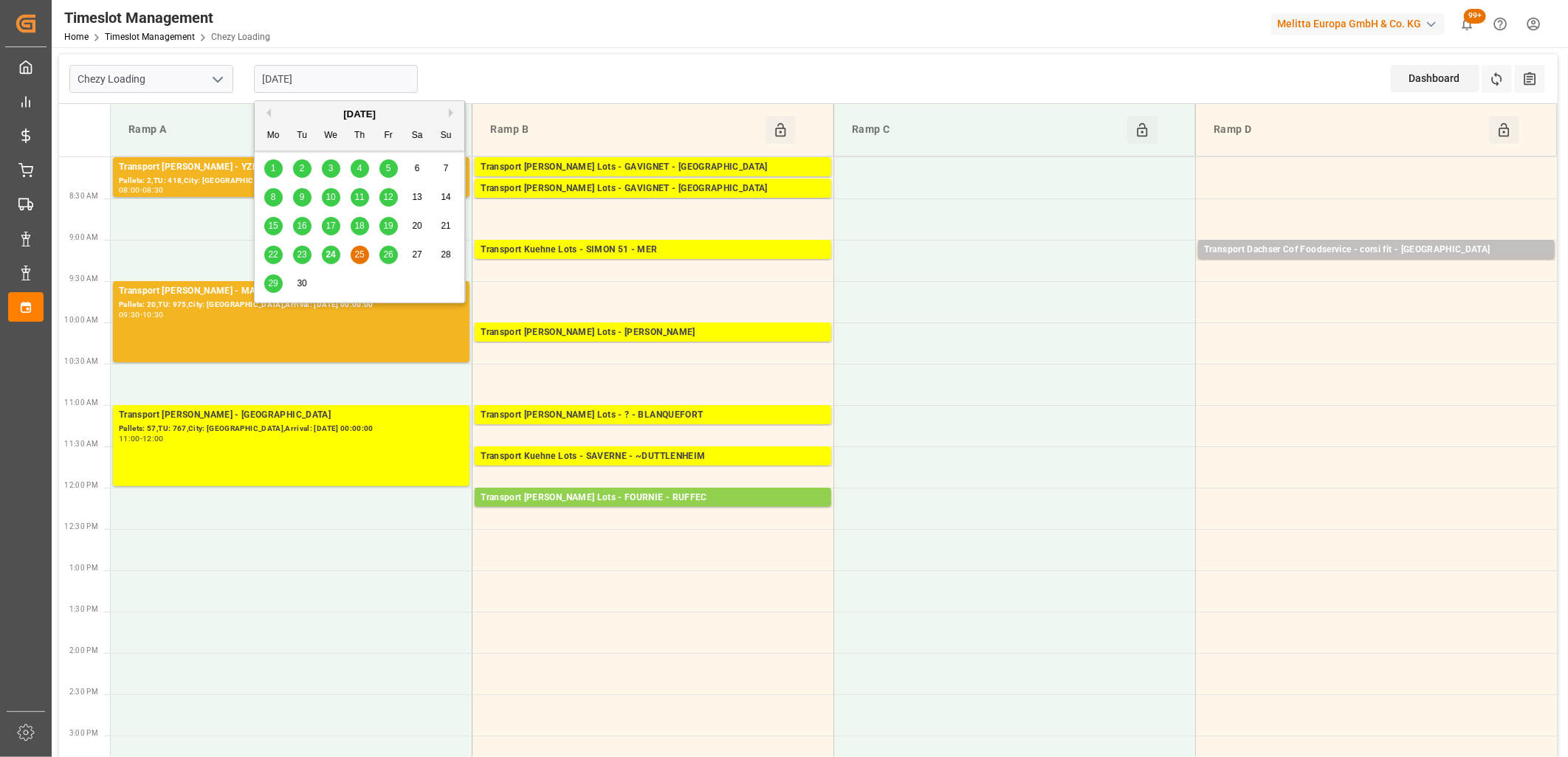
click at [327, 255] on span "24" at bounding box center [330, 254] width 10 height 11
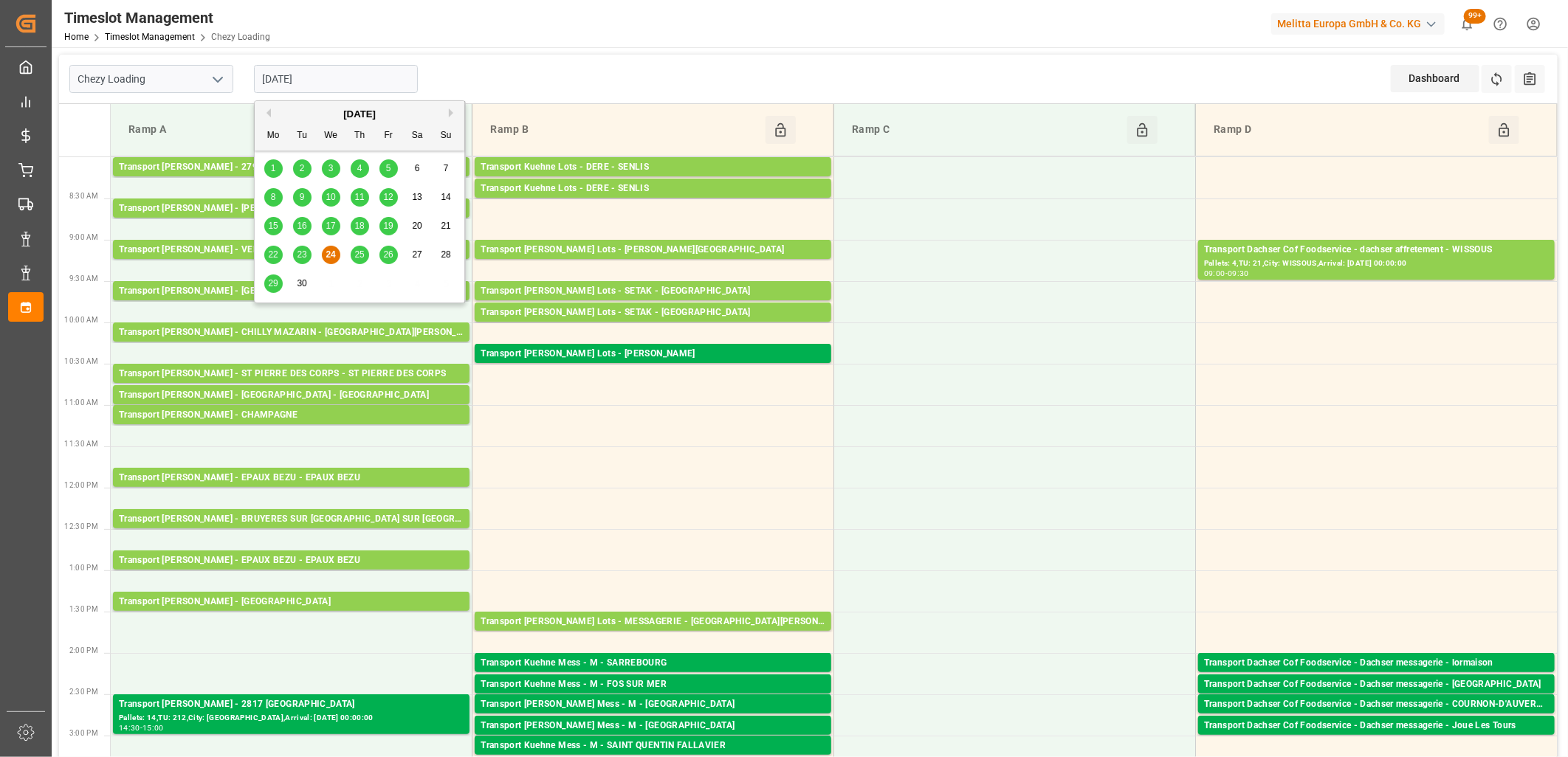
click at [386, 76] on input "[DATE]" at bounding box center [336, 79] width 164 height 28
click at [357, 254] on span "25" at bounding box center [359, 254] width 10 height 11
type input "[DATE]"
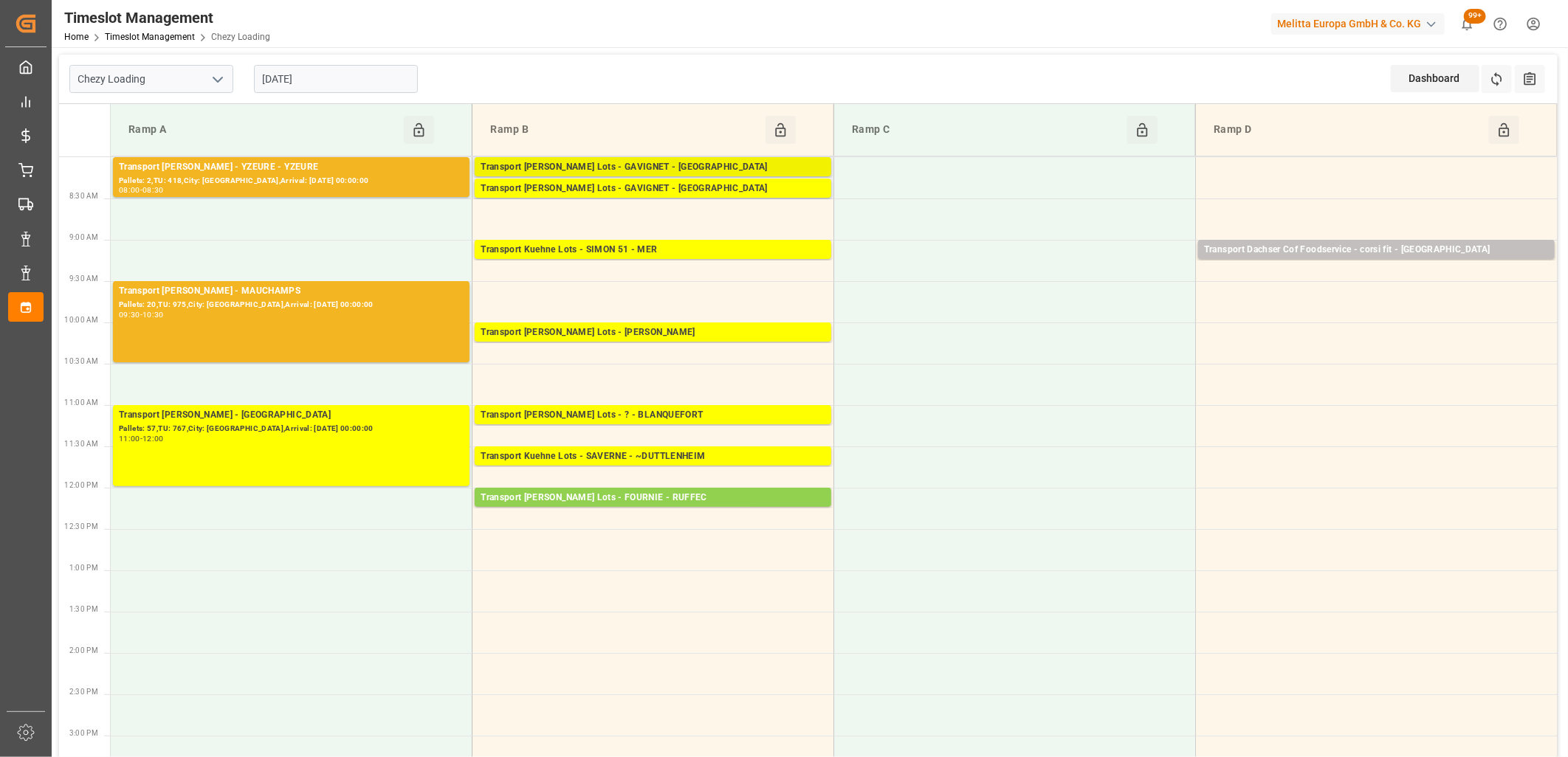
click at [638, 163] on div "Transport [PERSON_NAME] Lots - GAVIGNET - [GEOGRAPHIC_DATA]" at bounding box center [653, 167] width 345 height 15
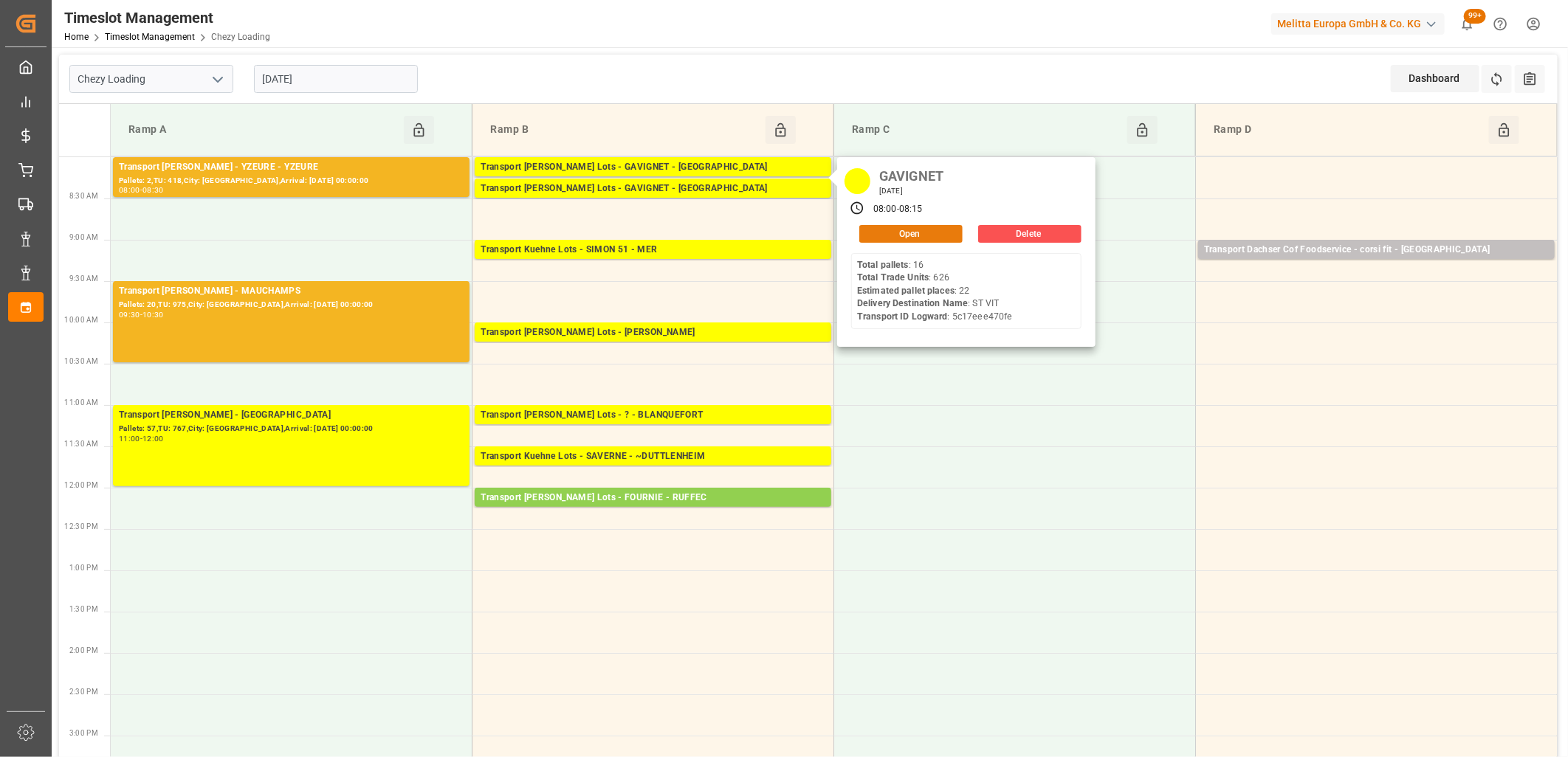
click at [890, 229] on button "Open" at bounding box center [910, 234] width 103 height 18
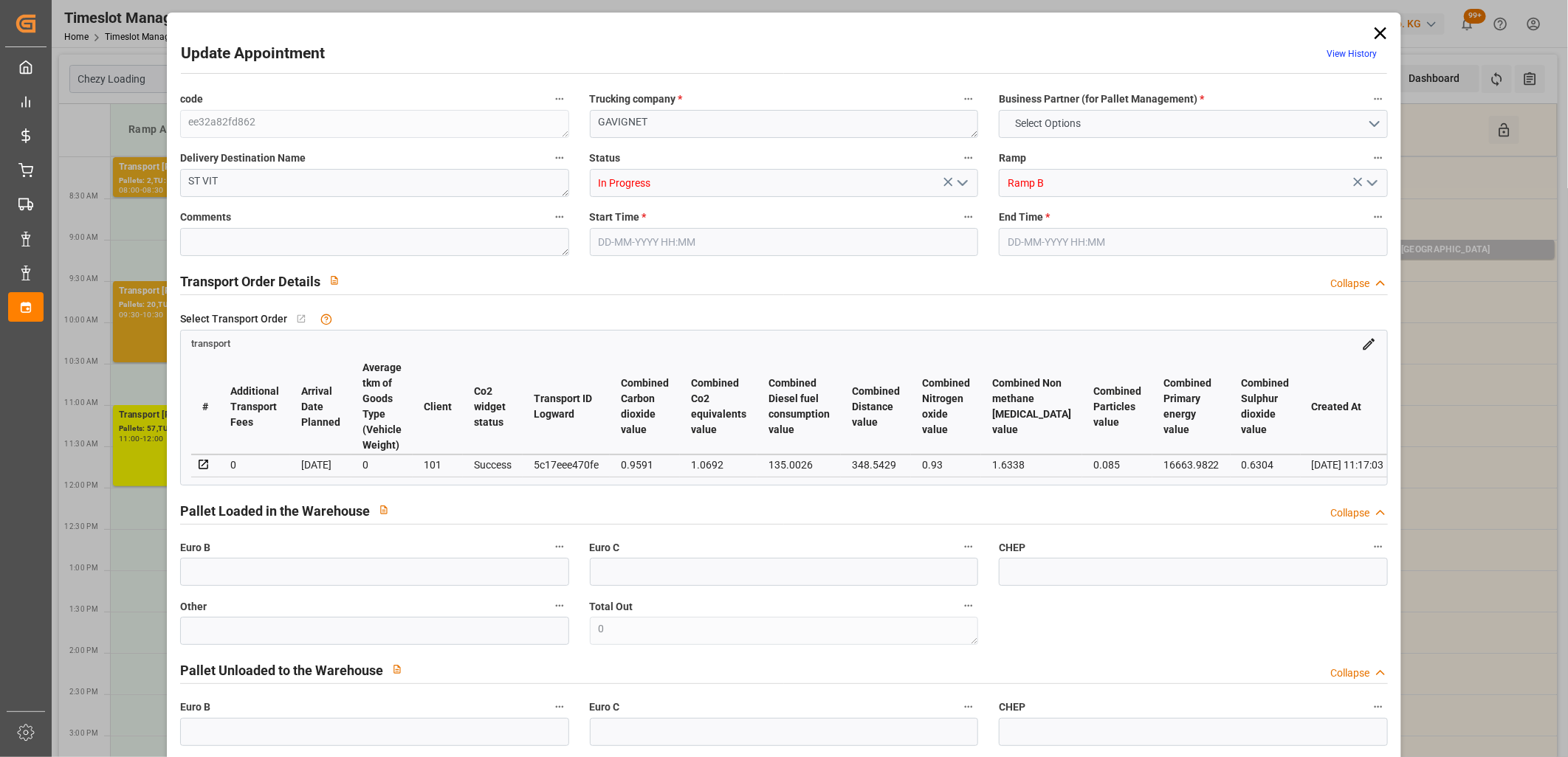
type input "22"
type input "528.05"
type input "0"
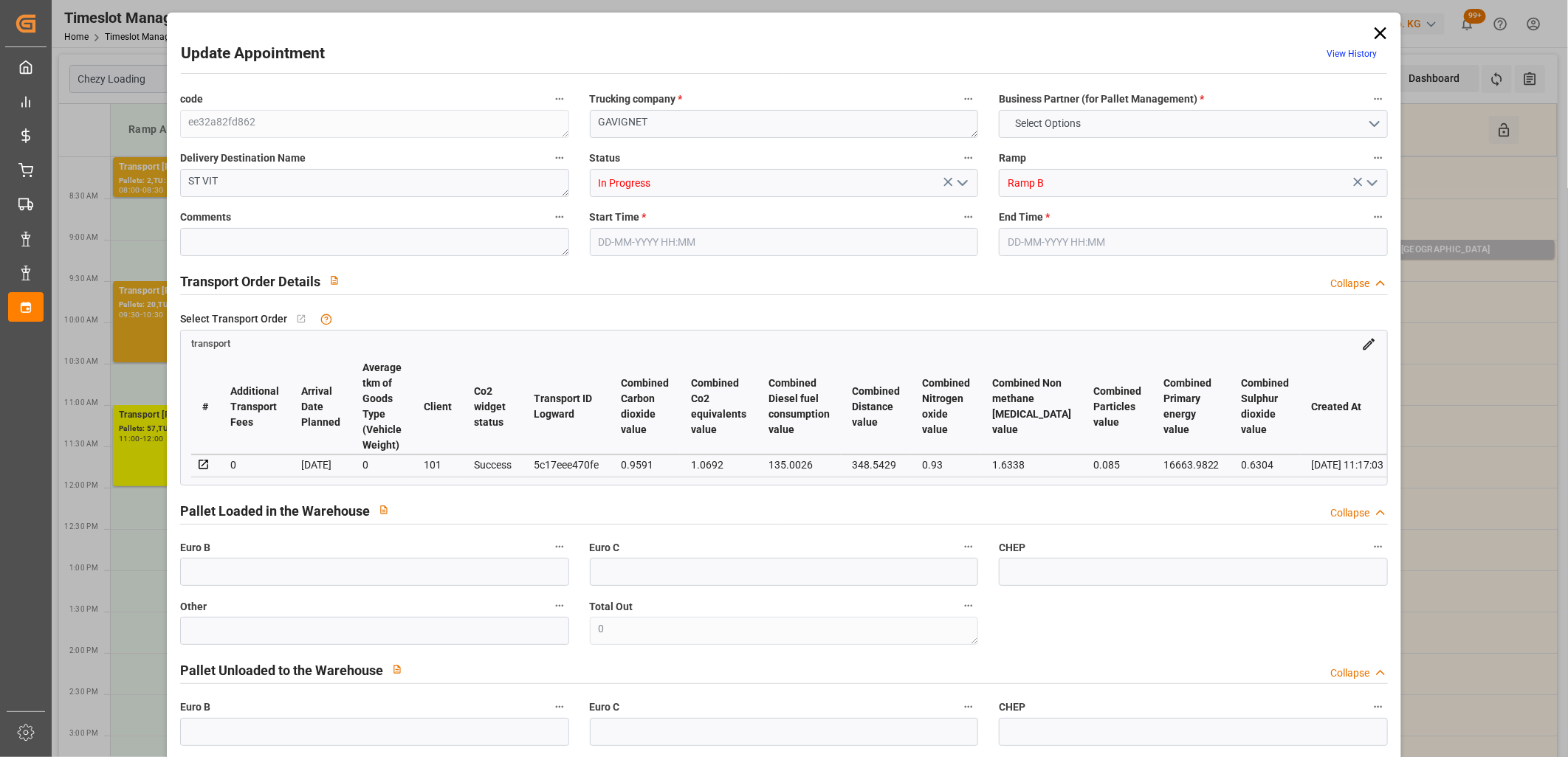
type input "528.05"
type input "0"
type input "7"
type input "3891.528"
type input "6446.16"
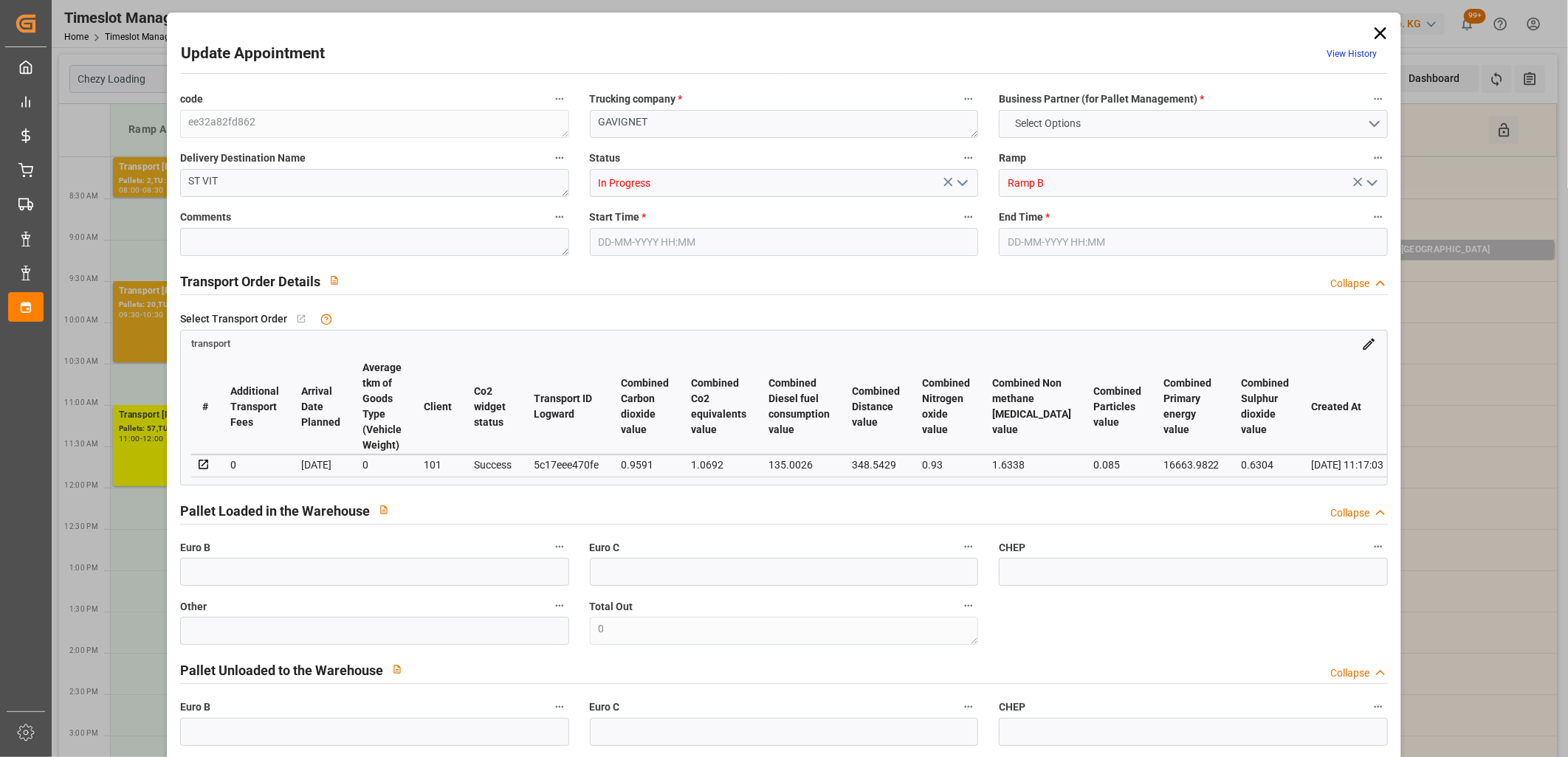
type input "24308.9"
type input "25"
type input "16"
type input "626"
type input "29"
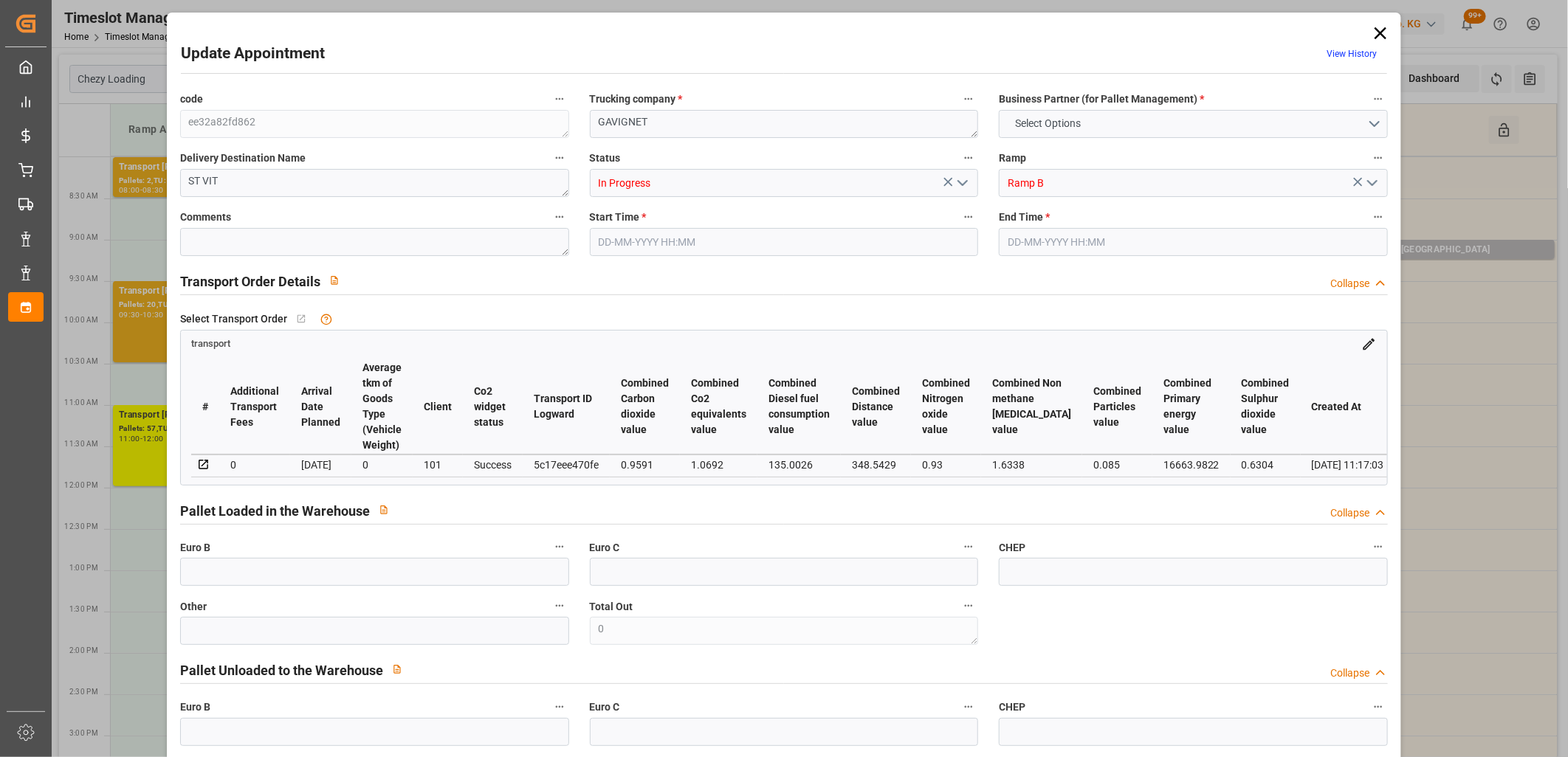
type input "101"
type input "5470.428"
type input "0"
type input "4710.8598"
type input "0"
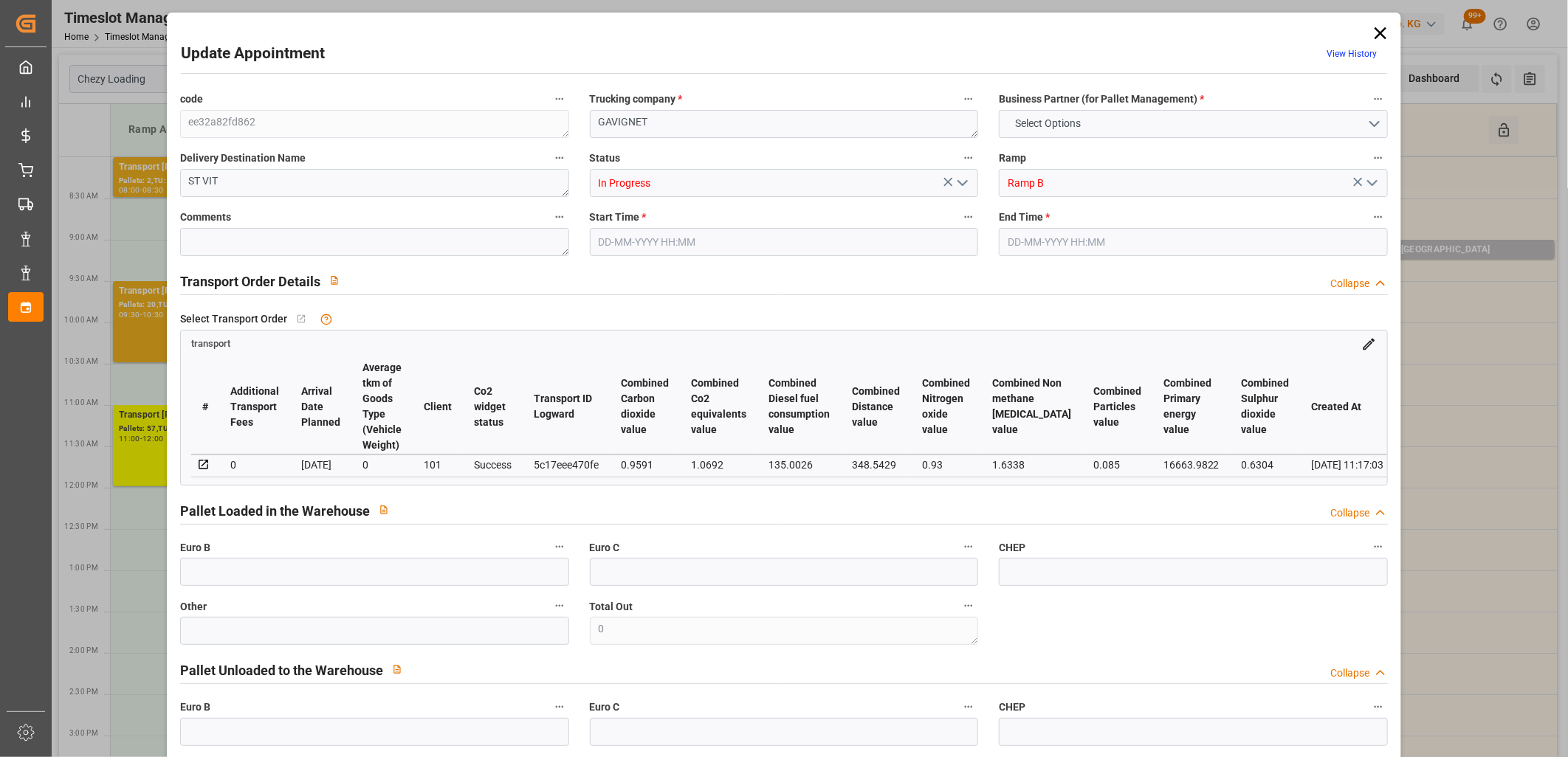
type input "0"
type input "21"
type input "35"
type input "25-09-2025 08:00"
type input "25-09-2025 08:15"
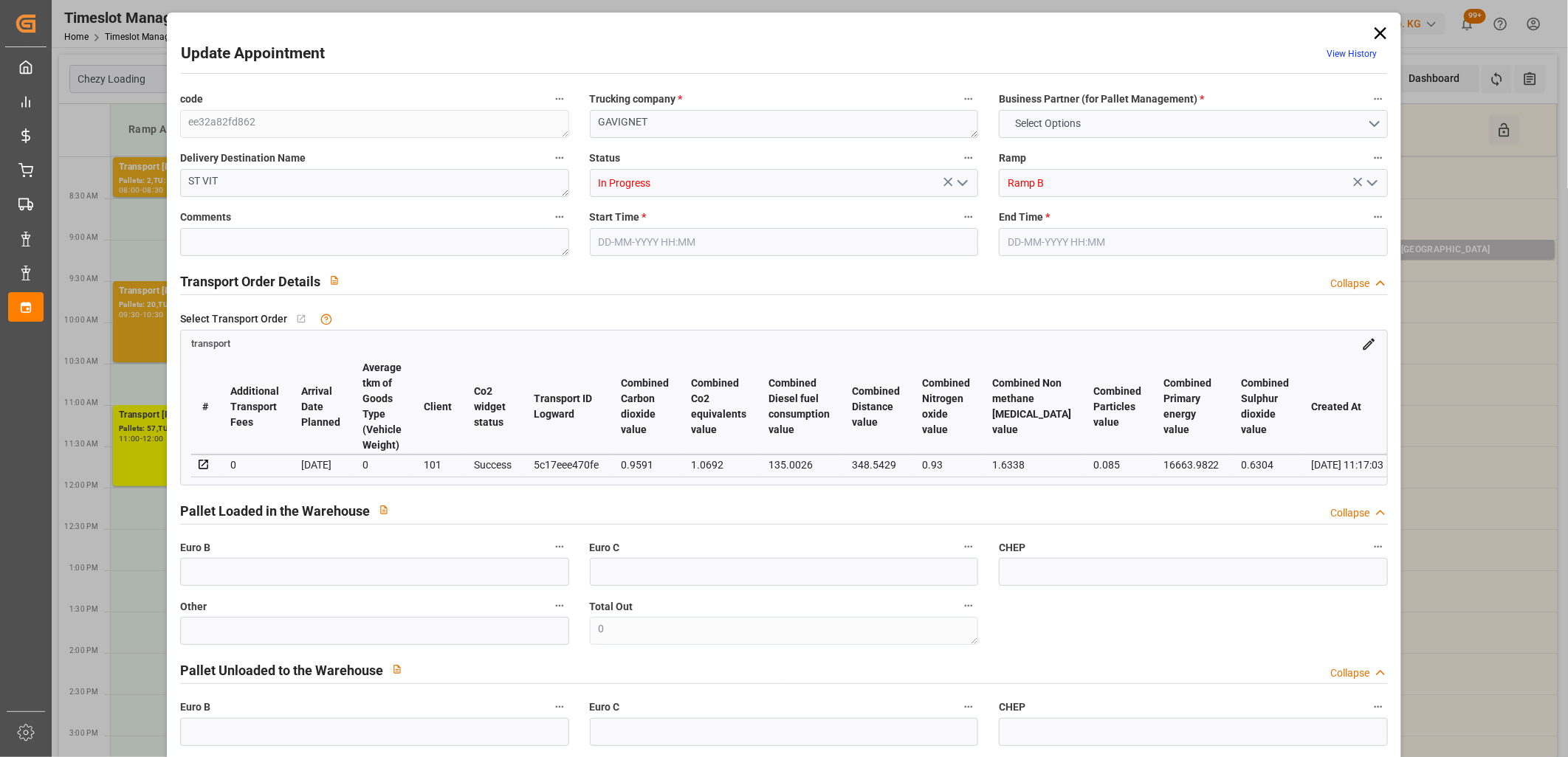
type input "19-09-2025 14:58"
type input "19-09-2025 11:17"
type input "[DATE]"
type input "26-09-2025"
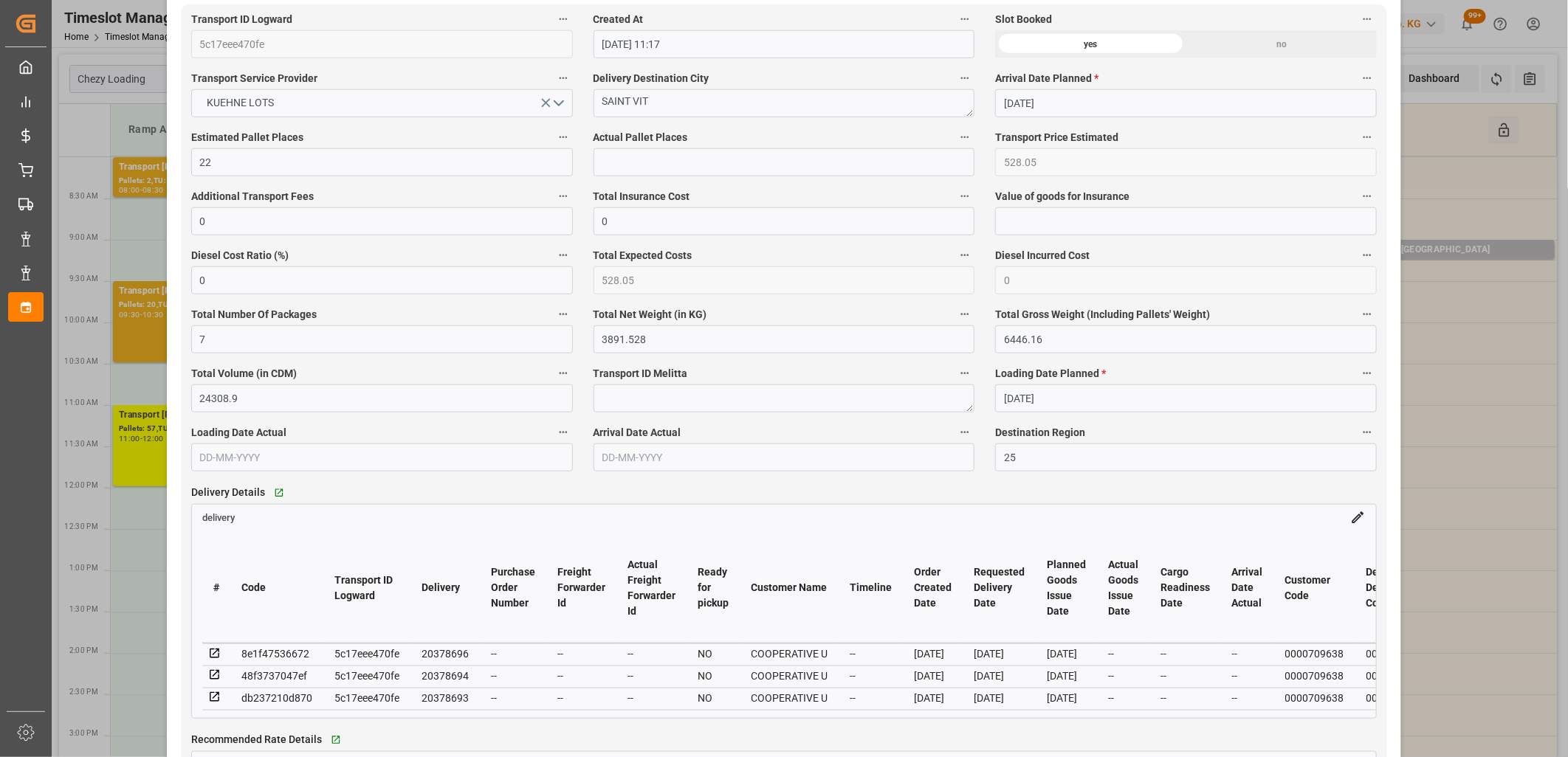
scroll to position [820, 0]
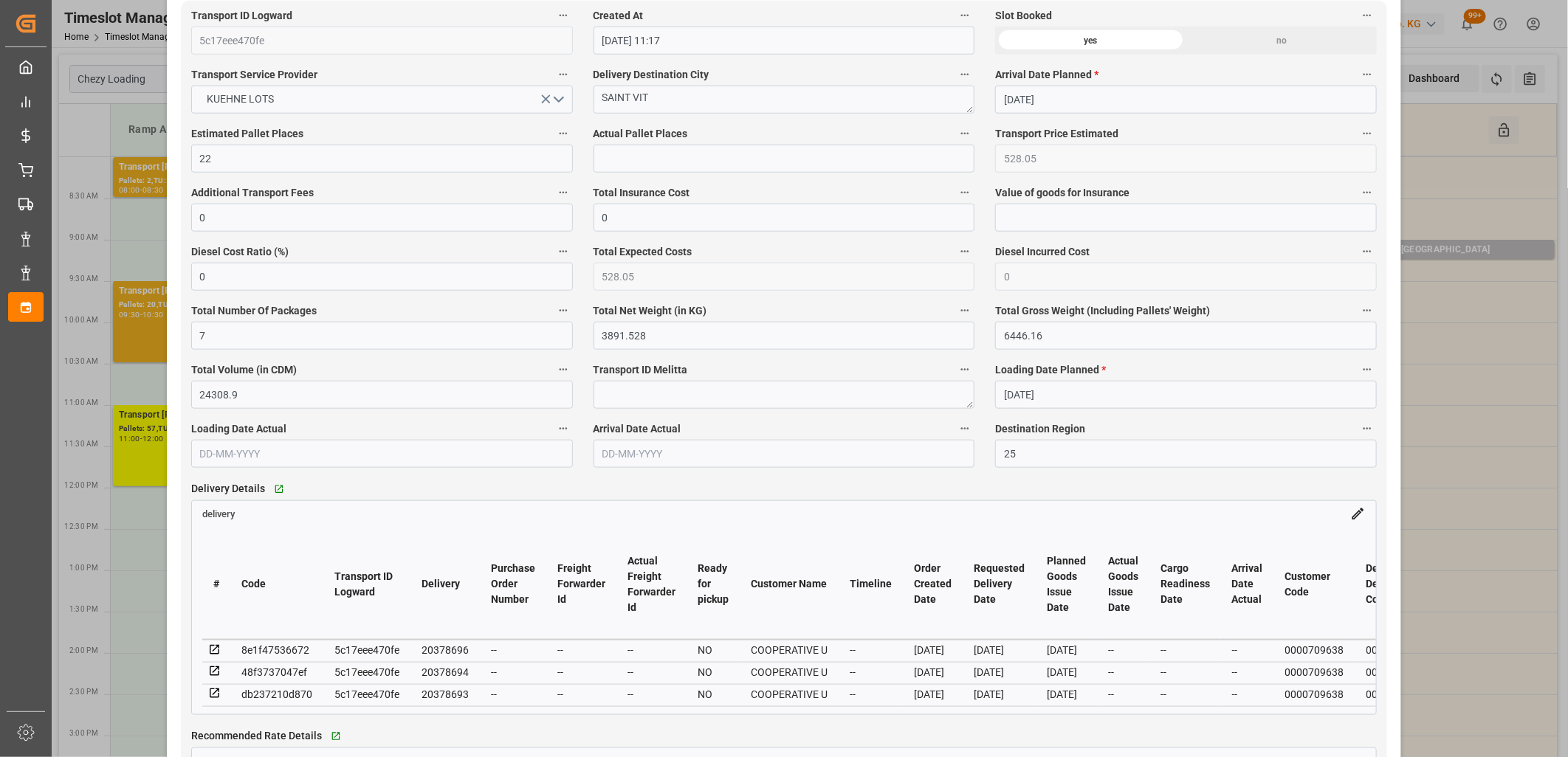
click at [211, 653] on icon at bounding box center [215, 650] width 13 height 13
click at [210, 677] on icon at bounding box center [215, 672] width 13 height 13
click at [217, 697] on icon at bounding box center [214, 694] width 10 height 10
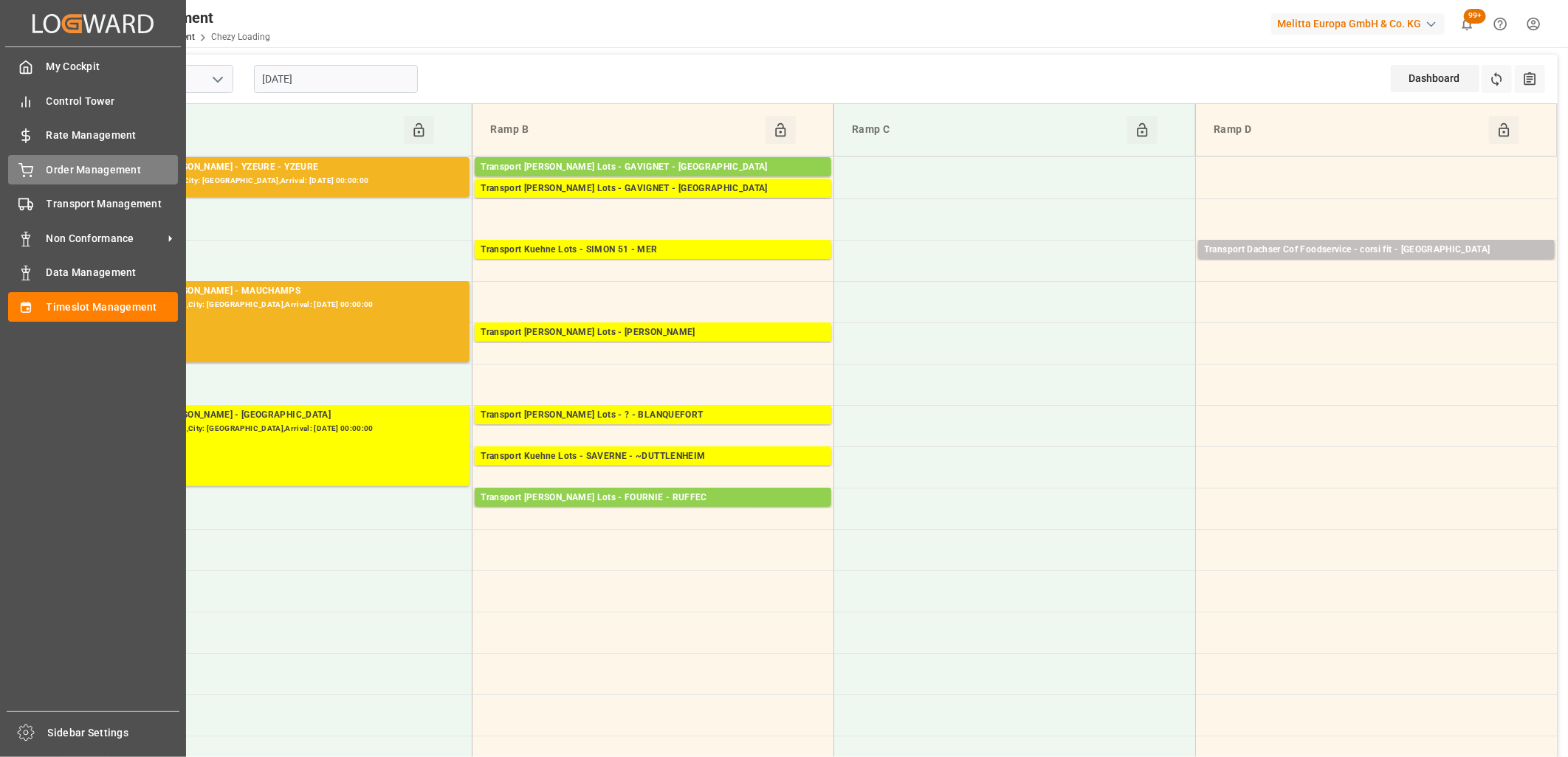
click at [18, 174] on icon at bounding box center [26, 170] width 15 height 15
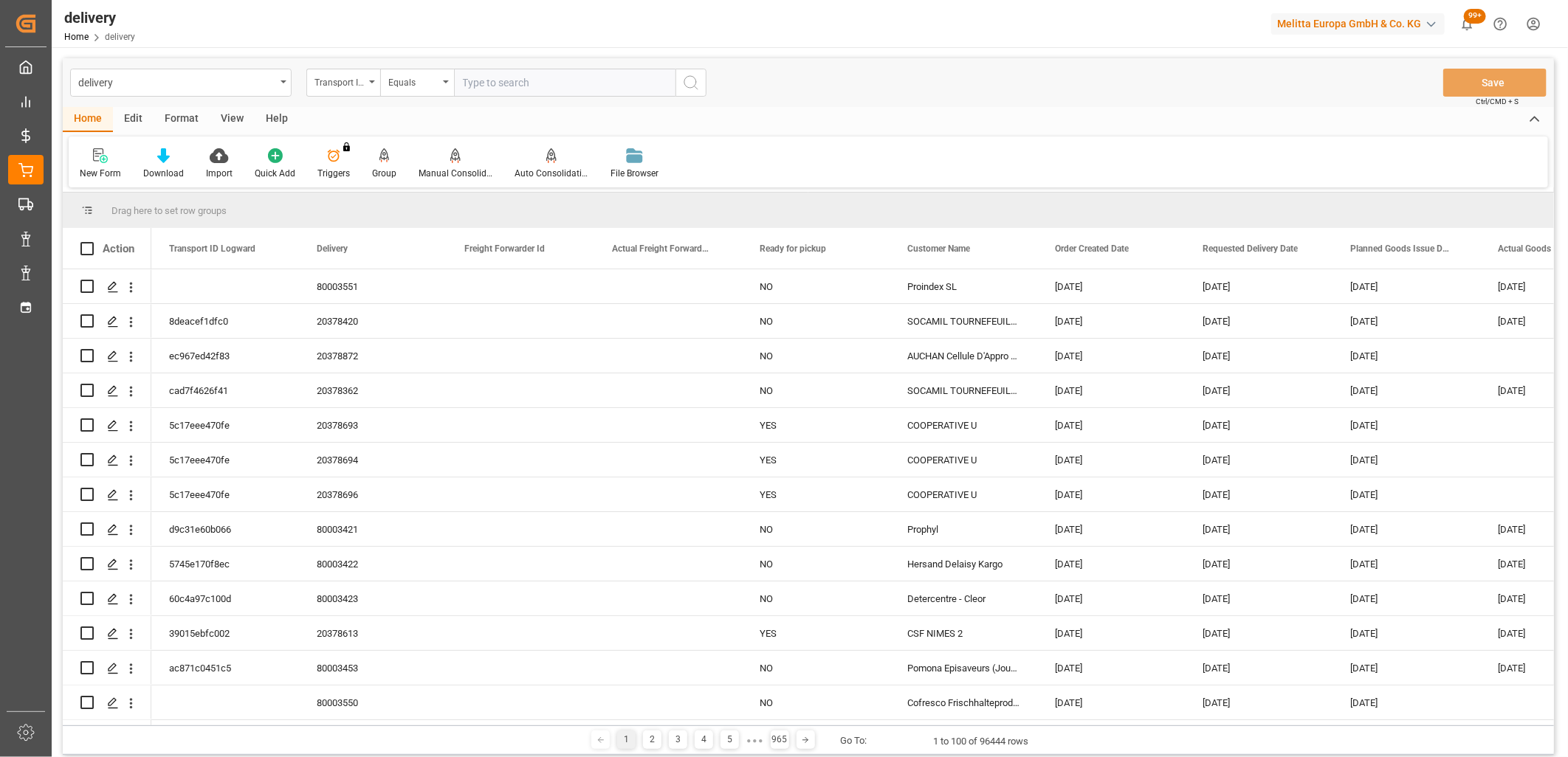
click at [382, 160] on icon at bounding box center [385, 156] width 11 height 15
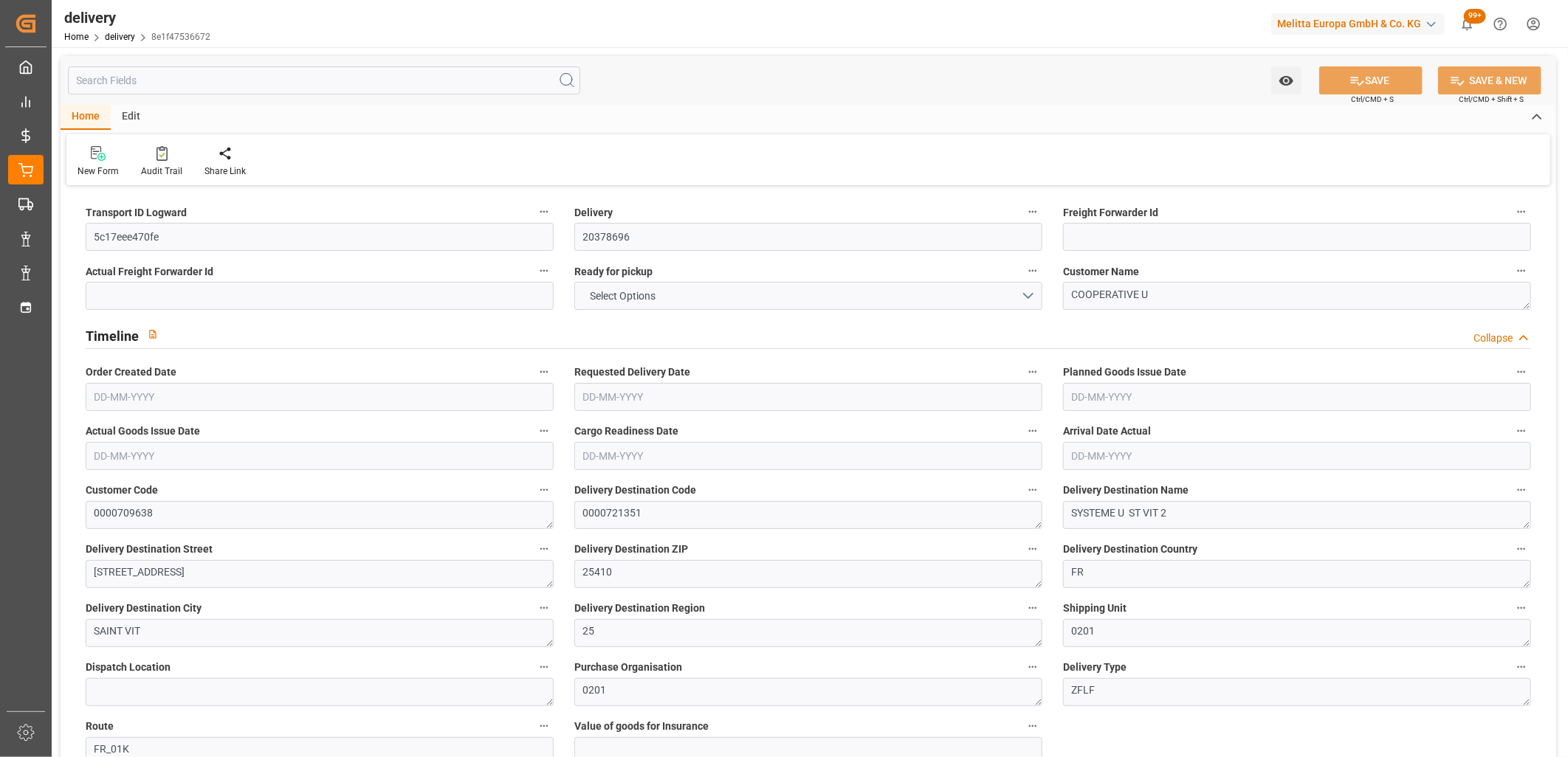
type input "7"
type input "2218.776"
type input "3412.16"
type input "11408.4"
type input "494"
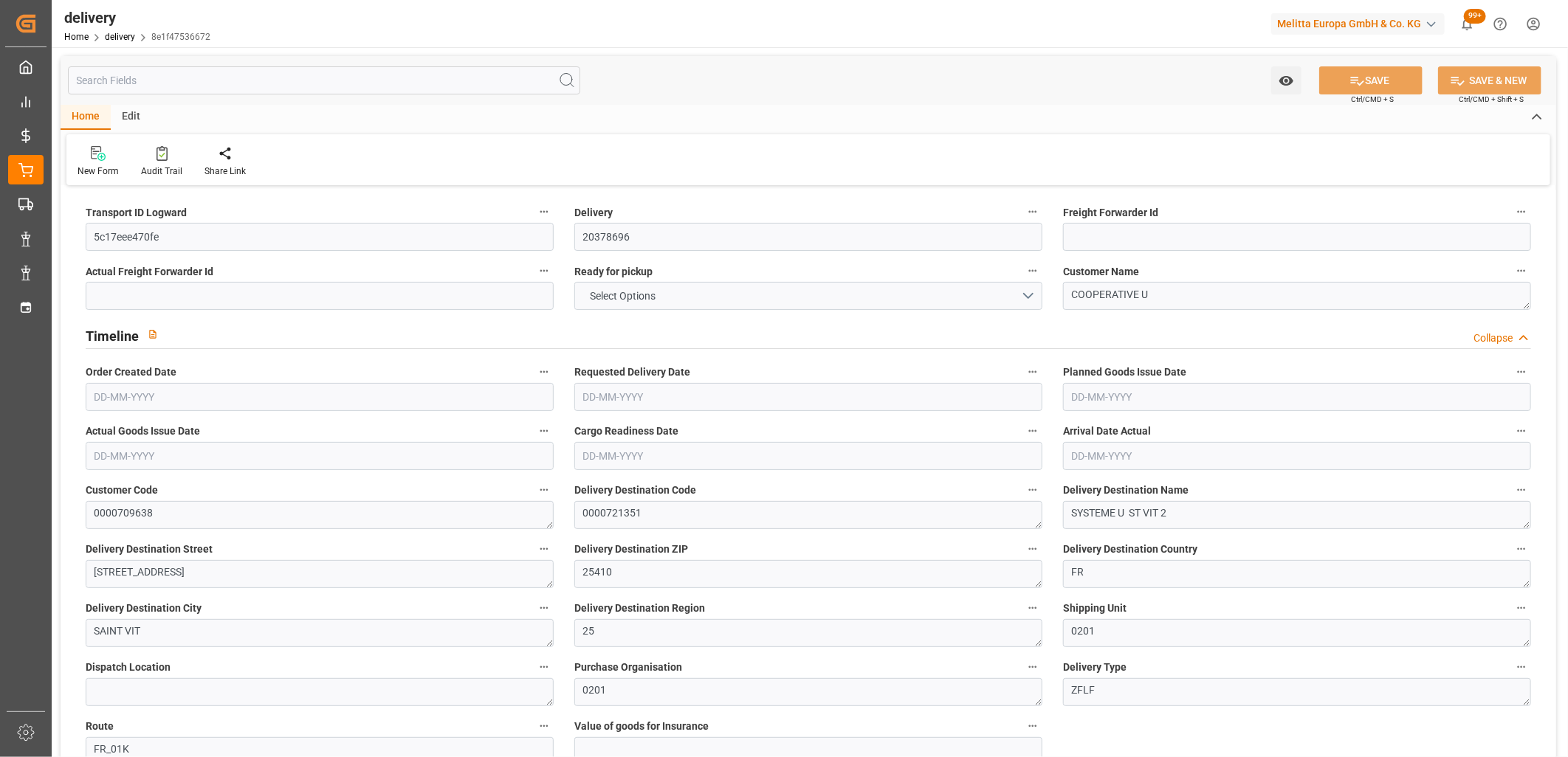
type input "11"
type input "2"
type input "11"
type input "0"
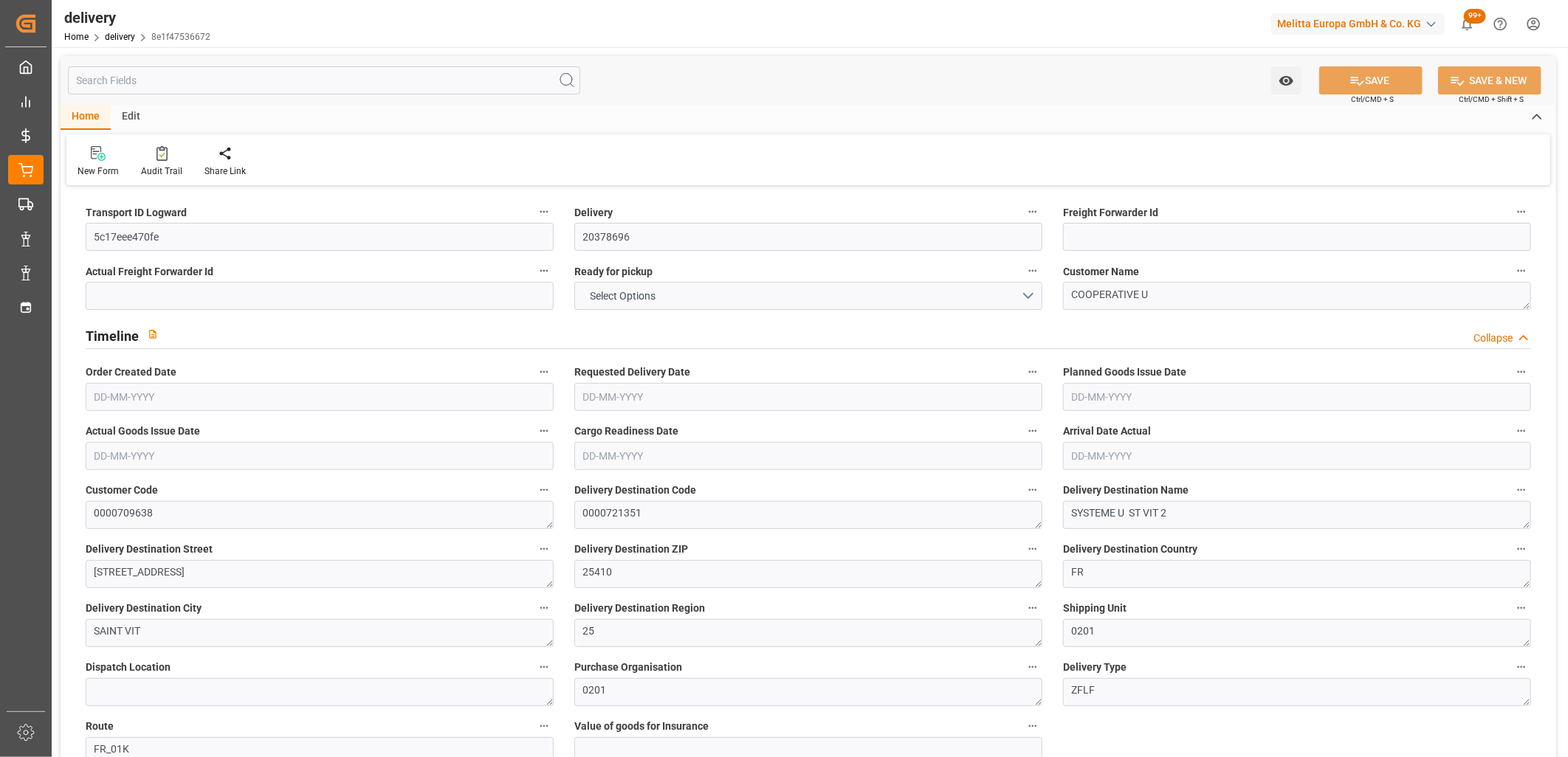
type input "0"
type input "264.025"
type input "4.9"
type input "177.84"
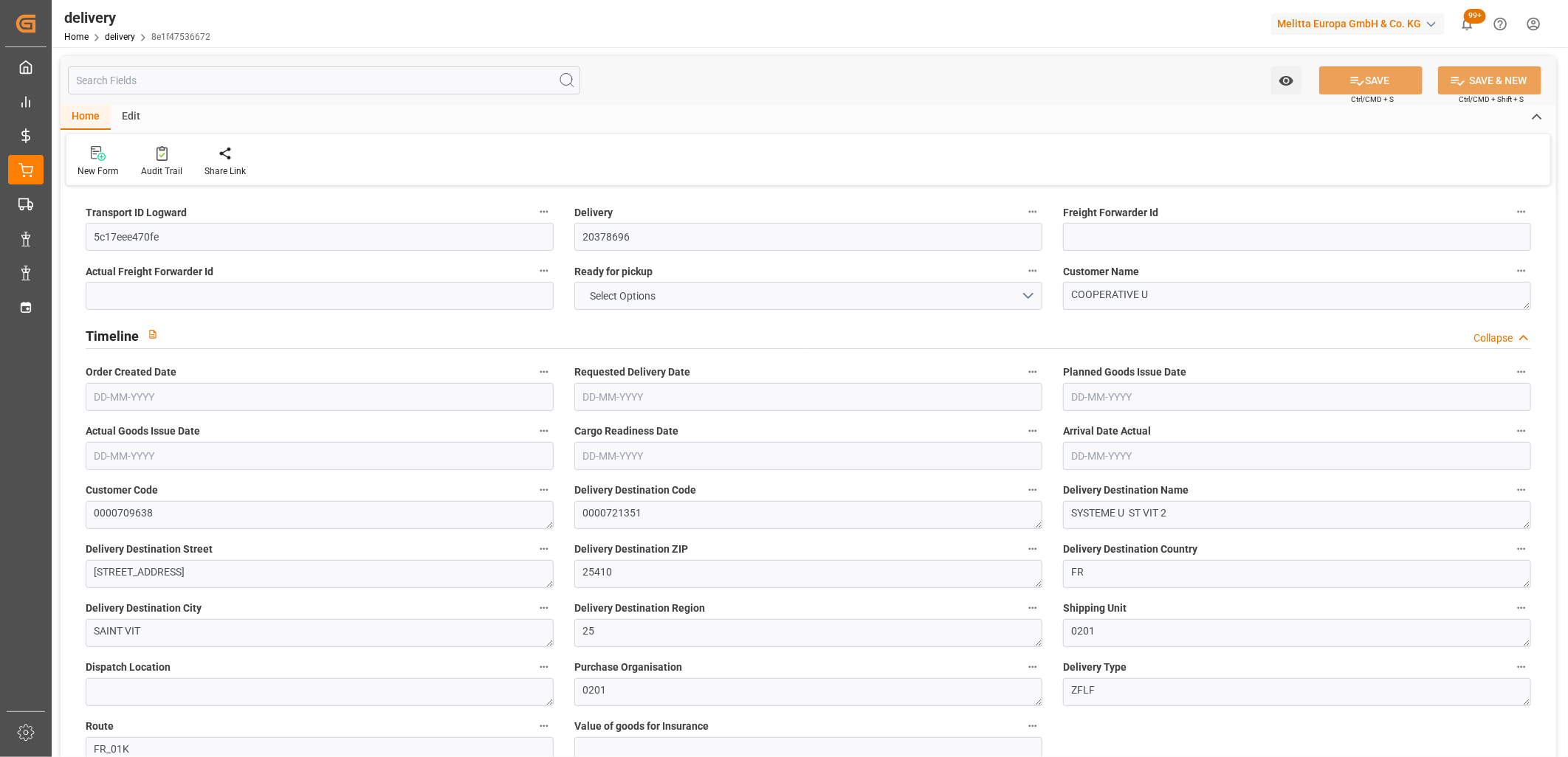
type input "1.5"
type input "1.3"
type input "0"
type input "16.5"
type input "2991.96"
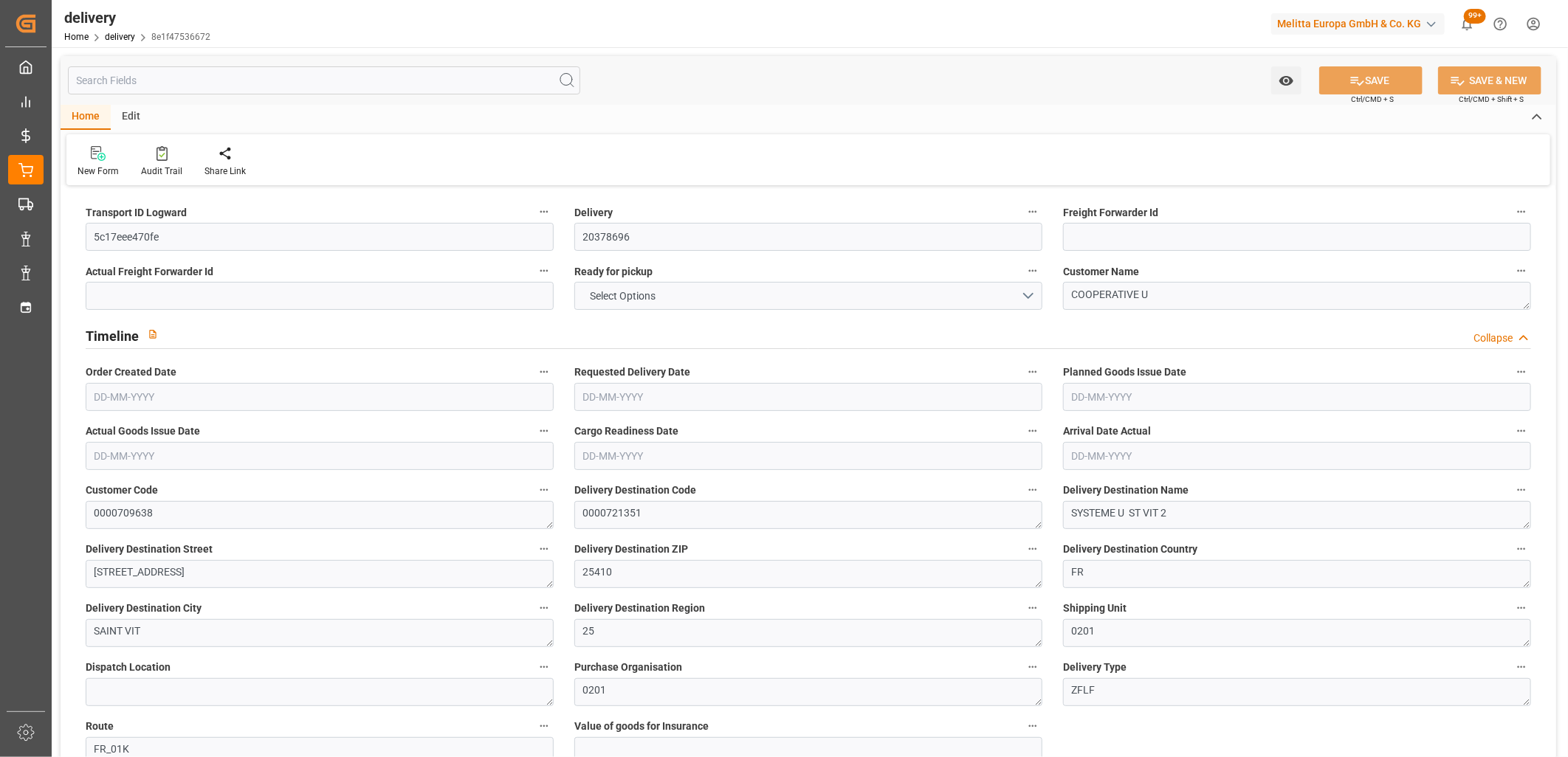
type input "101"
type input "7820.5667"
type input "0.5018"
type input "0"
type input "[DATE]"
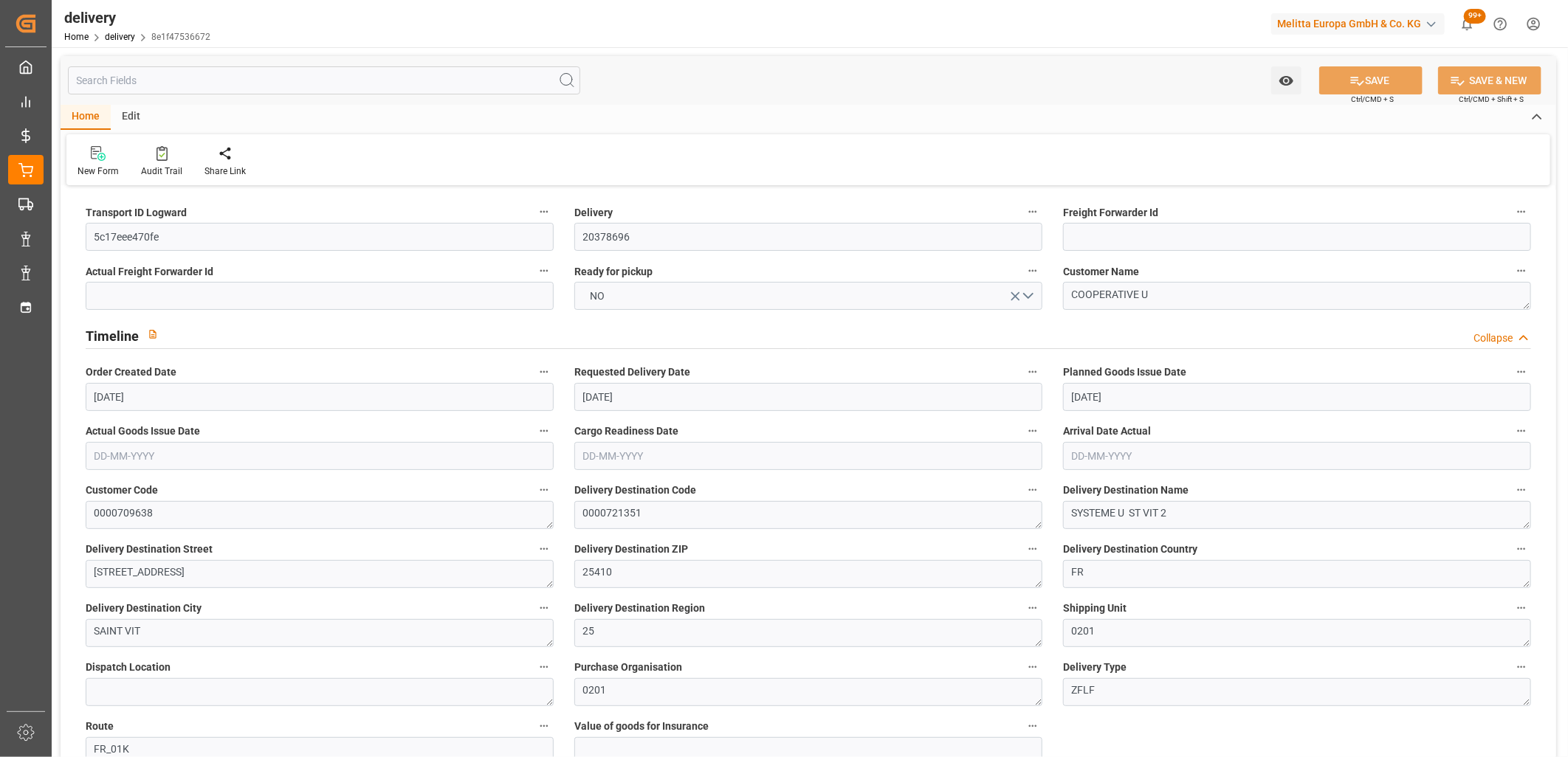
type input "[DATE]"
type input "[DATE] 11:01"
click at [650, 297] on button "NO" at bounding box center [808, 296] width 468 height 28
click at [650, 297] on div "YES" at bounding box center [808, 299] width 467 height 31
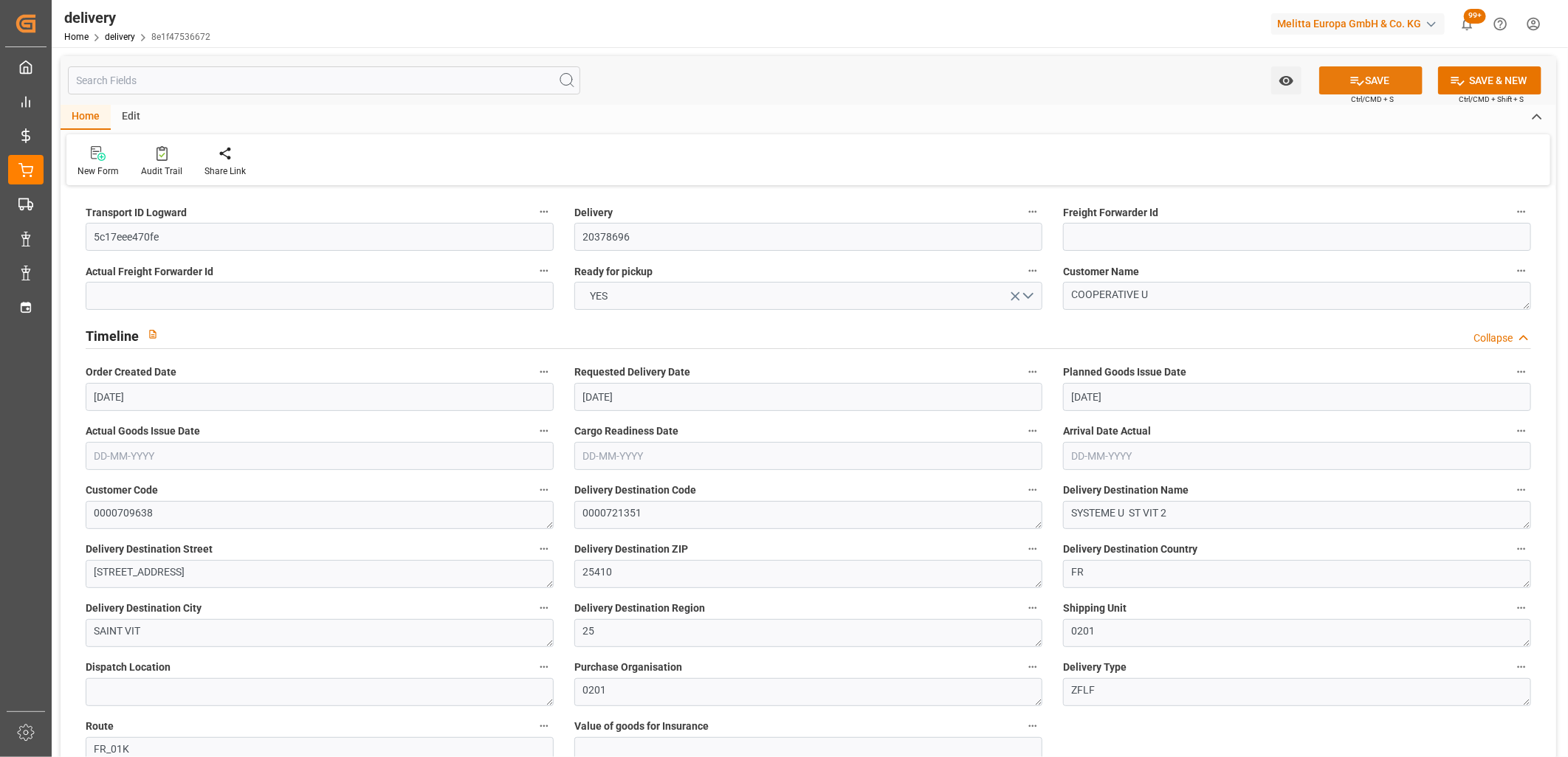
click at [1370, 74] on button "SAVE" at bounding box center [1371, 80] width 103 height 28
type input "1484.112"
type input "2548"
type input "10202"
type input "42"
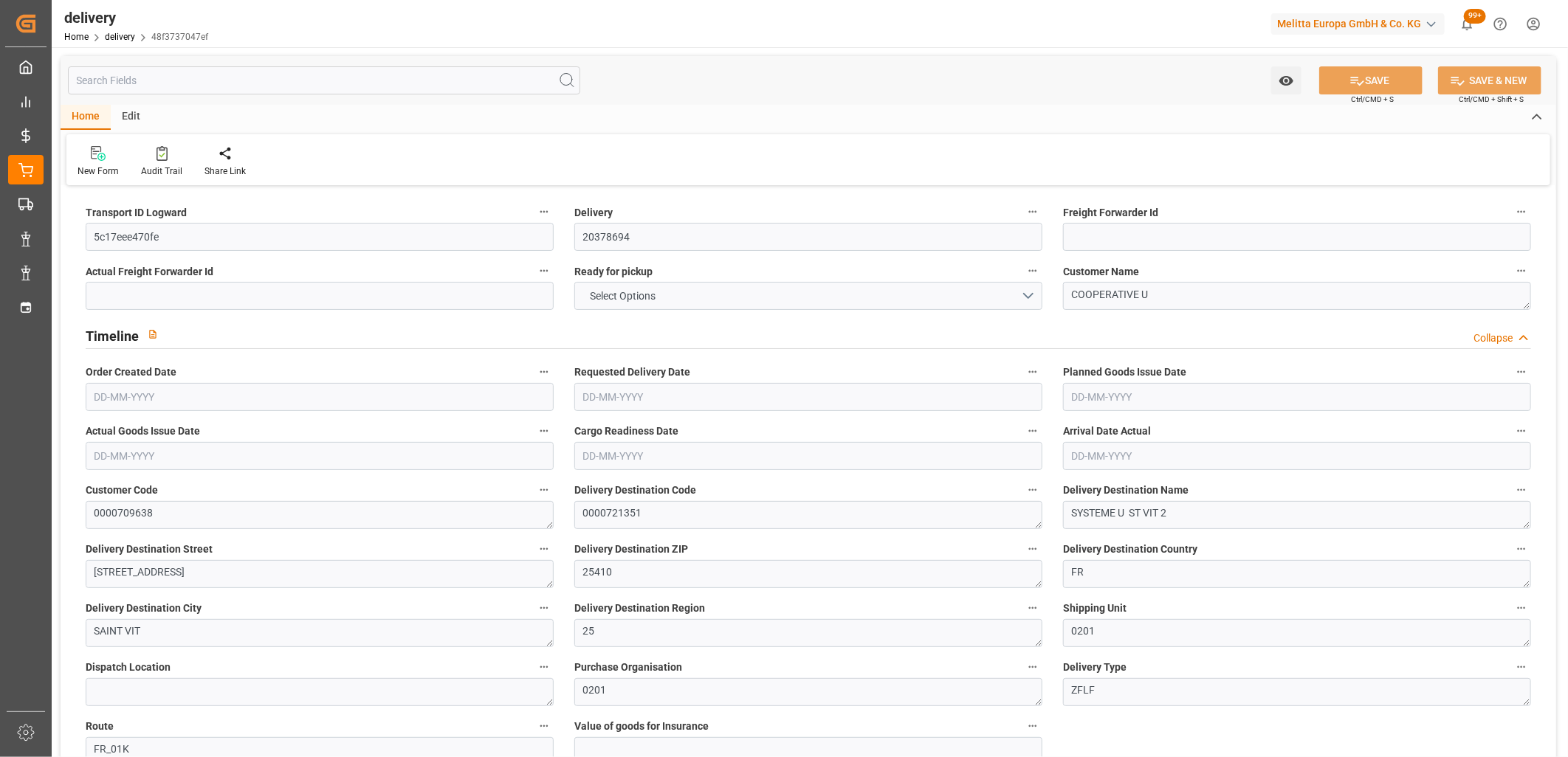
type input "15"
type input "14"
type input "8"
type input "0"
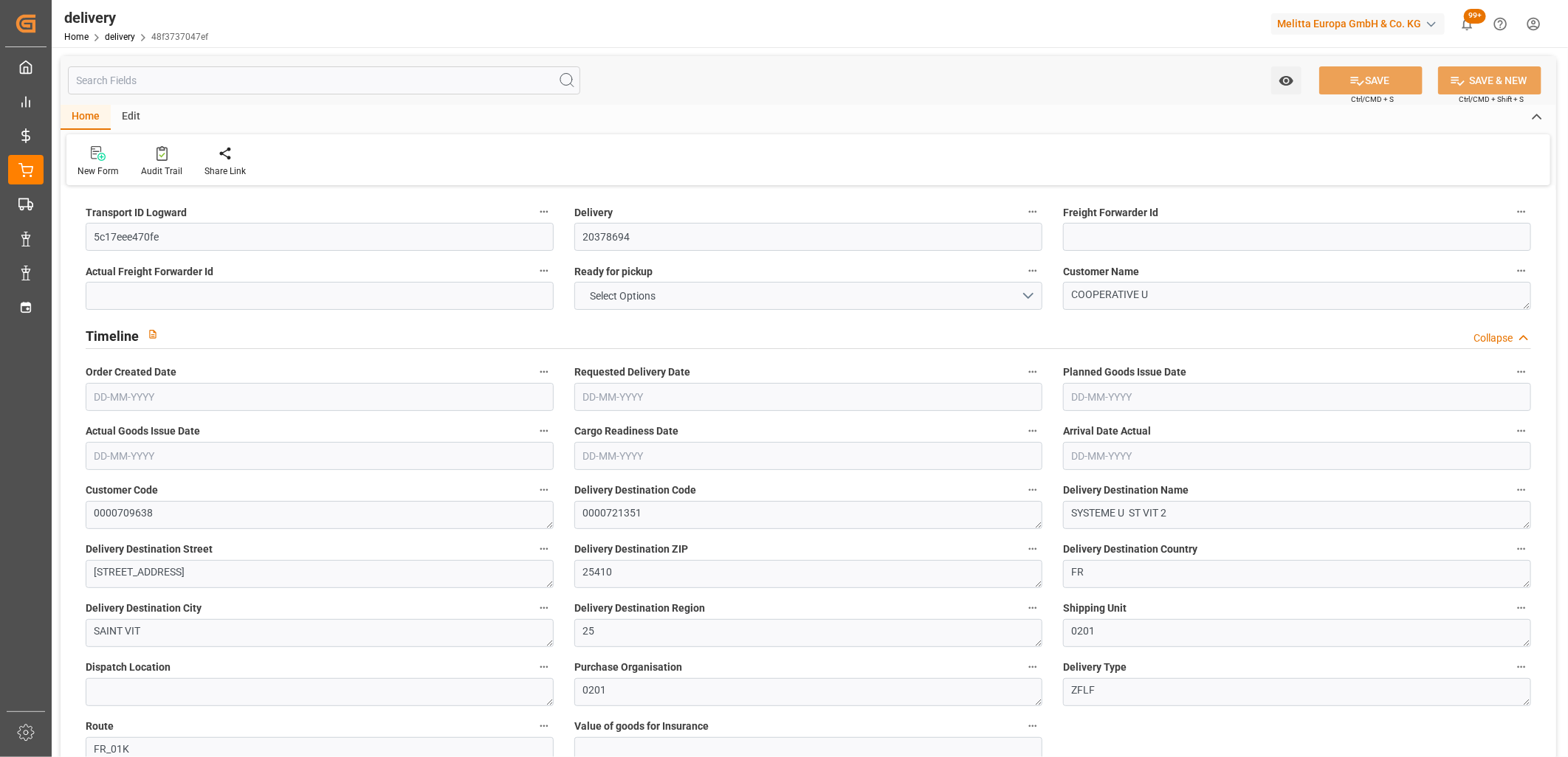
type input "0"
type input "192.0182"
type input "34.3"
type input "15.12"
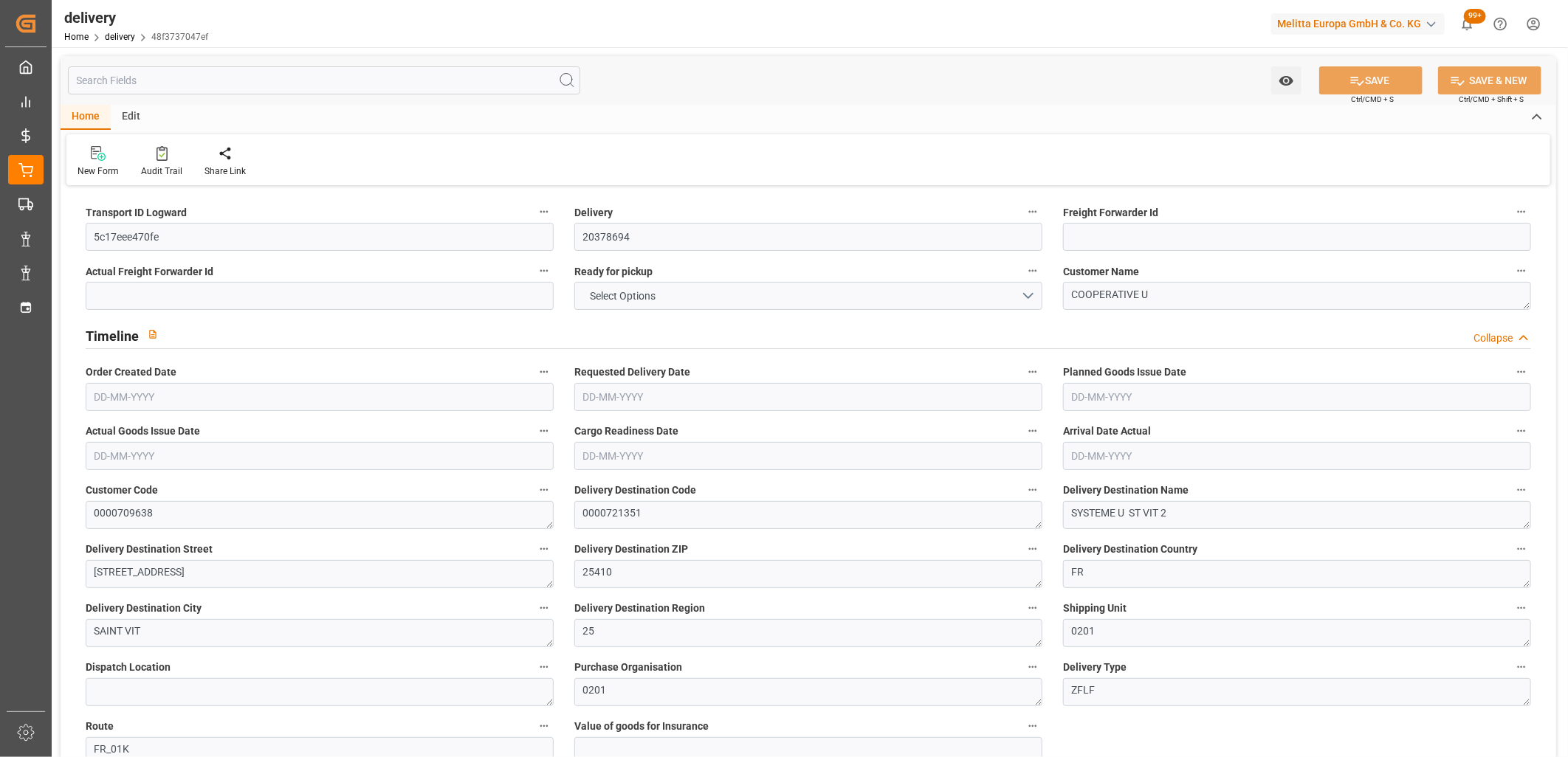
type input "1.5"
type input "1.3"
type input "0"
type input "22.5"
type input "2066.688"
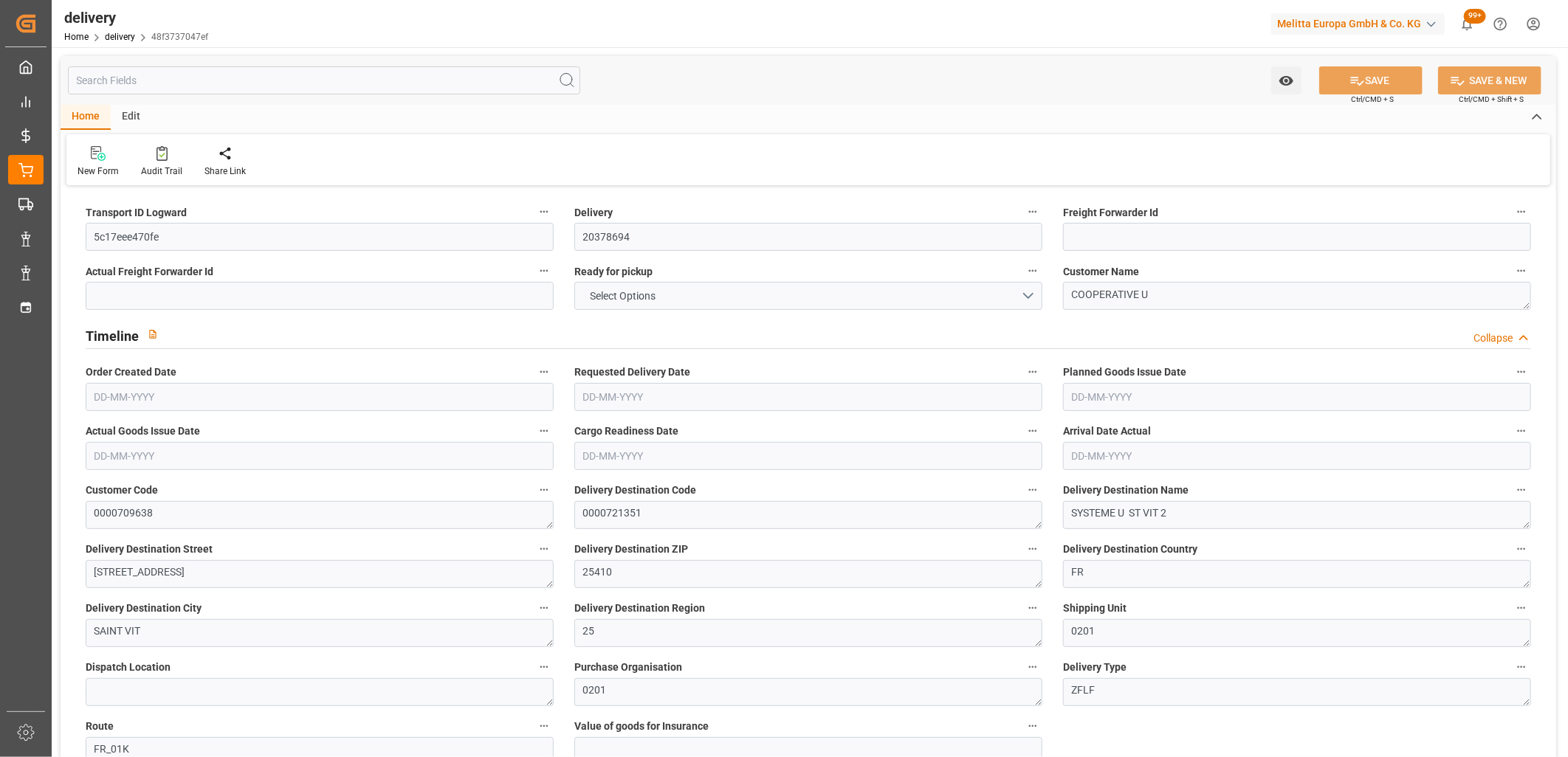
type input "101"
type input "6993.5681"
type input "0.4487"
type input "0"
type input "[DATE]"
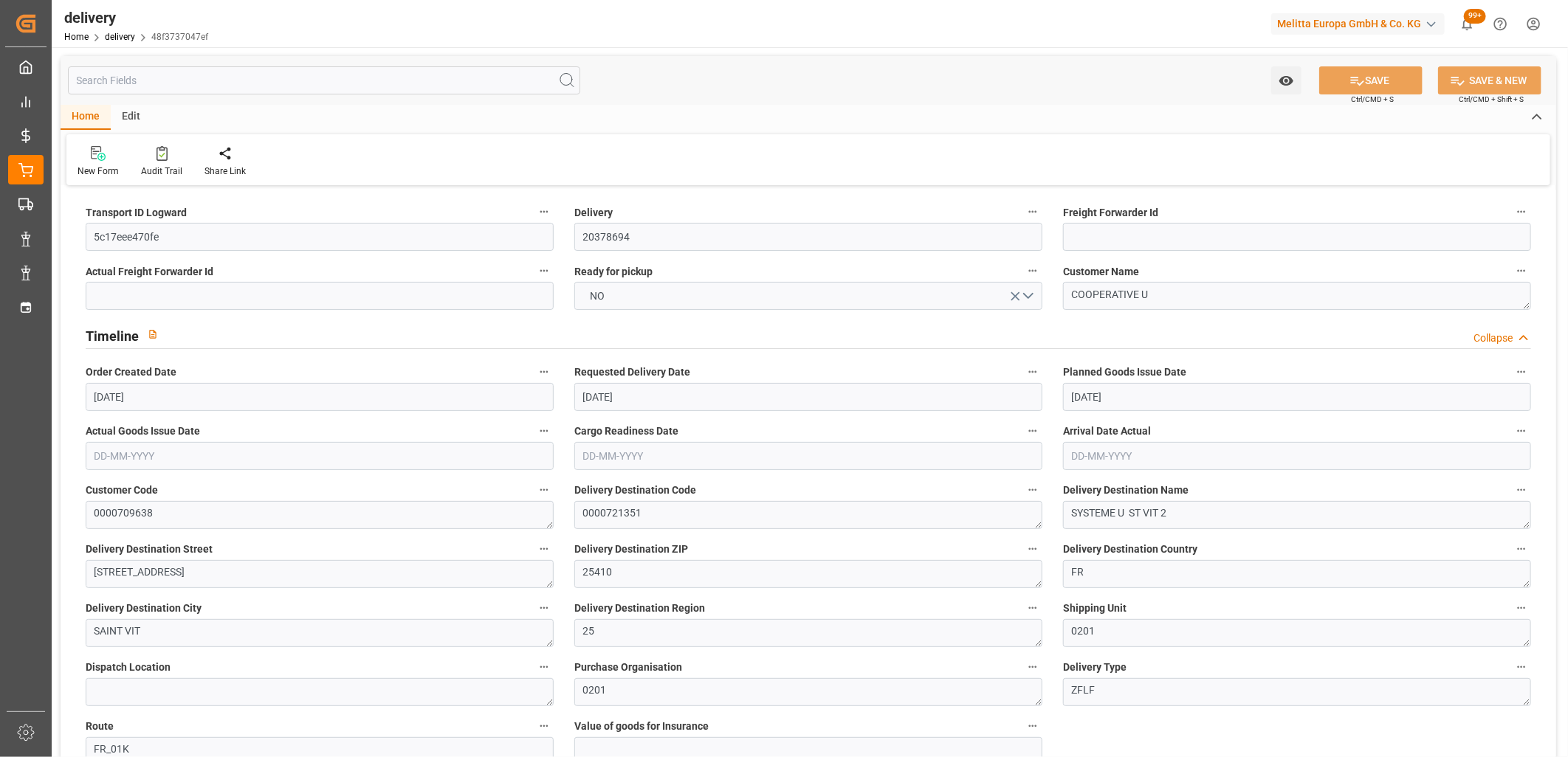
type input "[DATE]"
type input "[DATE] 11:01"
click at [732, 295] on button "NO" at bounding box center [808, 296] width 468 height 28
click at [732, 295] on div "YES" at bounding box center [808, 299] width 467 height 31
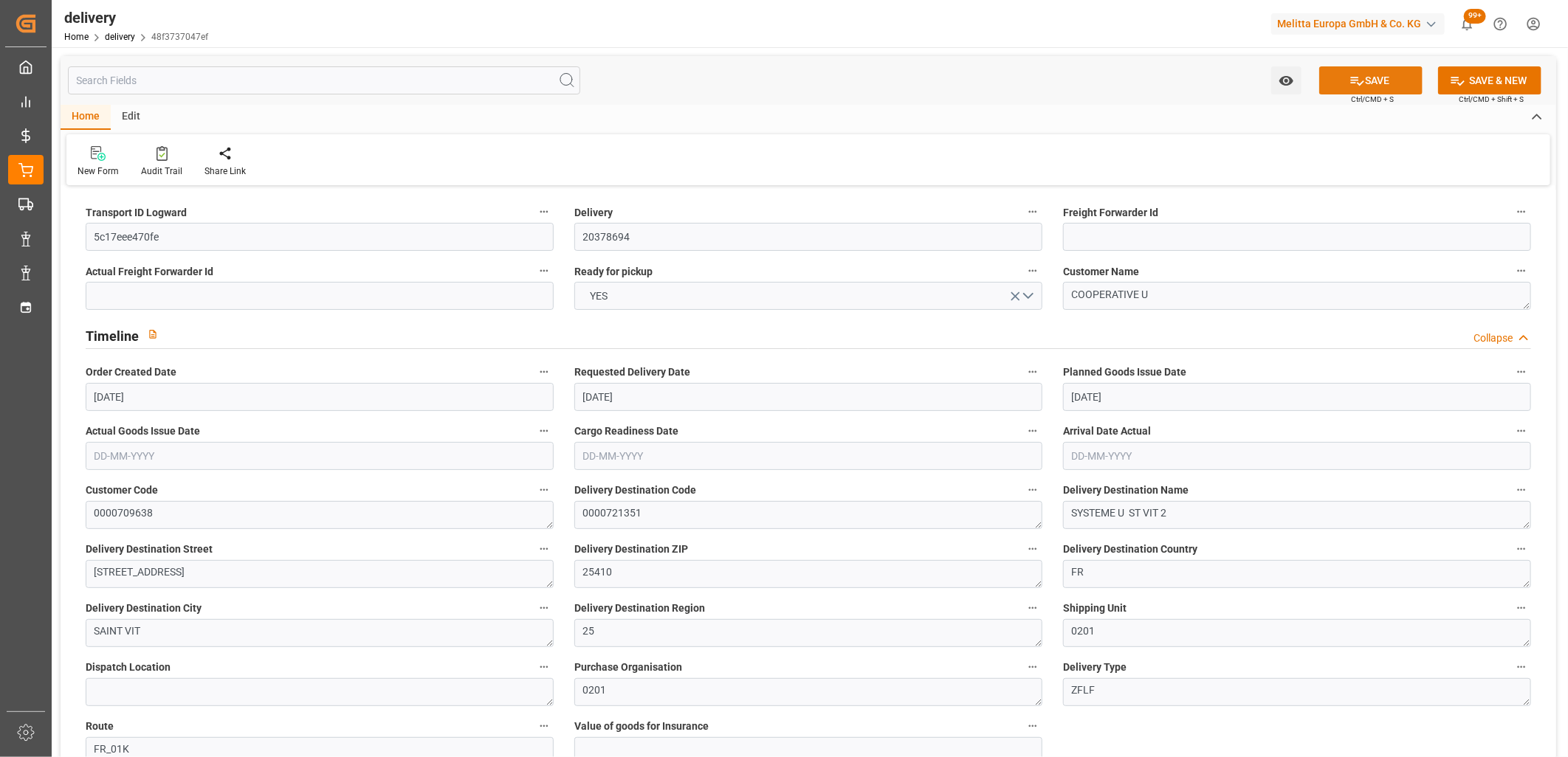
click at [1346, 89] on button "SAVE" at bounding box center [1371, 80] width 103 height 28
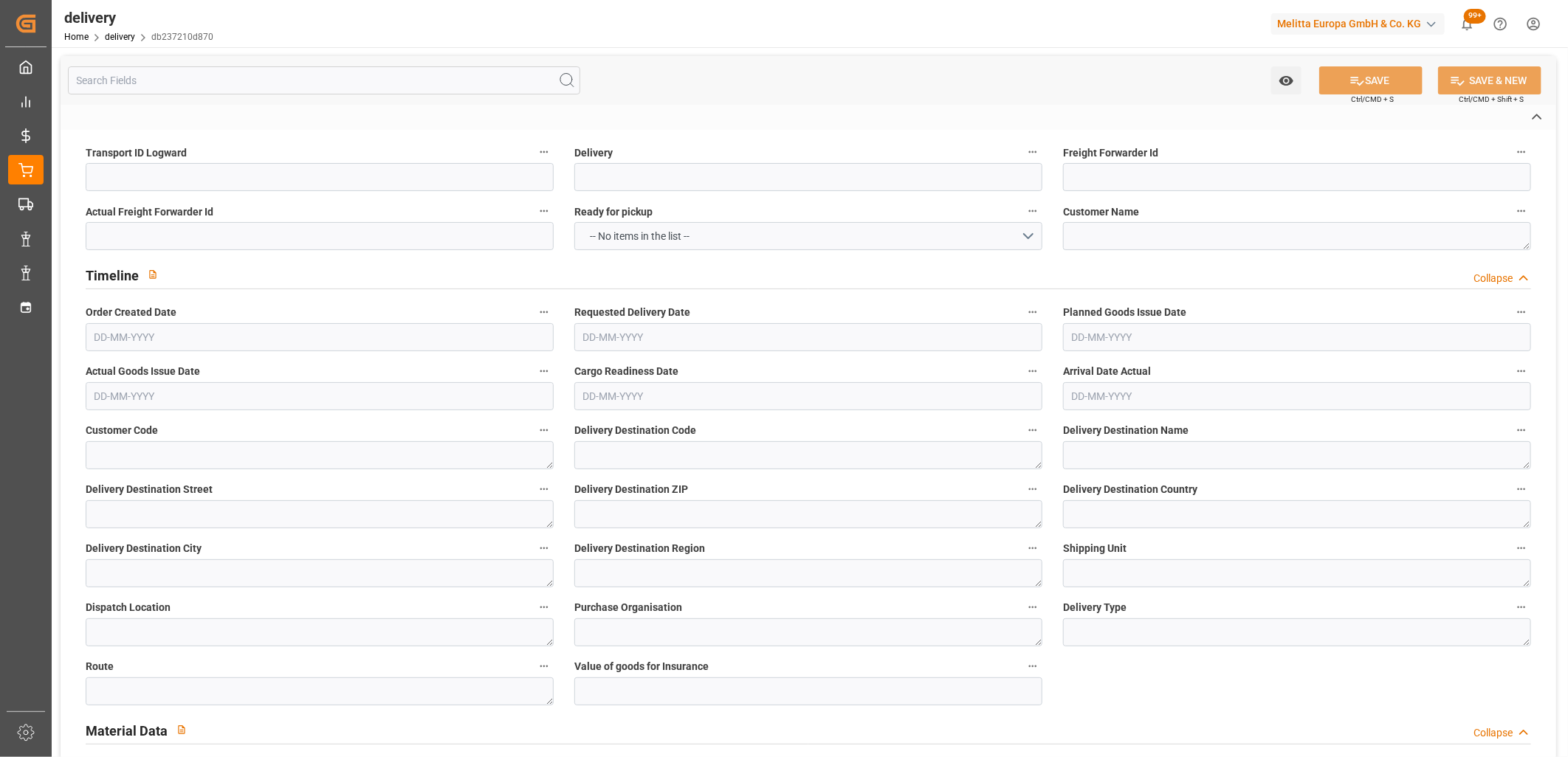
type input "5c17eee470fe"
type input "20378693"
type textarea "COOPERATIVE U"
type textarea "0000709638"
type textarea "0000721351"
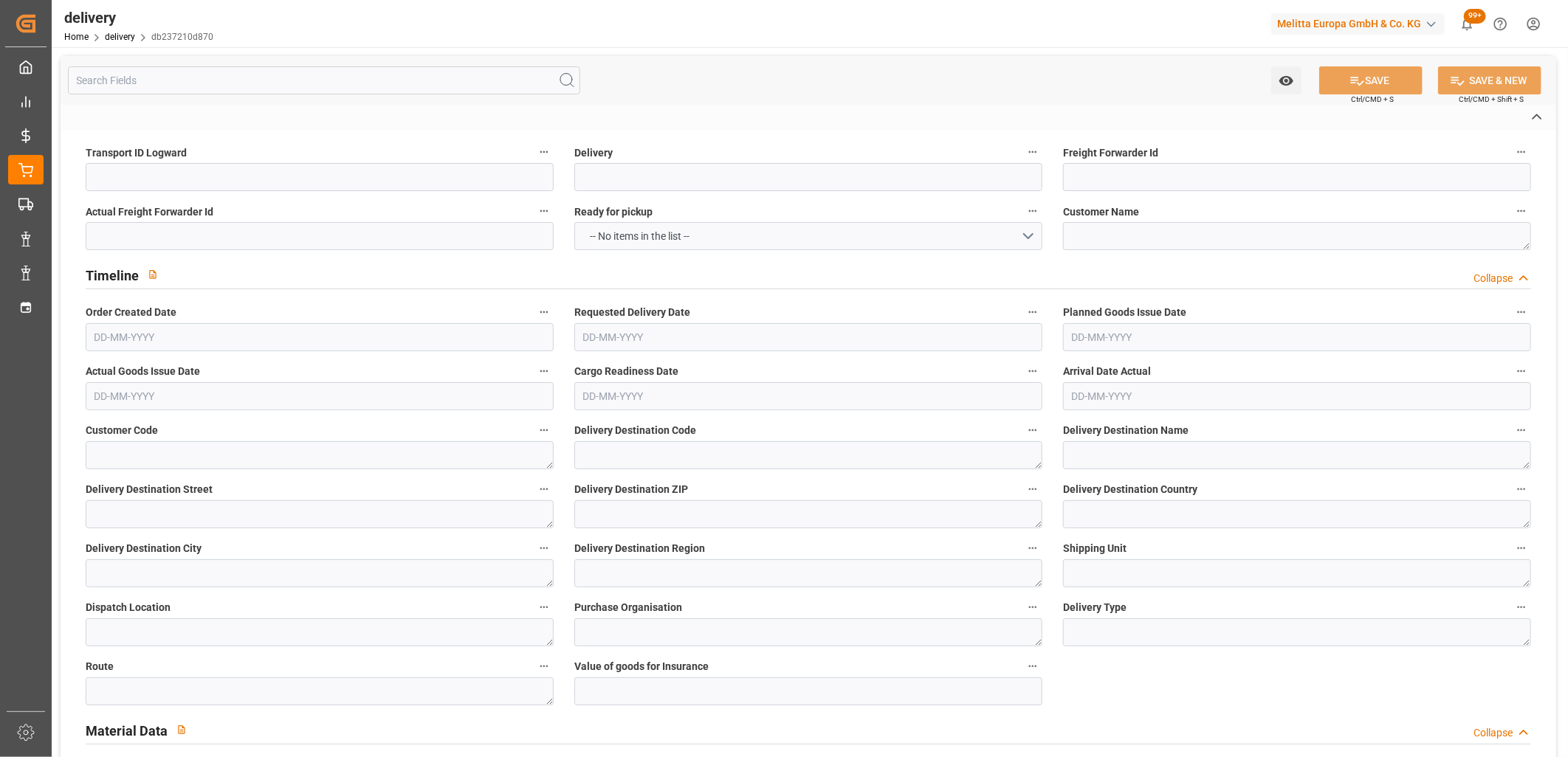
type textarea "SYSTEME U ST VIT 2"
type textarea "[STREET_ADDRESS]"
type textarea "25410"
type textarea "FR"
type textarea "SAINT VIT"
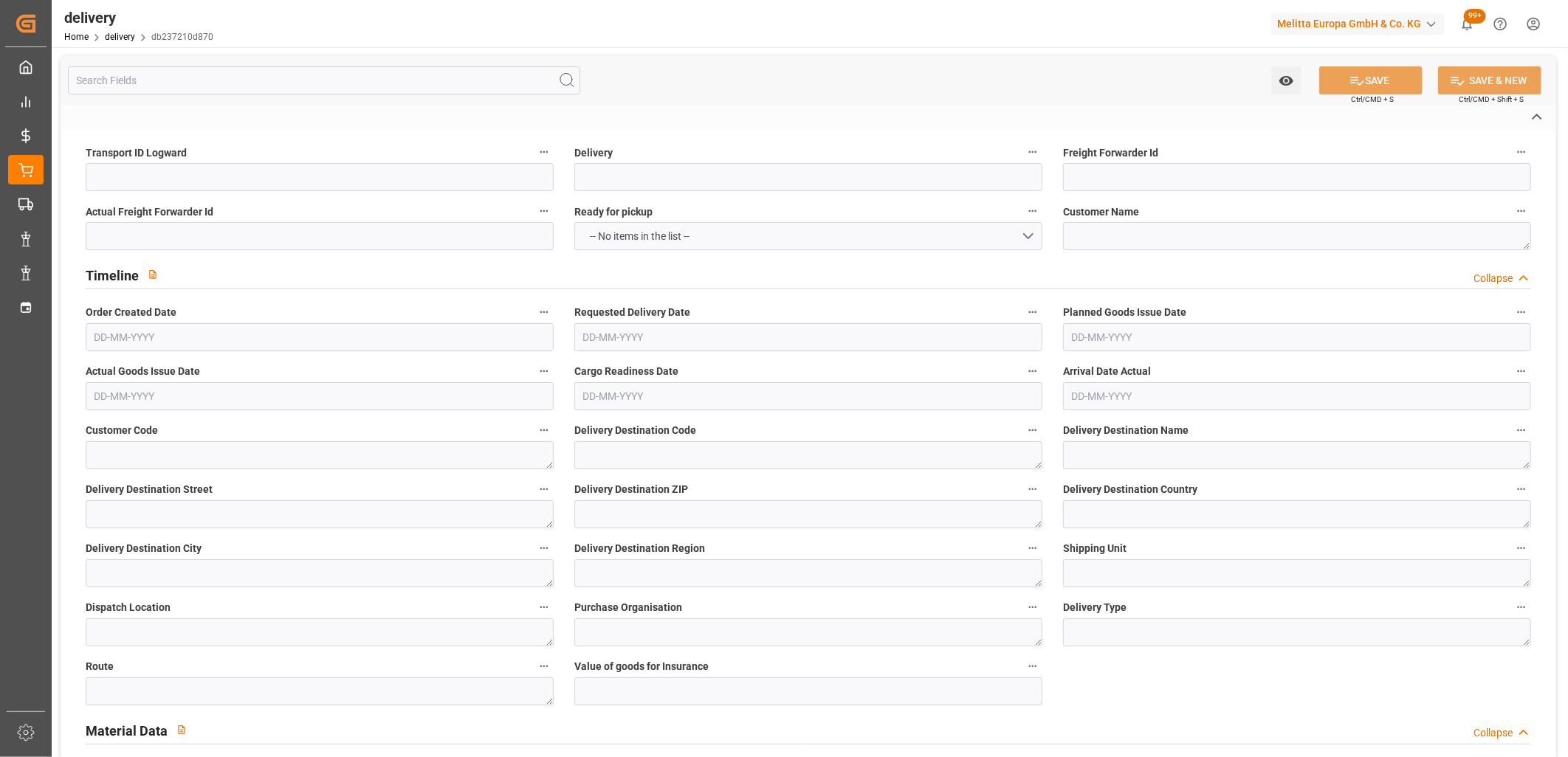
type textarea "25"
type textarea "0201"
type textarea "ZFLF"
type textarea "FR_01K"
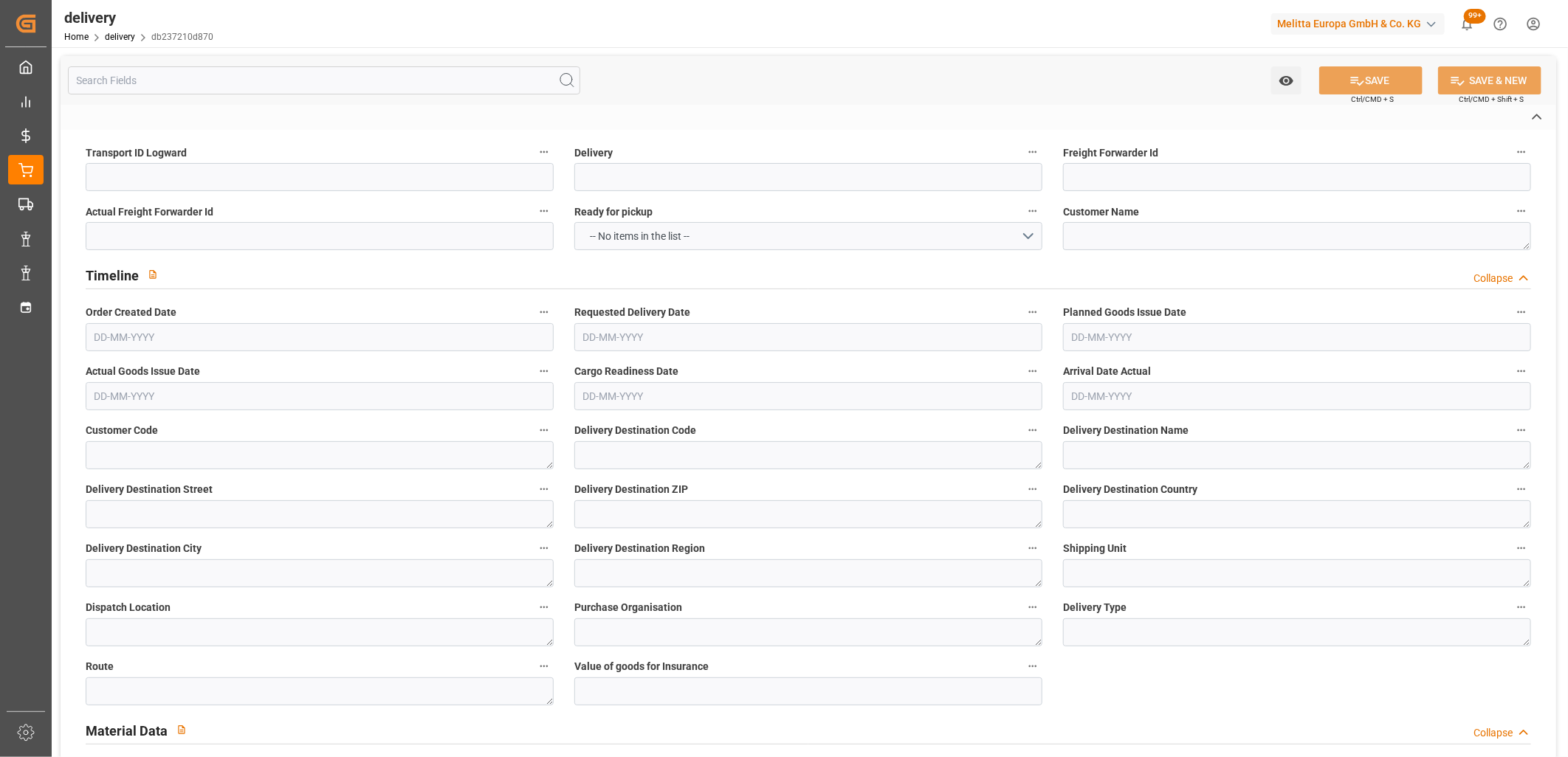
type textarea "Kuehne Lots"
type textarea "03267349"
type input "H180"
type textarea "Hauteur max pal avec palette bois : 1,8m"
type input "FR02"
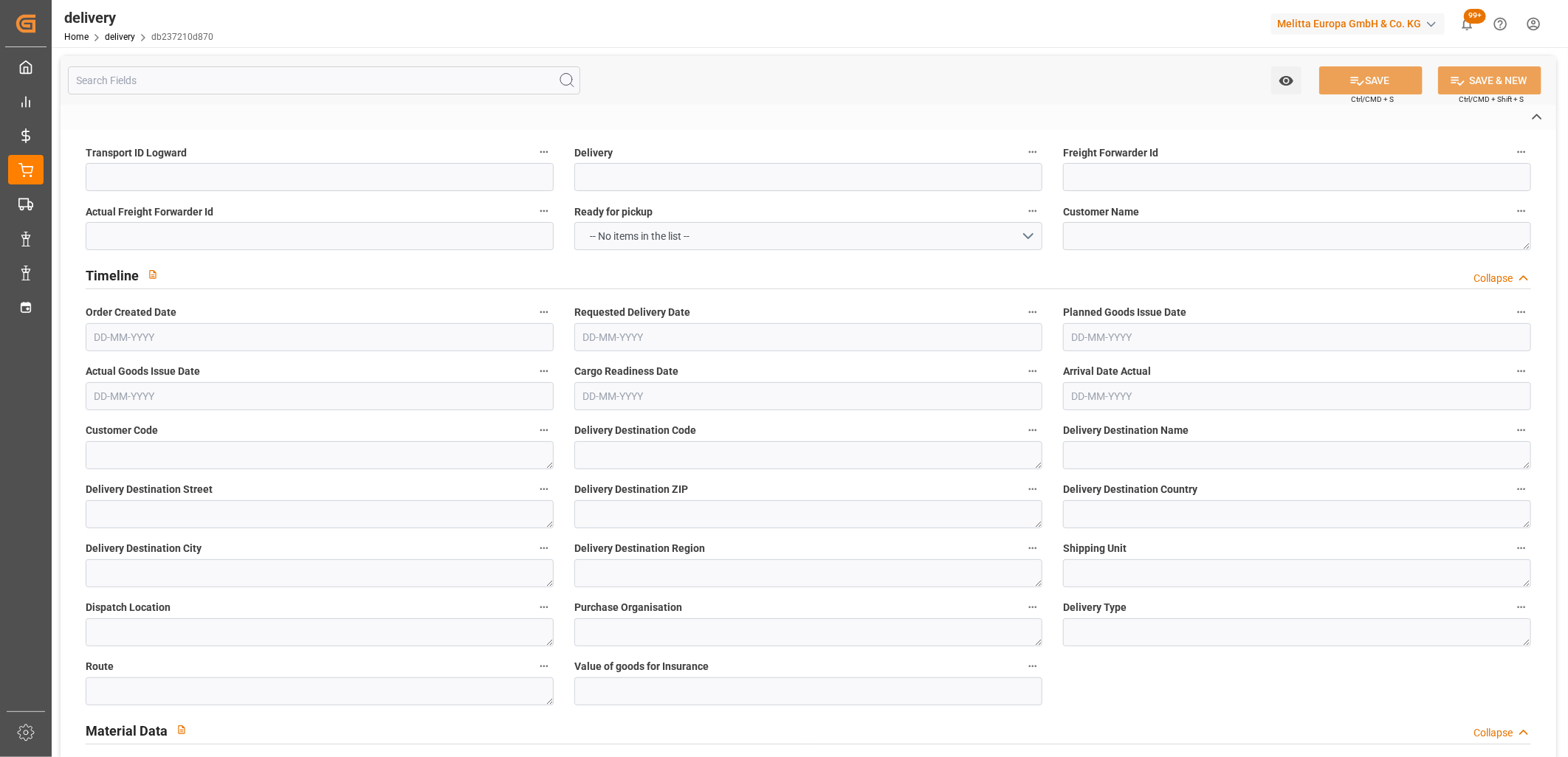
type textarea "Préparer une référence par palette, une etiquette palette par palette mono refe…"
type input "UKAR"
type textarea "avec carton de sur emballage"
type input "EPQC"
type textarea "Palette europe type C"
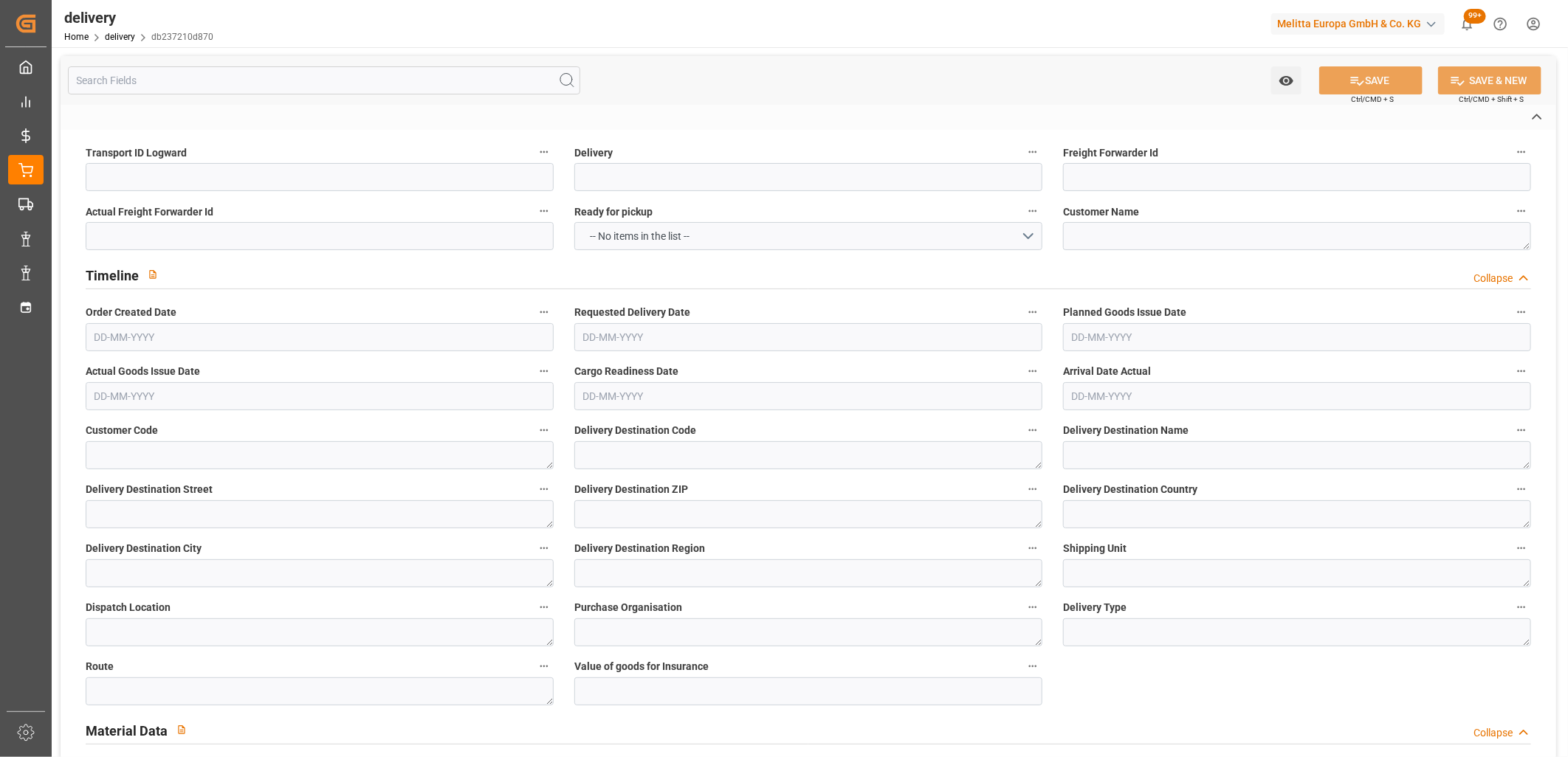
type input "PSST"
type textarea "Filmer les palettes"
type textarea "Rendez-vous via e-mail: rdv par mail [EMAIL_ADDRESS][DOMAIN_NAME]"
type textarea "MAIL"
type textarea "rdv par mail [EMAIL_ADDRESS][DOMAIN_NAME]"
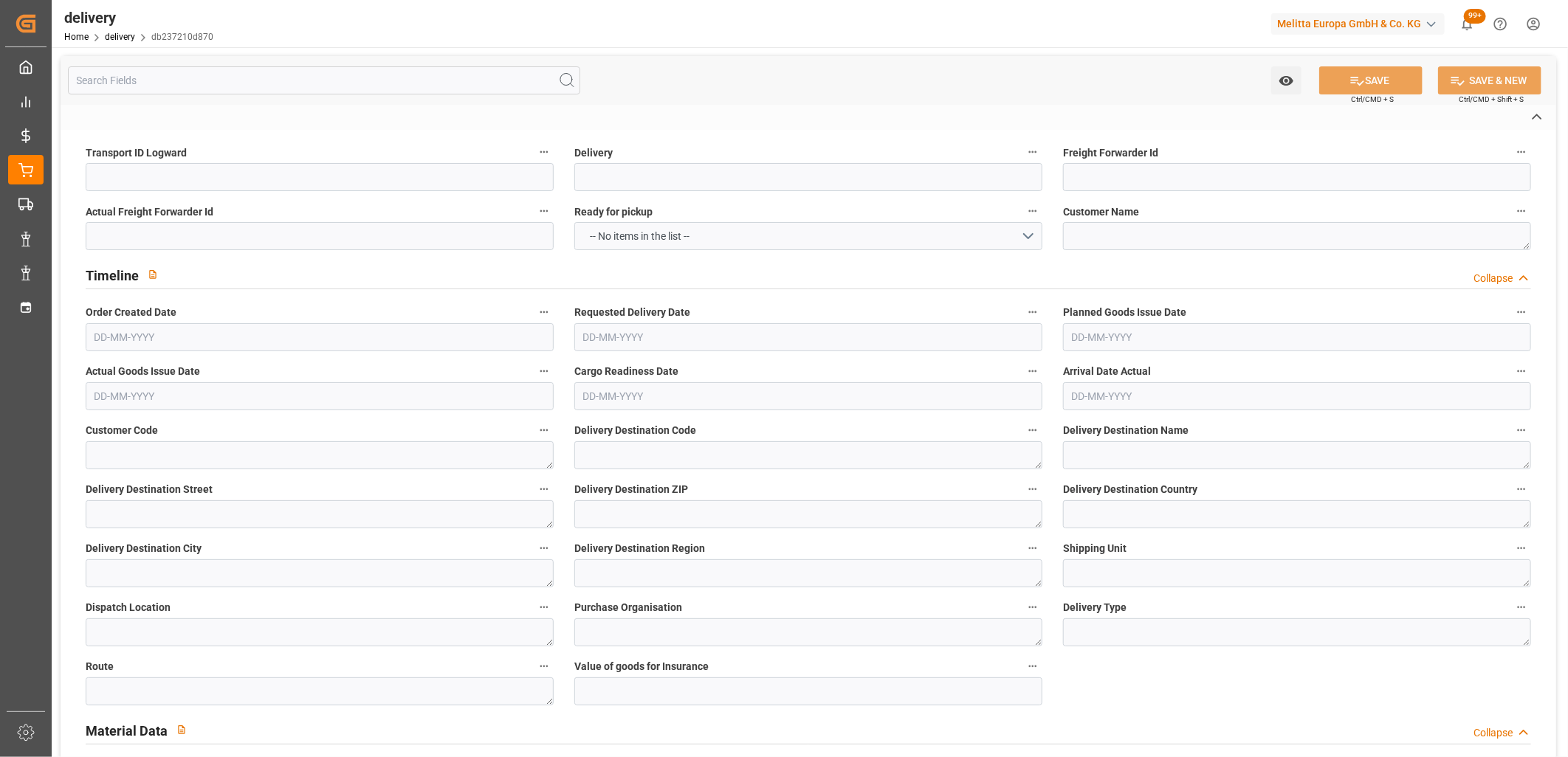
type textarea "0201"
type textarea "5c17eee470fe ~ Pallet(s) ~ [DATE] 00:00:00 ~ FR_01K ~ [DATE] 00:00:00~0000721351"
type input "EUR"
type textarea "Cofresco chez [PERSON_NAME][GEOGRAPHIC_DATA]"
type textarea "[STREET_ADDRESS]"
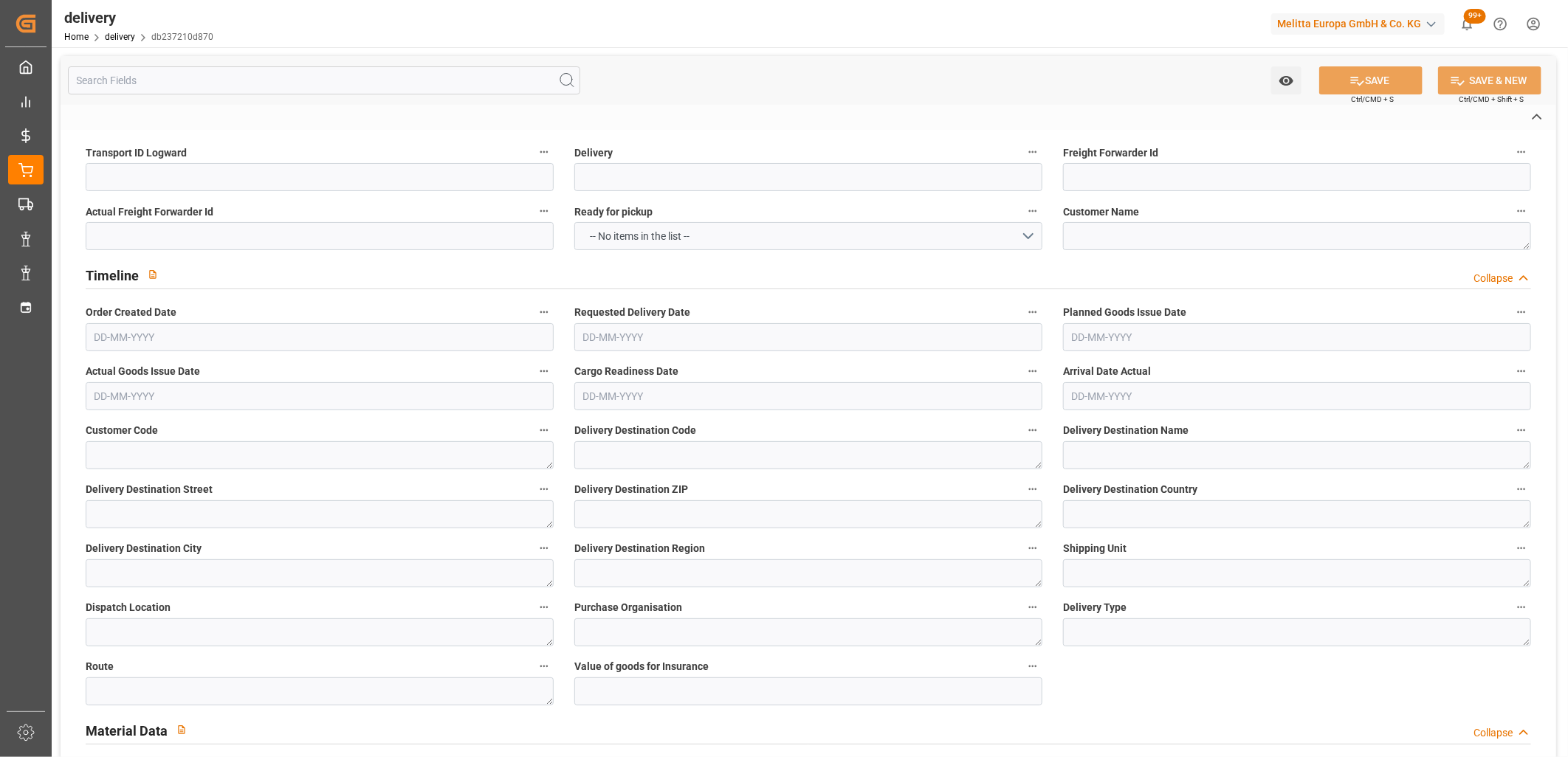
type textarea "Chézy sur Marne"
type textarea "02570"
type textarea "FR"
type input "DAP"
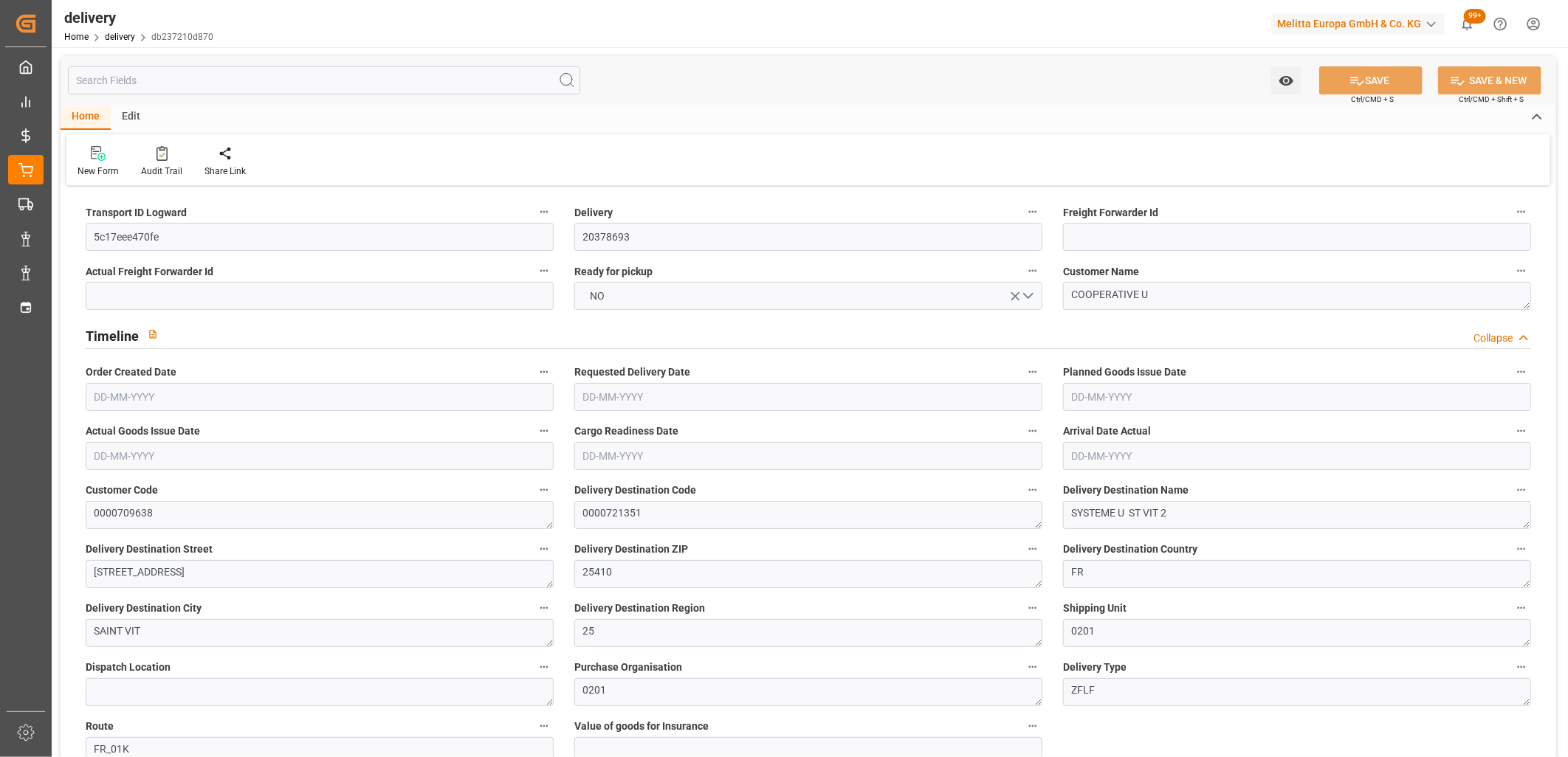
type input "188.64"
type input "486"
type input "2698.5"
type input "90"
type input "3"
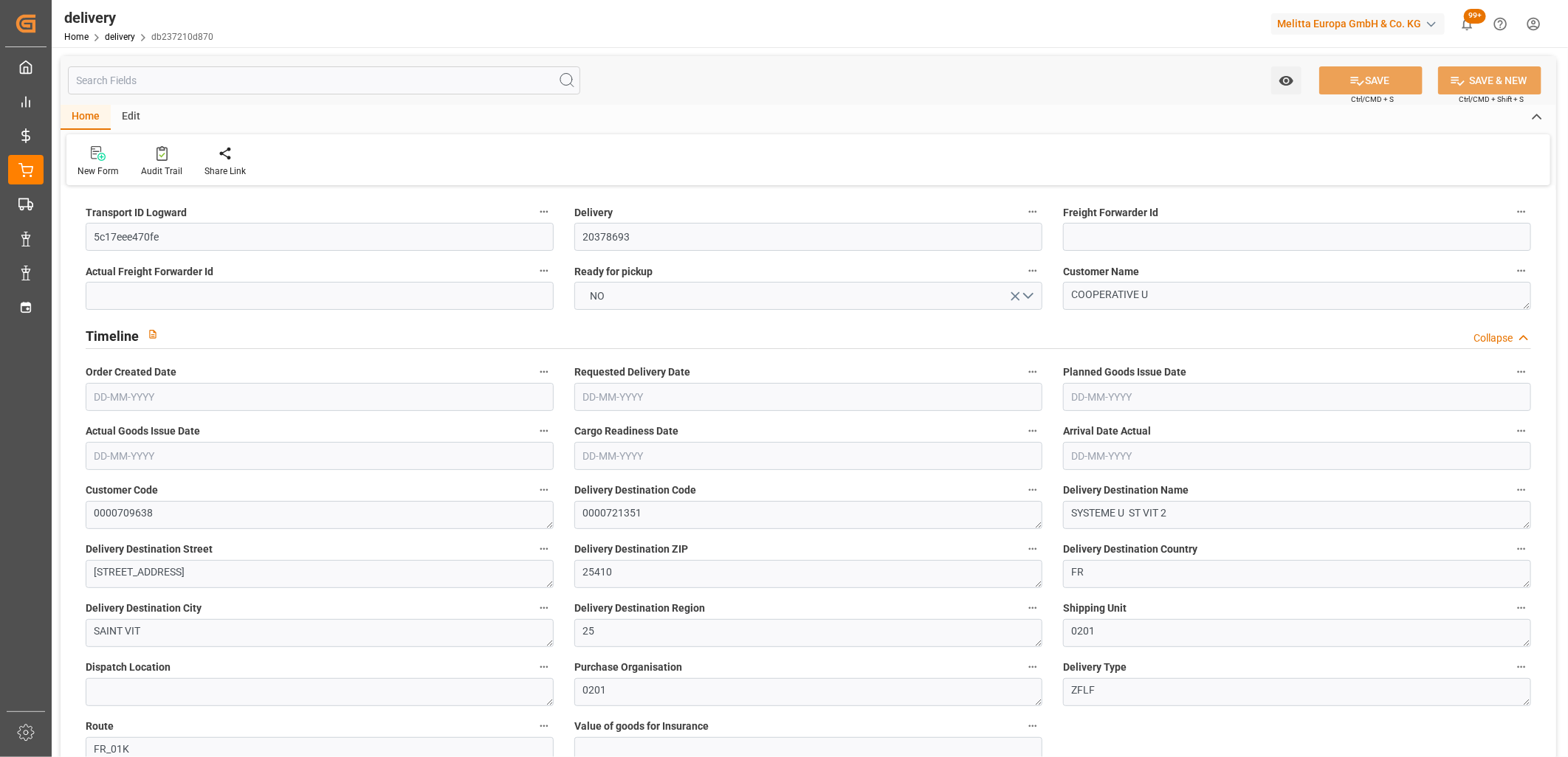
type input "0"
type input "3"
type input "0"
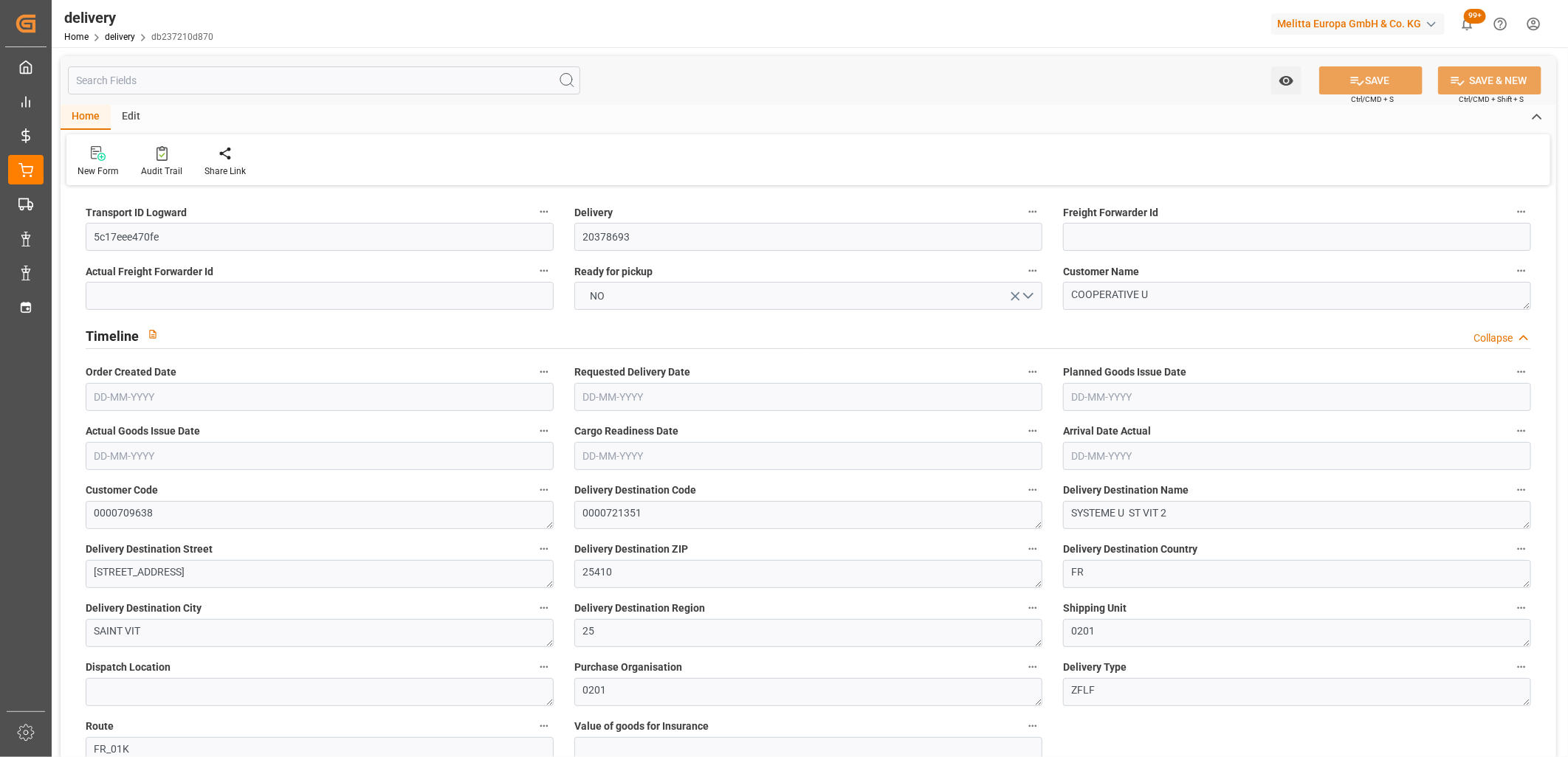
type input "72.0068"
type input "0"
type input "32.4"
type input "1.5"
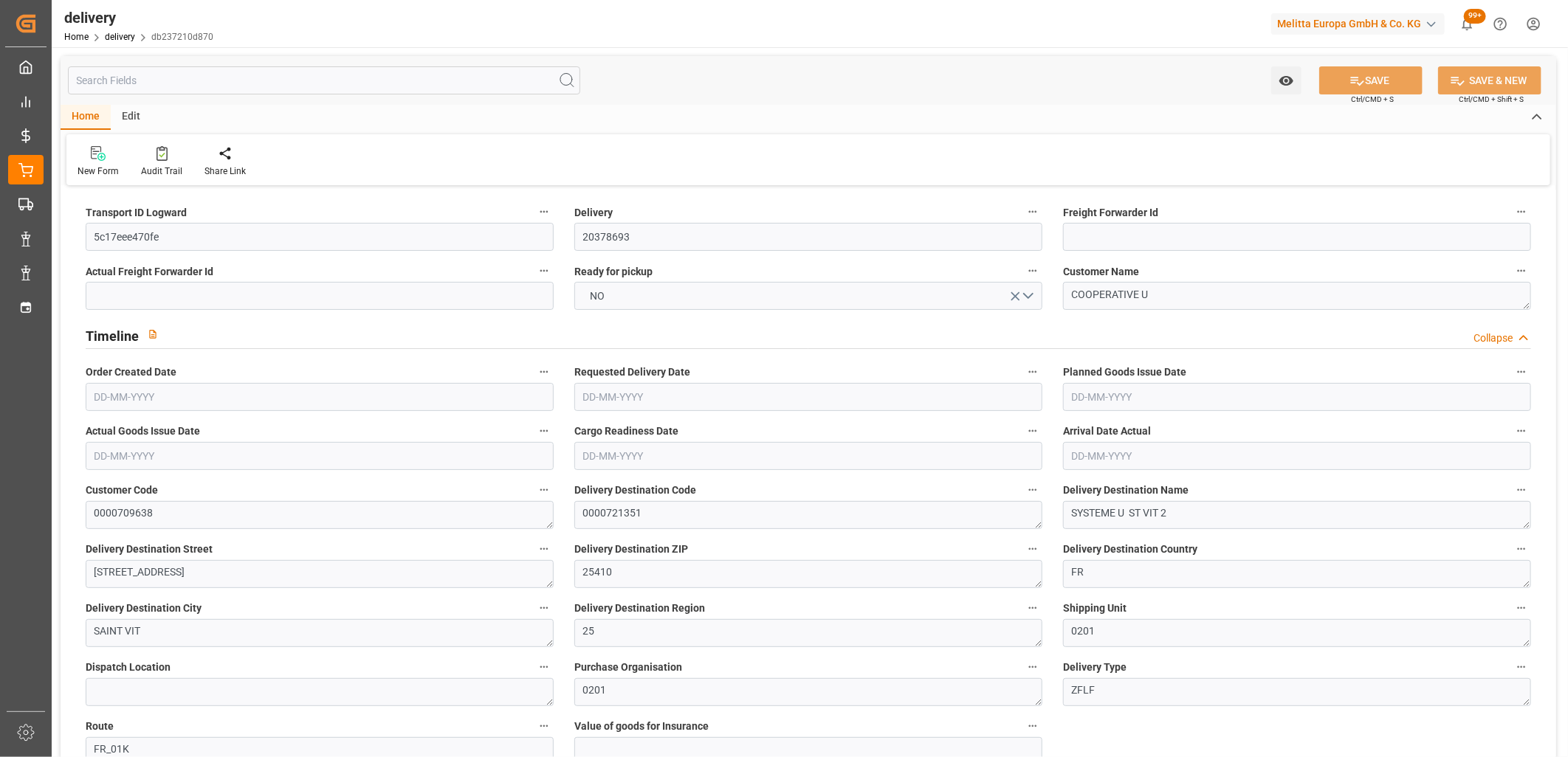
type input "1.3"
type input "0"
type input "4.5"
type input "411.78"
type input "101"
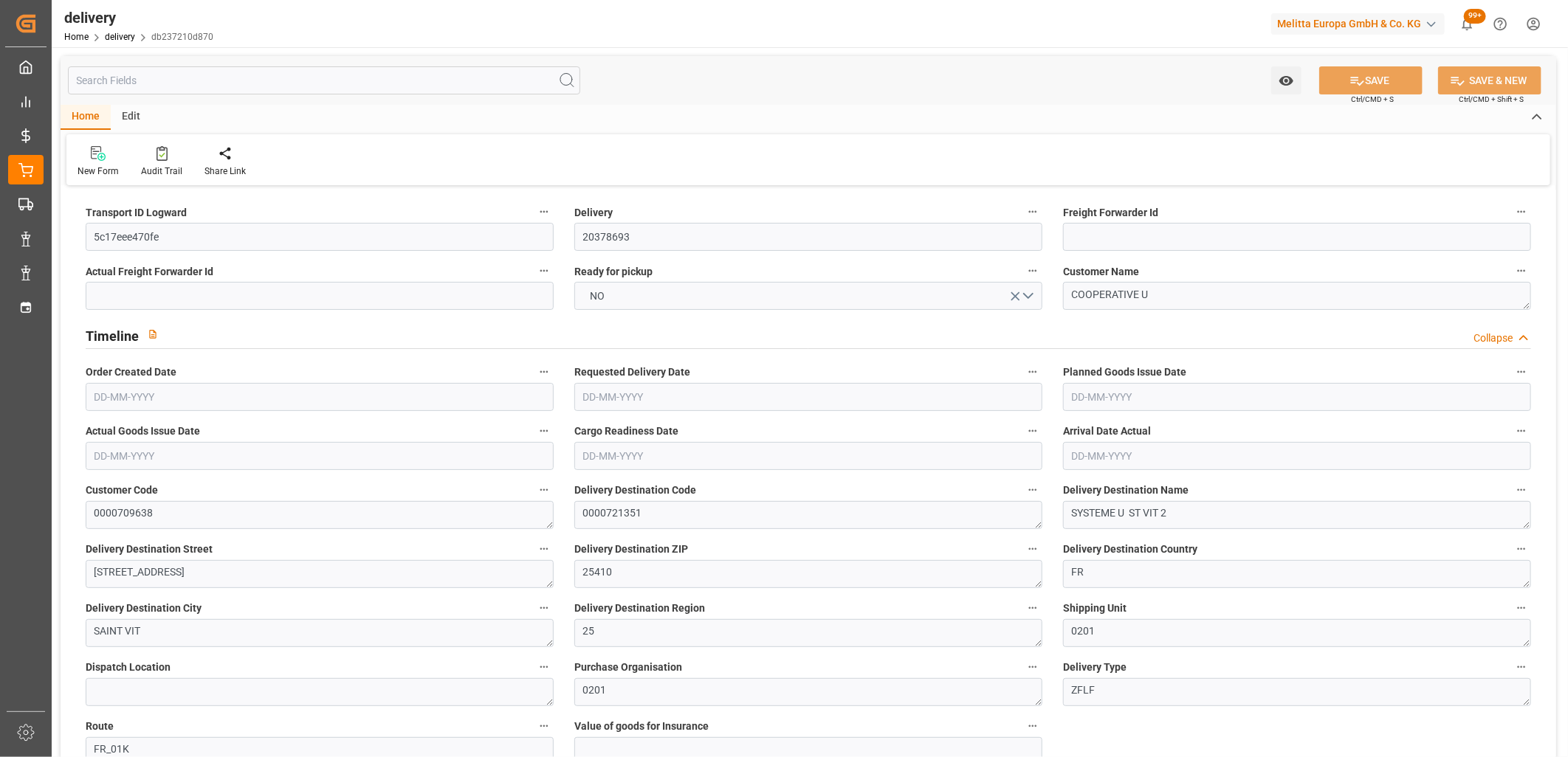
type input "1849.8474"
type input "0.1187"
type input "0"
type input "[DATE]"
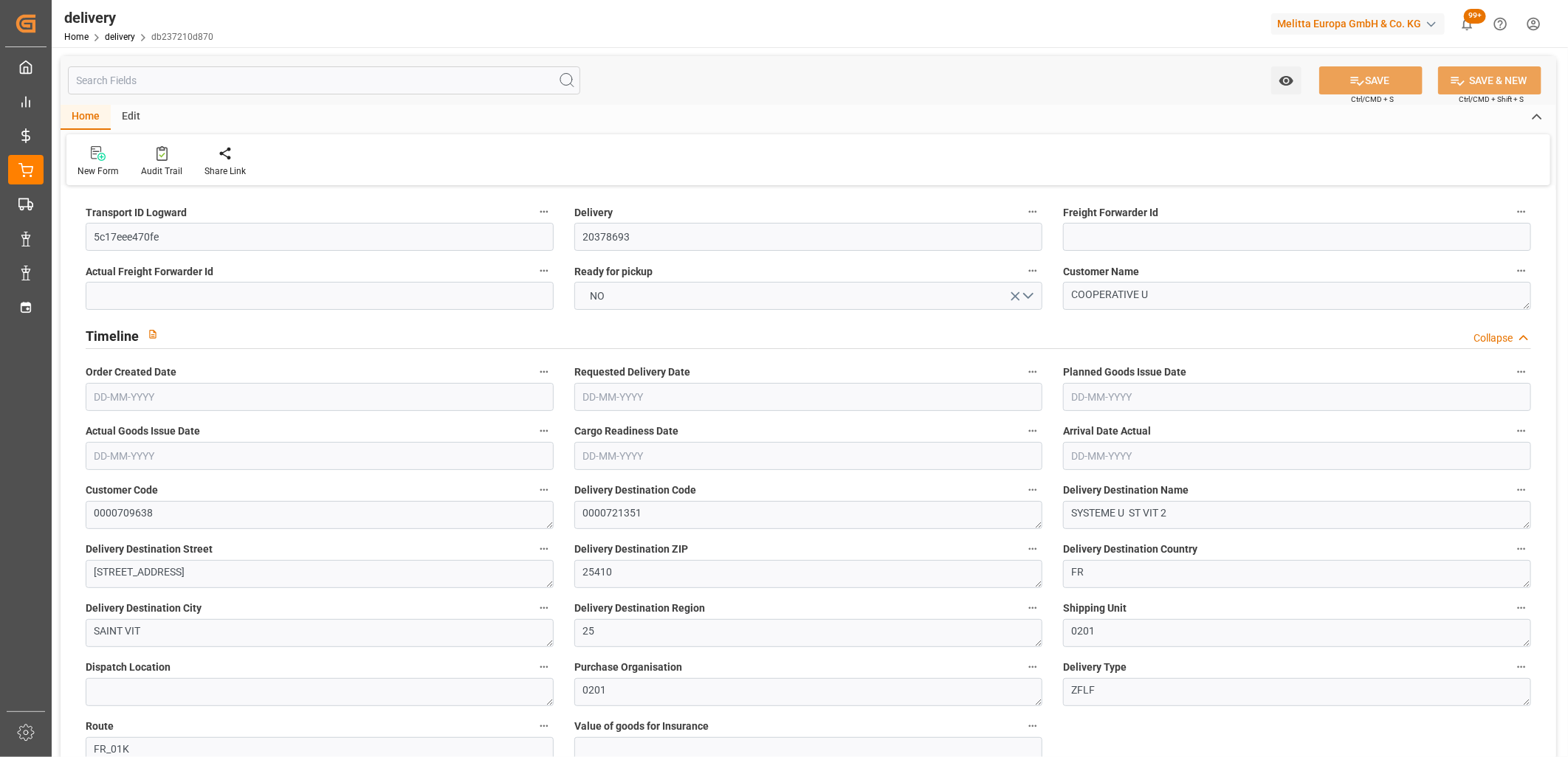
type input "[DATE]"
type input "19-09-2025 11:01"
click at [607, 297] on span "NO" at bounding box center [599, 297] width 30 height 16
click at [607, 297] on div "YES" at bounding box center [808, 299] width 467 height 31
click at [1369, 68] on button "SAVE" at bounding box center [1371, 80] width 103 height 28
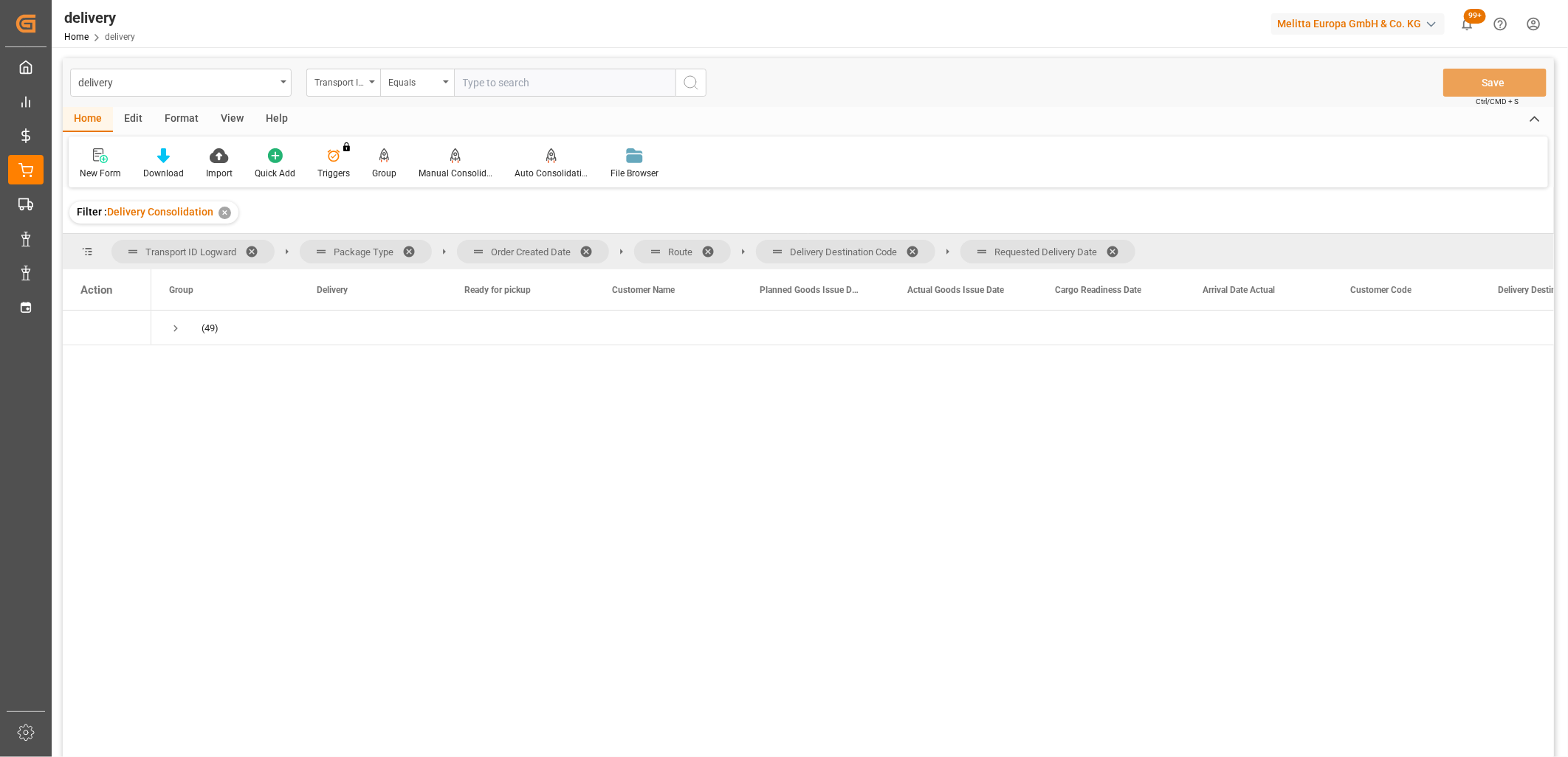
click at [1116, 246] on span at bounding box center [1117, 251] width 24 height 13
click at [917, 252] on span at bounding box center [917, 251] width 24 height 13
click at [711, 247] on span at bounding box center [713, 251] width 24 height 13
click at [591, 246] on span at bounding box center [591, 251] width 24 height 13
click at [173, 328] on span "Press SPACE to select this row." at bounding box center [175, 328] width 13 height 13
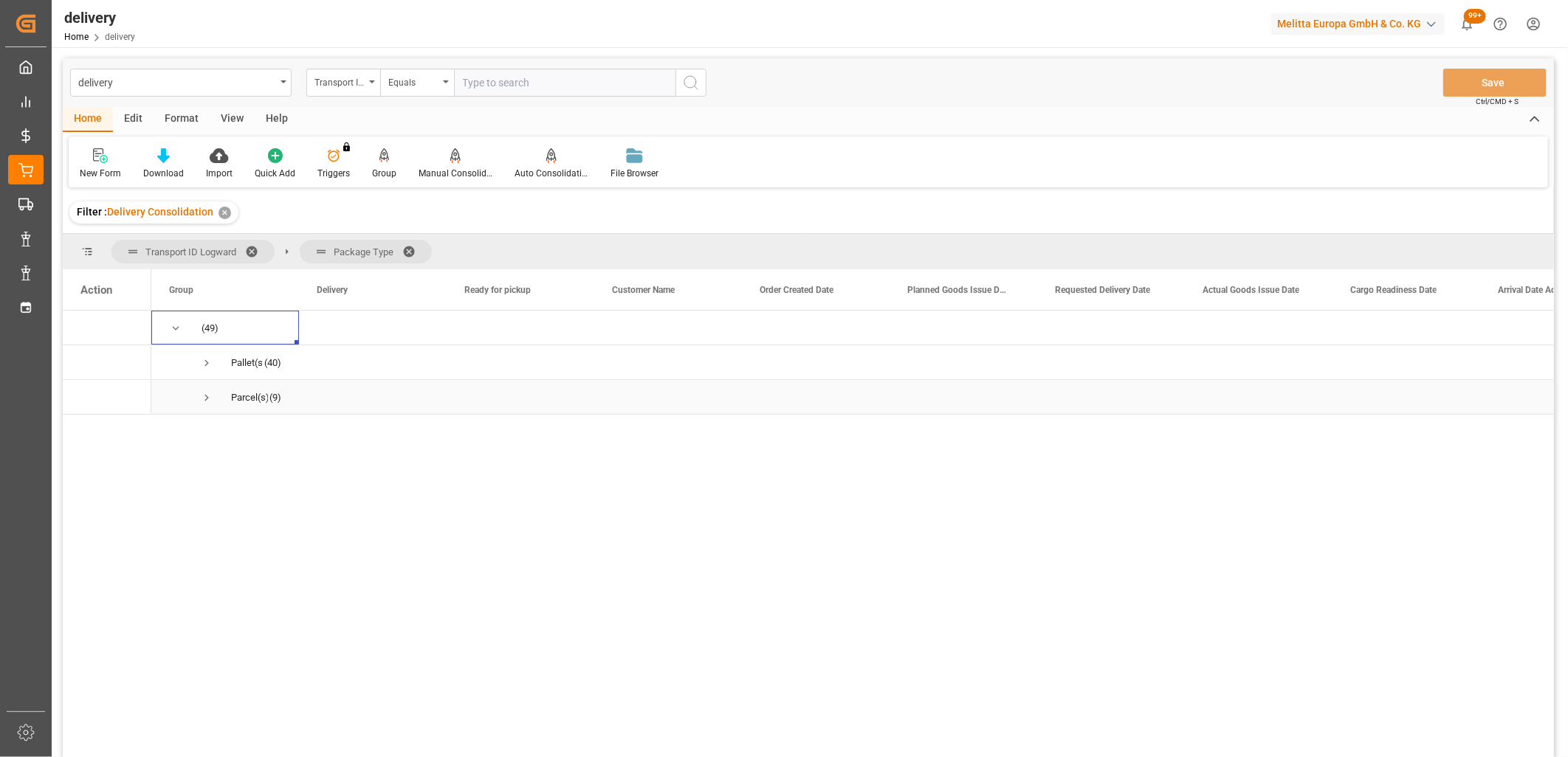
click at [205, 396] on span "Press SPACE to select this row." at bounding box center [206, 398] width 13 height 13
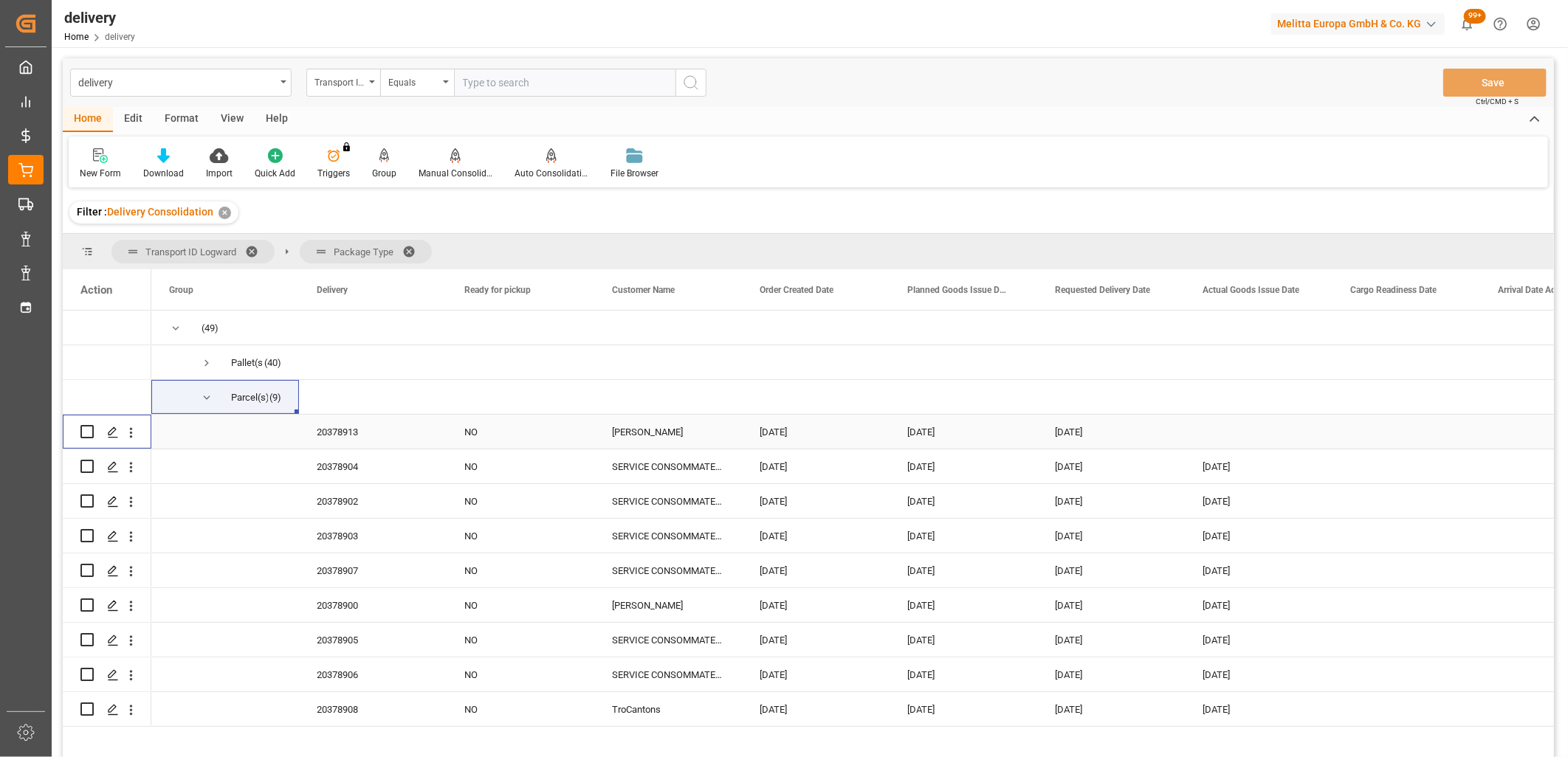
click at [83, 431] on input "Press Space to toggle row selection (unchecked)" at bounding box center [86, 431] width 13 height 13
checkbox input "true"
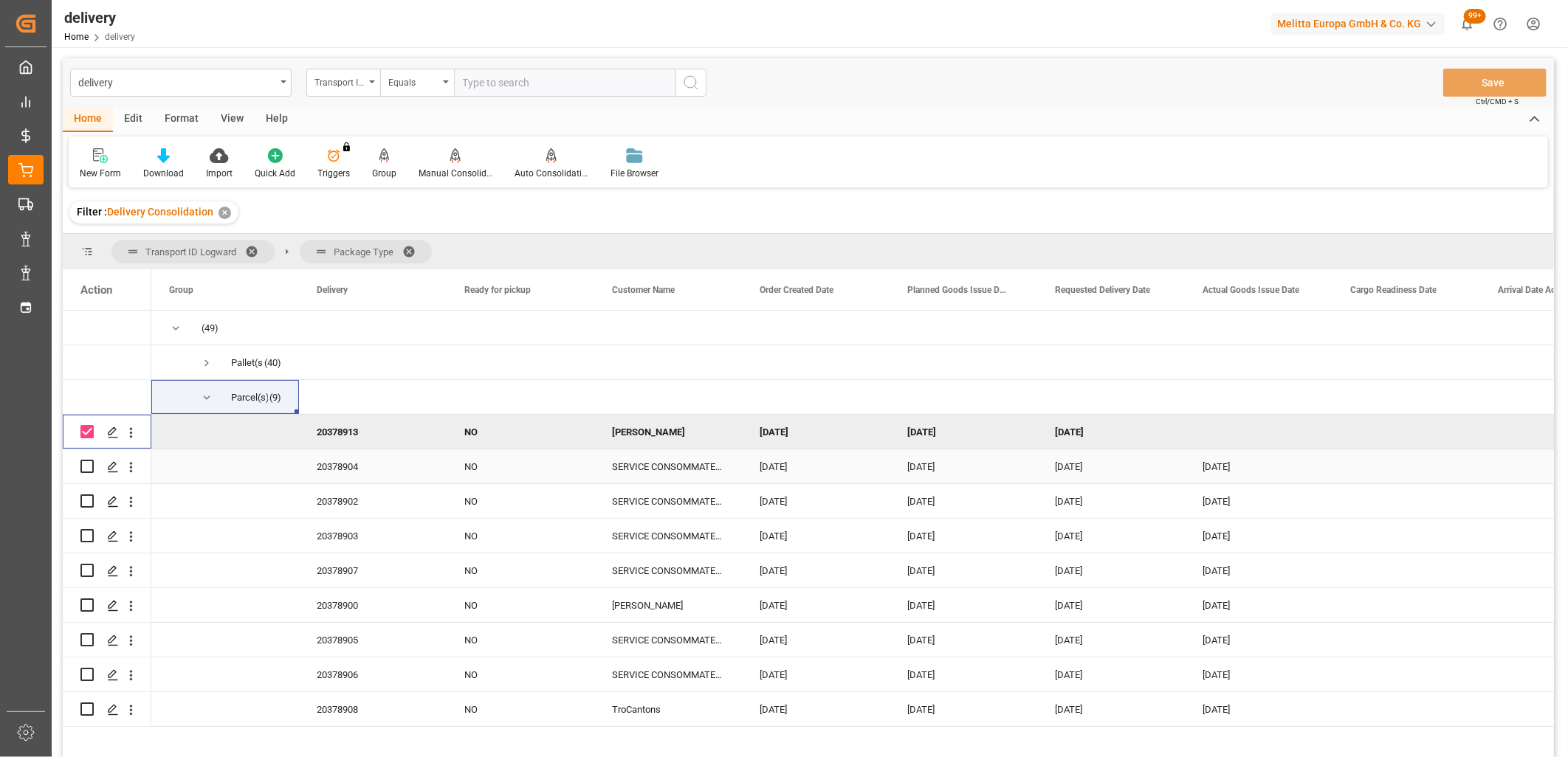
click at [83, 467] on input "Press Space to toggle row selection (unchecked)" at bounding box center [86, 466] width 13 height 13
checkbox input "true"
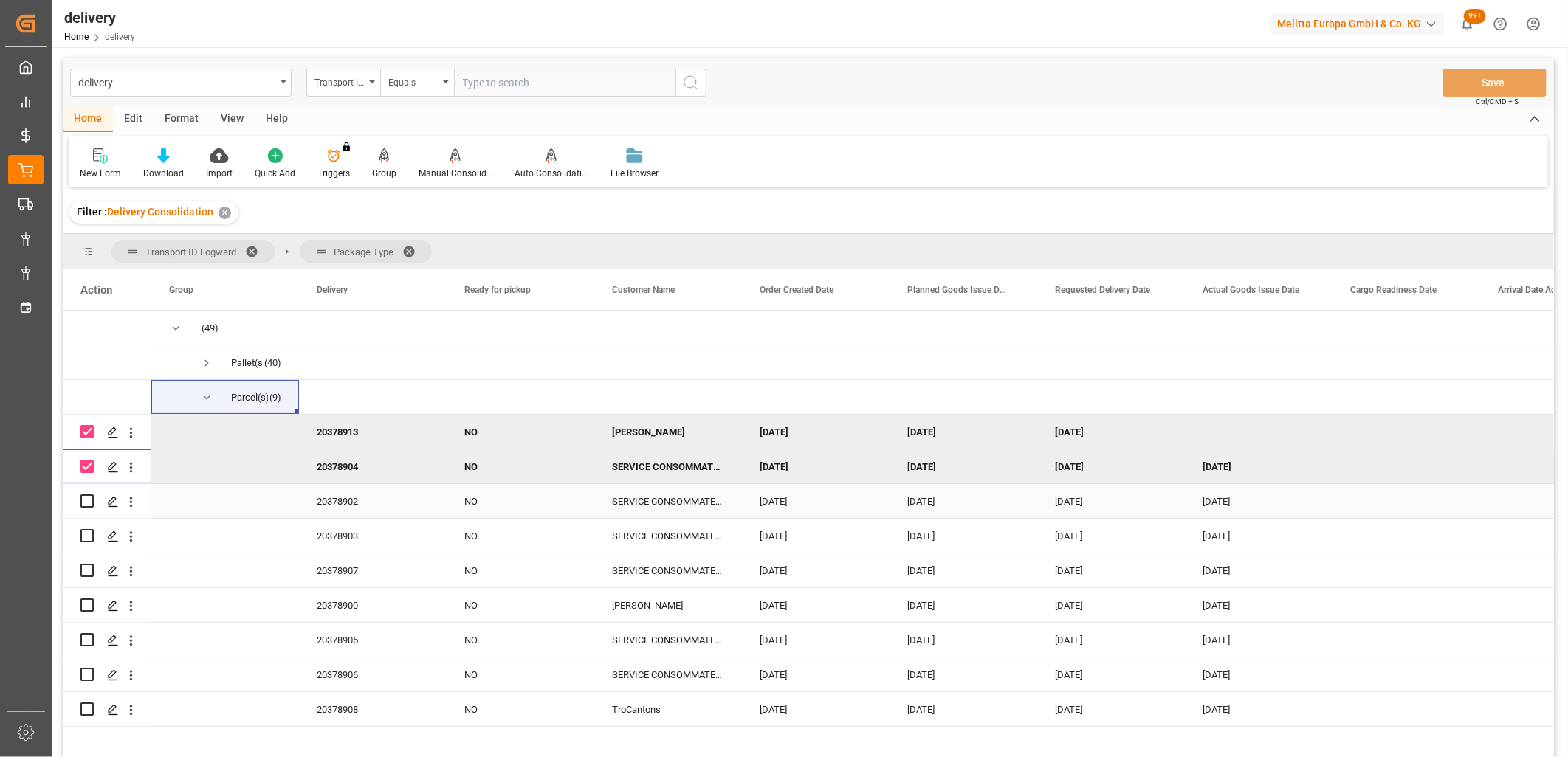
click at [85, 500] on input "Press Space to toggle row selection (unchecked)" at bounding box center [86, 501] width 13 height 13
checkbox input "true"
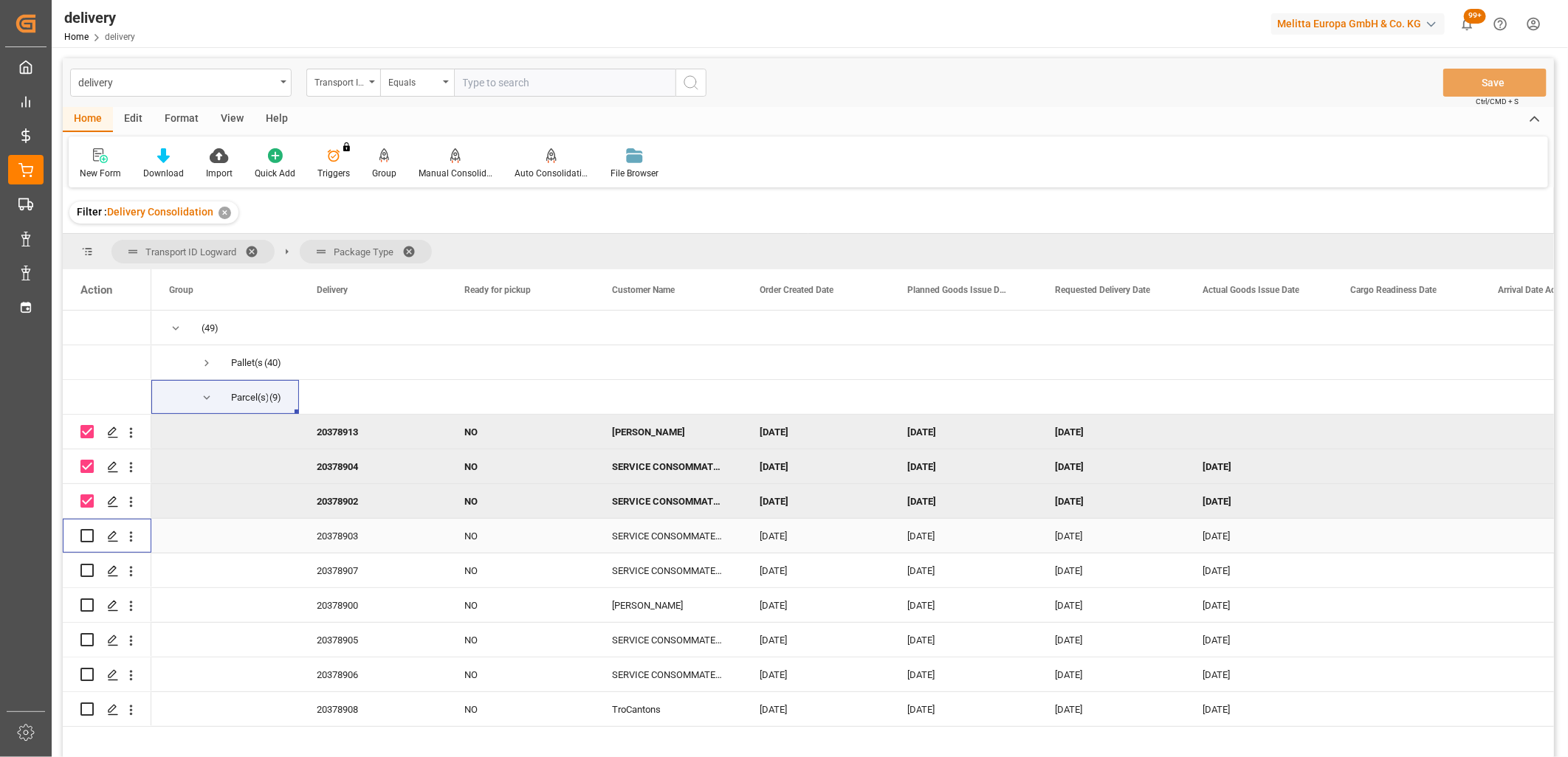
click at [85, 539] on input "Press Space to toggle row selection (unchecked)" at bounding box center [86, 535] width 13 height 13
checkbox input "true"
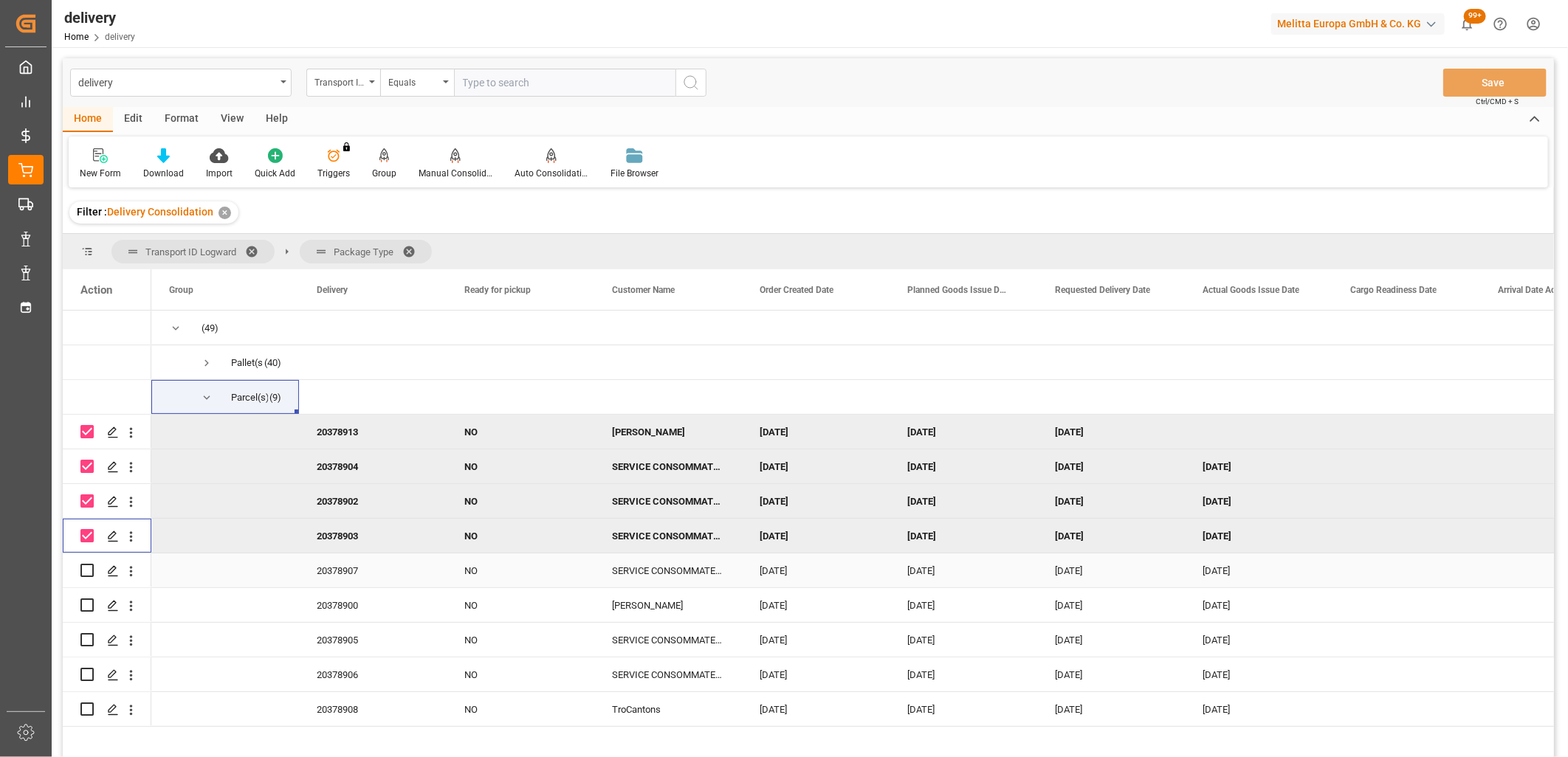
click at [85, 576] on input "Press Space to toggle row selection (unchecked)" at bounding box center [86, 570] width 13 height 13
checkbox input "true"
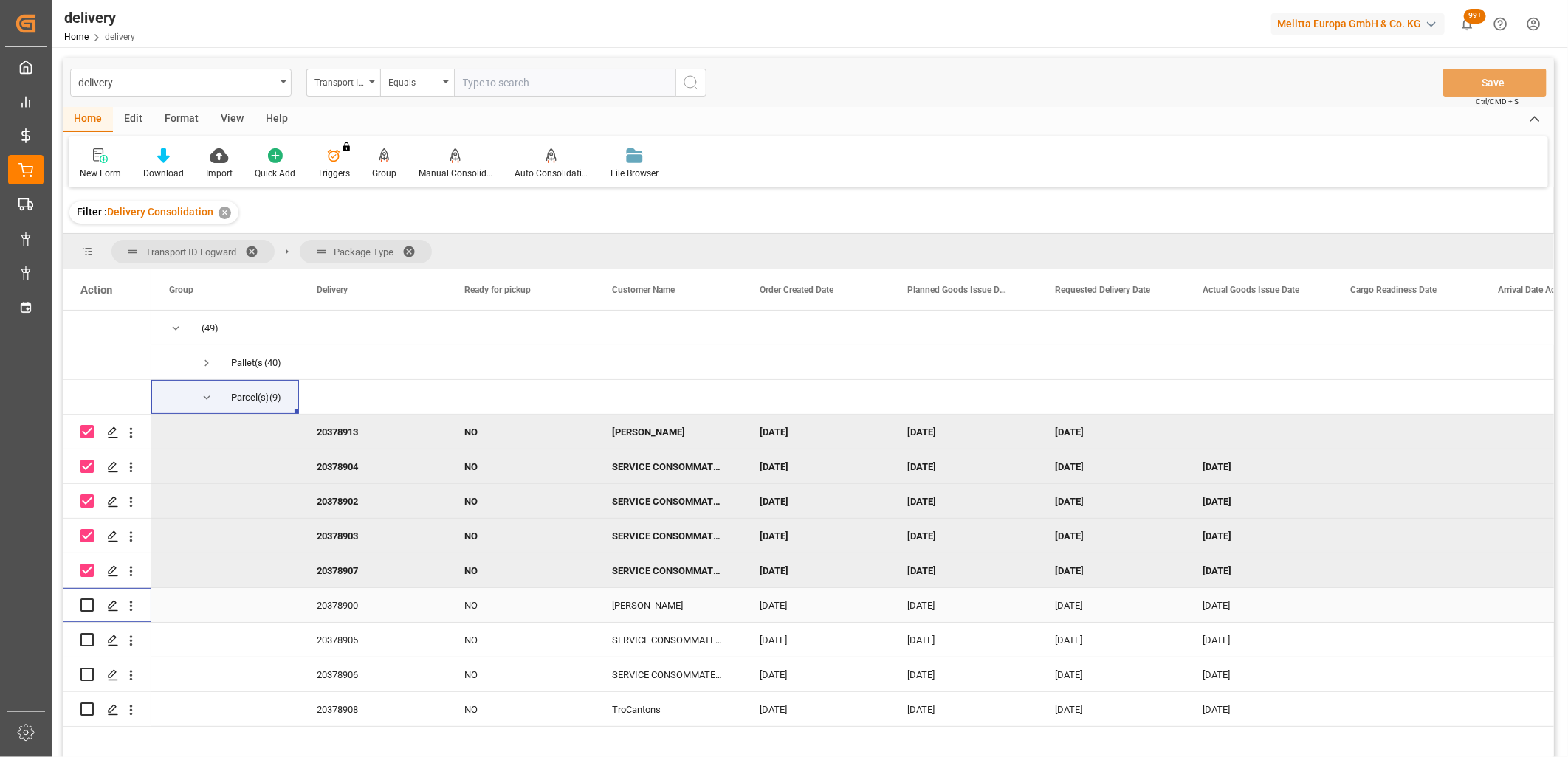
click at [87, 602] on input "Press Space to toggle row selection (unchecked)" at bounding box center [86, 605] width 13 height 13
checkbox input "true"
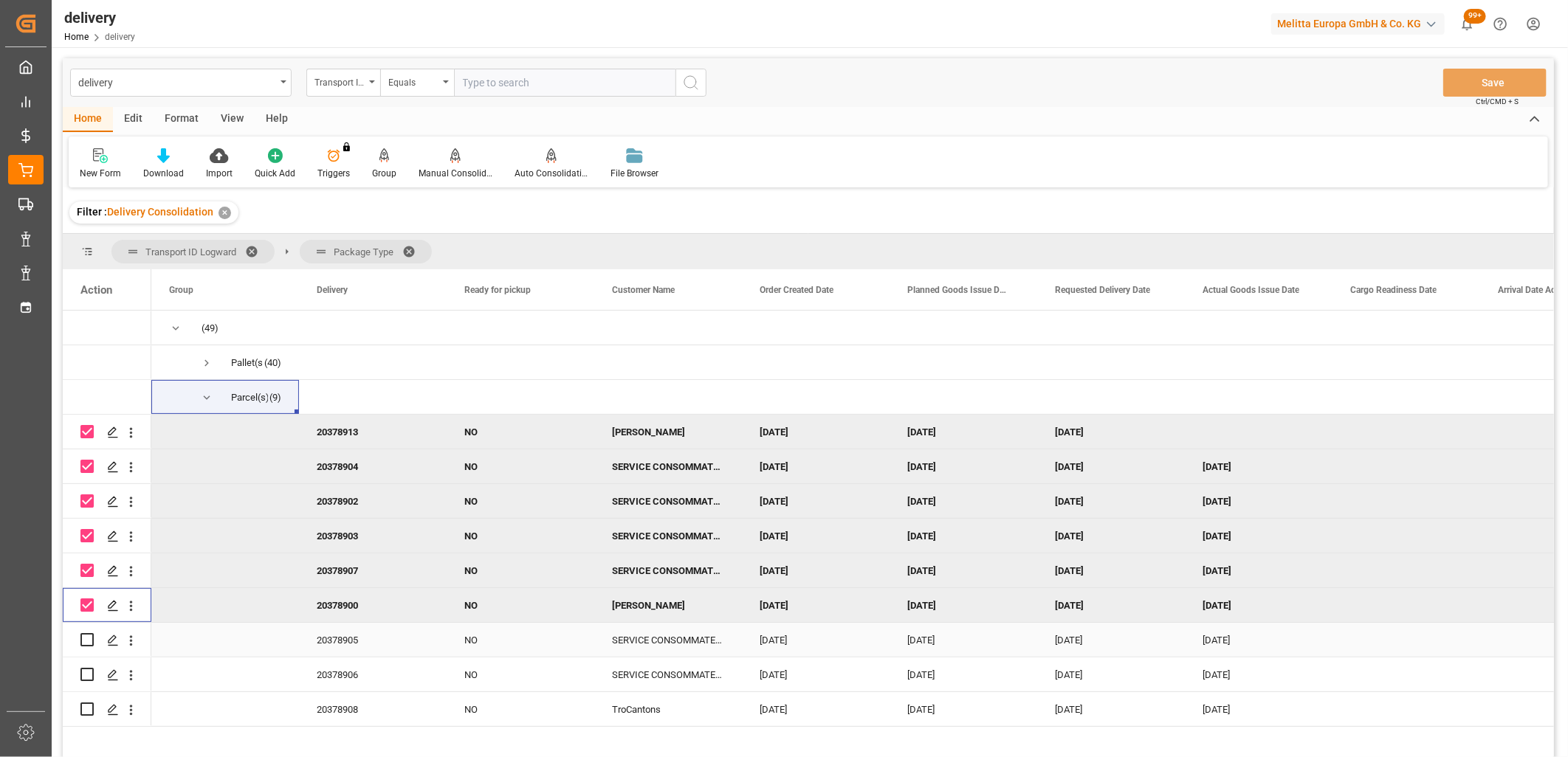
click at [85, 634] on input "Press Space to toggle row selection (unchecked)" at bounding box center [86, 640] width 13 height 13
checkbox input "true"
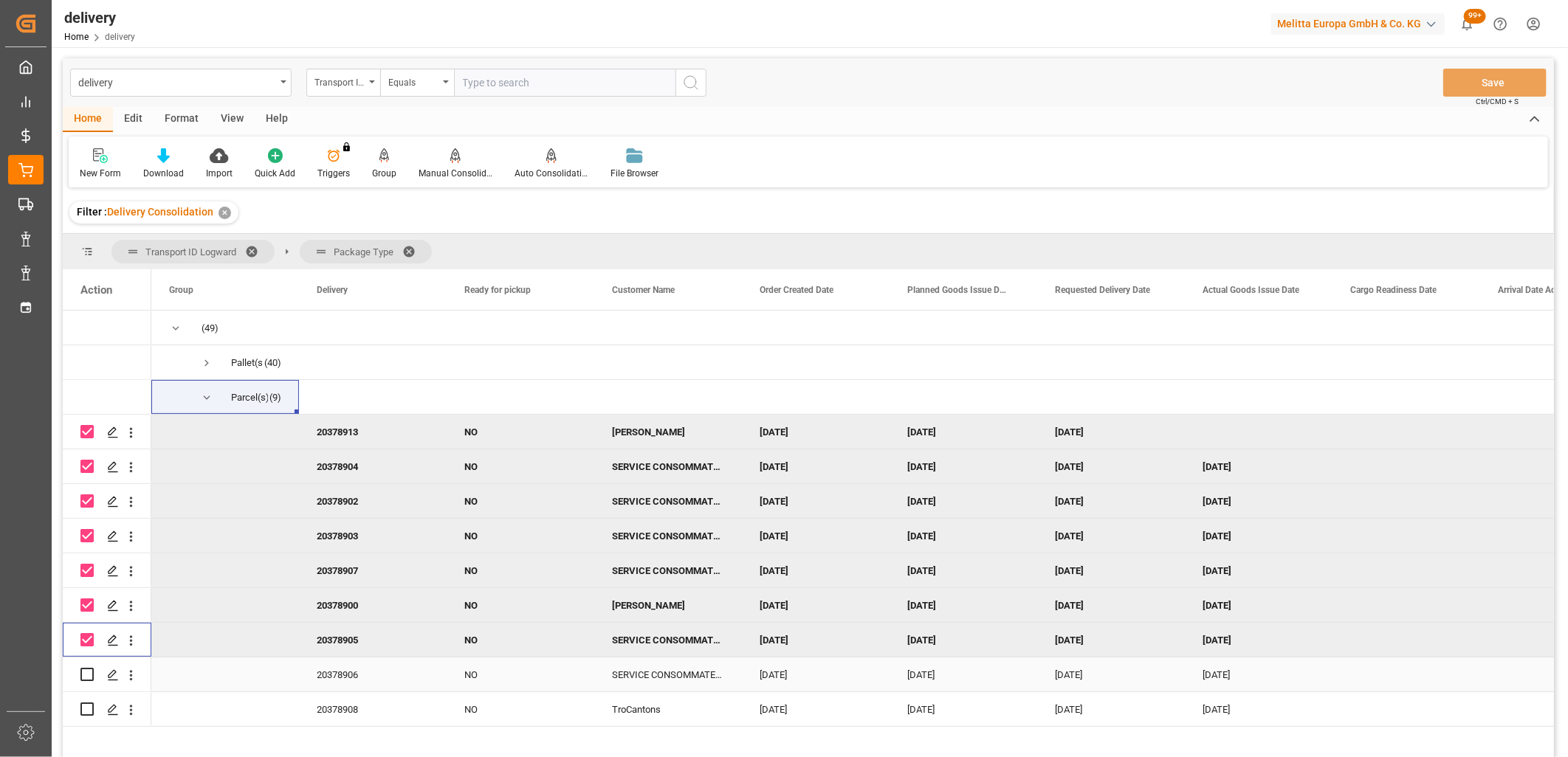
click at [85, 670] on input "Press Space to toggle row selection (unchecked)" at bounding box center [86, 674] width 13 height 13
checkbox input "true"
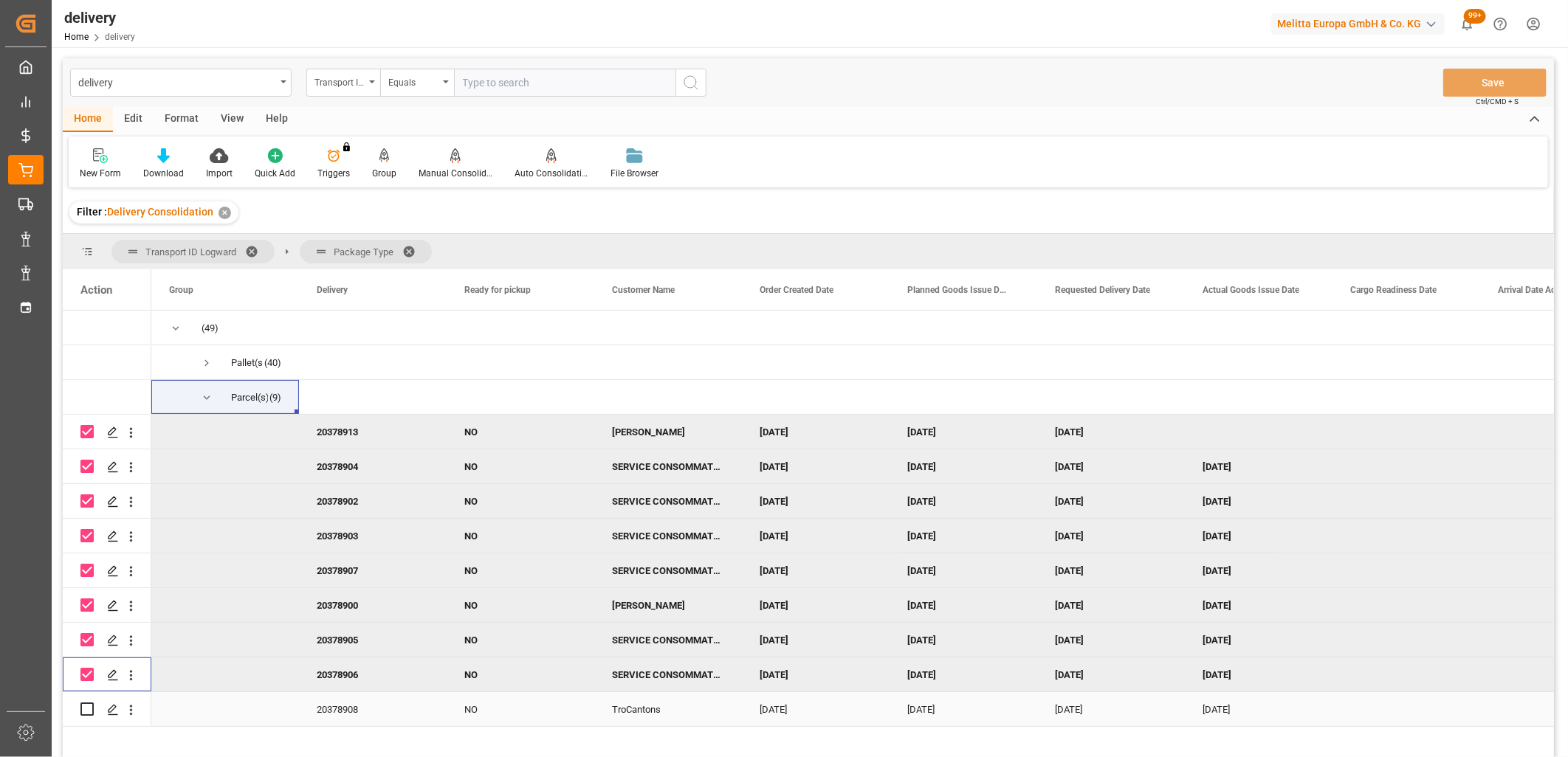
click at [85, 700] on div "Press SPACE to select this row." at bounding box center [86, 709] width 13 height 34
click at [85, 709] on input "Press Space to toggle row selection (unchecked)" at bounding box center [86, 709] width 13 height 13
checkbox input "true"
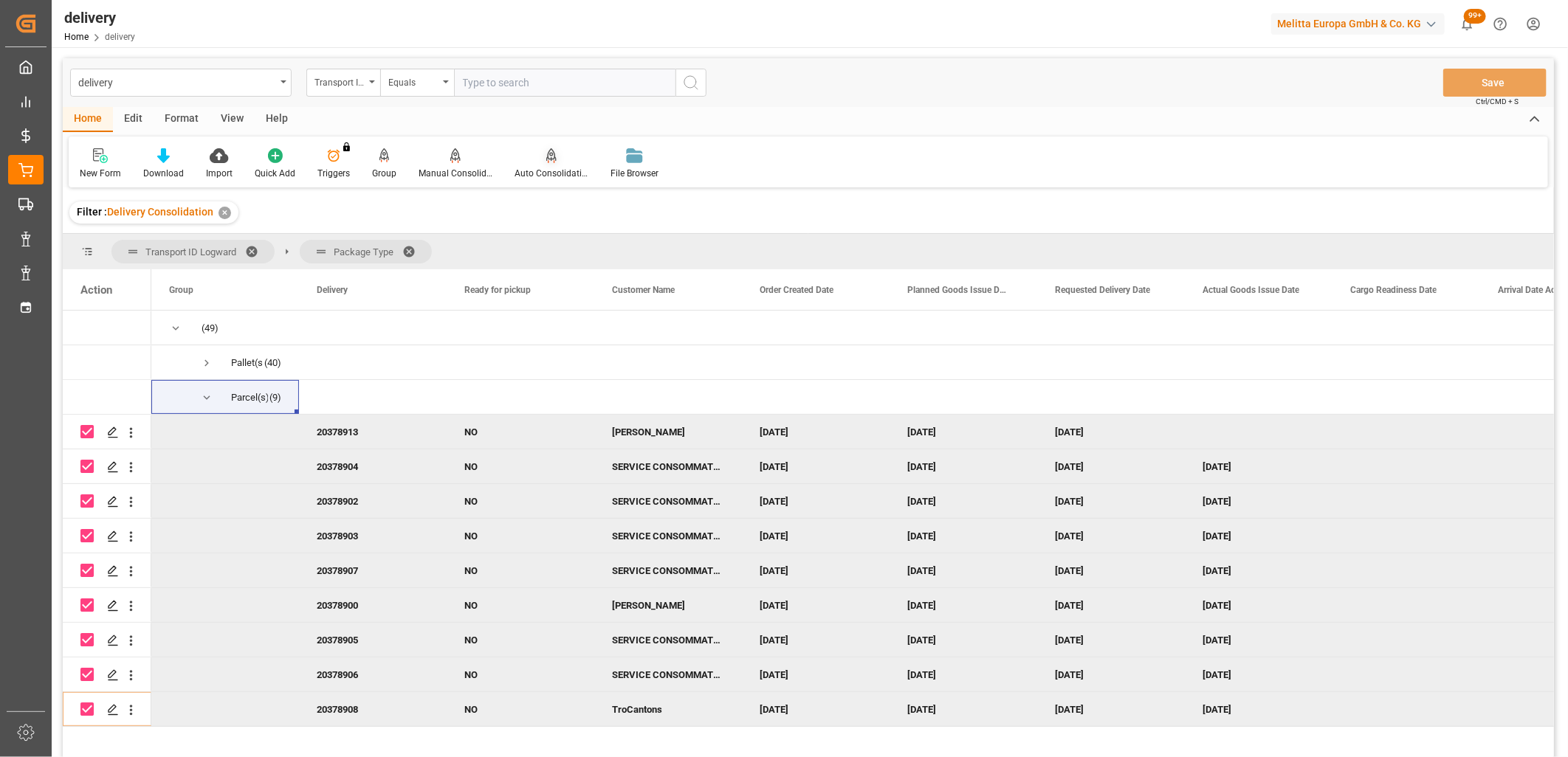
click at [552, 164] on div "Auto Consolidation" at bounding box center [551, 164] width 96 height 33
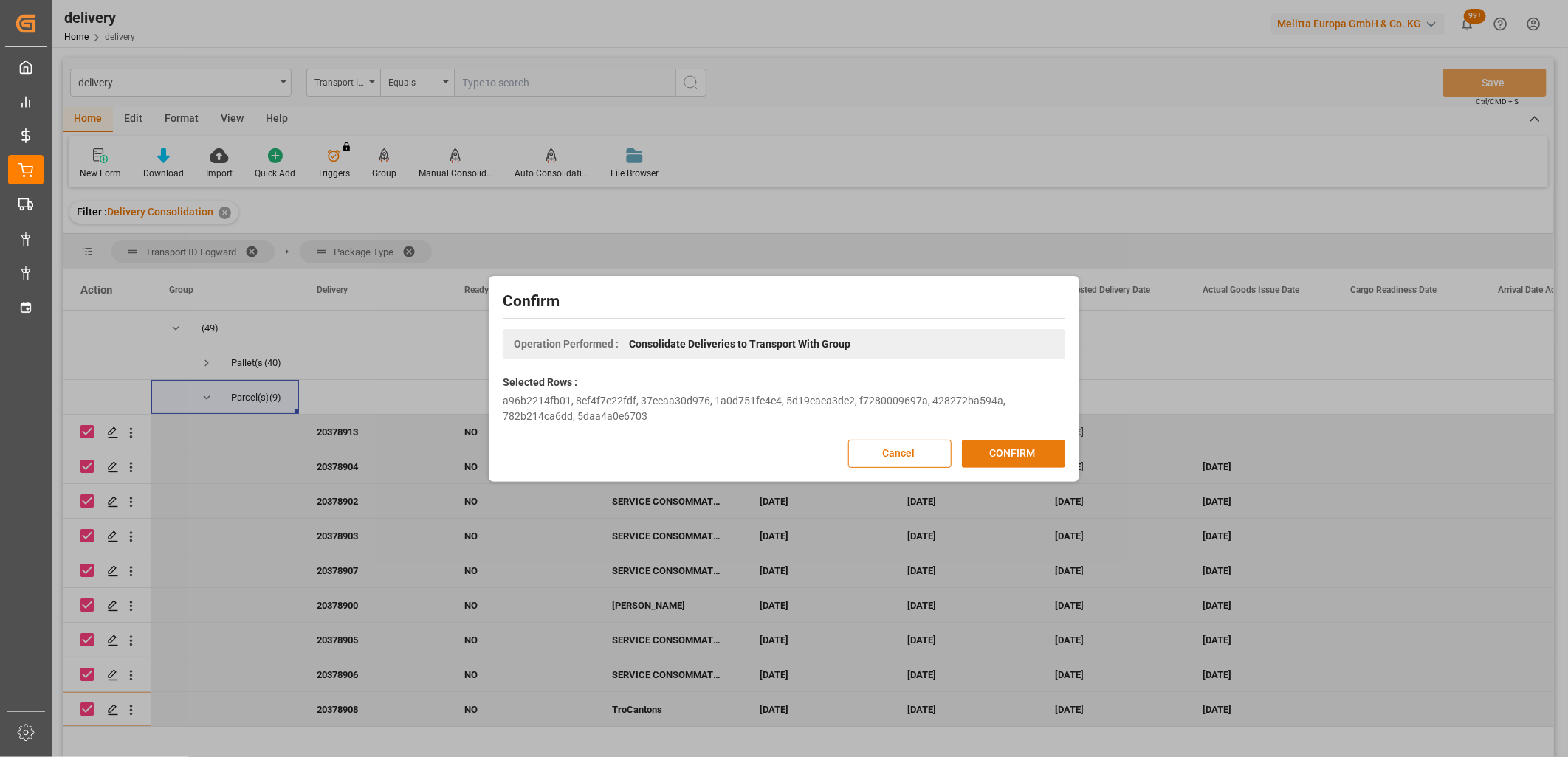
click at [1008, 445] on button "CONFIRM" at bounding box center [1013, 454] width 103 height 28
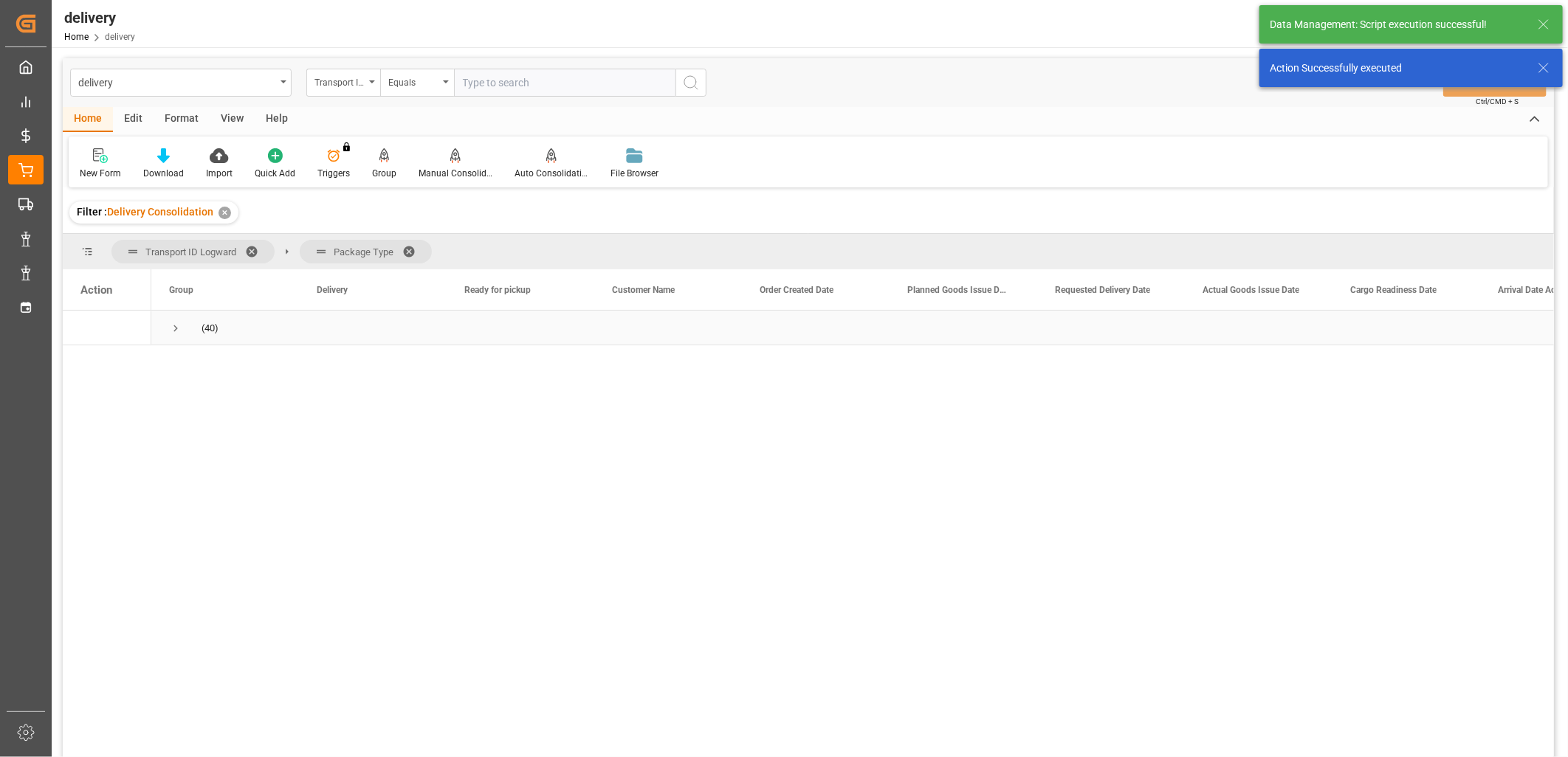
click at [172, 331] on span "Press SPACE to select this row." at bounding box center [175, 328] width 13 height 13
click at [204, 364] on span "Press SPACE to select this row." at bounding box center [206, 363] width 13 height 13
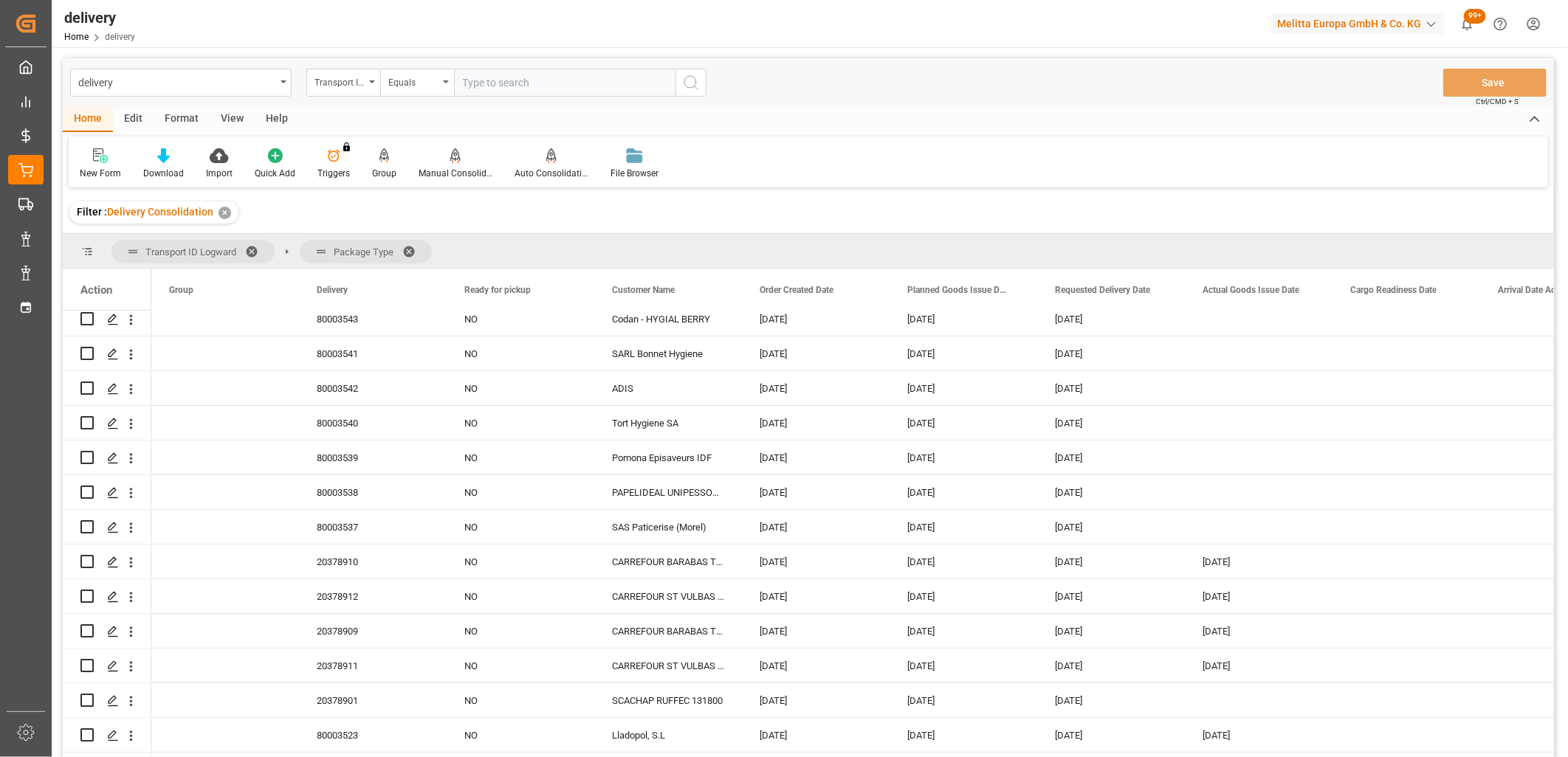
scroll to position [246, 0]
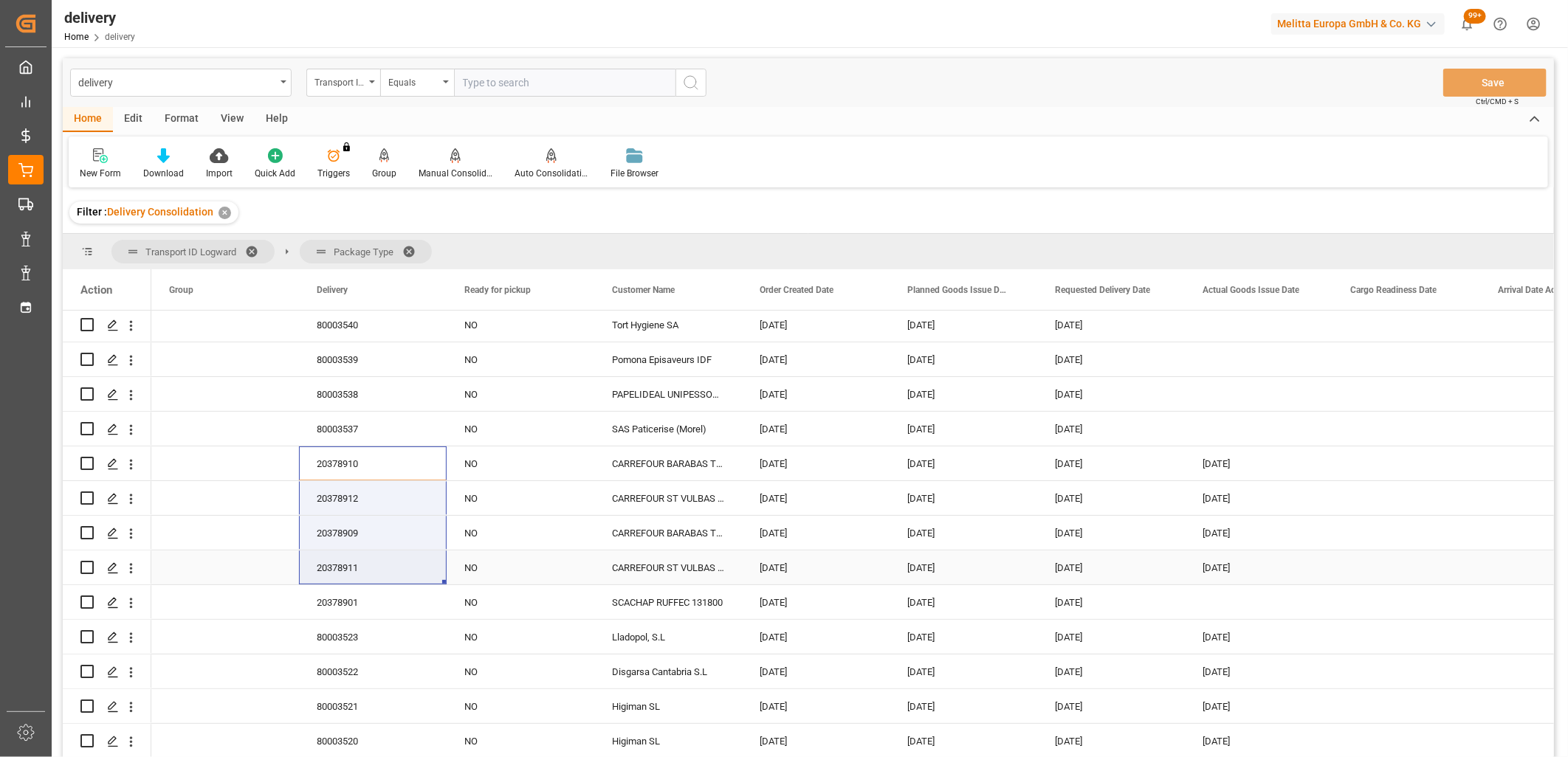
drag, startPoint x: 347, startPoint y: 459, endPoint x: 367, endPoint y: 554, distance: 97.1
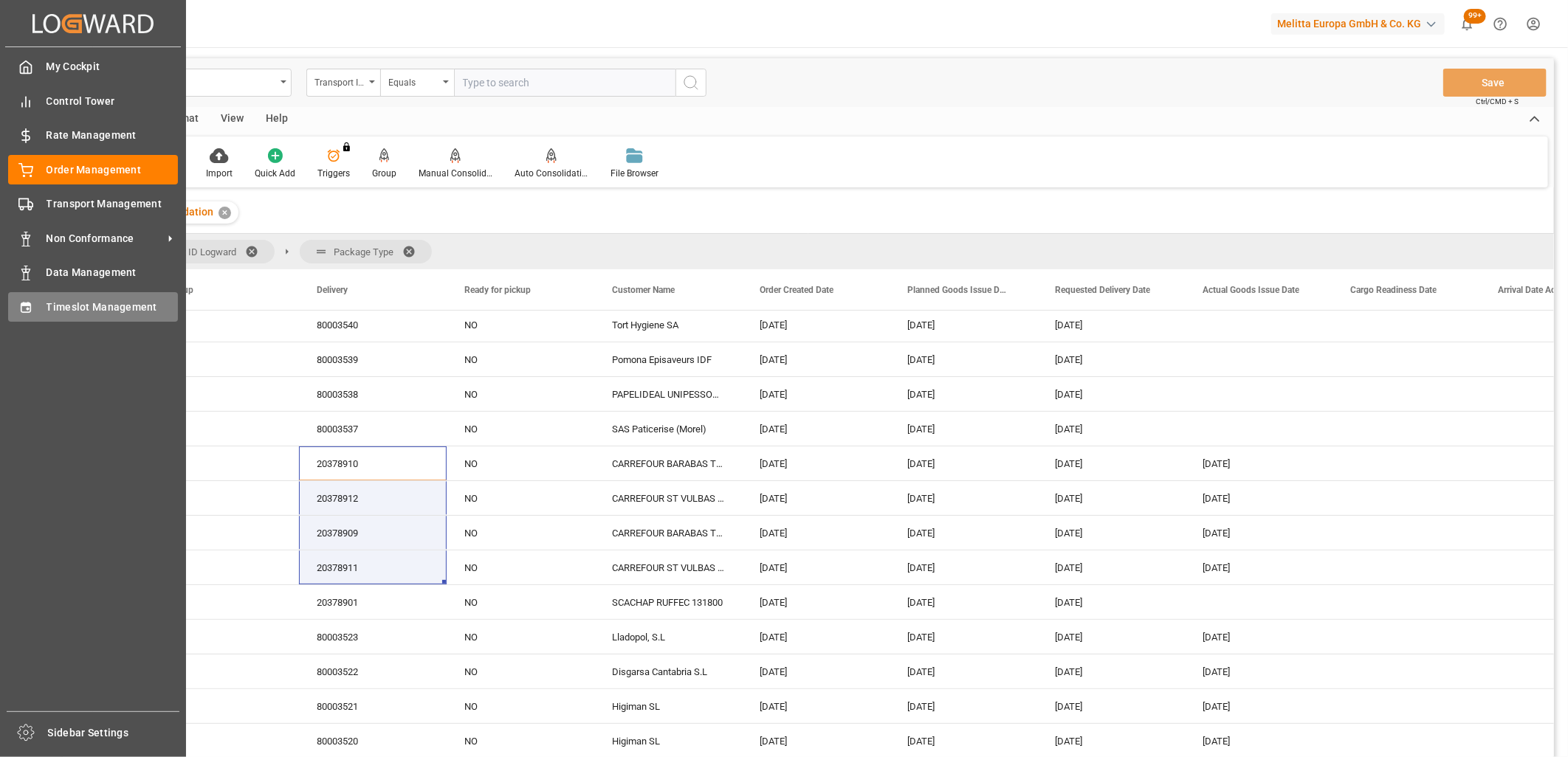
click at [30, 308] on icon at bounding box center [26, 307] width 15 height 15
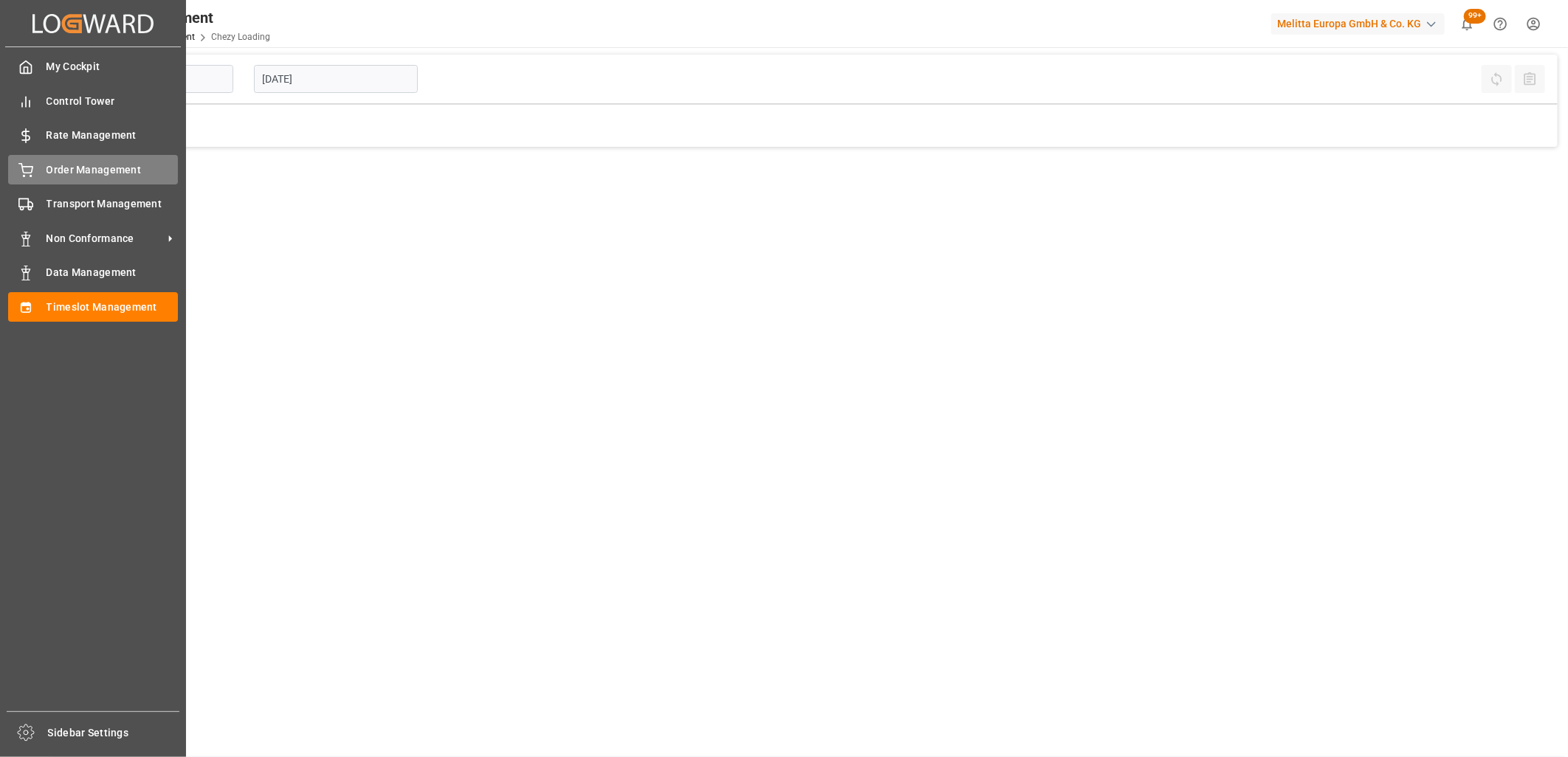
click at [50, 173] on span "Order Management" at bounding box center [113, 171] width 132 height 16
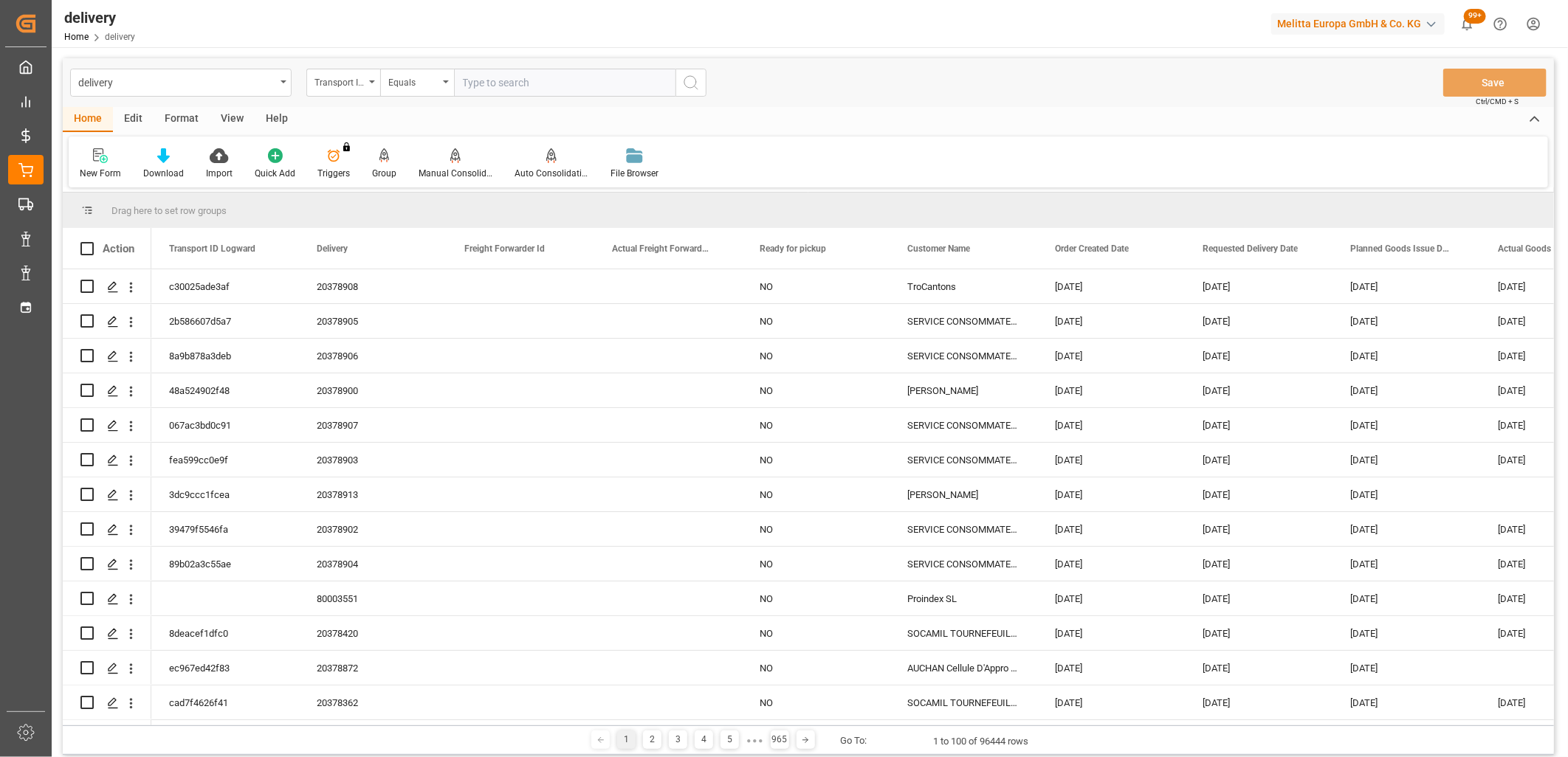
click at [364, 82] on div "Transport ID Logward" at bounding box center [339, 80] width 50 height 17
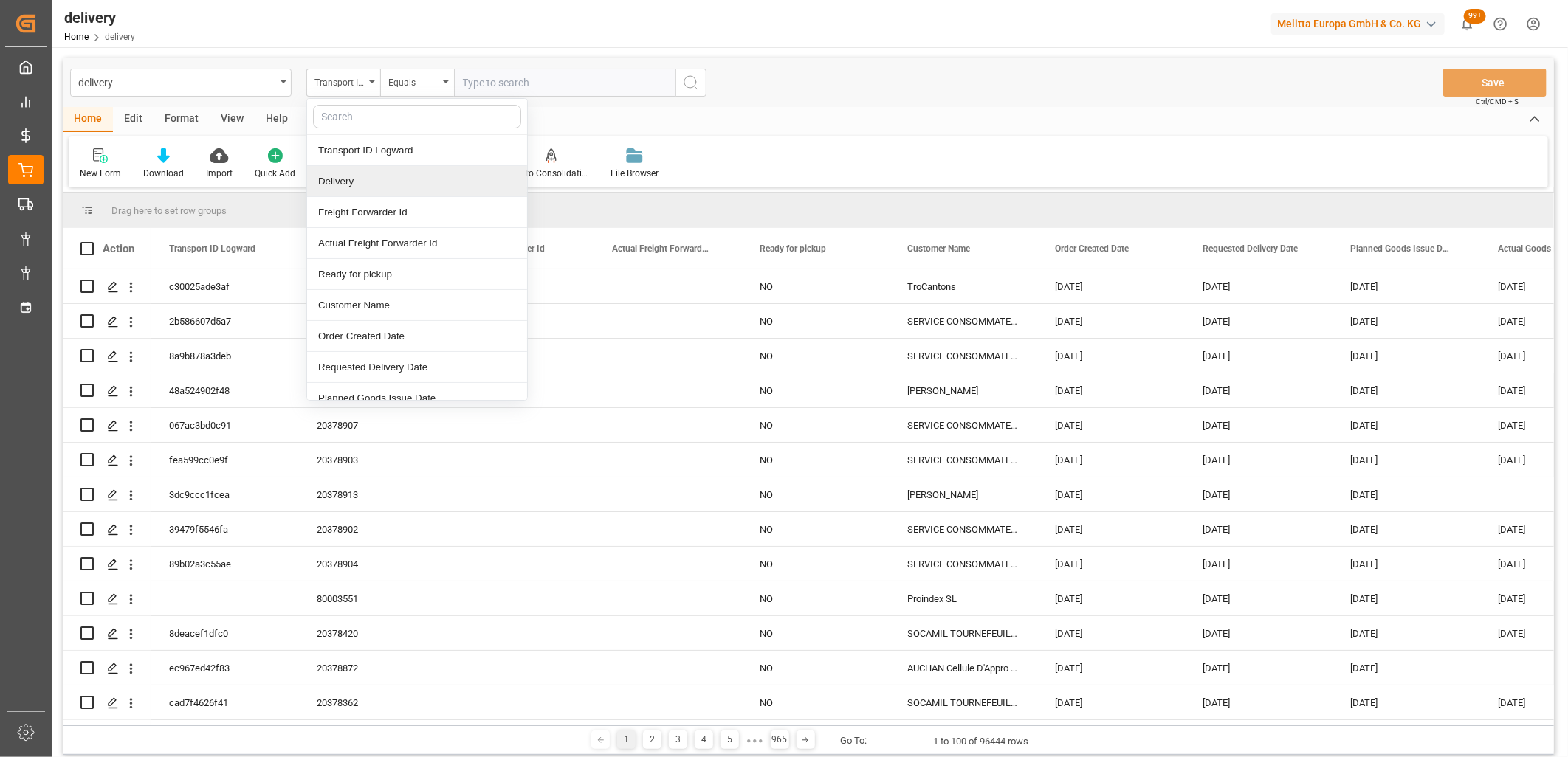
click at [351, 179] on div "Delivery" at bounding box center [417, 181] width 220 height 31
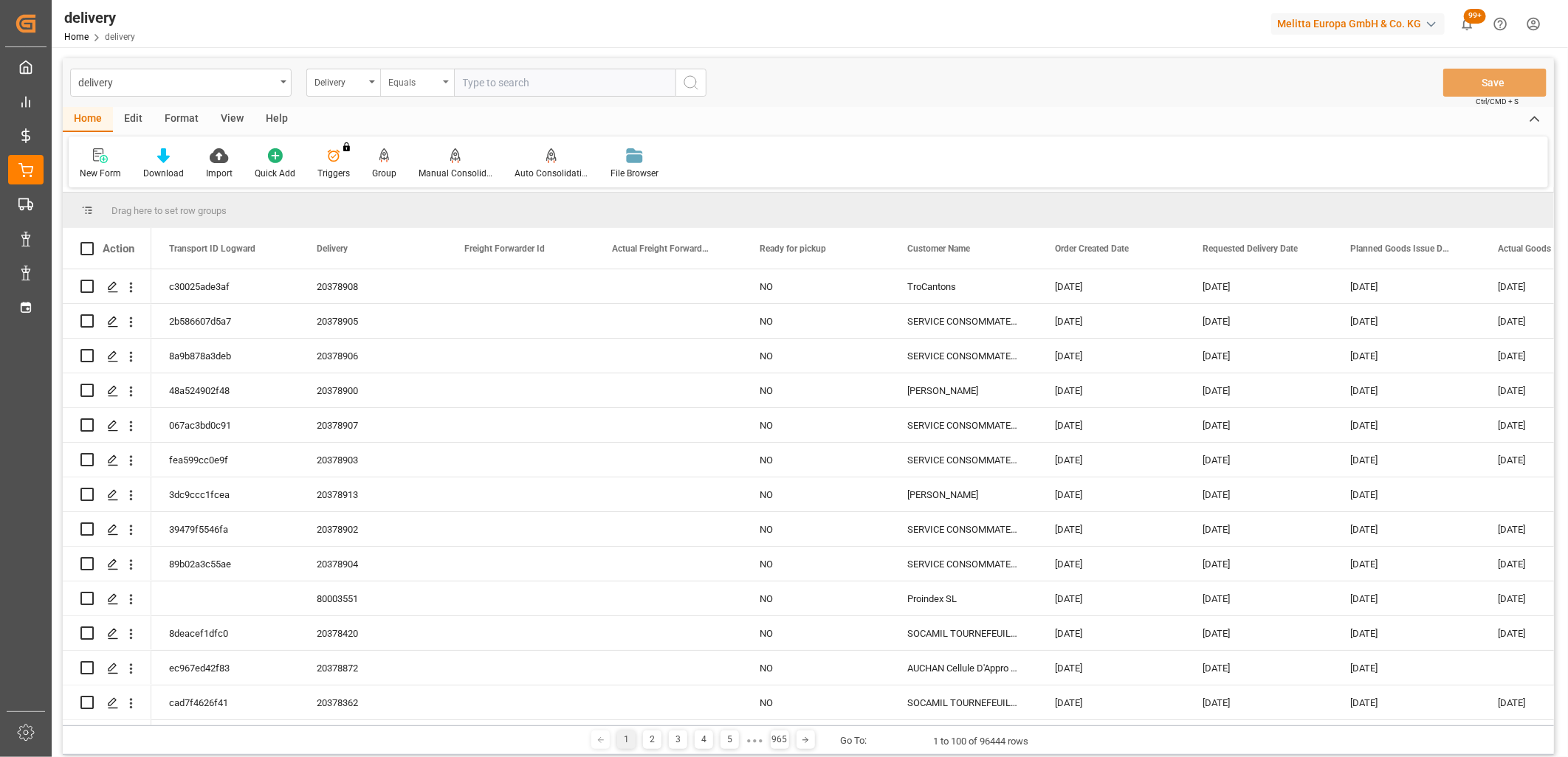
click at [421, 83] on div "Equals" at bounding box center [413, 80] width 50 height 17
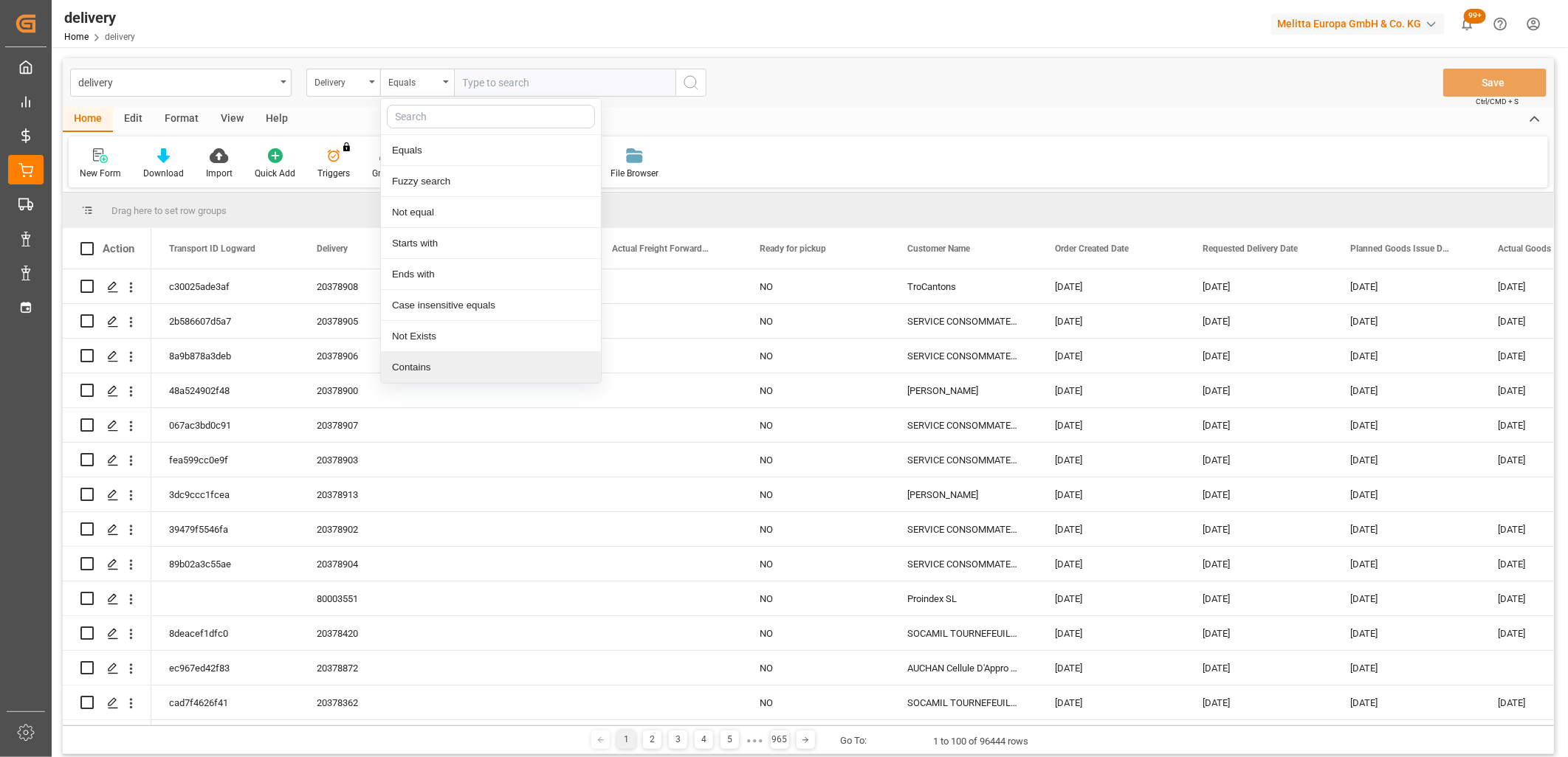
click at [437, 364] on div "Contains" at bounding box center [491, 367] width 220 height 31
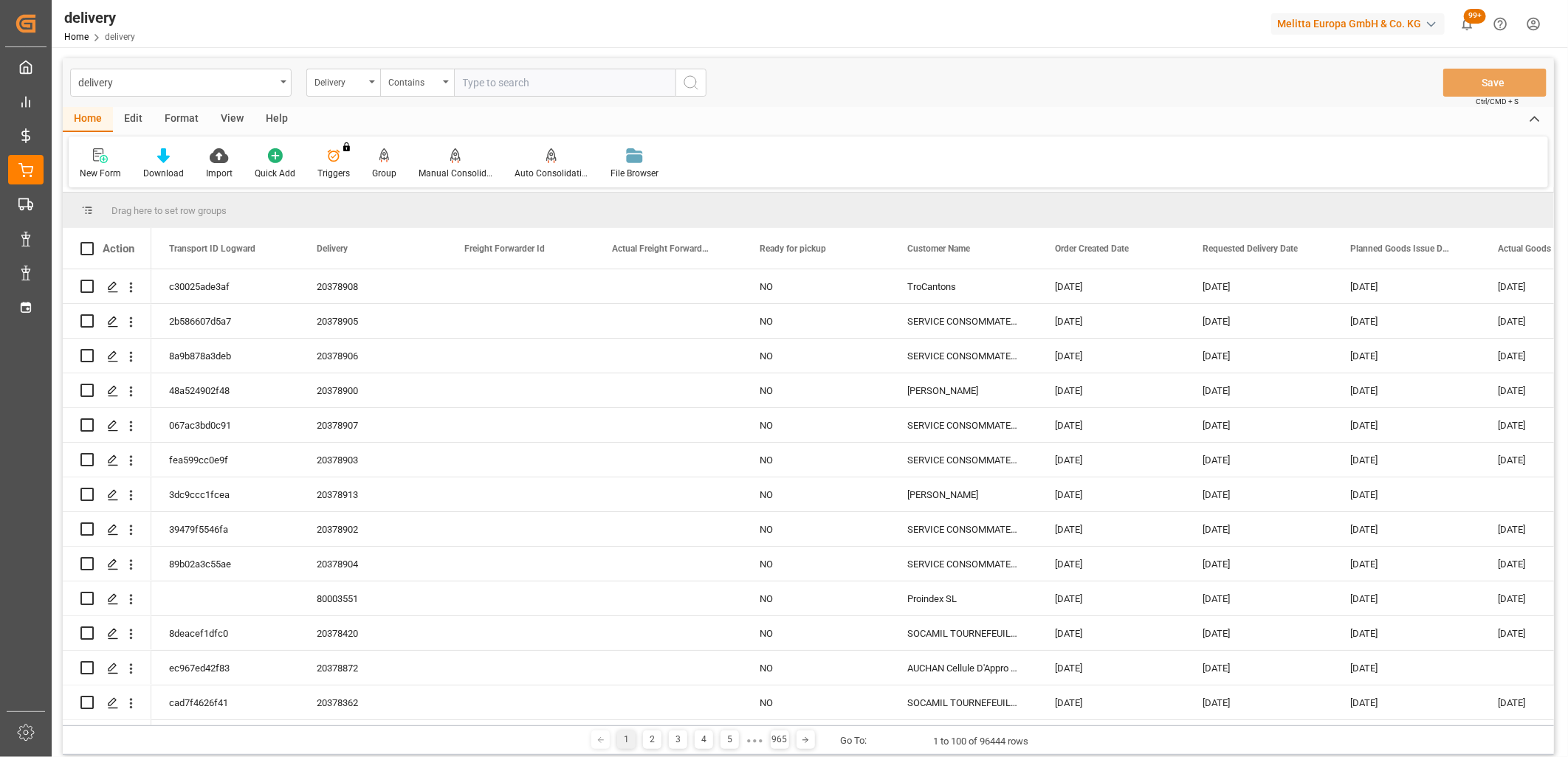
click at [469, 72] on input "text" at bounding box center [565, 83] width 222 height 28
paste input "20378910,20378912,20378909,20378911,0,0,0,0,0,0,0,0,0,0,0,0,0,0"
type input "20378910,20378912,20378909,20378911,0,0,0,0,0,0,0,0,0,0,0,0,0,0"
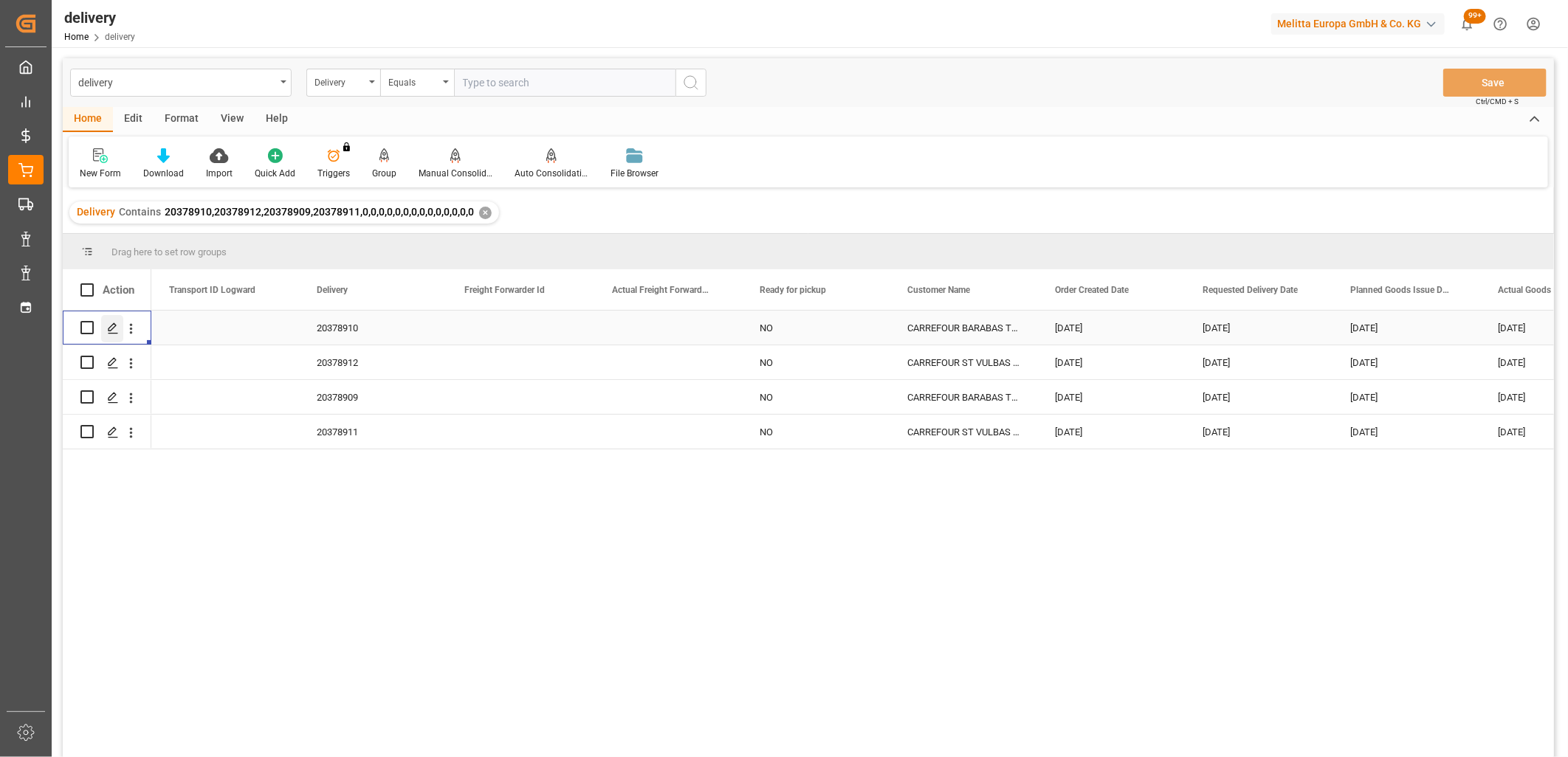
click at [112, 328] on polygon "Press SPACE to select this row." at bounding box center [112, 327] width 7 height 7
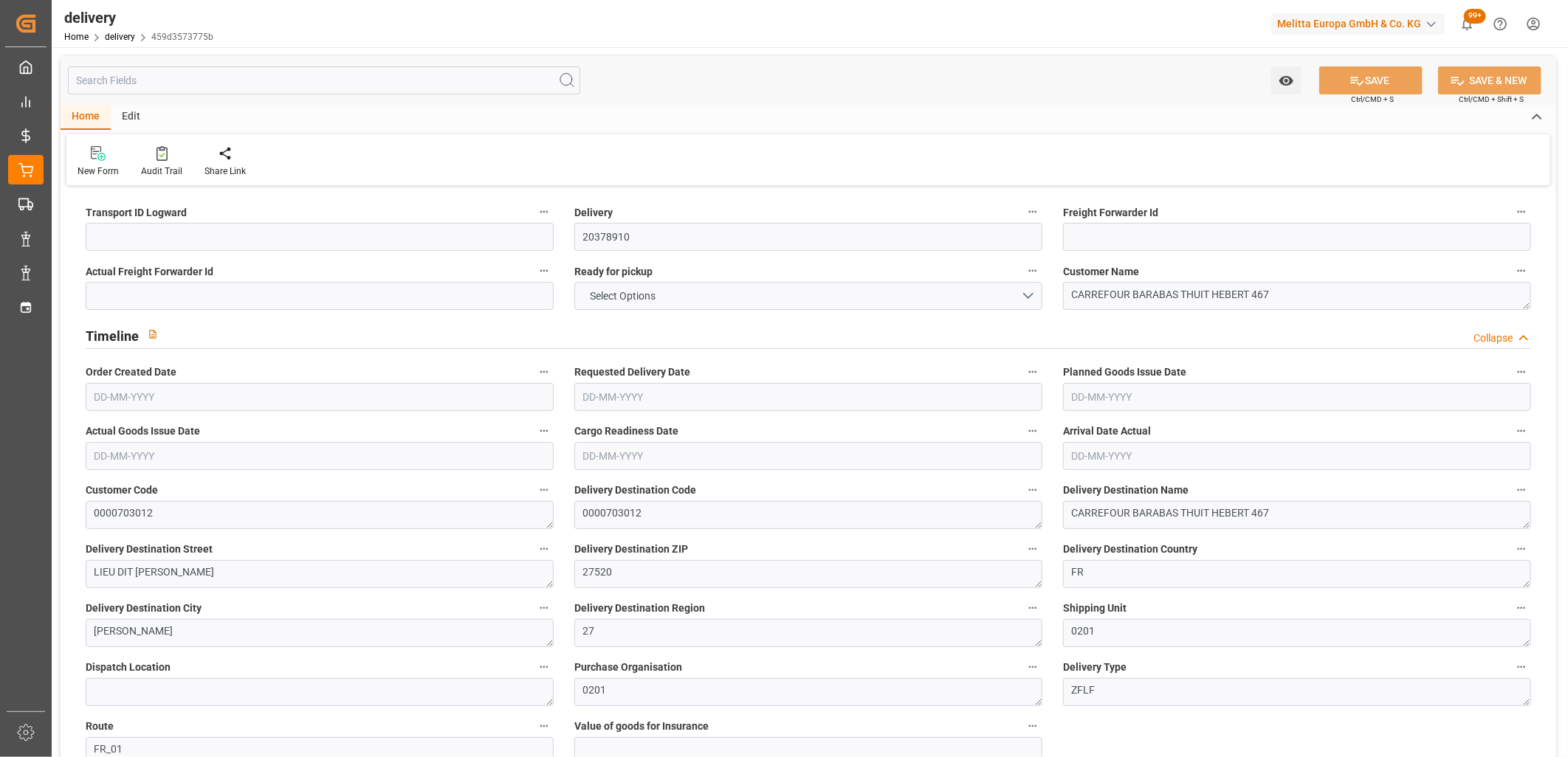
type input "89.1"
type input "147.74"
type input "576.72"
type input "162"
type input "1"
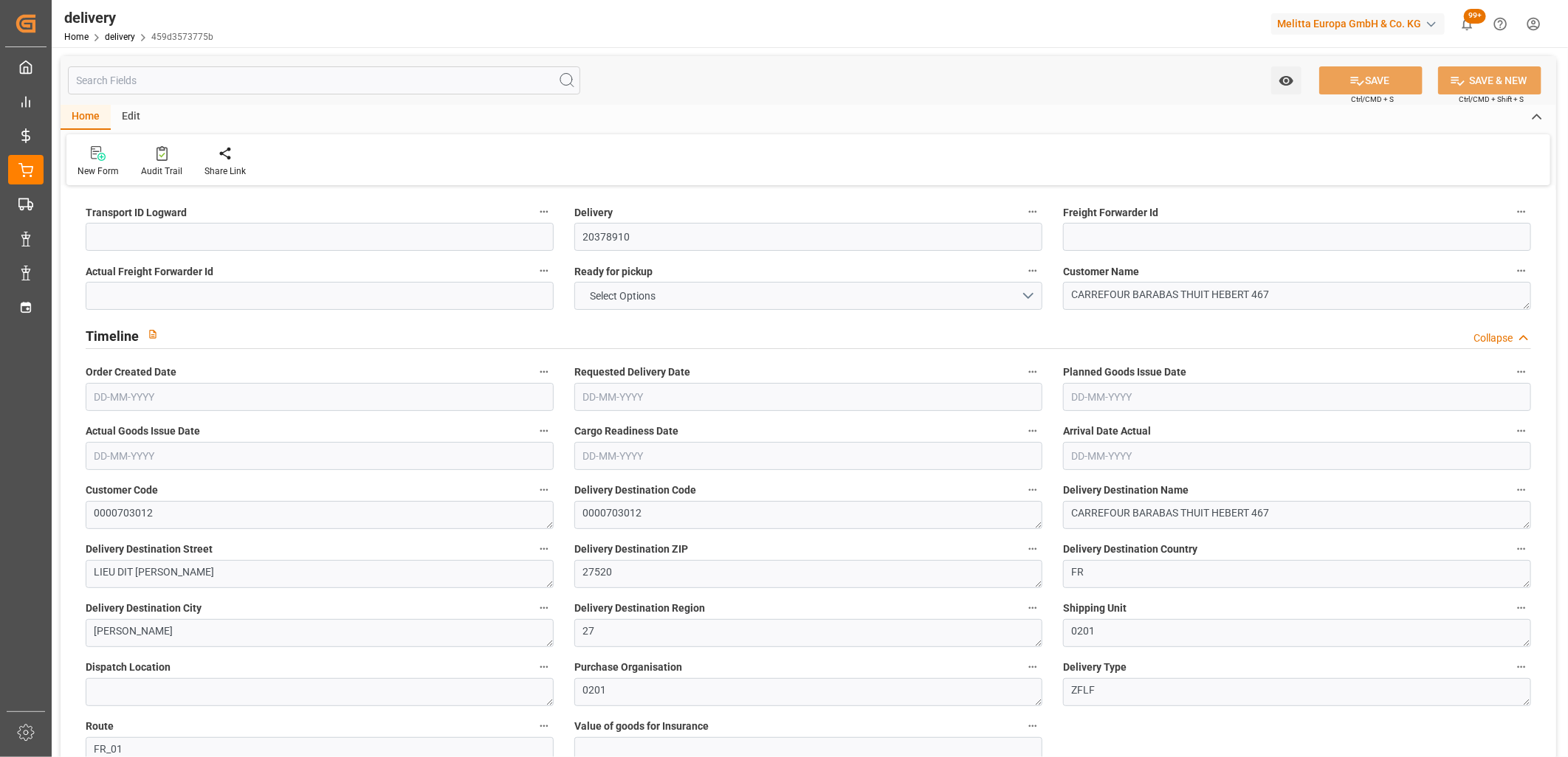
type input "0"
type input "1"
type input "0"
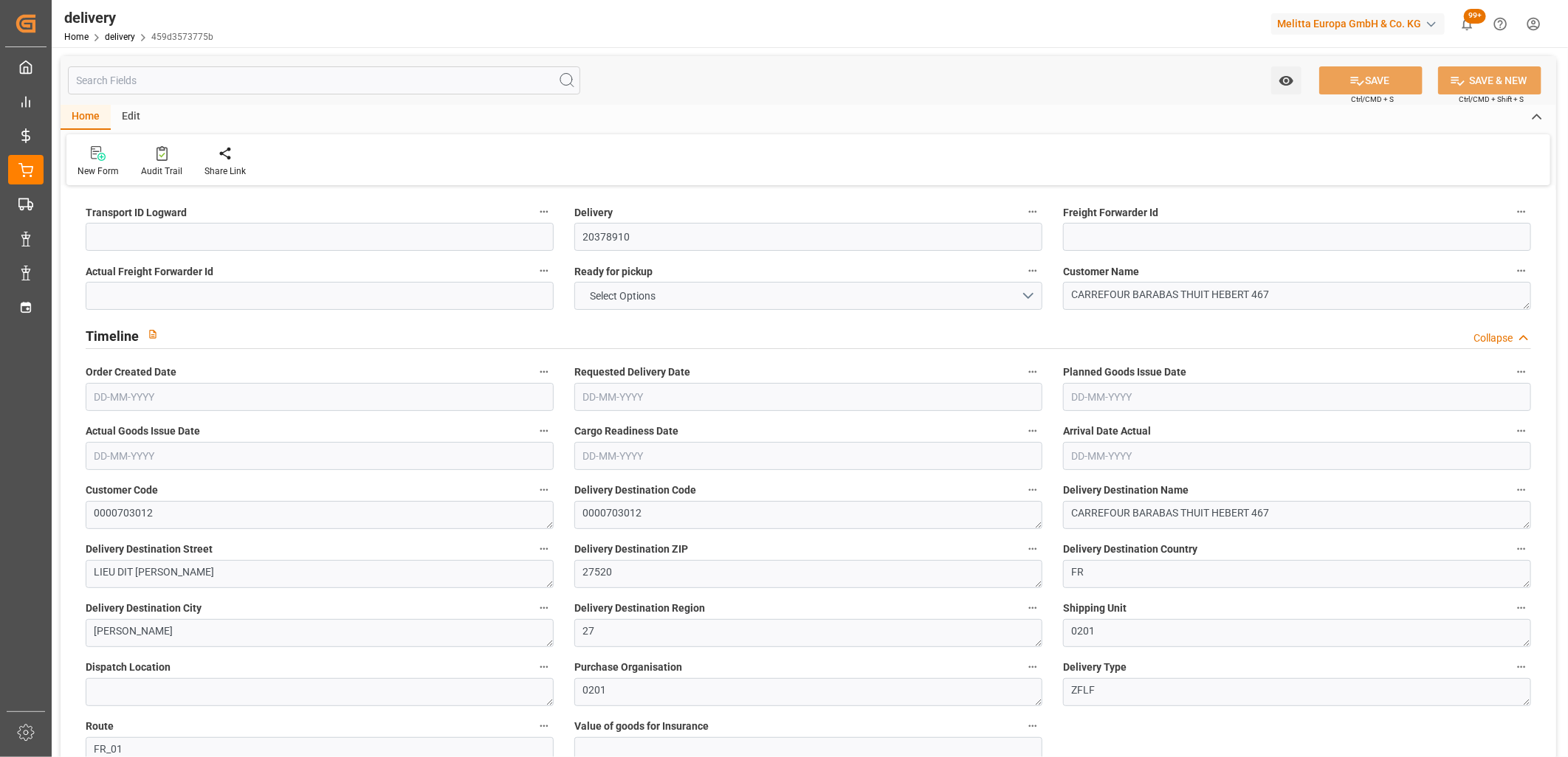
type input "0"
type input "58.32"
type input "1.5"
type input "1.3"
type input "0"
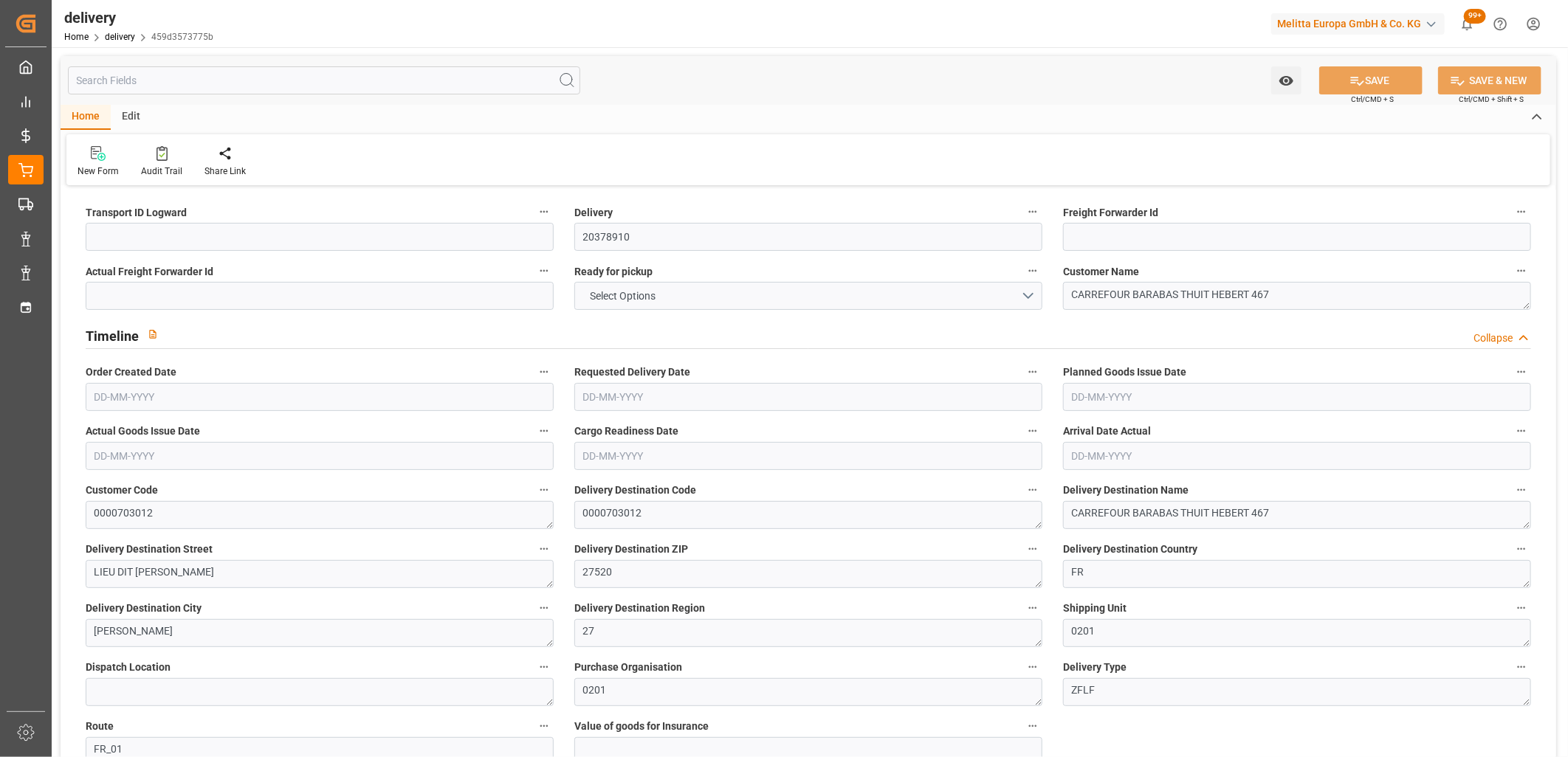
type input "1.5"
type input "124.74"
type input "101"
type input "0"
type input "[DATE]"
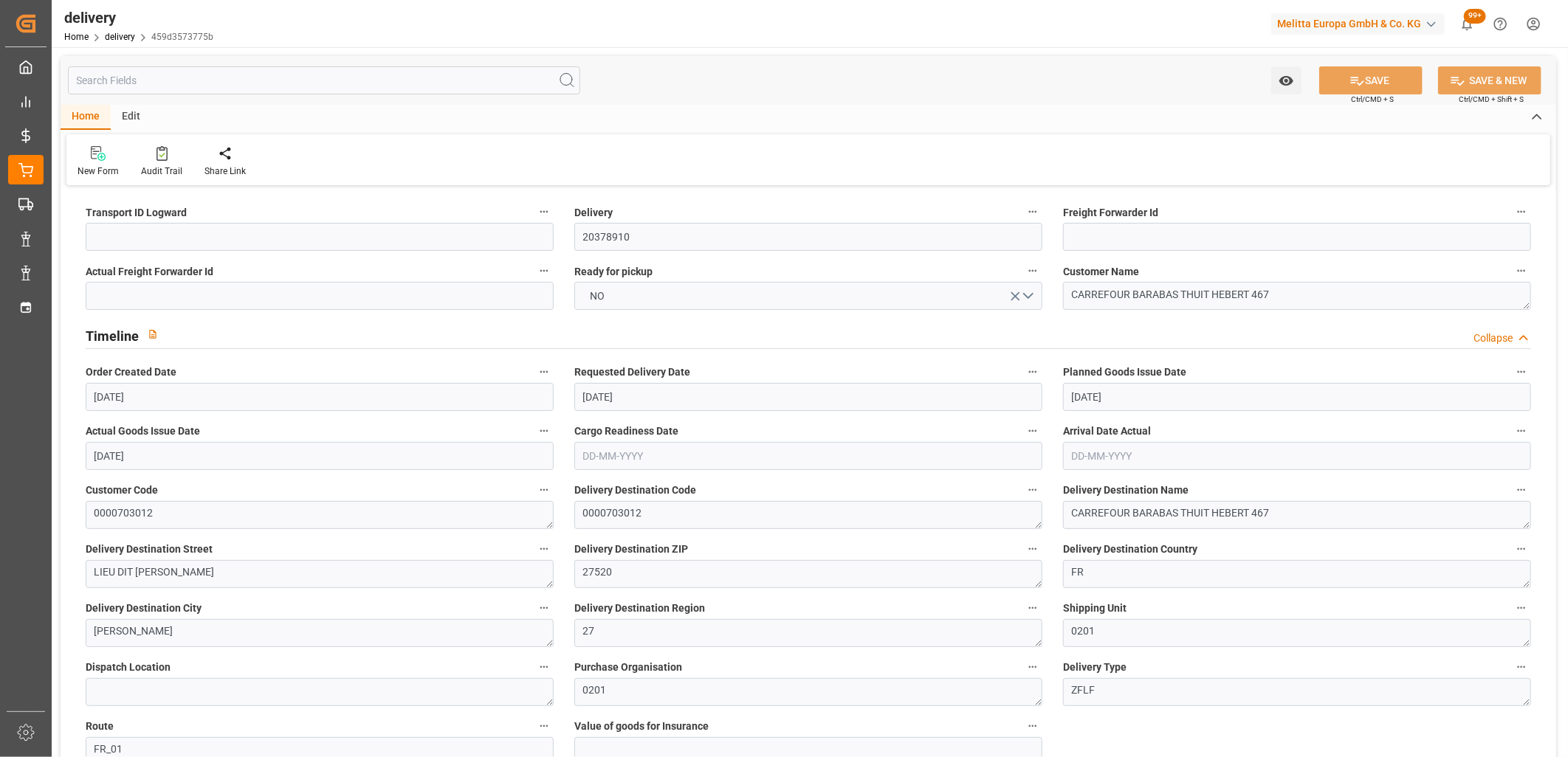
type input "[DATE]"
type input "[DATE] 15:00"
click at [174, 249] on input at bounding box center [320, 237] width 468 height 28
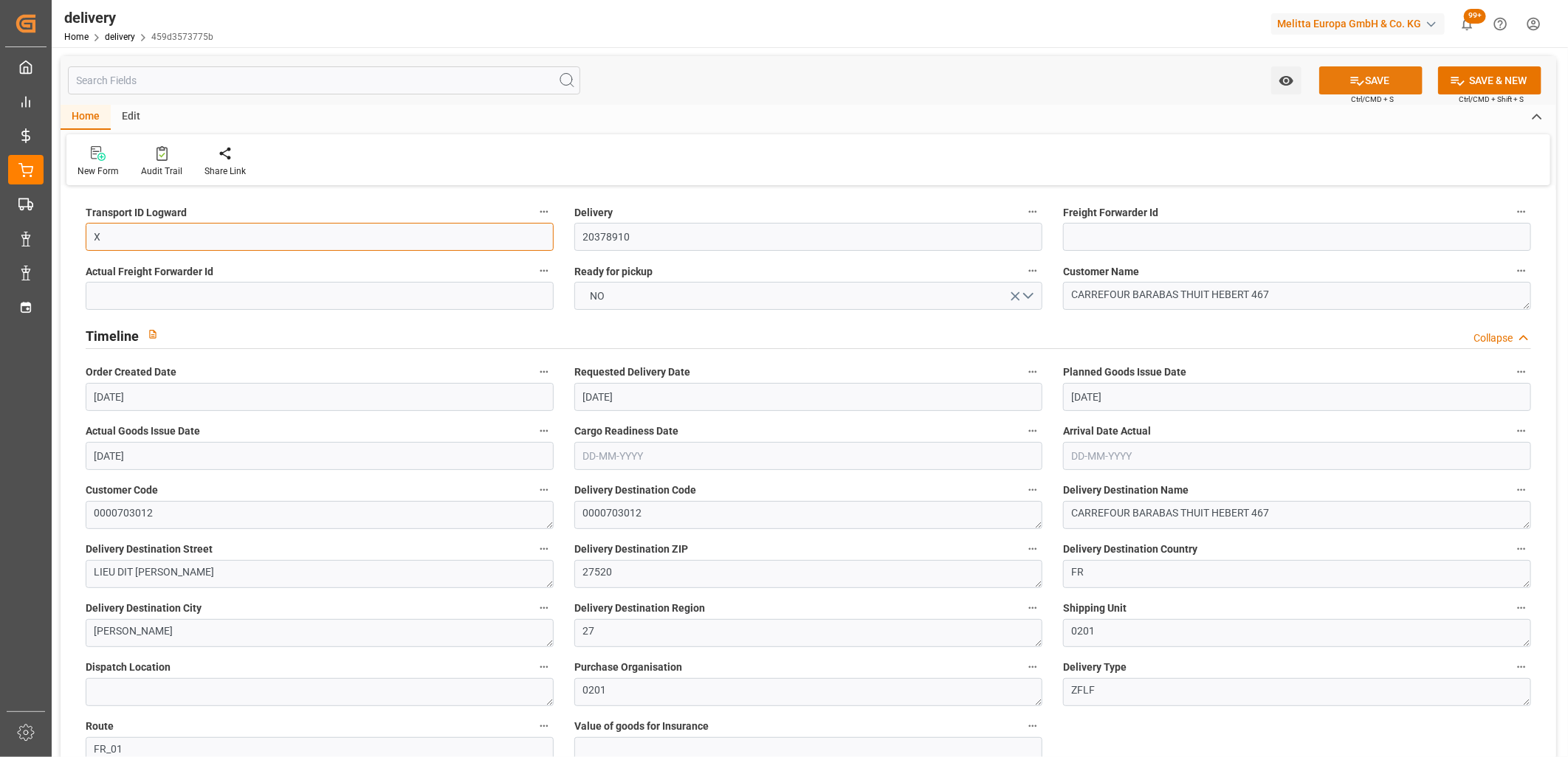
type input "X"
click at [1343, 82] on button "SAVE" at bounding box center [1371, 80] width 103 height 28
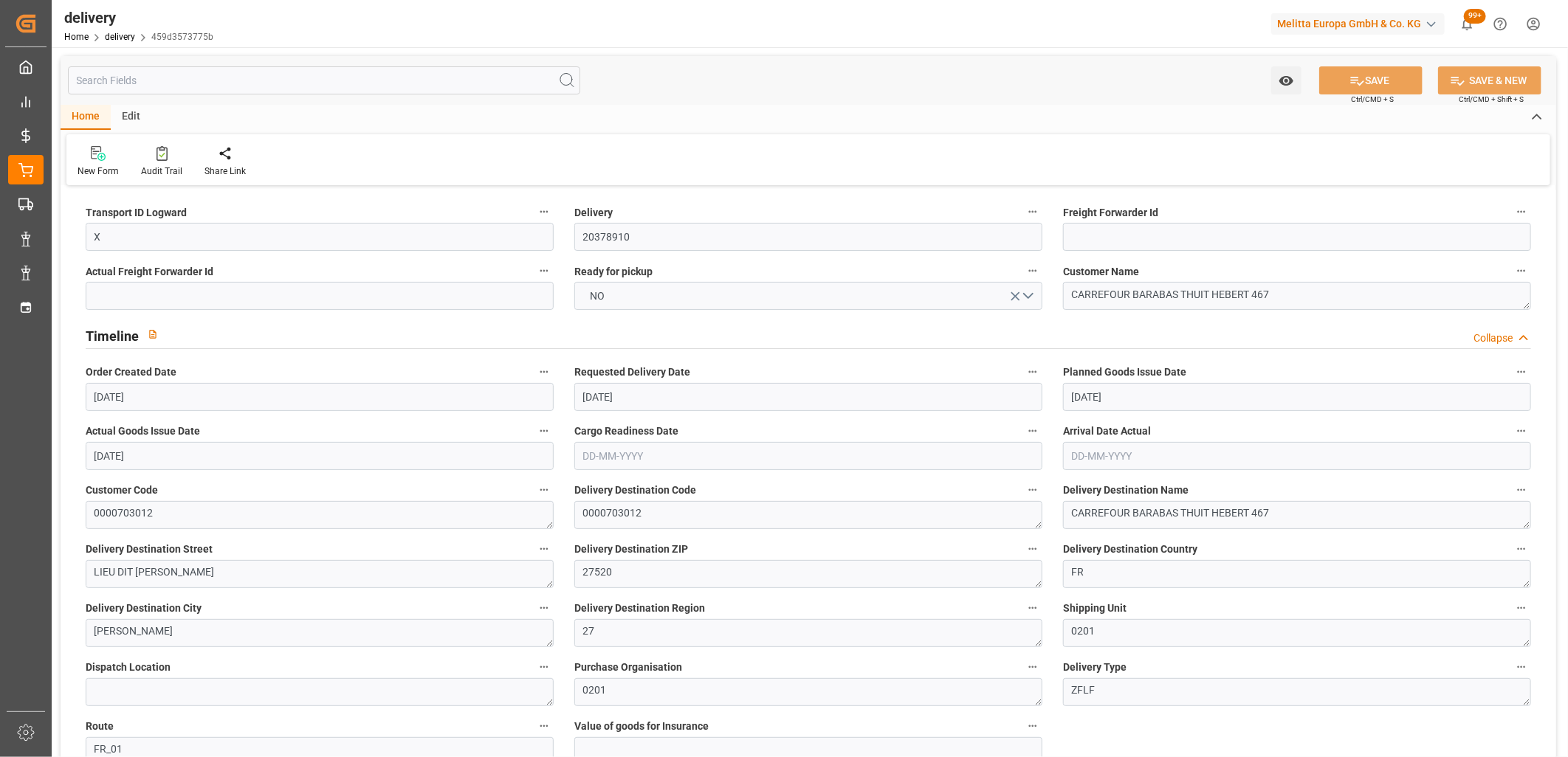
type textarea "X ~ Pallet(s) ~ [DATE] 00:00:00 ~ FR_01 ~ [DATE] 00:00:00~0000703012"
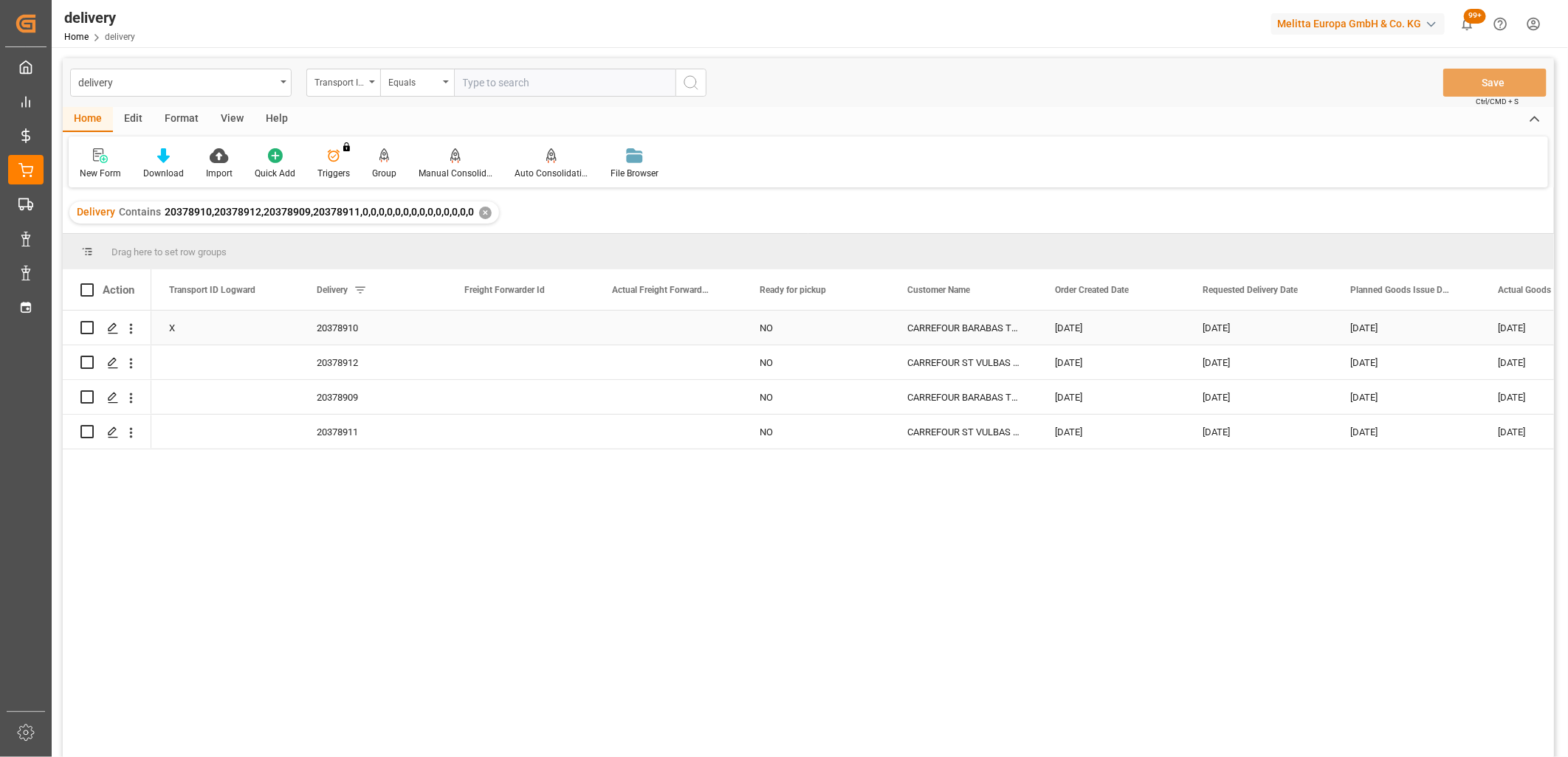
click at [266, 329] on div "X" at bounding box center [225, 327] width 148 height 34
drag, startPoint x: 293, startPoint y: 343, endPoint x: 291, endPoint y: 422, distance: 79.0
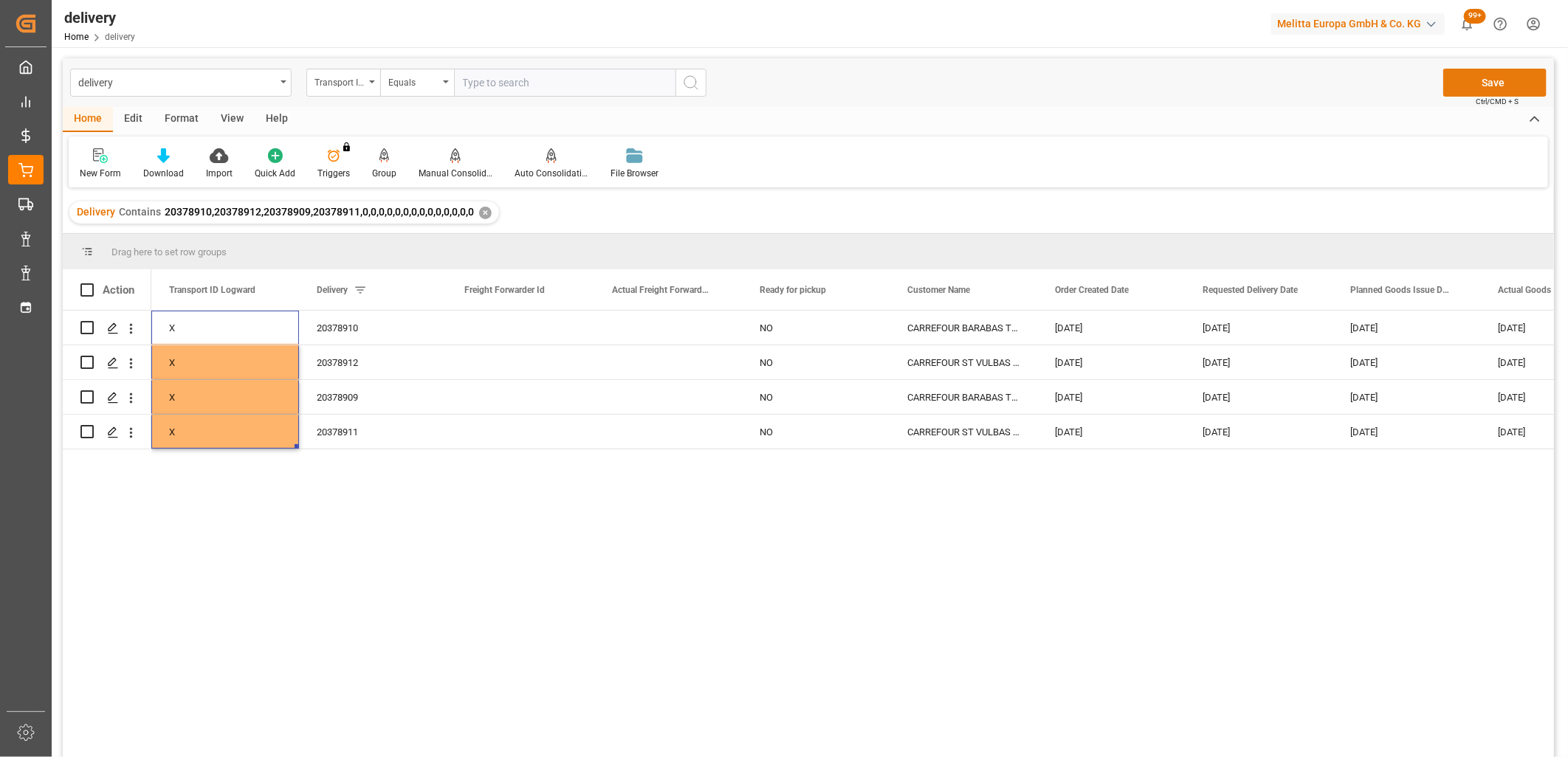
click at [1467, 89] on button "Save" at bounding box center [1495, 83] width 103 height 28
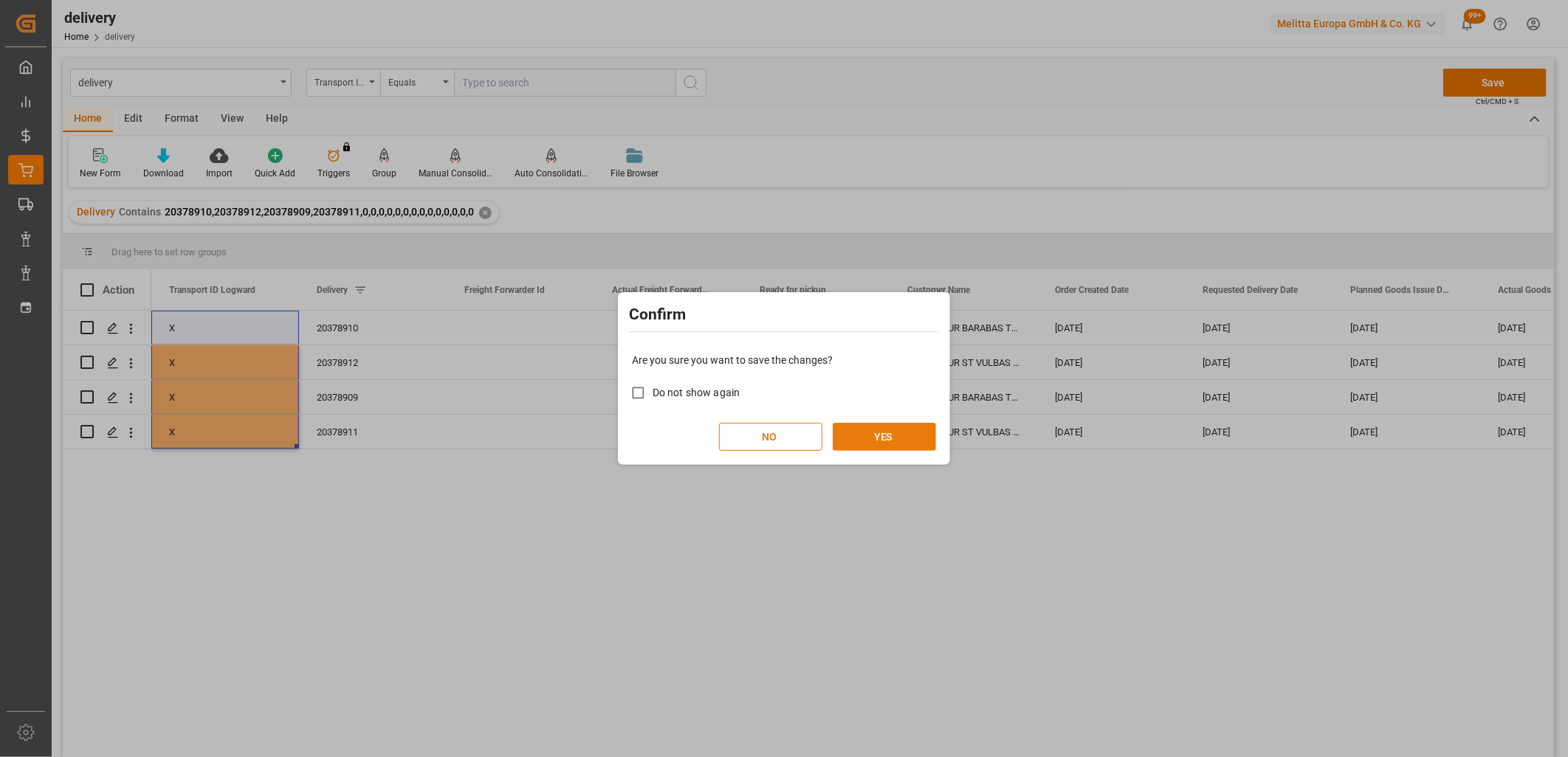
click at [870, 437] on button "YES" at bounding box center [884, 437] width 103 height 28
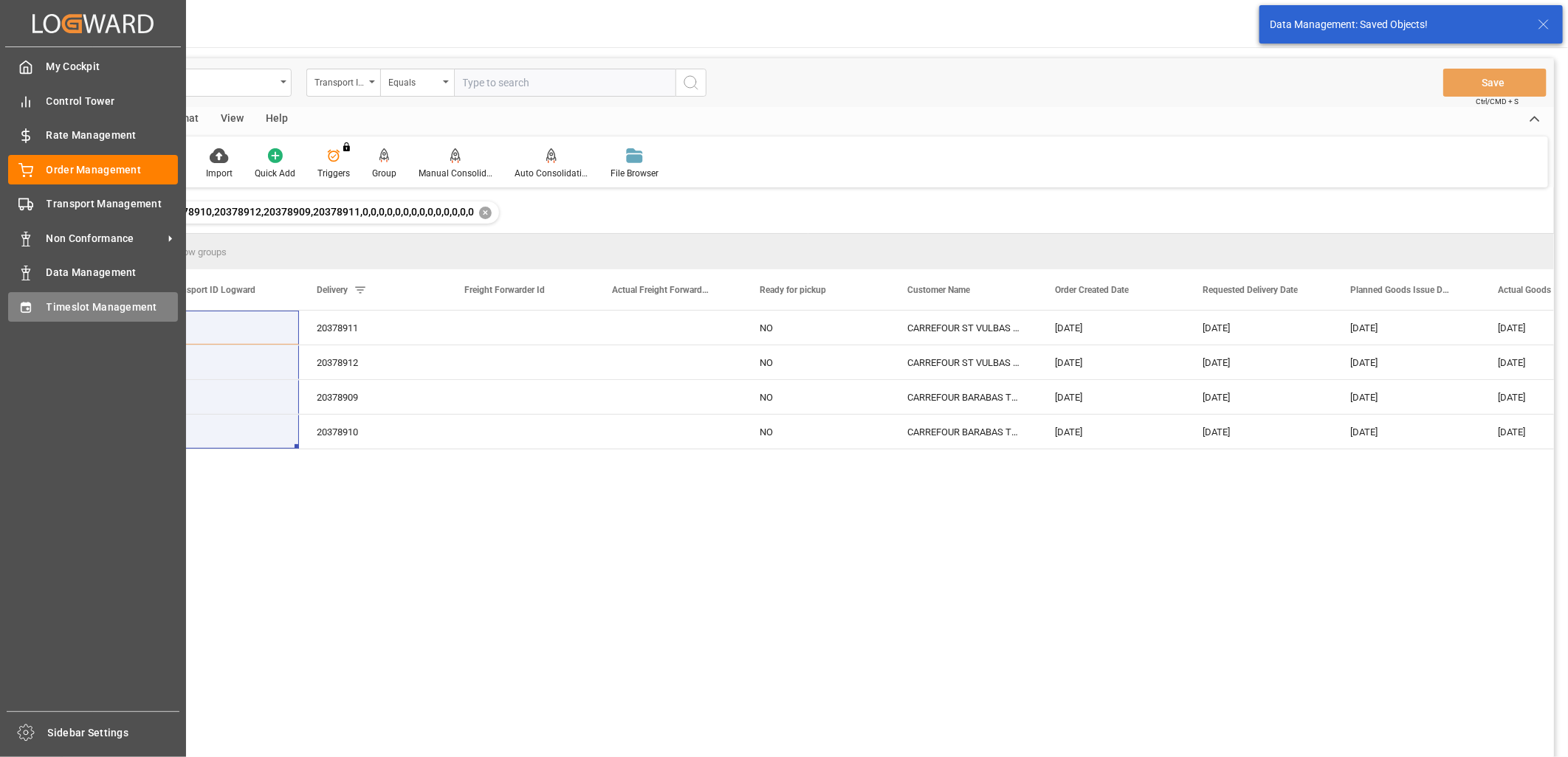
click at [27, 311] on icon at bounding box center [25, 307] width 10 height 11
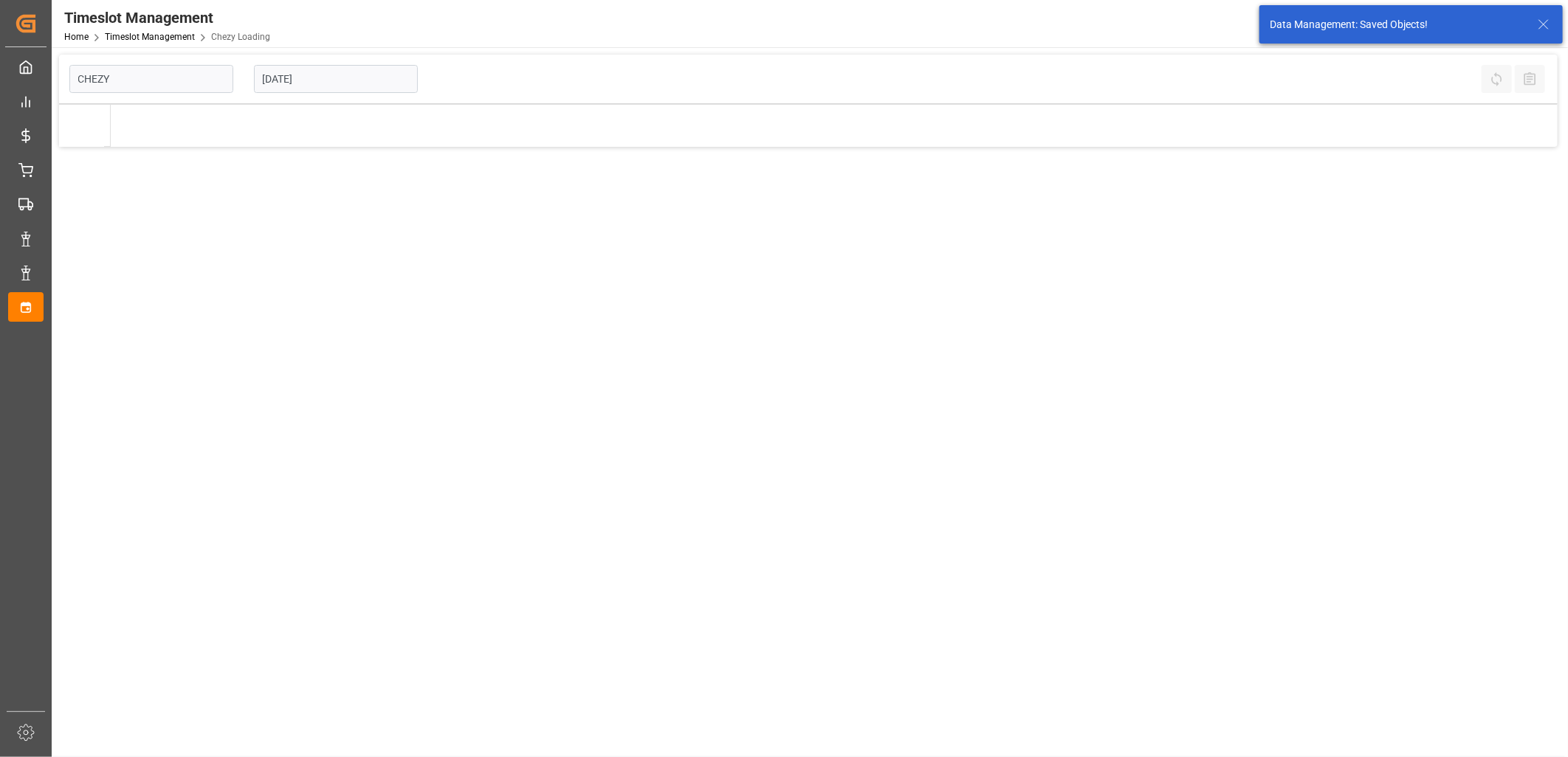
type input "Chezy Loading"
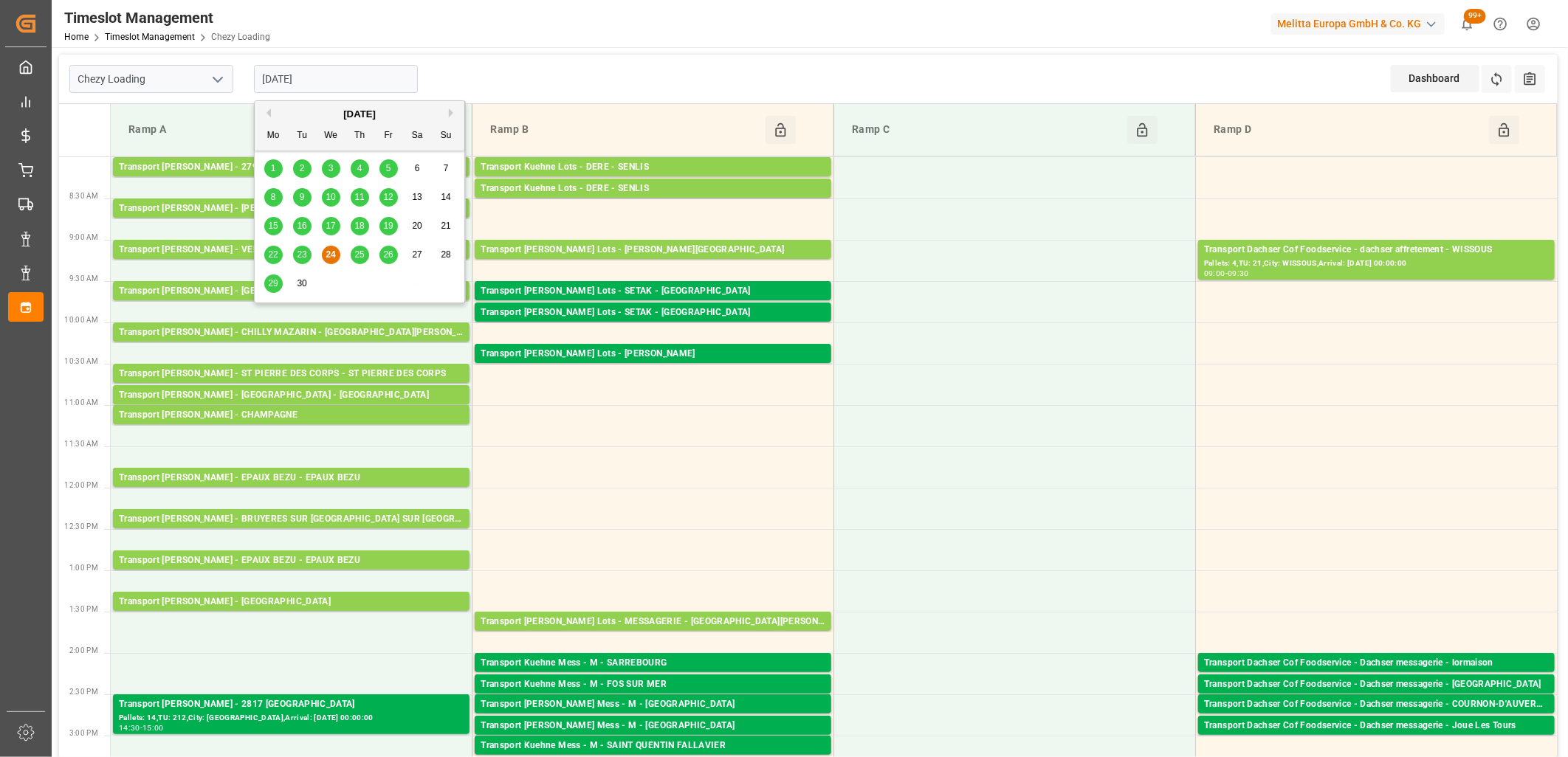
click at [338, 84] on input "[DATE]" at bounding box center [336, 79] width 164 height 28
click at [358, 259] on span "25" at bounding box center [359, 254] width 10 height 11
type input "[DATE]"
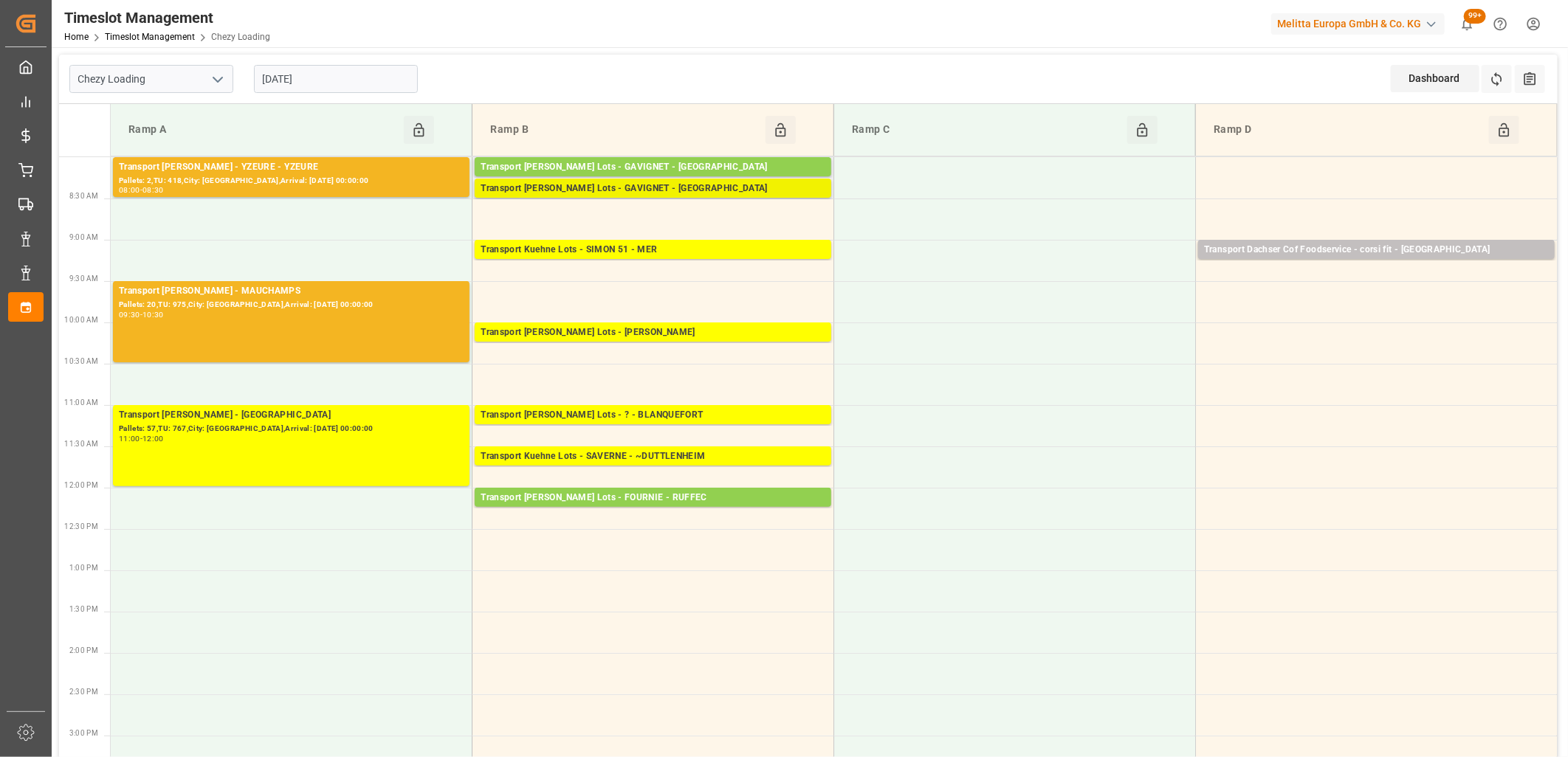
click at [567, 190] on div "Transport [PERSON_NAME] Lots - GAVIGNET - [GEOGRAPHIC_DATA]" at bounding box center [653, 188] width 345 height 15
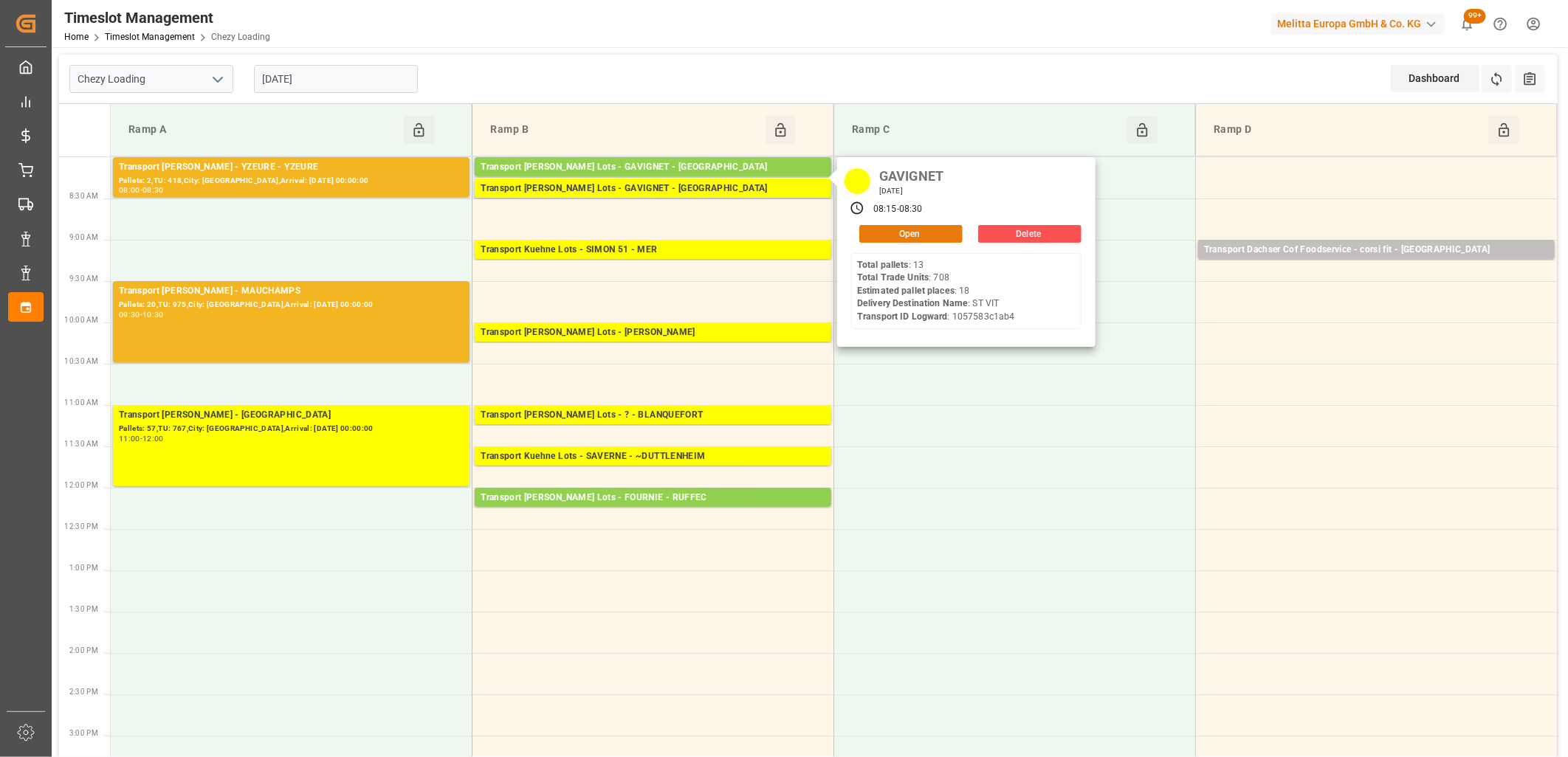
click at [899, 234] on button "Open" at bounding box center [910, 234] width 103 height 18
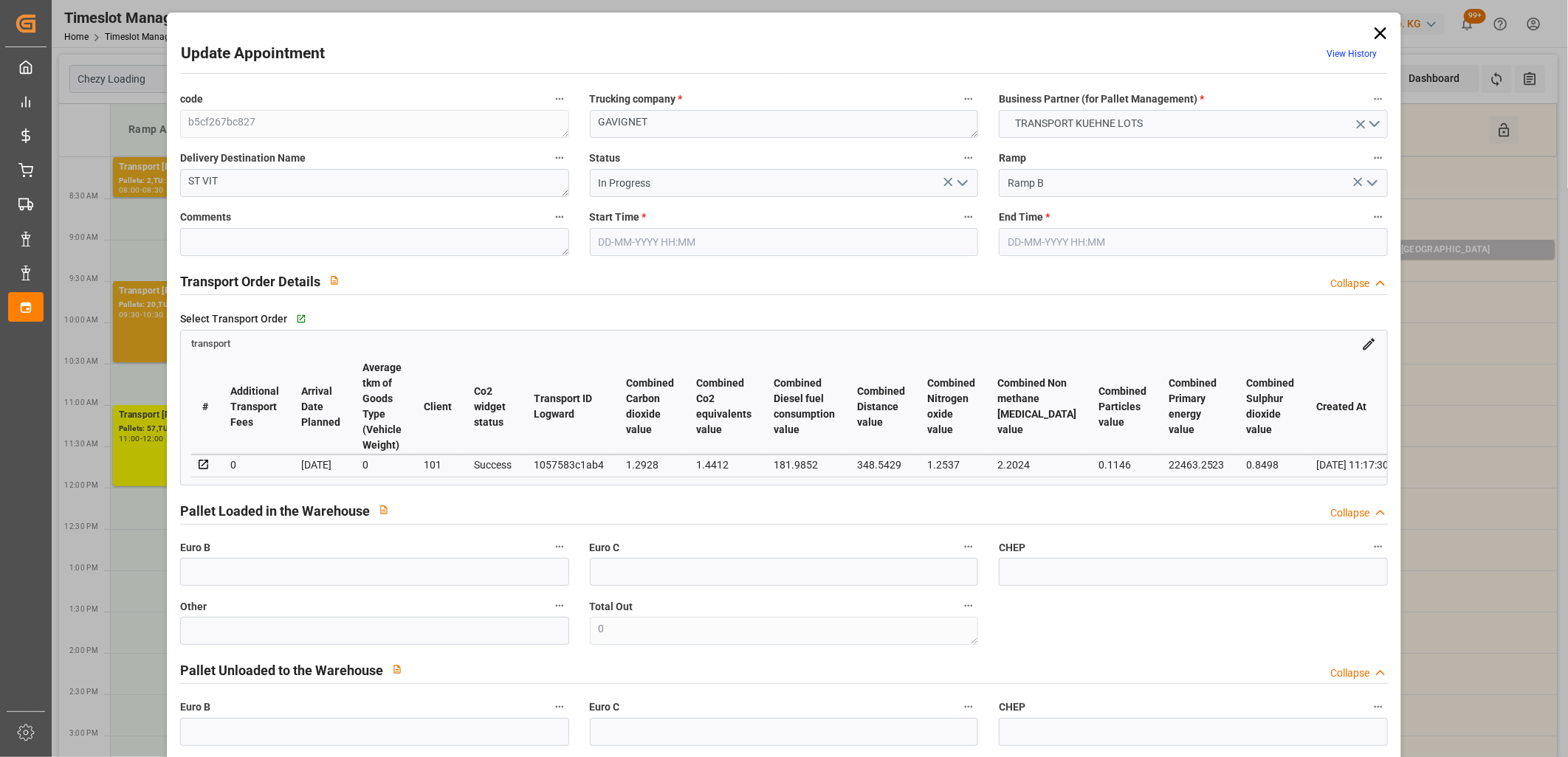
type input "18"
type input "452.77"
type input "0"
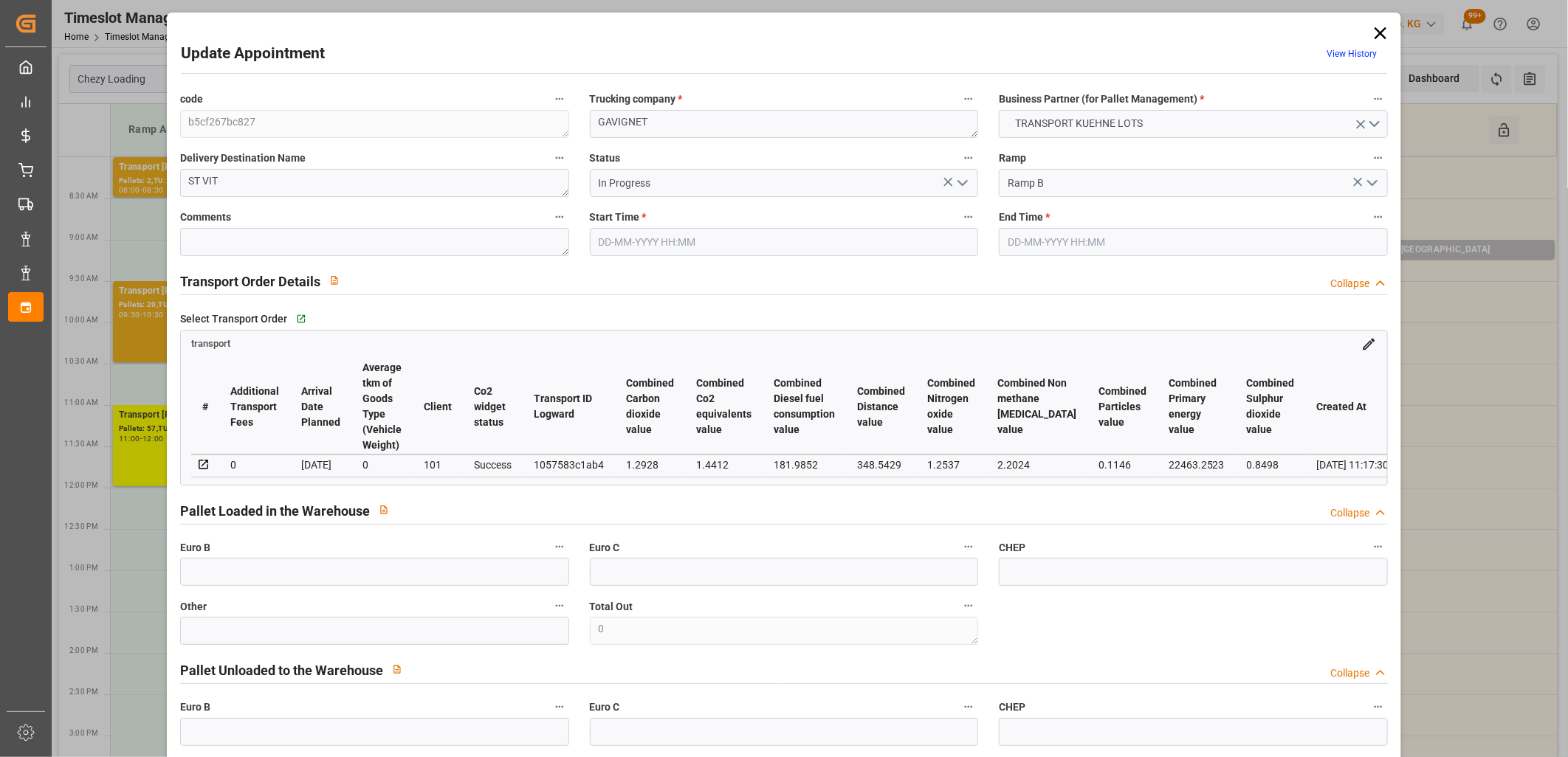
type input "452.77"
type input "0"
type input "6"
type input "6842.172"
type input "8189.596"
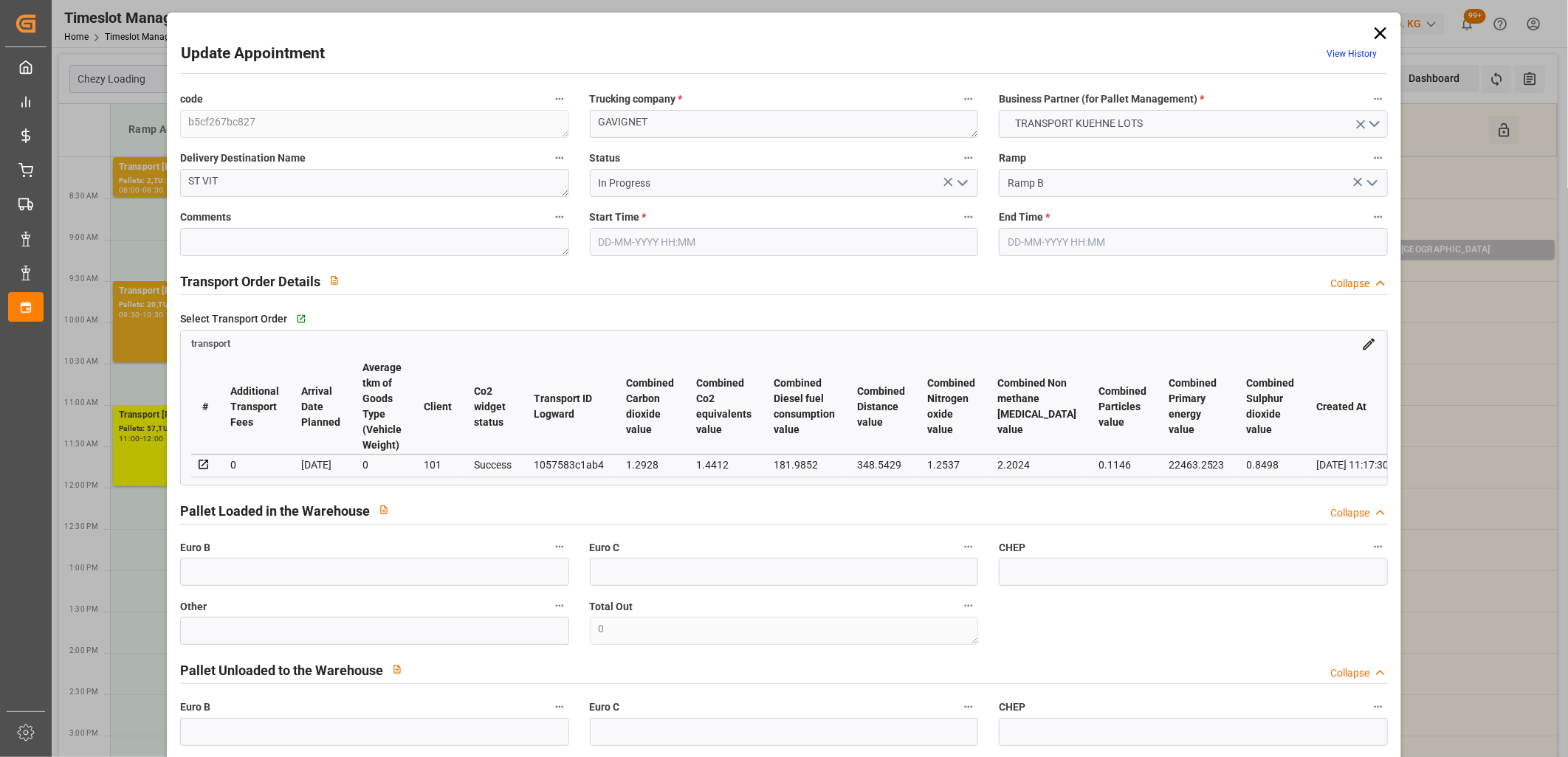
type input "20411.352"
type input "25"
type input "13"
type input "708"
type input "19"
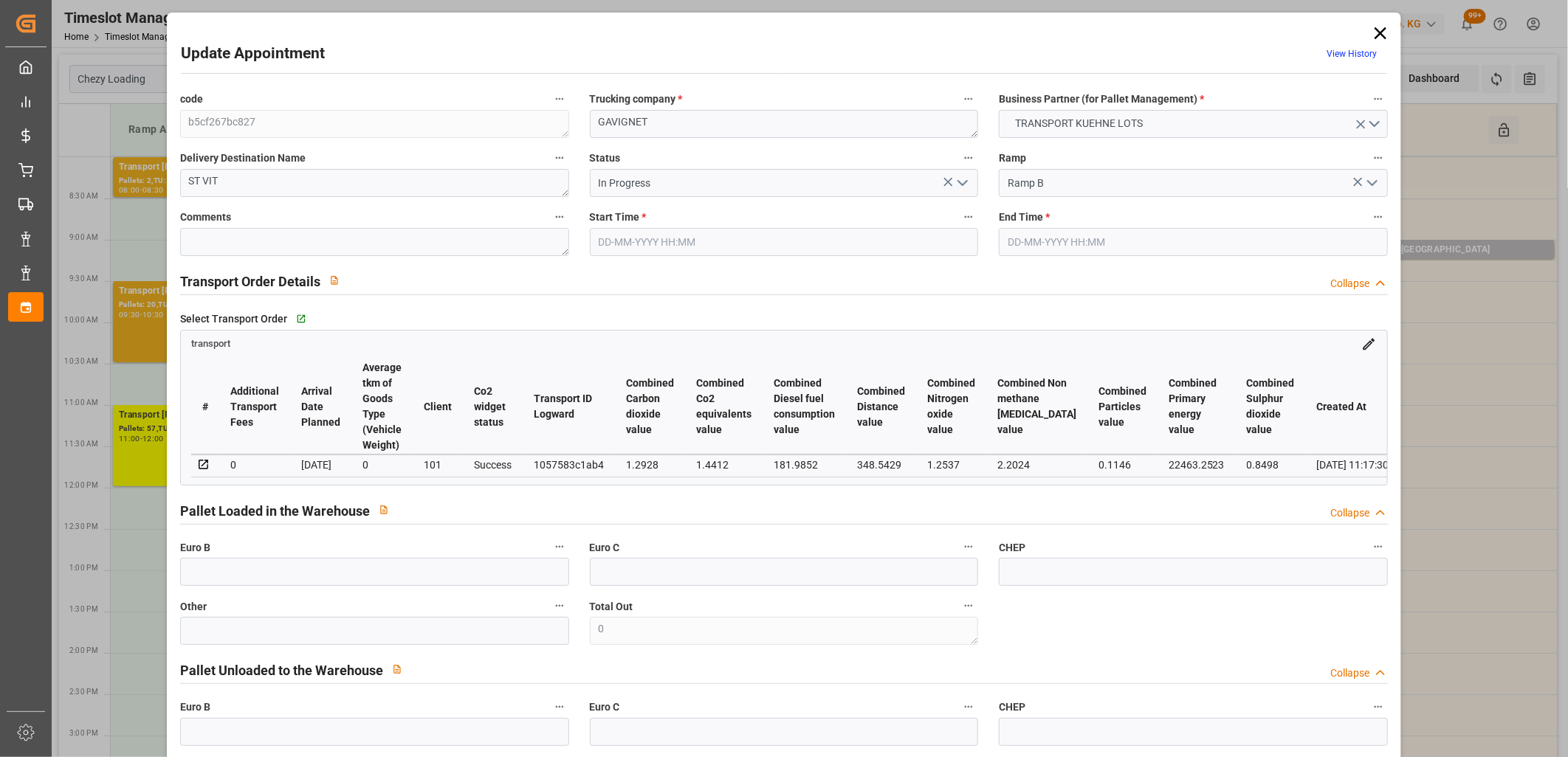
type input "101"
type input "7374.204"
type input "0"
type input "4710.8598"
type input "0"
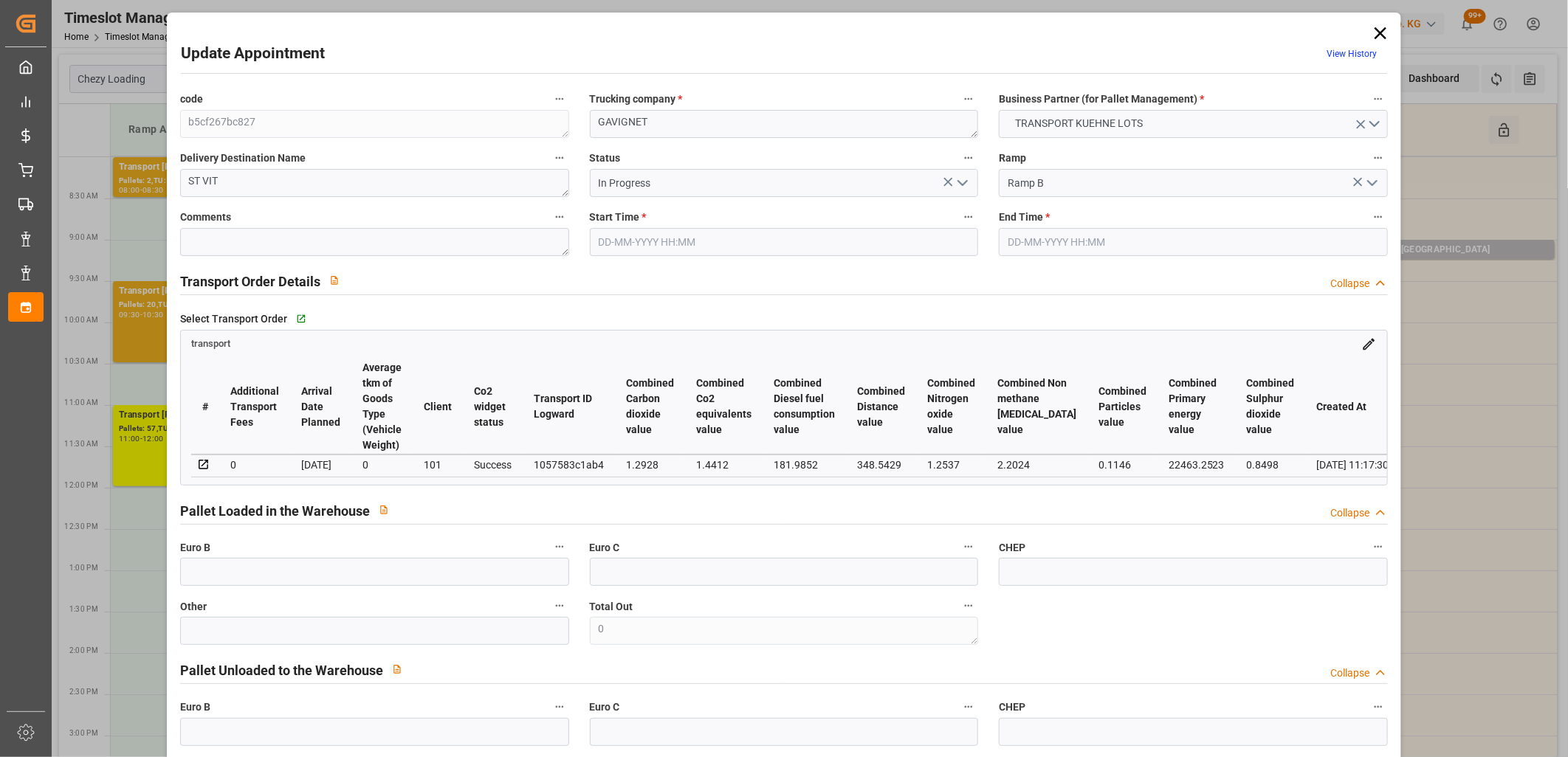
type input "0"
type input "21"
type input "35"
type input "25-09-2025 08:15"
type input "25-09-2025 08:30"
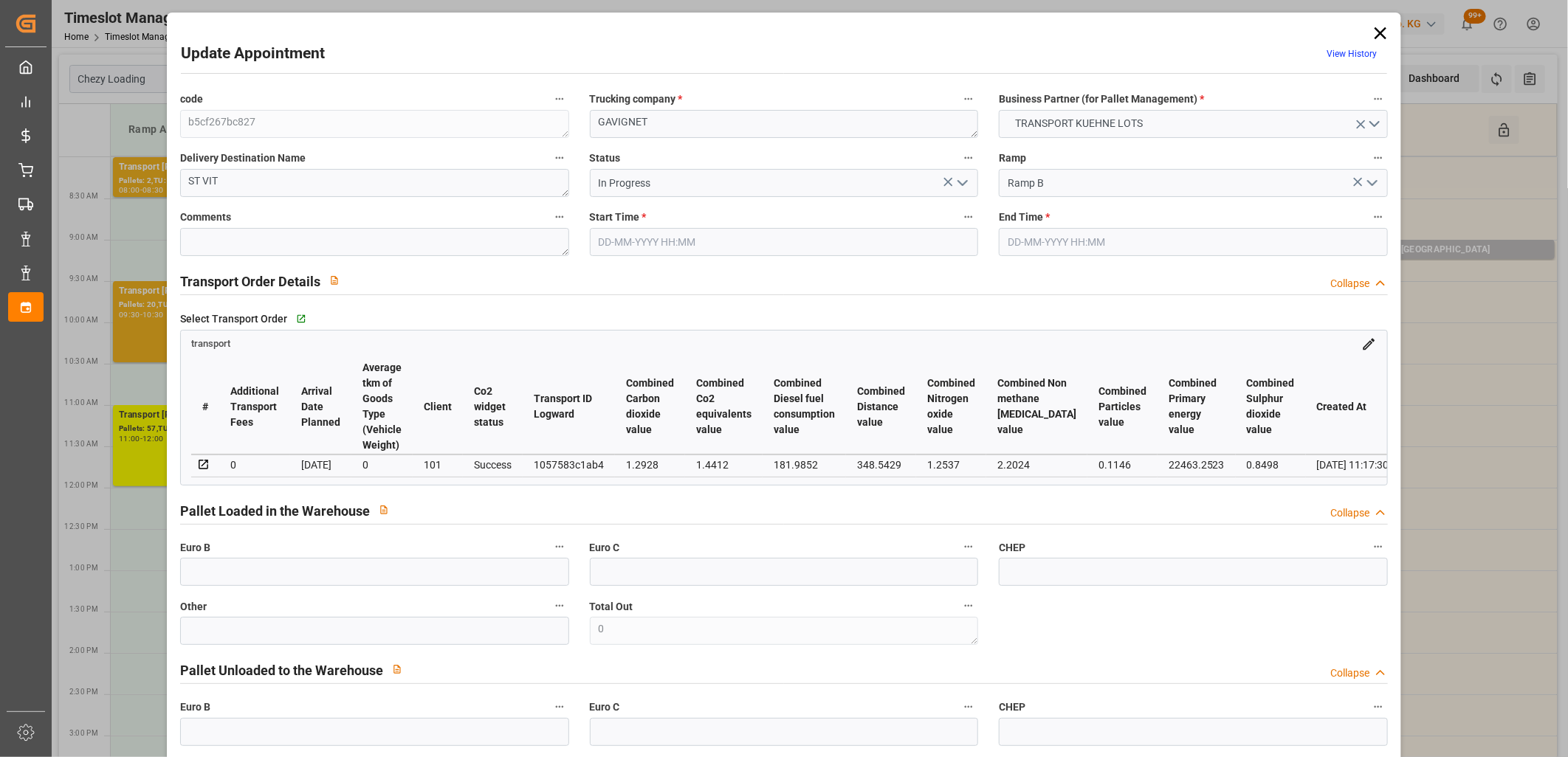
type input "23-09-2025 14:58"
type input "23-09-2025 11:17"
type input "[DATE]"
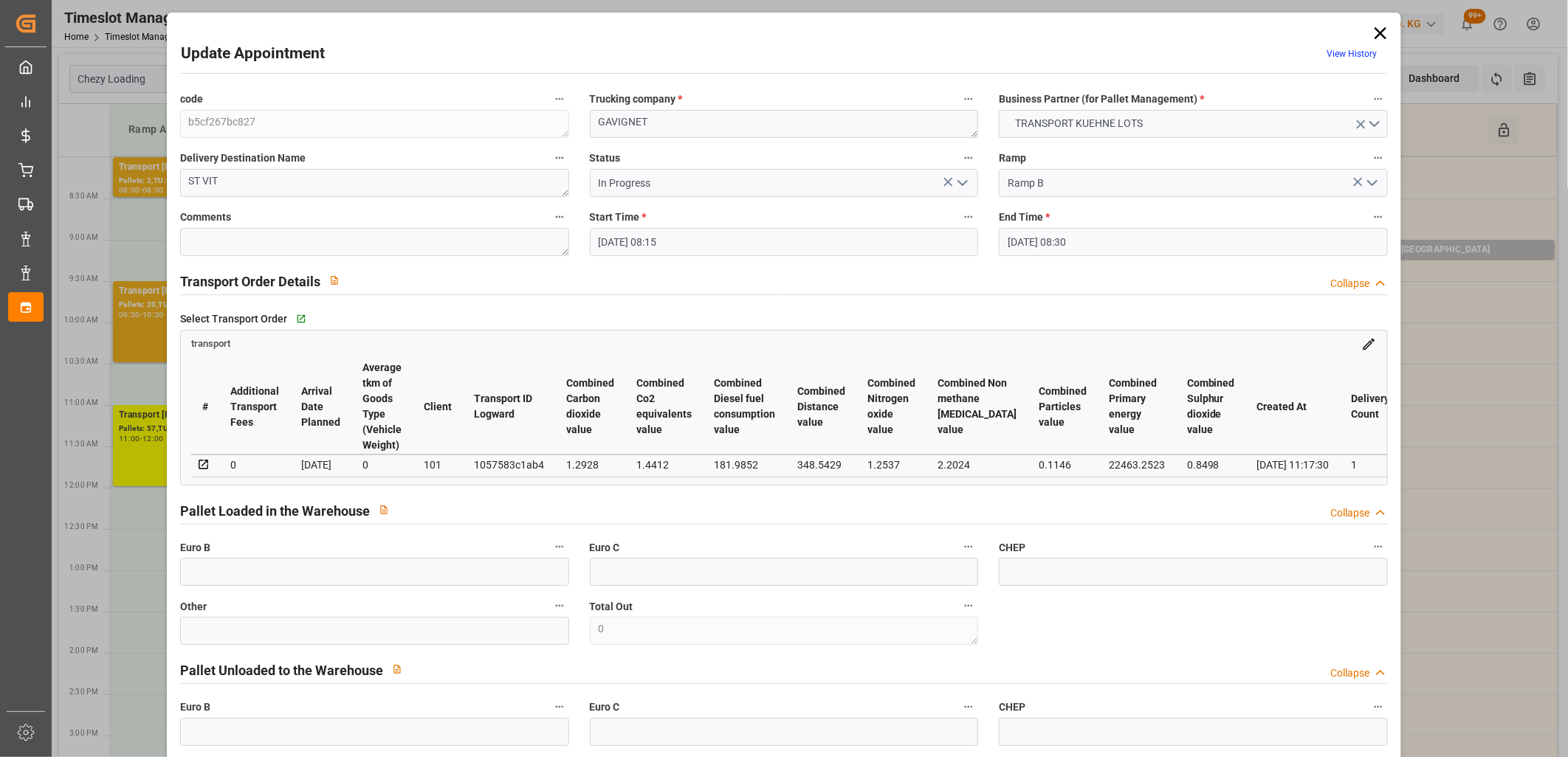
click at [959, 186] on polyline "open menu" at bounding box center [963, 182] width 9 height 4
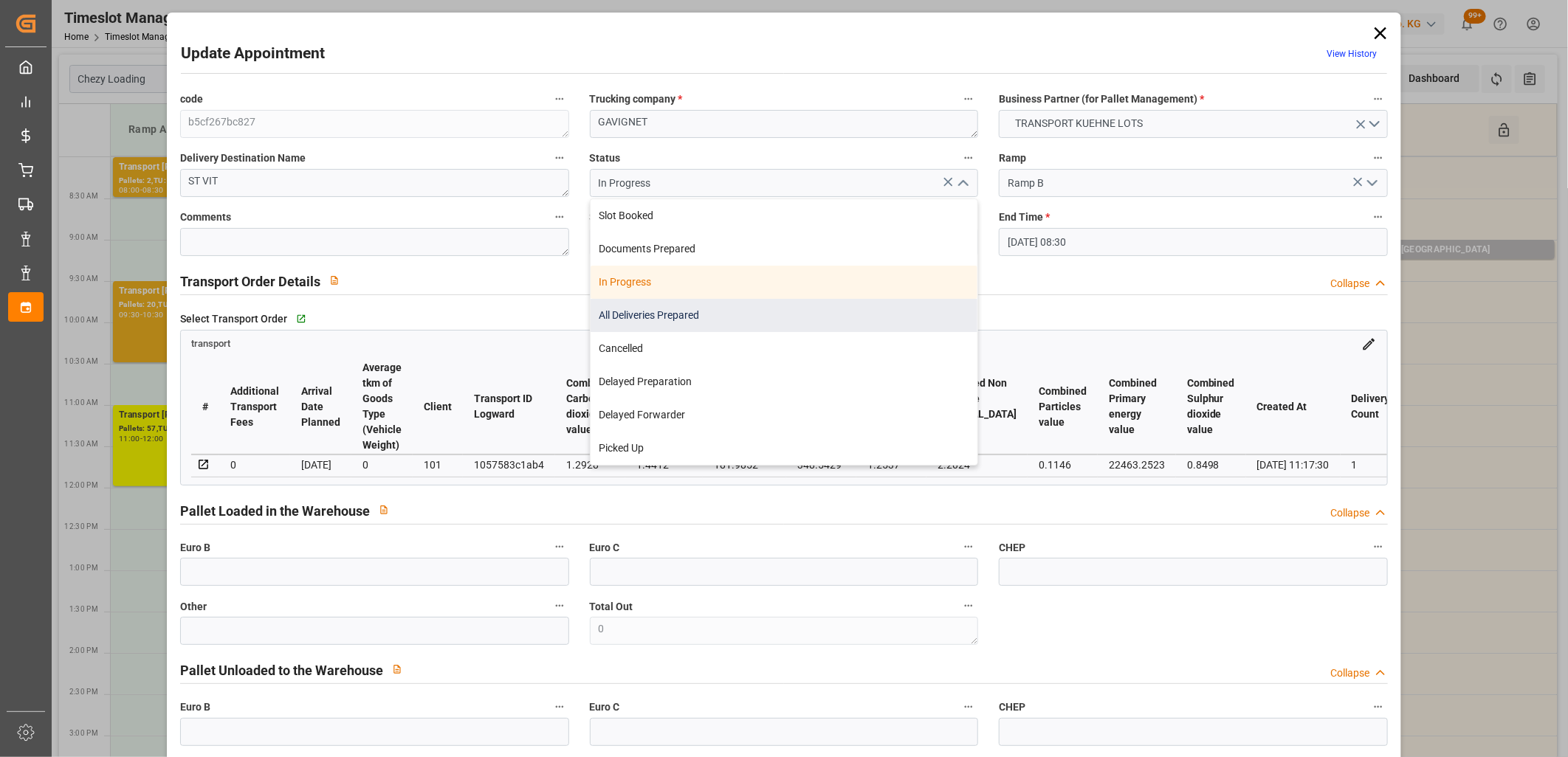
click at [848, 315] on div "All Deliveries Prepared" at bounding box center [784, 316] width 387 height 33
type input "All Deliveries Prepared"
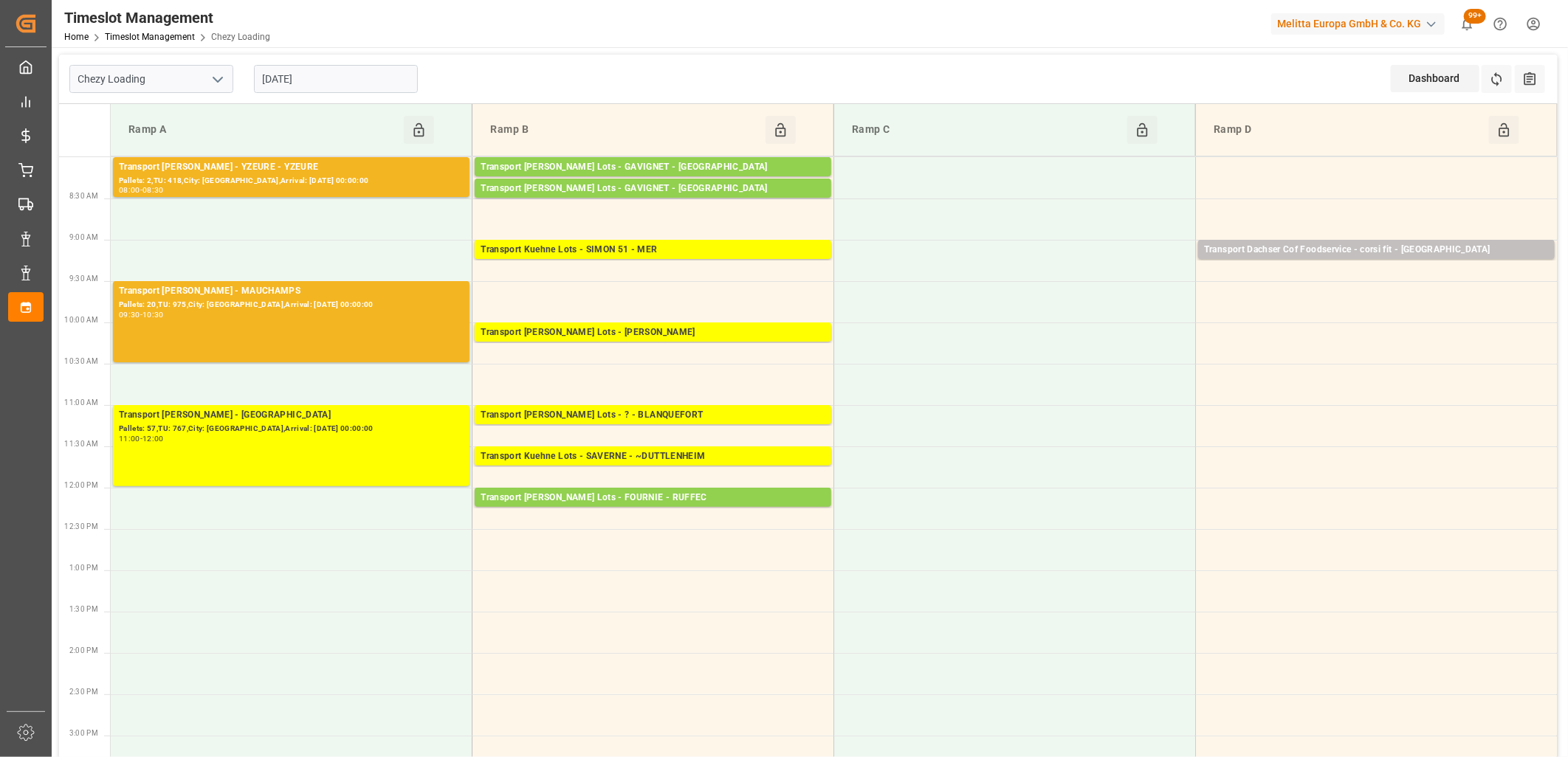
click at [316, 86] on input "[DATE]" at bounding box center [336, 79] width 164 height 28
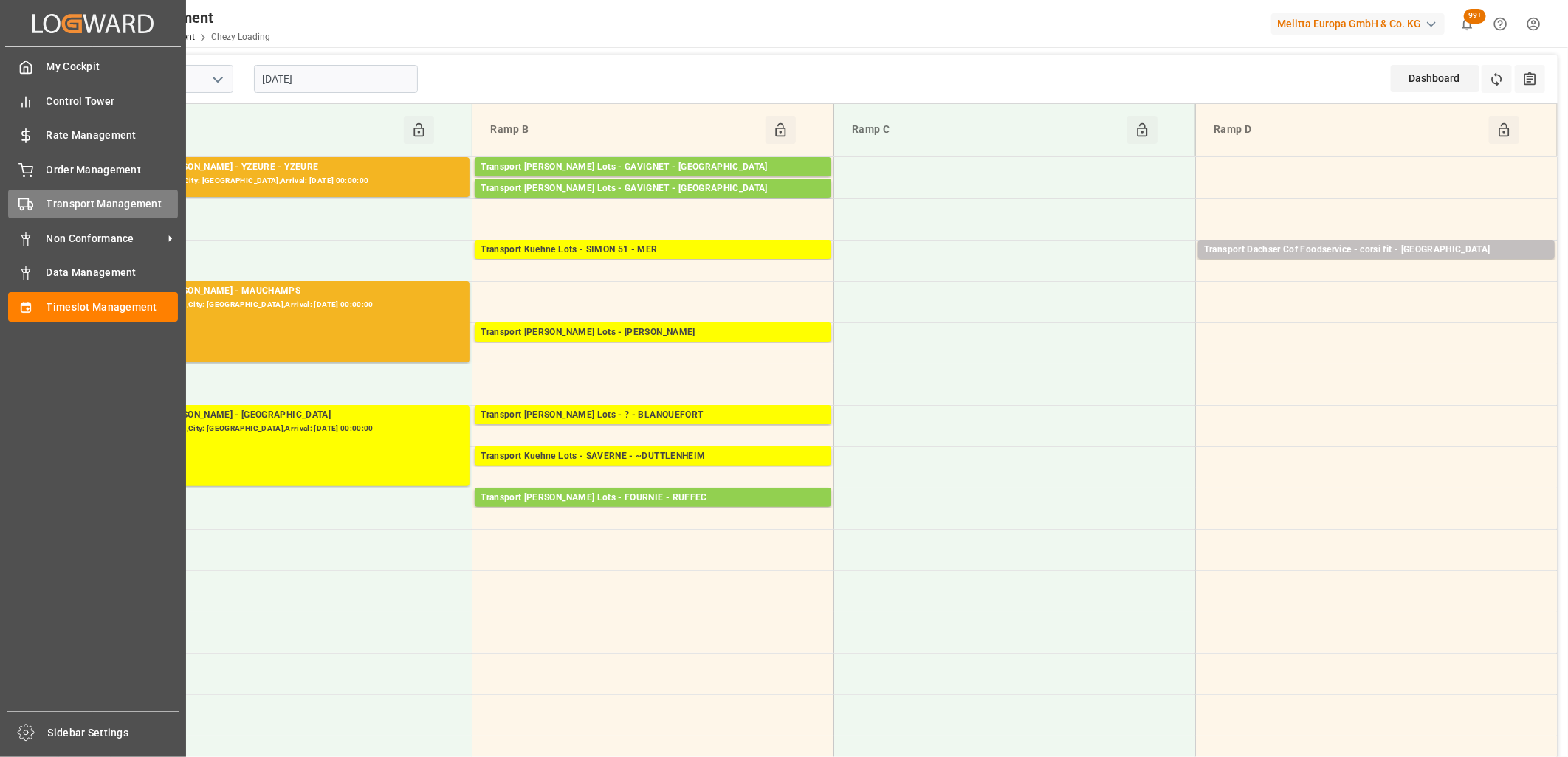
click at [20, 211] on div "Transport Management Transport Management" at bounding box center [92, 204] width 170 height 29
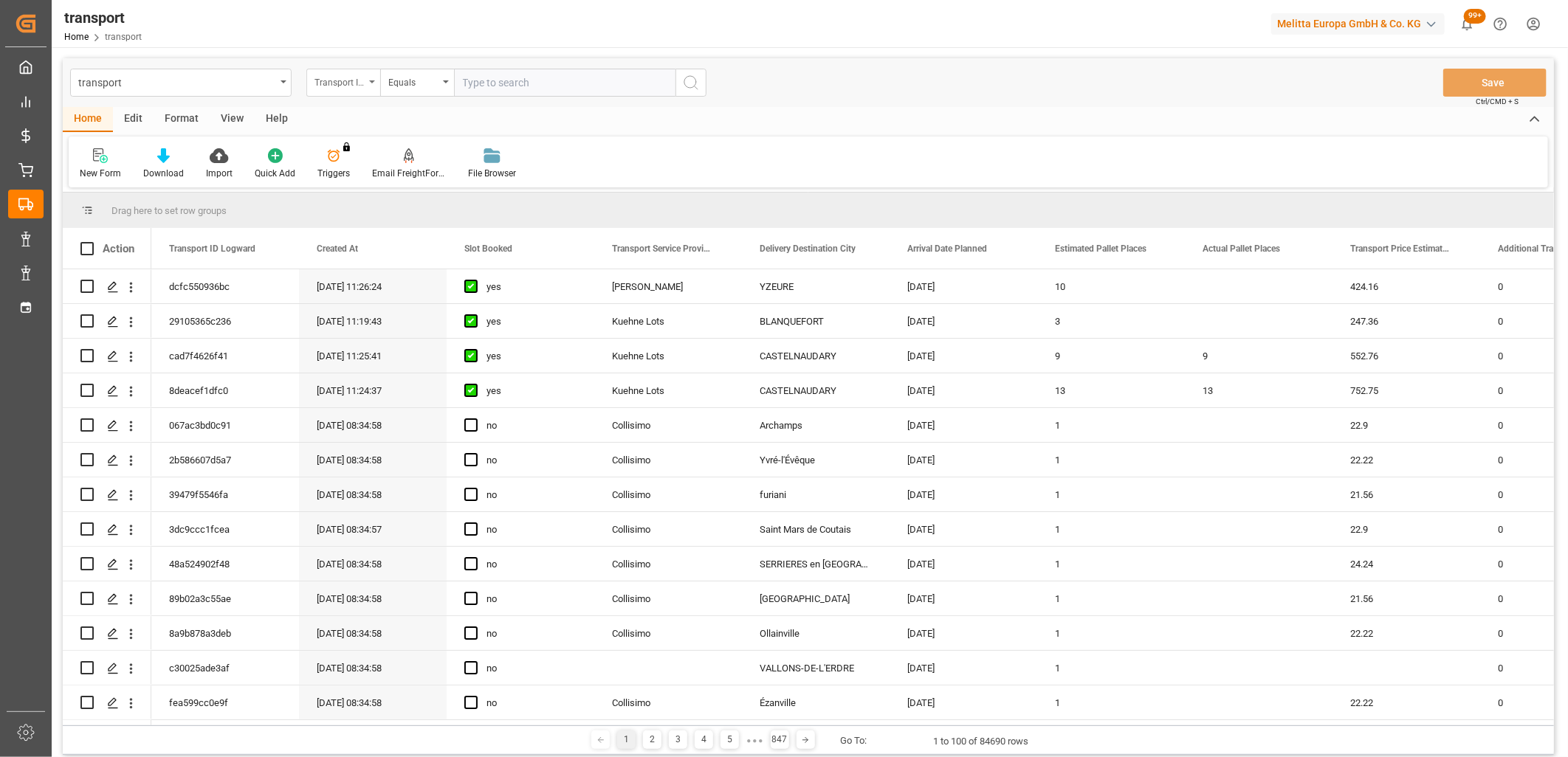
click at [346, 86] on div "Transport ID Logward" at bounding box center [339, 80] width 50 height 17
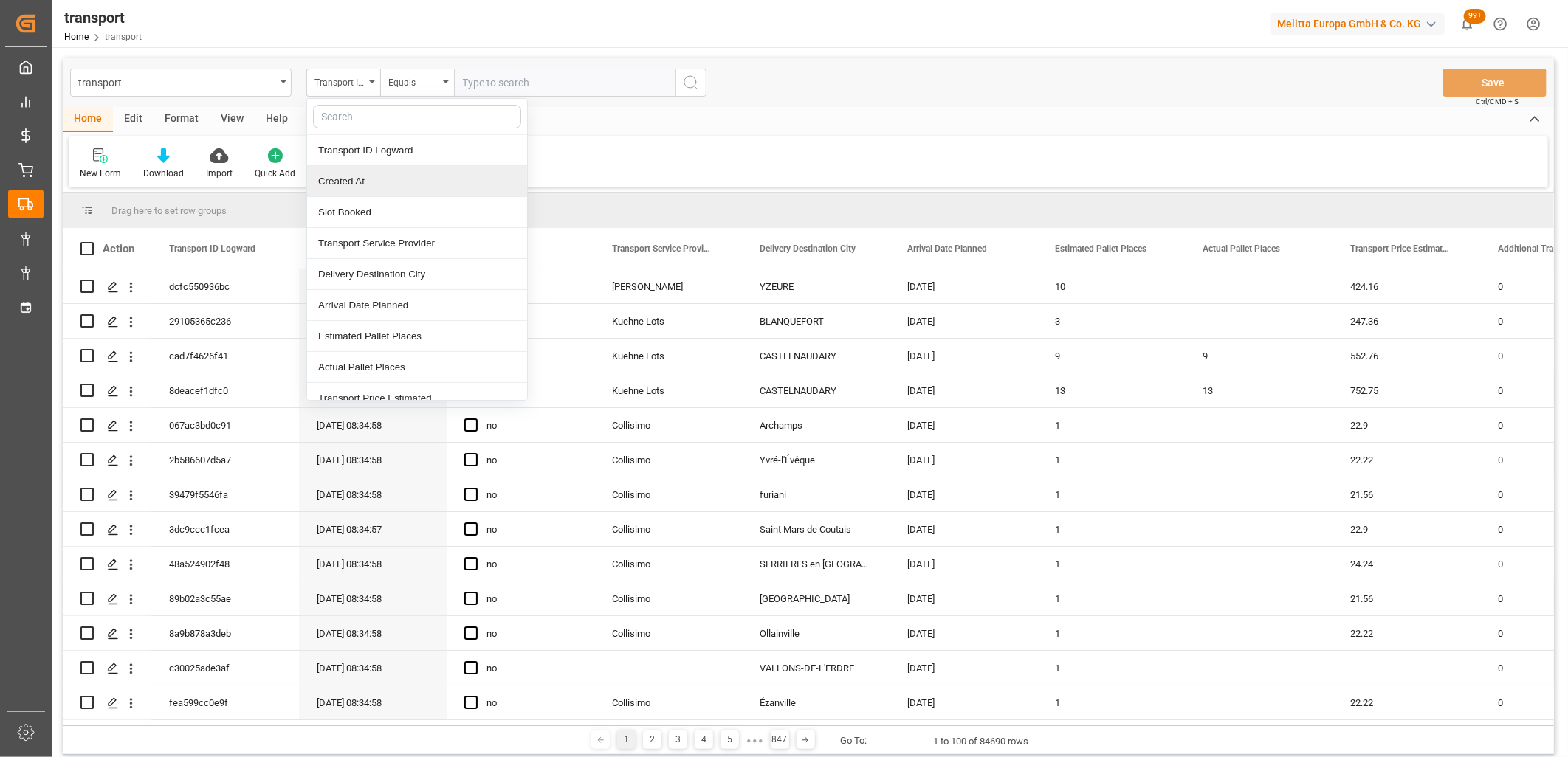
click at [334, 173] on div "Created At" at bounding box center [417, 181] width 220 height 31
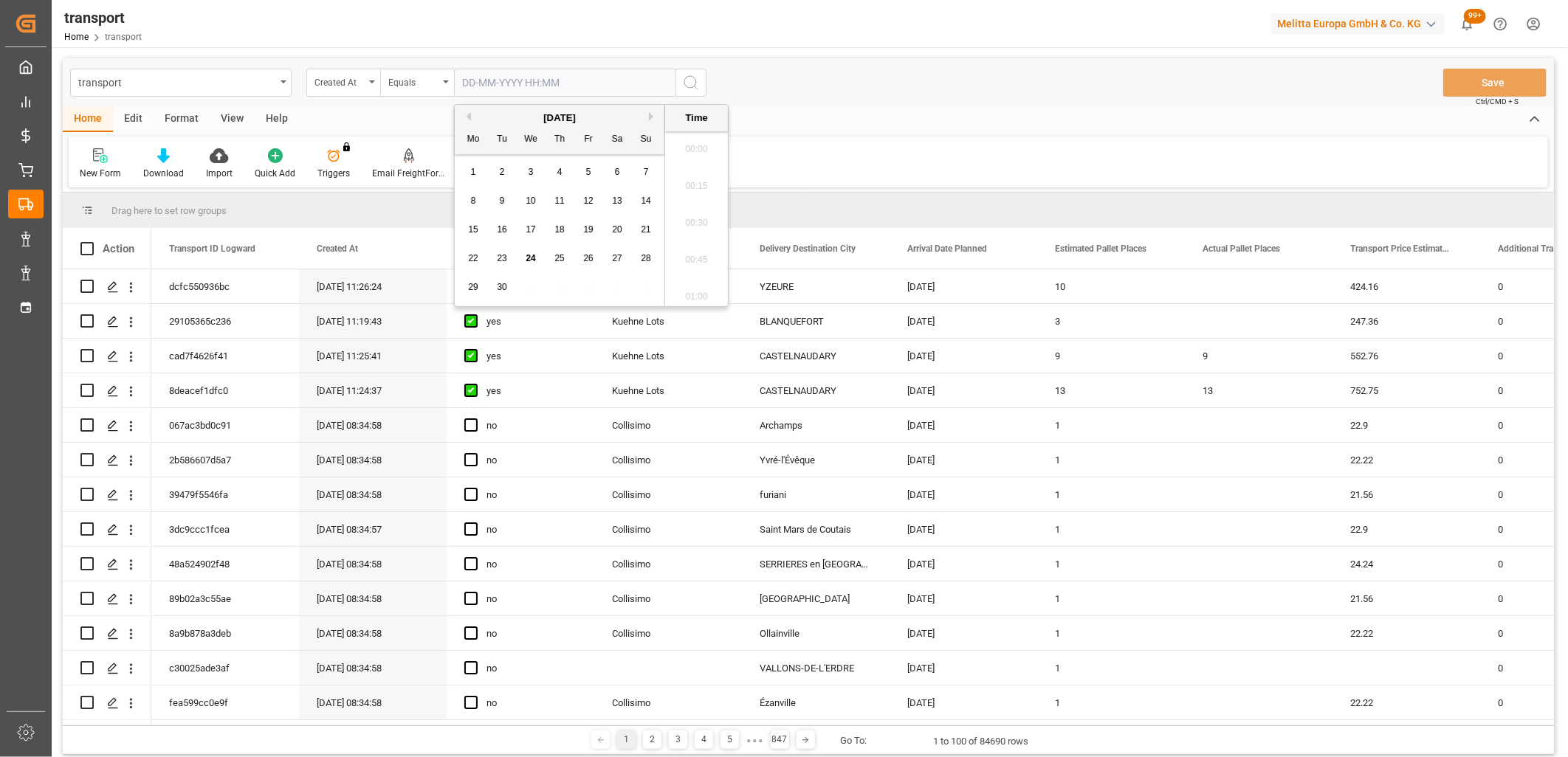
click at [467, 77] on input "text" at bounding box center [565, 83] width 222 height 28
click at [471, 236] on div "15" at bounding box center [474, 231] width 18 height 18
type input "15-09-2025 00:00"
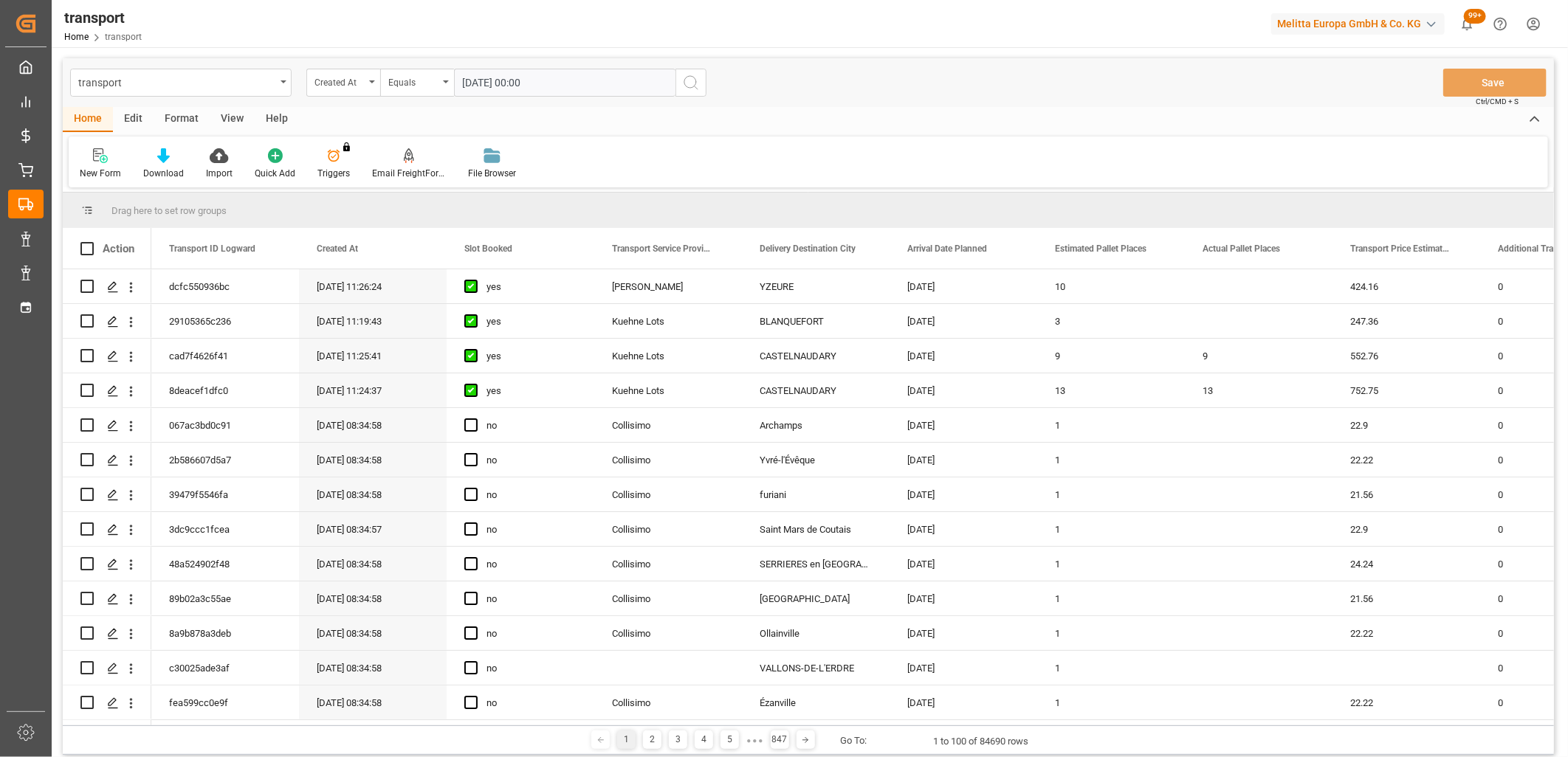
click at [688, 77] on circle "search button" at bounding box center [689, 81] width 11 height 11
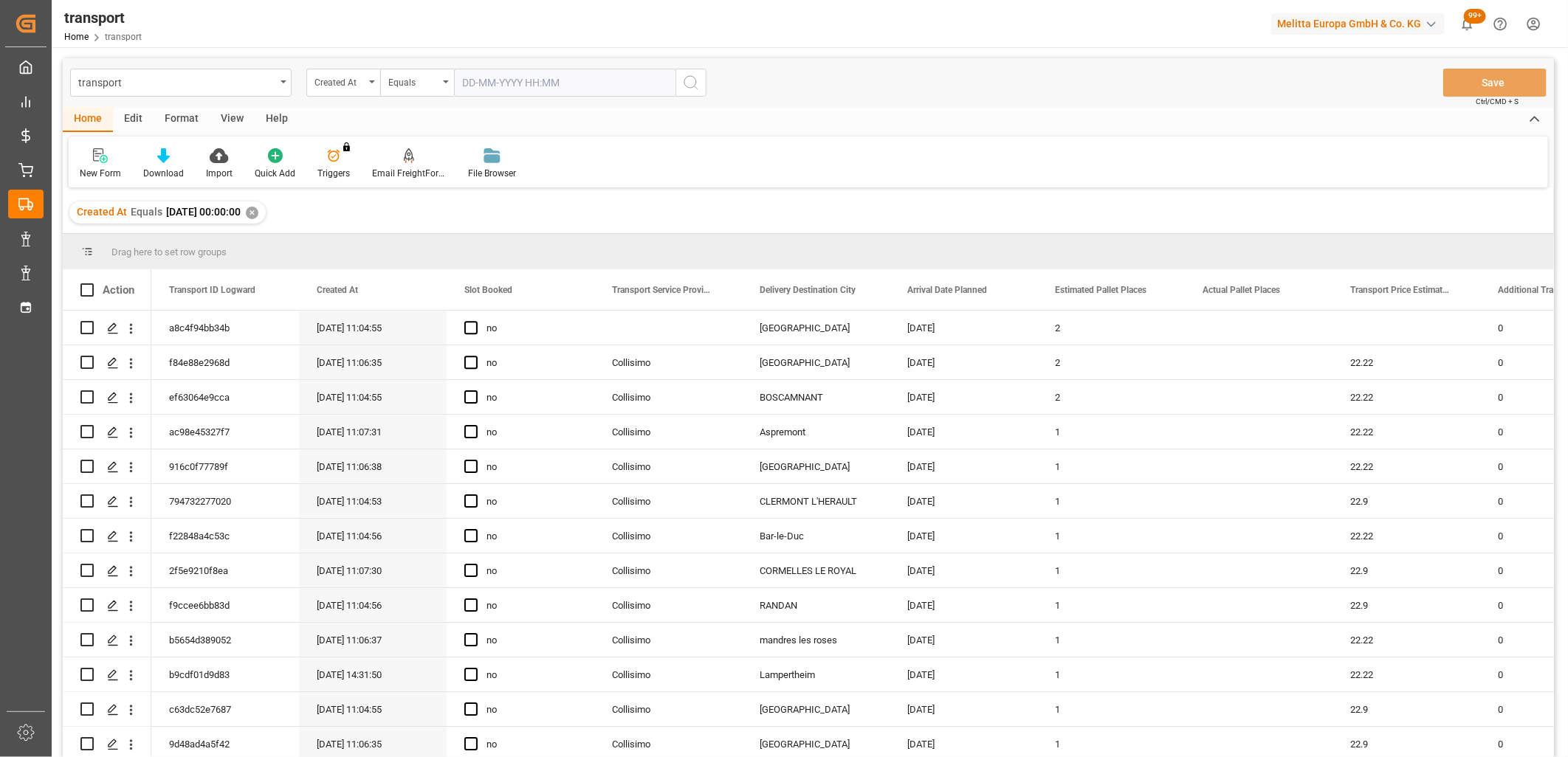
scroll to position [164, 0]
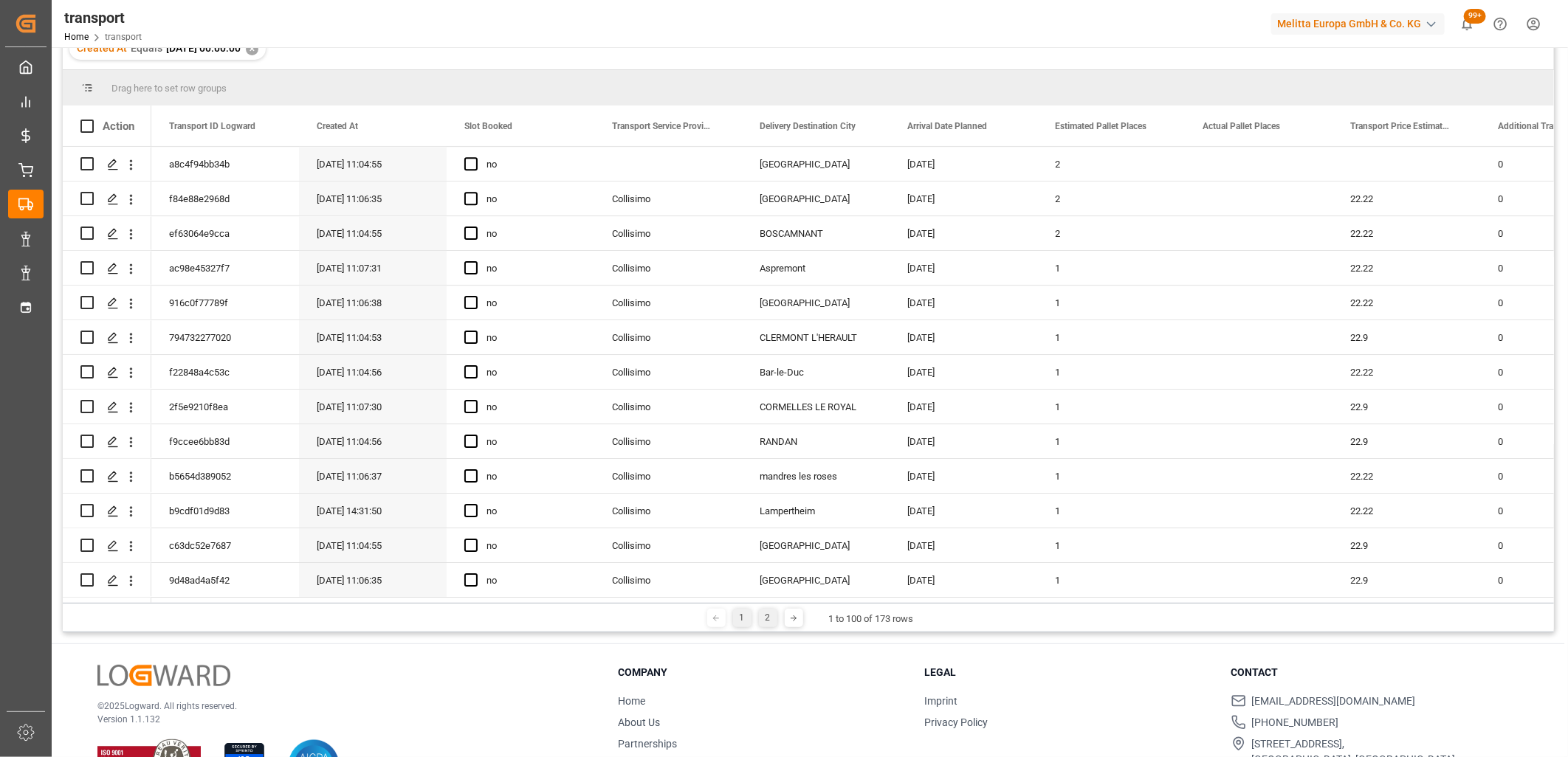
click at [771, 614] on div "2" at bounding box center [768, 618] width 18 height 18
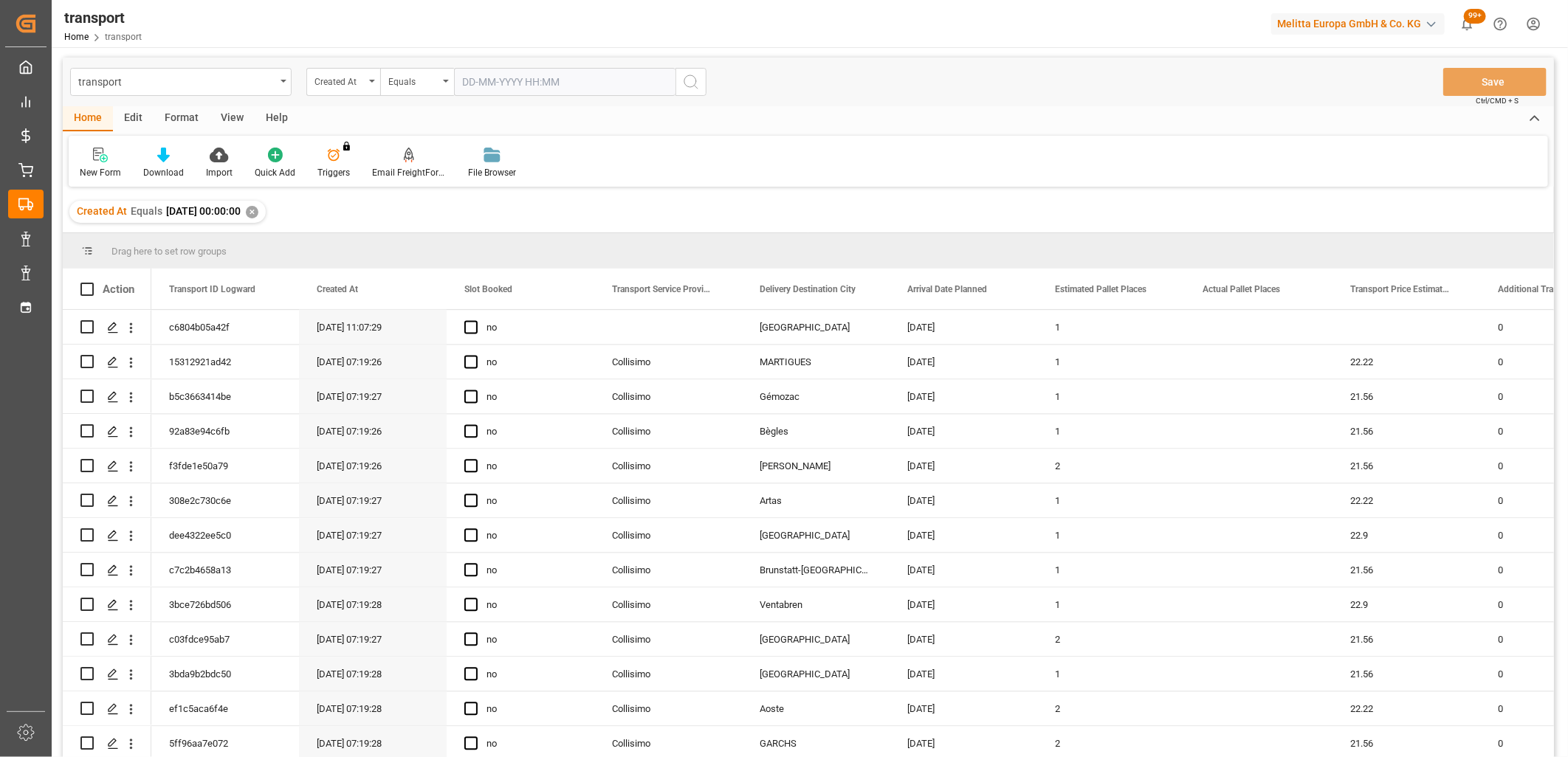
scroll to position [0, 0]
click at [498, 79] on input "text" at bounding box center [565, 83] width 222 height 28
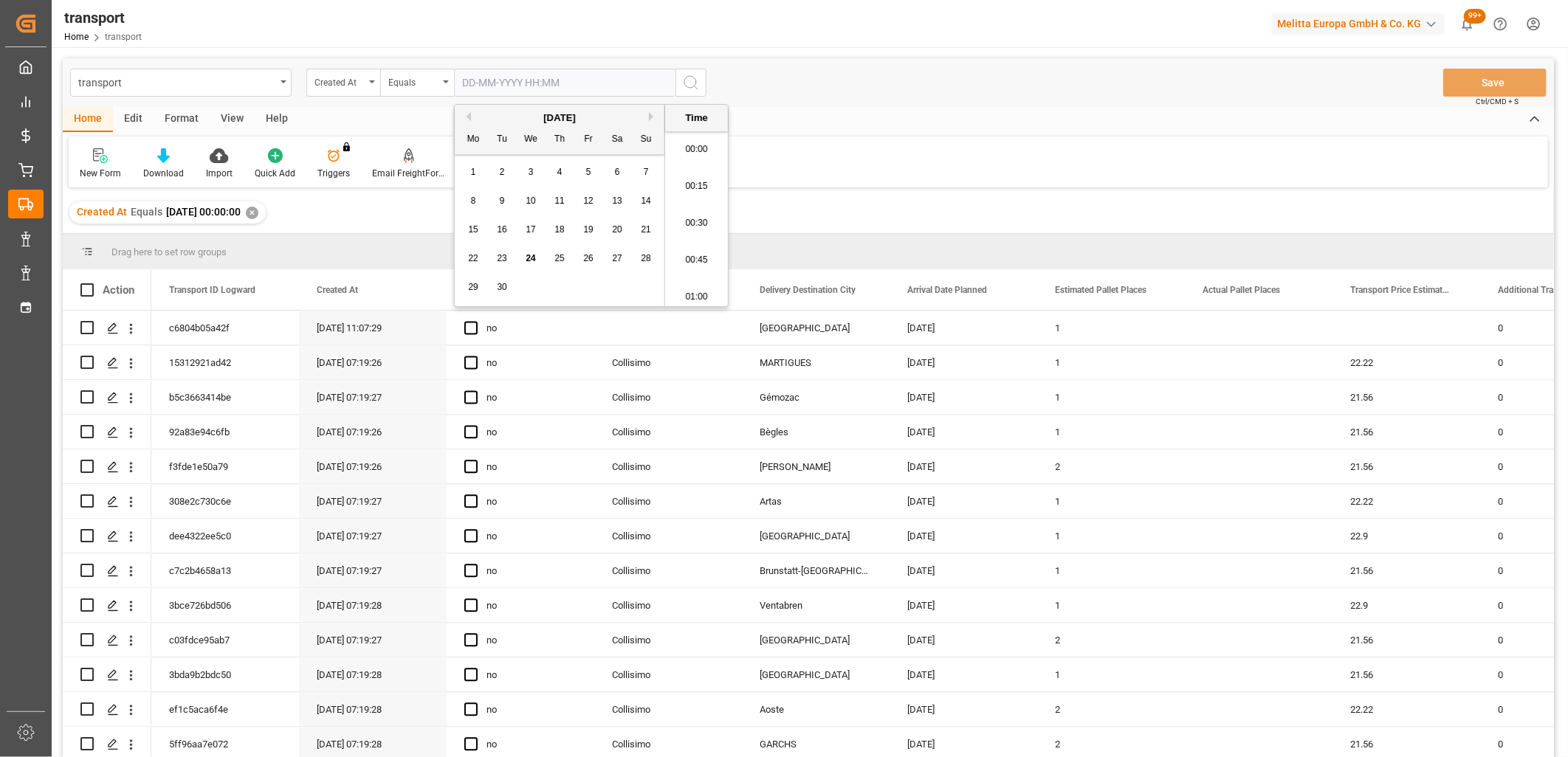
scroll to position [1554, 0]
click at [500, 231] on span "16" at bounding box center [501, 230] width 10 height 11
type input "16-09-2025 00:00"
click at [691, 89] on icon "search button" at bounding box center [691, 83] width 18 height 18
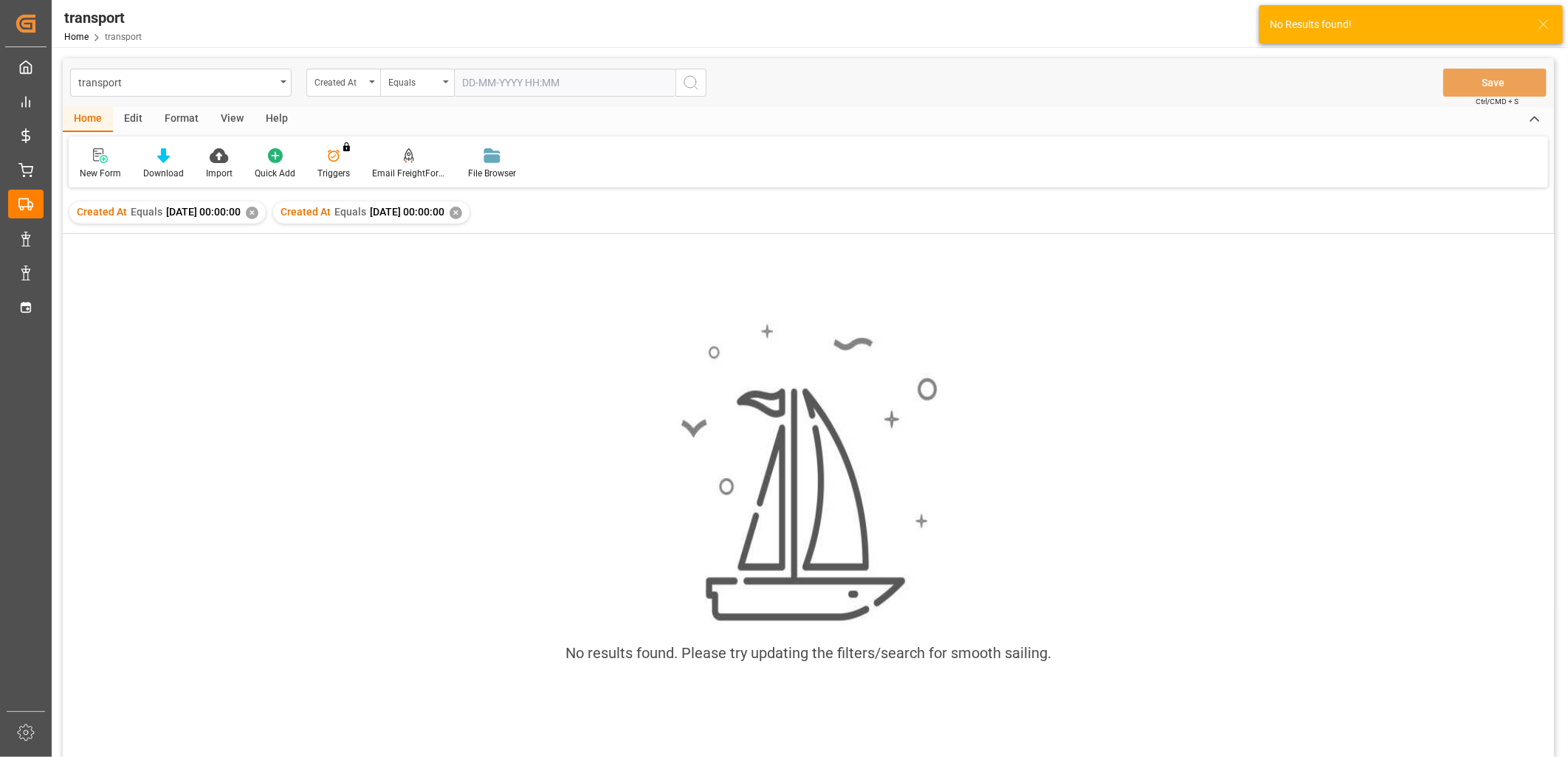
click at [259, 214] on div "✕" at bounding box center [252, 213] width 12 height 12
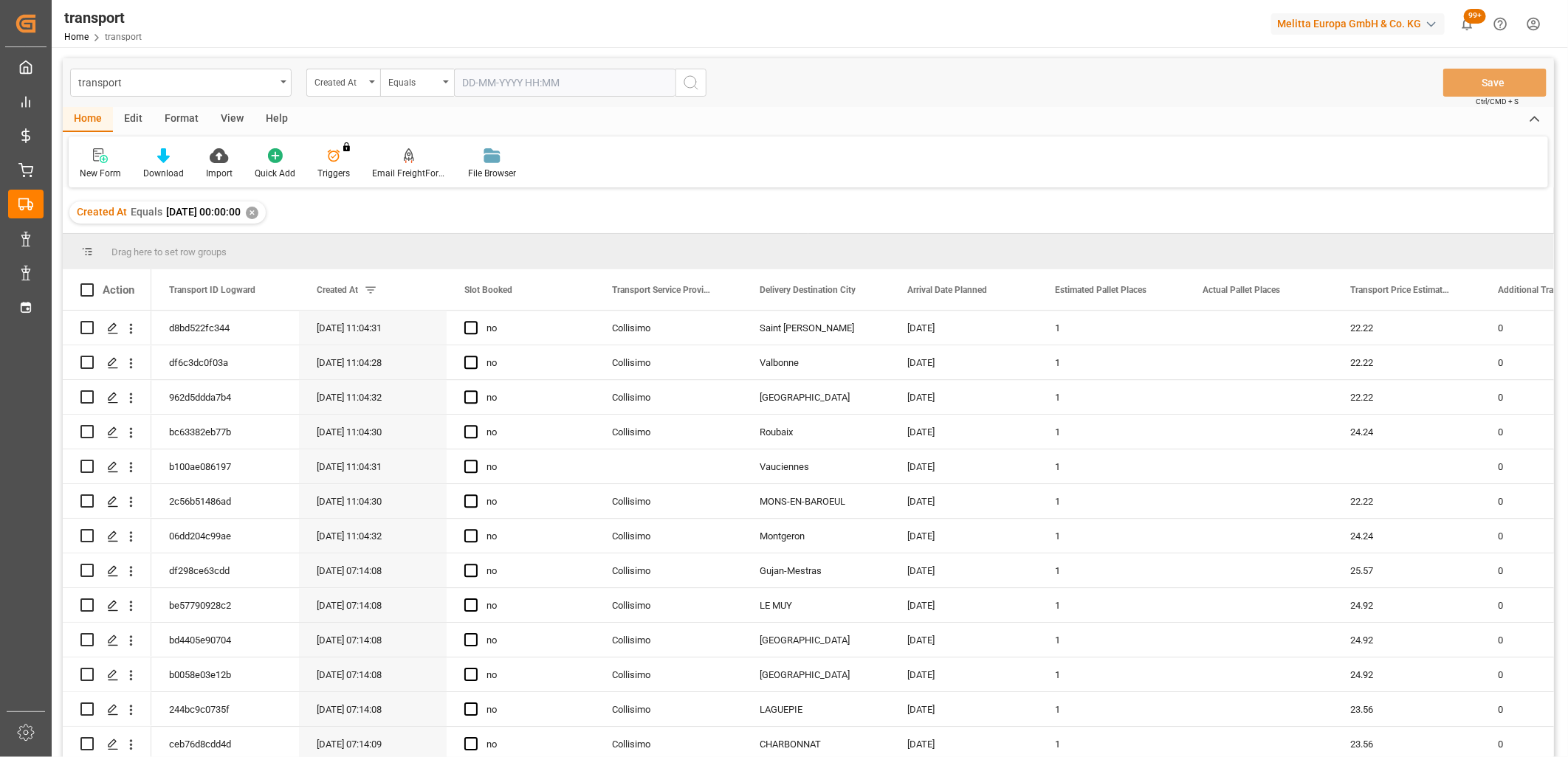
click at [466, 81] on input "text" at bounding box center [565, 83] width 222 height 28
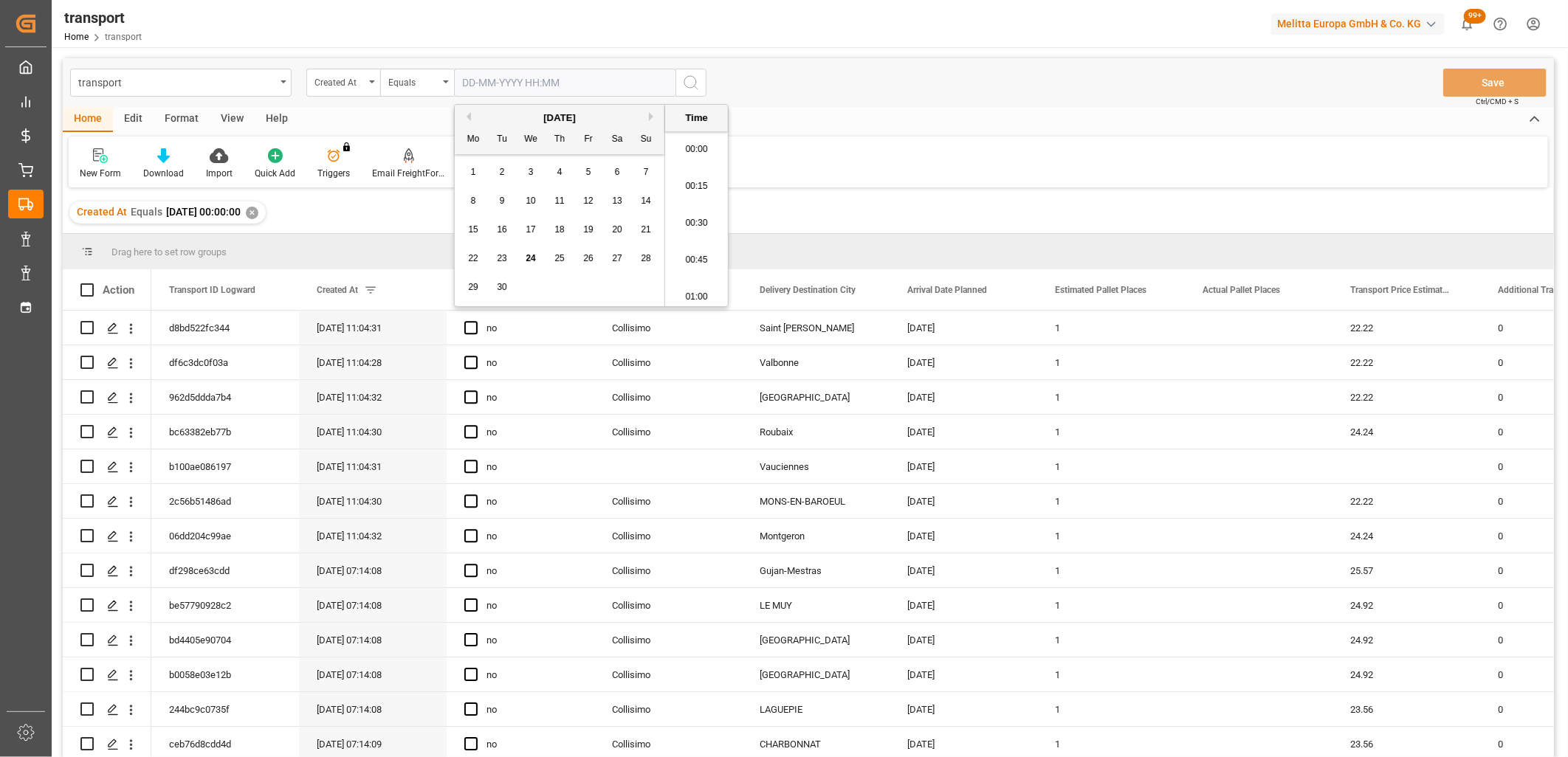
scroll to position [1554, 0]
click at [534, 231] on span "17" at bounding box center [530, 230] width 10 height 11
type input "17-09-2025 00:00"
click at [694, 90] on icon "search button" at bounding box center [691, 83] width 18 height 18
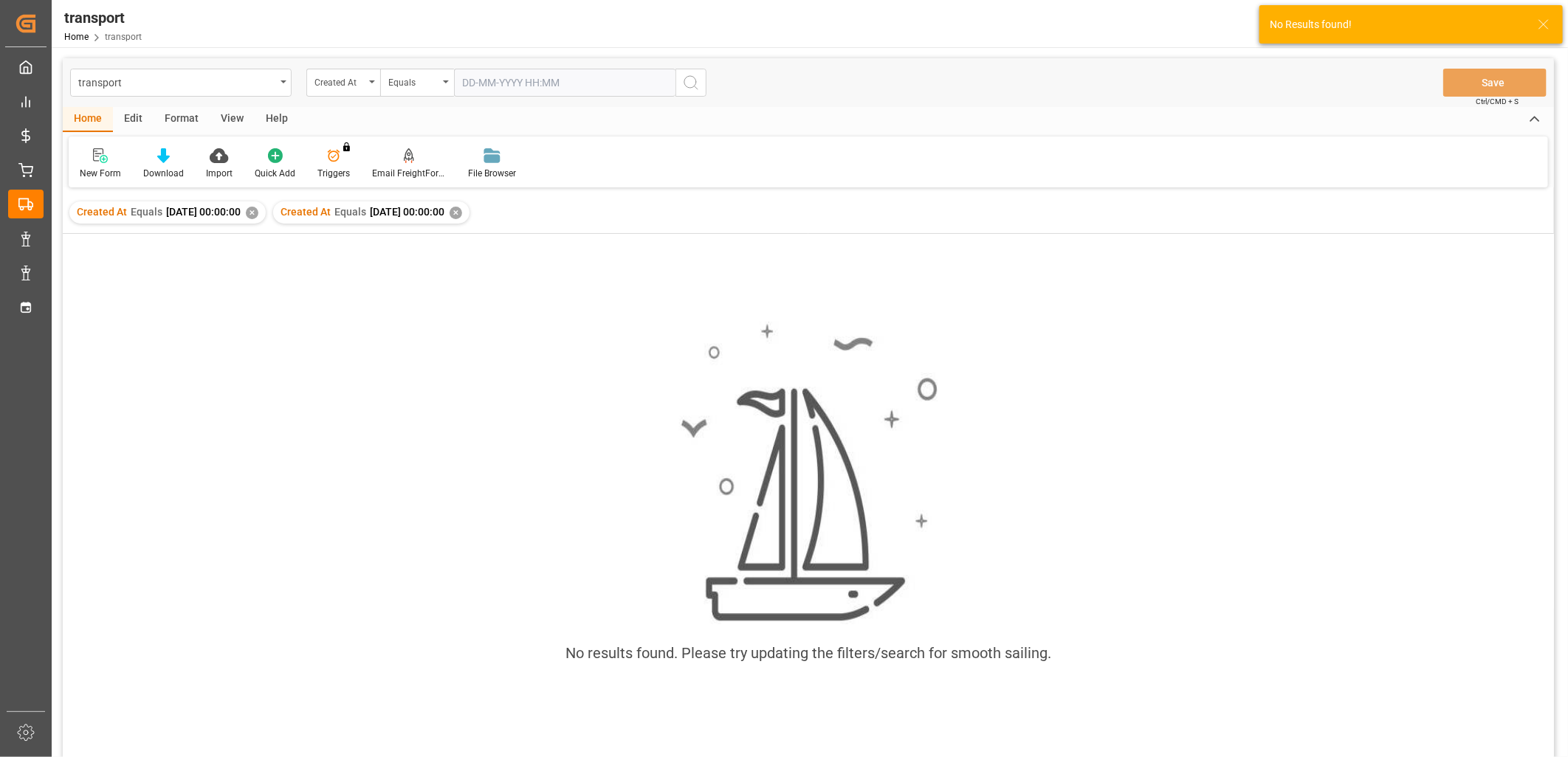
click at [259, 216] on div "✕" at bounding box center [252, 213] width 12 height 12
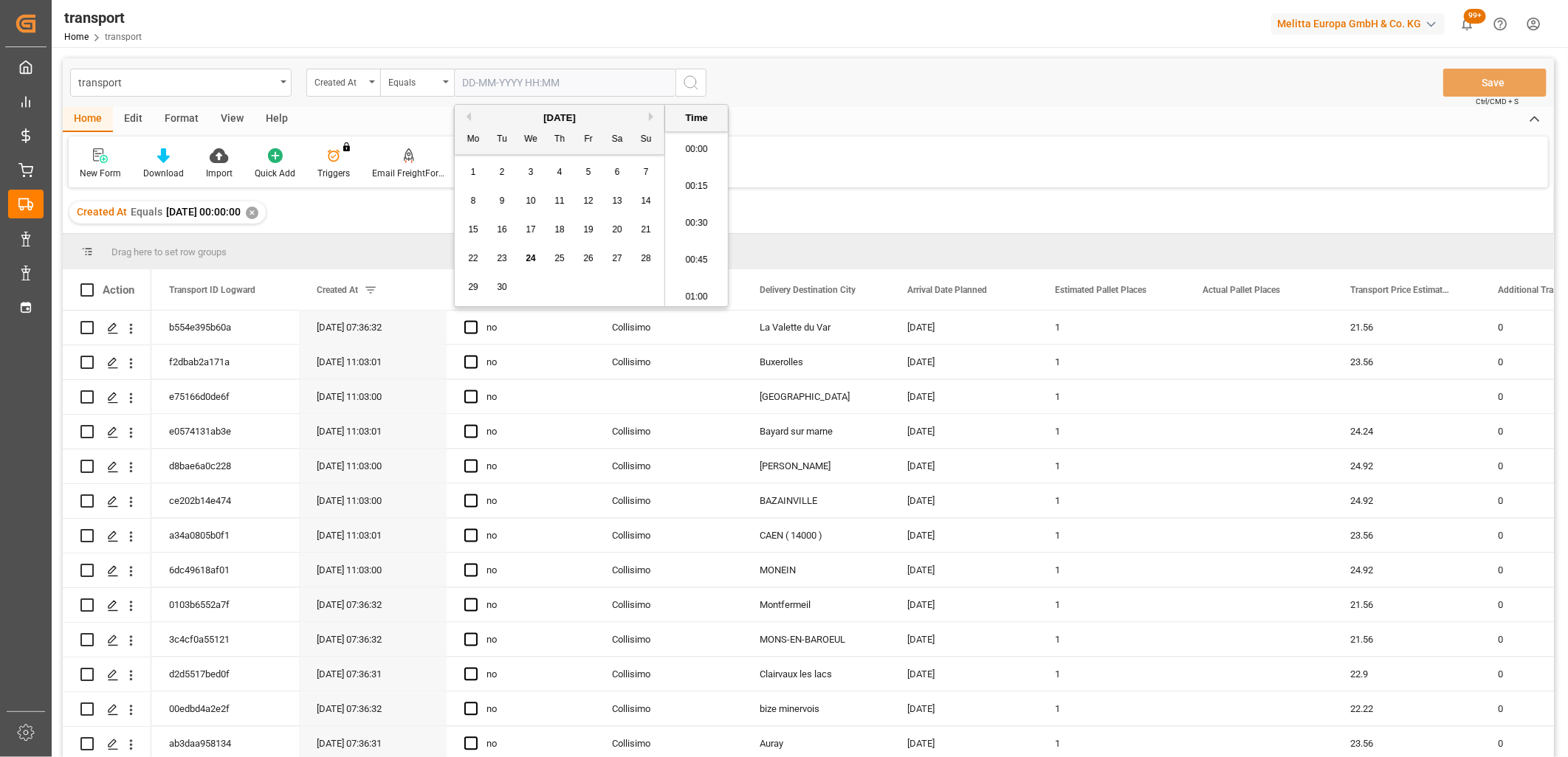
click at [505, 80] on input "text" at bounding box center [565, 83] width 222 height 28
click at [556, 234] on span "18" at bounding box center [559, 230] width 10 height 11
type input "18-09-2025 00:00"
click at [695, 80] on icon "search button" at bounding box center [691, 83] width 18 height 18
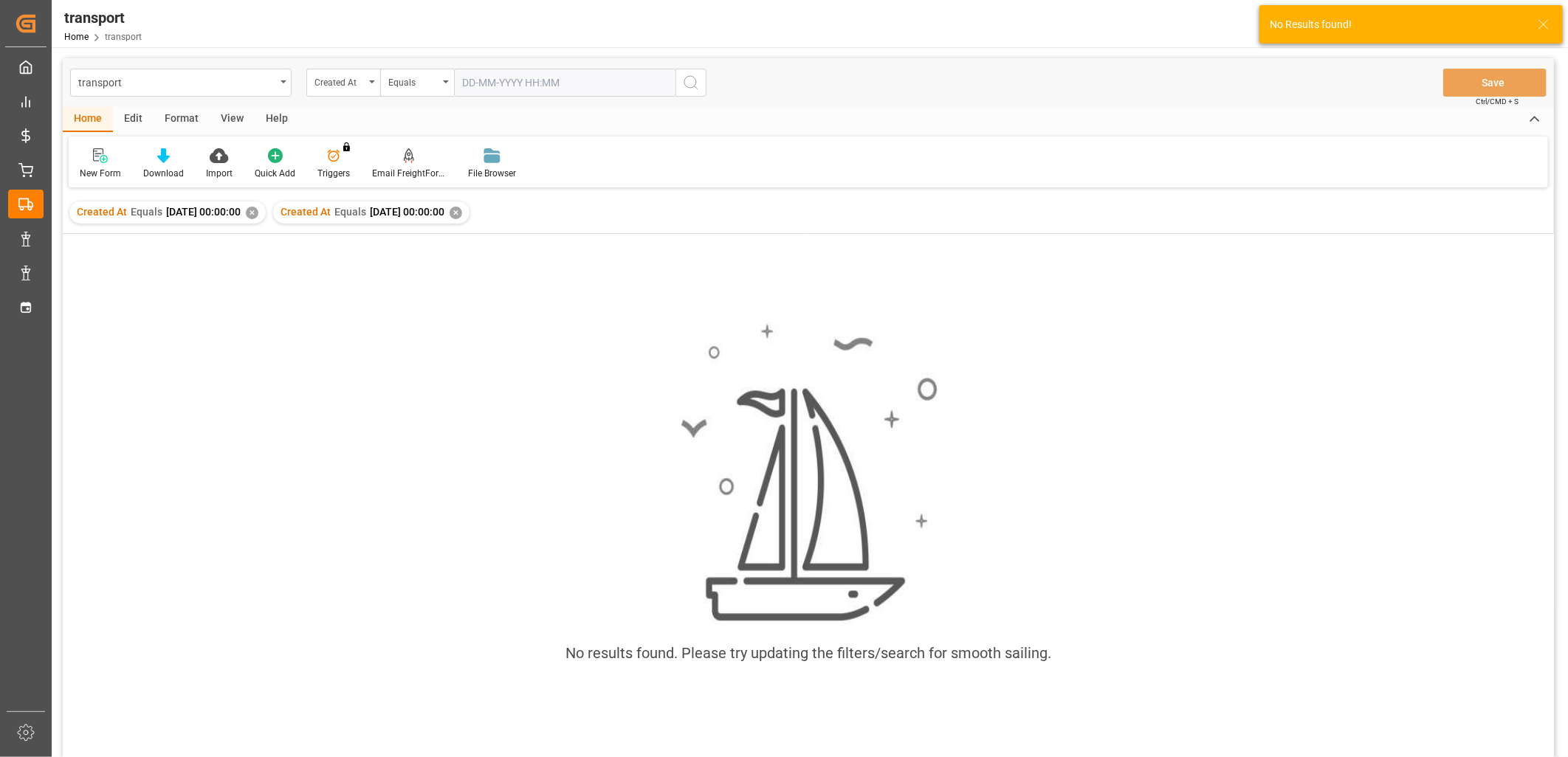
click at [259, 216] on div "✕" at bounding box center [252, 213] width 12 height 12
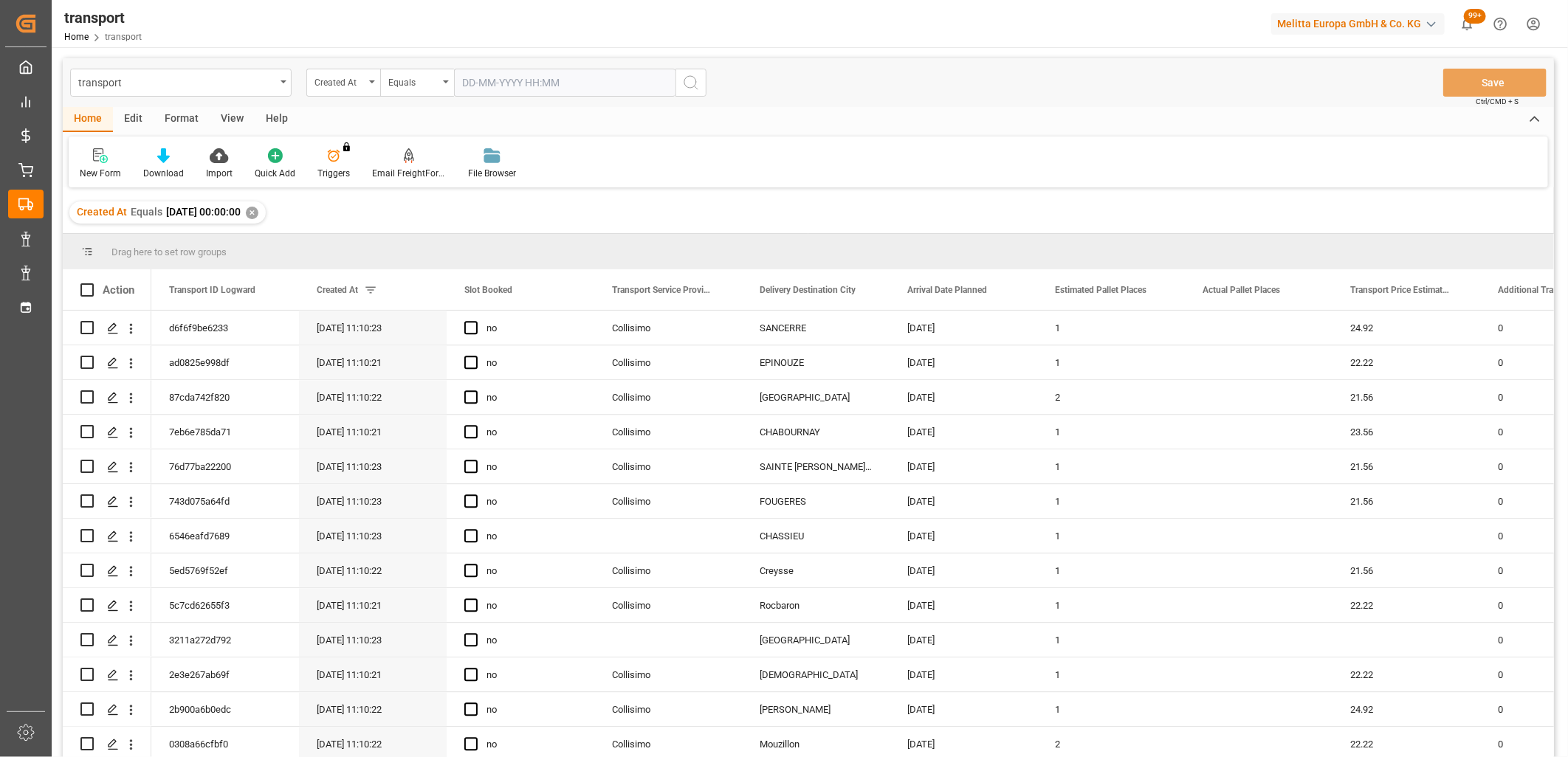
click at [507, 79] on input "text" at bounding box center [565, 83] width 222 height 28
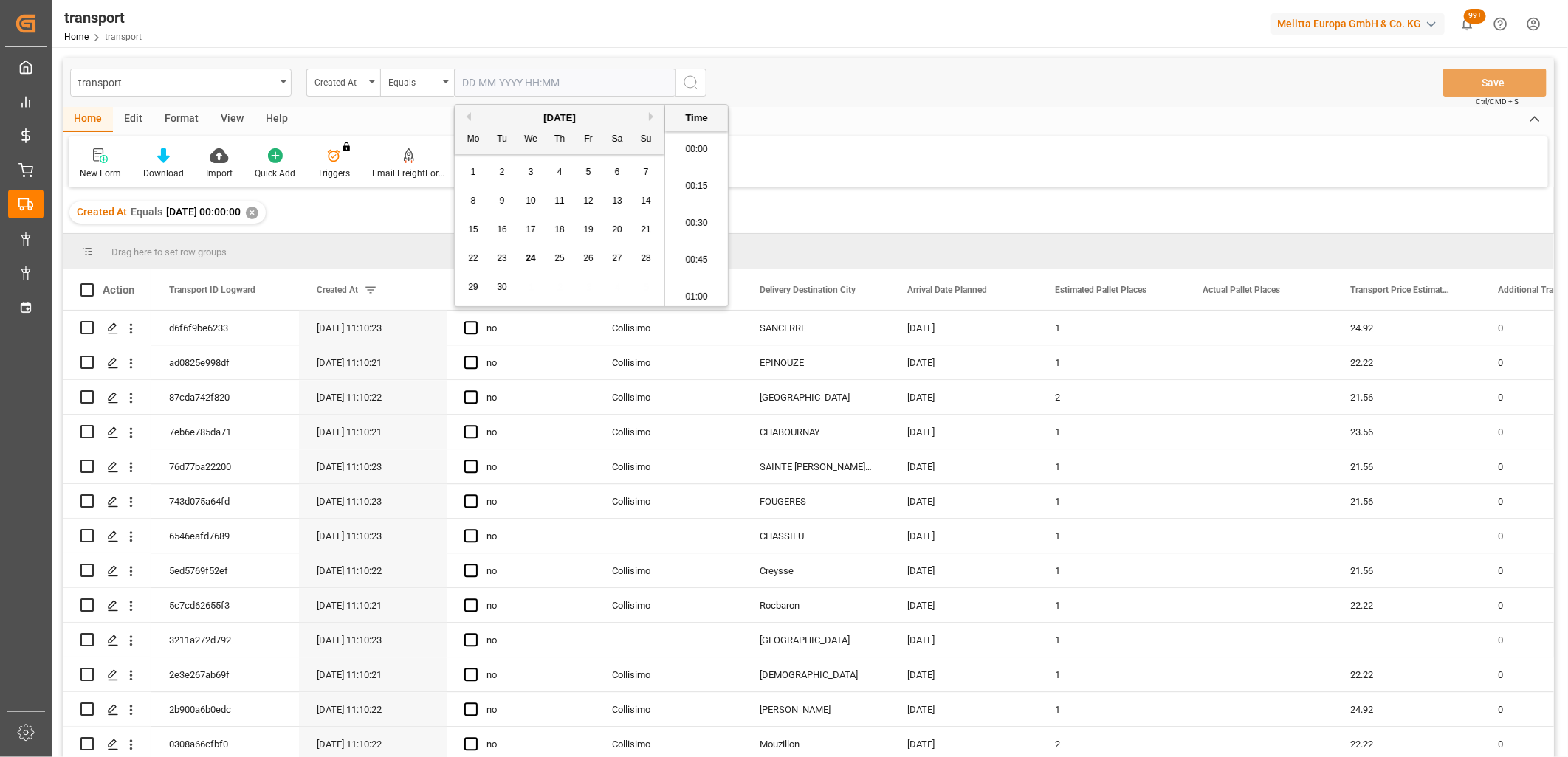
scroll to position [1554, 0]
click at [581, 232] on div "19" at bounding box center [588, 231] width 18 height 18
type input "19-09-2025 00:00"
click at [688, 85] on icon "search button" at bounding box center [691, 83] width 18 height 18
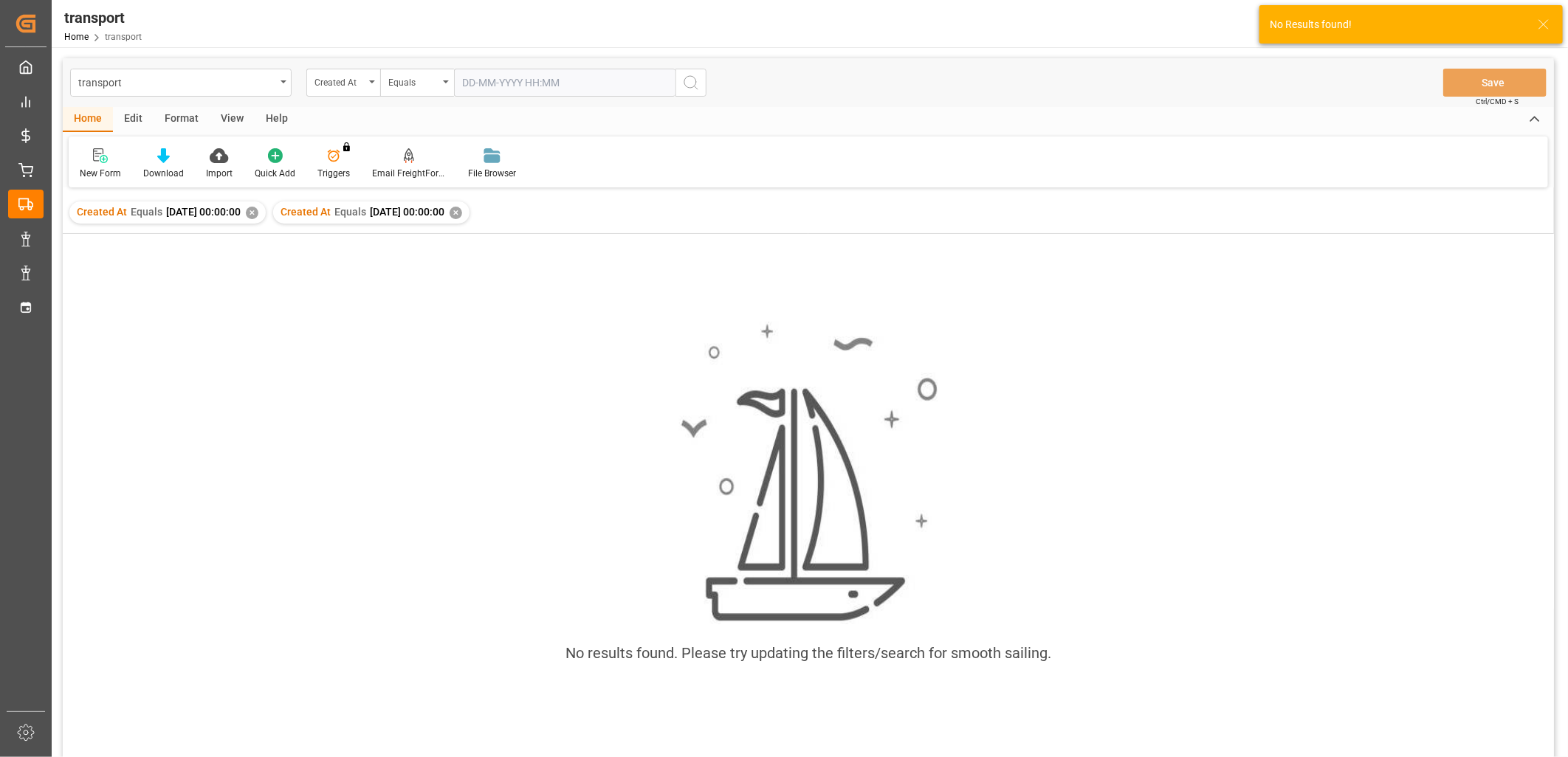
click at [266, 218] on div "Created At Equals 2025-09-18 00:00:00 ✕" at bounding box center [167, 212] width 196 height 22
click at [259, 217] on div "✕" at bounding box center [252, 213] width 12 height 12
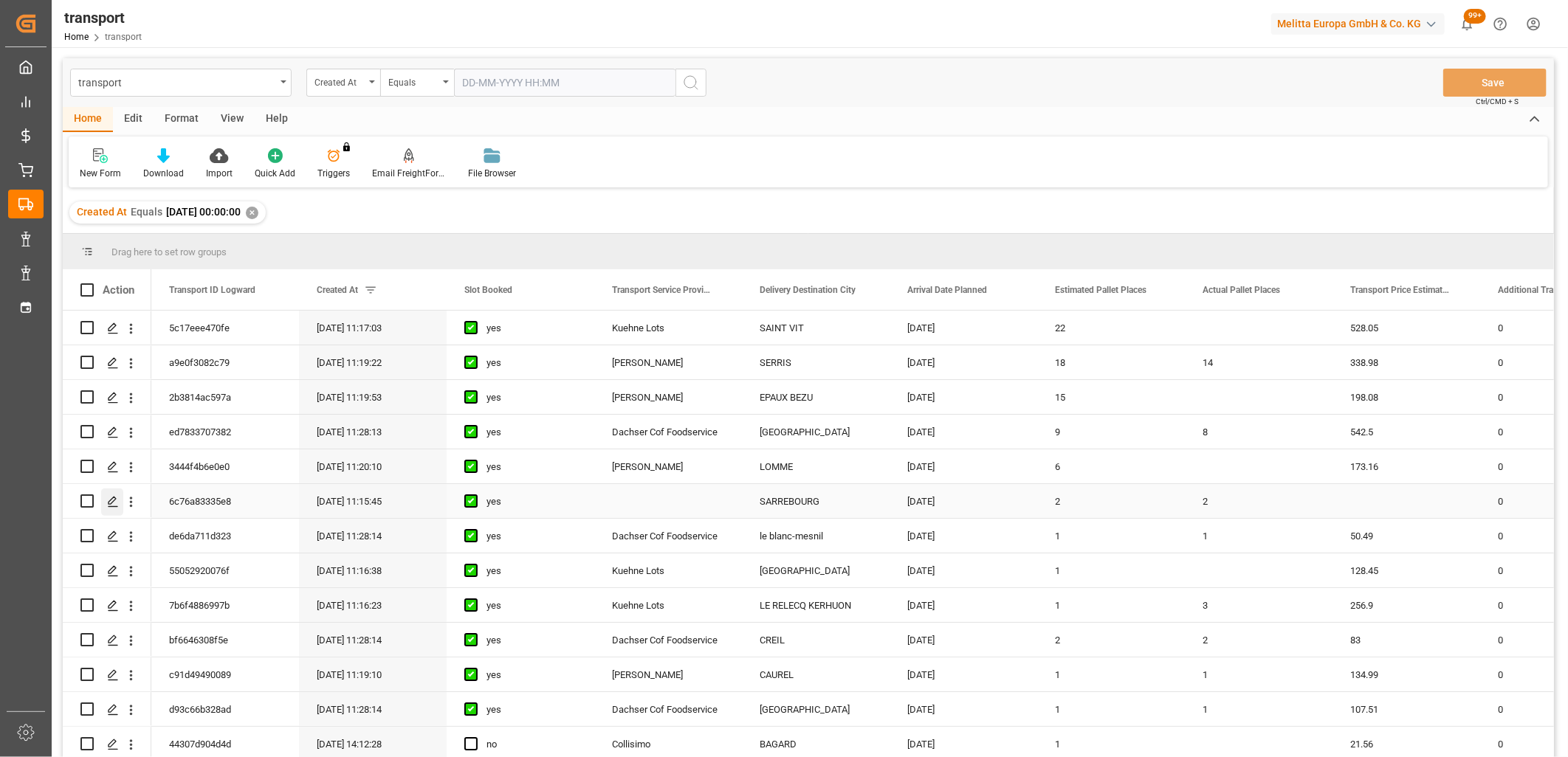
click at [107, 504] on icon "Press SPACE to select this row." at bounding box center [113, 502] width 11 height 11
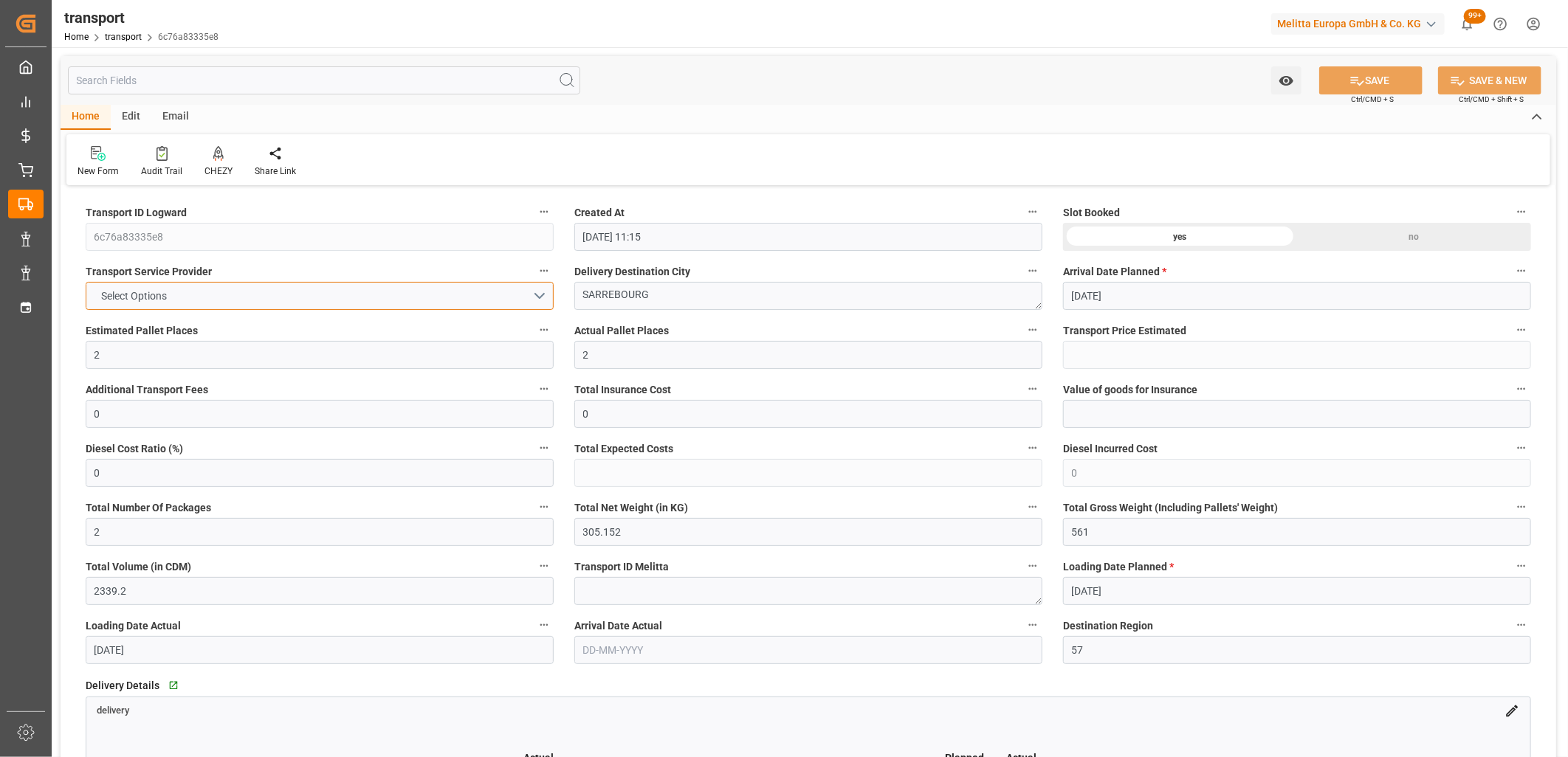
click at [232, 295] on button "Select Options" at bounding box center [320, 296] width 468 height 28
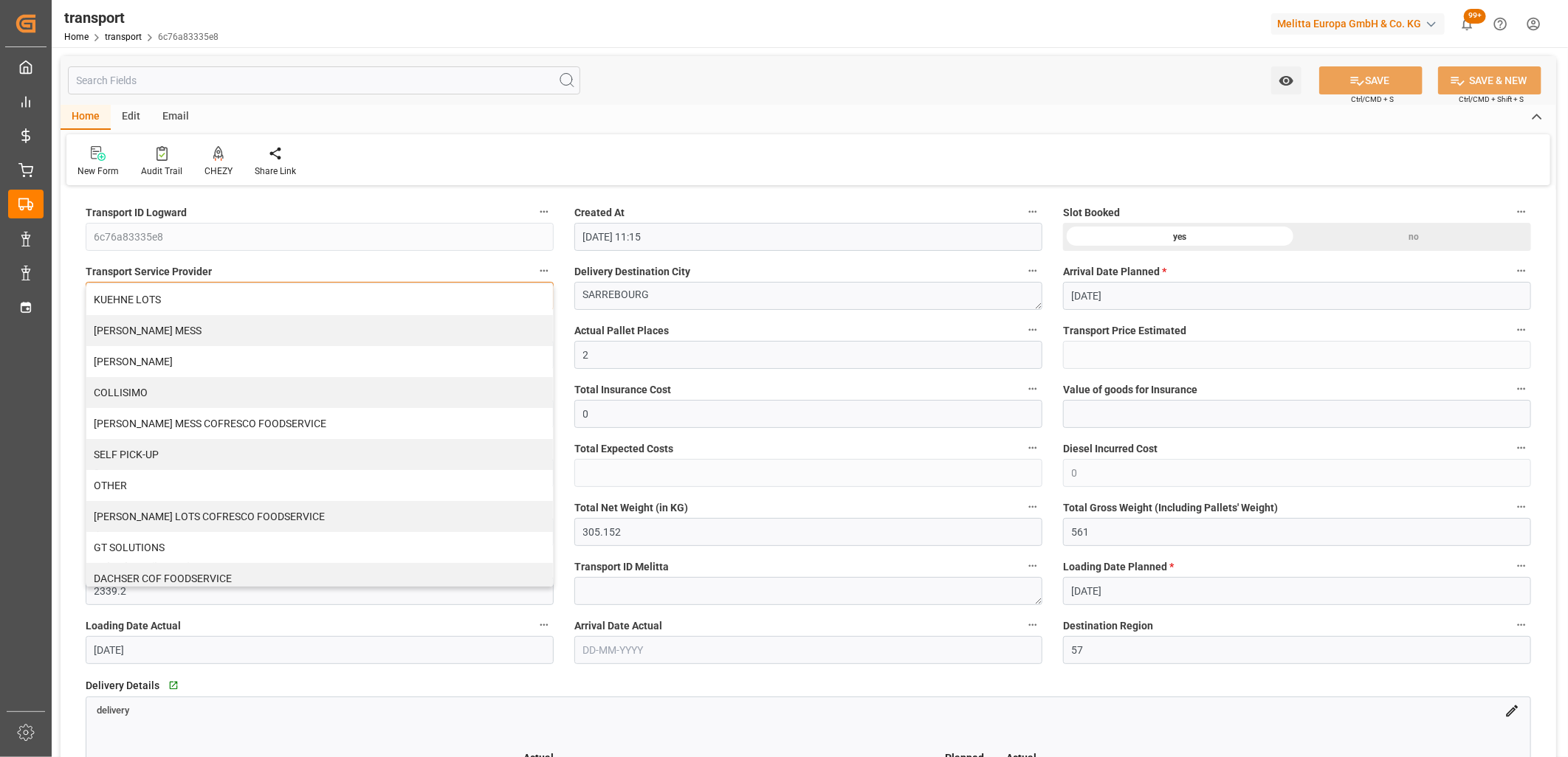
click at [232, 295] on div "KUEHNE LOTS" at bounding box center [320, 299] width 467 height 31
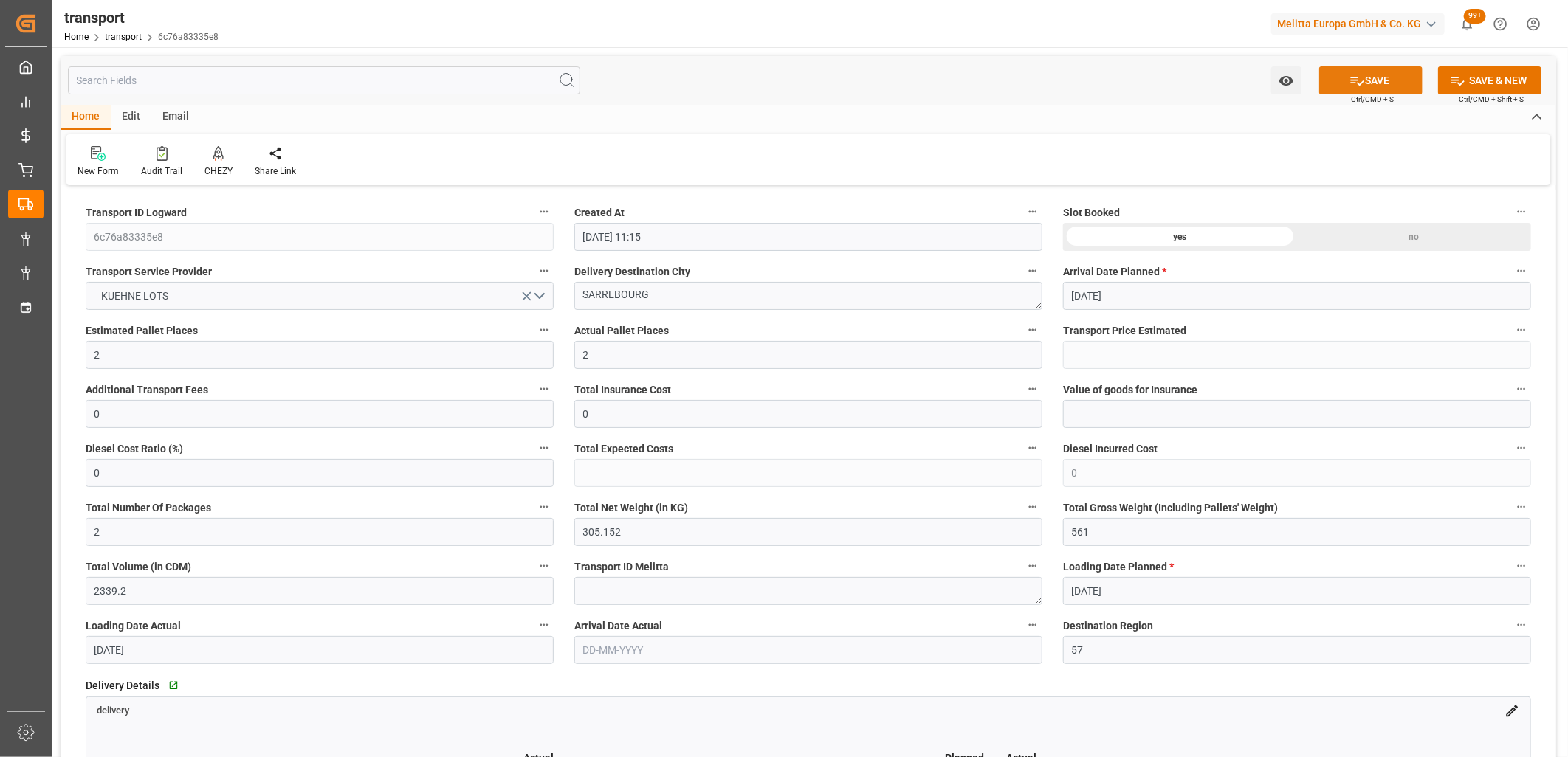
click at [1338, 85] on button "SAVE" at bounding box center [1371, 80] width 103 height 28
type input "141.18"
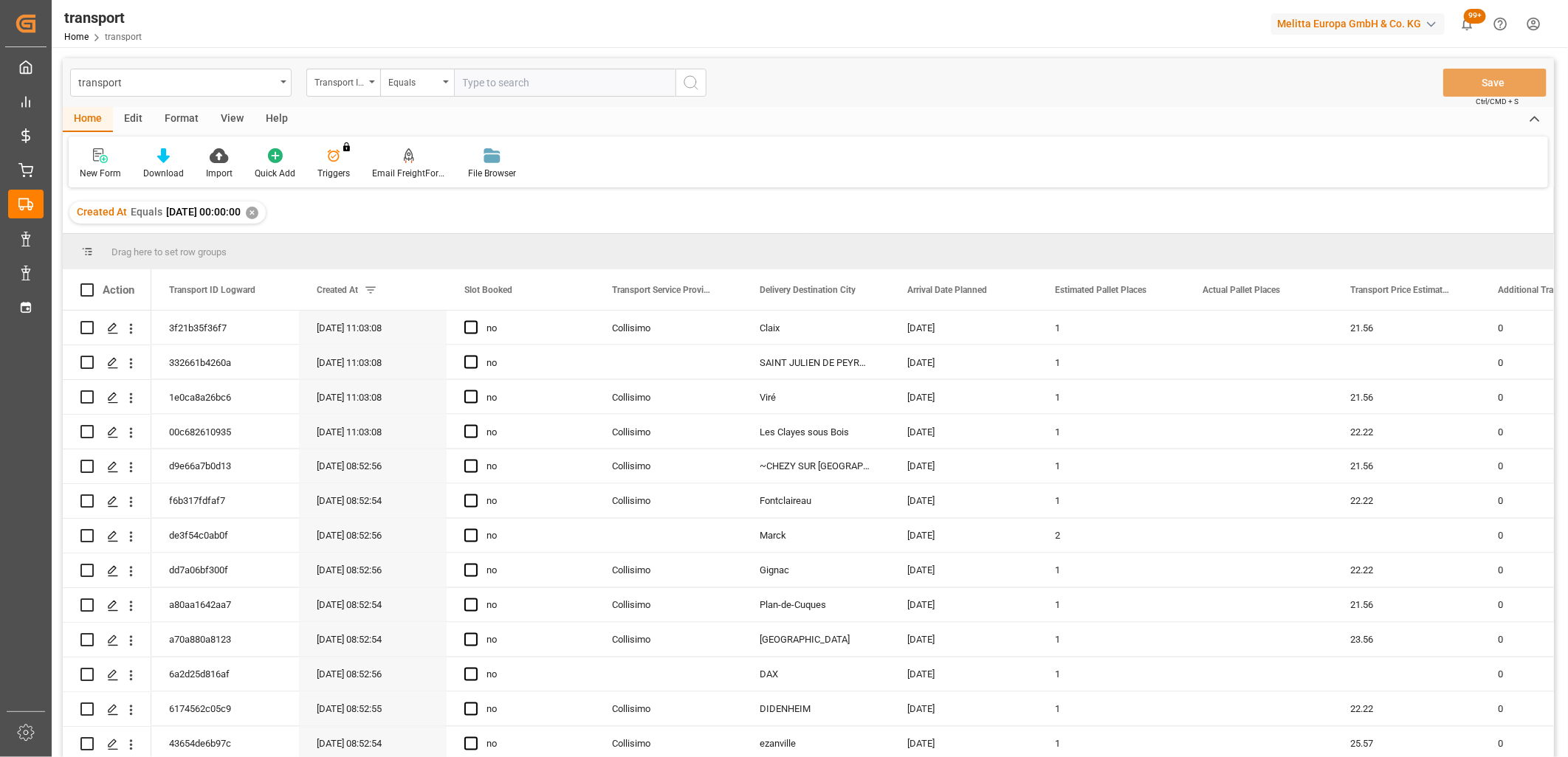
click at [493, 80] on input "text" at bounding box center [565, 83] width 222 height 28
click at [364, 87] on div "Transport ID Logward" at bounding box center [339, 80] width 50 height 17
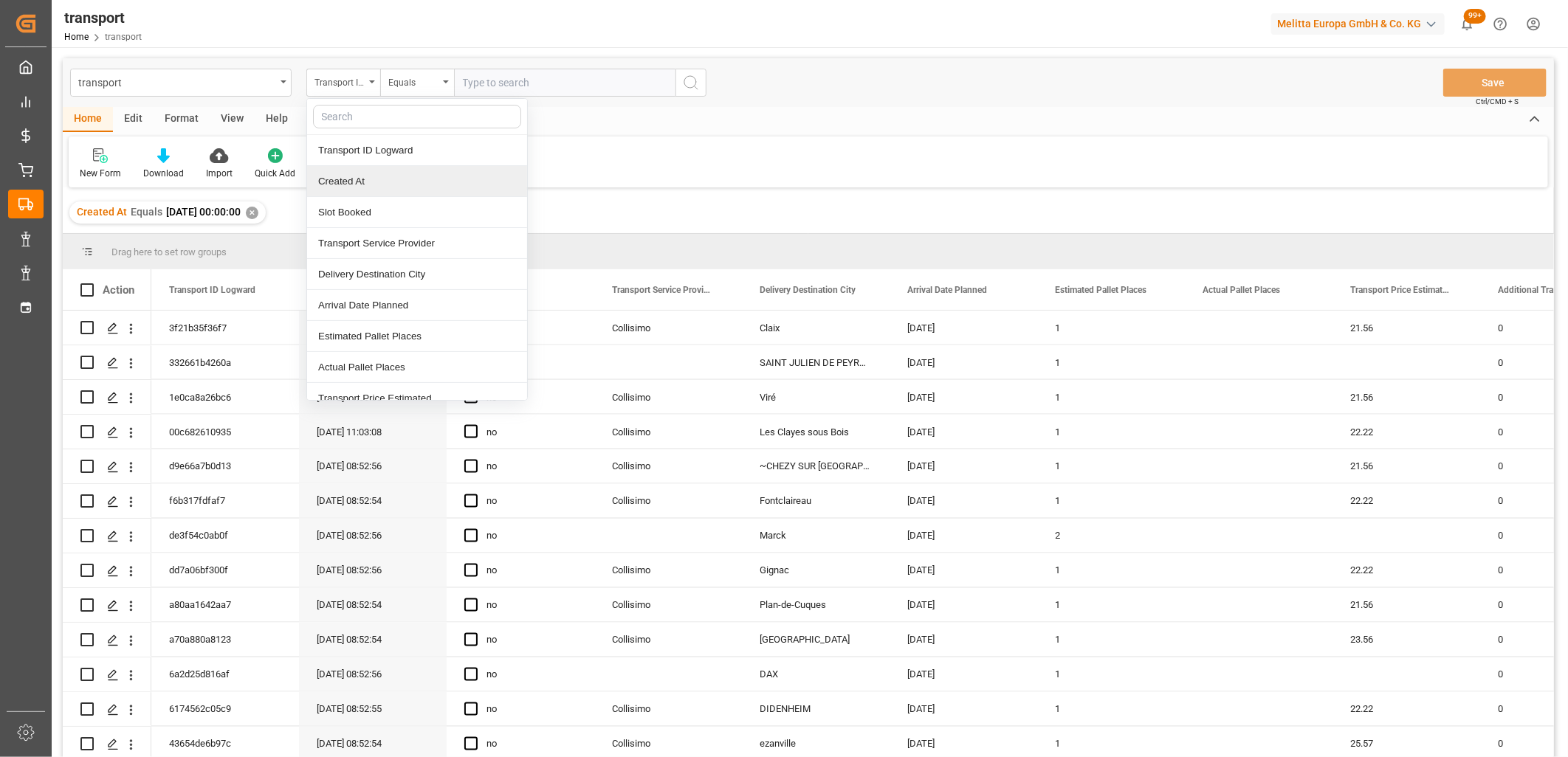
click at [351, 178] on div "Created At" at bounding box center [417, 181] width 220 height 31
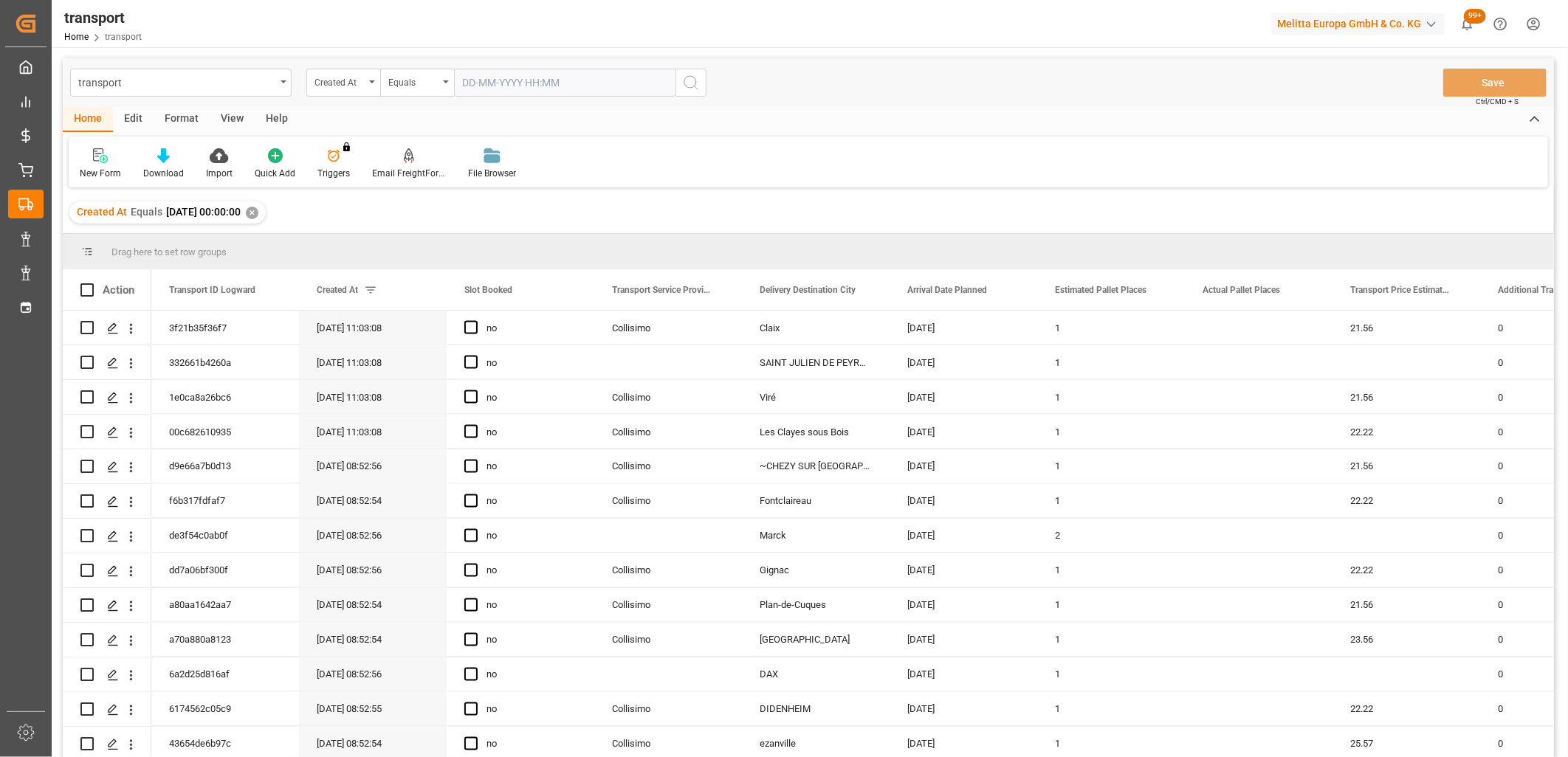
click at [513, 83] on input "text" at bounding box center [565, 83] width 222 height 28
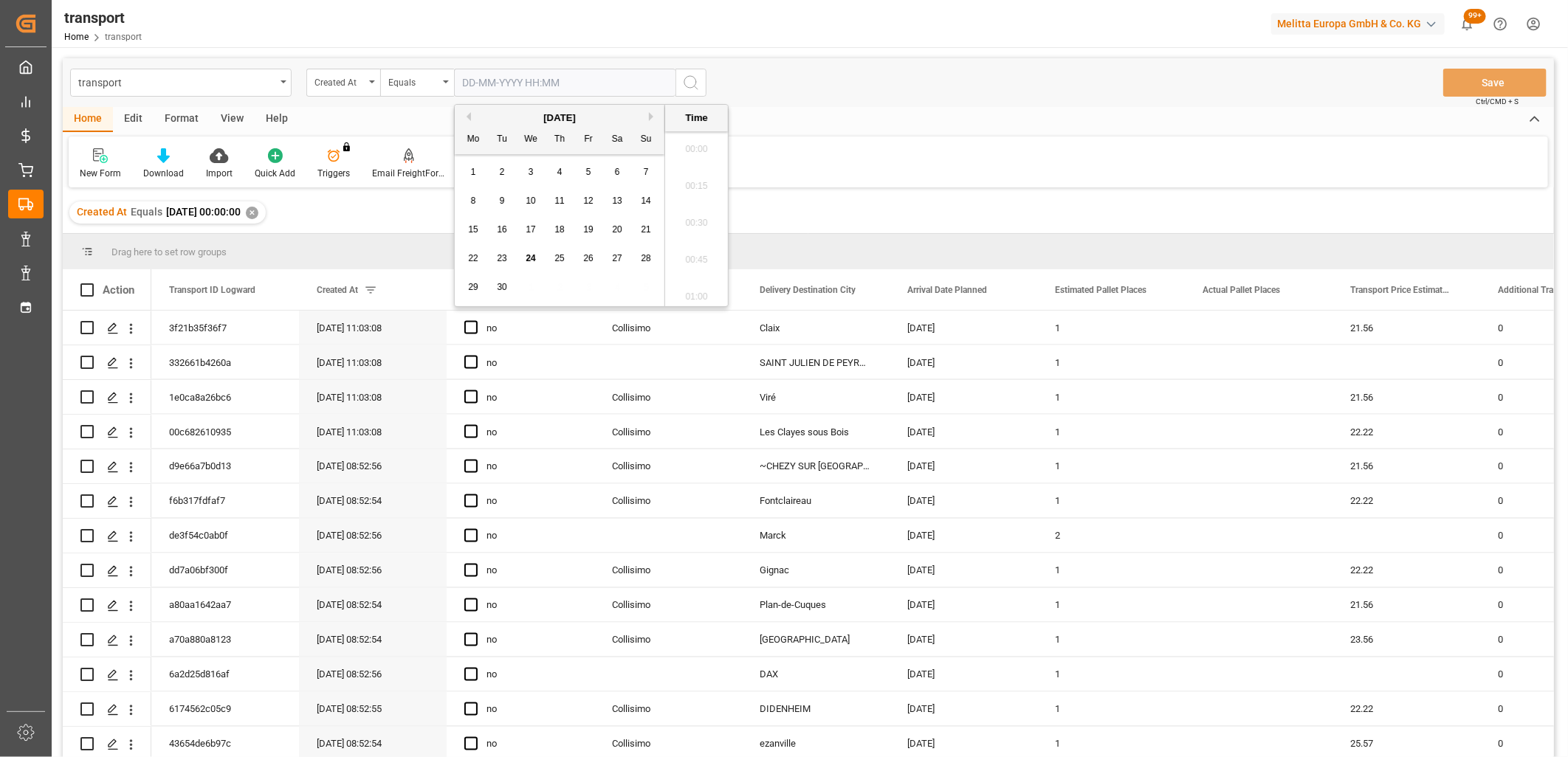
scroll to position [1554, 0]
click at [475, 259] on span "22" at bounding box center [473, 259] width 10 height 11
type input "22-09-2025 00:00"
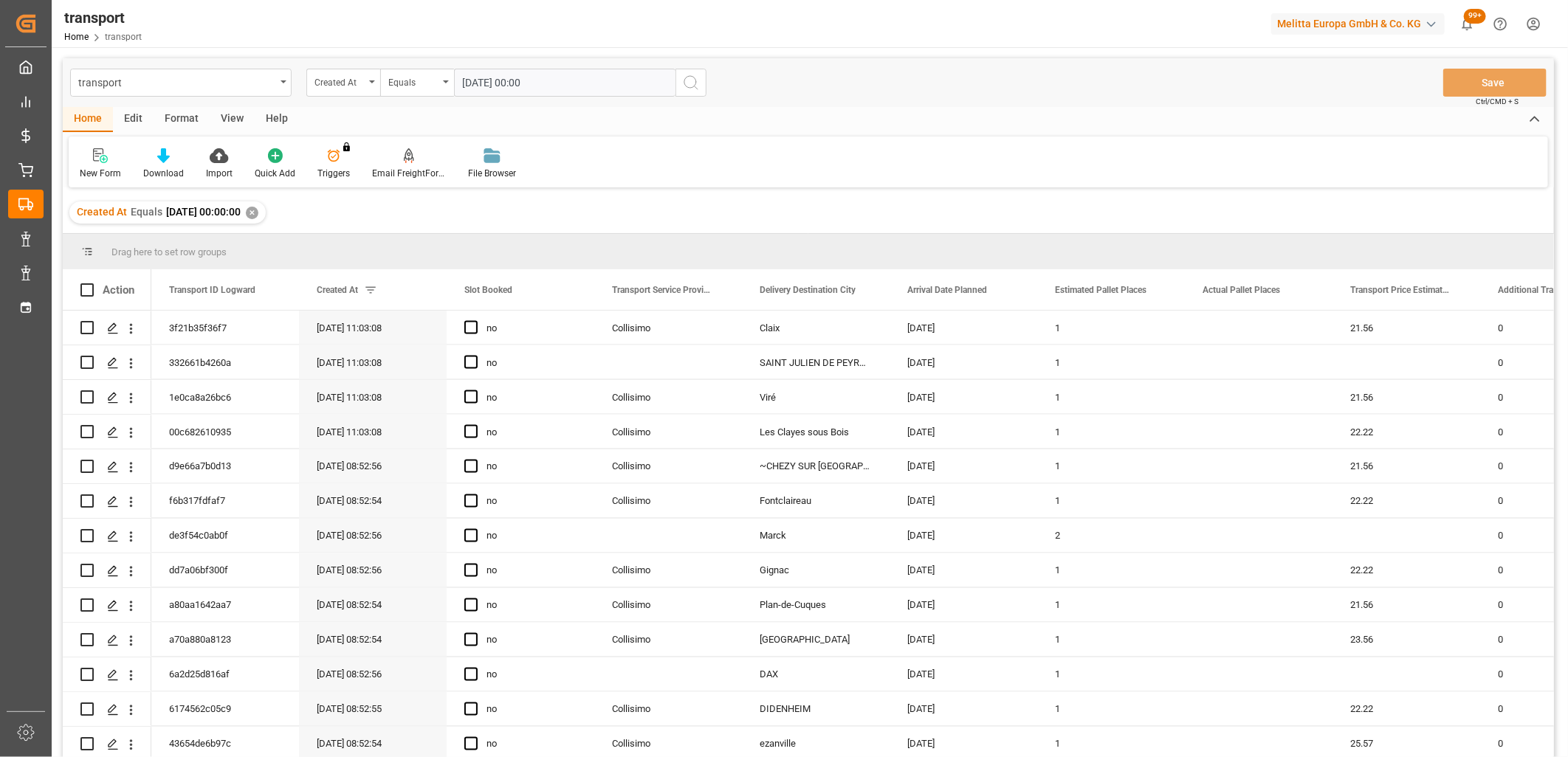
click at [688, 79] on icon "search button" at bounding box center [691, 83] width 18 height 18
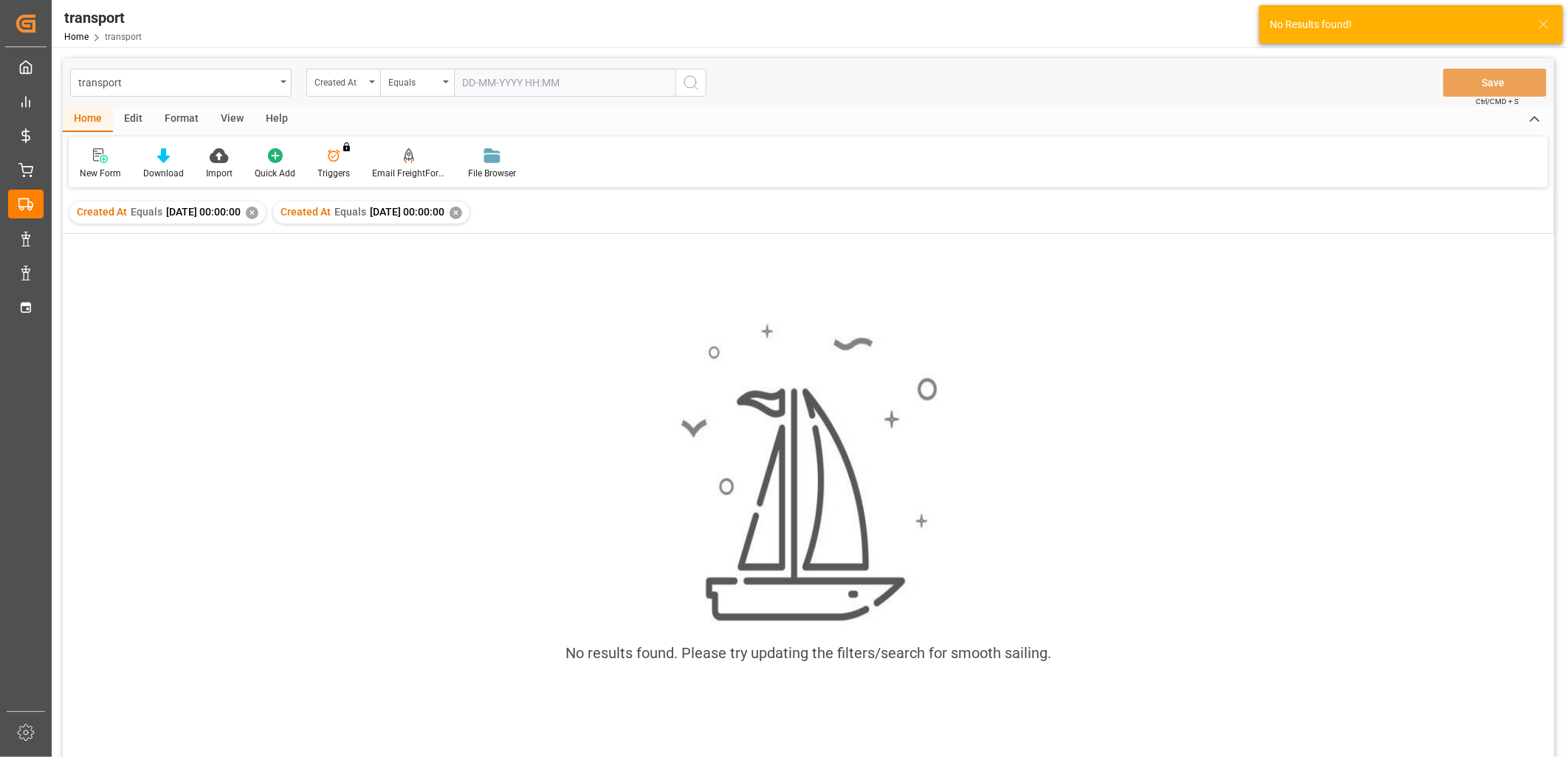
click at [259, 212] on div "✕" at bounding box center [252, 213] width 12 height 12
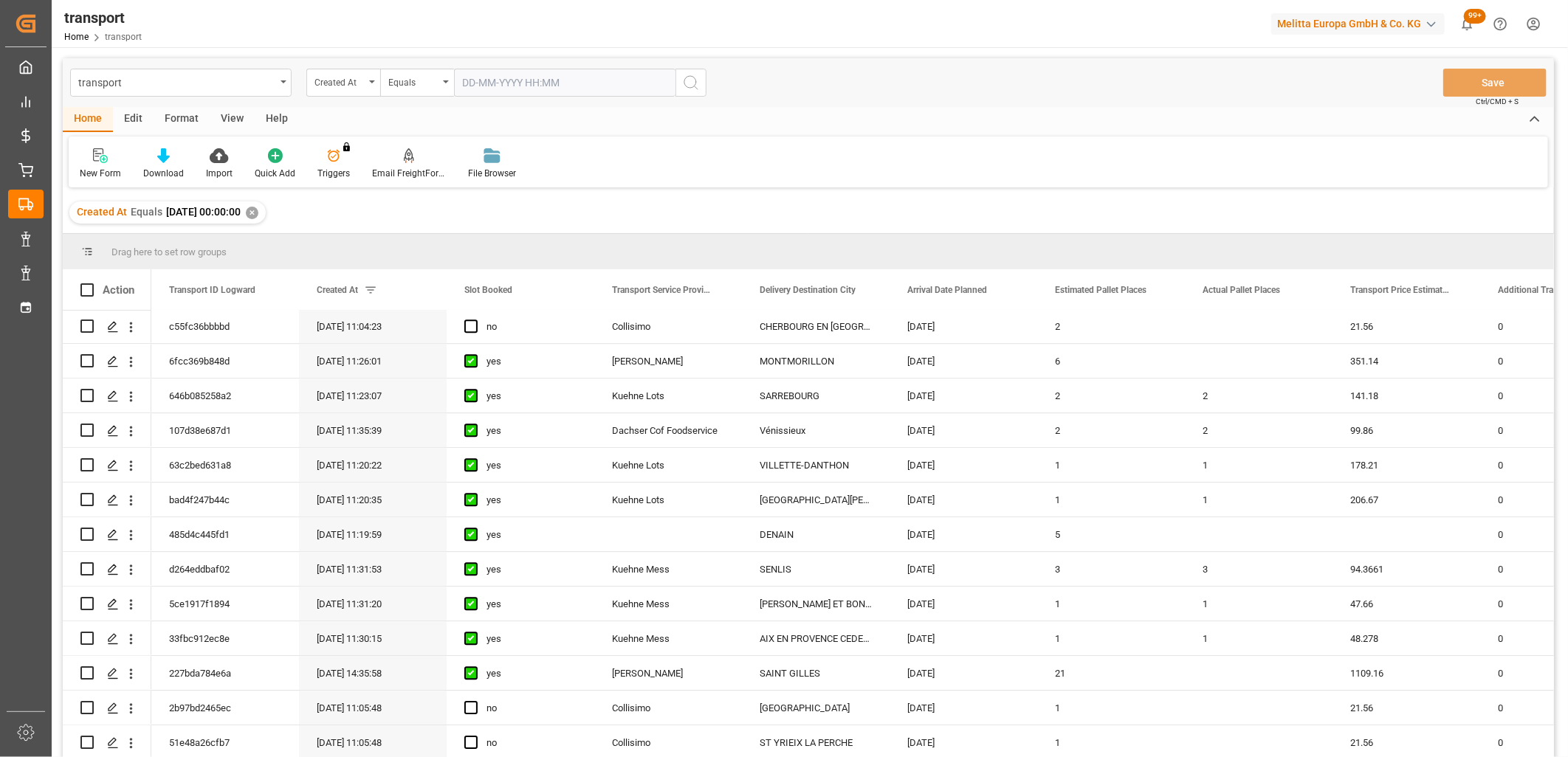
scroll to position [2789, 0]
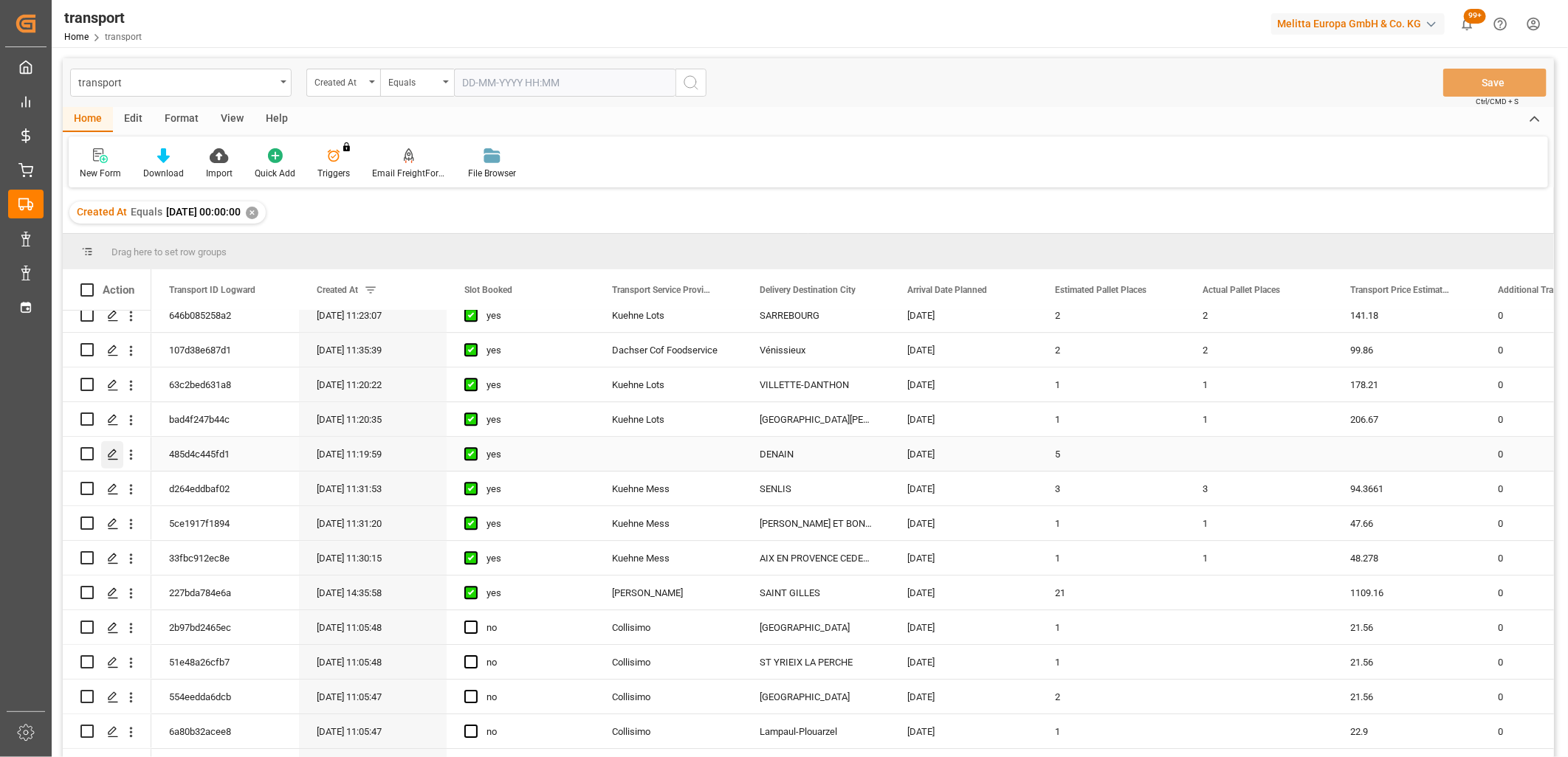
click at [116, 451] on icon "Press SPACE to select this row." at bounding box center [113, 454] width 11 height 11
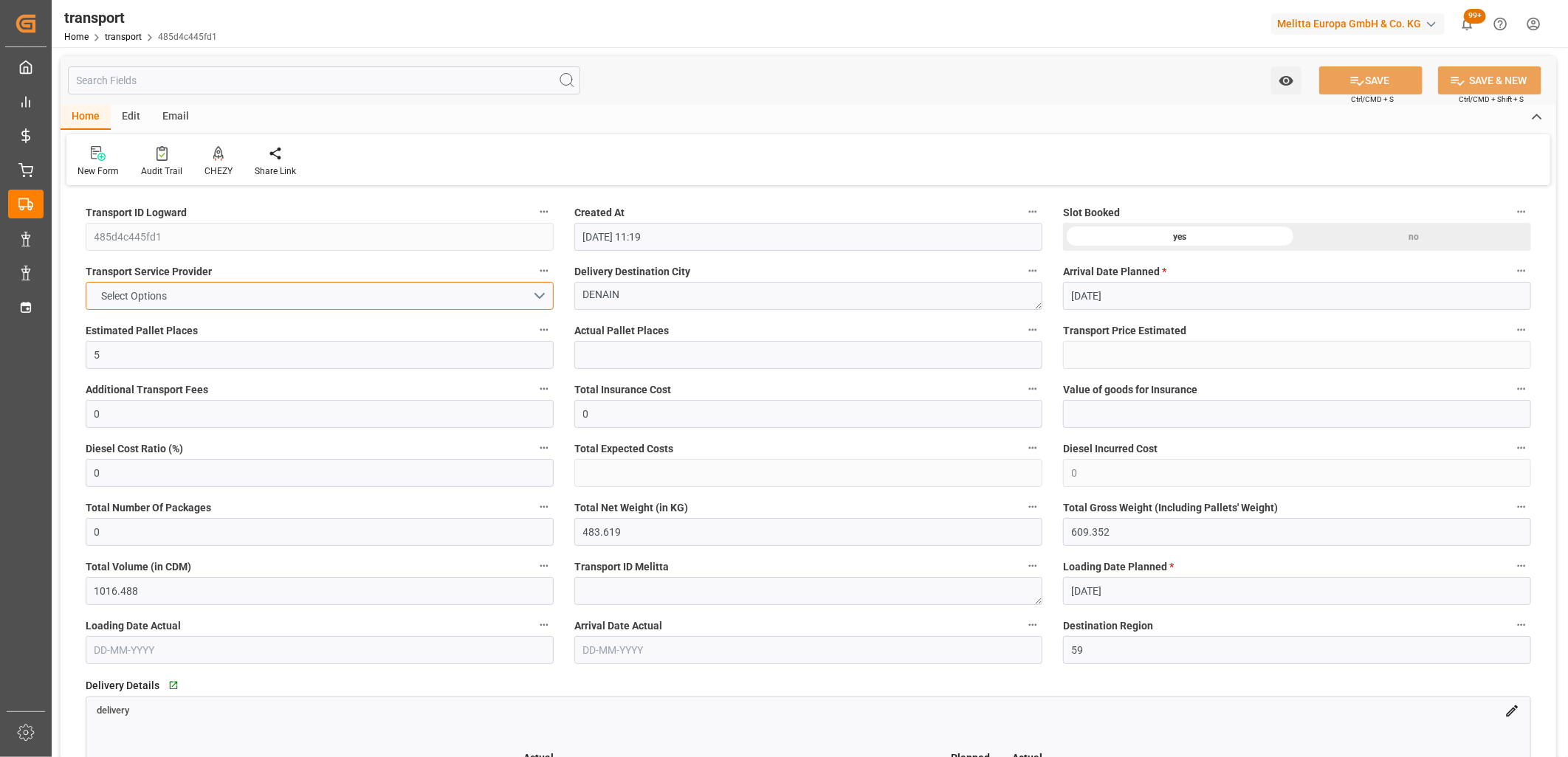
click at [163, 300] on span "Select Options" at bounding box center [134, 297] width 80 height 16
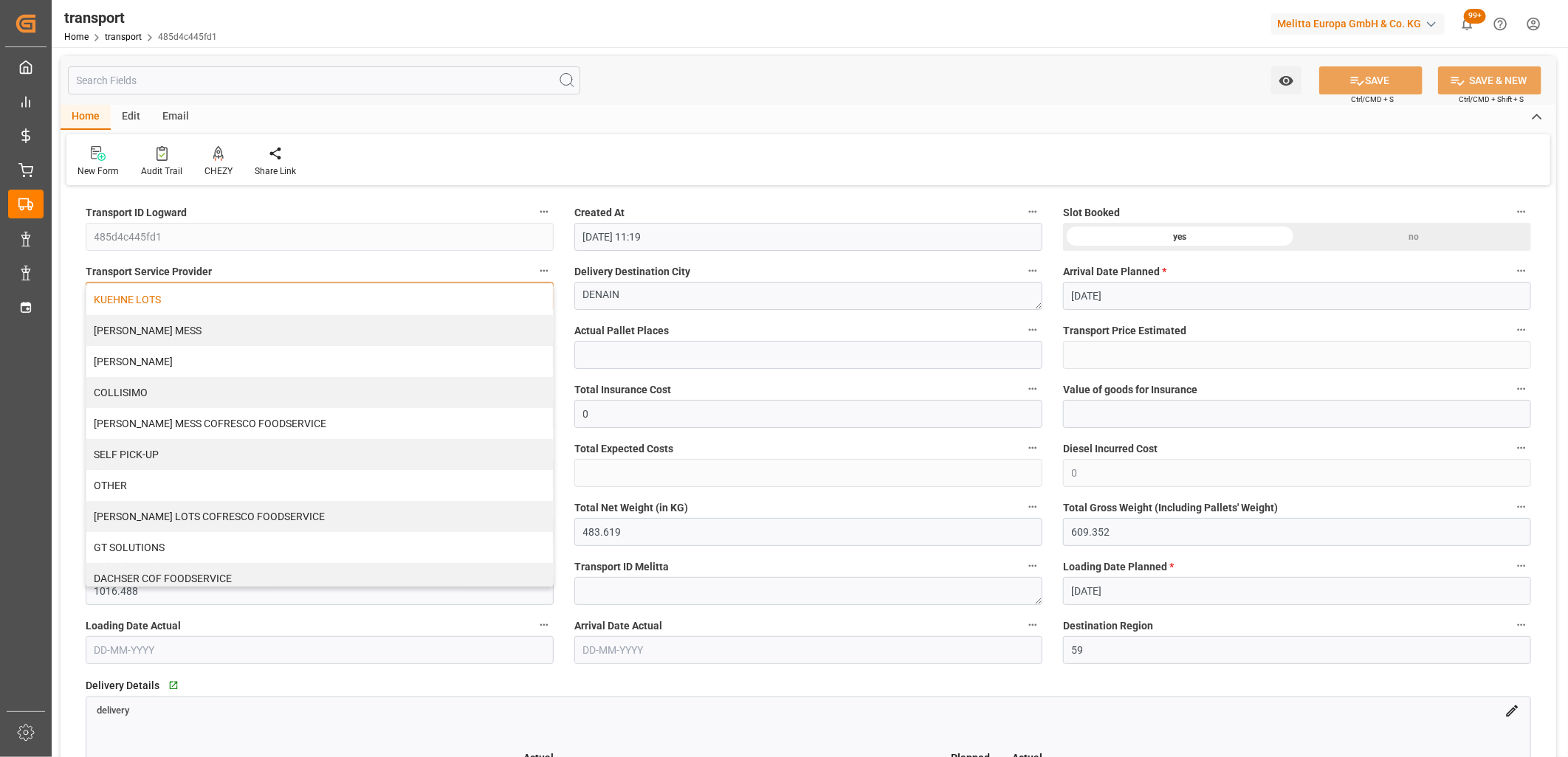
click at [163, 305] on div "KUEHNE LOTS" at bounding box center [320, 299] width 467 height 31
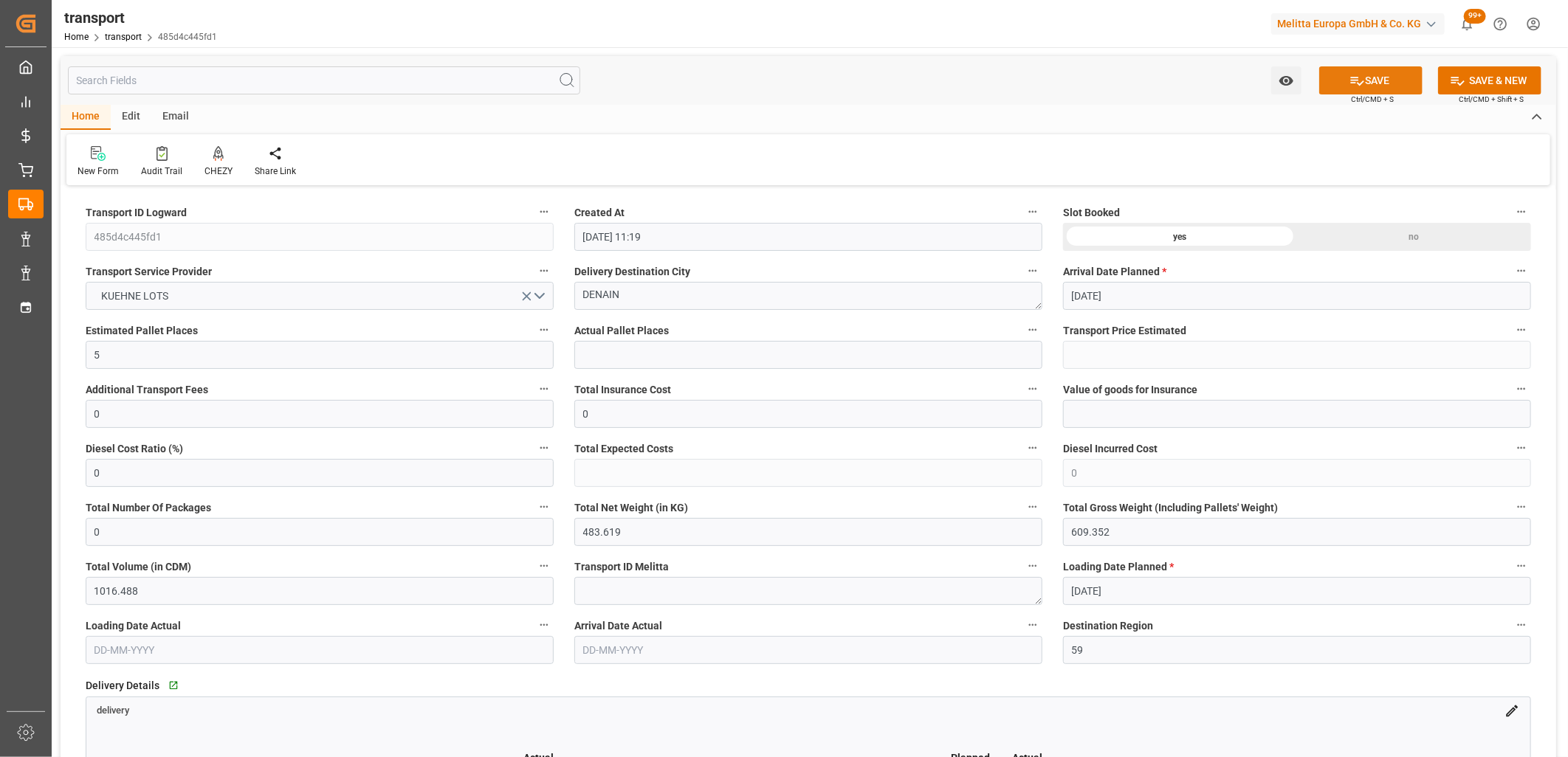
click at [1382, 82] on button "SAVE" at bounding box center [1371, 80] width 103 height 28
type input "177.51"
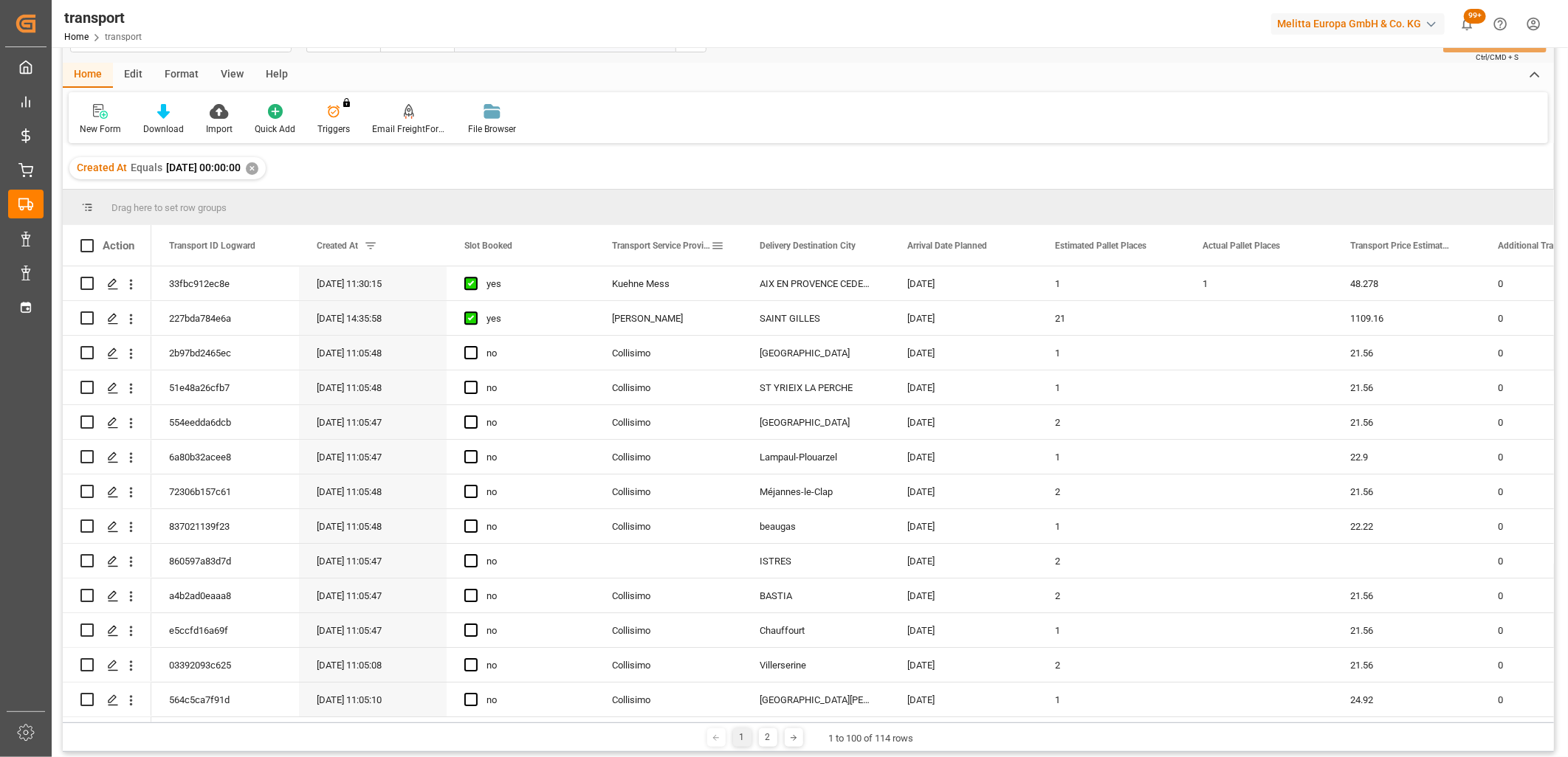
scroll to position [82, 0]
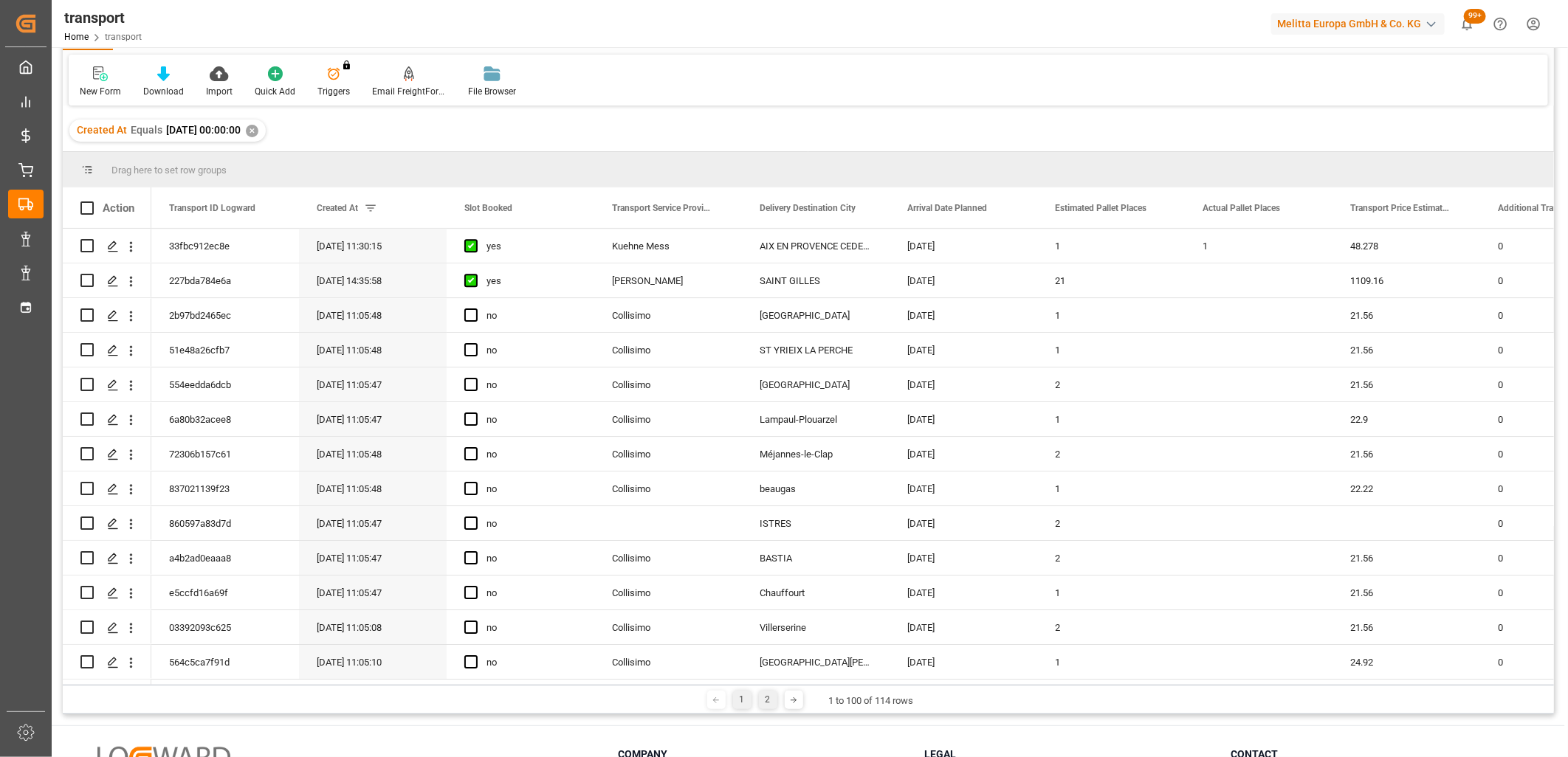
click at [762, 696] on div "2" at bounding box center [768, 700] width 18 height 18
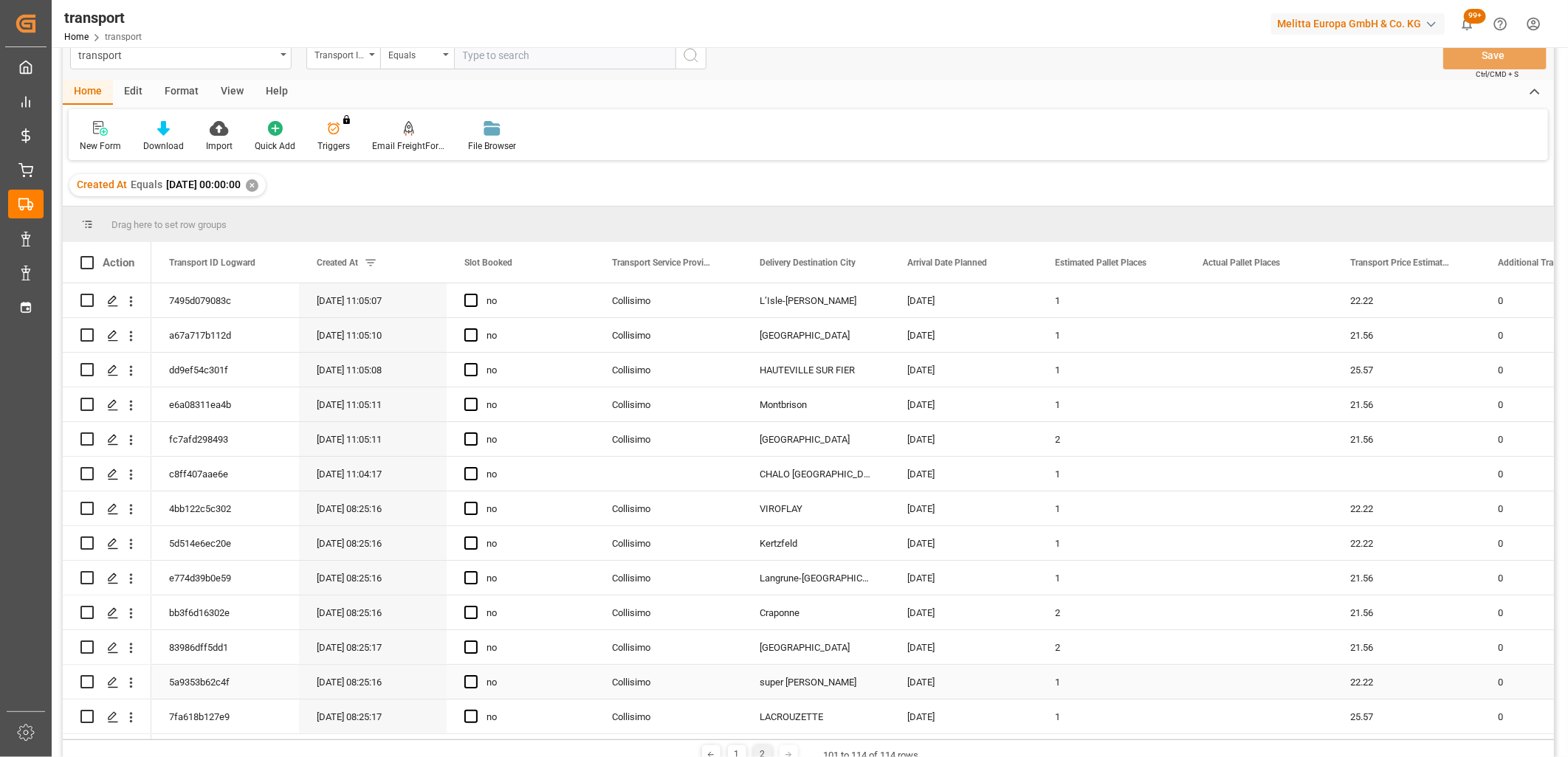
scroll to position [0, 0]
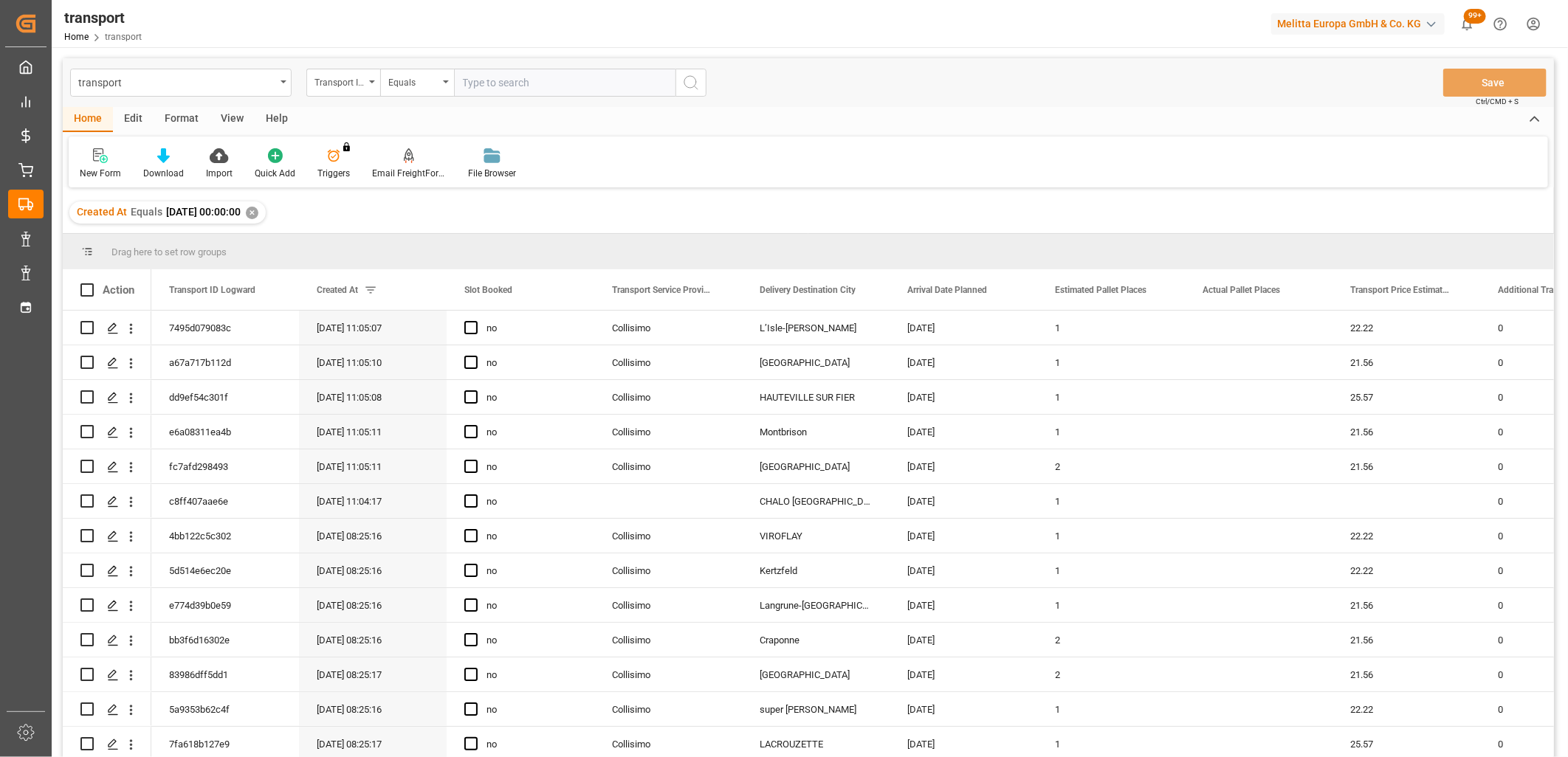
click at [259, 216] on div "✕" at bounding box center [252, 213] width 12 height 12
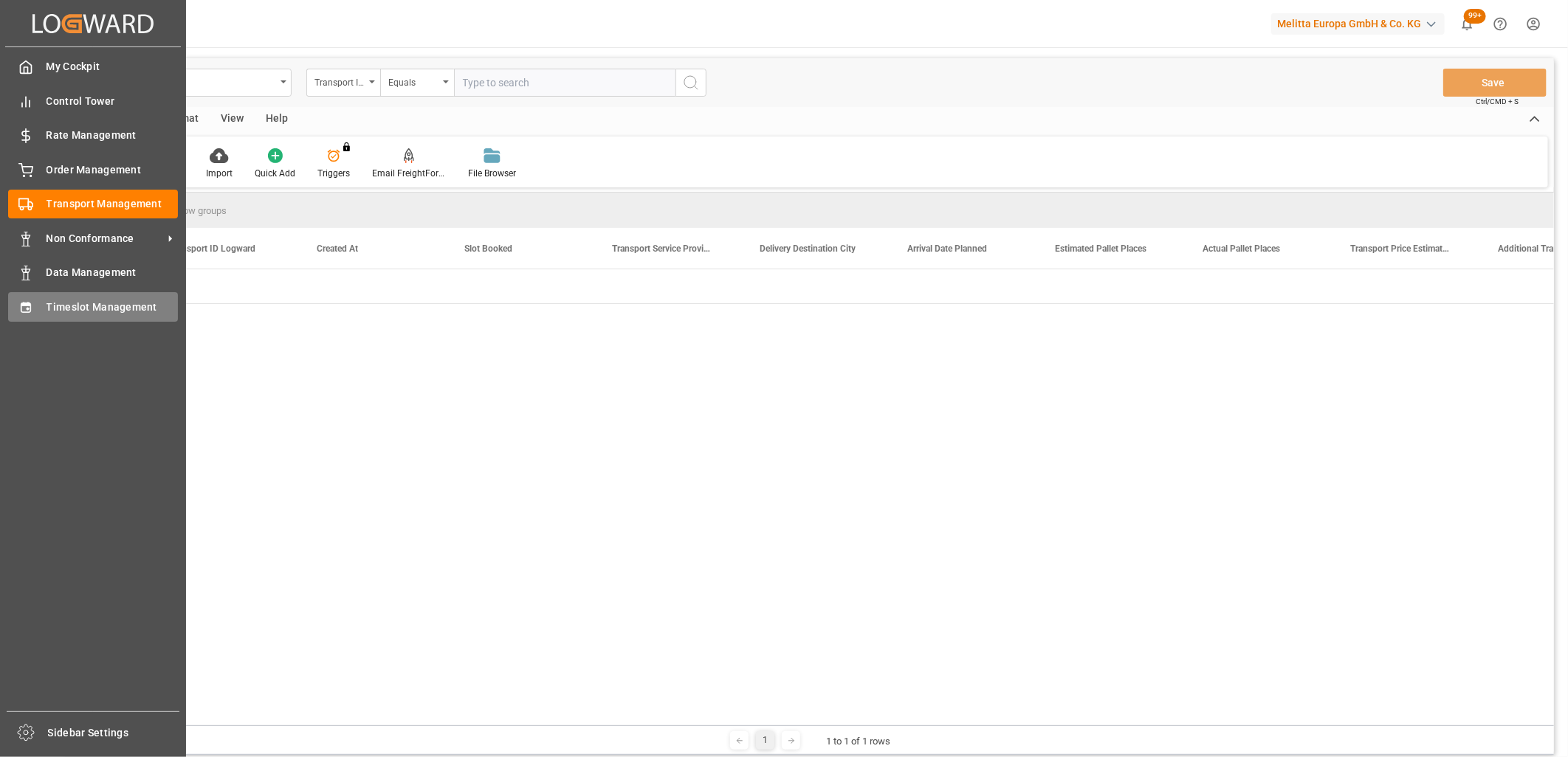
click at [48, 313] on div "Timeslot Management Timeslot Management" at bounding box center [92, 306] width 170 height 29
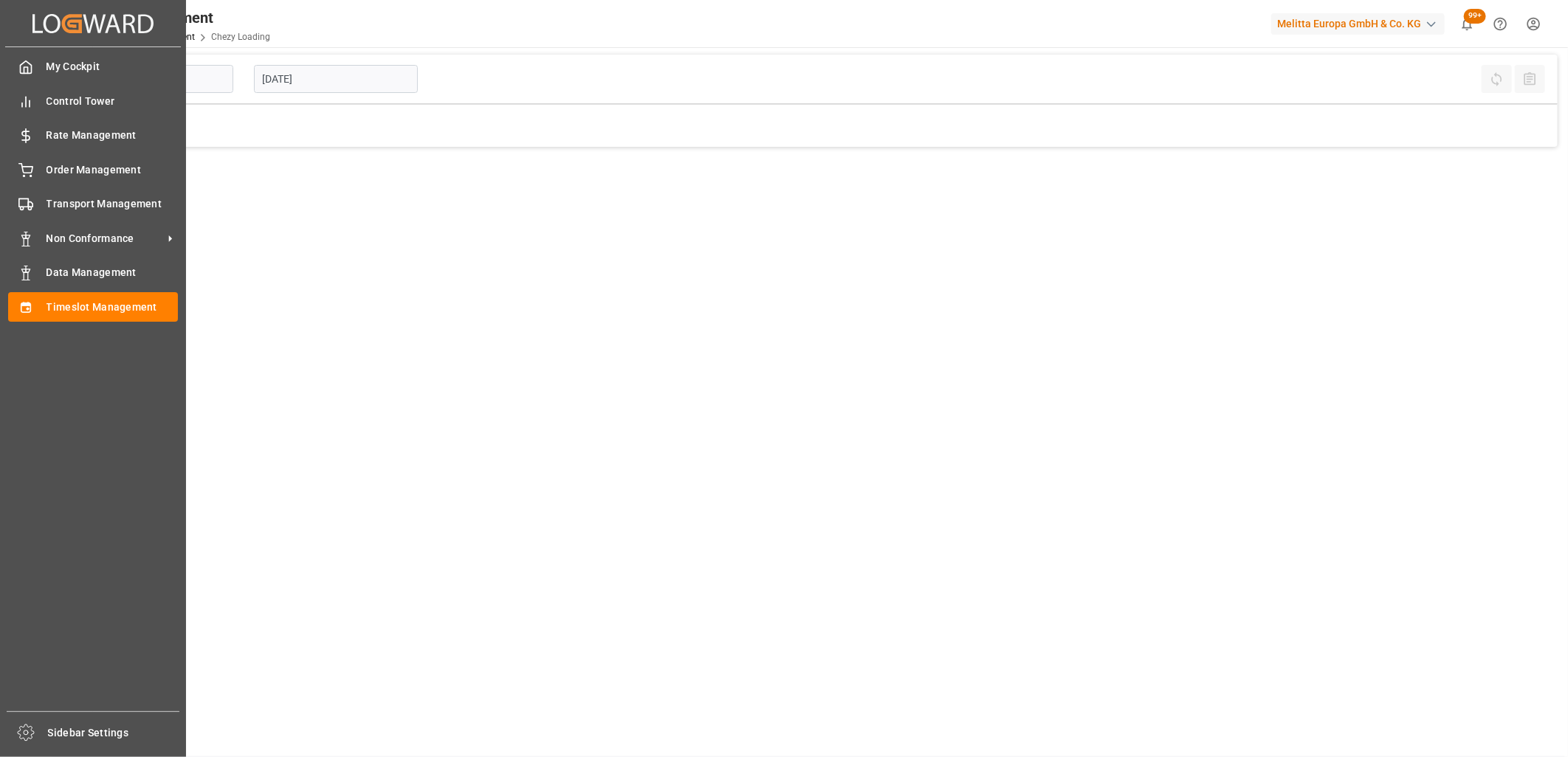
type input "Chezy Loading"
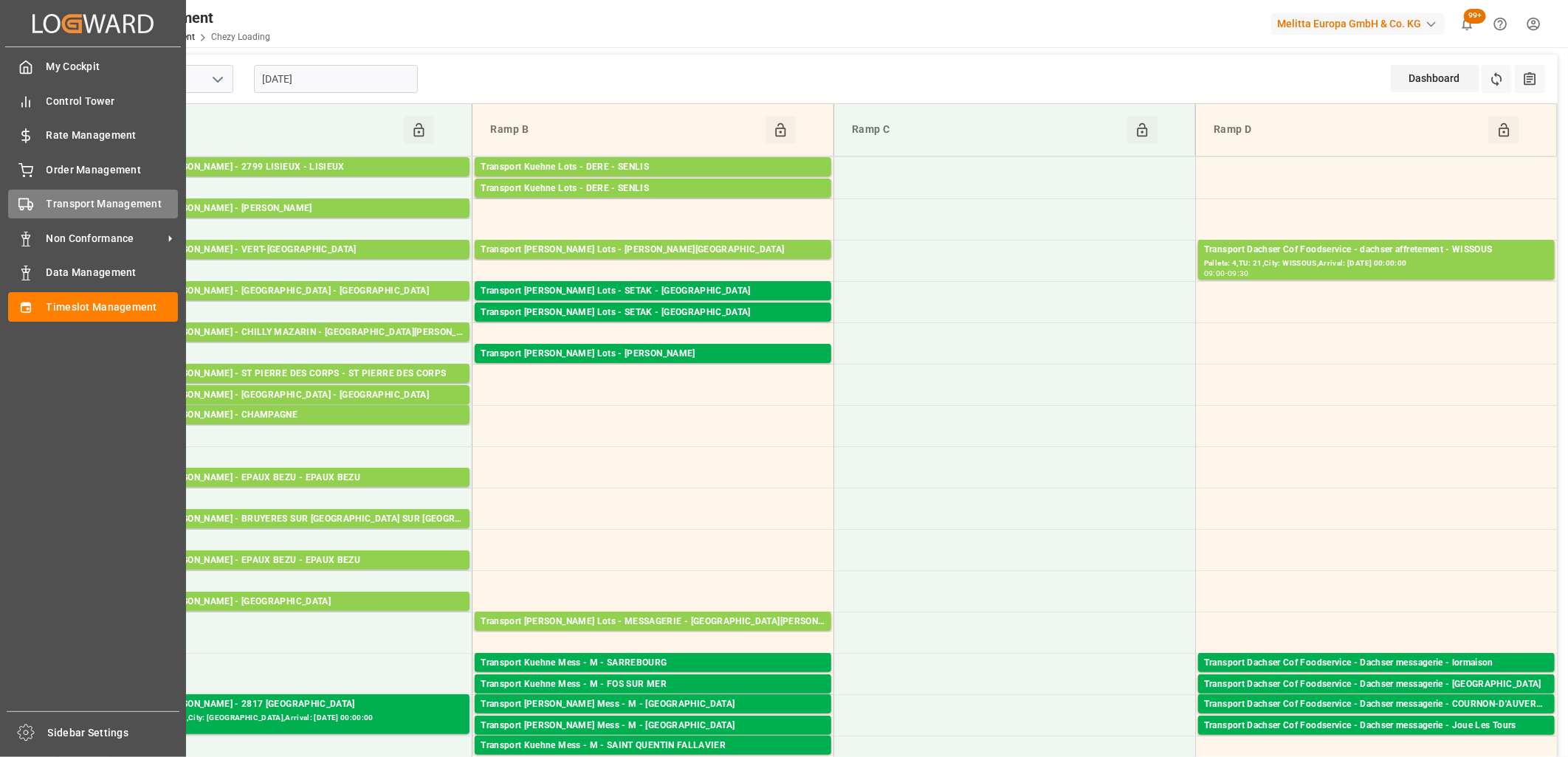
click at [25, 199] on icon at bounding box center [26, 204] width 15 height 15
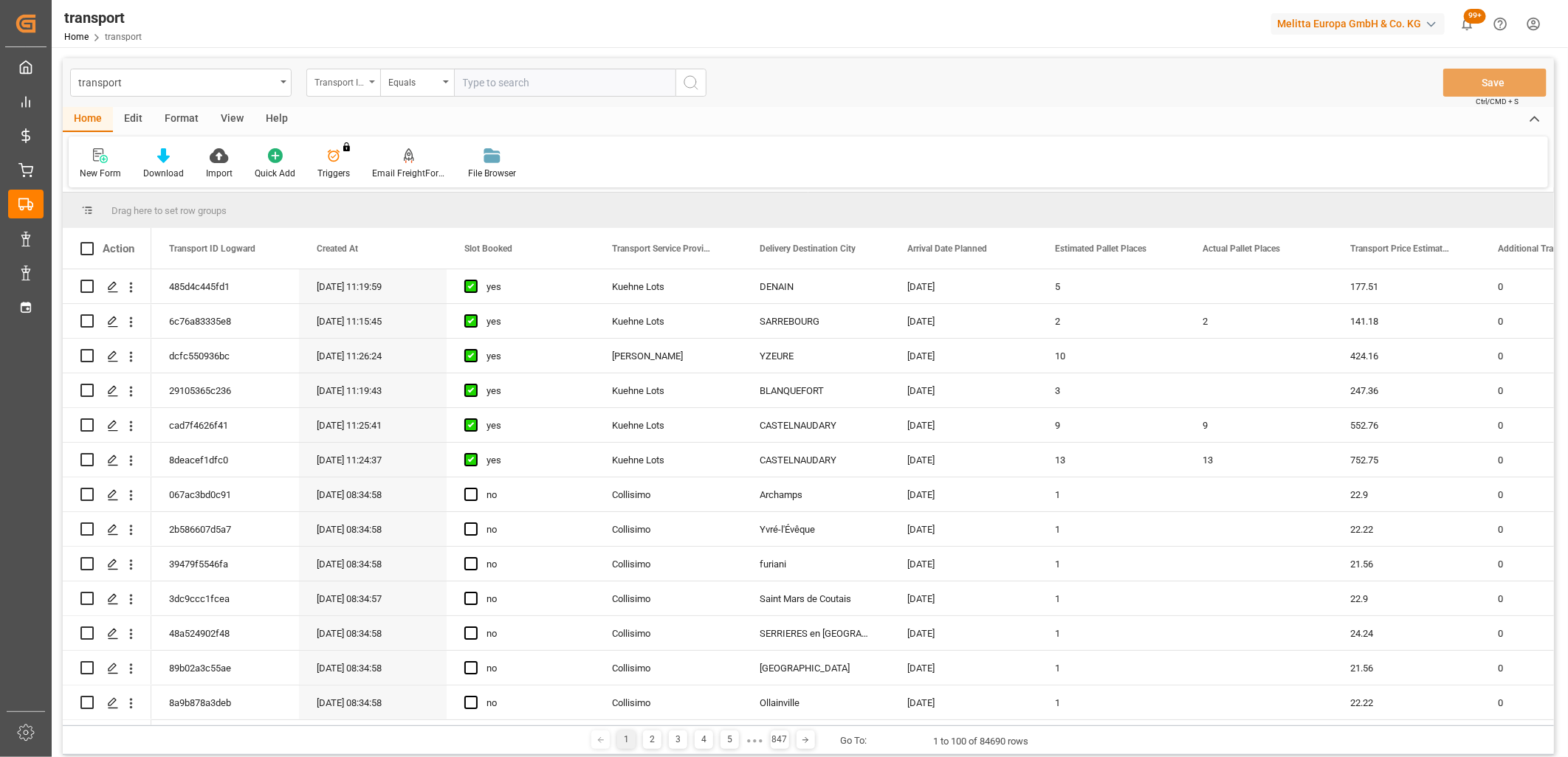
click at [368, 87] on div "Transport ID Logward" at bounding box center [343, 83] width 74 height 28
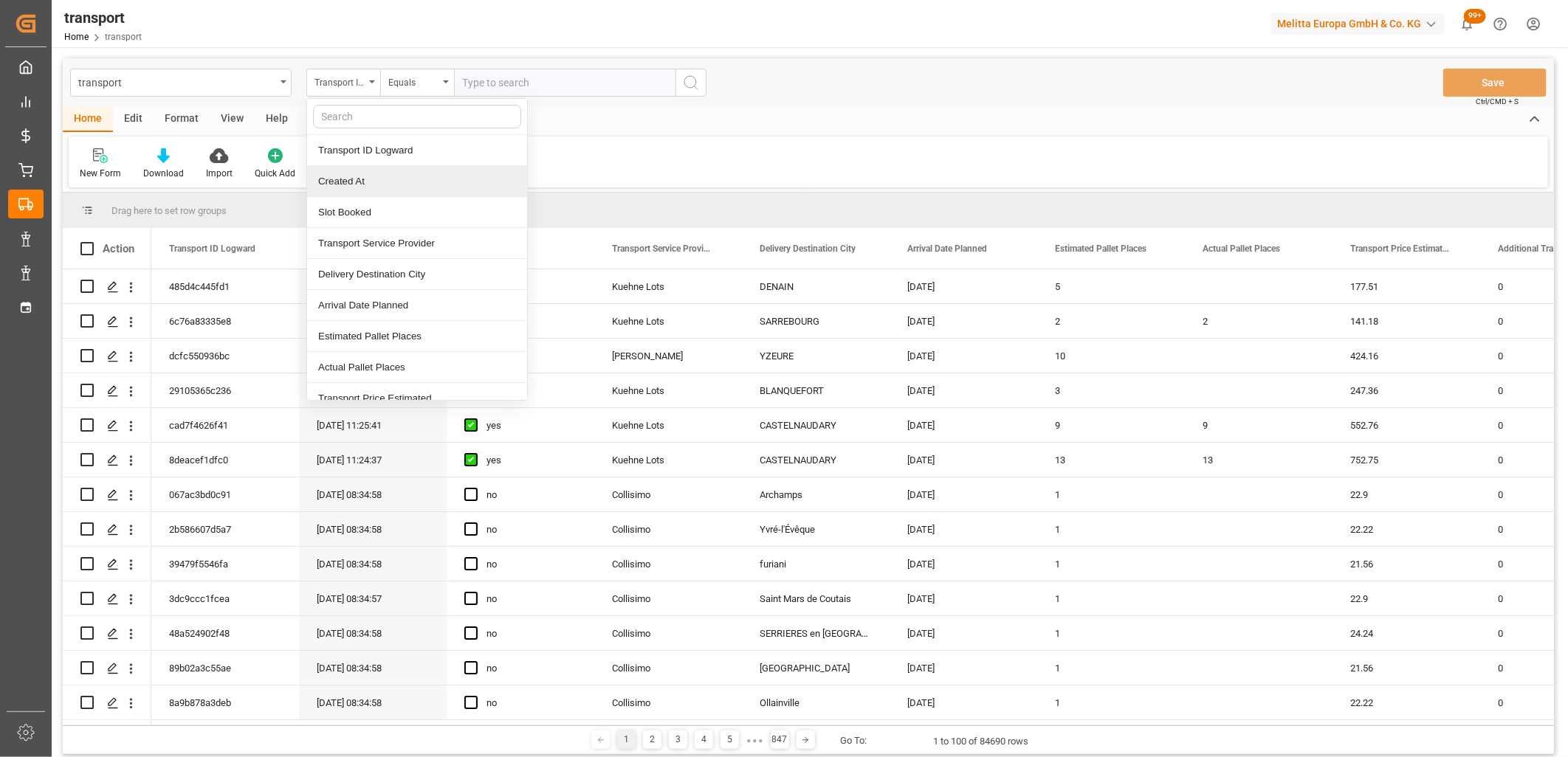
click at [342, 188] on div "Created At" at bounding box center [417, 181] width 220 height 31
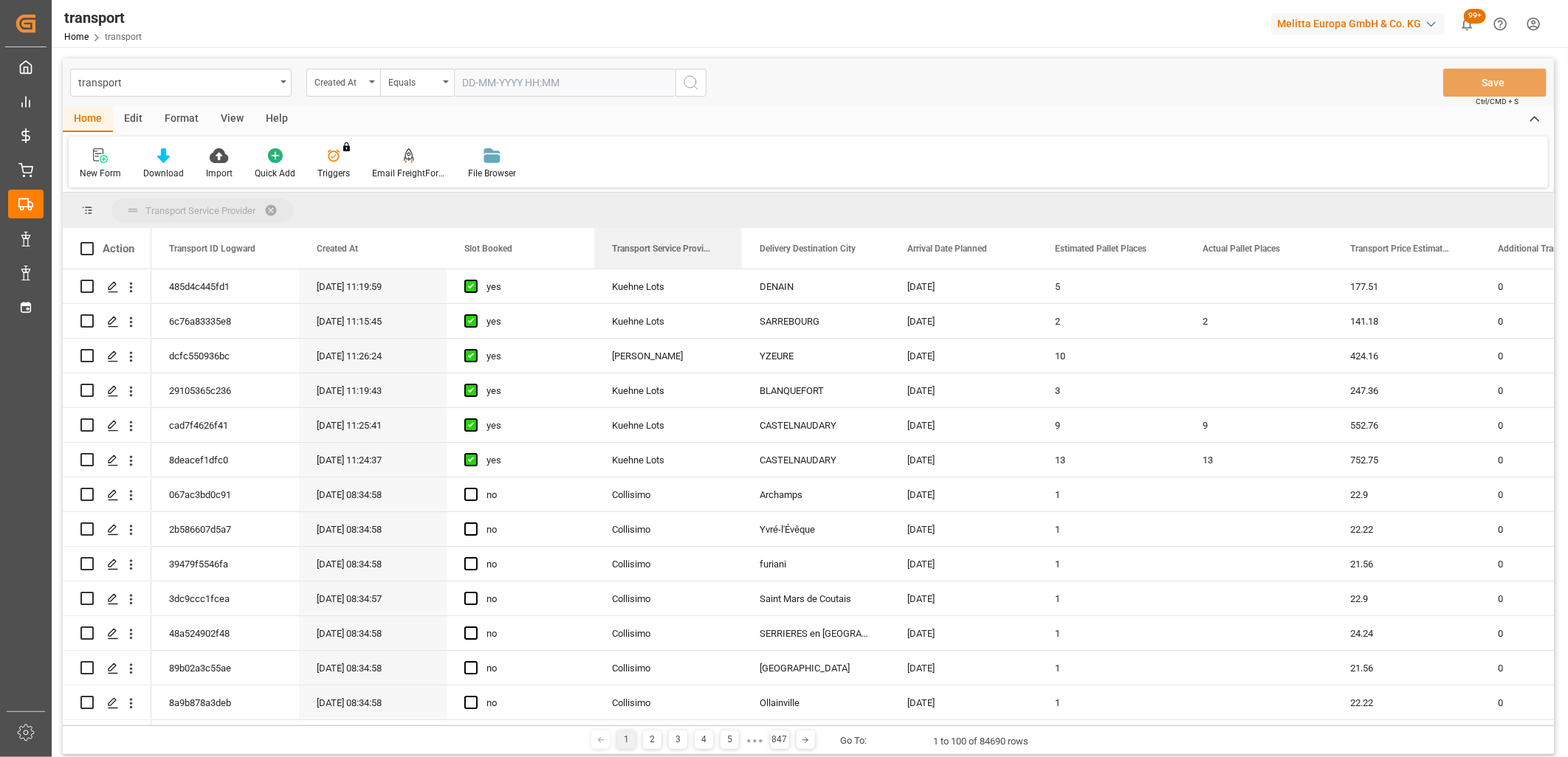
drag, startPoint x: 636, startPoint y: 248, endPoint x: 631, endPoint y: 210, distance: 38.3
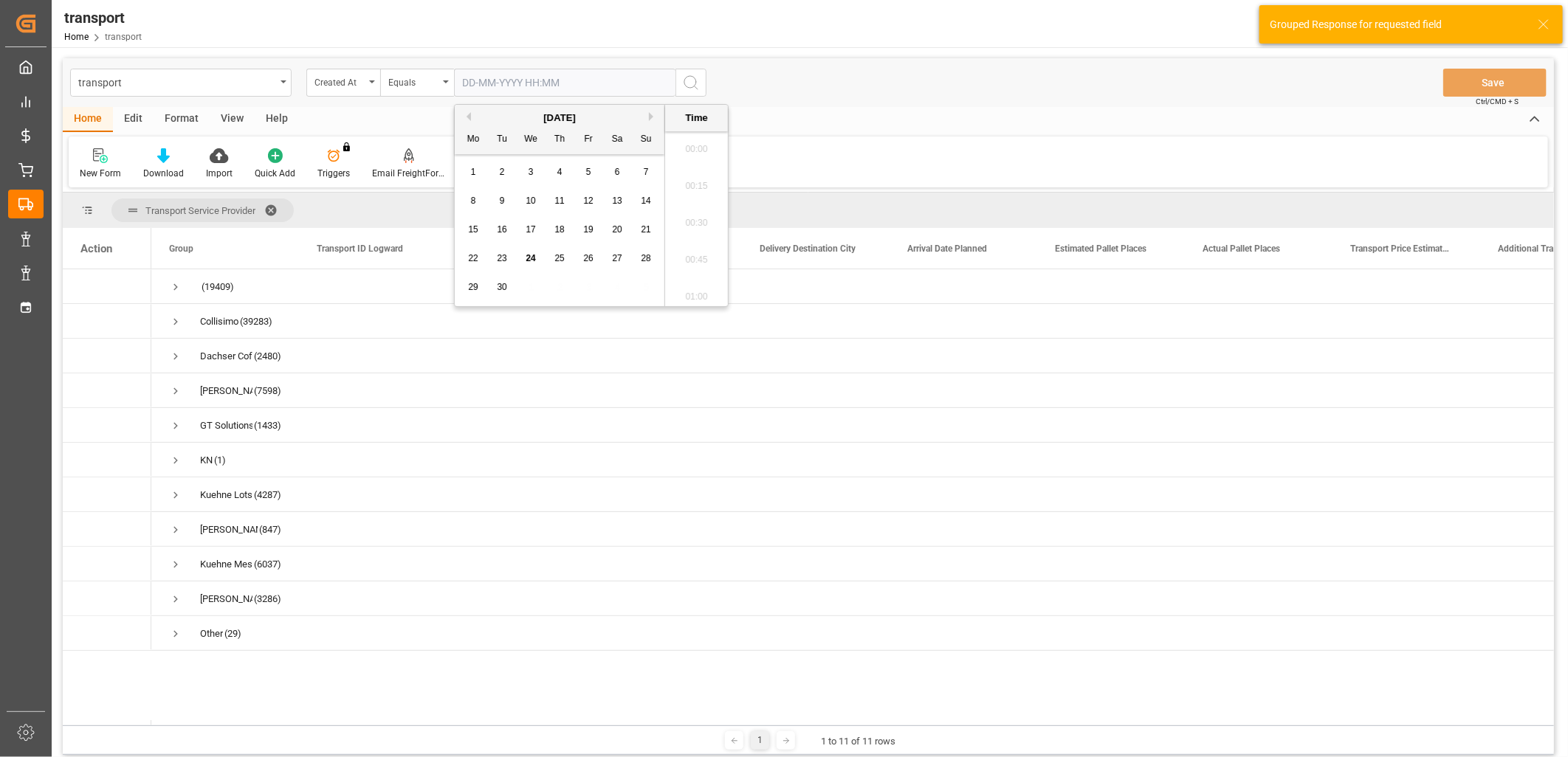
click at [542, 82] on input "text" at bounding box center [565, 83] width 222 height 28
click at [501, 260] on span "23" at bounding box center [501, 259] width 10 height 11
type input "23-09-2025 00:00"
click at [687, 86] on circle "search button" at bounding box center [689, 81] width 11 height 11
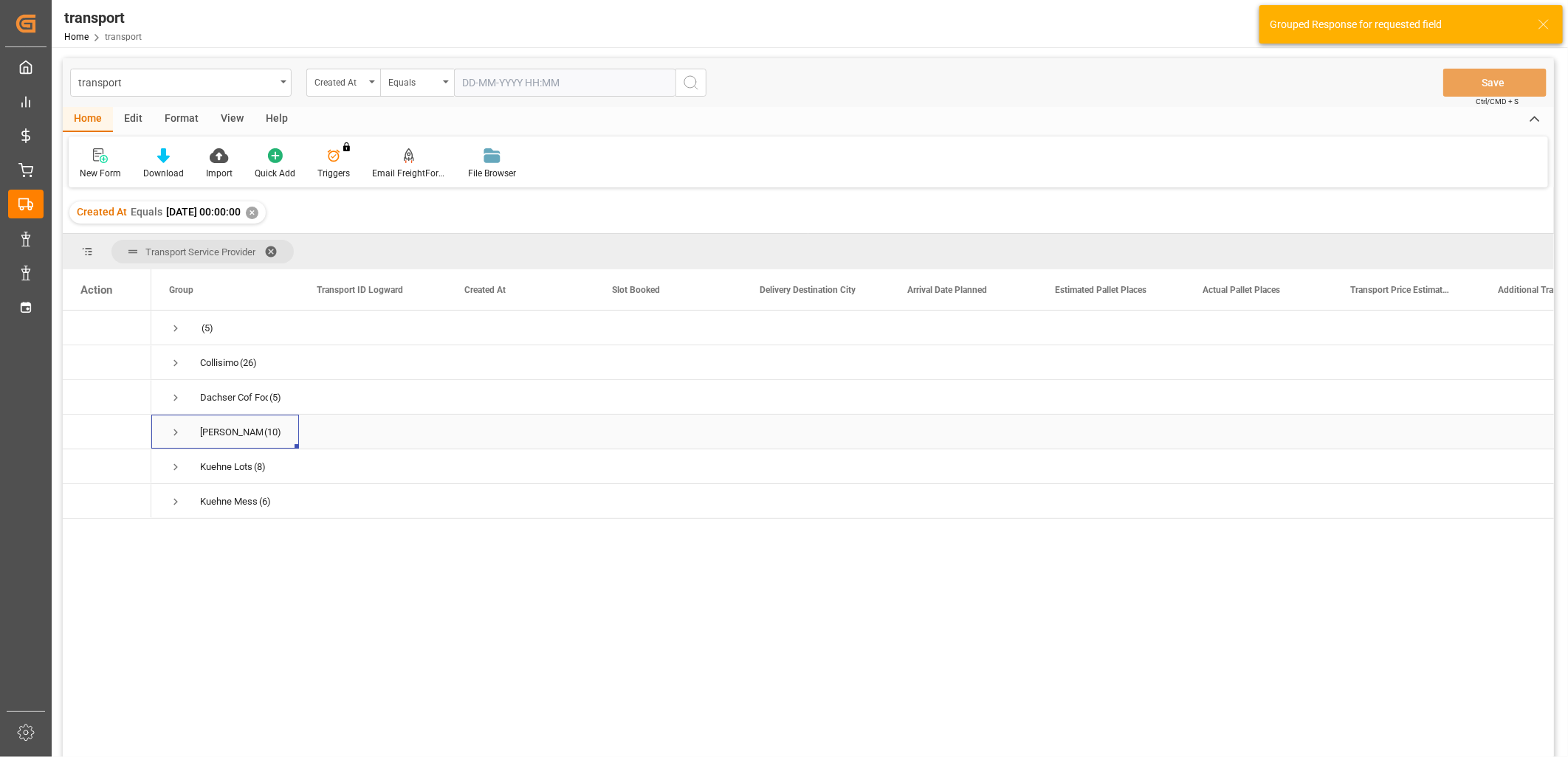
click at [172, 430] on span "Press SPACE to select this row." at bounding box center [175, 432] width 13 height 13
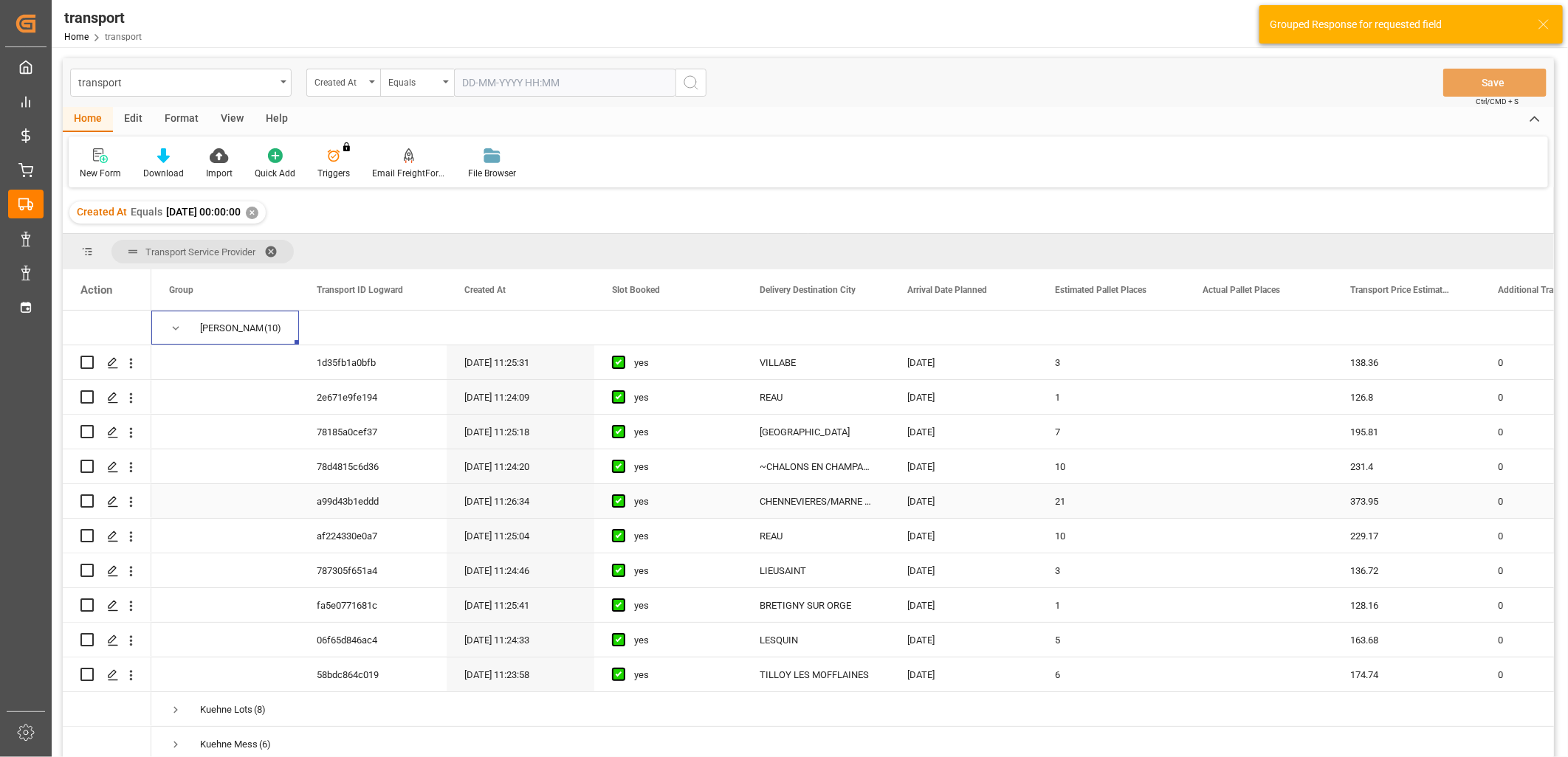
scroll to position [107, 0]
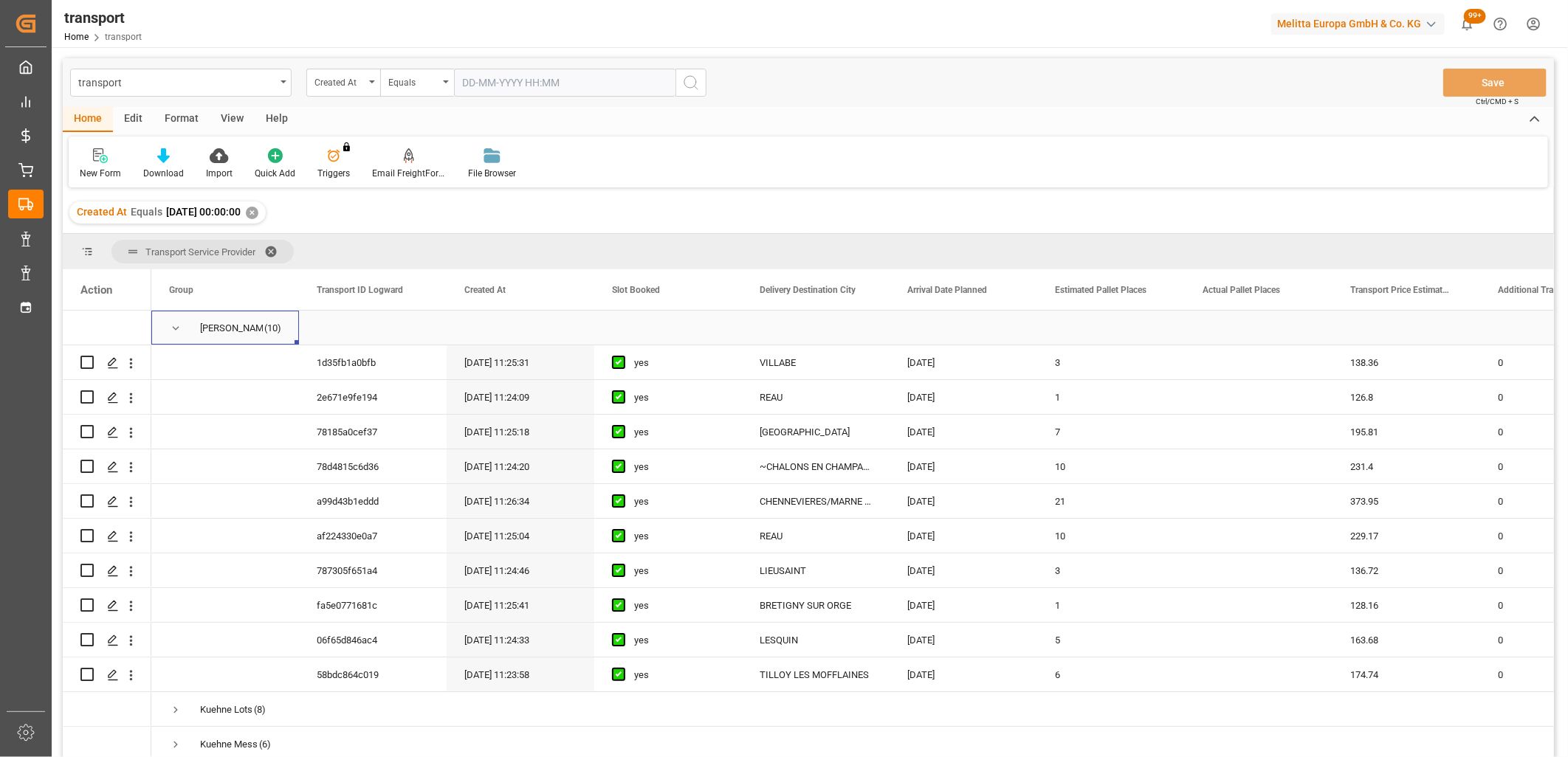
click at [172, 323] on span "Press SPACE to select this row." at bounding box center [175, 328] width 13 height 13
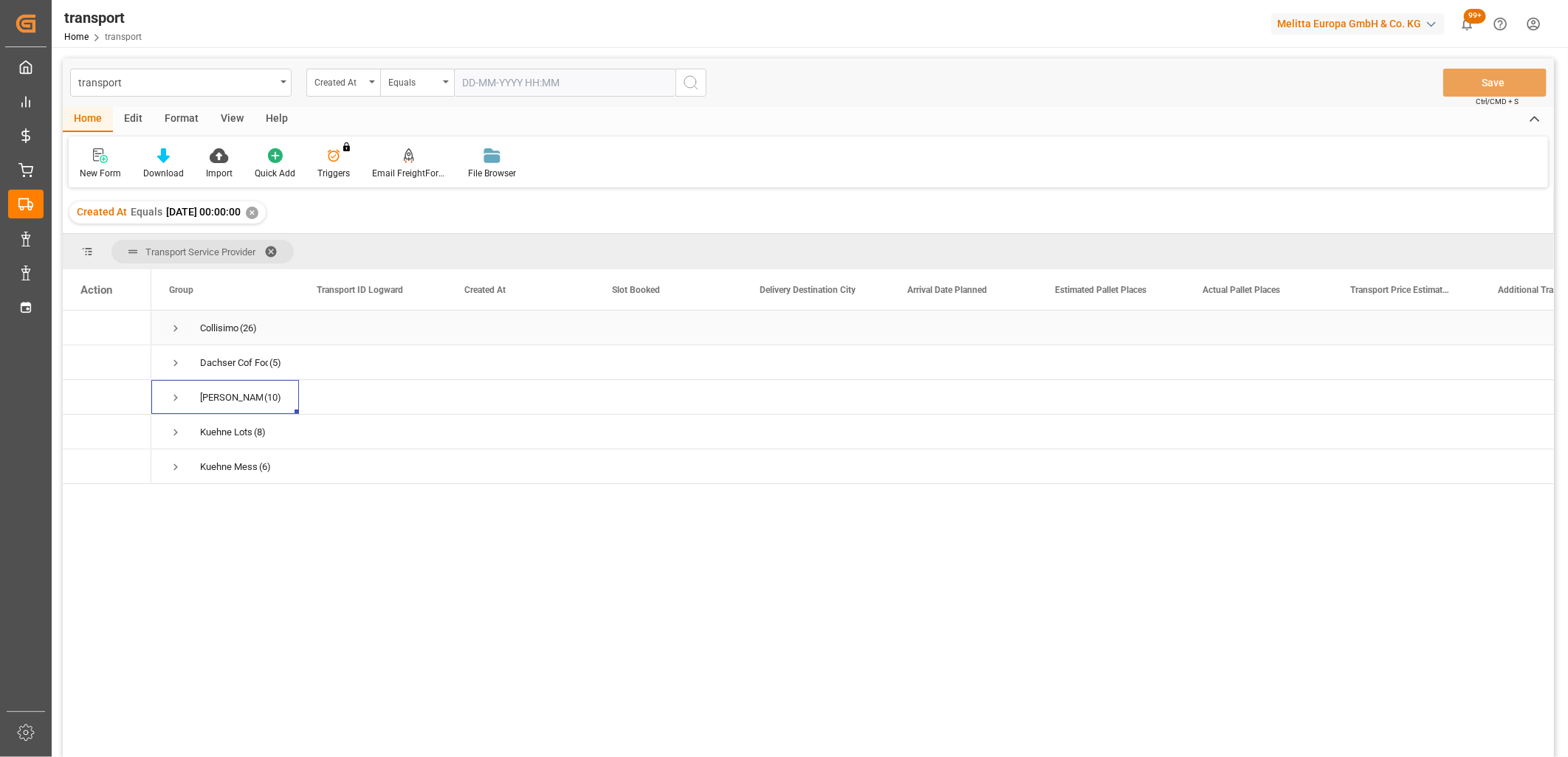
scroll to position [0, 0]
click at [175, 467] on span "Press SPACE to select this row." at bounding box center [175, 467] width 13 height 13
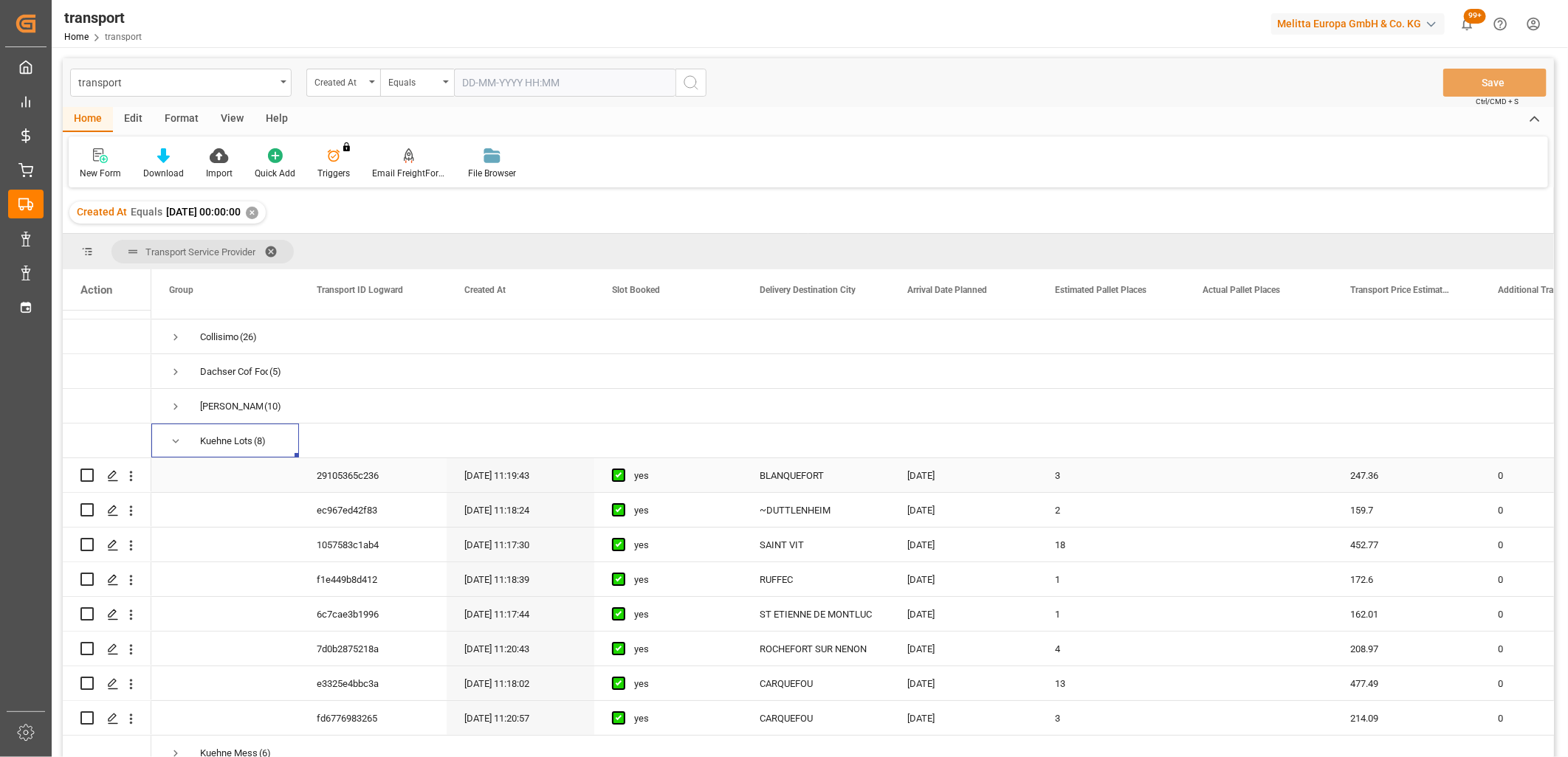
scroll to position [39, 0]
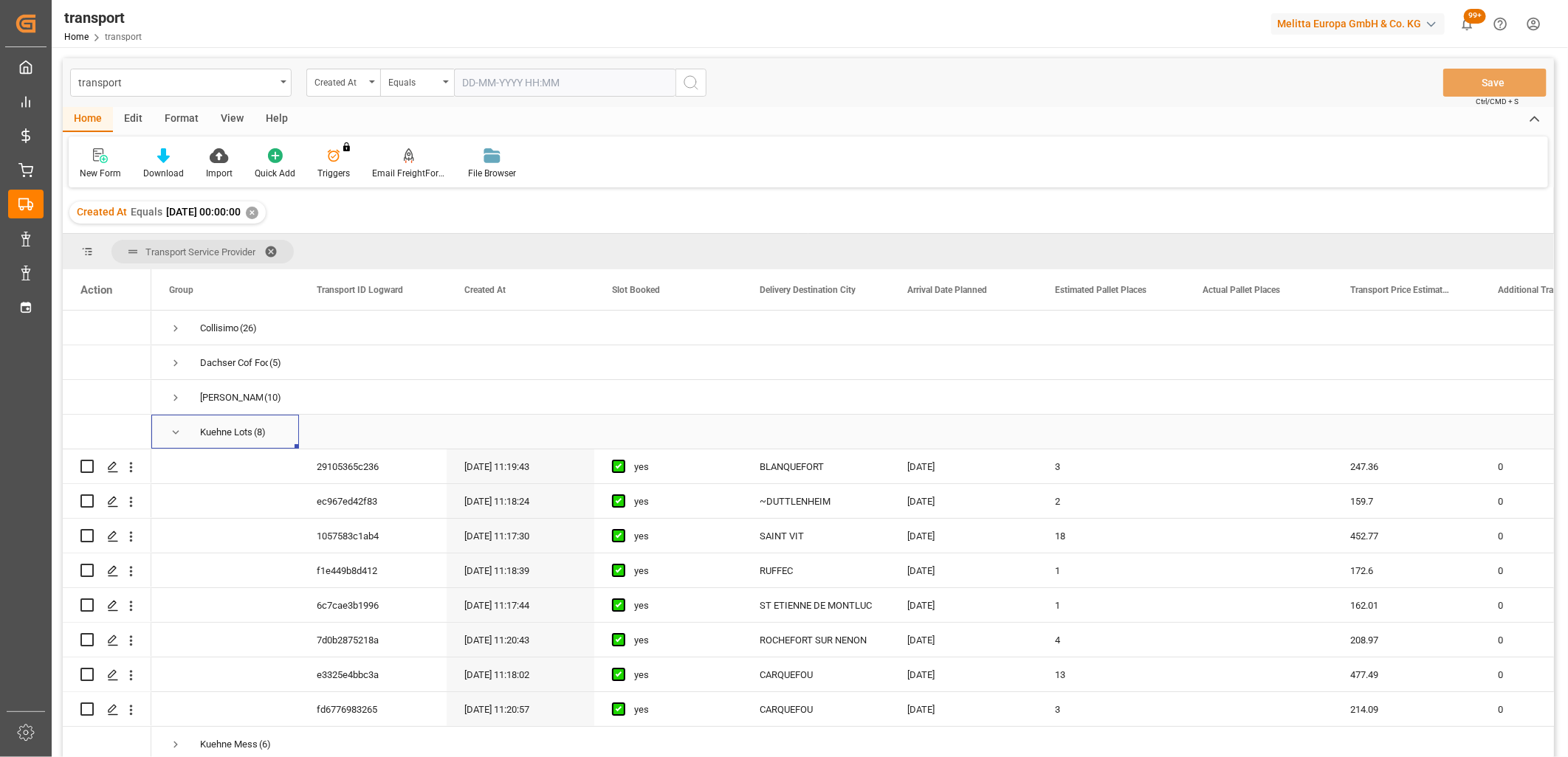
click at [174, 426] on span "Press SPACE to select this row." at bounding box center [175, 432] width 13 height 13
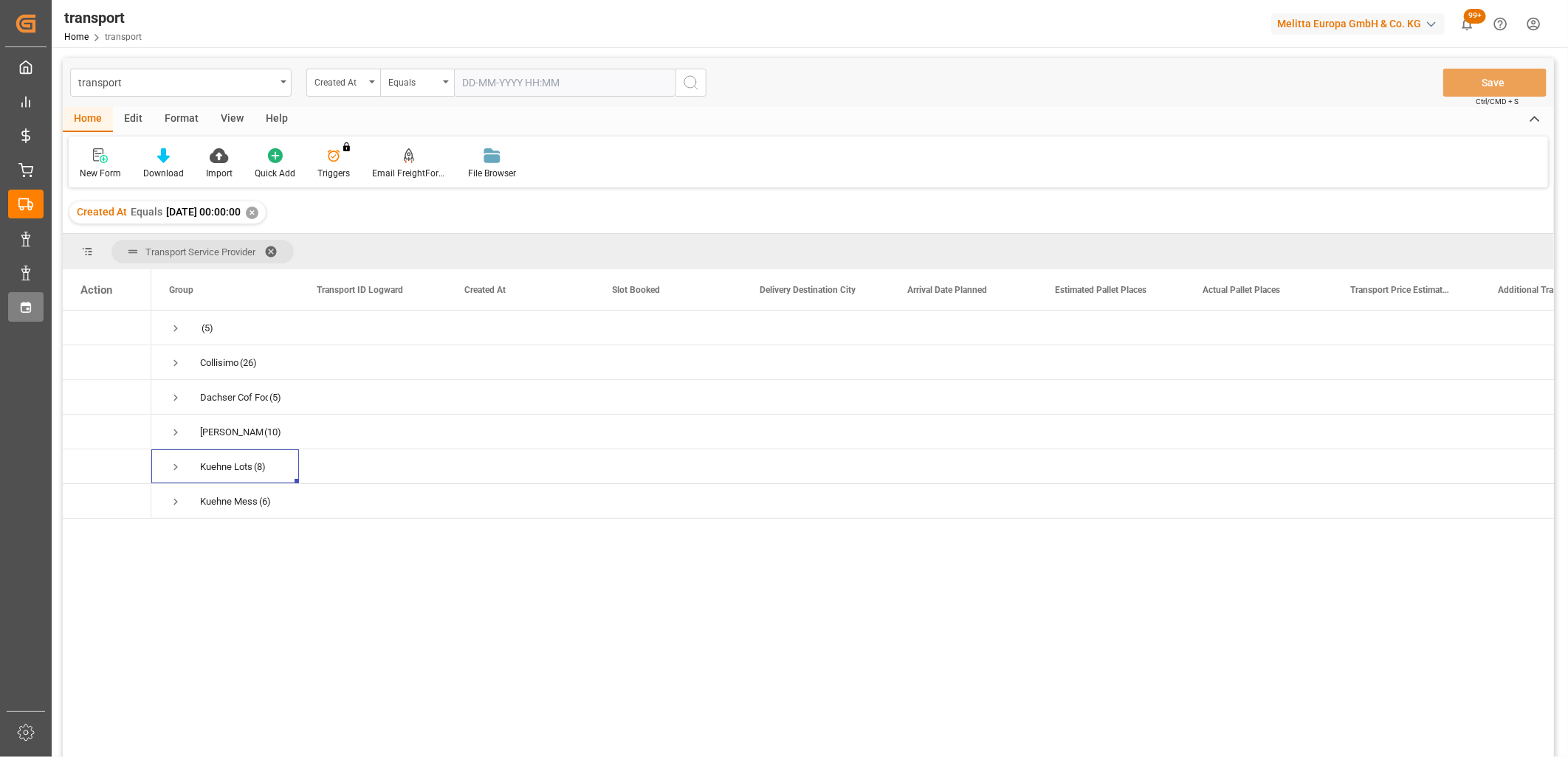
scroll to position [0, 0]
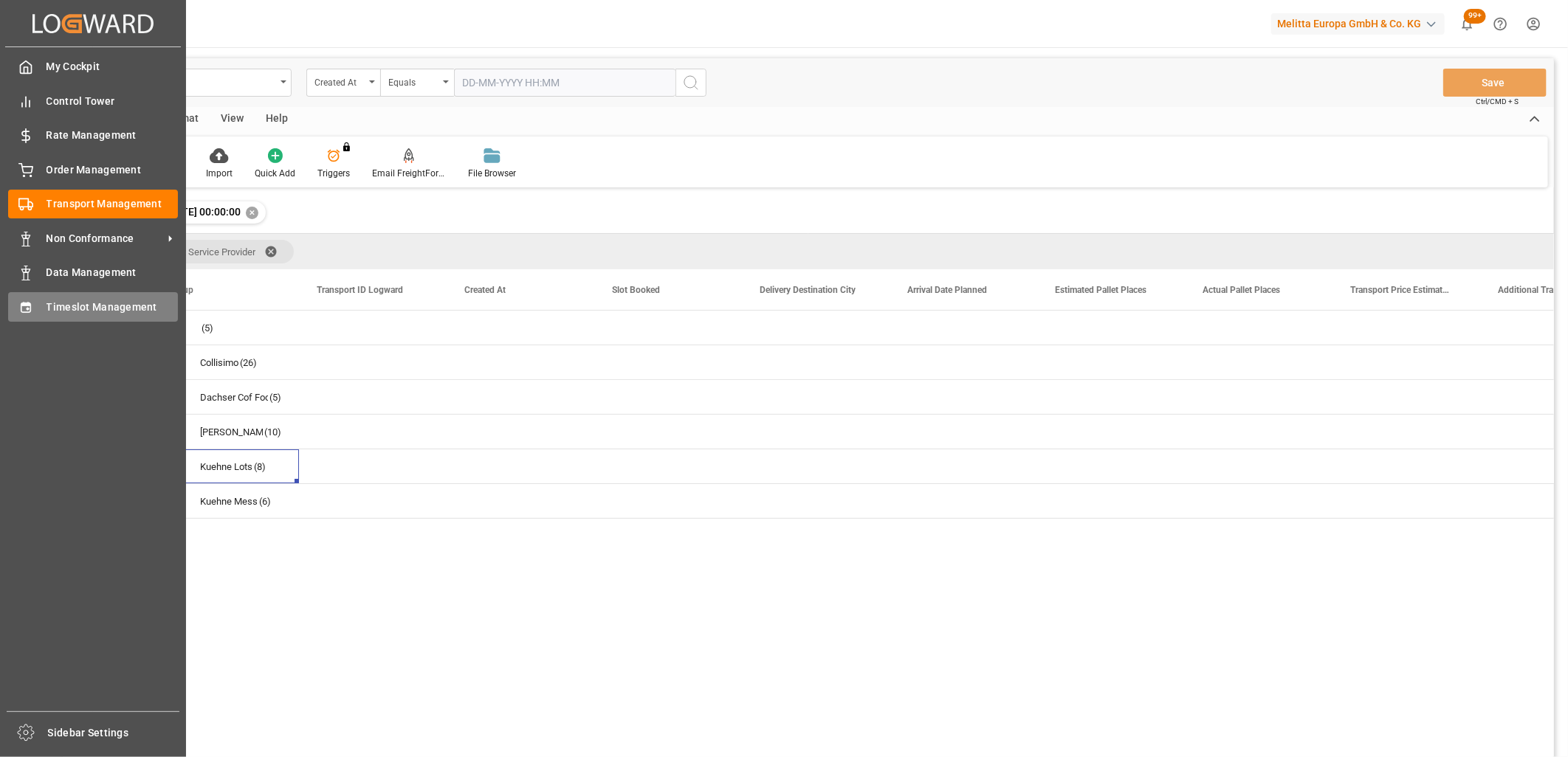
click at [28, 309] on icon at bounding box center [26, 307] width 15 height 15
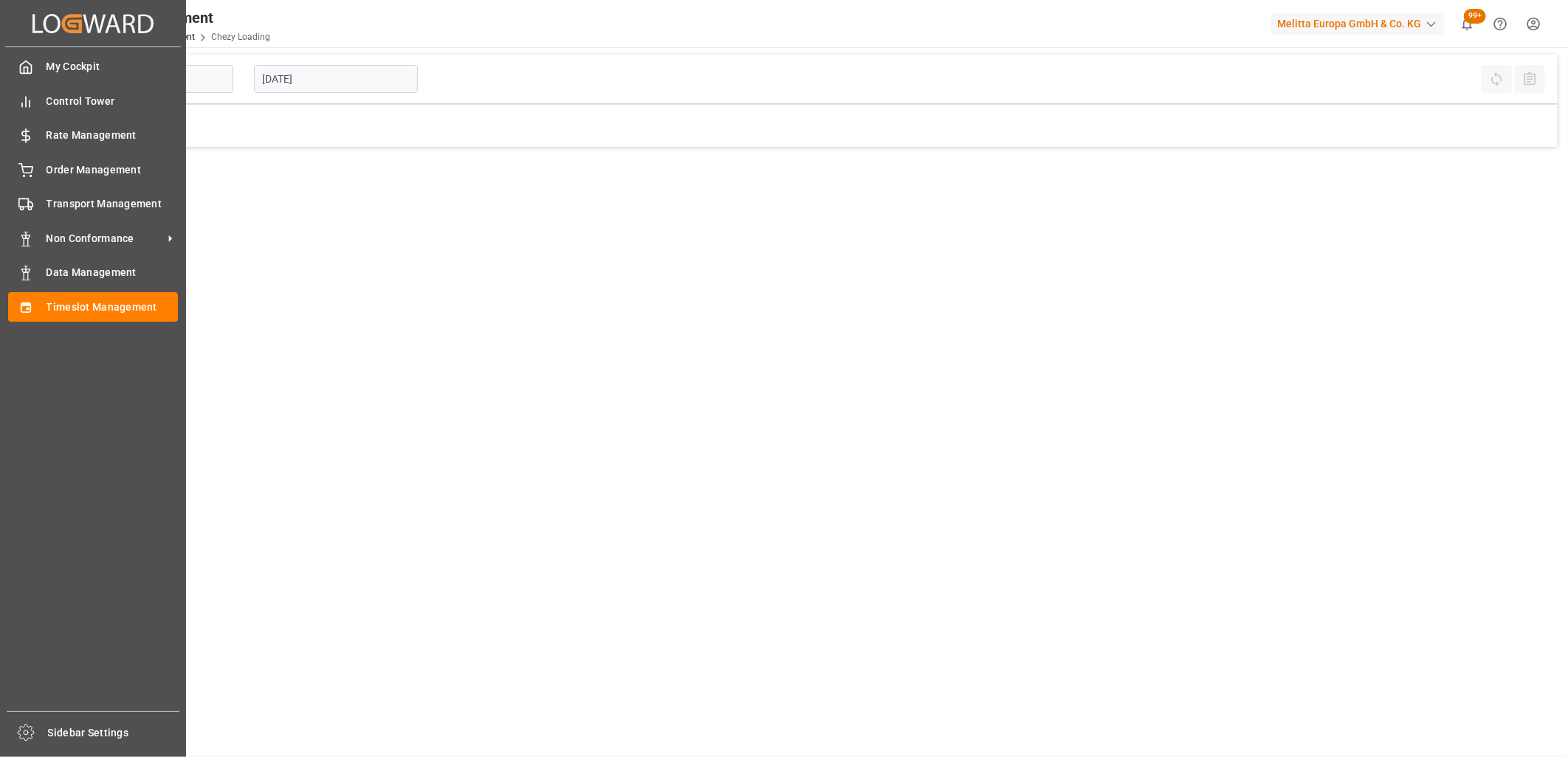
type input "Chezy Loading"
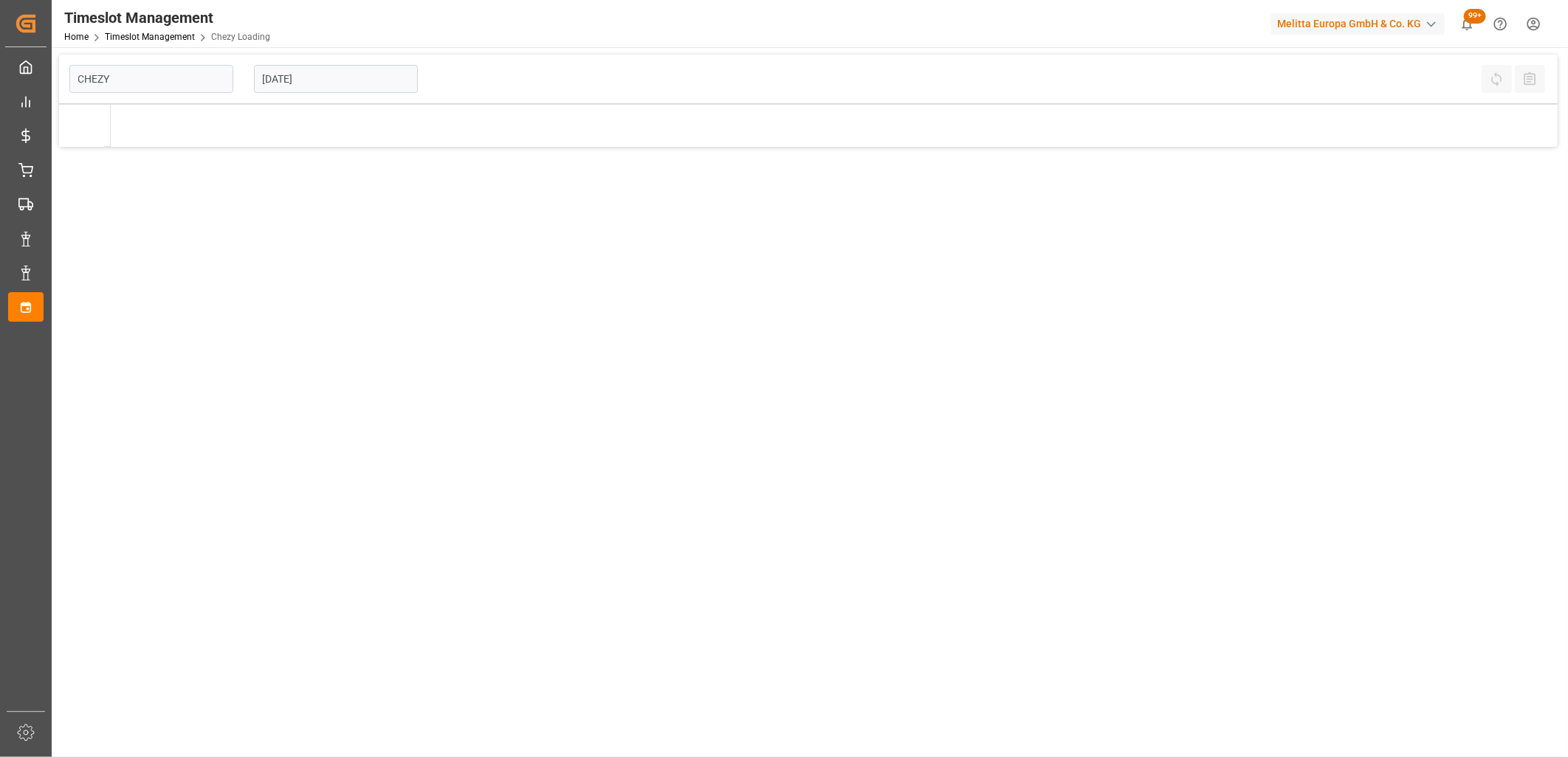
type input "Chezy Loading"
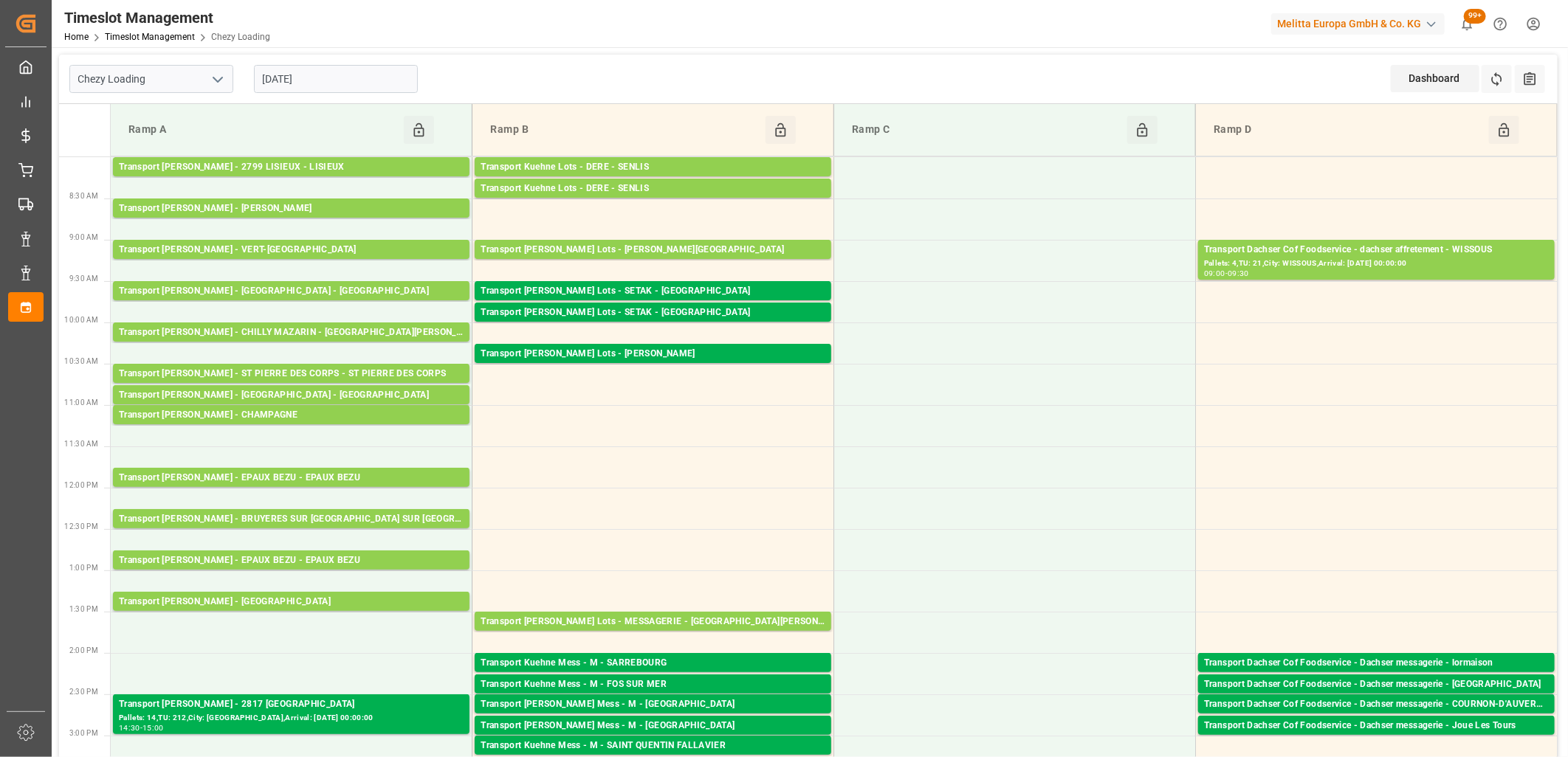
click at [348, 84] on input "[DATE]" at bounding box center [336, 79] width 164 height 28
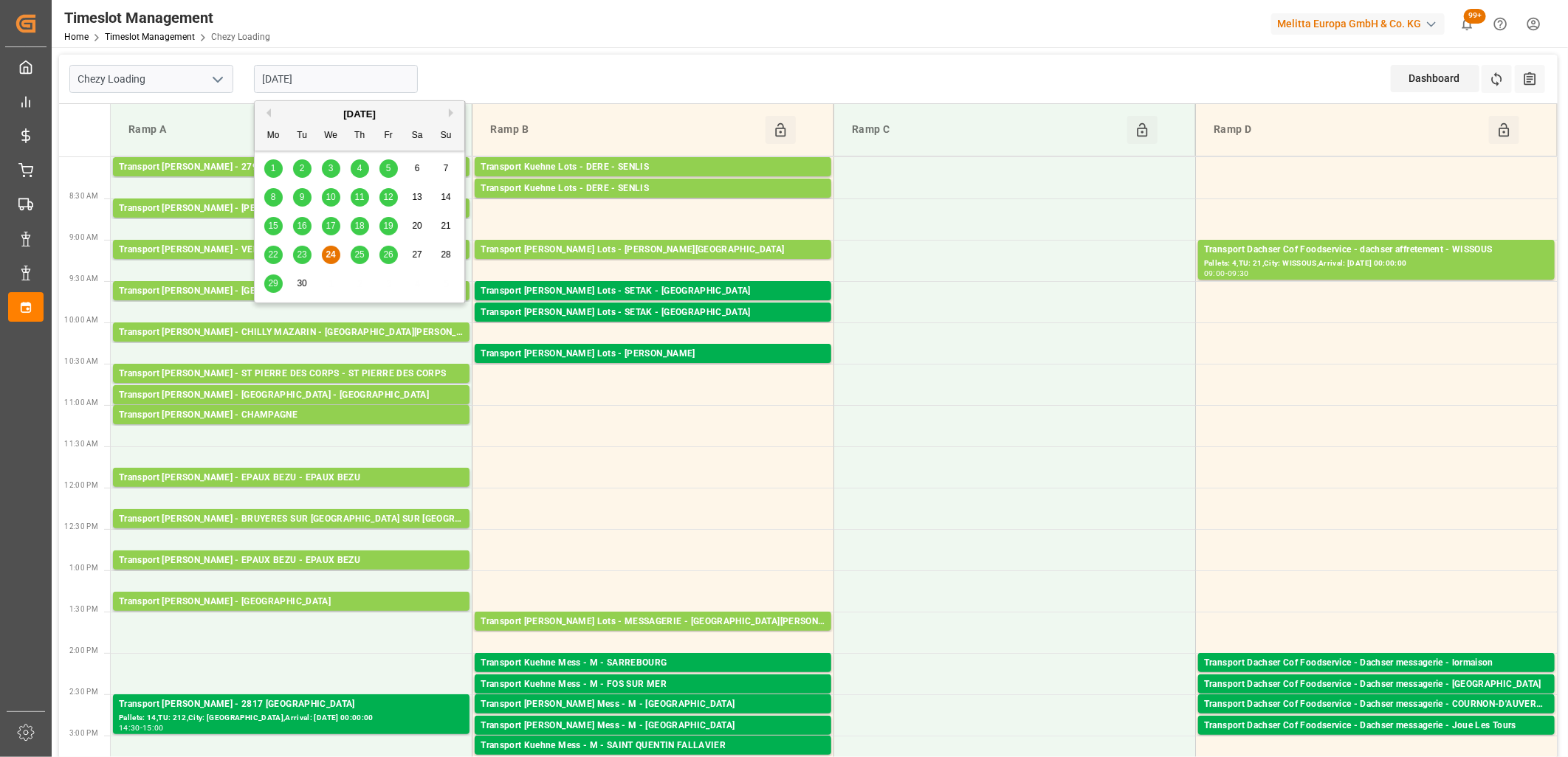
click at [359, 257] on span "25" at bounding box center [359, 254] width 10 height 11
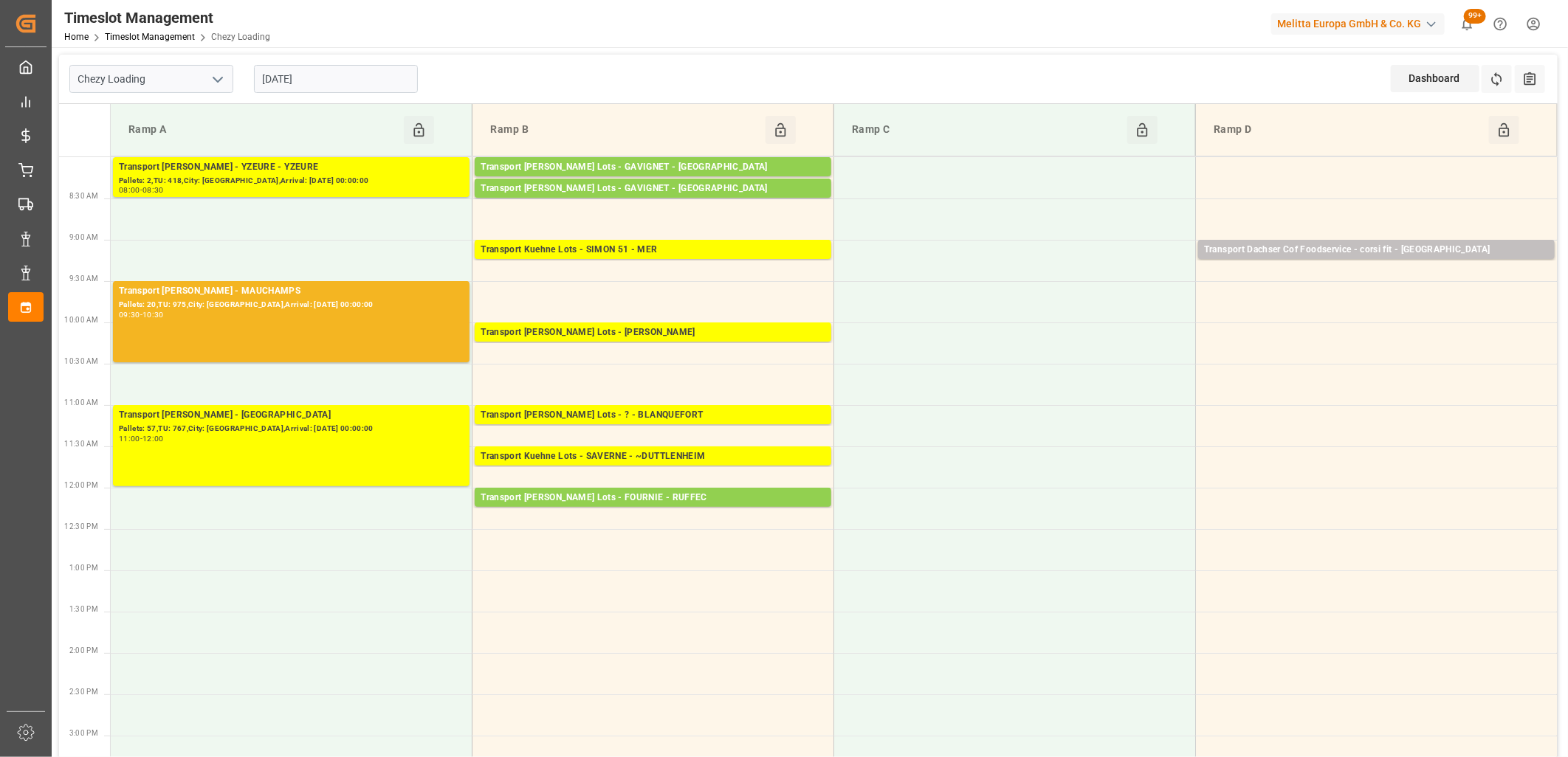
click at [326, 68] on input "[DATE]" at bounding box center [336, 79] width 164 height 28
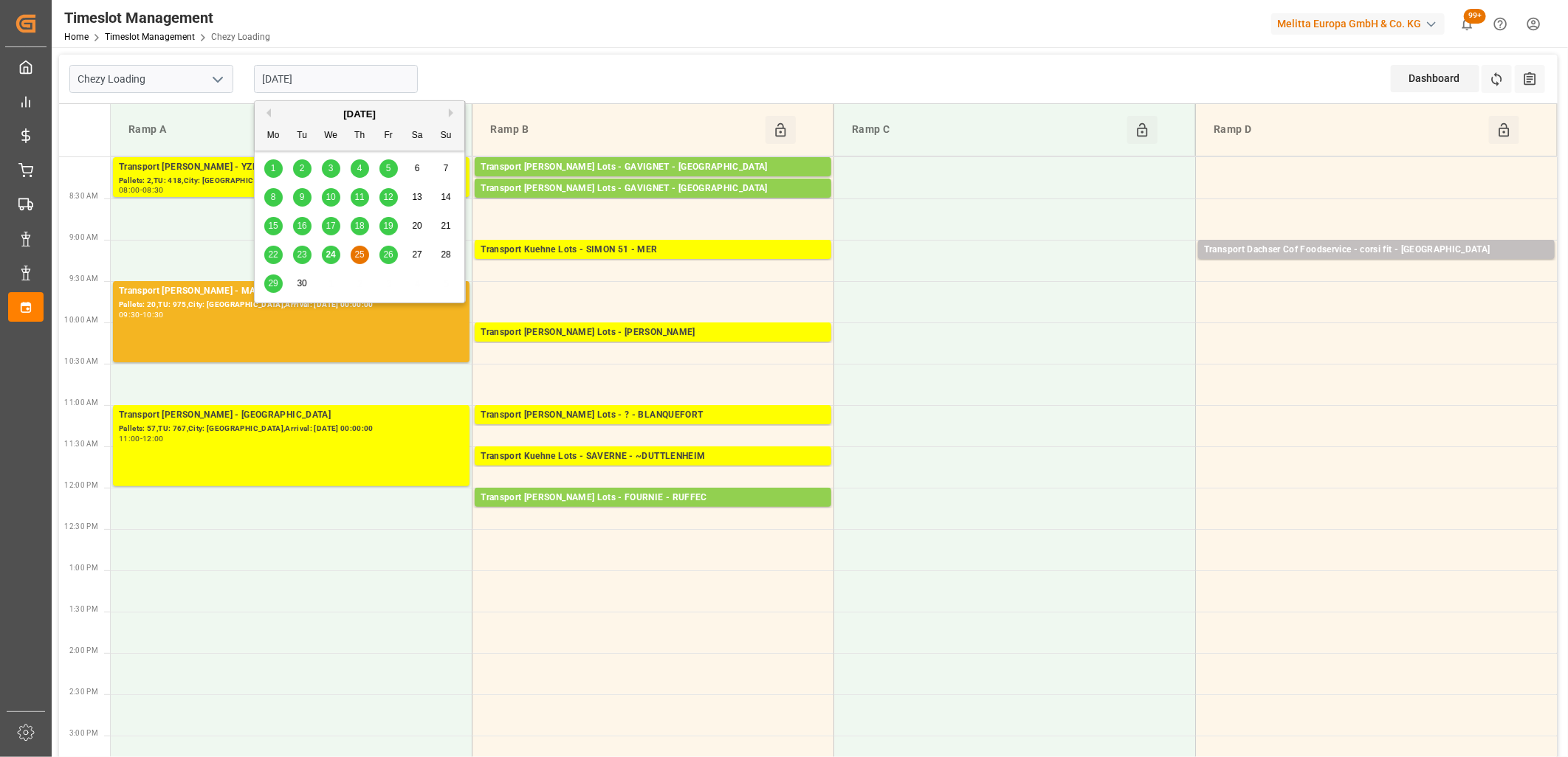
click at [384, 254] on span "26" at bounding box center [387, 254] width 10 height 11
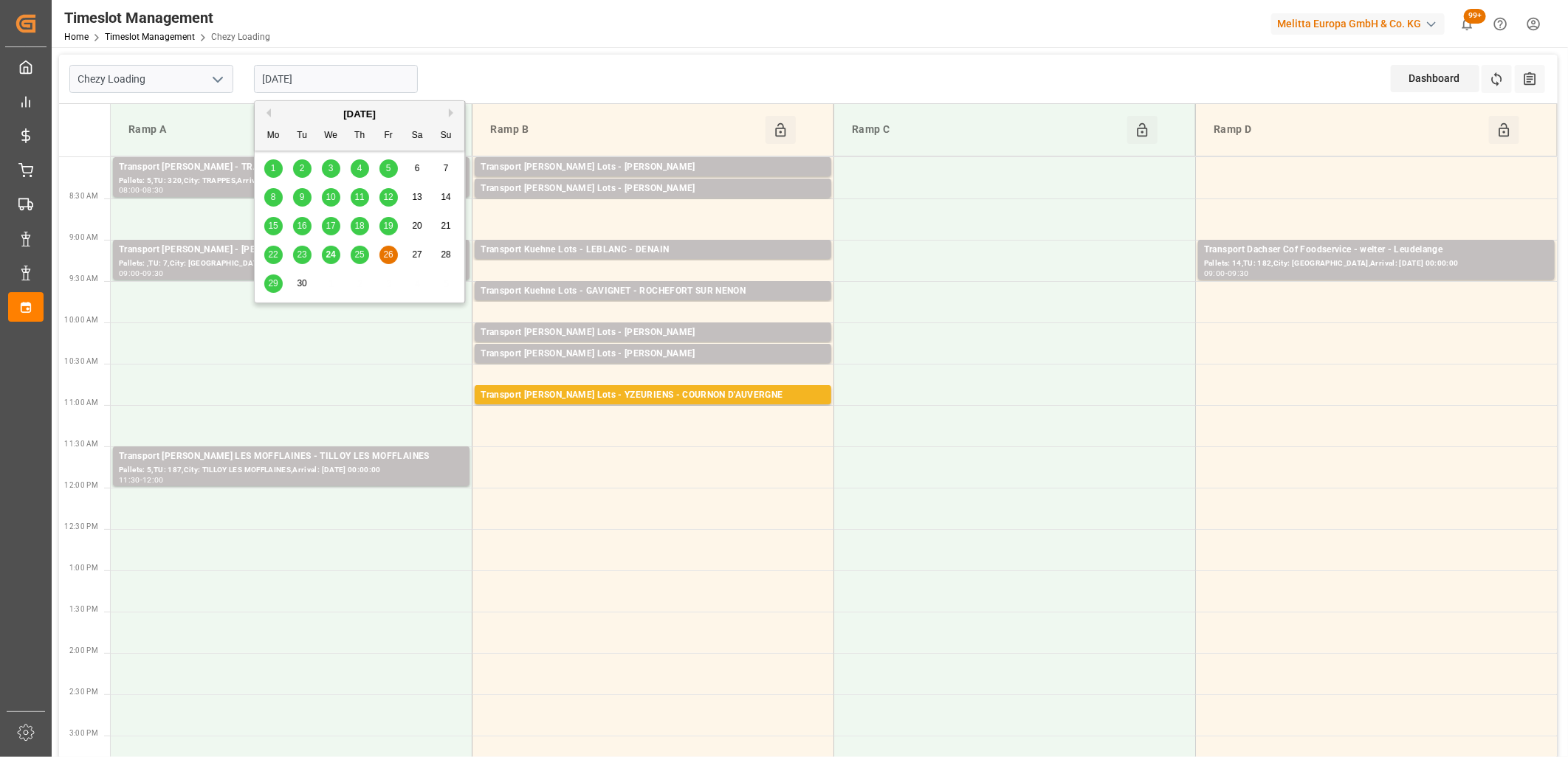
click at [357, 65] on input "[DATE]" at bounding box center [336, 79] width 164 height 28
click at [355, 254] on span "25" at bounding box center [359, 254] width 10 height 11
type input "[DATE]"
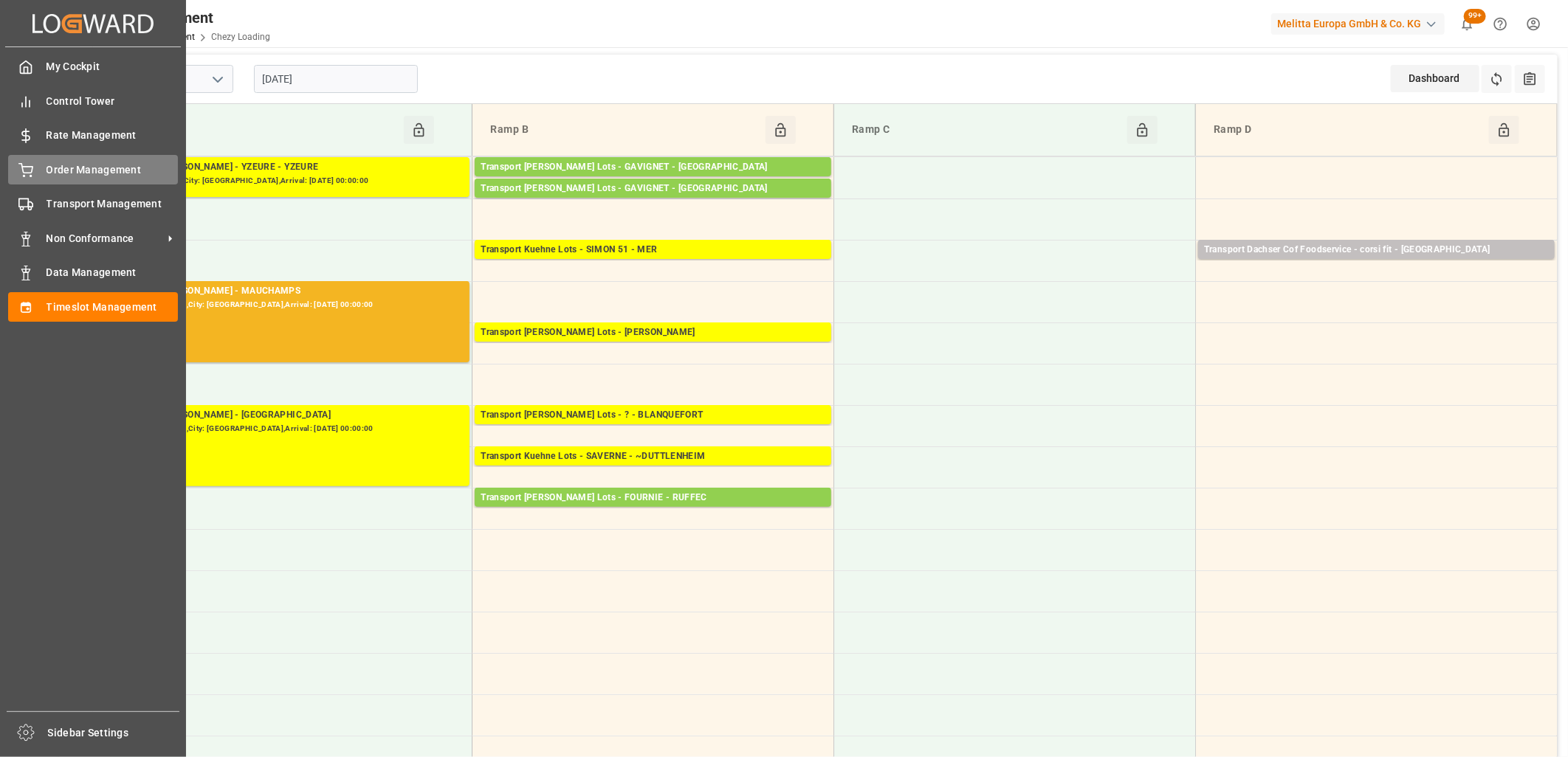
click at [26, 175] on icon at bounding box center [26, 170] width 15 height 15
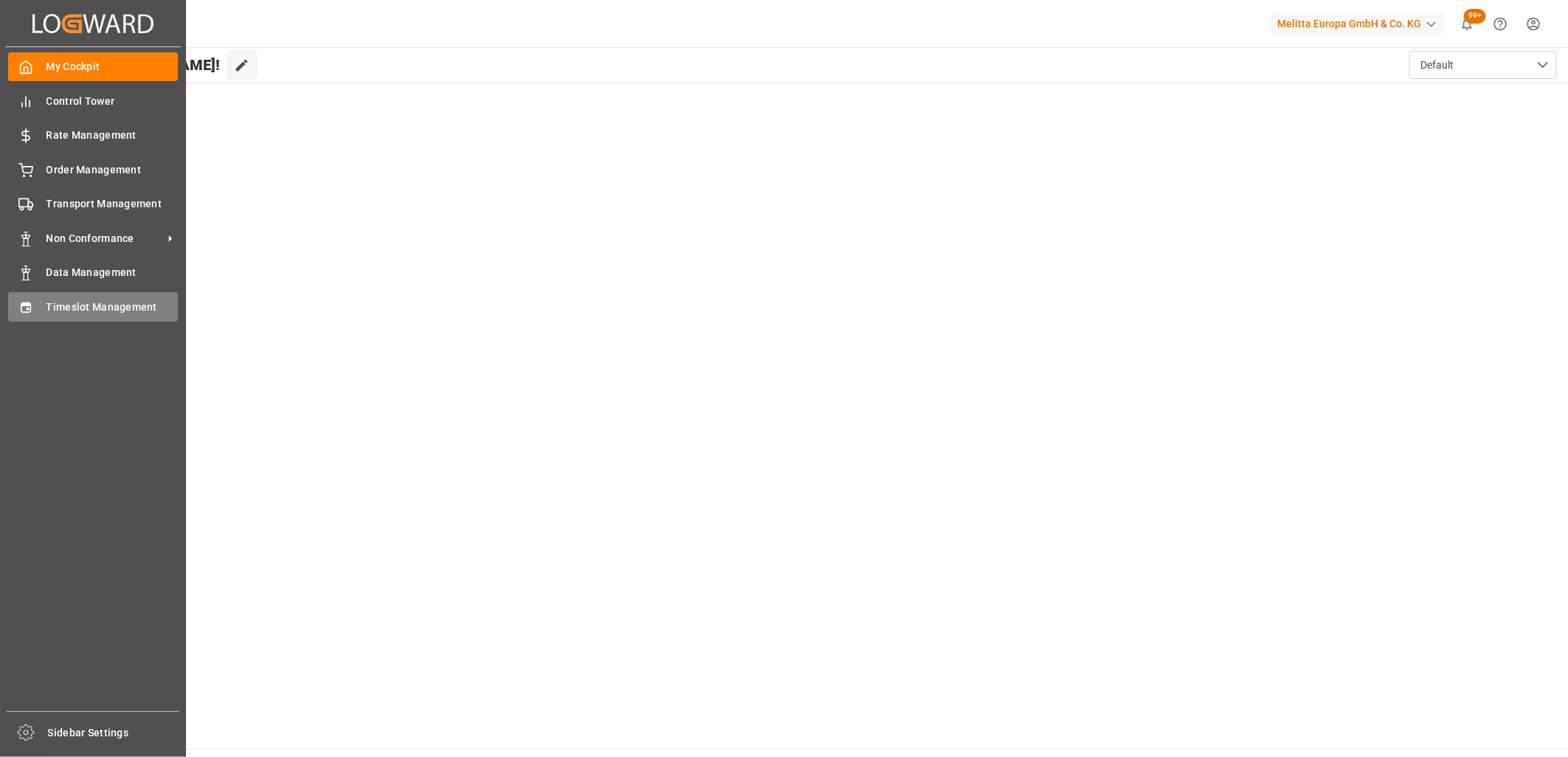
click at [33, 303] on icon at bounding box center [26, 307] width 15 height 15
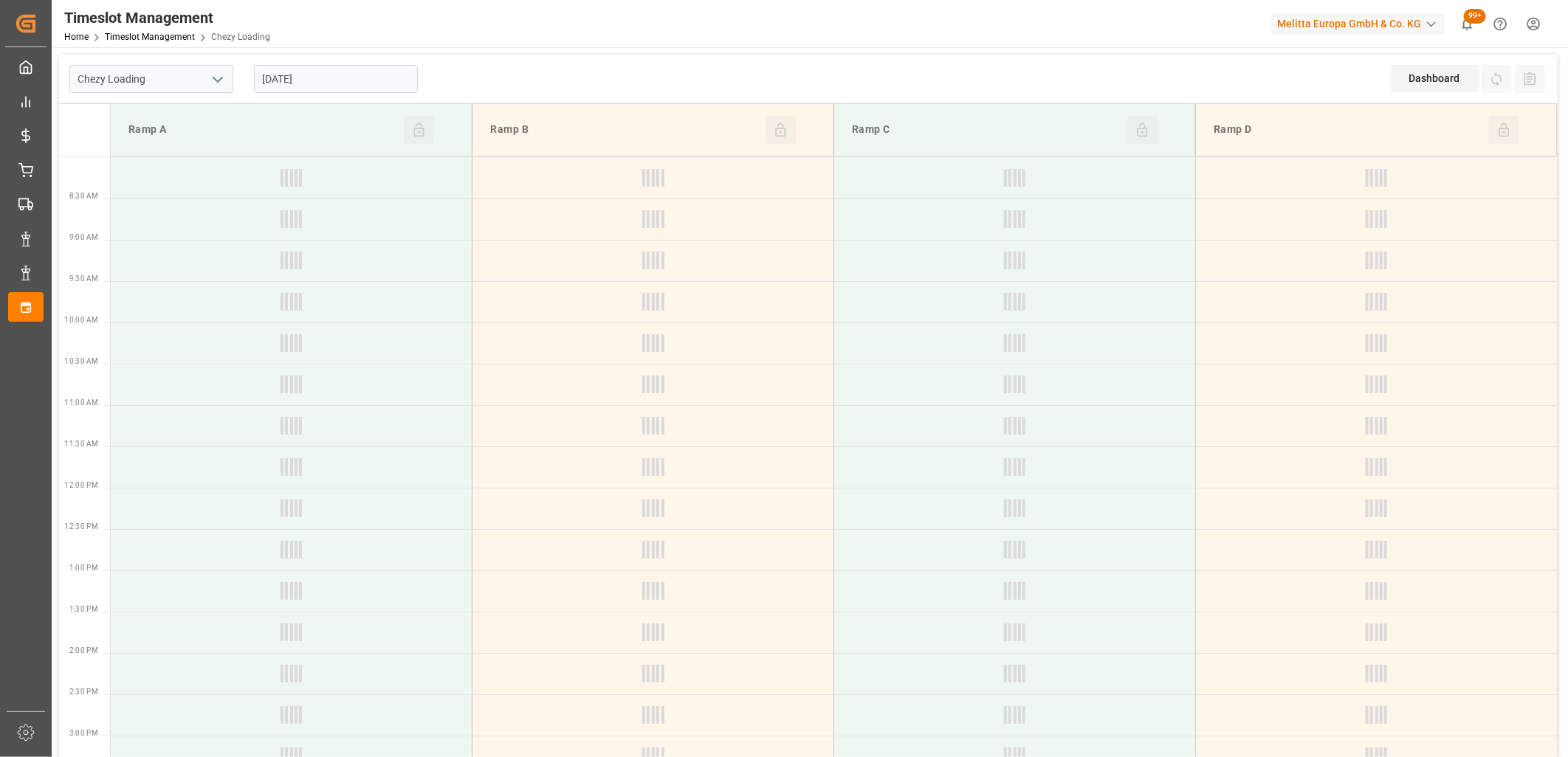
click at [217, 78] on icon "open menu" at bounding box center [217, 80] width 18 height 18
click at [167, 140] on div "Chezy Unloading" at bounding box center [151, 145] width 163 height 33
type input "Chezy Unloading"
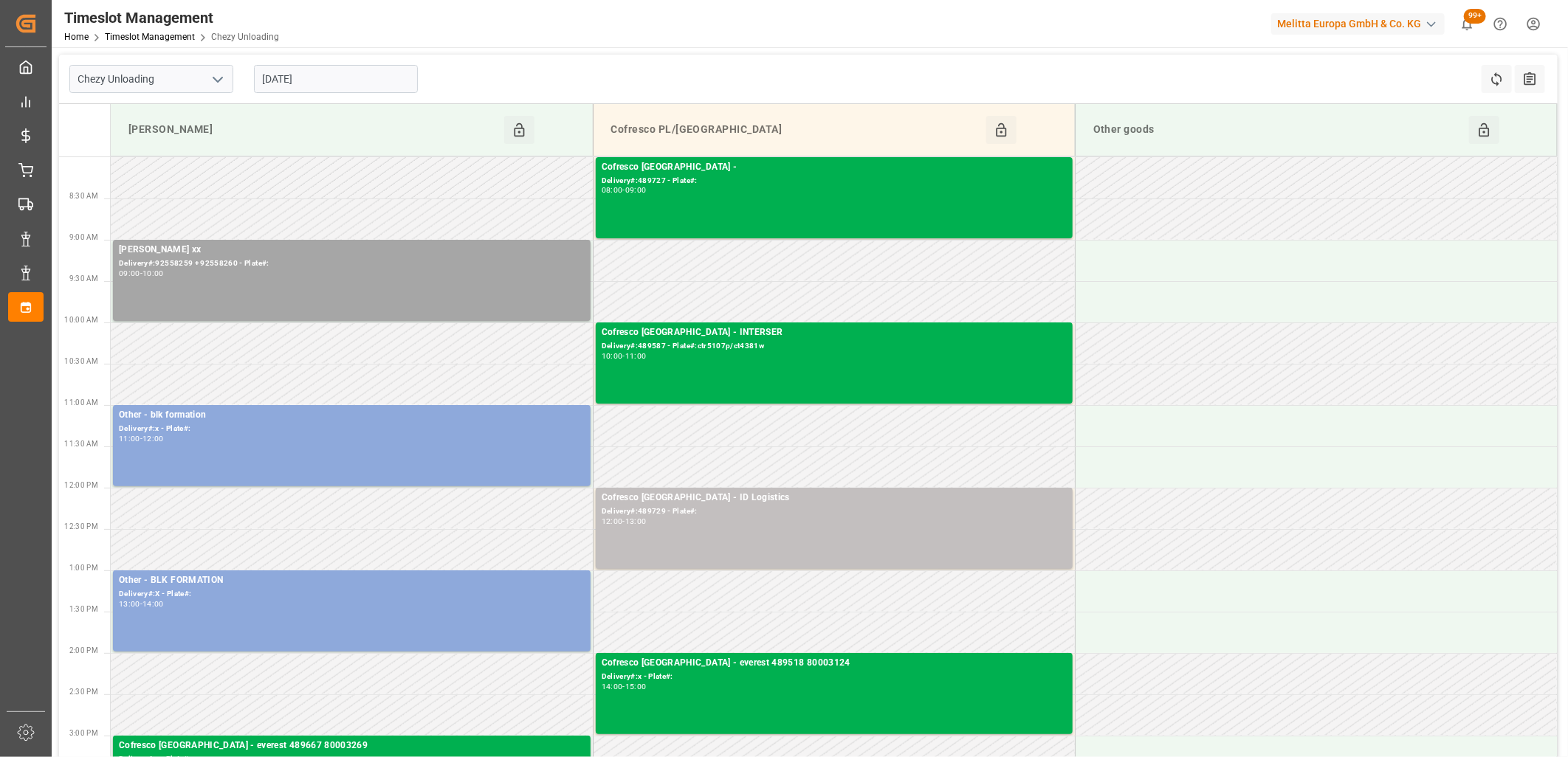
click at [340, 75] on input "[DATE]" at bounding box center [336, 79] width 164 height 28
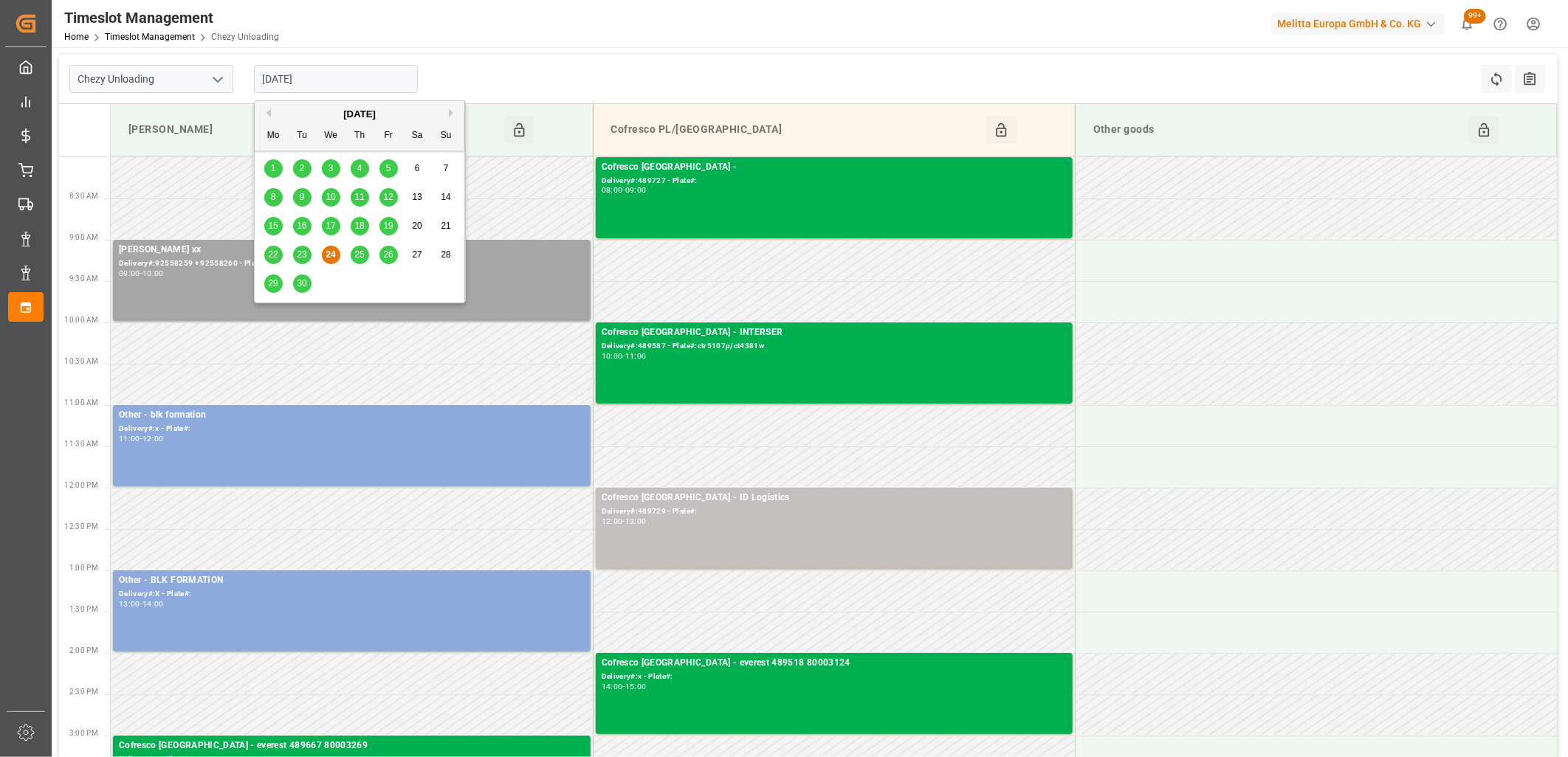
click at [357, 254] on span "25" at bounding box center [359, 254] width 10 height 11
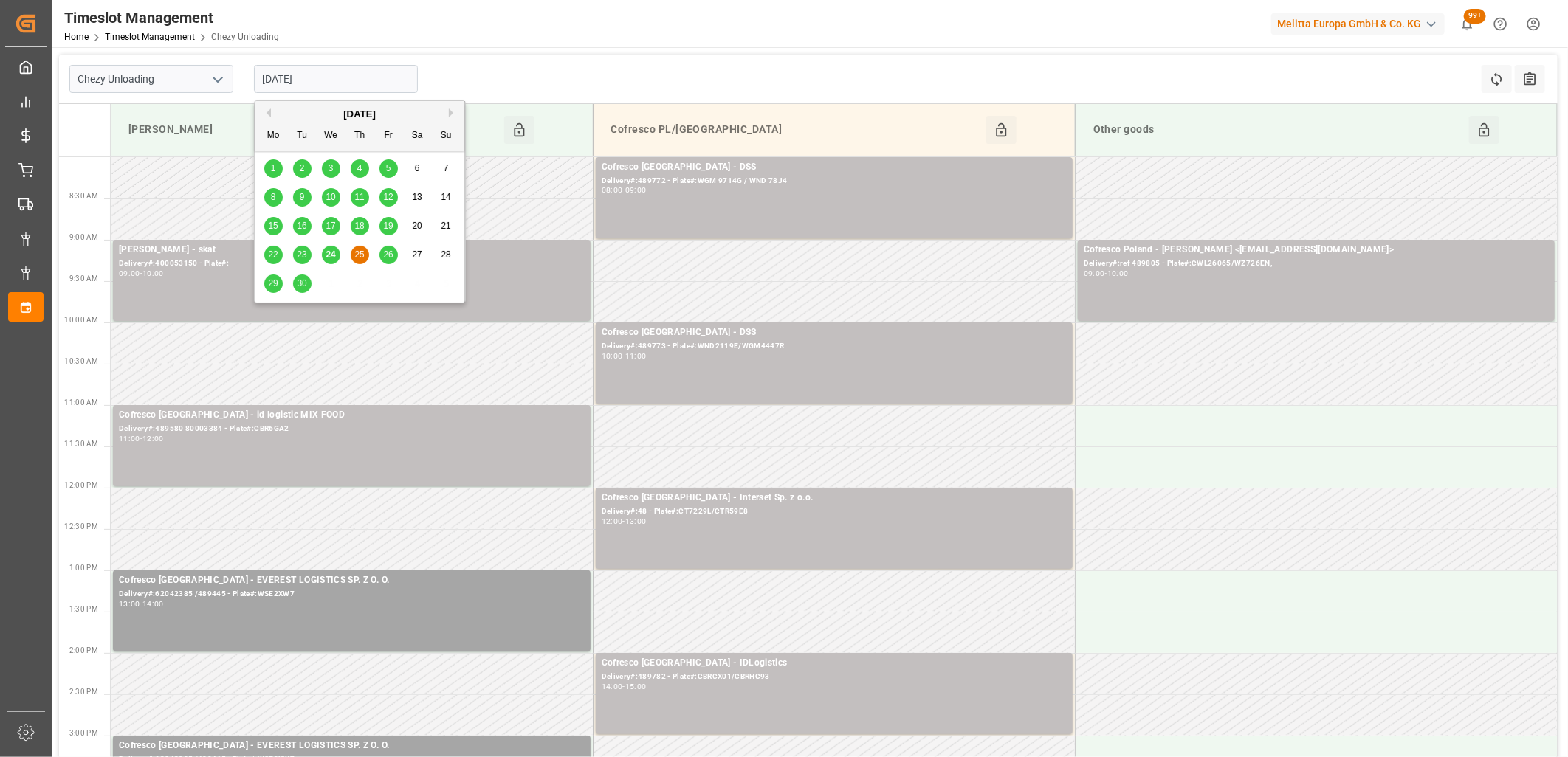
click at [370, 84] on input "[DATE]" at bounding box center [336, 79] width 164 height 28
click at [384, 249] on span "26" at bounding box center [387, 254] width 10 height 11
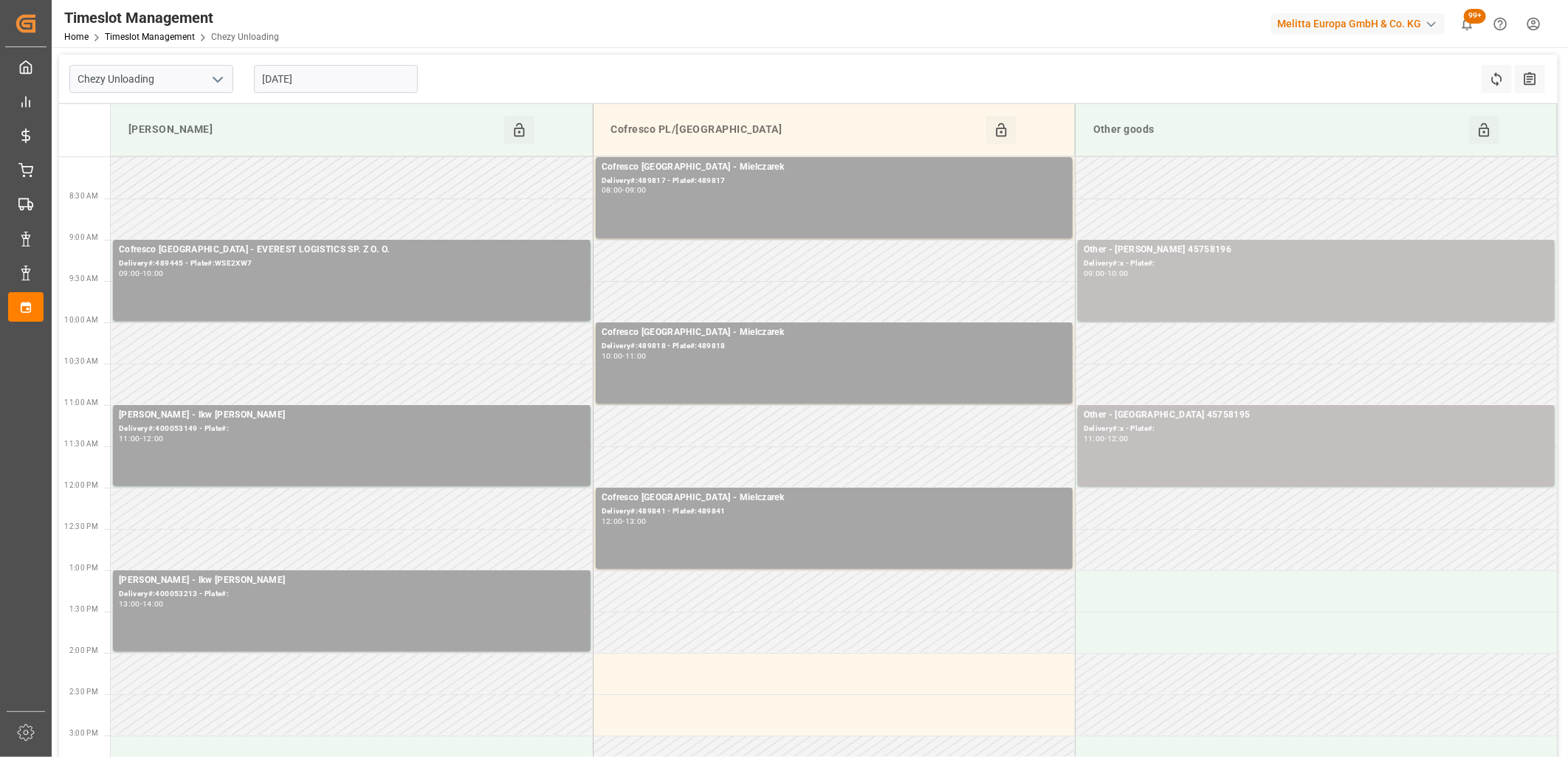
click at [370, 84] on input "[DATE]" at bounding box center [336, 79] width 164 height 28
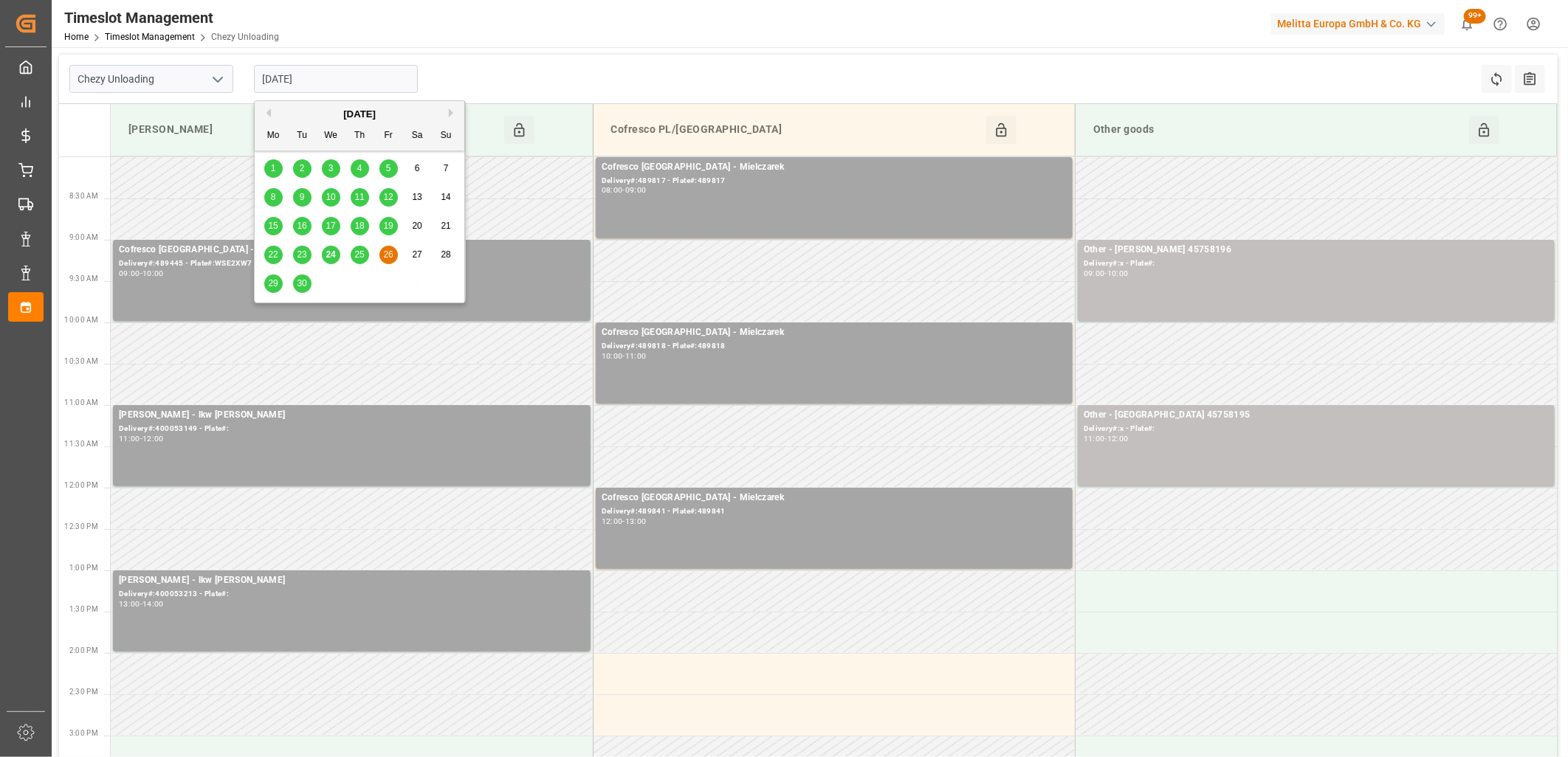
click at [355, 254] on span "25" at bounding box center [359, 254] width 10 height 11
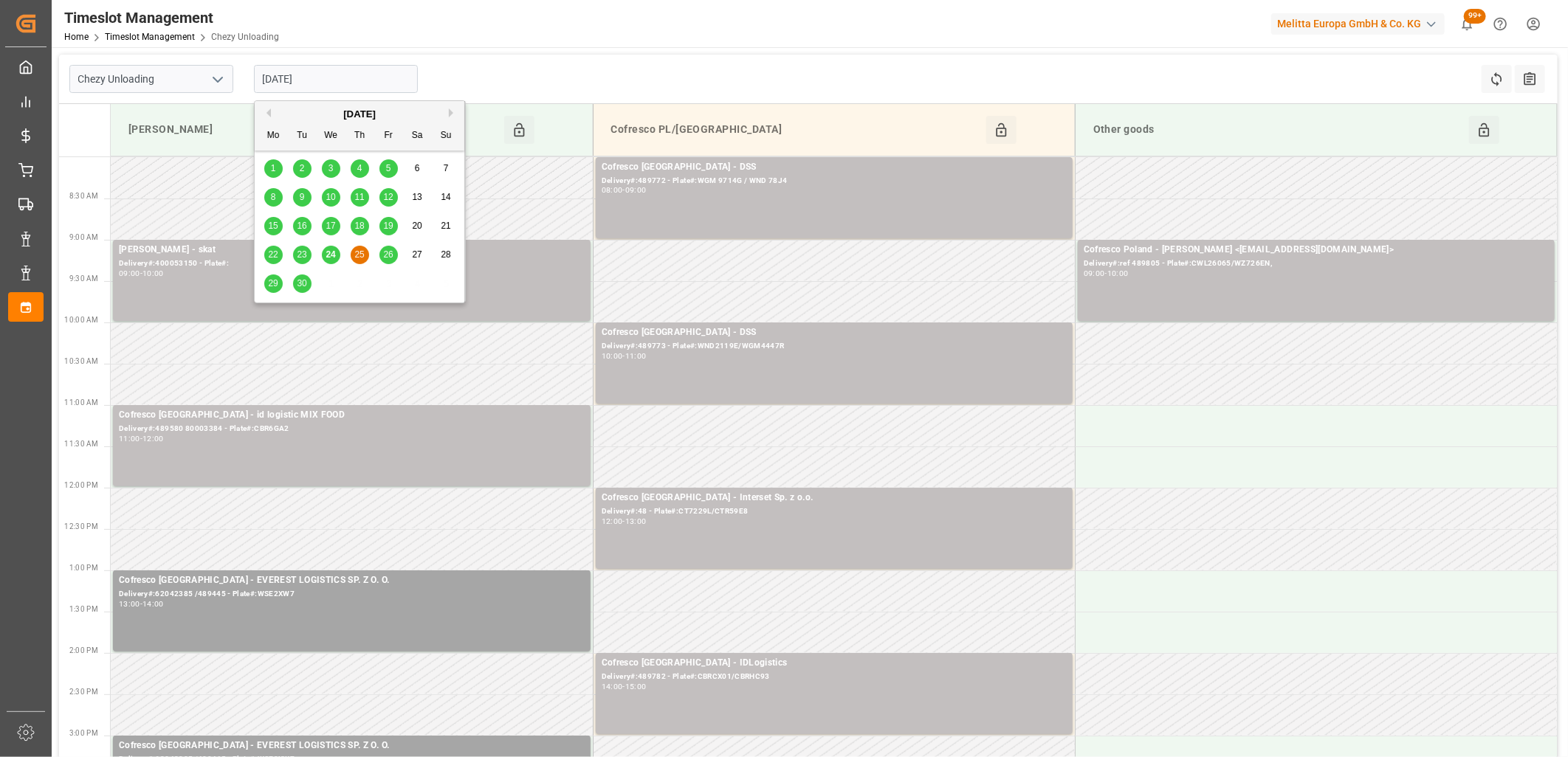
click at [385, 81] on input "[DATE]" at bounding box center [336, 79] width 164 height 28
click at [332, 248] on div "24" at bounding box center [331, 255] width 18 height 18
type input "[DATE]"
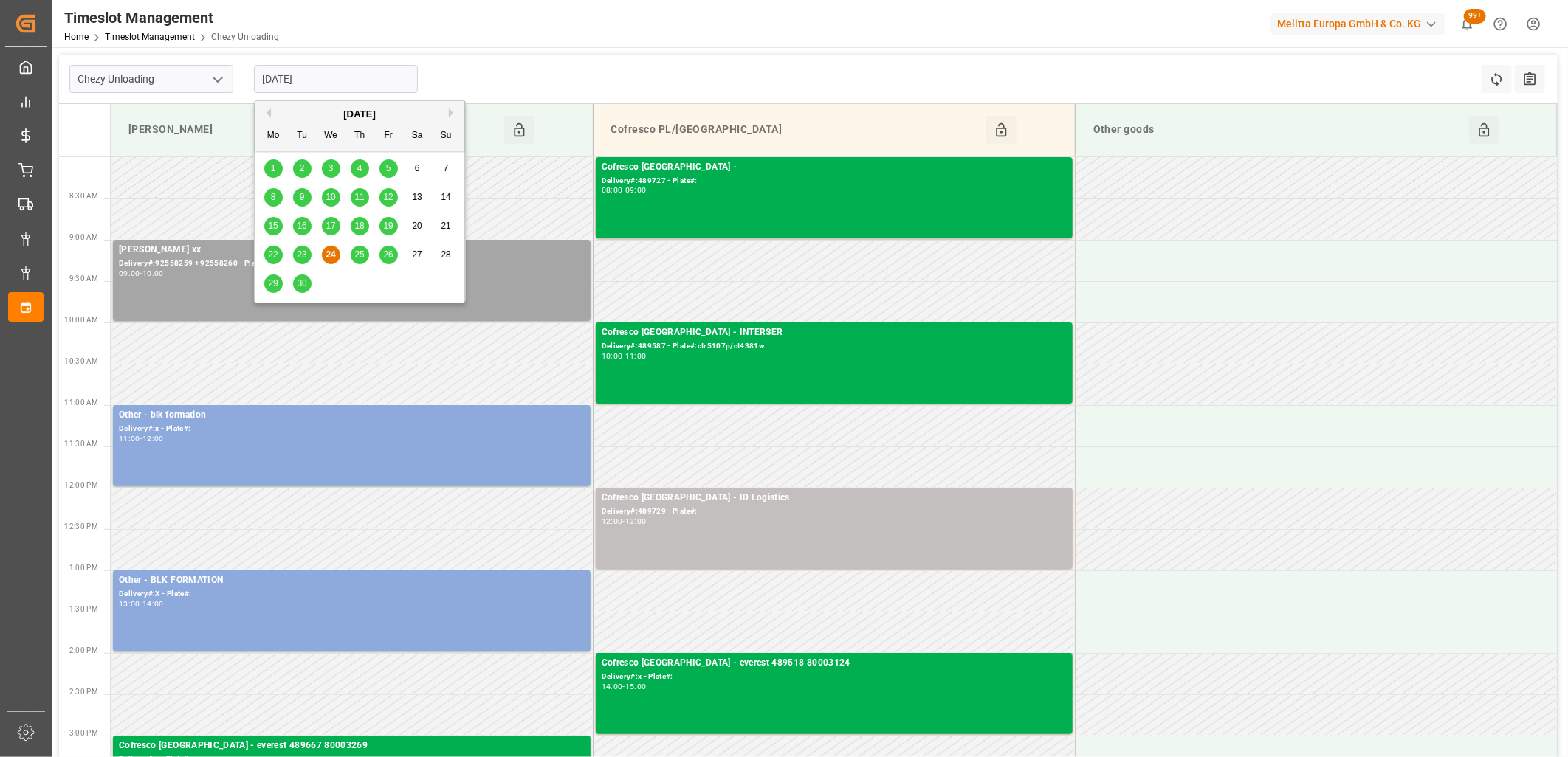
click at [360, 85] on input "[DATE]" at bounding box center [336, 79] width 164 height 28
click at [326, 252] on span "24" at bounding box center [330, 254] width 10 height 11
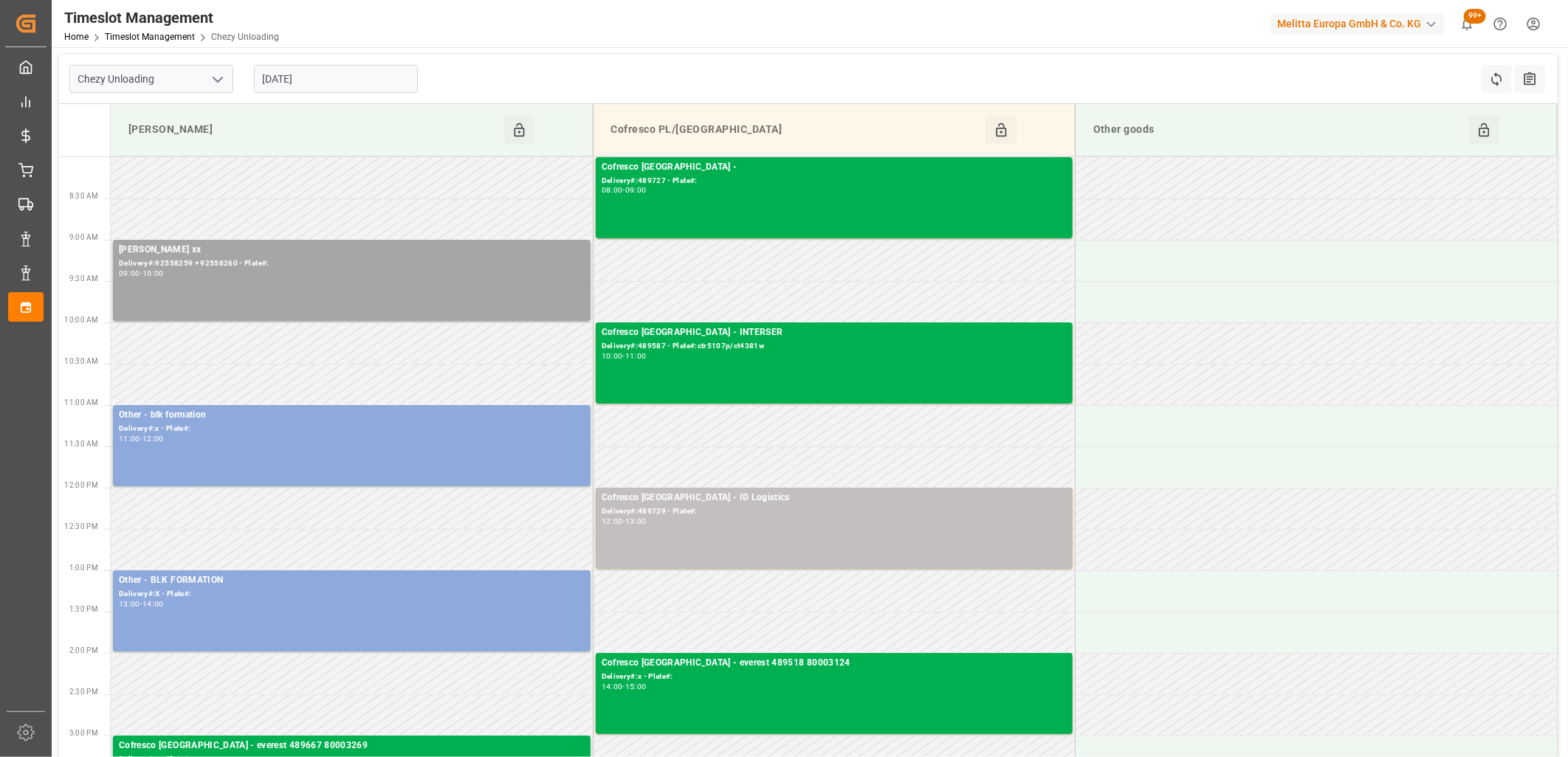
click at [215, 78] on polyline "open menu" at bounding box center [217, 79] width 9 height 4
click at [182, 121] on div "Chezy Loading" at bounding box center [151, 112] width 163 height 33
type input "Chezy Loading"
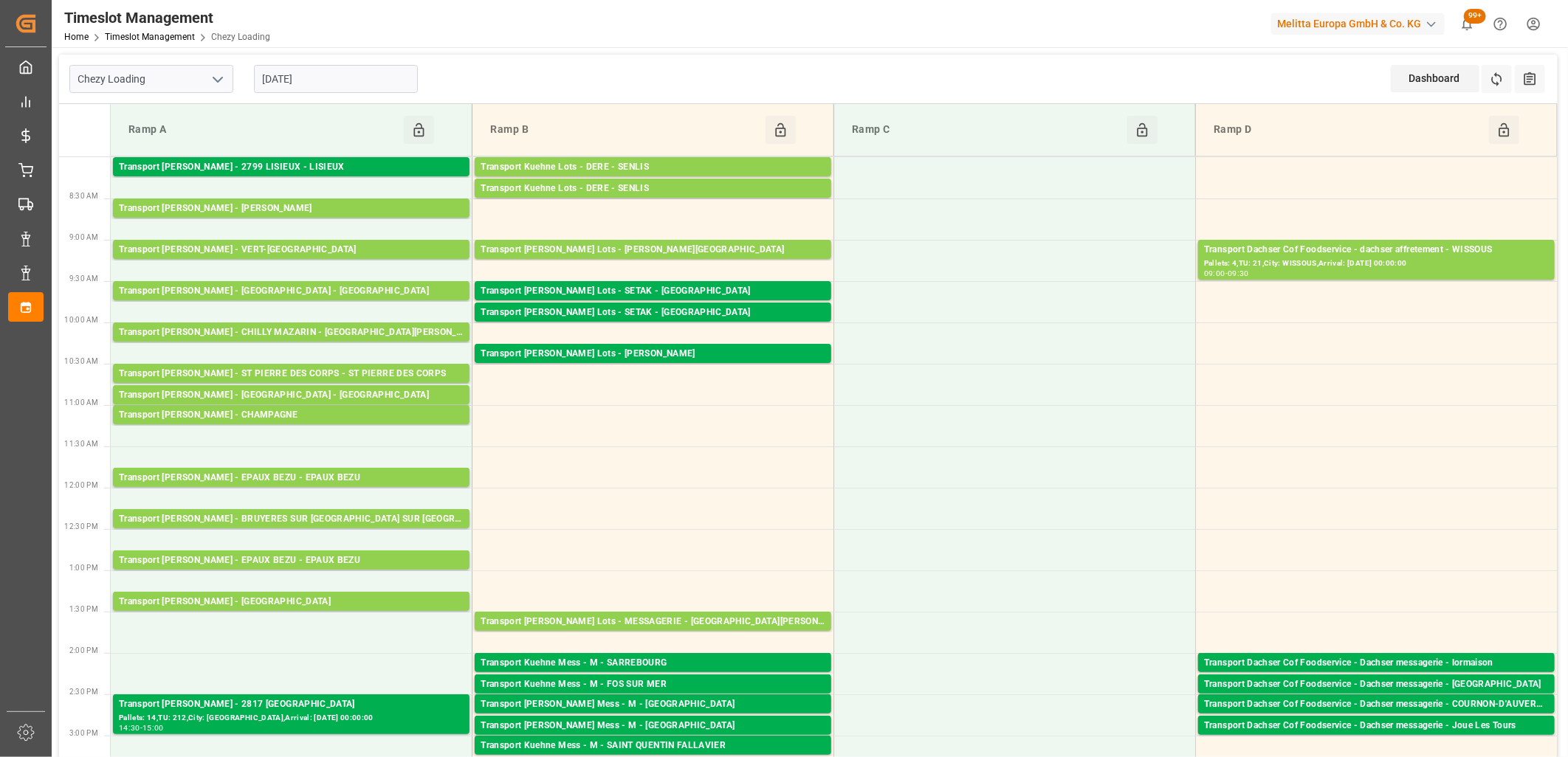
click at [326, 80] on input "[DATE]" at bounding box center [336, 79] width 164 height 28
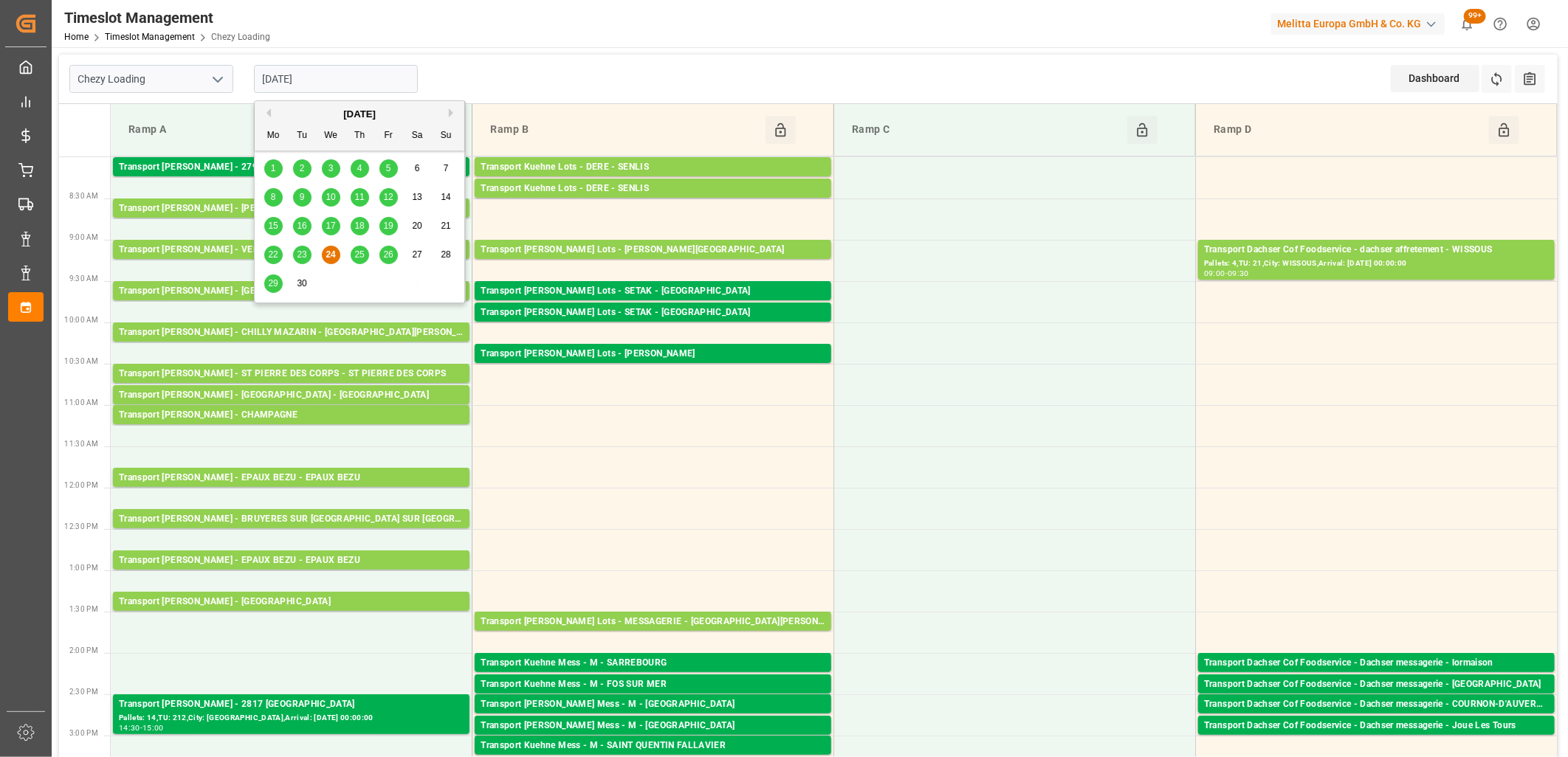
click at [363, 254] on span "25" at bounding box center [359, 254] width 10 height 11
type input "[DATE]"
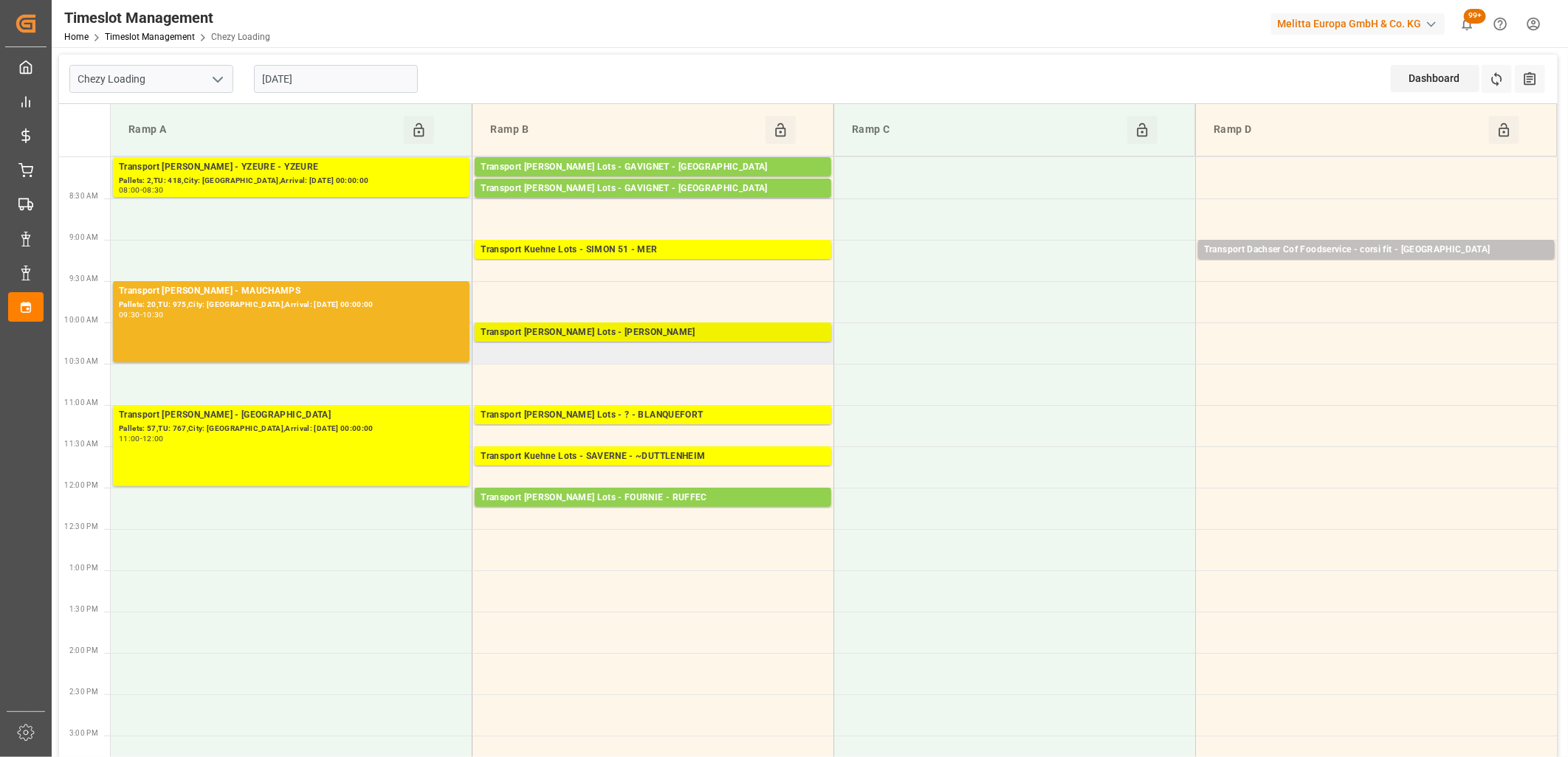
click at [602, 335] on div "Transport [PERSON_NAME] Lots - [PERSON_NAME]" at bounding box center [653, 333] width 345 height 15
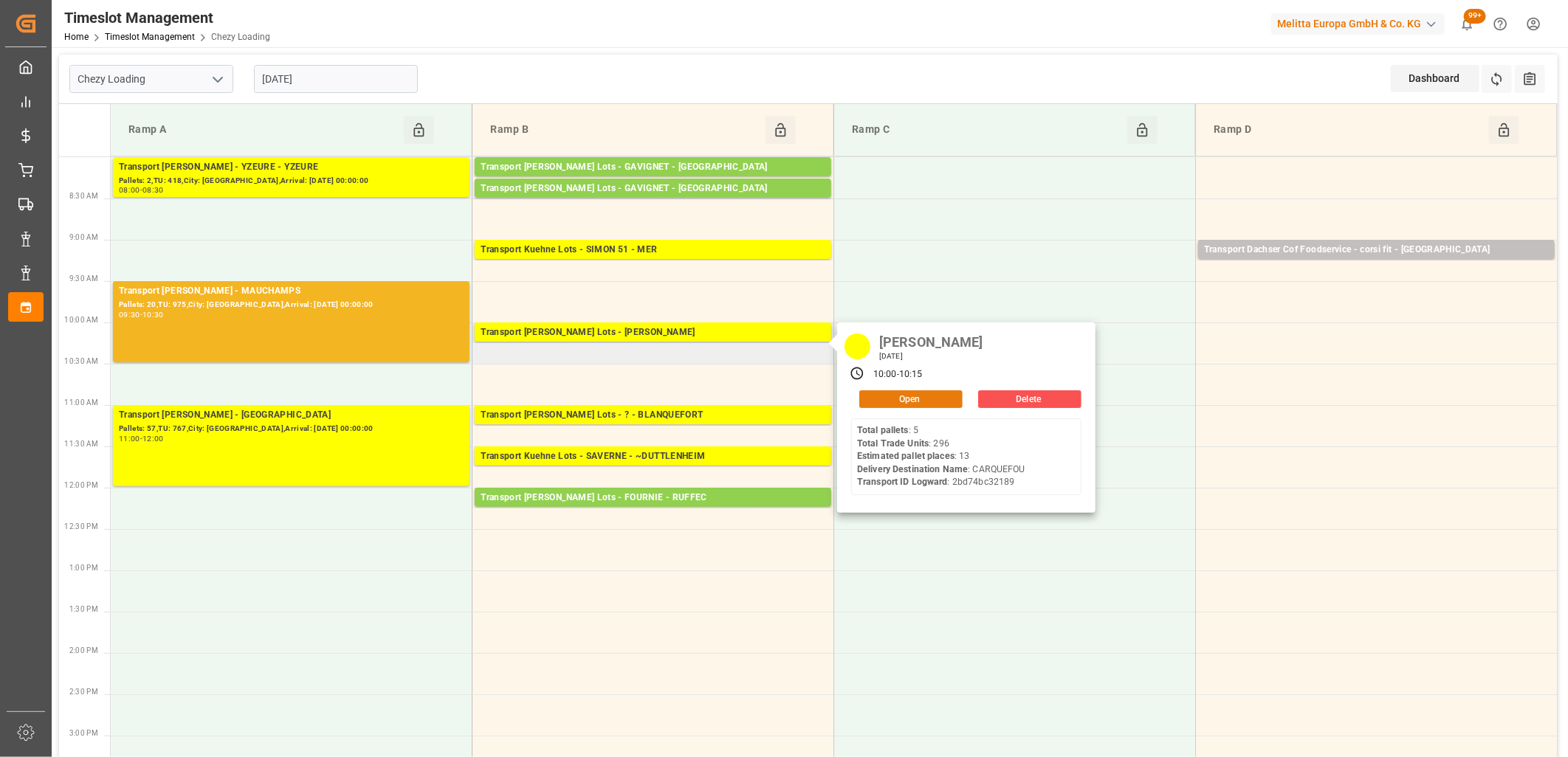
click at [894, 401] on button "Open" at bounding box center [910, 400] width 103 height 18
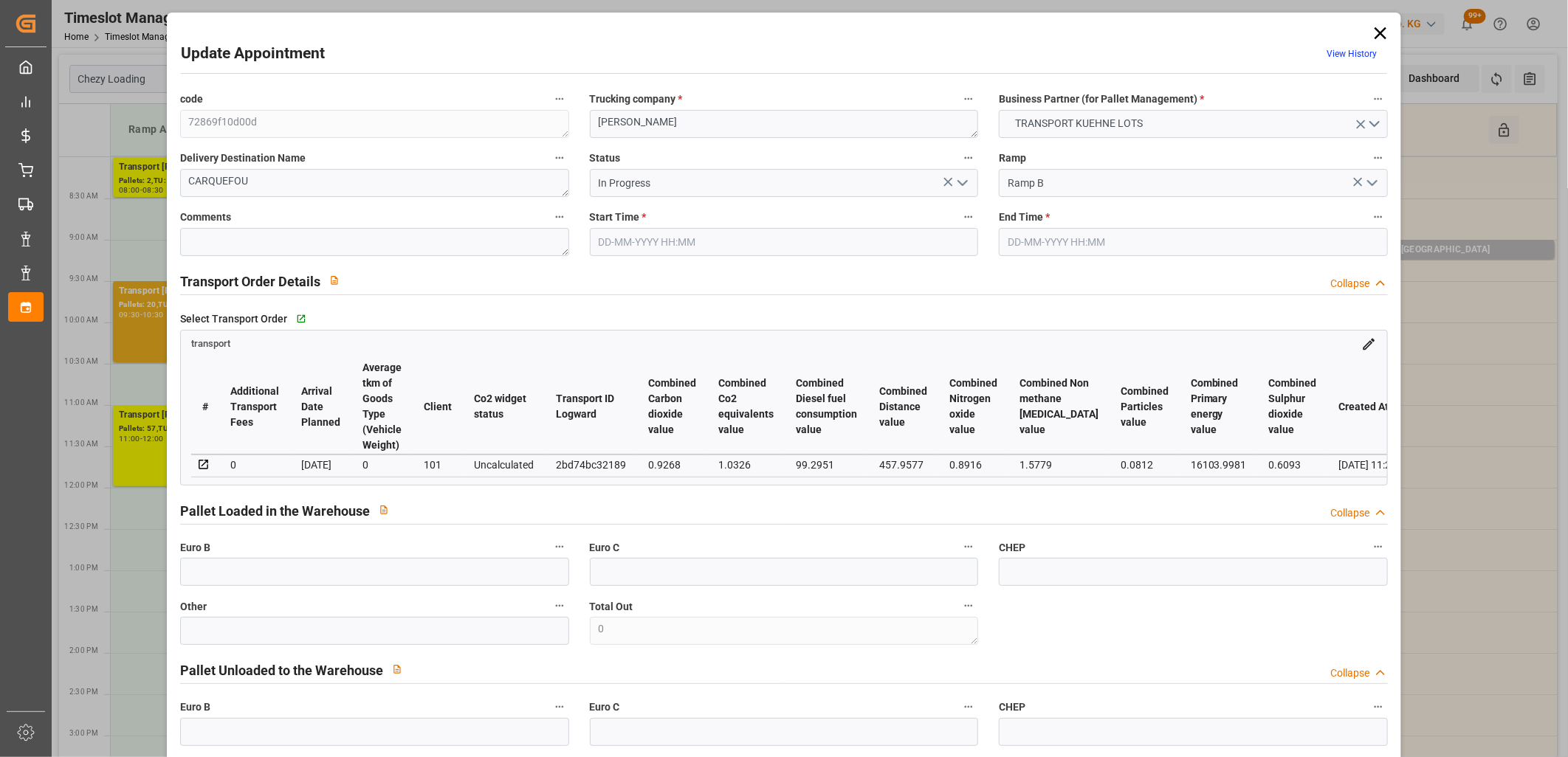
type input "[DATE] 10:00"
type input "[DATE] 10:15"
type input "[DATE] 12:50"
type input "[DATE] 11:22"
type input "[DATE]"
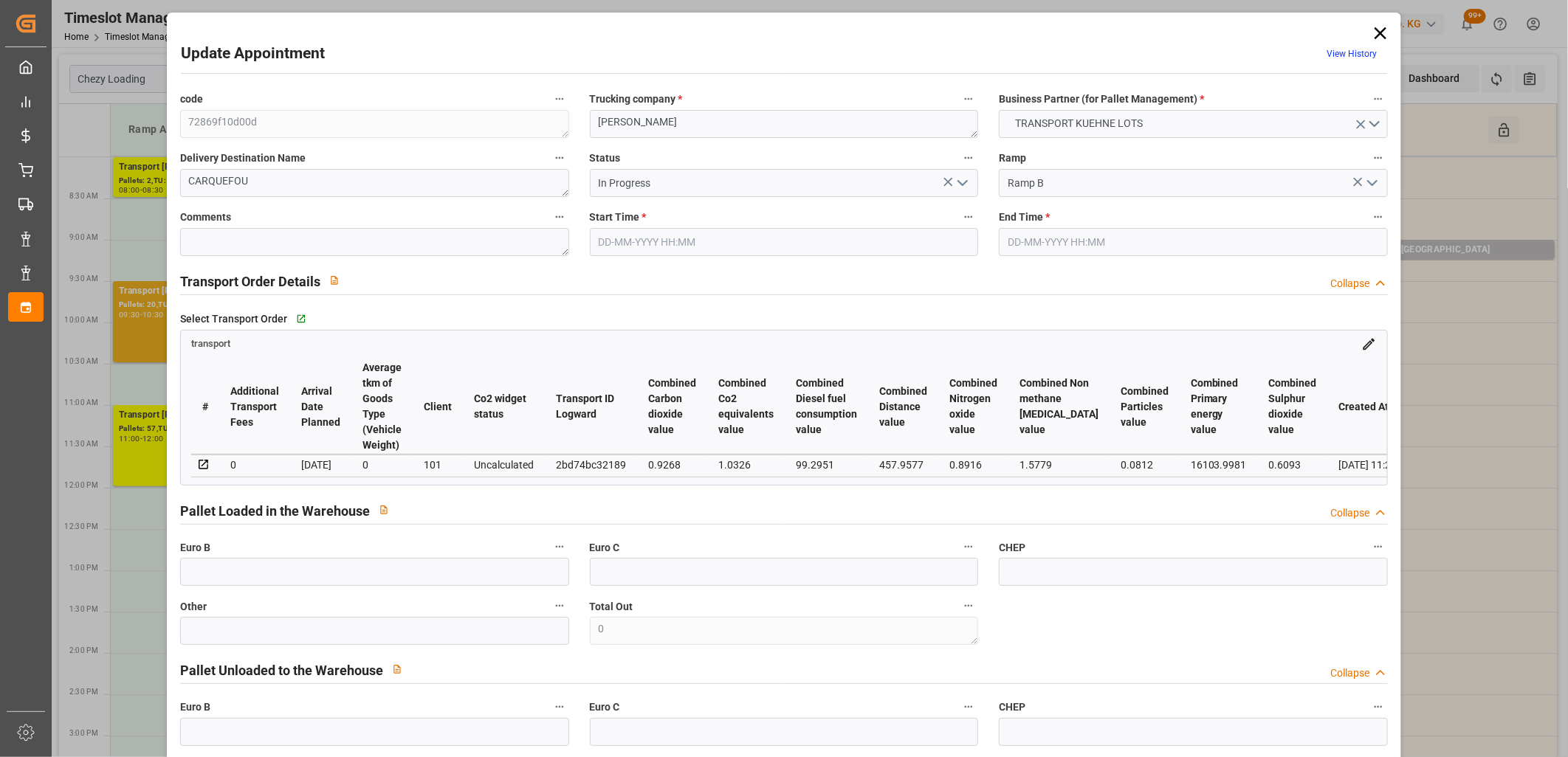
type input "[DATE]"
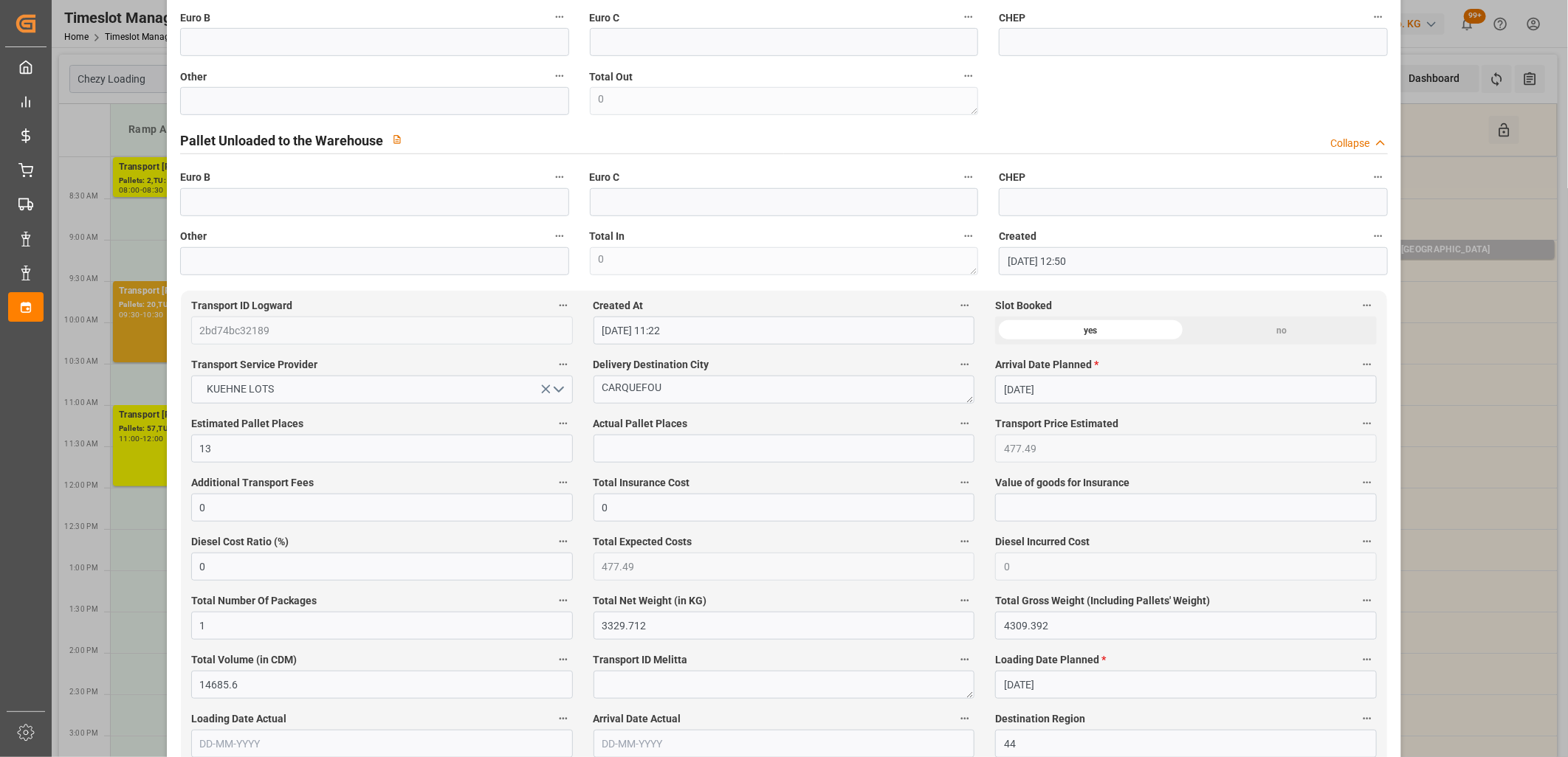
scroll to position [820, 0]
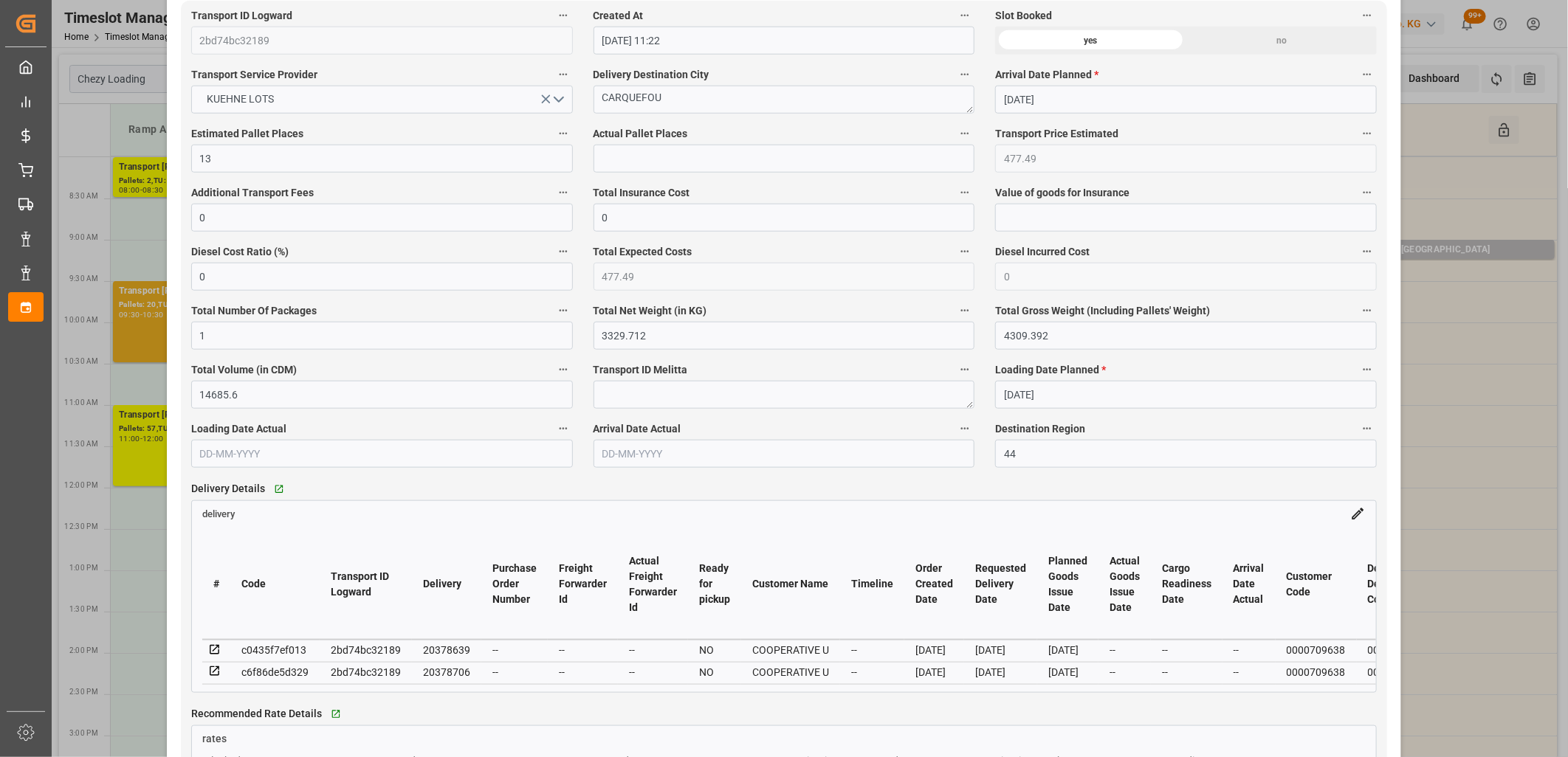
click at [216, 653] on icon at bounding box center [215, 650] width 13 height 13
click at [215, 675] on icon at bounding box center [215, 672] width 13 height 13
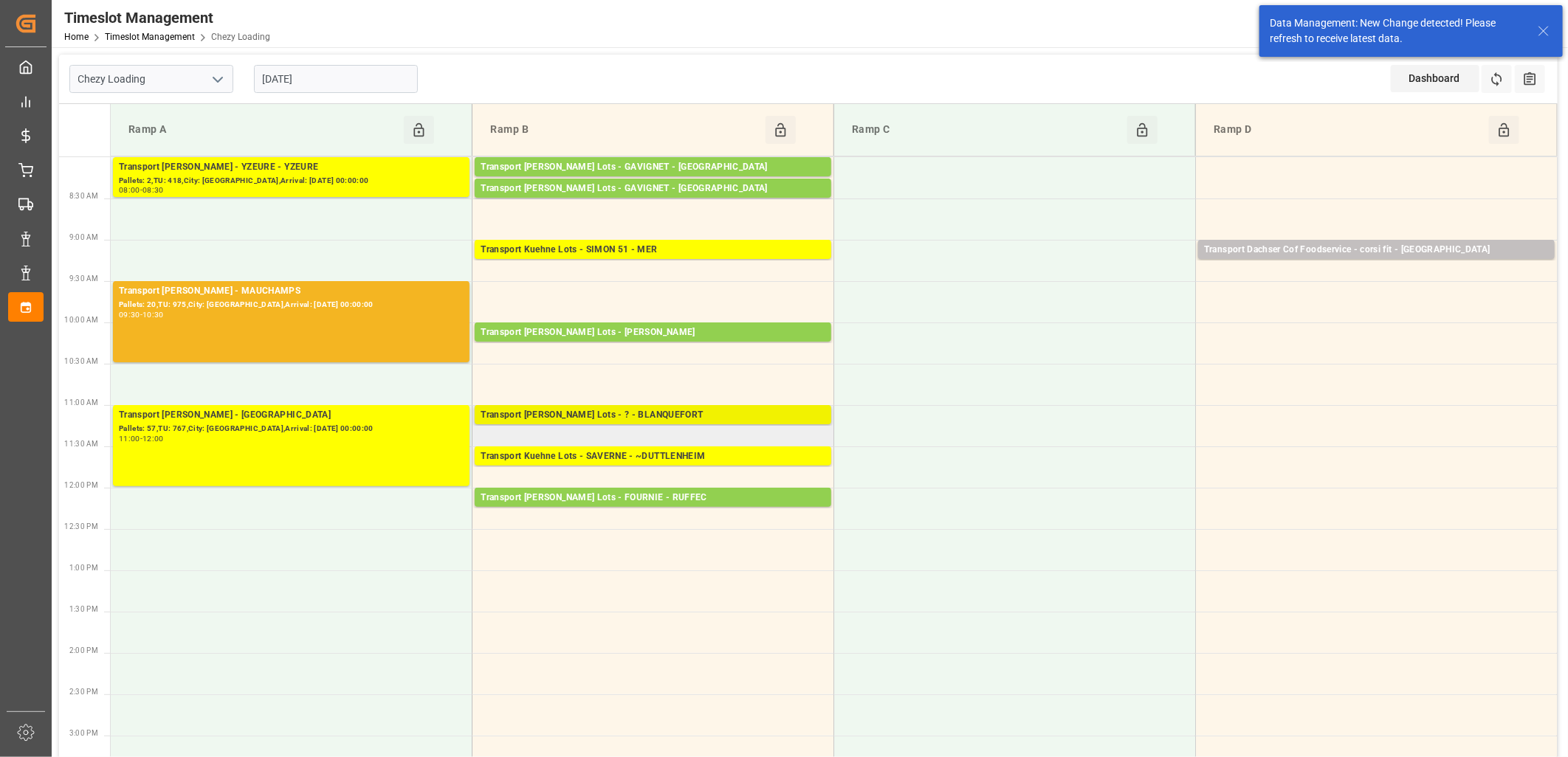
click at [551, 415] on div "Transport [PERSON_NAME] Lots - ? - BLANQUEFORT" at bounding box center [653, 415] width 345 height 15
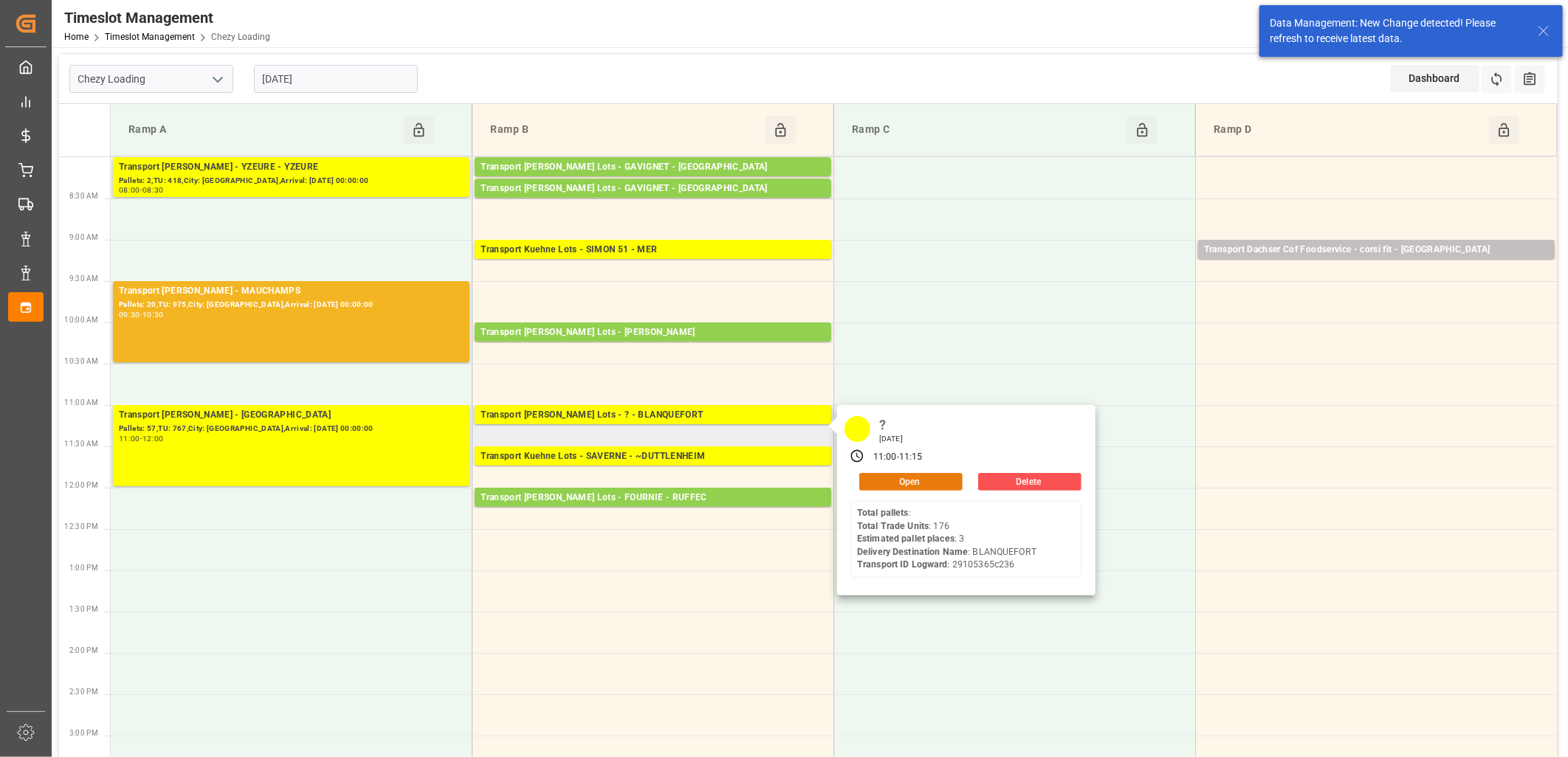
click at [892, 481] on button "Open" at bounding box center [910, 482] width 103 height 18
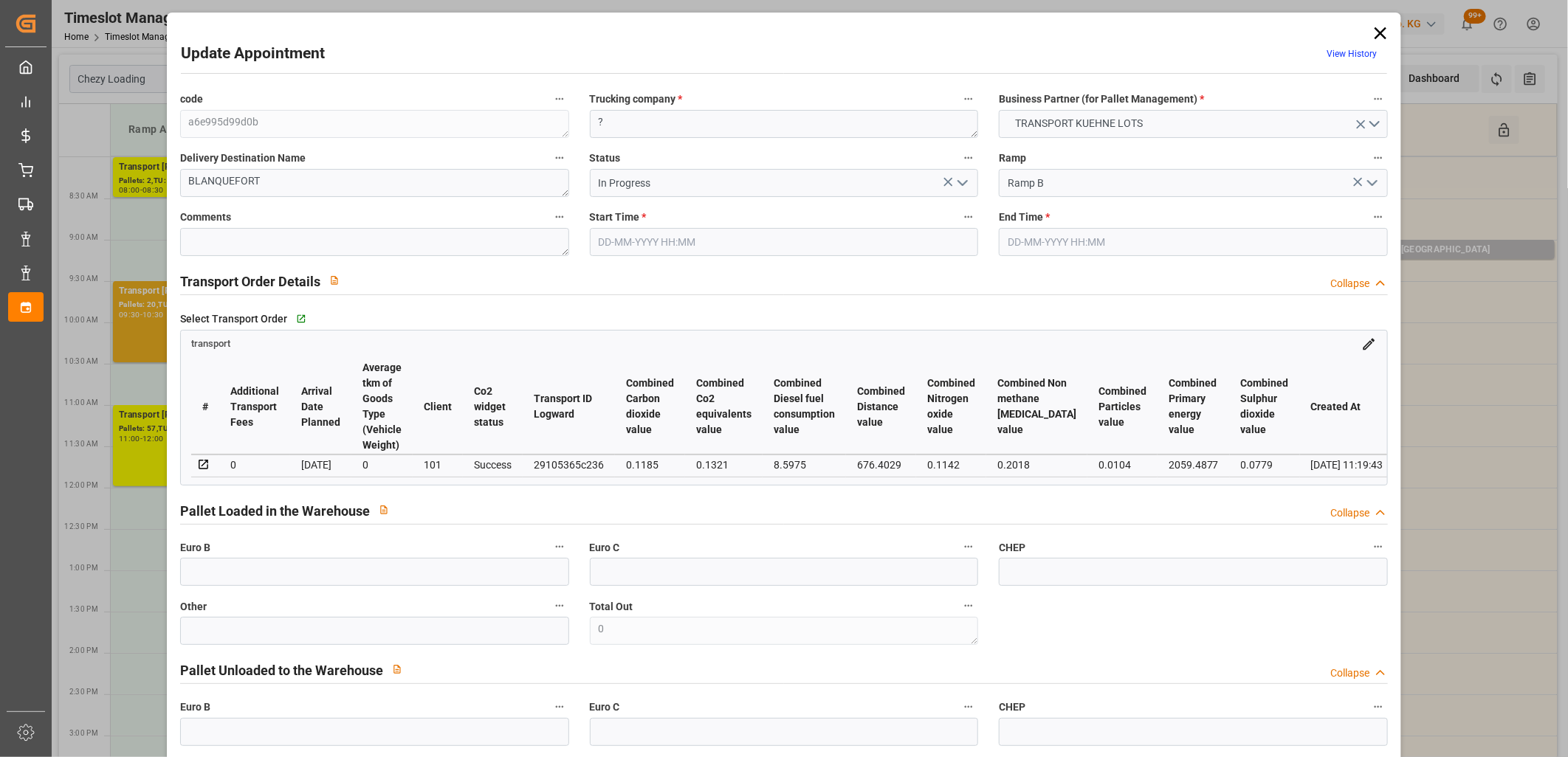
type input "[DATE] 11:00"
type input "[DATE] 11:15"
type input "[DATE] 15:05"
type input "[DATE] 11:19"
type input "[DATE]"
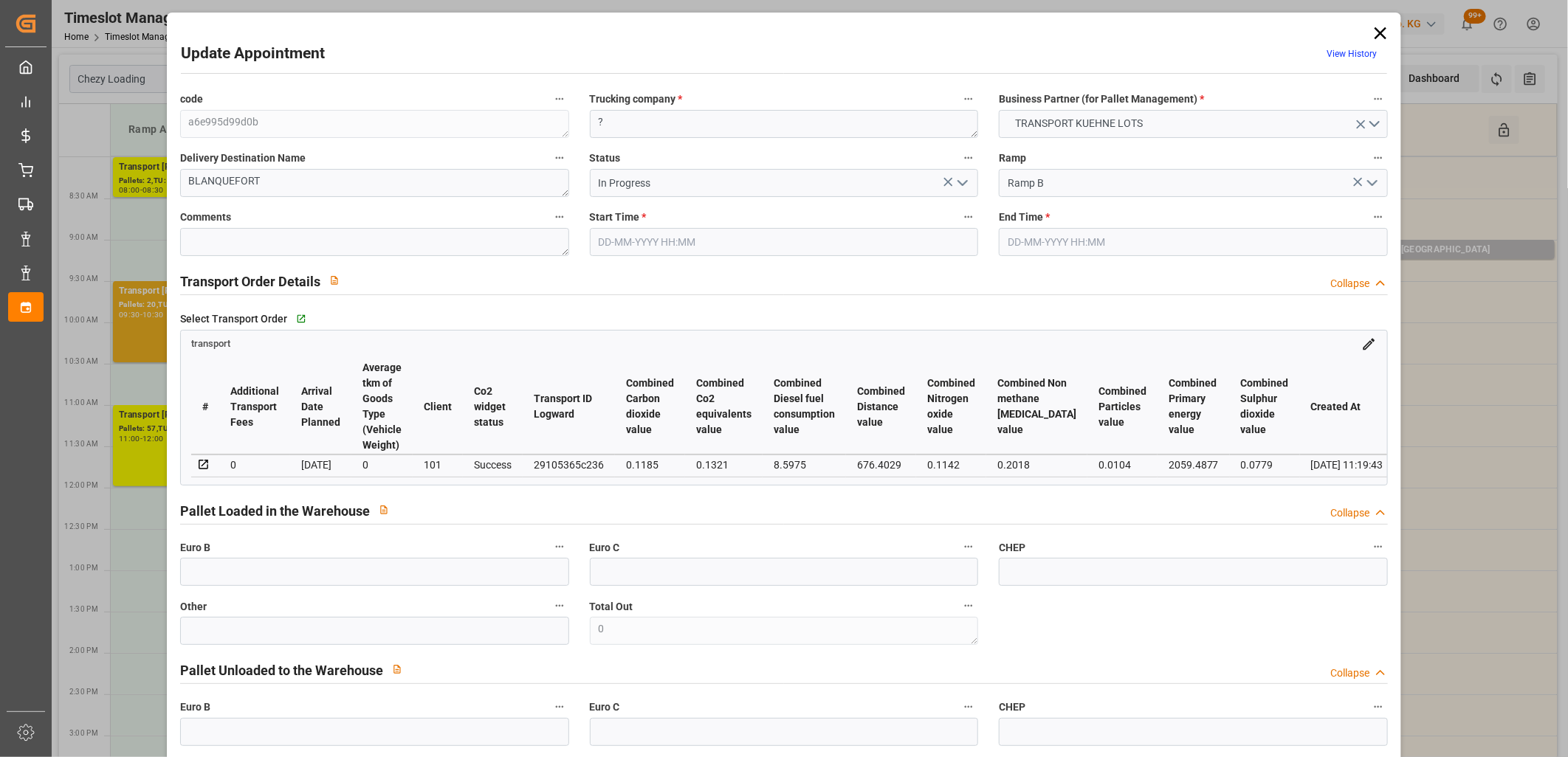
type input "[DATE]"
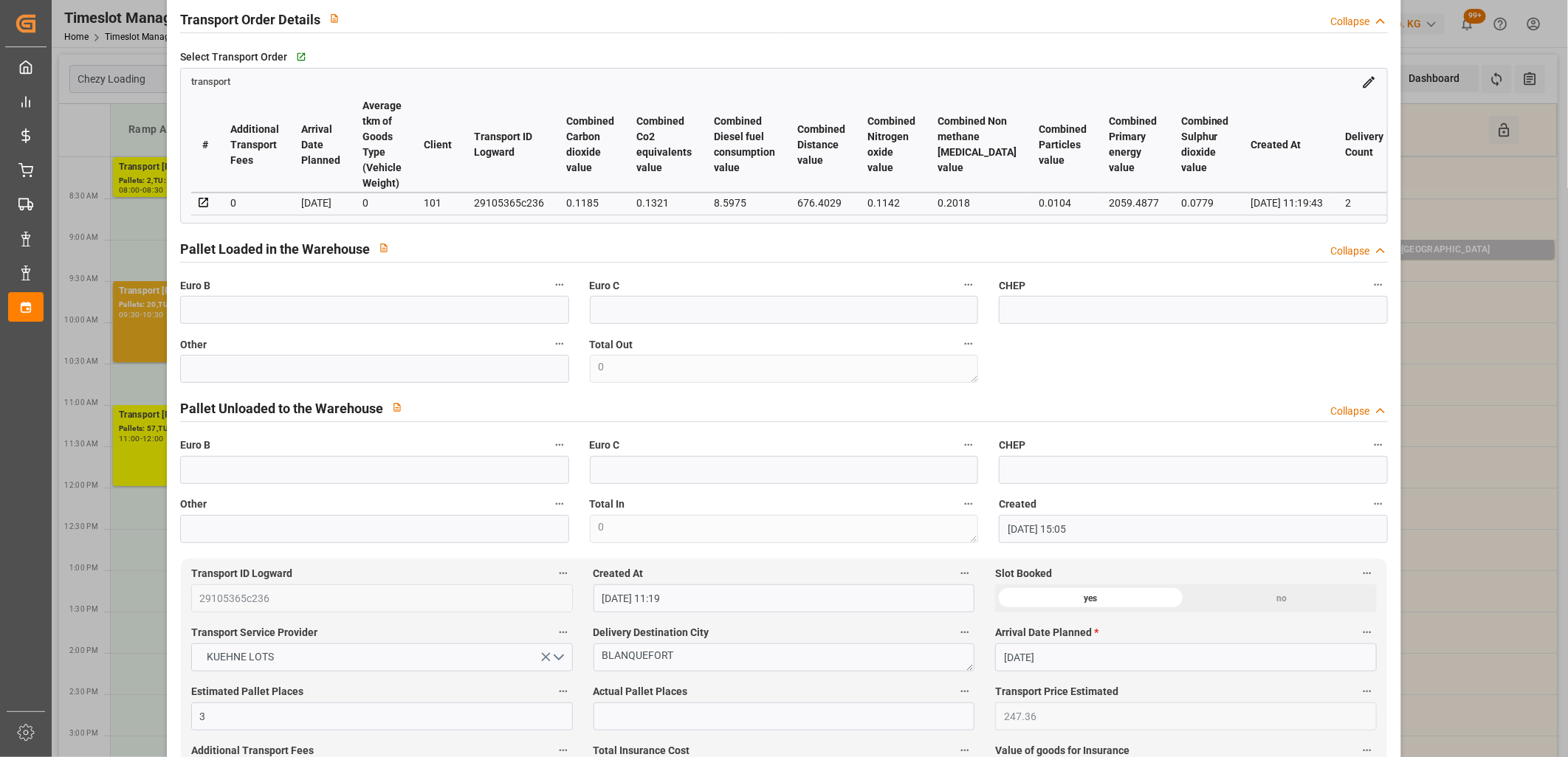
scroll to position [0, 0]
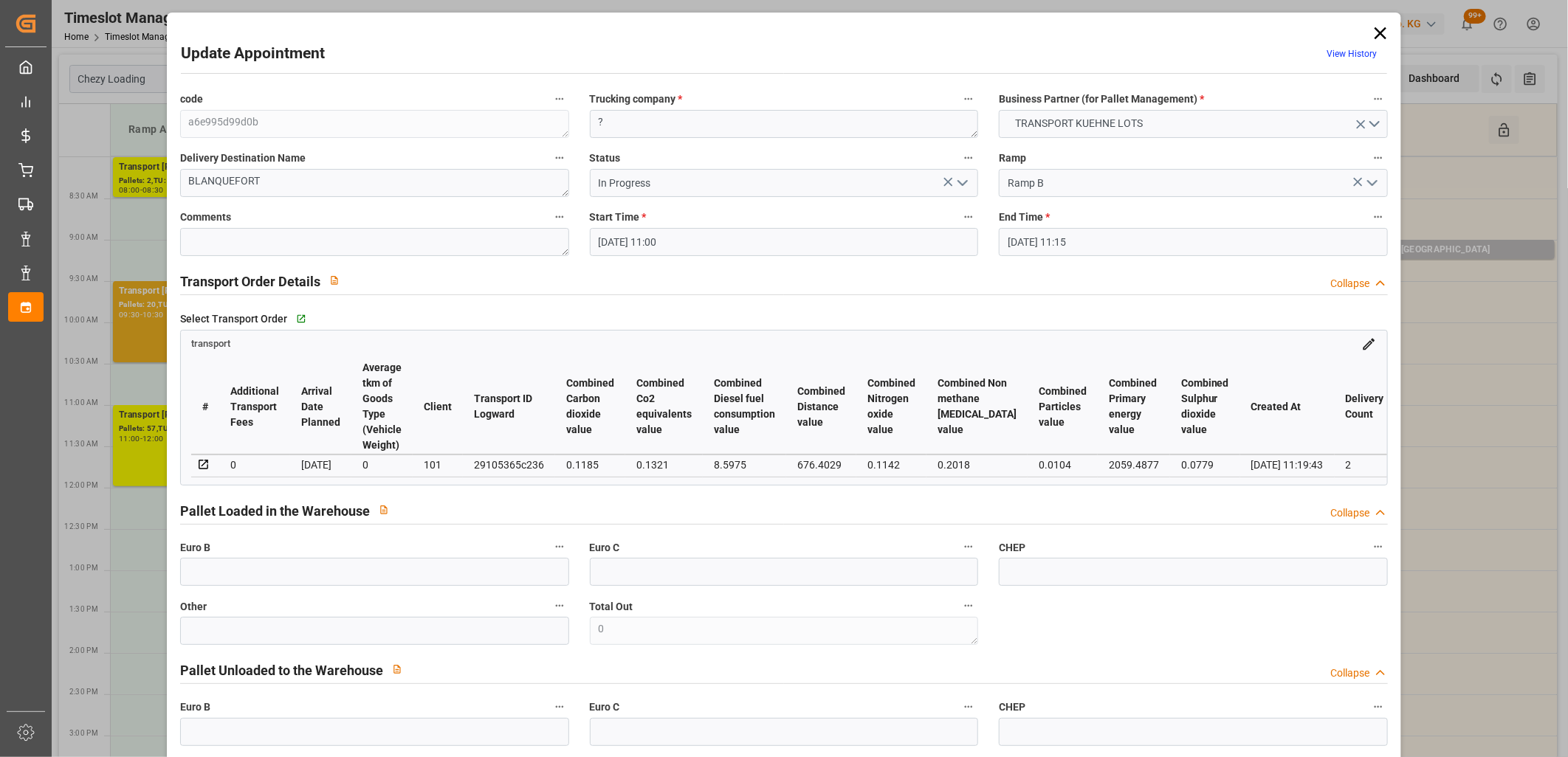
click at [964, 180] on icon "open menu" at bounding box center [963, 183] width 18 height 18
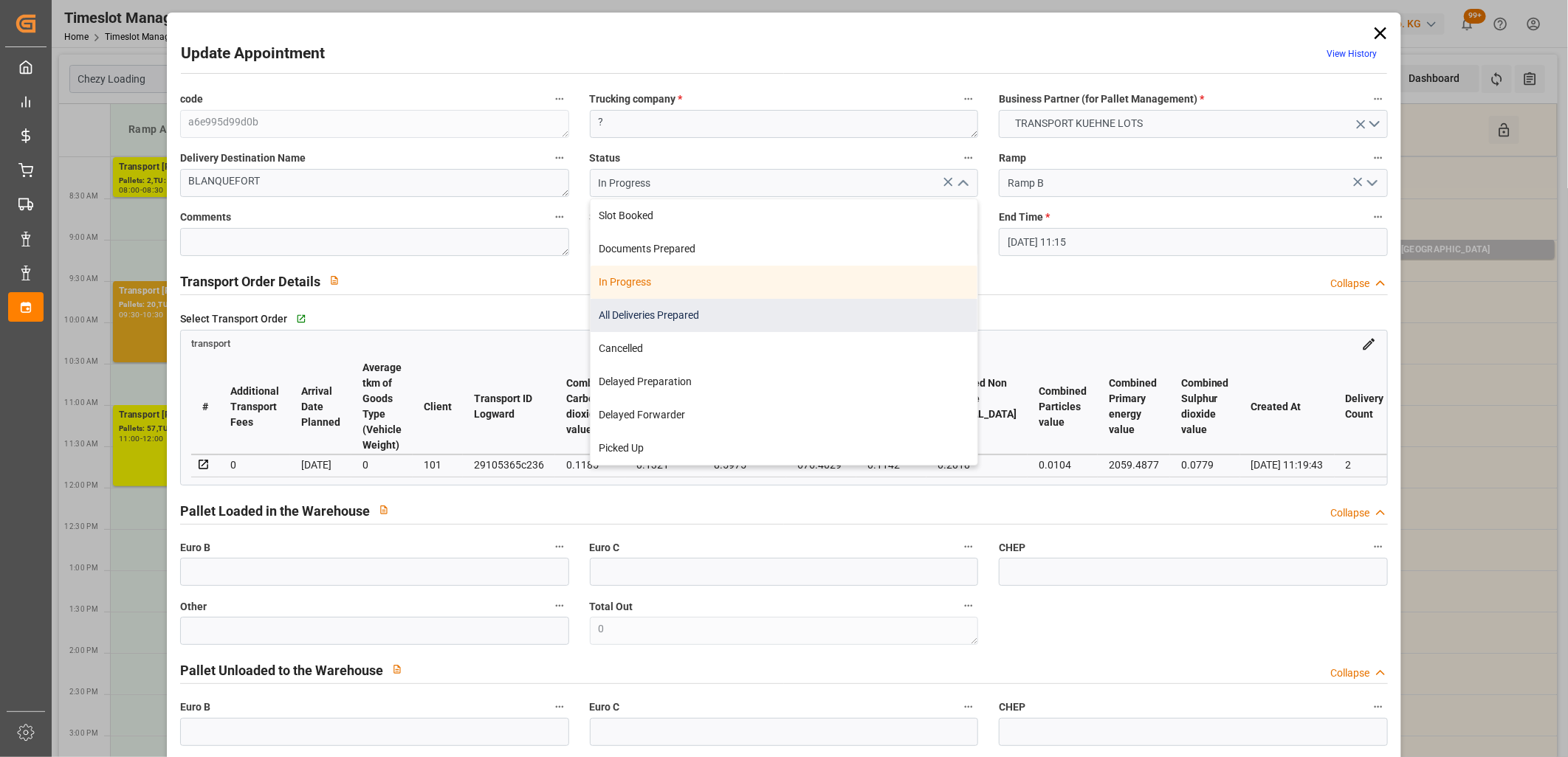
click at [853, 313] on div "All Deliveries Prepared" at bounding box center [784, 316] width 387 height 33
type input "All Deliveries Prepared"
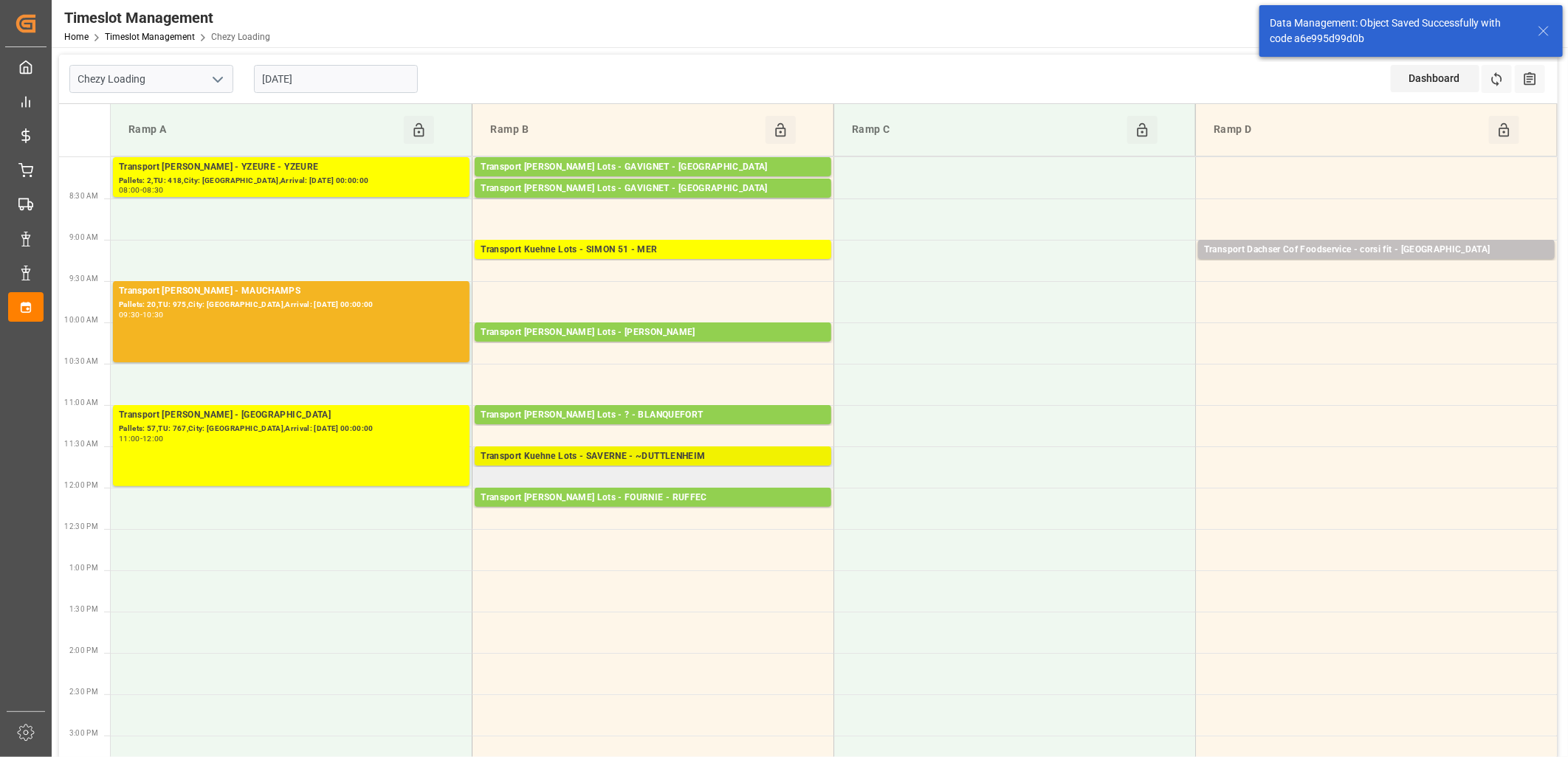
click at [661, 456] on div "Transport Kuehne Lots - SAVERNE - ~DUTTLENHEIM" at bounding box center [653, 457] width 345 height 15
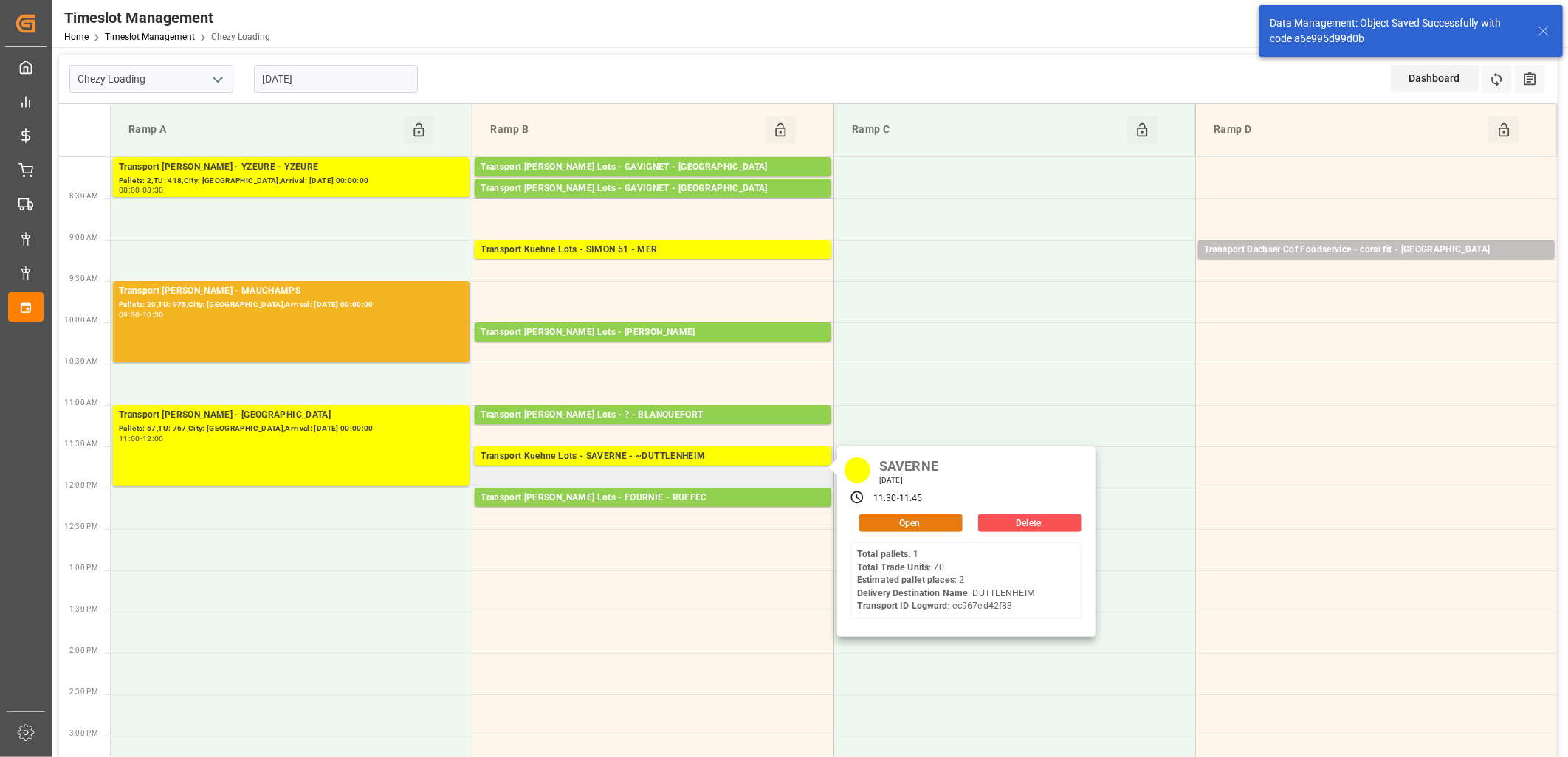
click at [917, 522] on button "Open" at bounding box center [910, 524] width 103 height 18
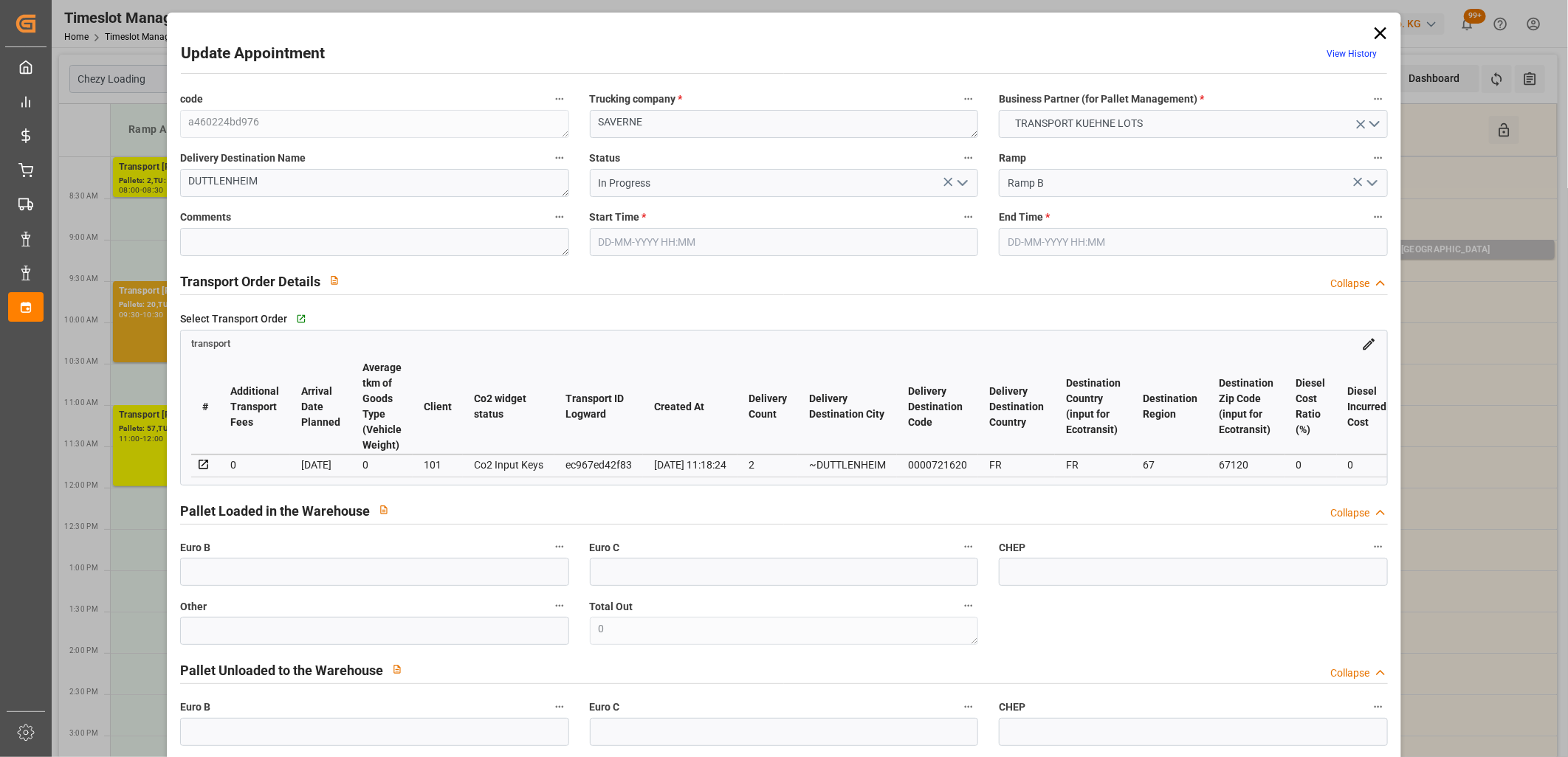
type input "[DATE] 11:30"
type input "[DATE] 11:45"
type input "[DATE] 15:19"
type input "[DATE] 11:18"
type input "[DATE]"
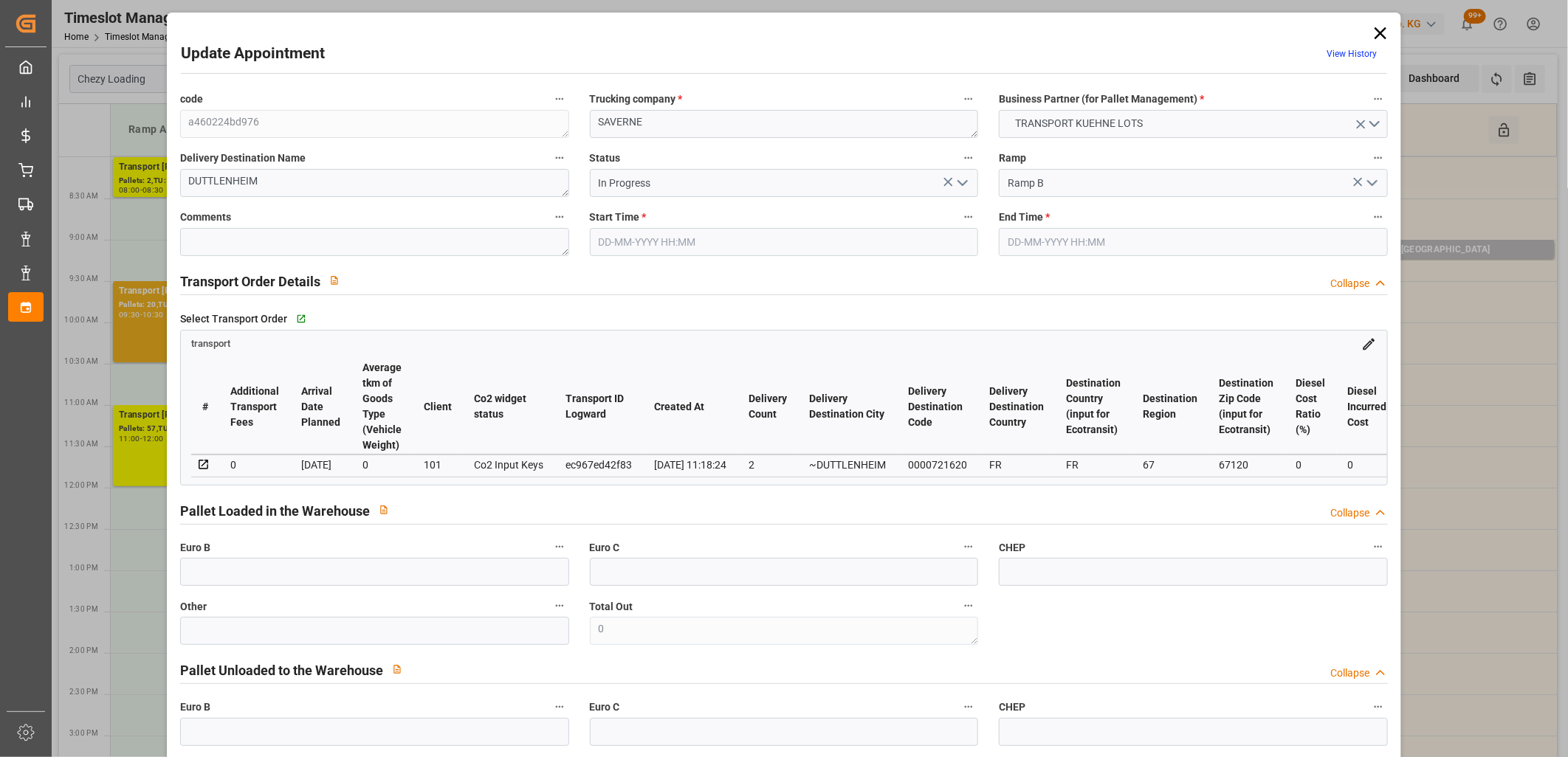
type input "[DATE]"
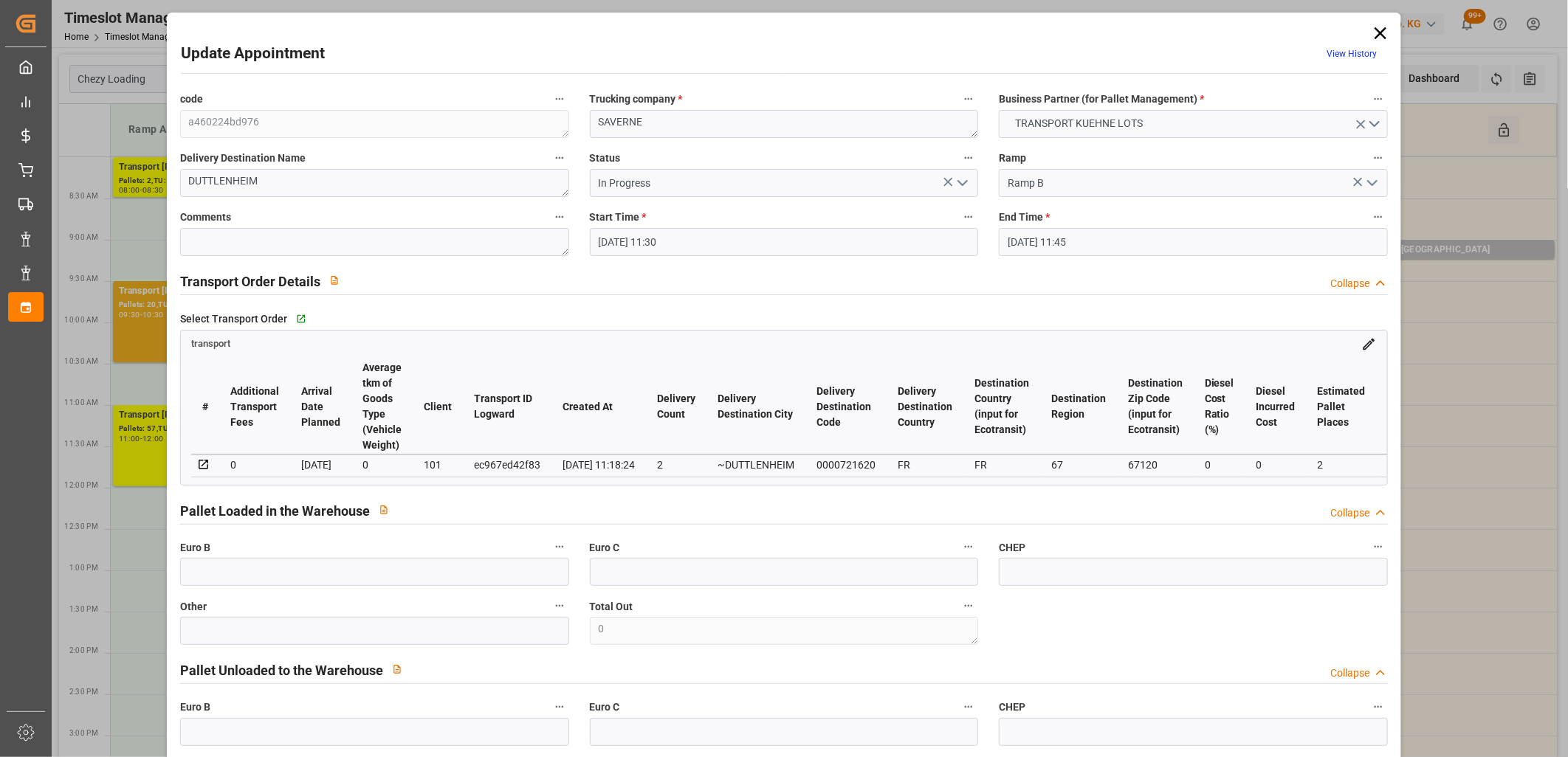
click at [960, 187] on icon "open menu" at bounding box center [963, 183] width 18 height 18
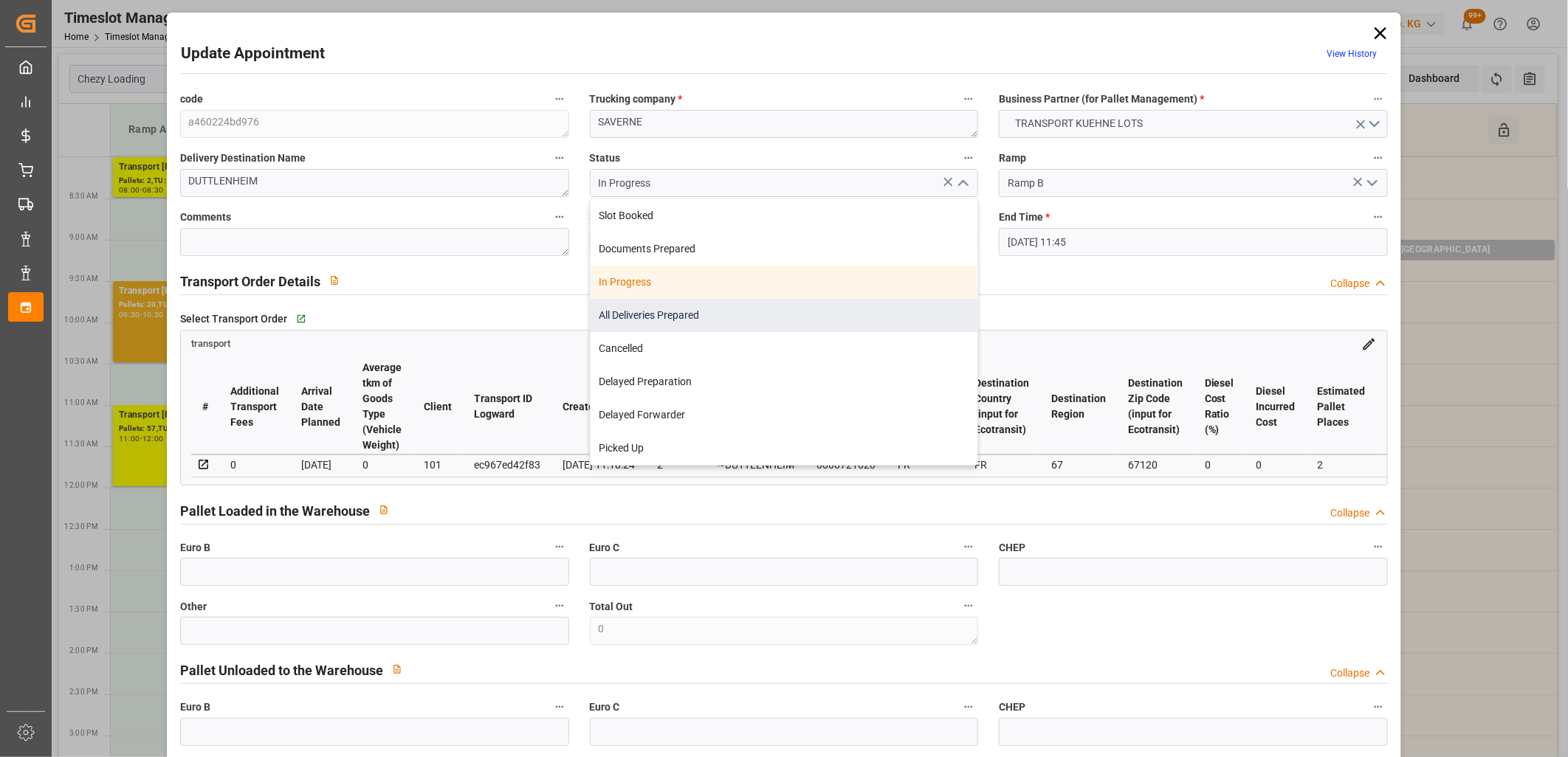
click at [896, 310] on div "All Deliveries Prepared" at bounding box center [784, 316] width 387 height 33
type input "All Deliveries Prepared"
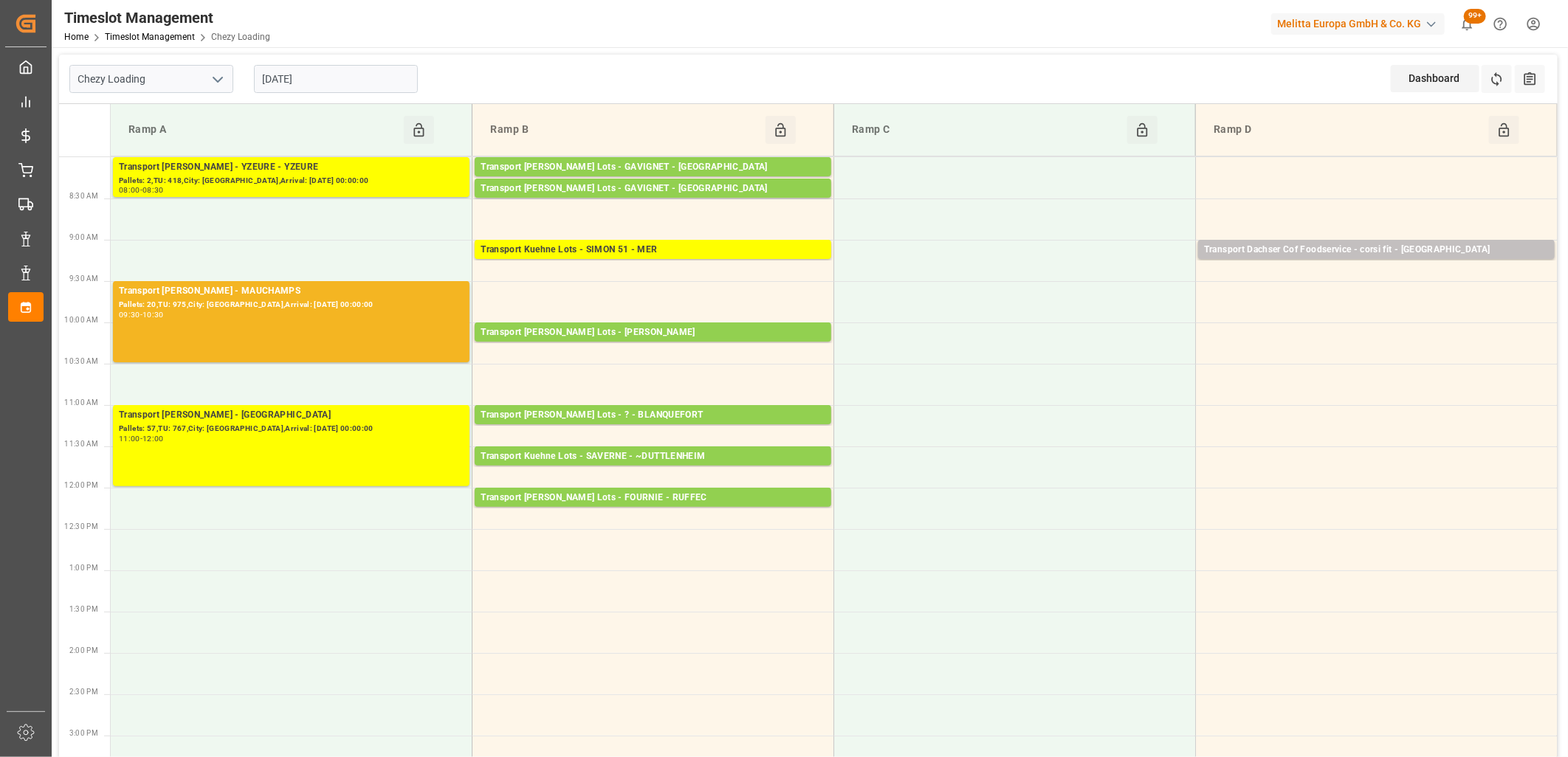
click at [355, 85] on input "[DATE]" at bounding box center [336, 79] width 164 height 28
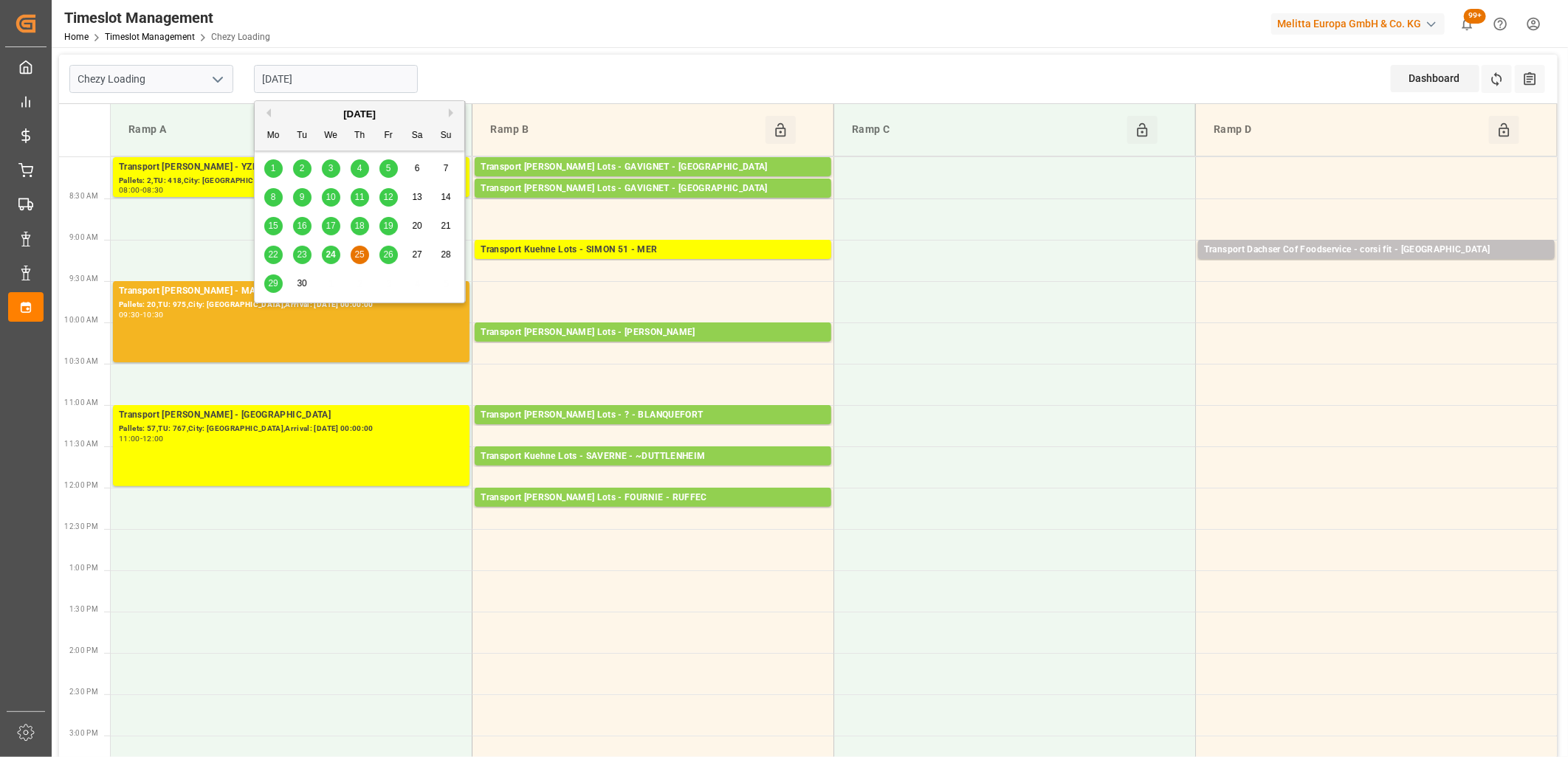
click at [392, 254] on span "26" at bounding box center [387, 254] width 10 height 11
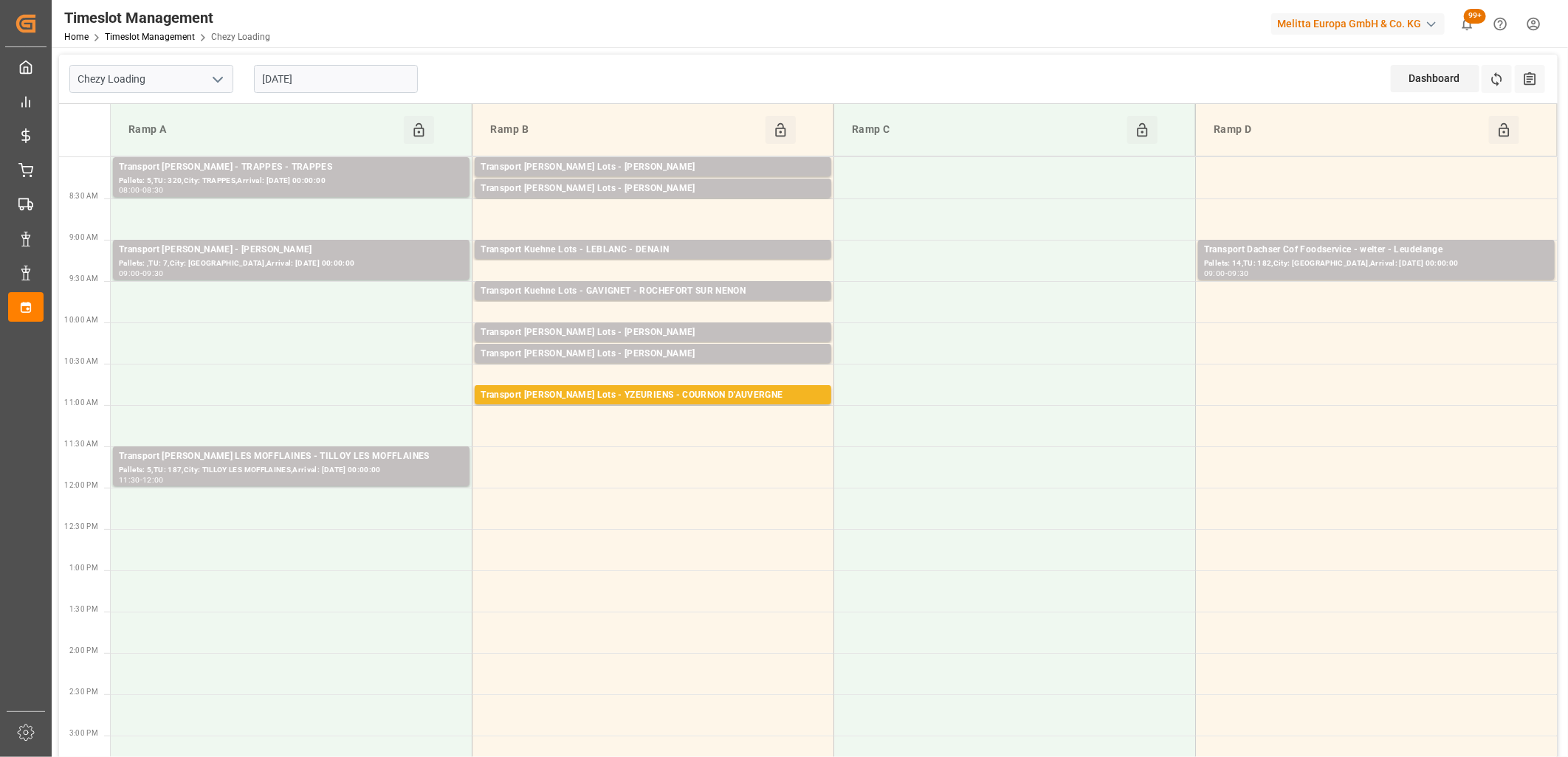
click at [384, 89] on input "[DATE]" at bounding box center [336, 79] width 164 height 28
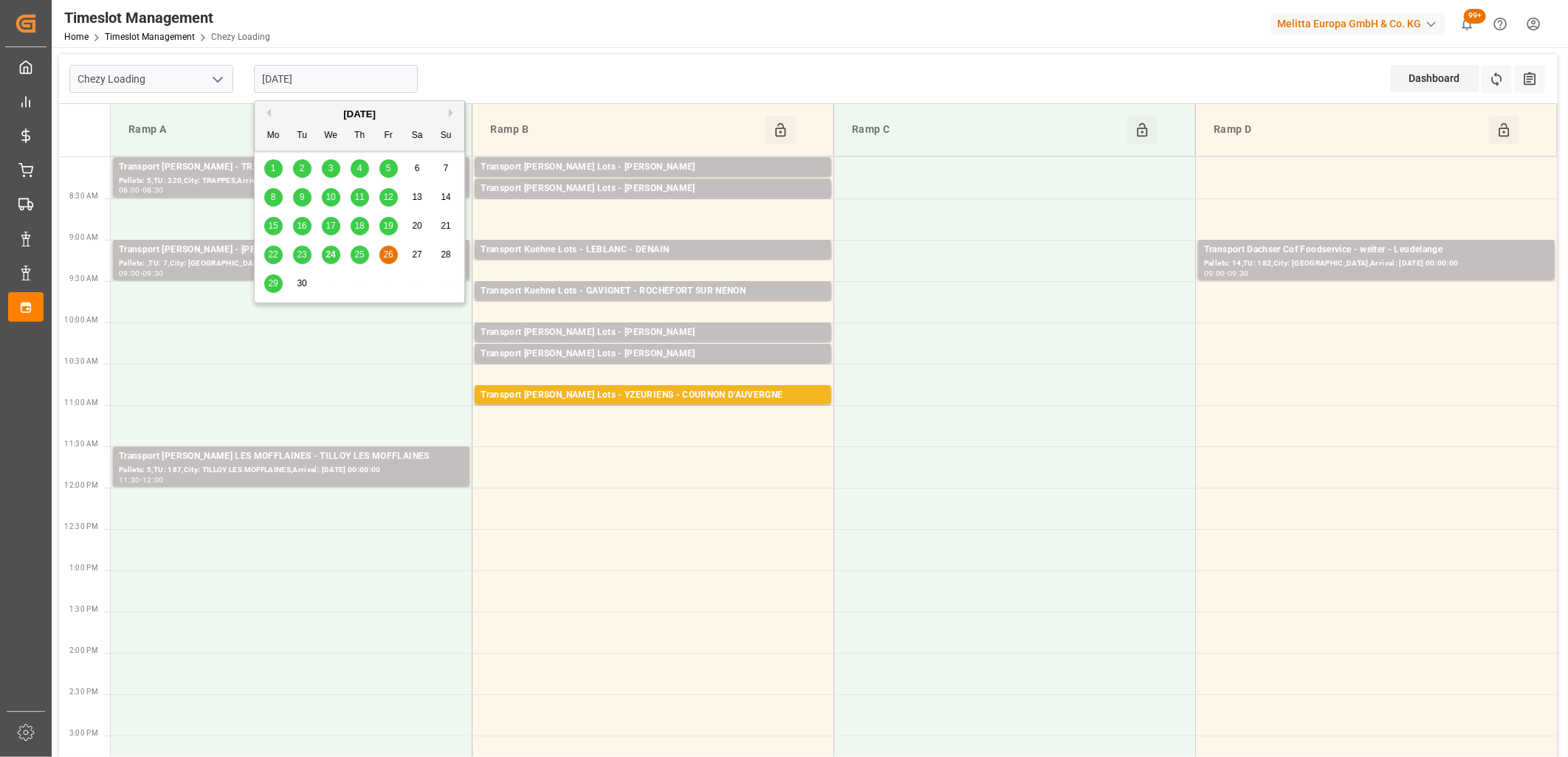
click at [363, 256] on span "25" at bounding box center [359, 254] width 10 height 11
type input "[DATE]"
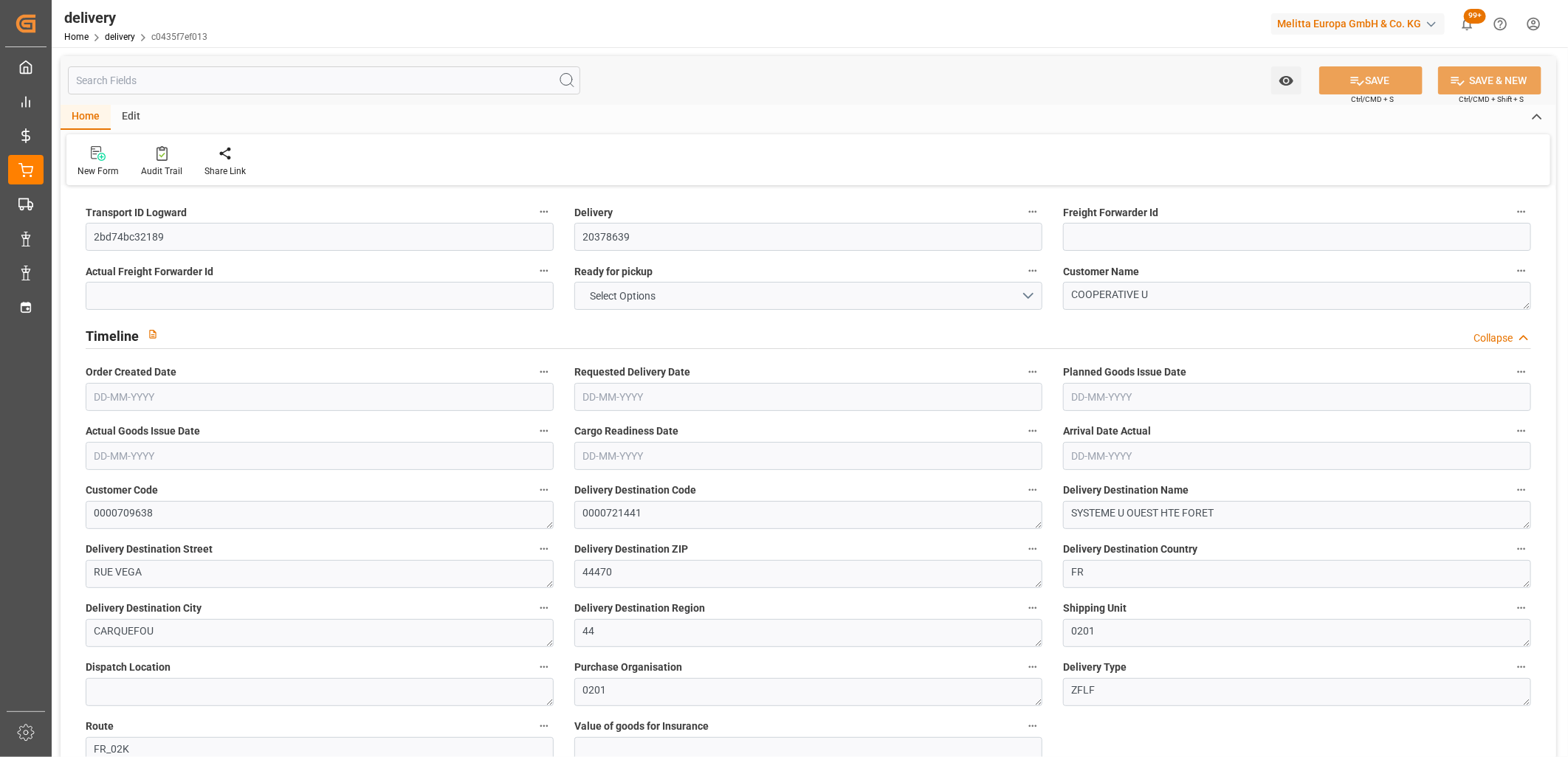
type input "1"
type input "934.08"
type input "1406.392"
type input "8280"
type input "52"
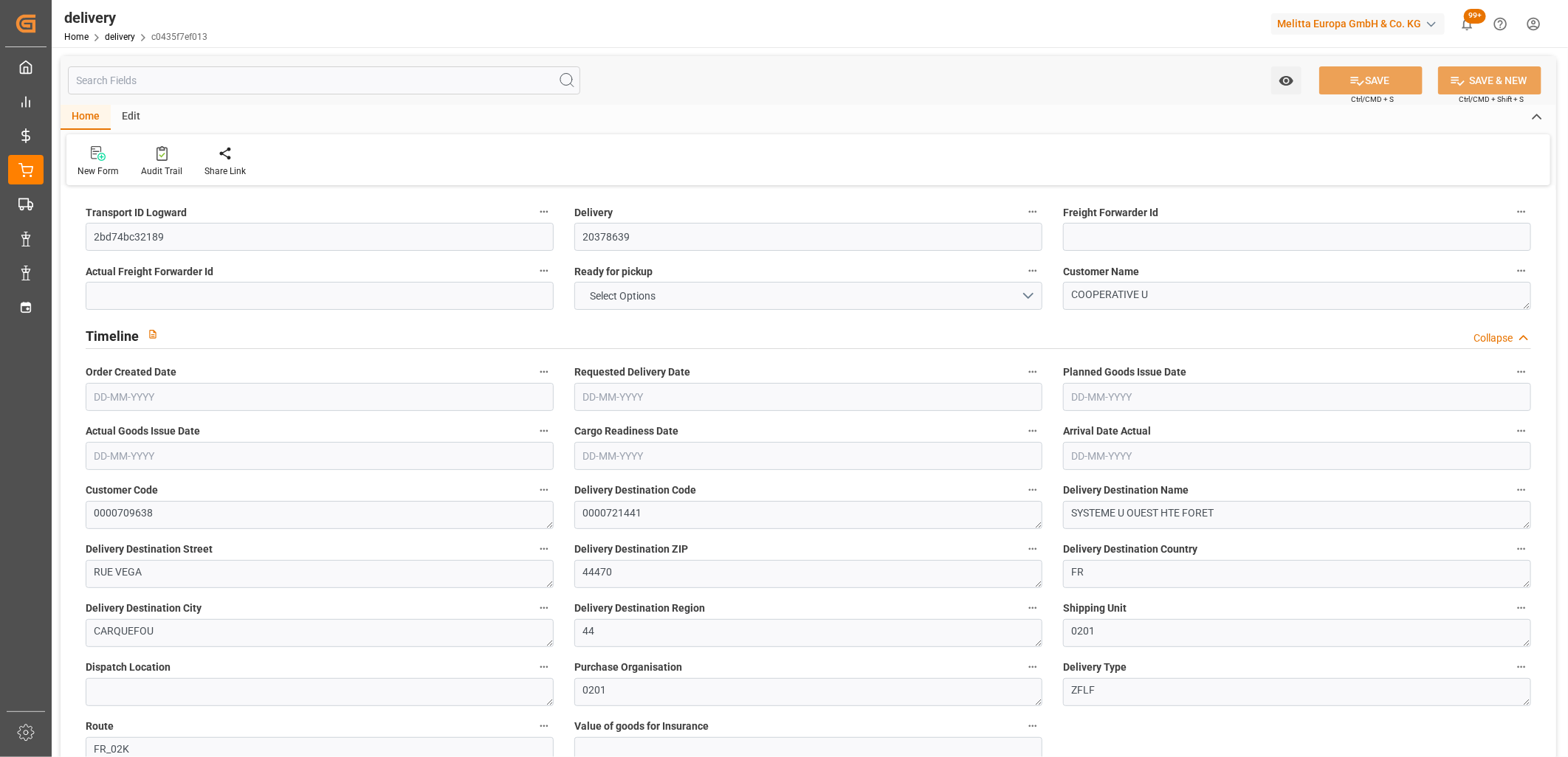
type input "7"
type input "2"
type input "7"
type input "0"
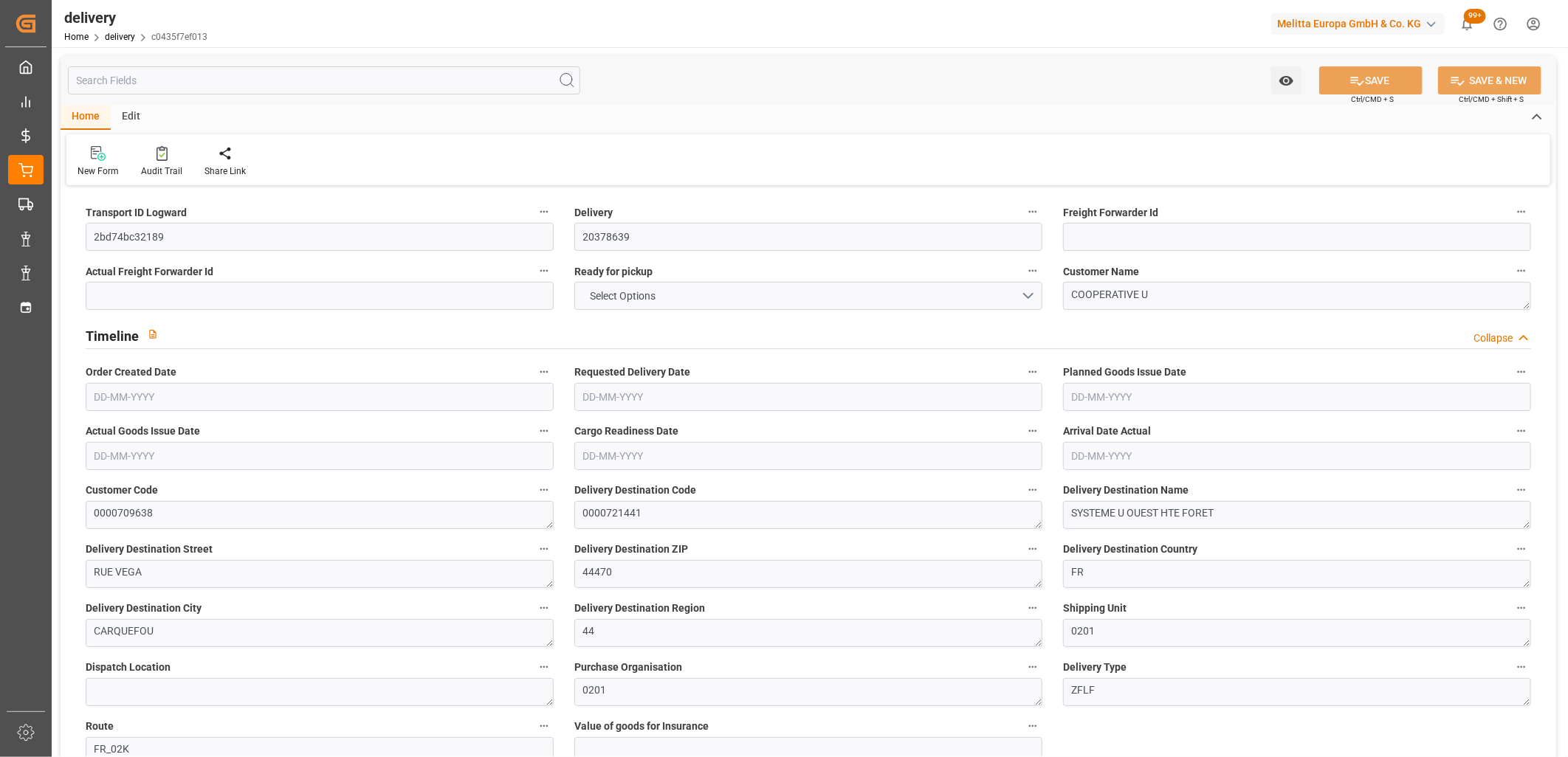
type input "0"
type input "257.11"
type input "4.9"
type input "18.72"
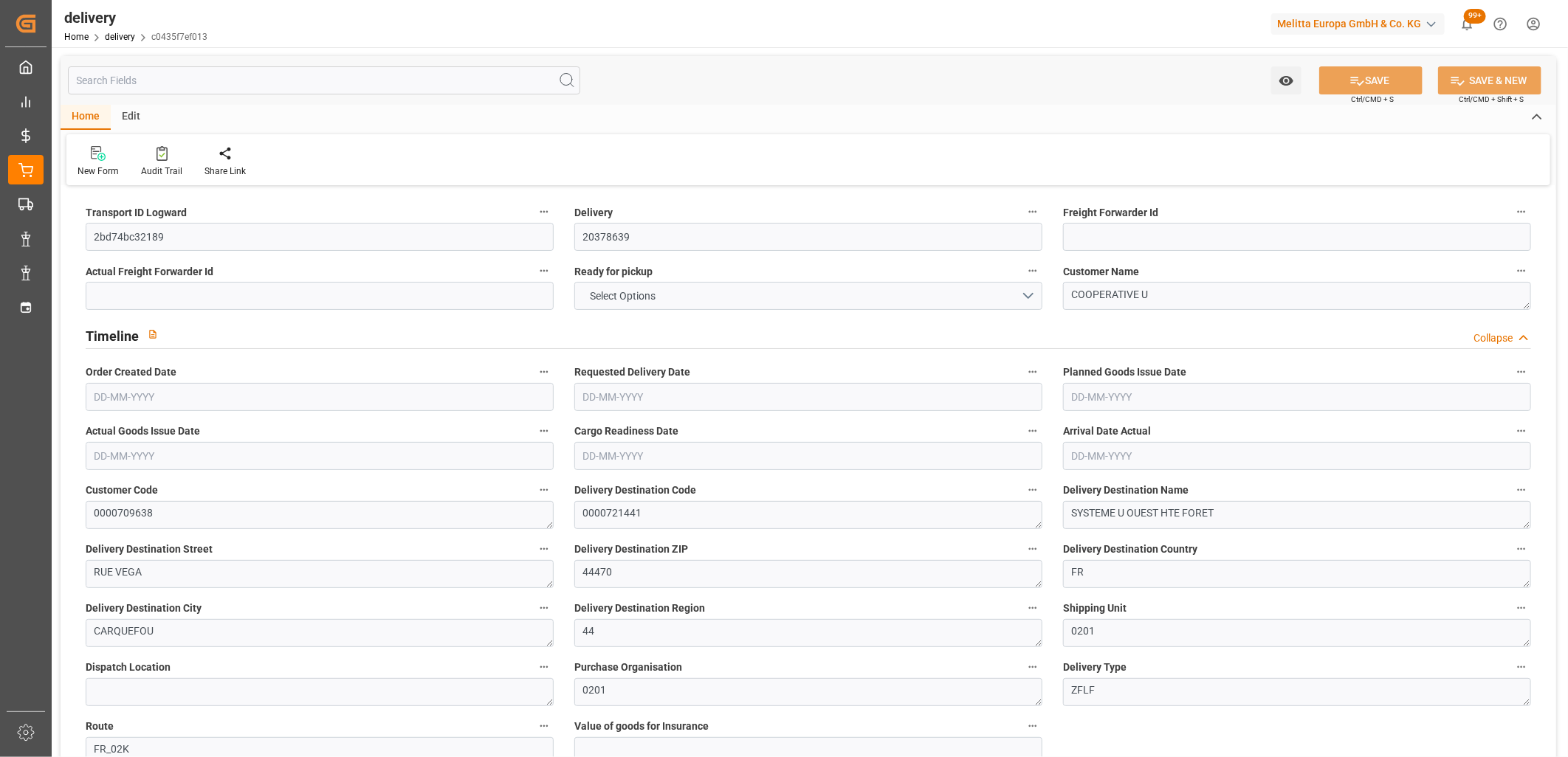
type input "1.5"
type input "1.3"
type input "0"
type input "10.5"
type input "1233.92"
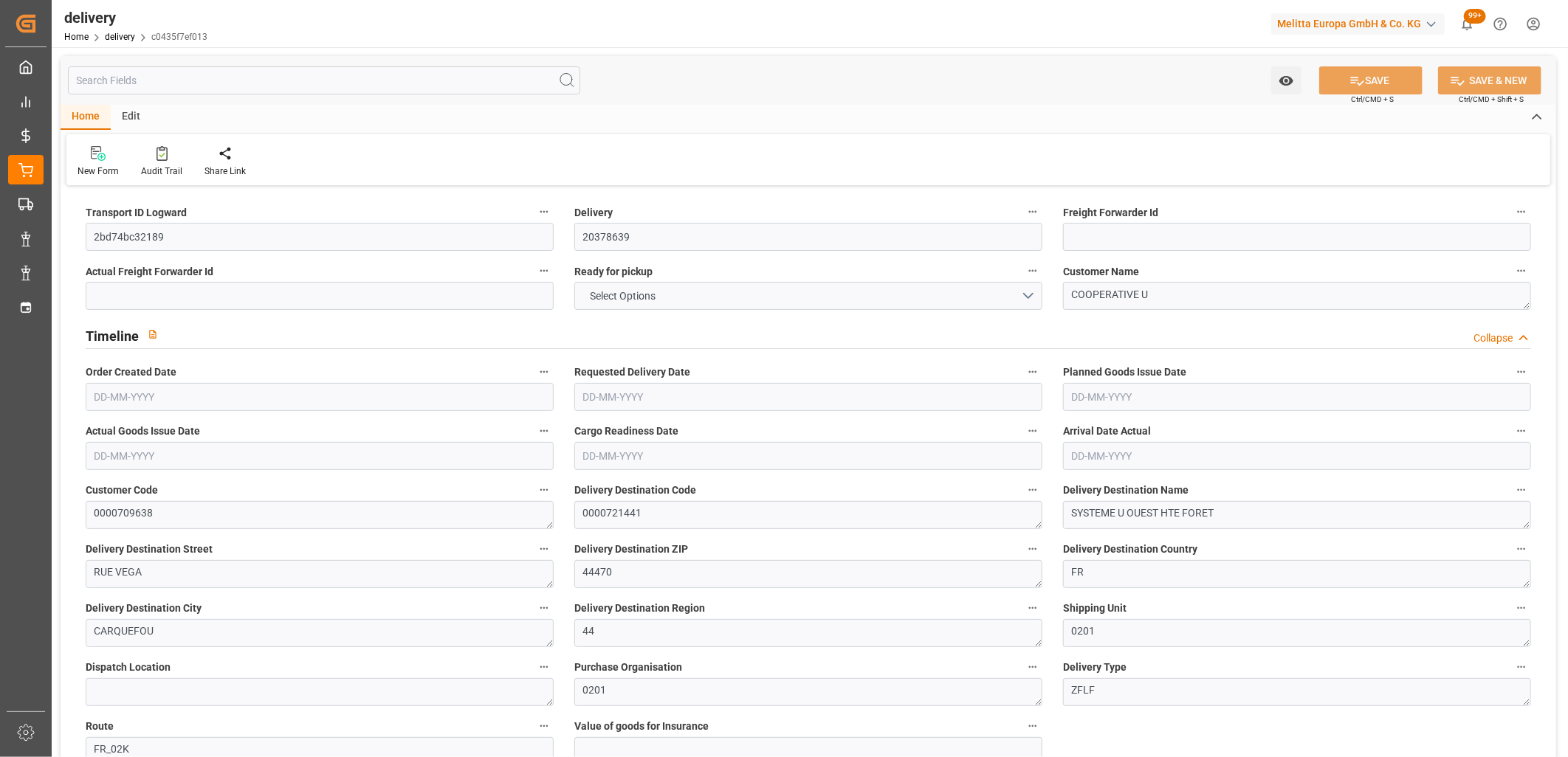
type input "101"
type input "9079.7178"
type input "0.5822"
type input "0"
type input "[DATE]"
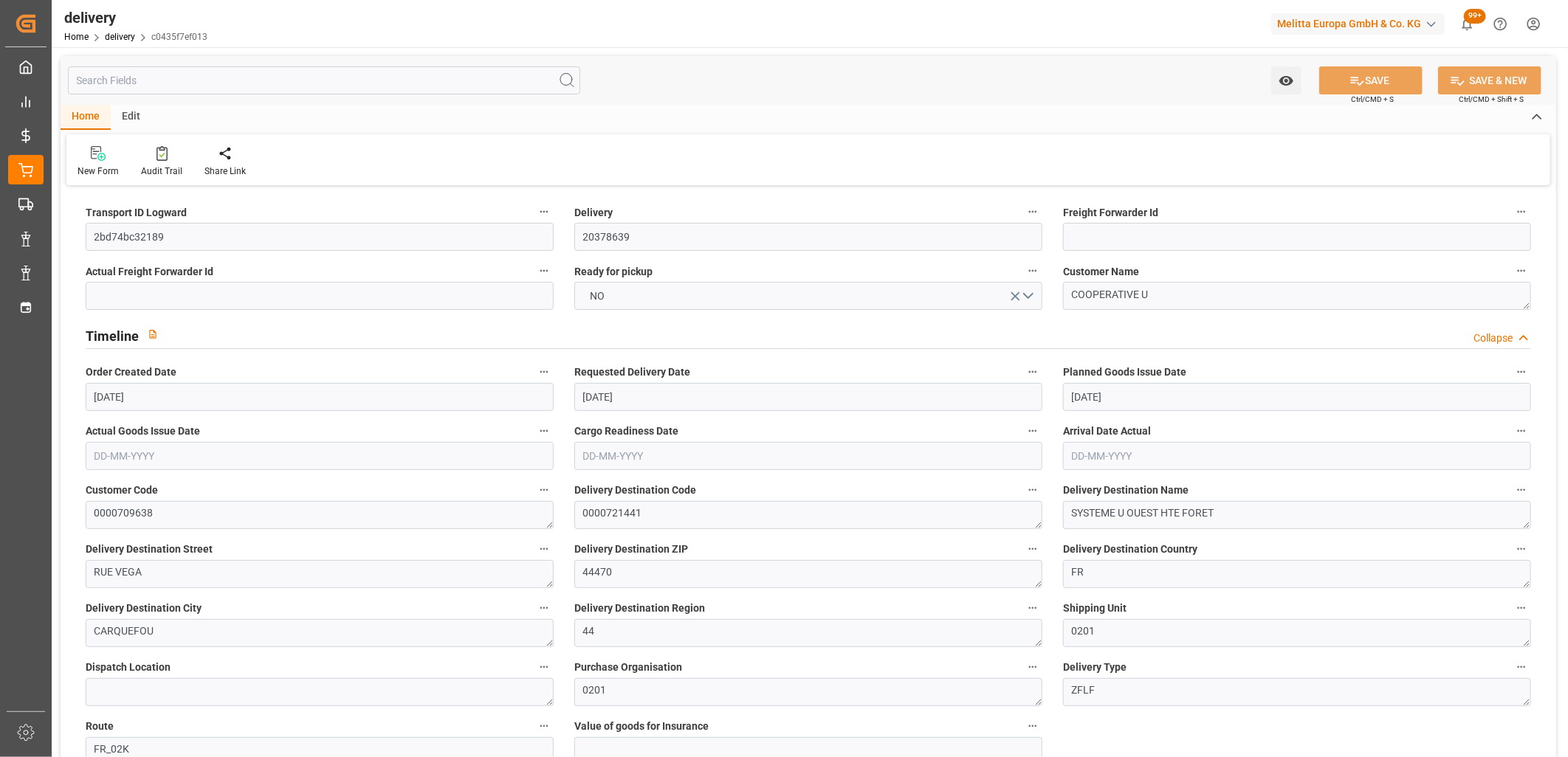
type input "[DATE]"
type input "[DATE] 11:01"
click at [599, 297] on span "NO" at bounding box center [599, 297] width 30 height 16
click at [606, 304] on div "YES" at bounding box center [808, 299] width 467 height 31
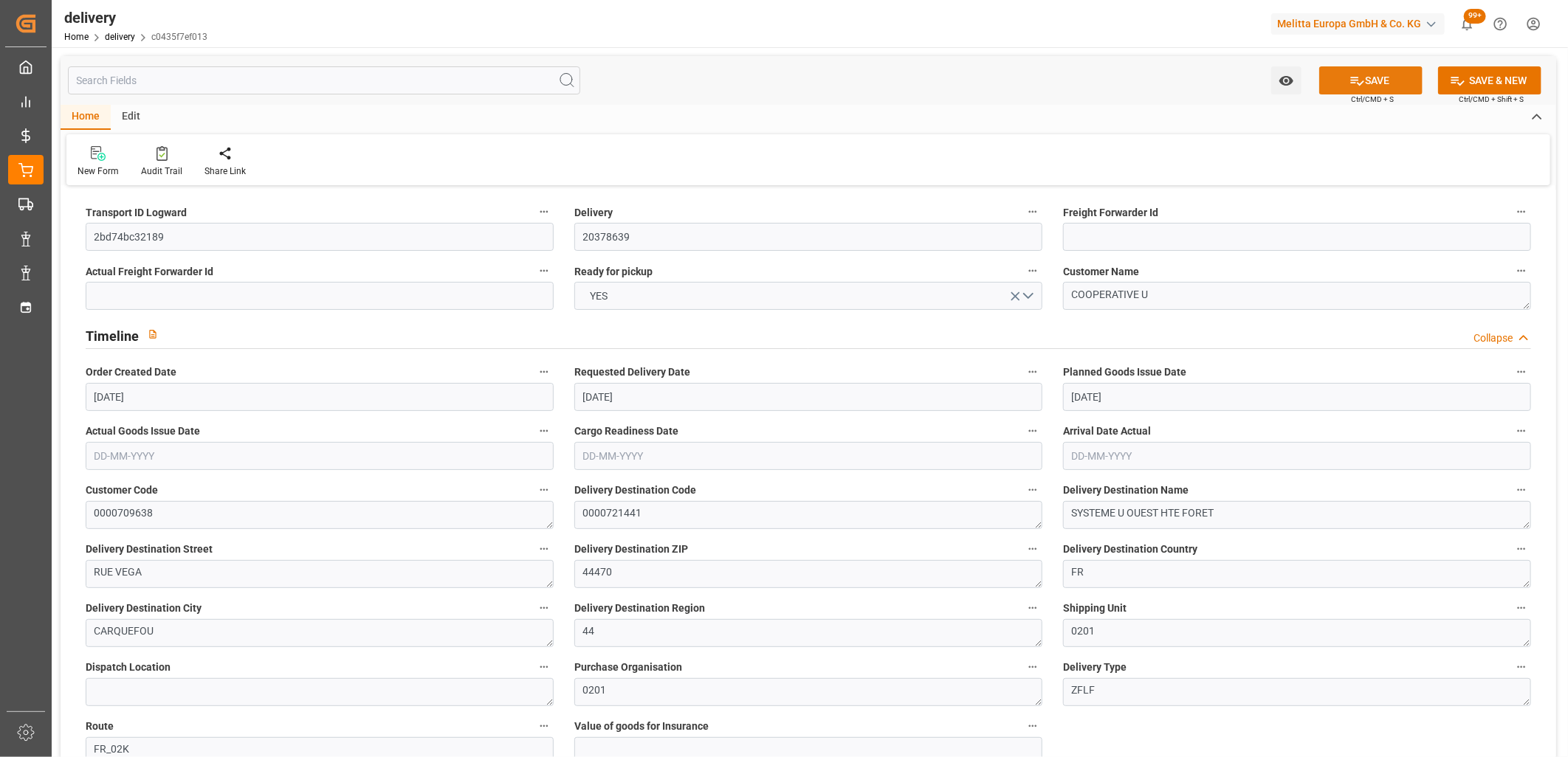
click at [1391, 78] on button "SAVE" at bounding box center [1371, 80] width 103 height 28
type input "[DATE]"
type input "[DATE] 12:00"
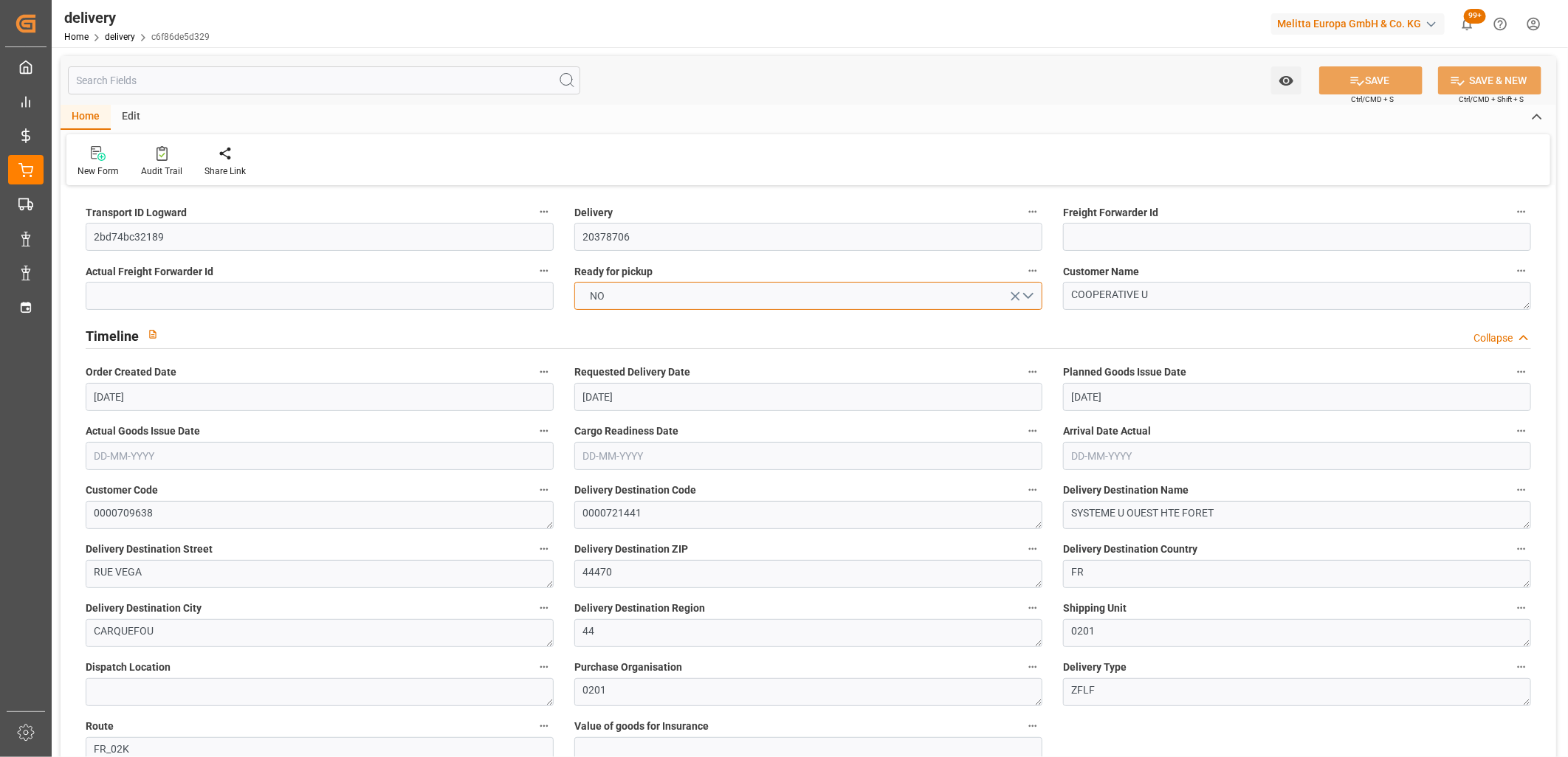
click at [648, 300] on button "NO" at bounding box center [808, 296] width 468 height 28
click at [648, 300] on div "YES" at bounding box center [808, 299] width 467 height 31
click at [1367, 81] on button "SAVE" at bounding box center [1371, 80] width 103 height 28
